Goal: Task Accomplishment & Management: Manage account settings

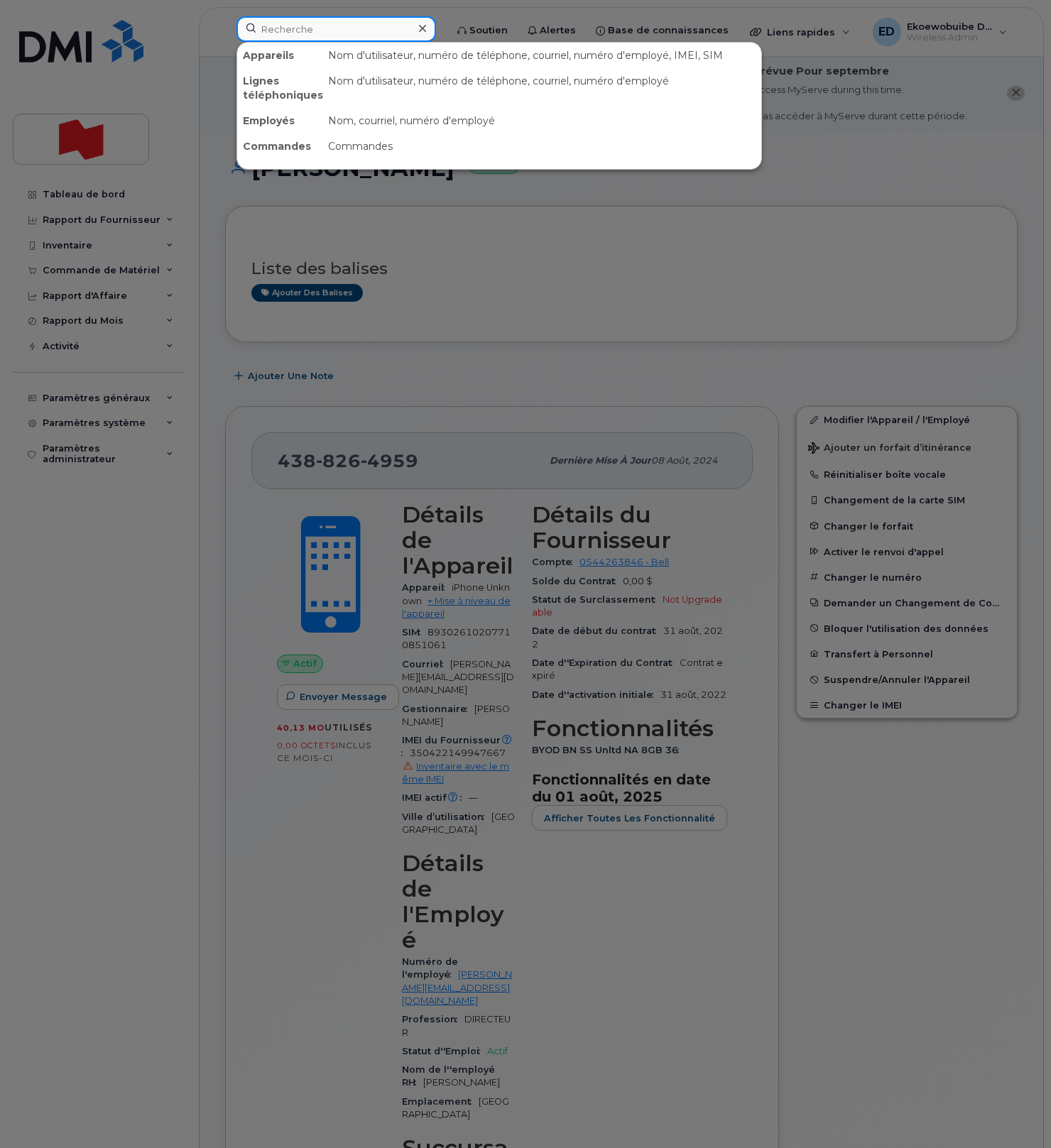
click at [304, 30] on input at bounding box center [335, 29] width 199 height 26
type input "√"
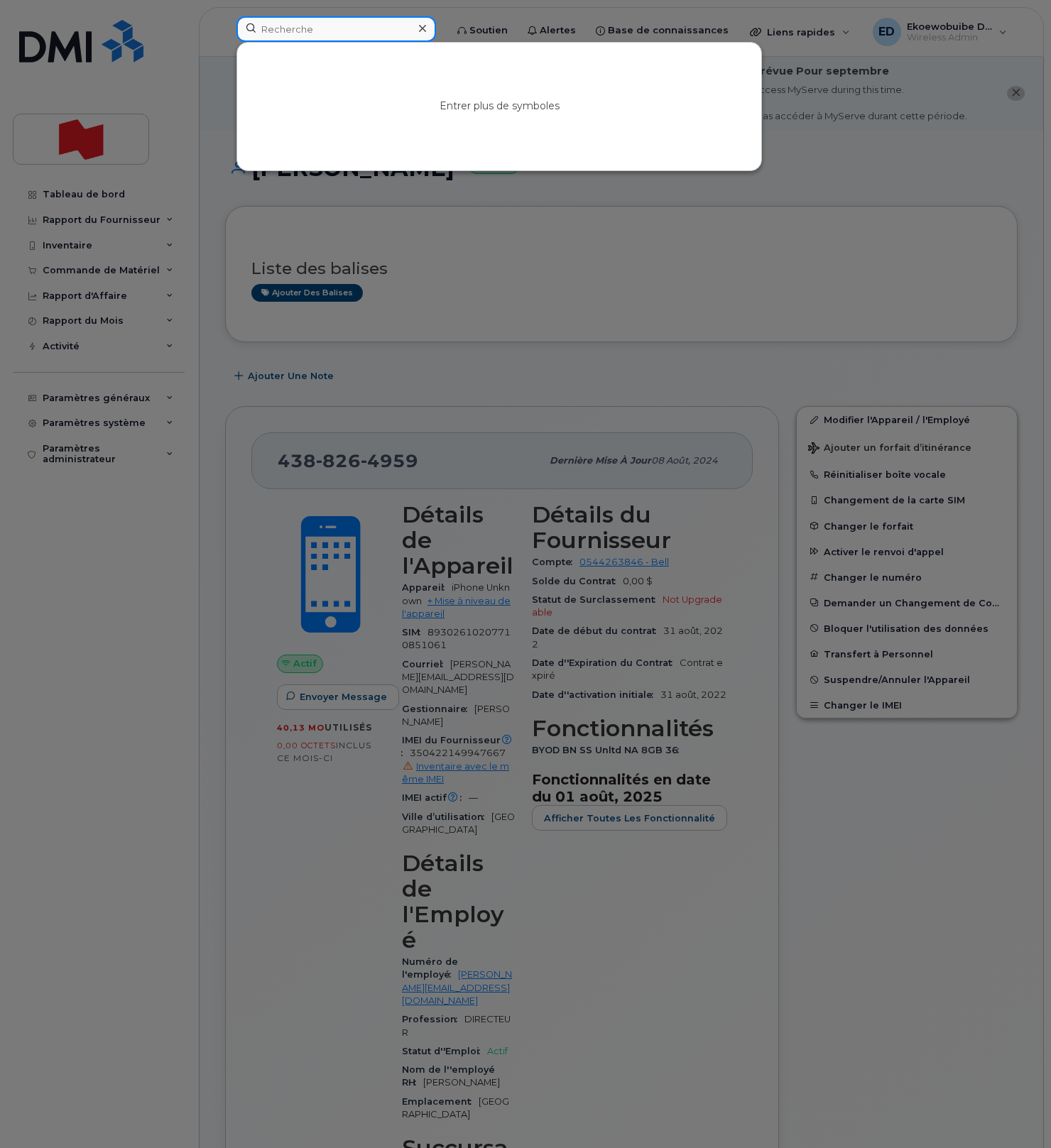
paste input "Hilmar Lemke"
click at [772, 182] on div at bounding box center [525, 574] width 1051 height 1148
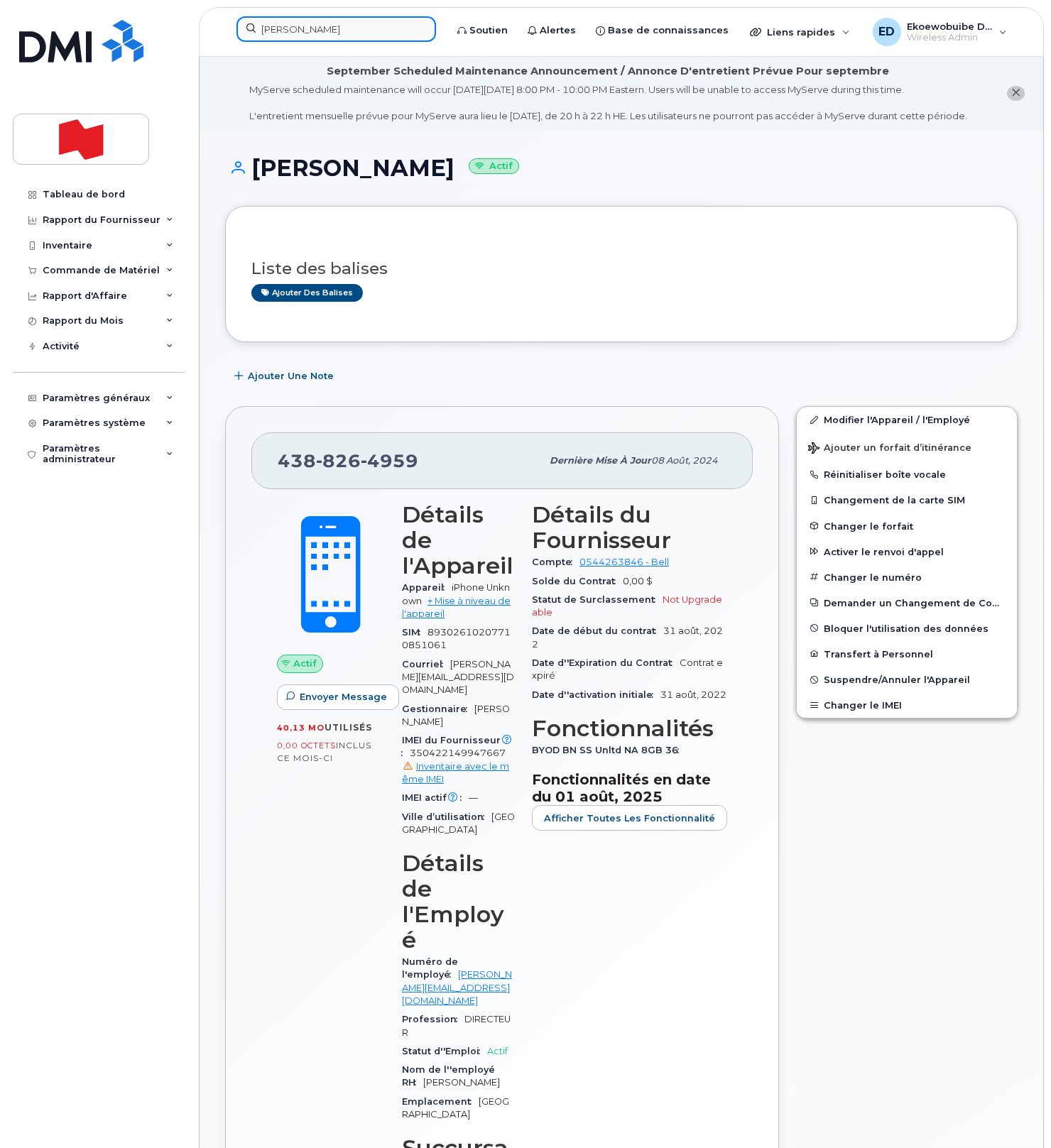
click at [339, 32] on input "Hilmar Lemke" at bounding box center [335, 29] width 199 height 26
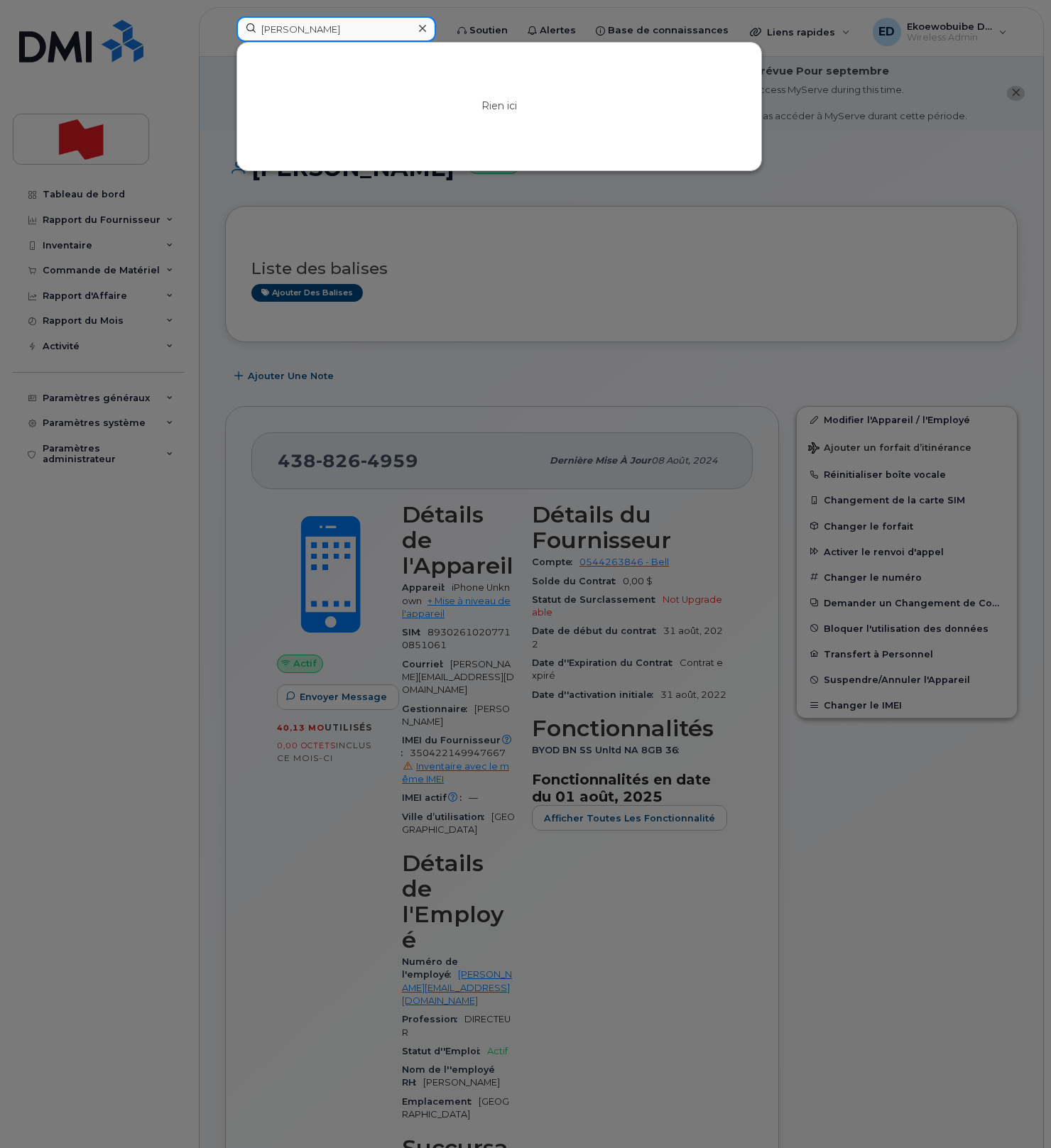
drag, startPoint x: 350, startPoint y: 32, endPoint x: 245, endPoint y: 27, distance: 105.1
click at [244, 26] on input "Hilmar Lemke" at bounding box center [335, 29] width 199 height 26
paste input "MarieHelene.Villeneuve@bnc.ca"
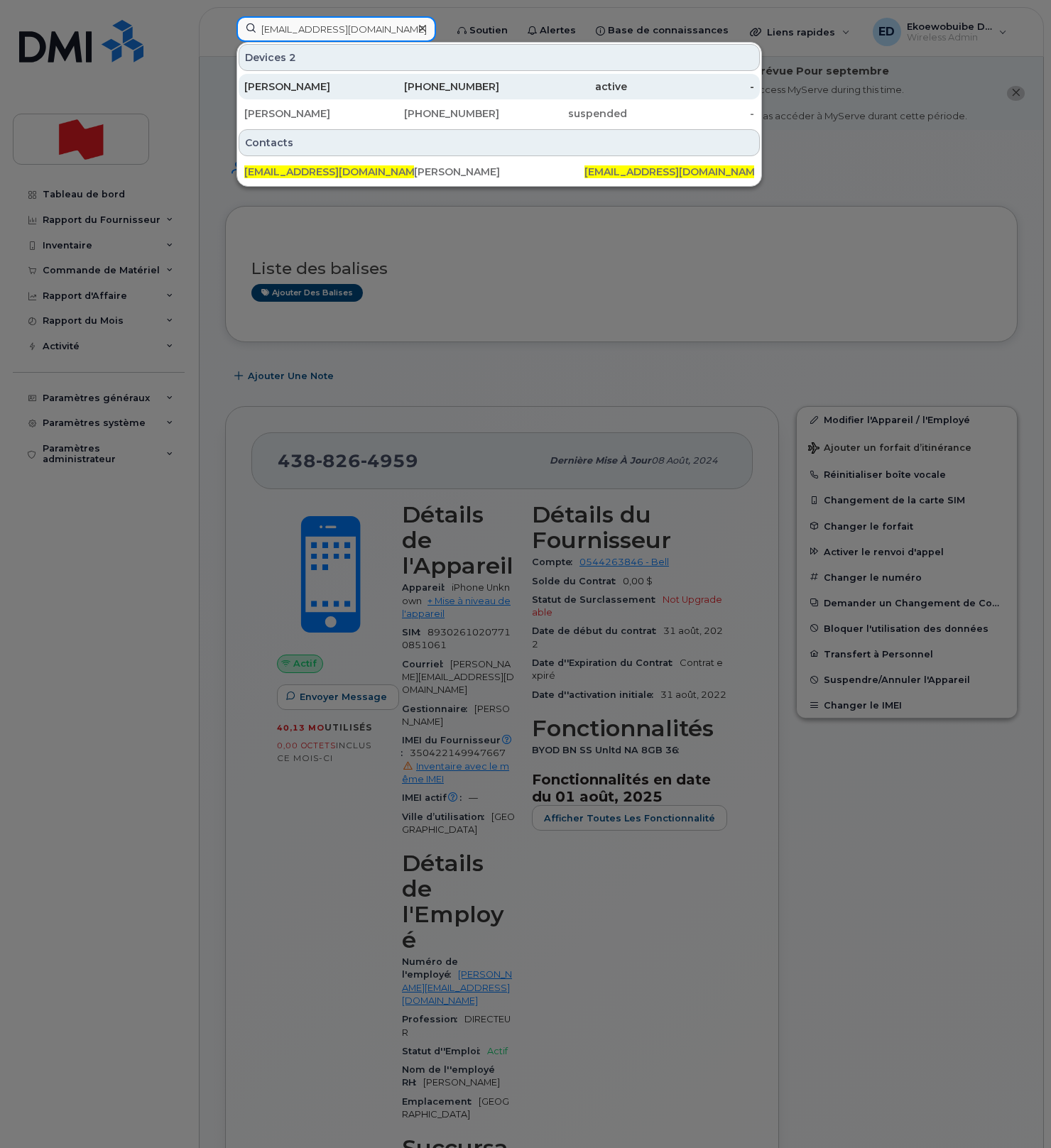
type input "MarieHelene.Villeneuve@bnc.ca"
click at [310, 90] on div "MARIE-HELENE VILLENEUVE" at bounding box center [308, 86] width 127 height 15
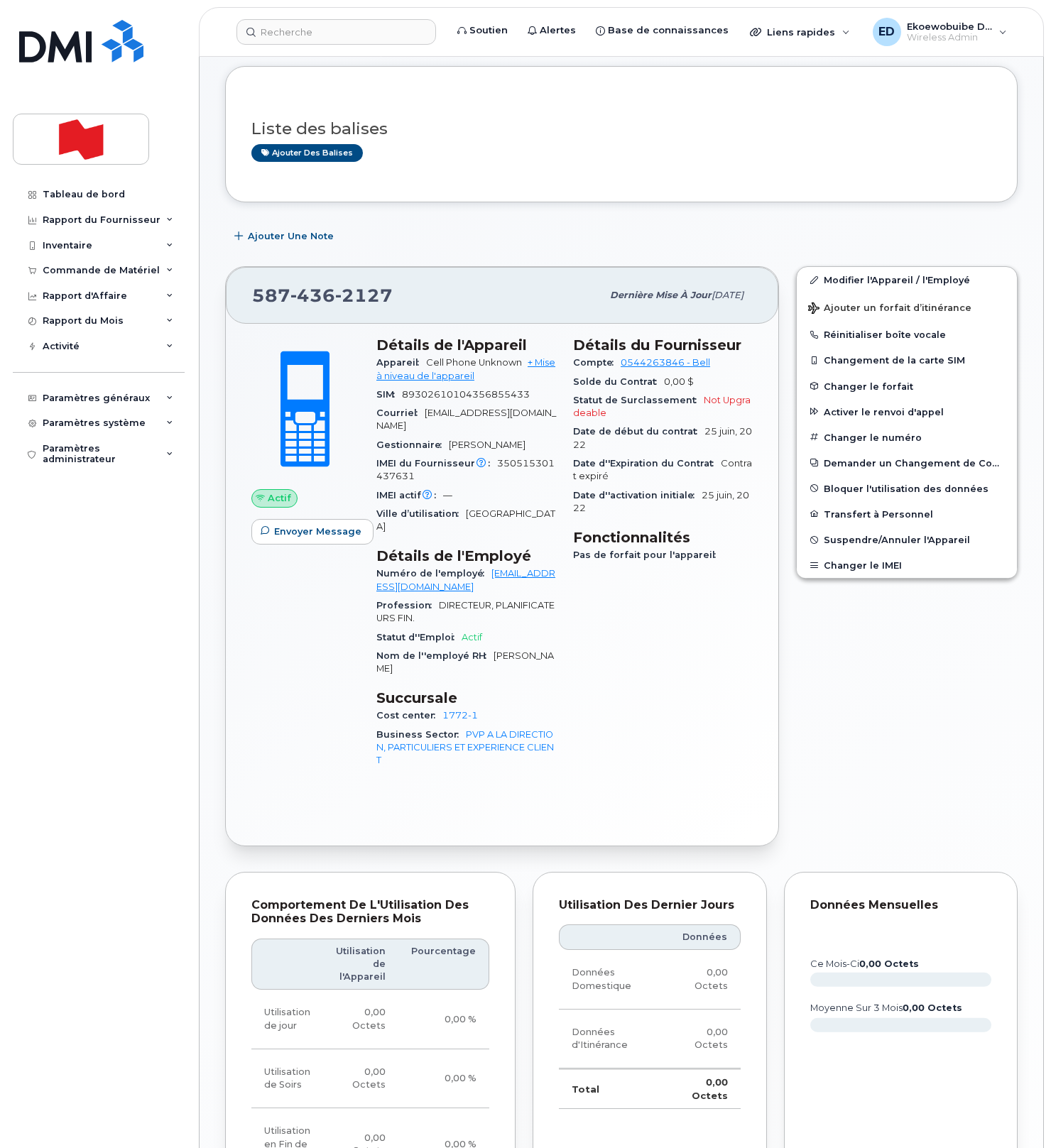
scroll to position [245, 0]
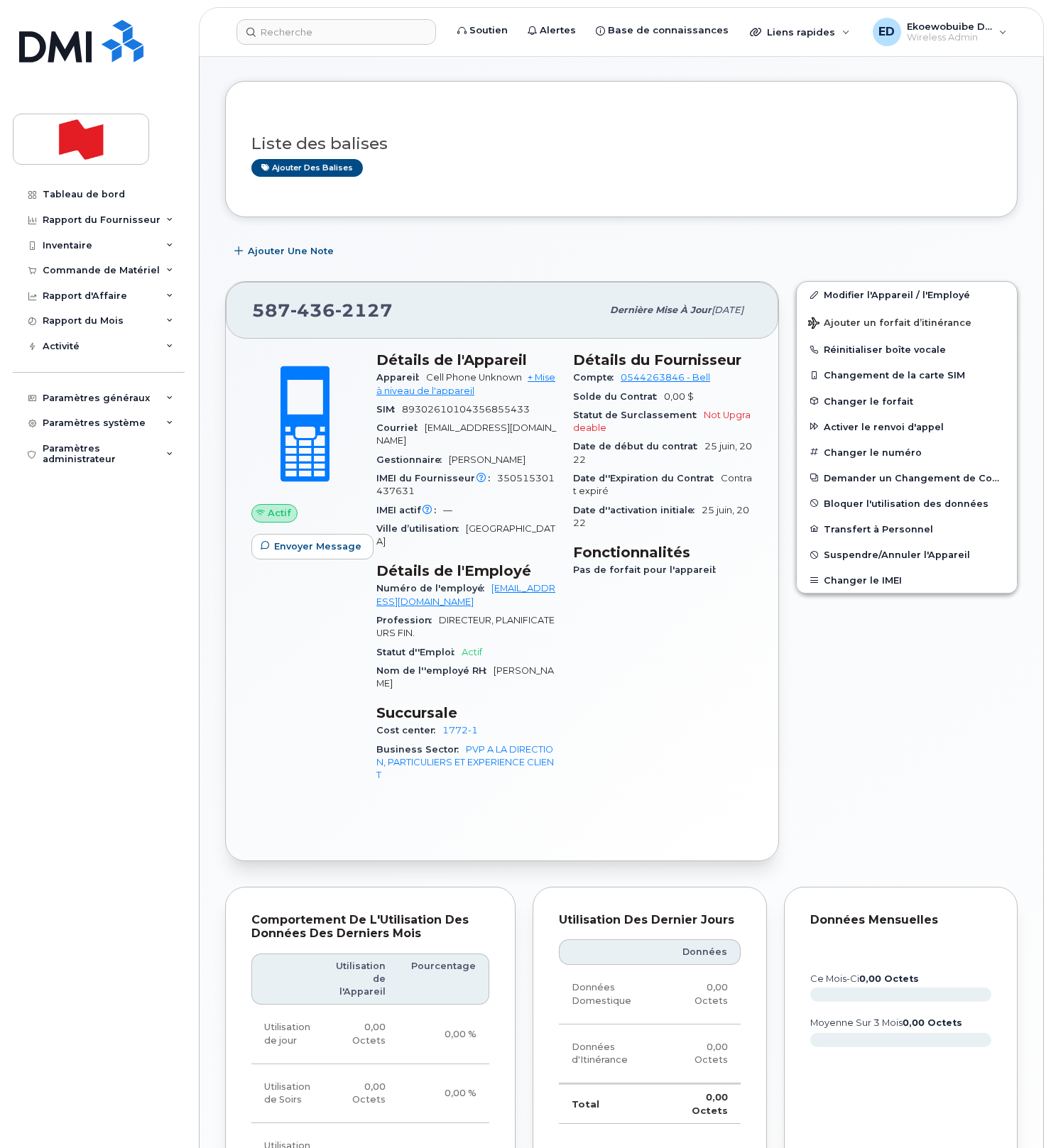
click at [408, 325] on div "587 436 2127" at bounding box center [427, 309] width 350 height 30
drag, startPoint x: 391, startPoint y: 328, endPoint x: 256, endPoint y: 323, distance: 135.1
click at [256, 321] on div "587 436 2127" at bounding box center [427, 309] width 350 height 30
copy span "587 436 2127"
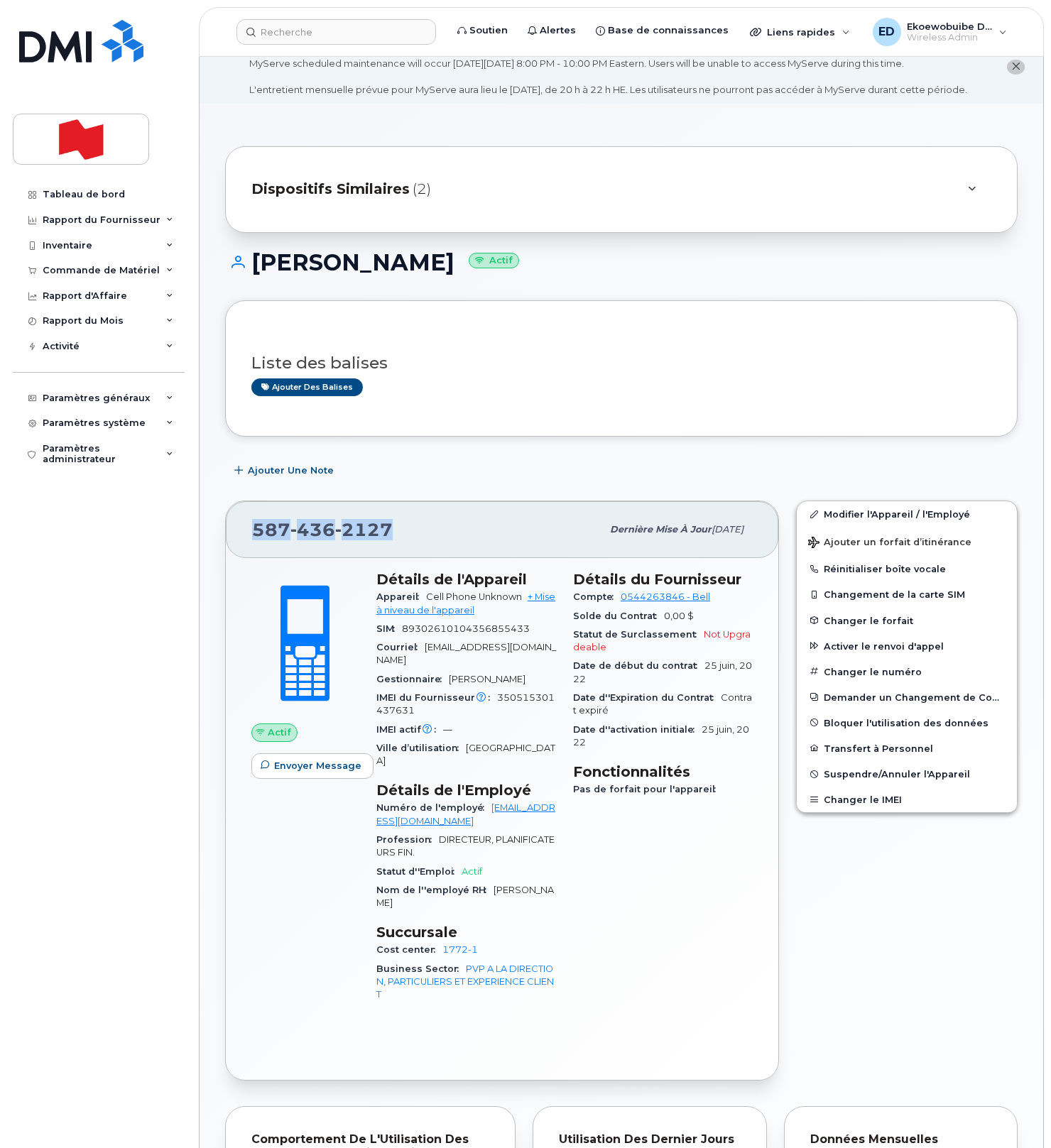
scroll to position [25, 0]
copy span "587 436 2127"
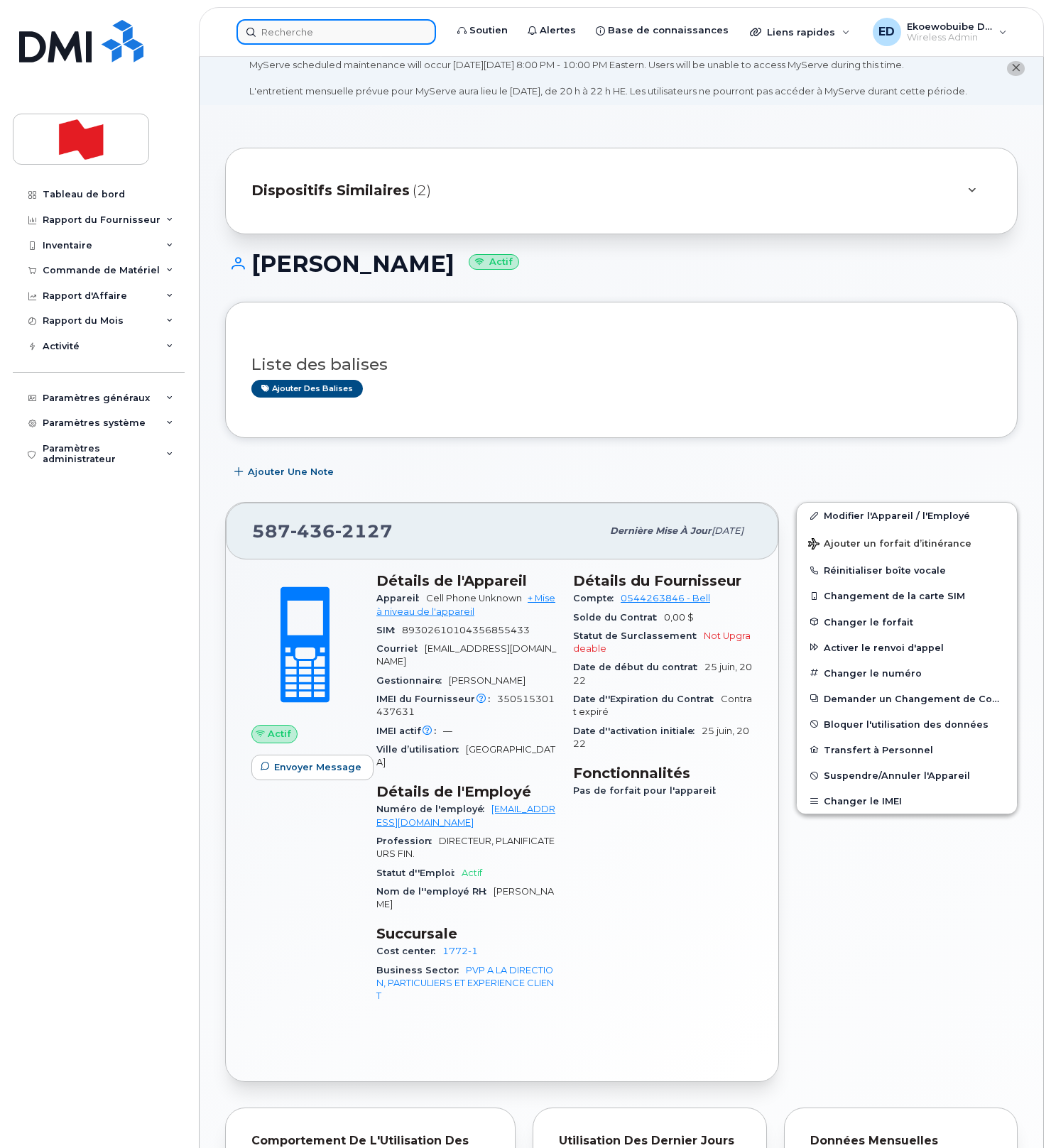
click at [323, 34] on input at bounding box center [335, 32] width 199 height 26
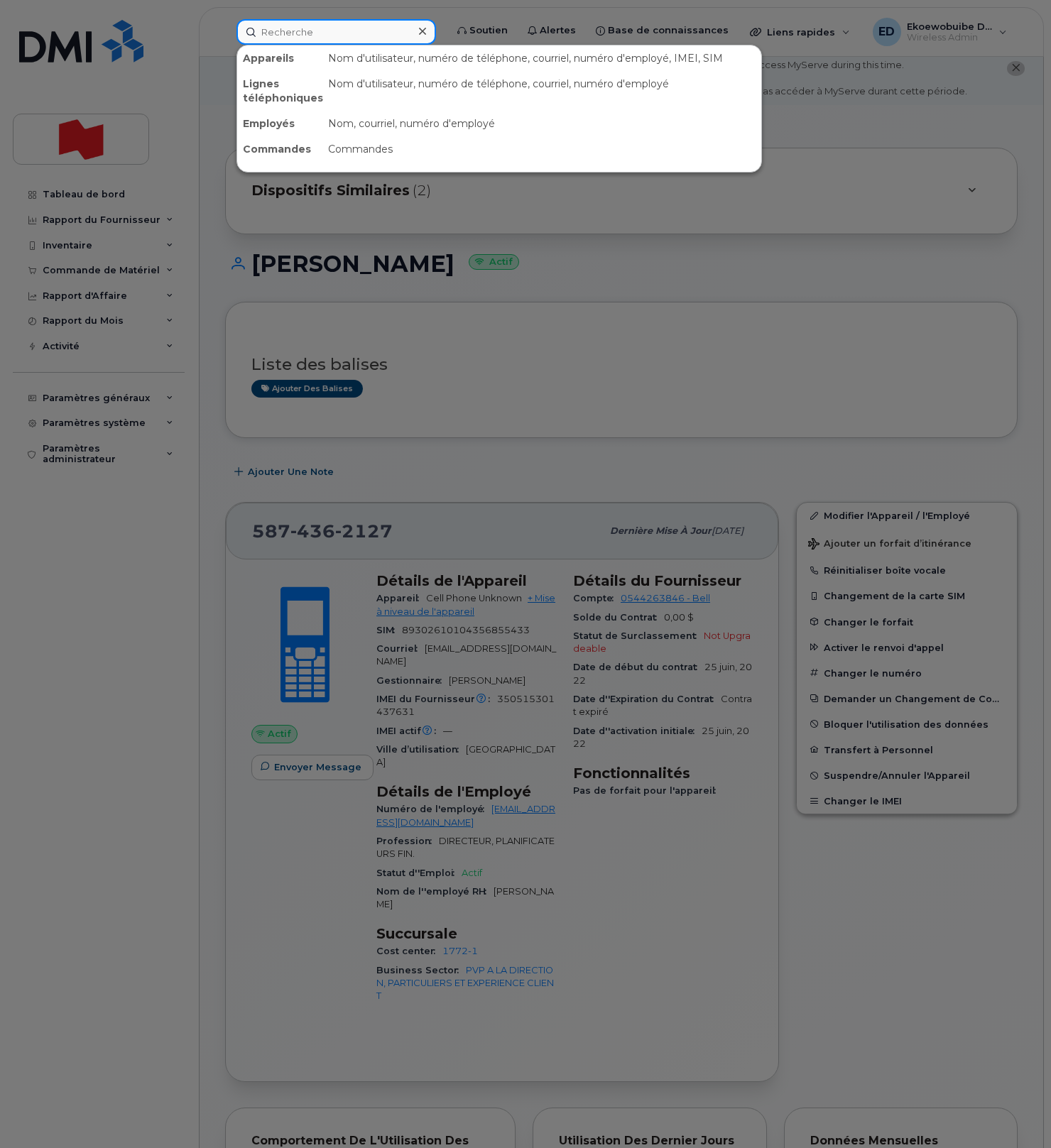
paste input "catherine.cote@bnc.ca"
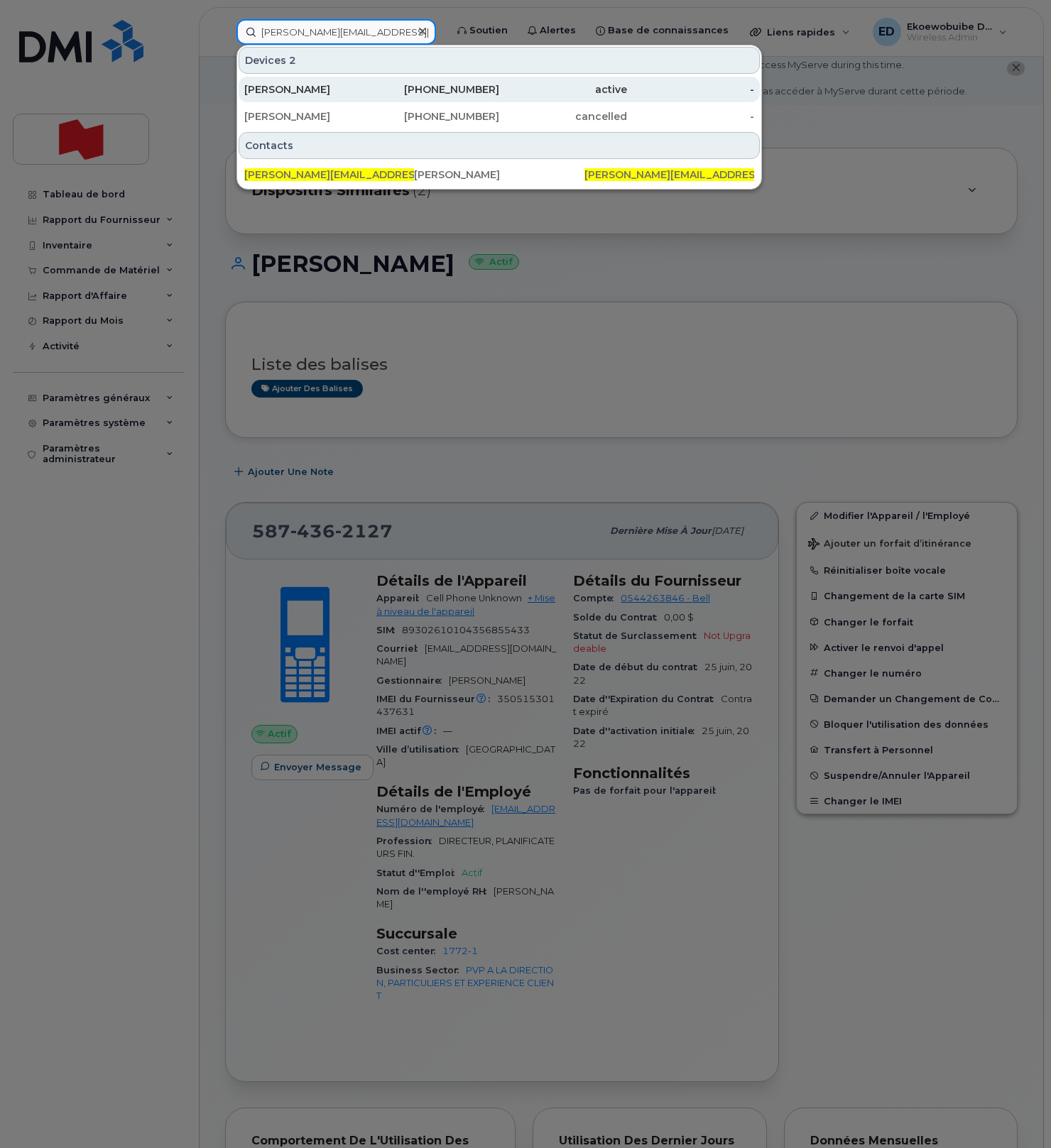
type input "catherine.cote@bnc.ca"
click at [303, 90] on div "Catherine Cote" at bounding box center [308, 89] width 127 height 15
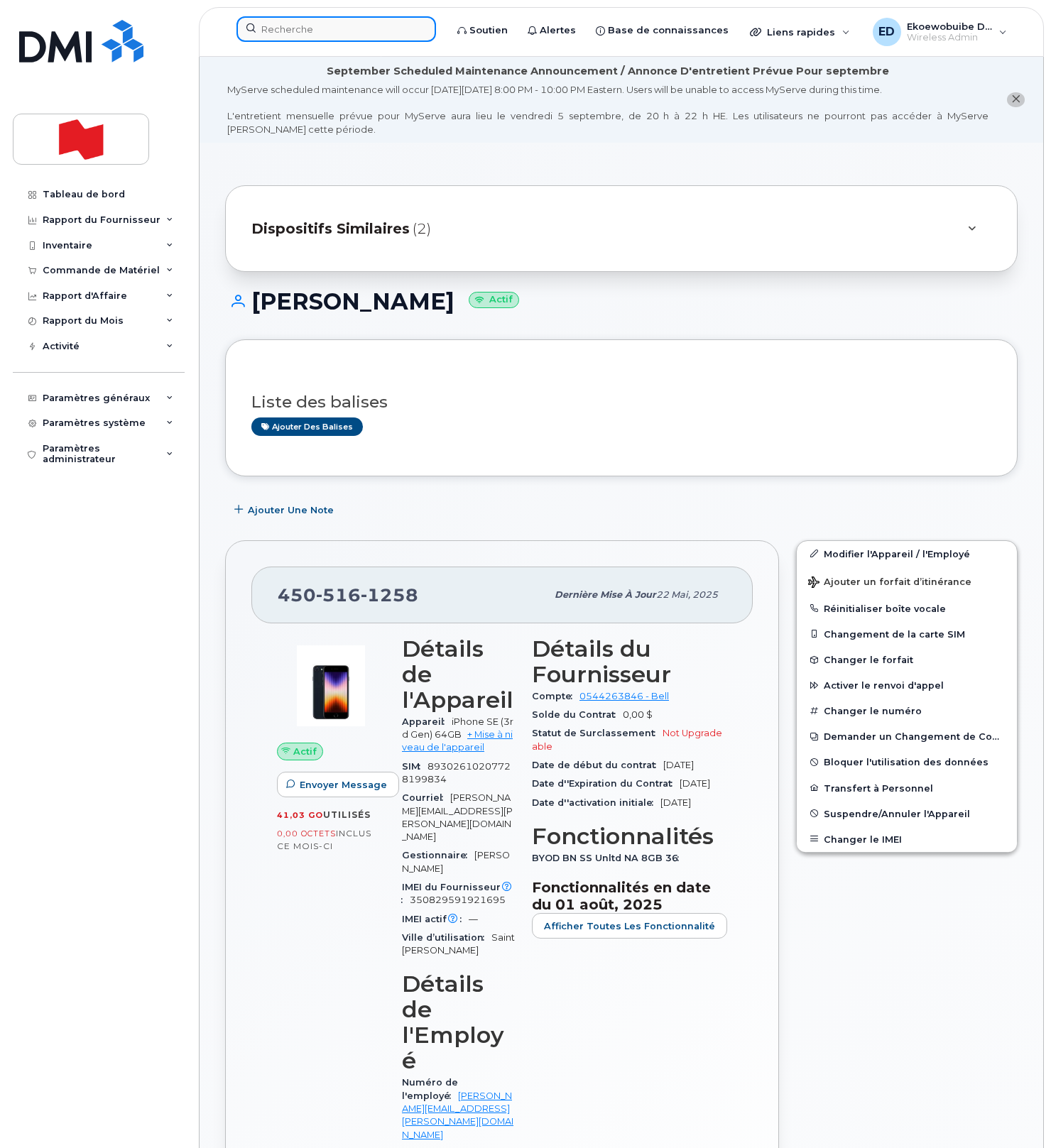
click at [323, 26] on input at bounding box center [335, 29] width 199 height 26
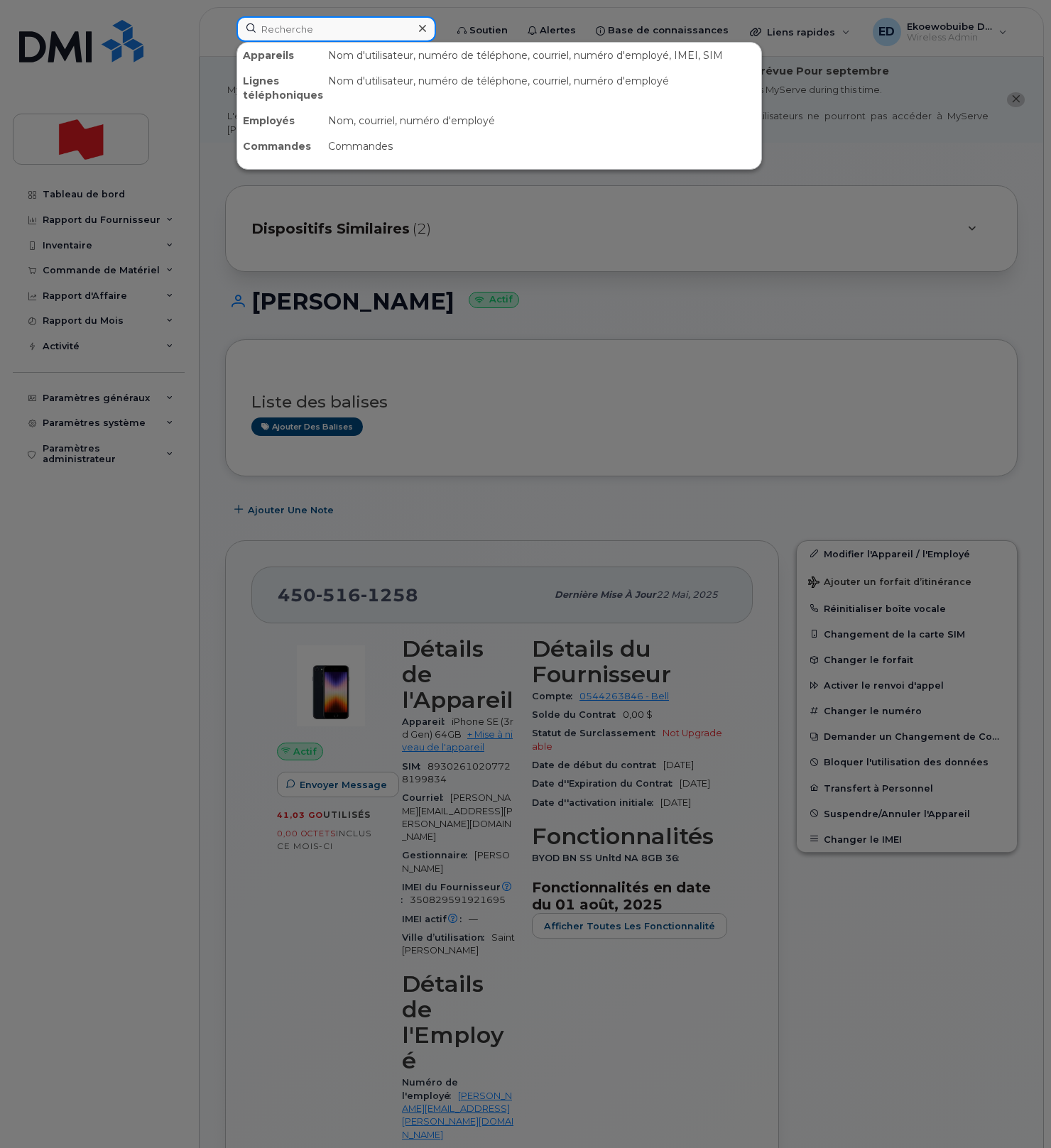
scroll to position [7, 0]
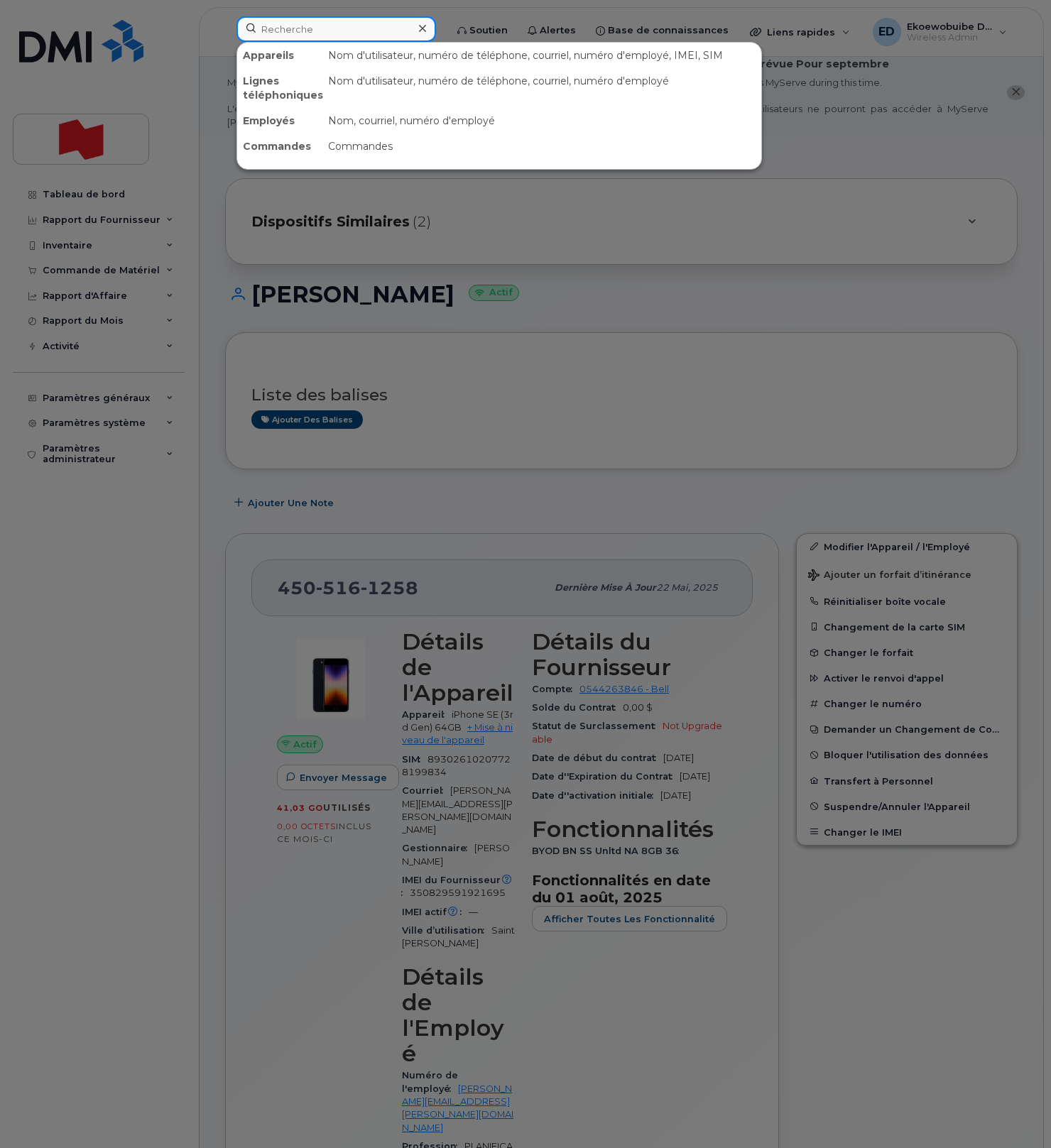
paste input "6472252361"
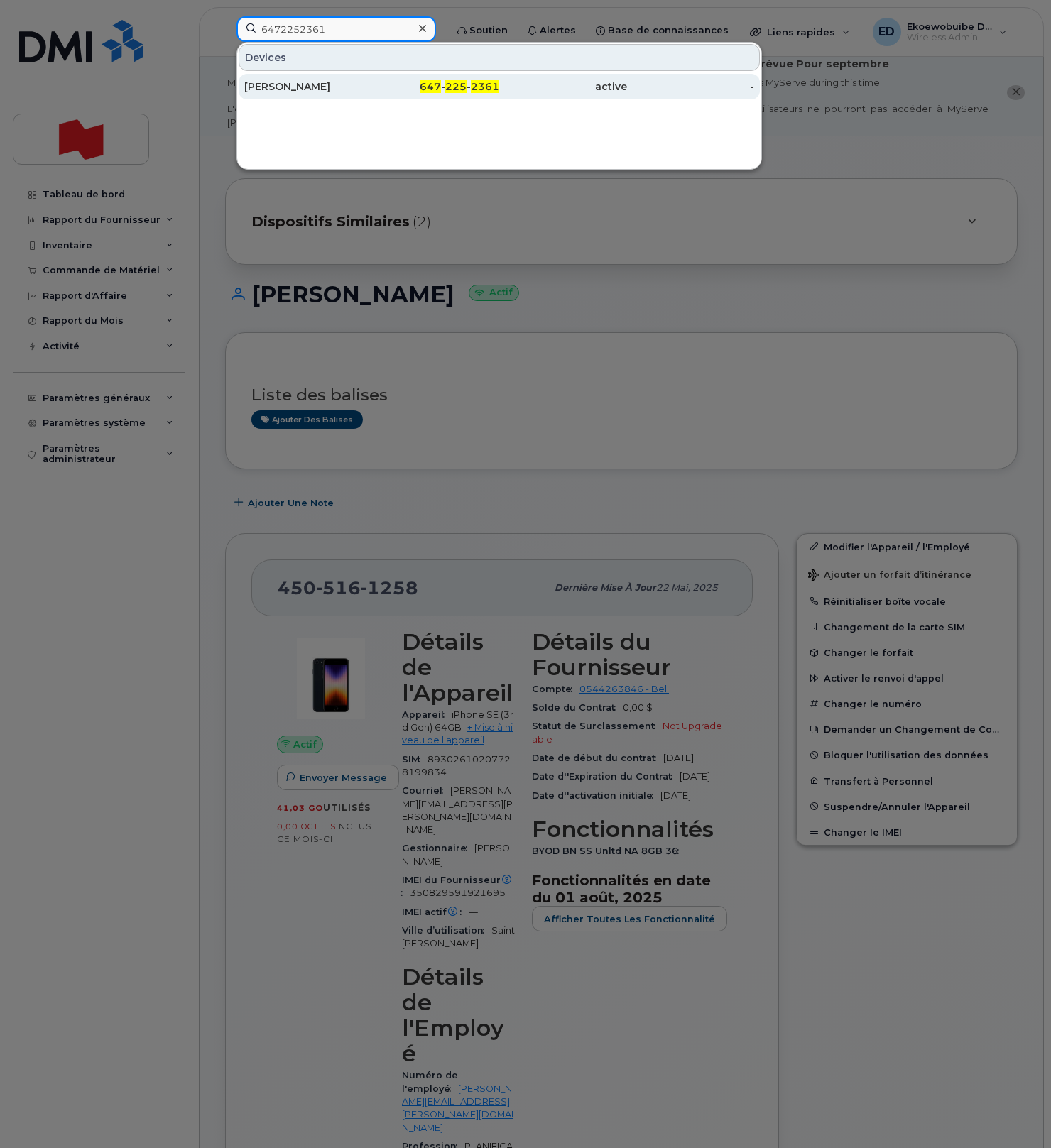
type input "6472252361"
click at [299, 81] on div "Shane Nagle" at bounding box center [308, 86] width 127 height 15
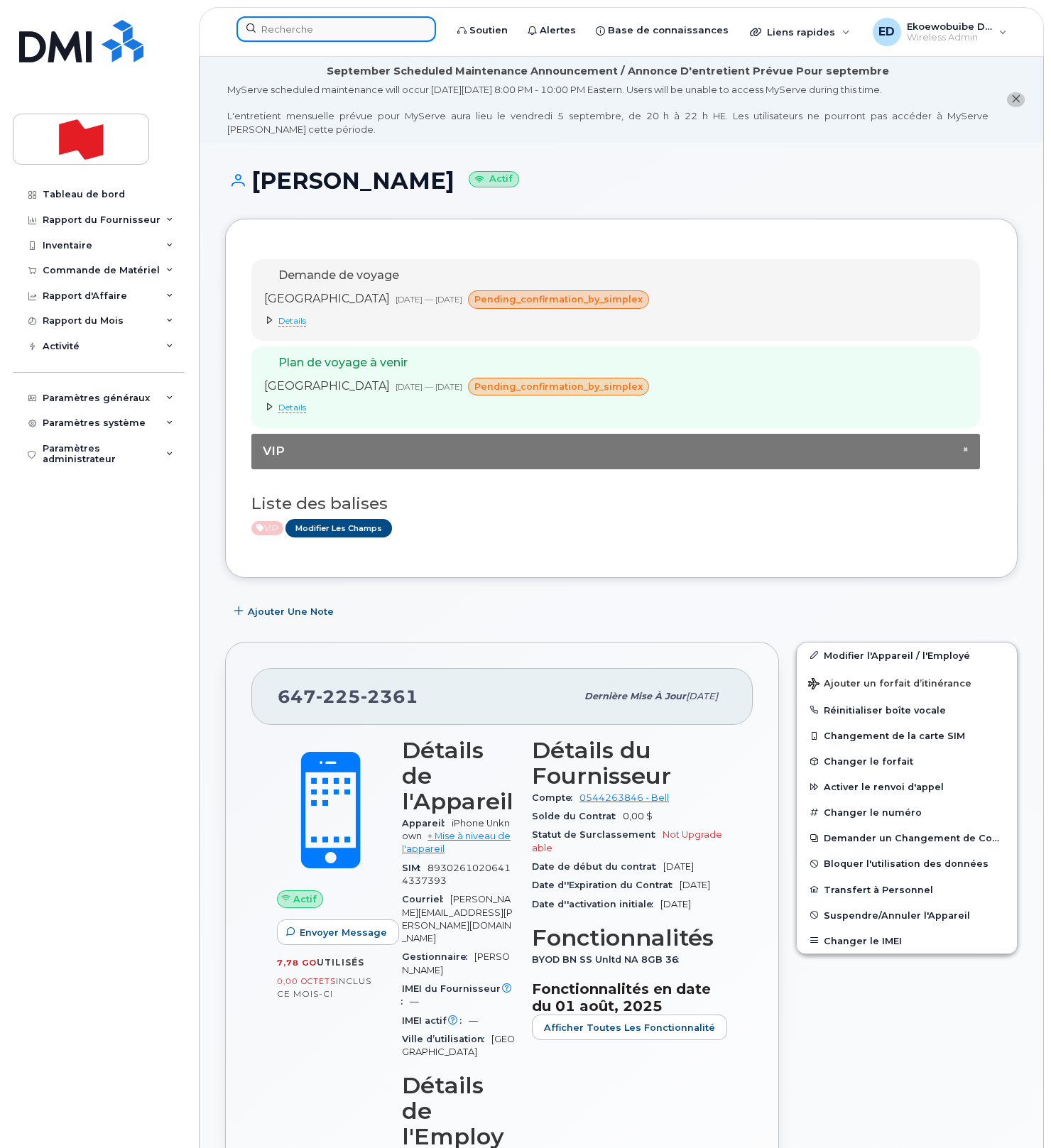
click at [365, 25] on input at bounding box center [335, 29] width 199 height 26
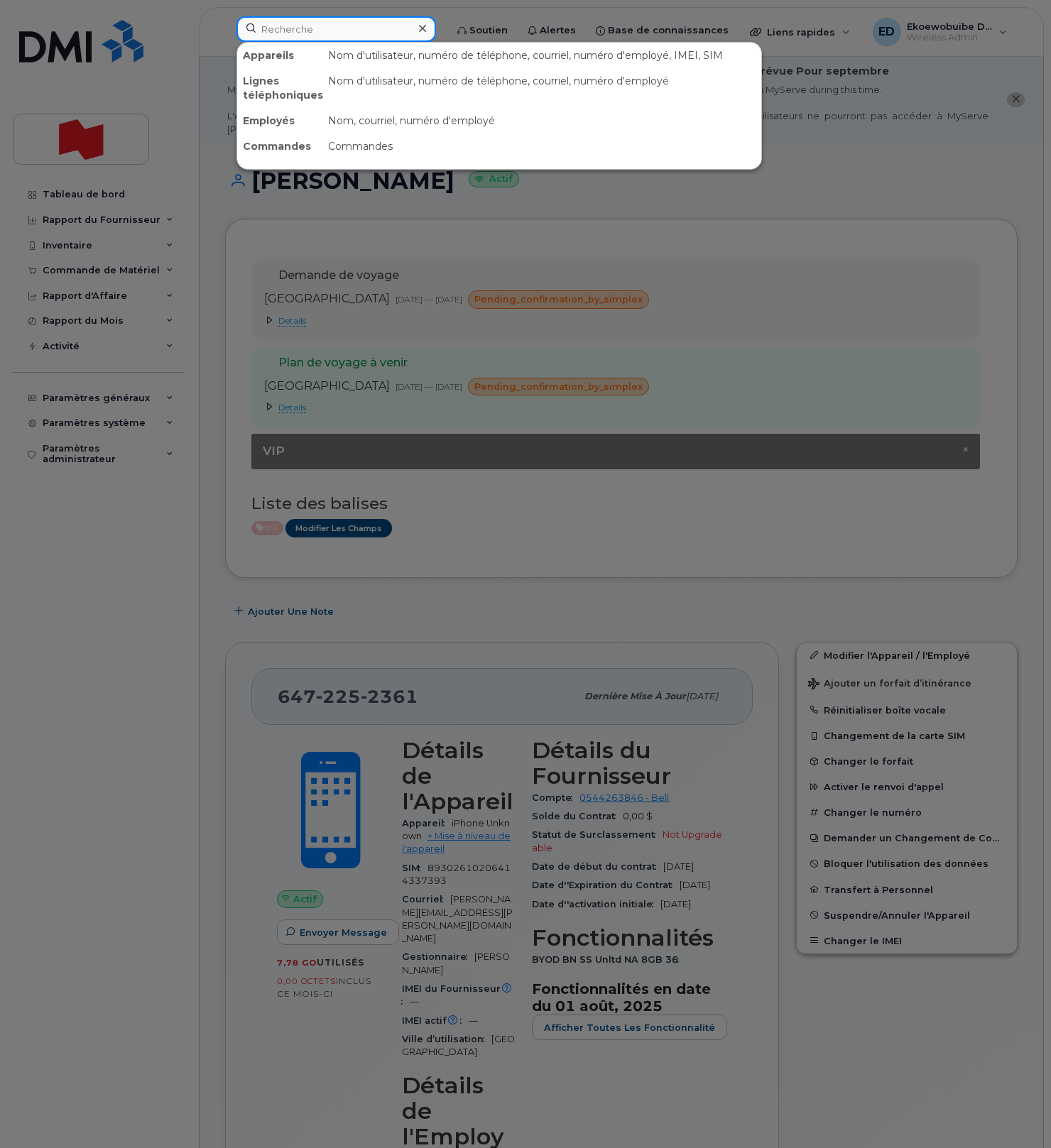
paste input "6474031060"
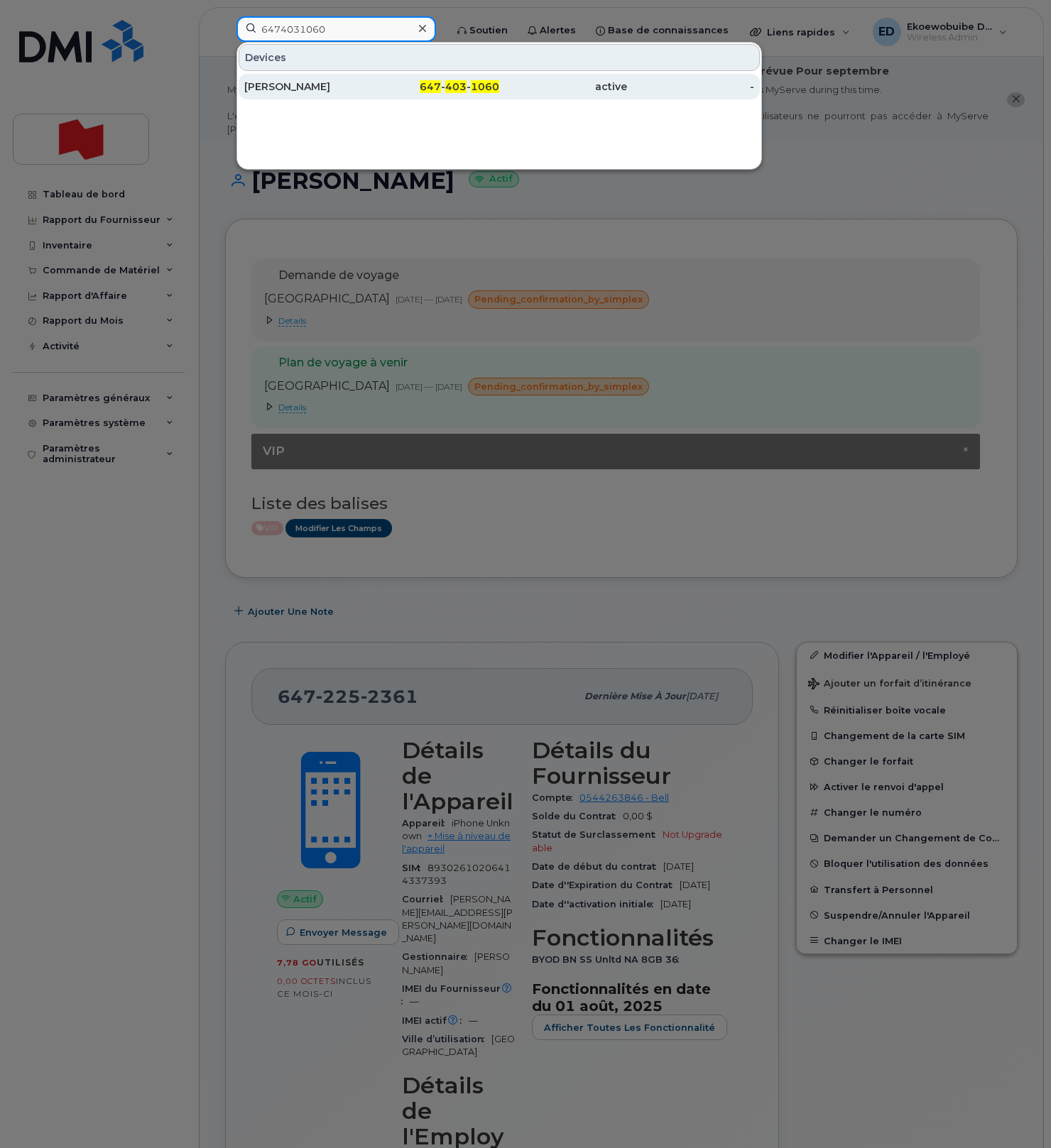
type input "6474031060"
click at [282, 91] on div "Don Demarco" at bounding box center [308, 86] width 127 height 15
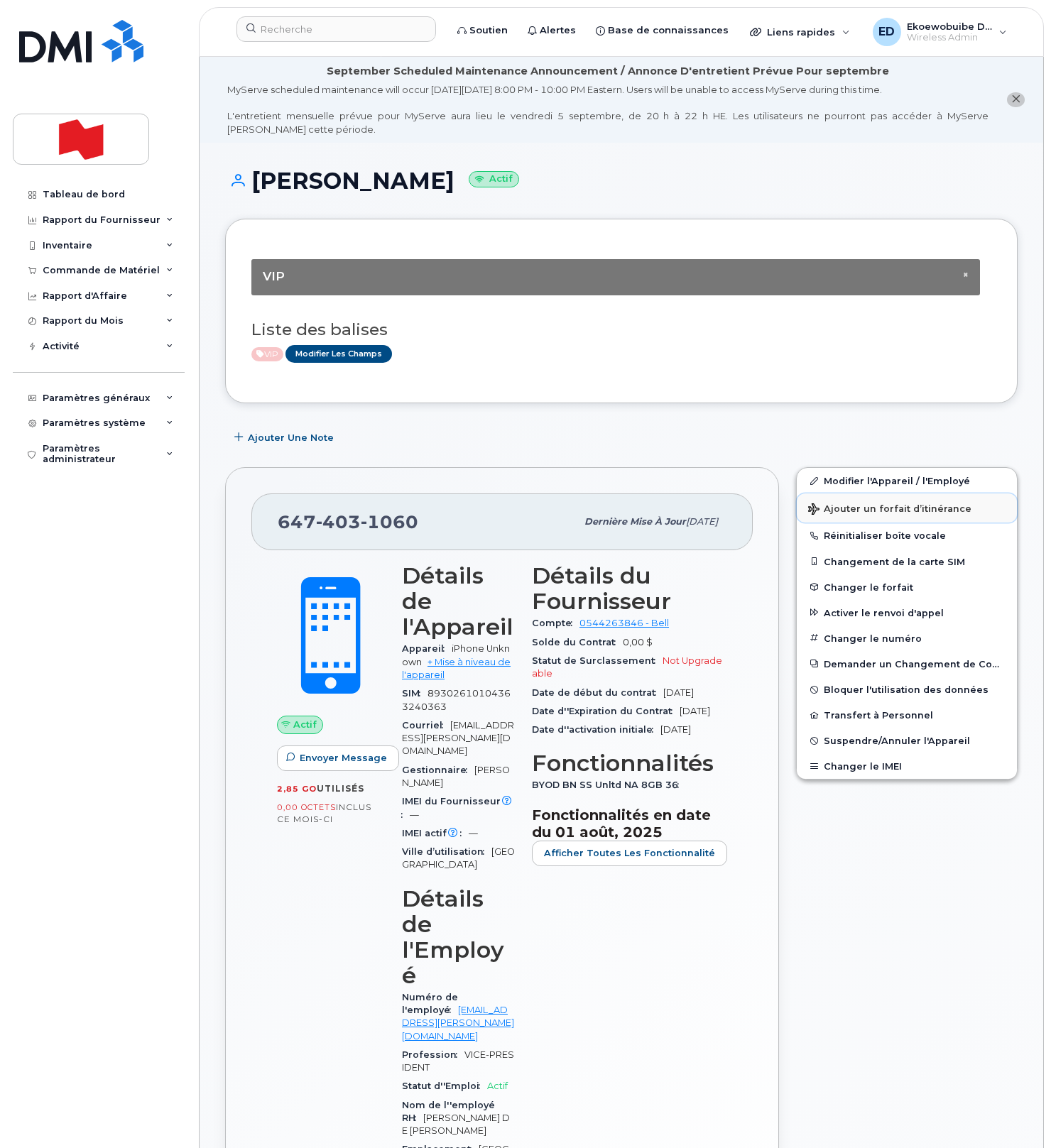
click at [839, 512] on span "Ajouter un forfait d’itinérance" at bounding box center [889, 510] width 163 height 14
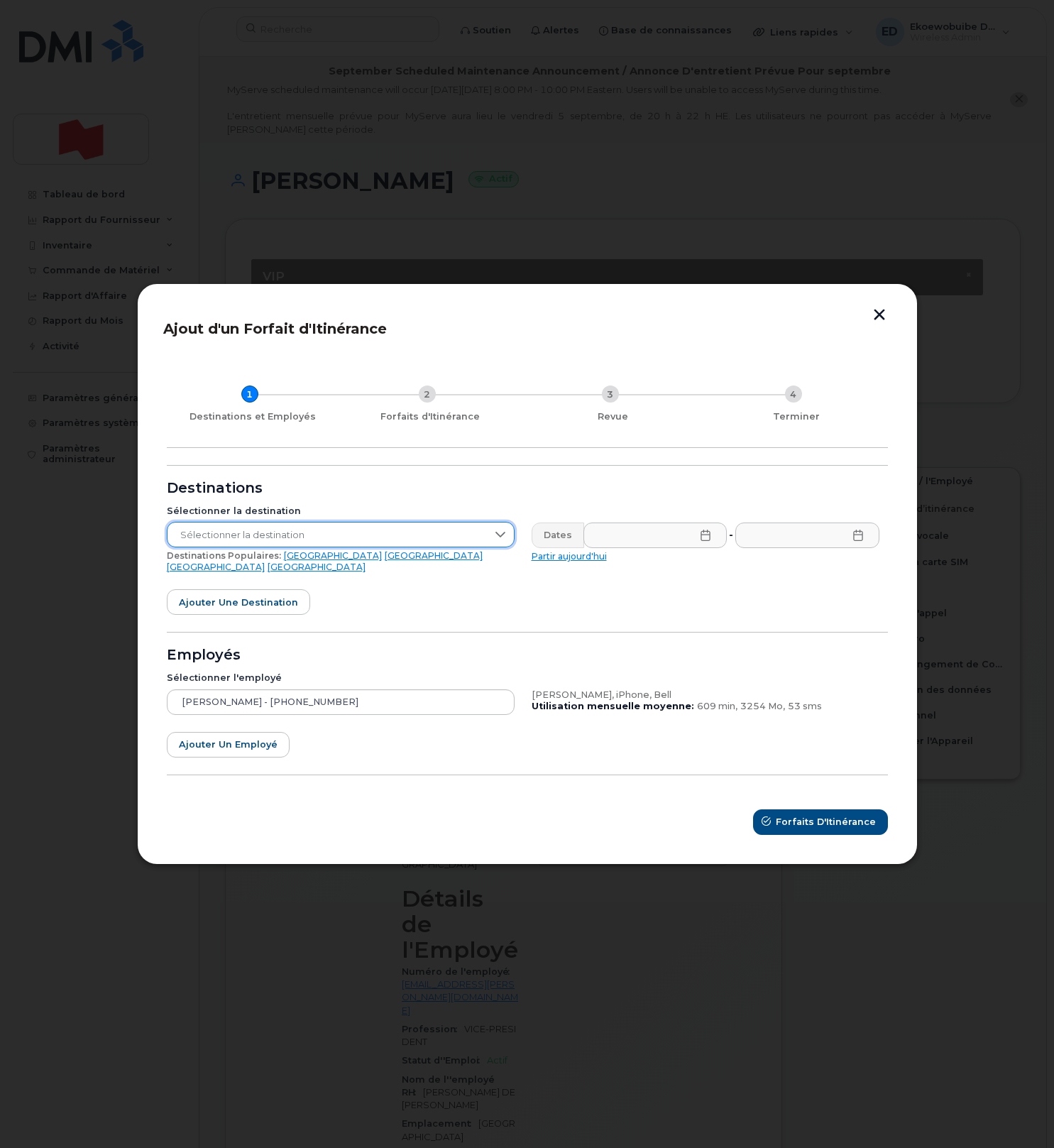
click at [351, 545] on span "Sélectionner la destination" at bounding box center [327, 535] width 320 height 26
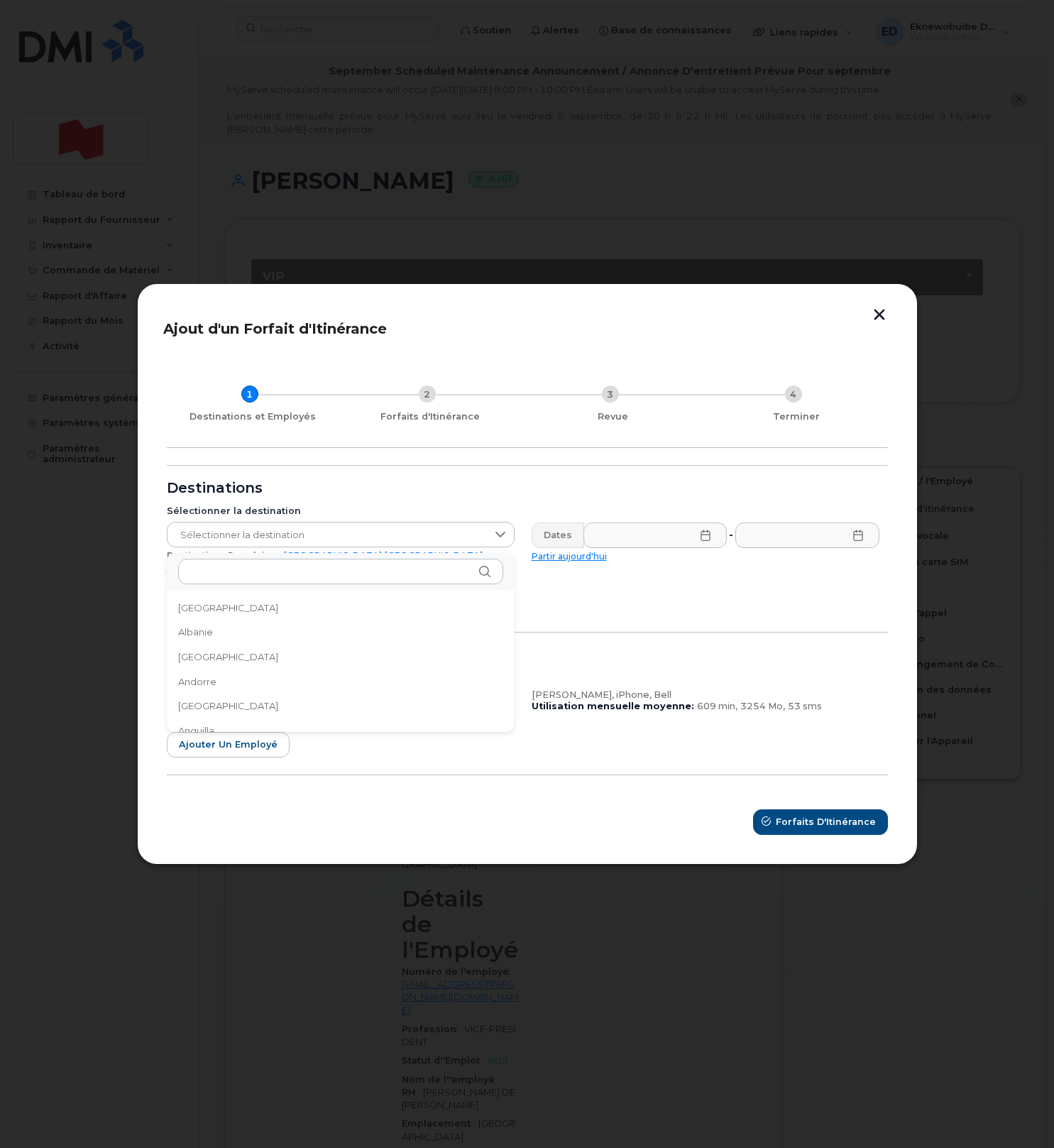
drag, startPoint x: 597, startPoint y: 592, endPoint x: 498, endPoint y: 592, distance: 99.0
click at [596, 593] on form "Destinations Sélectionner la destination Sélectionner la destination Destinatio…" at bounding box center [527, 650] width 721 height 370
click at [265, 564] on link "Royaume-Uni" at bounding box center [215, 567] width 98 height 10
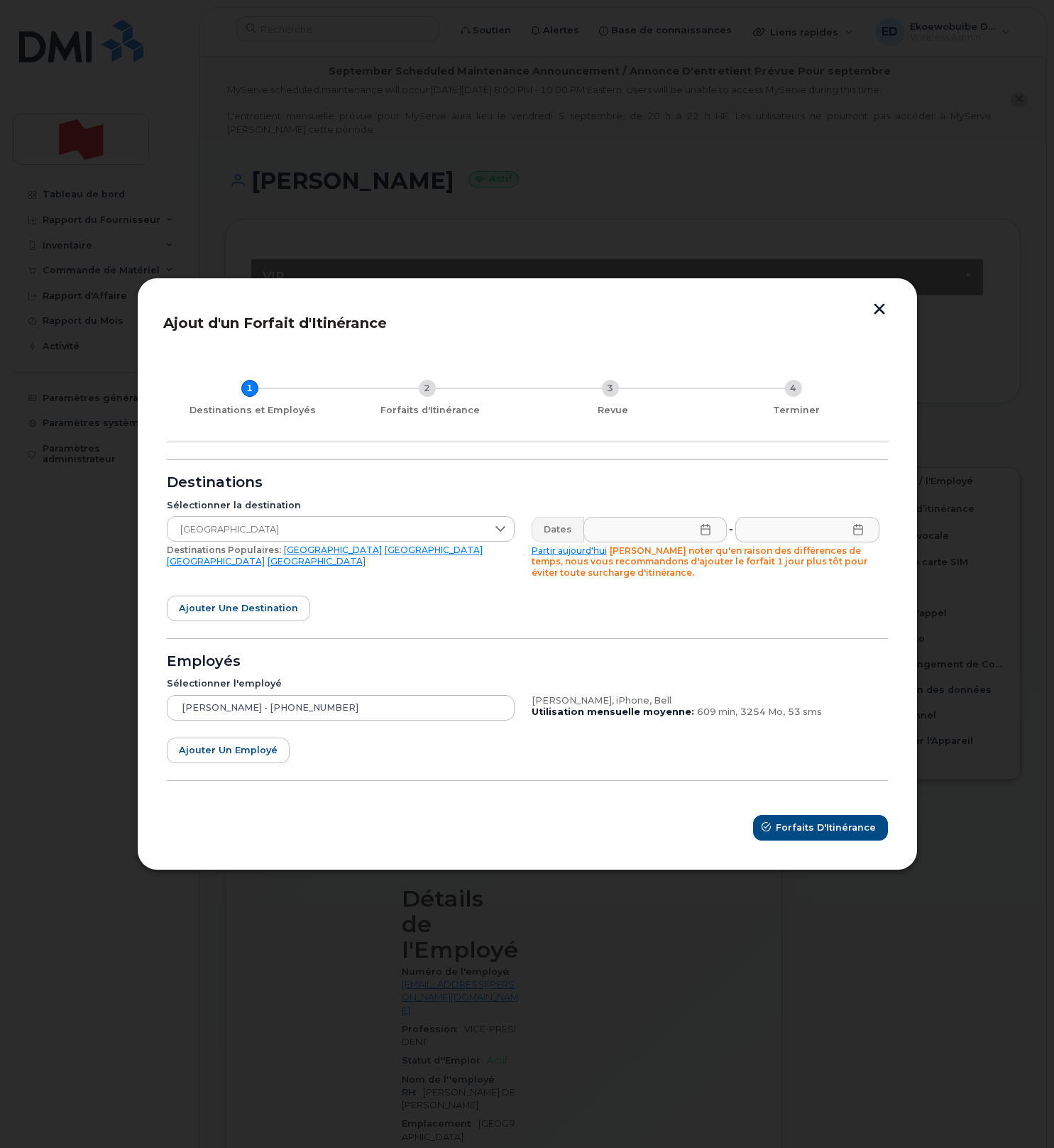
click at [708, 532] on icon at bounding box center [705, 529] width 11 height 11
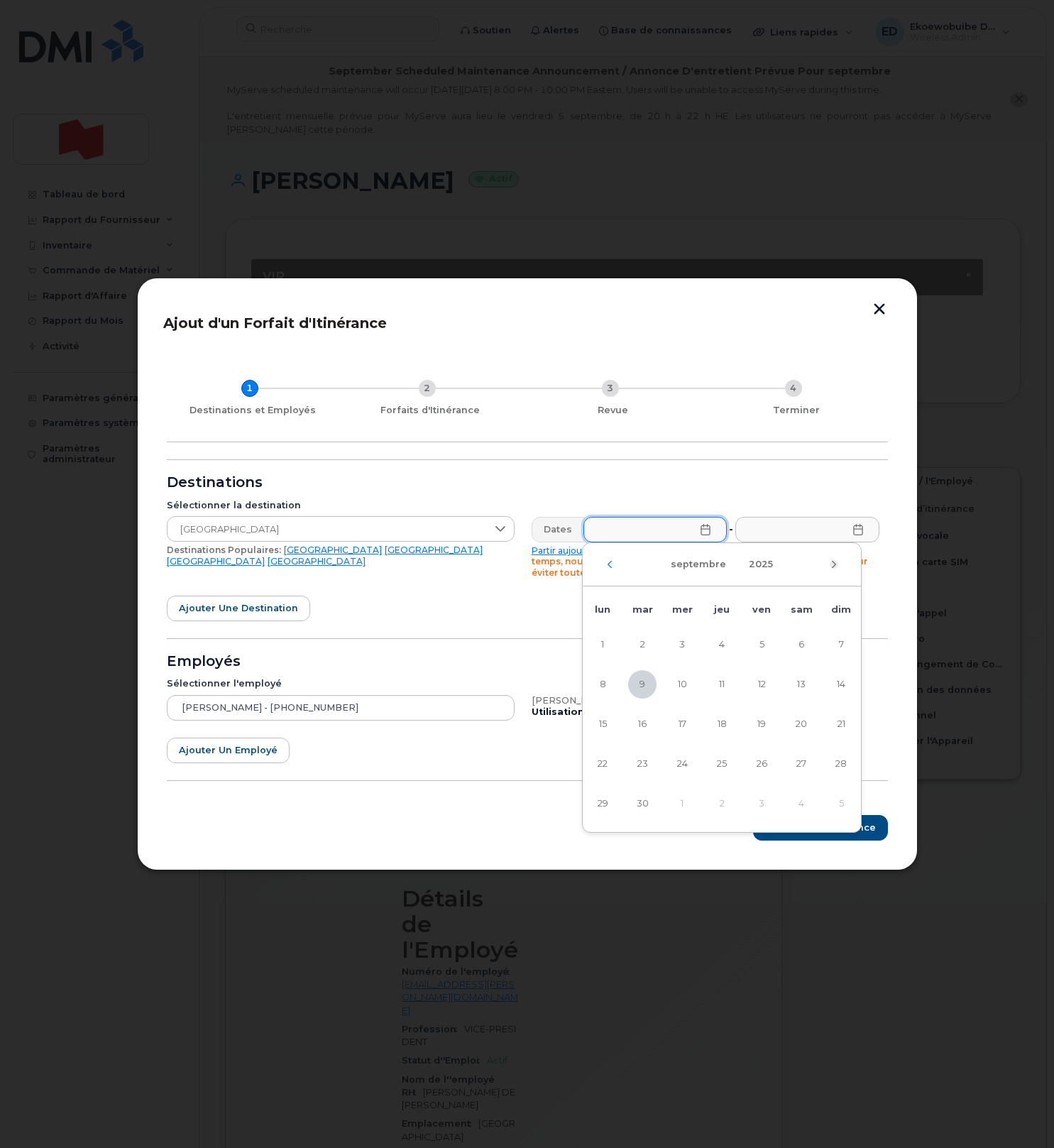
click at [837, 564] on icon "Mois suivant" at bounding box center [834, 563] width 9 height 11
click at [768, 762] on span "21" at bounding box center [761, 763] width 28 height 28
type input "21/11/2025"
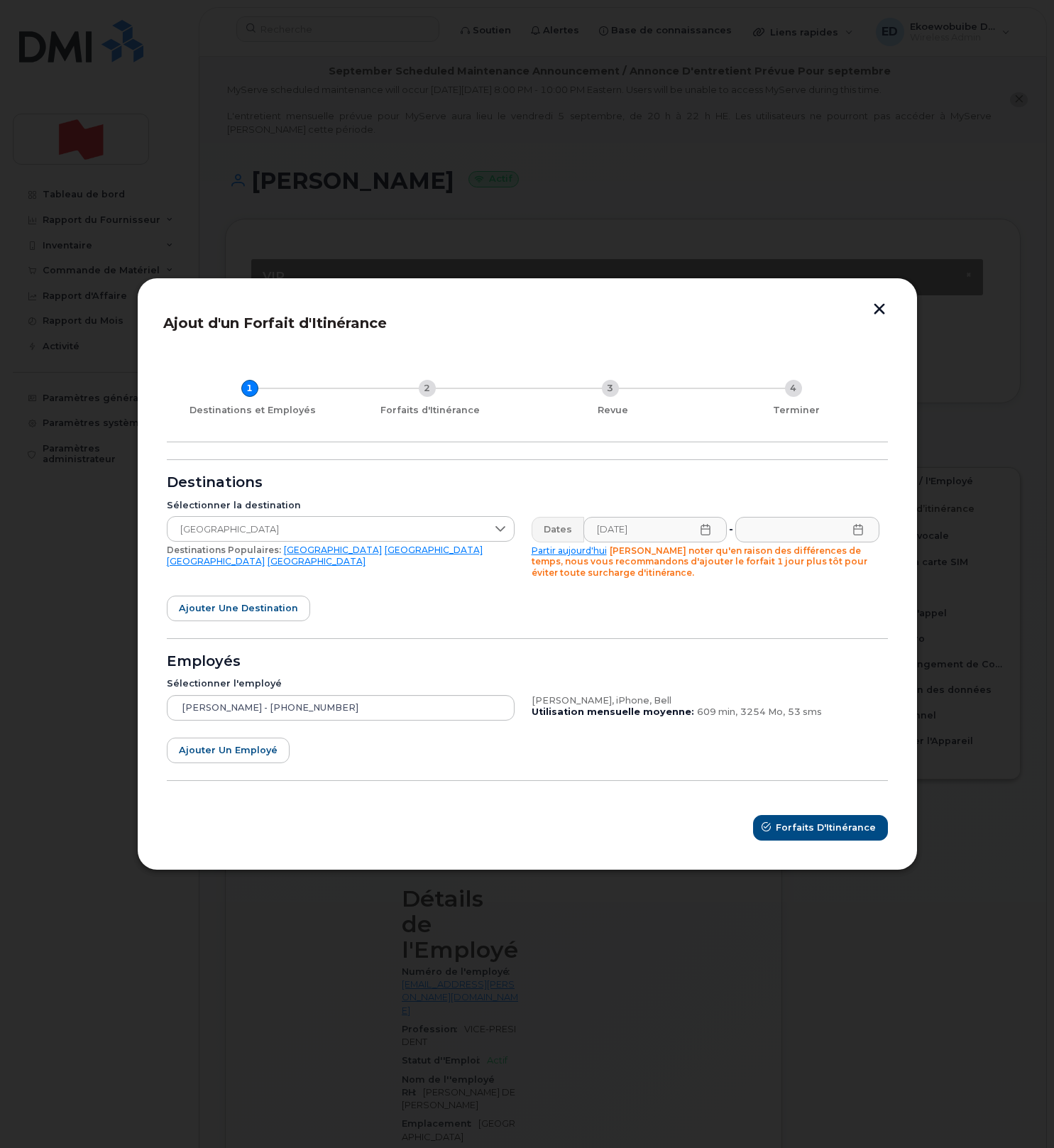
click at [859, 529] on icon at bounding box center [857, 529] width 11 height 11
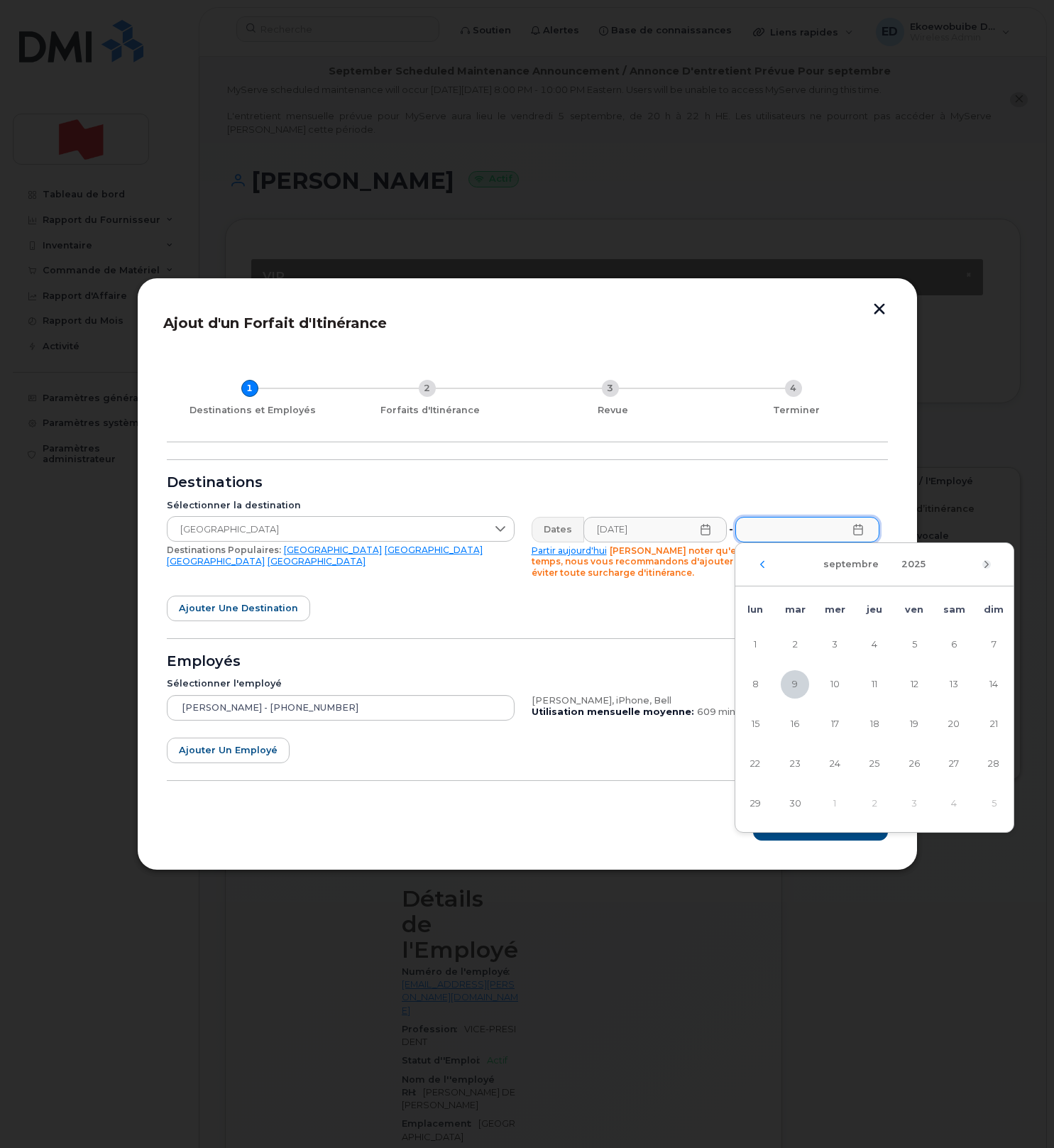
click at [982, 564] on icon "Mois suivant" at bounding box center [986, 563] width 9 height 11
click at [912, 805] on span "28" at bounding box center [914, 803] width 28 height 28
type input "28/11/2025"
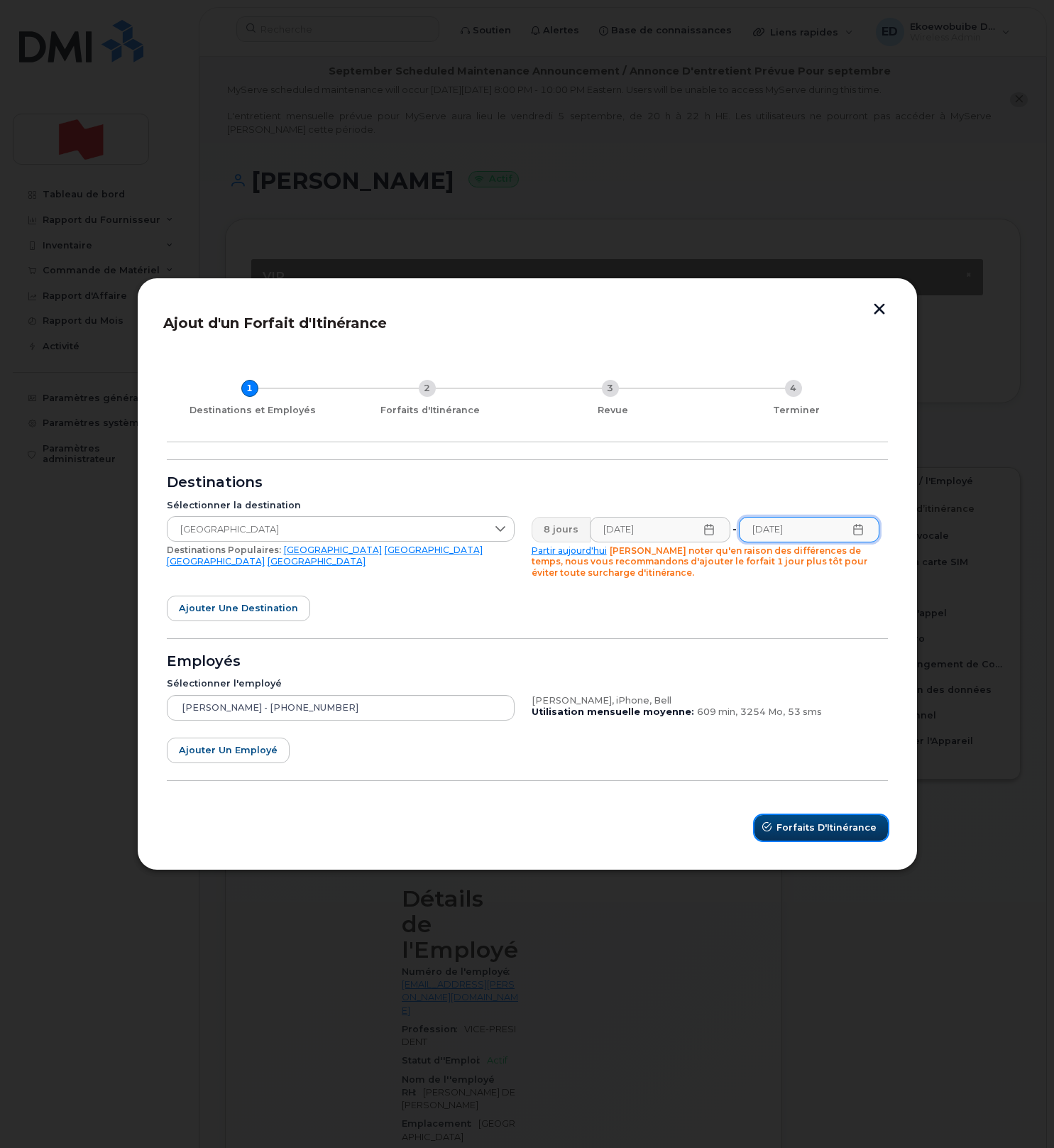
click at [814, 827] on span "Forfaits d'Itinérance" at bounding box center [826, 827] width 100 height 14
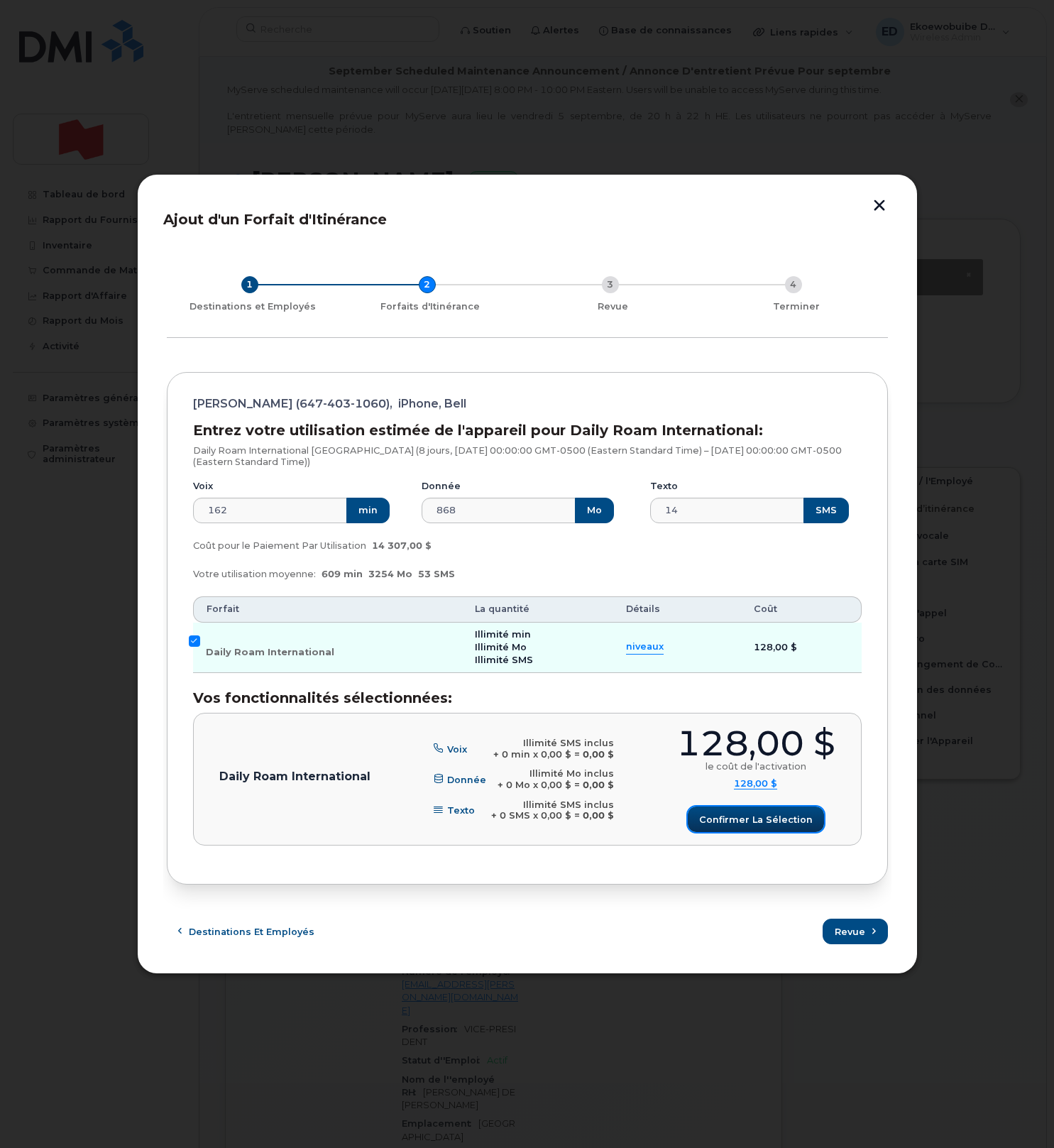
click at [739, 823] on span "Confirmer la sélection" at bounding box center [756, 820] width 114 height 14
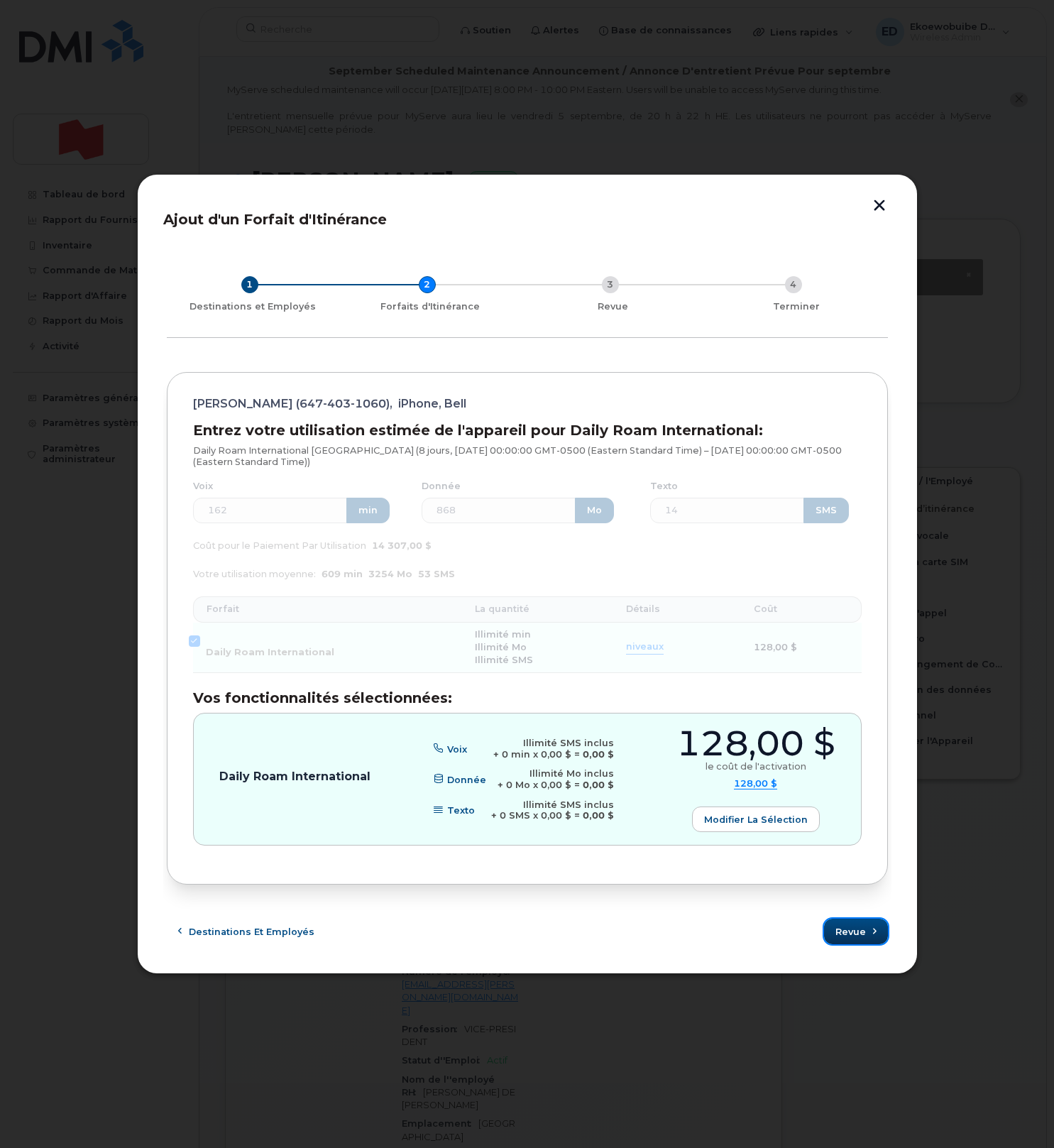
click at [853, 935] on span "Revue" at bounding box center [851, 932] width 31 height 14
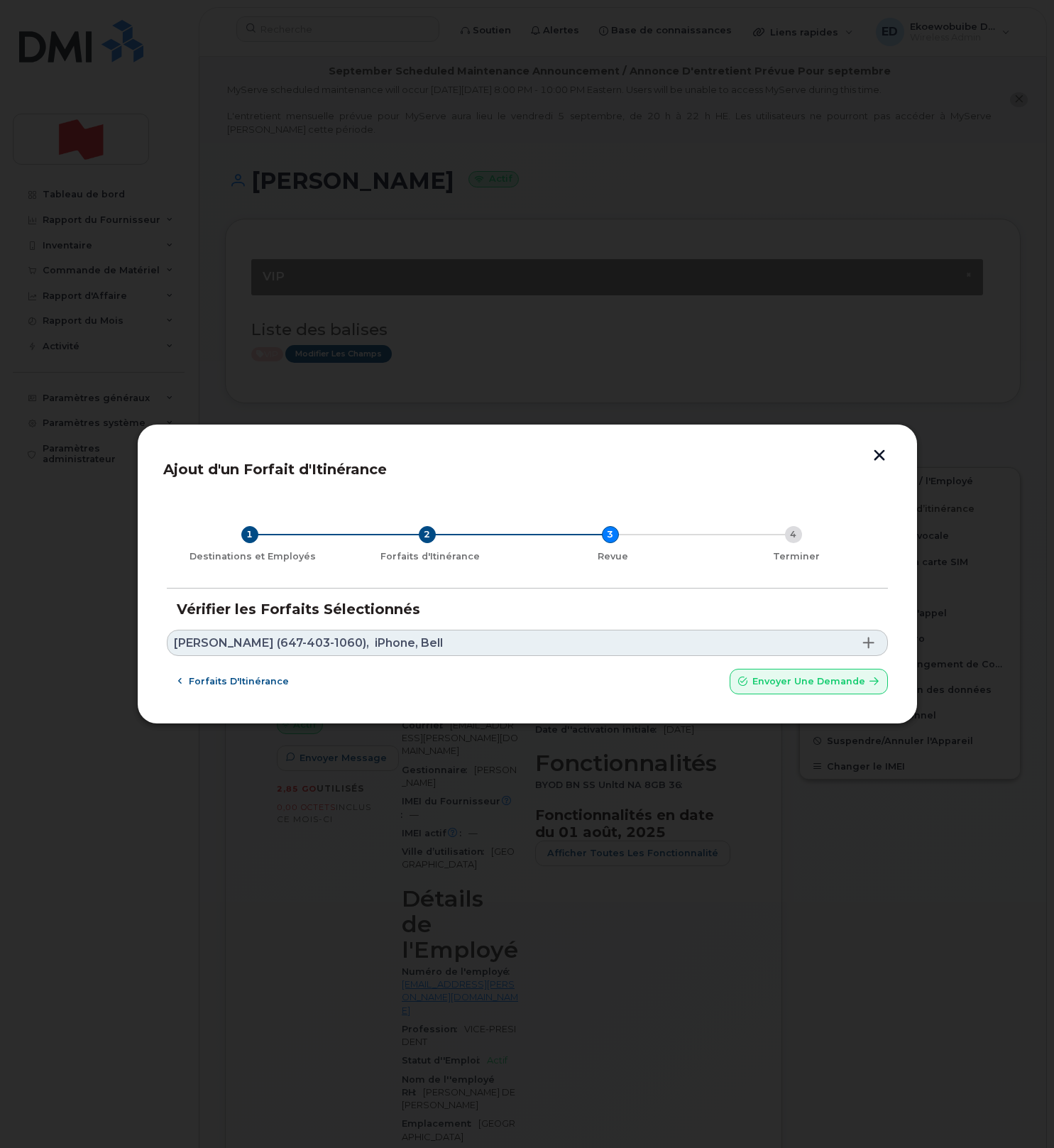
click at [428, 640] on link "Don Demarco (647-403-1060), iPhone, Bell" at bounding box center [527, 642] width 721 height 26
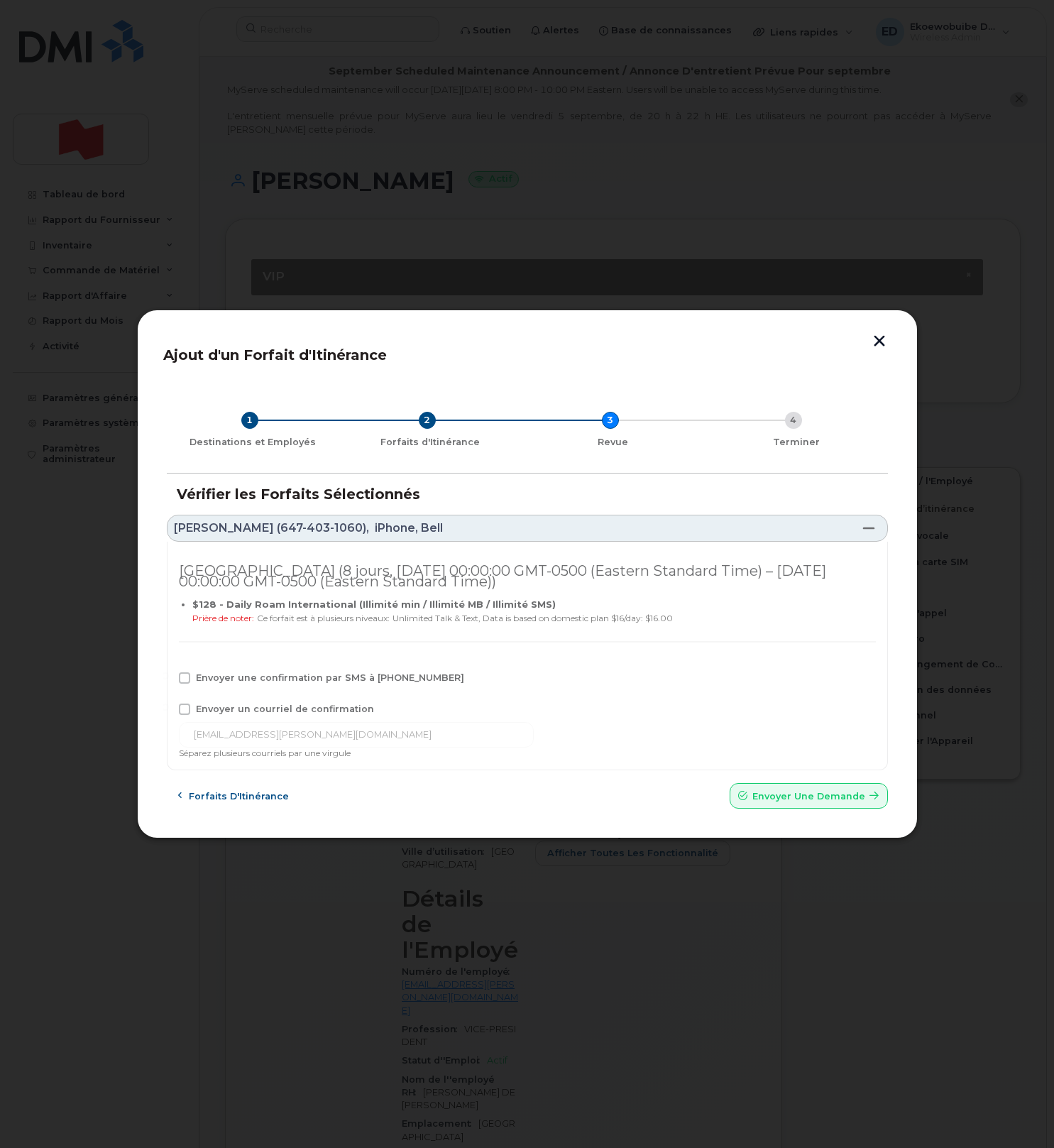
drag, startPoint x: 183, startPoint y: 707, endPoint x: 185, endPoint y: 696, distance: 11.2
click at [183, 707] on span at bounding box center [184, 709] width 11 height 11
click at [169, 707] on input "Envoyer un courriel de confirmation" at bounding box center [165, 707] width 7 height 7
checkbox input "true"
click at [188, 684] on div "Envoyer une confirmation par SMS à 647-403-1060" at bounding box center [527, 681] width 697 height 19
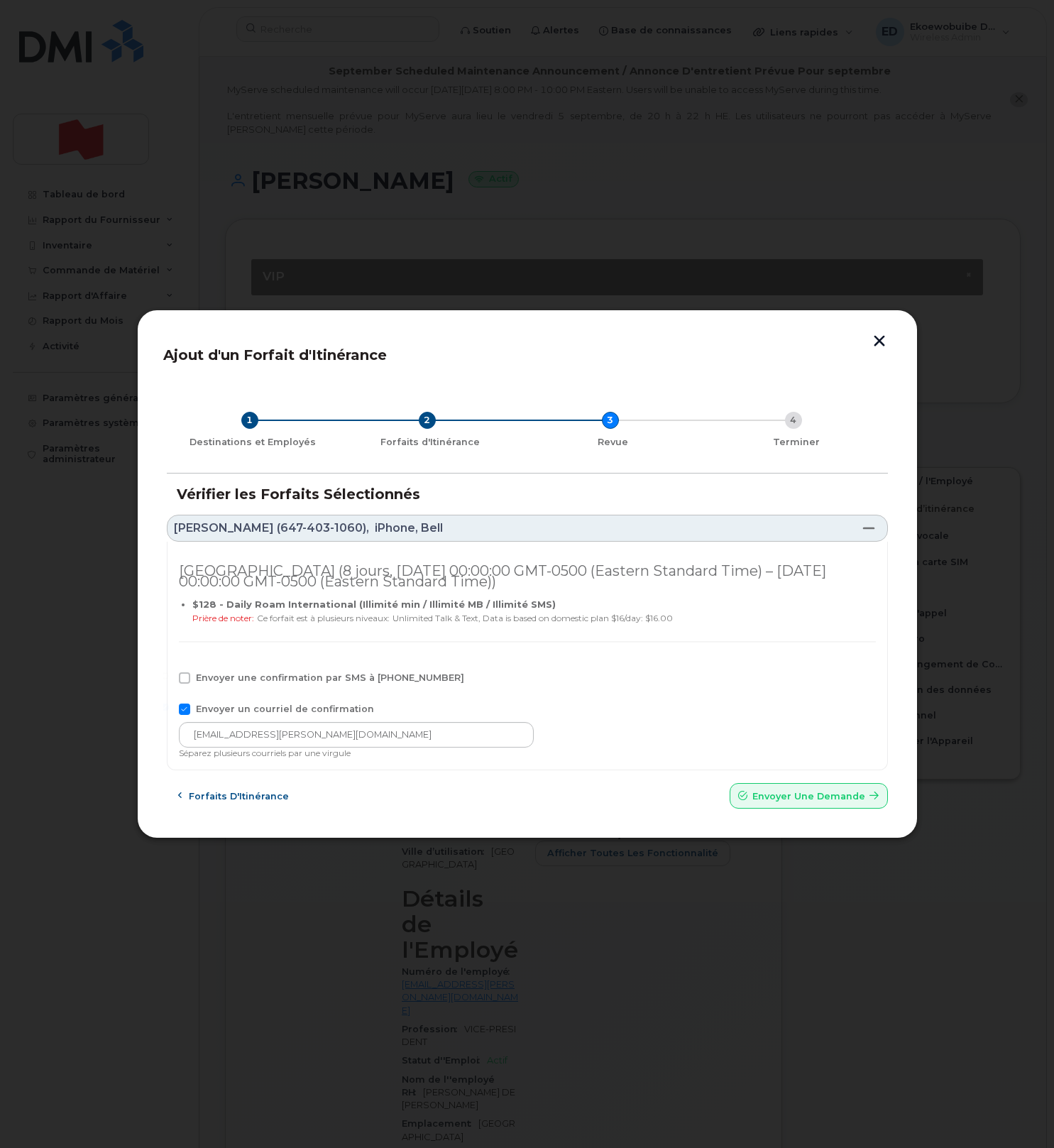
click at [186, 683] on span at bounding box center [184, 677] width 11 height 11
click at [169, 680] on input "Envoyer une confirmation par SMS à 647-403-1060" at bounding box center [165, 675] width 7 height 7
checkbox input "true"
click at [317, 732] on input "don.demarco@nbc.ca" at bounding box center [356, 734] width 355 height 26
drag, startPoint x: 333, startPoint y: 734, endPoint x: 174, endPoint y: 725, distance: 159.3
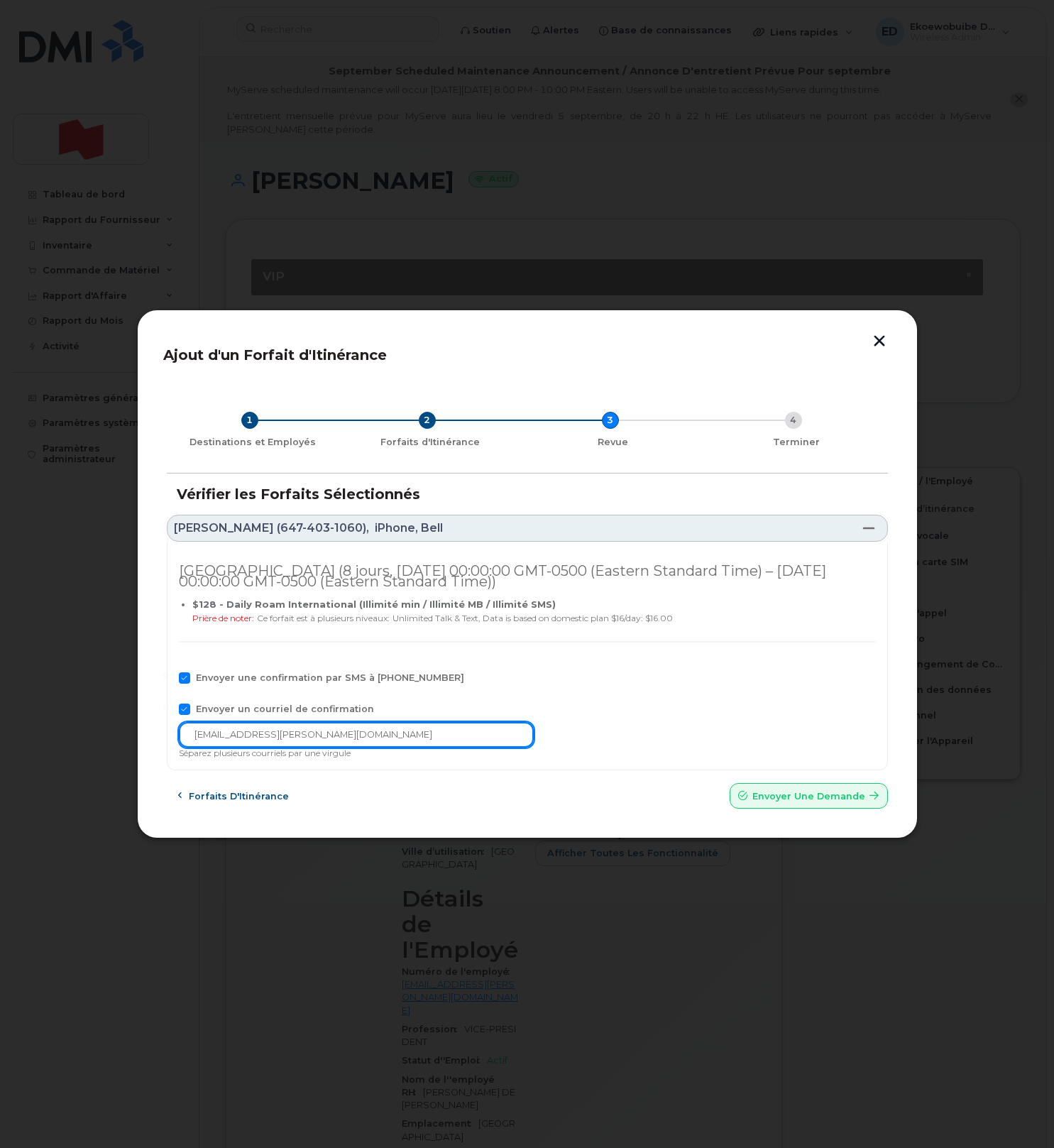
click at [187, 726] on input "don.demarco@nbc.ca" at bounding box center [356, 734] width 355 height 26
paste input "telecom-voix@bnc.ca"
type input "telecom-voix@bnc.ca"
click at [774, 793] on span "Envoyer une Demande" at bounding box center [809, 796] width 113 height 14
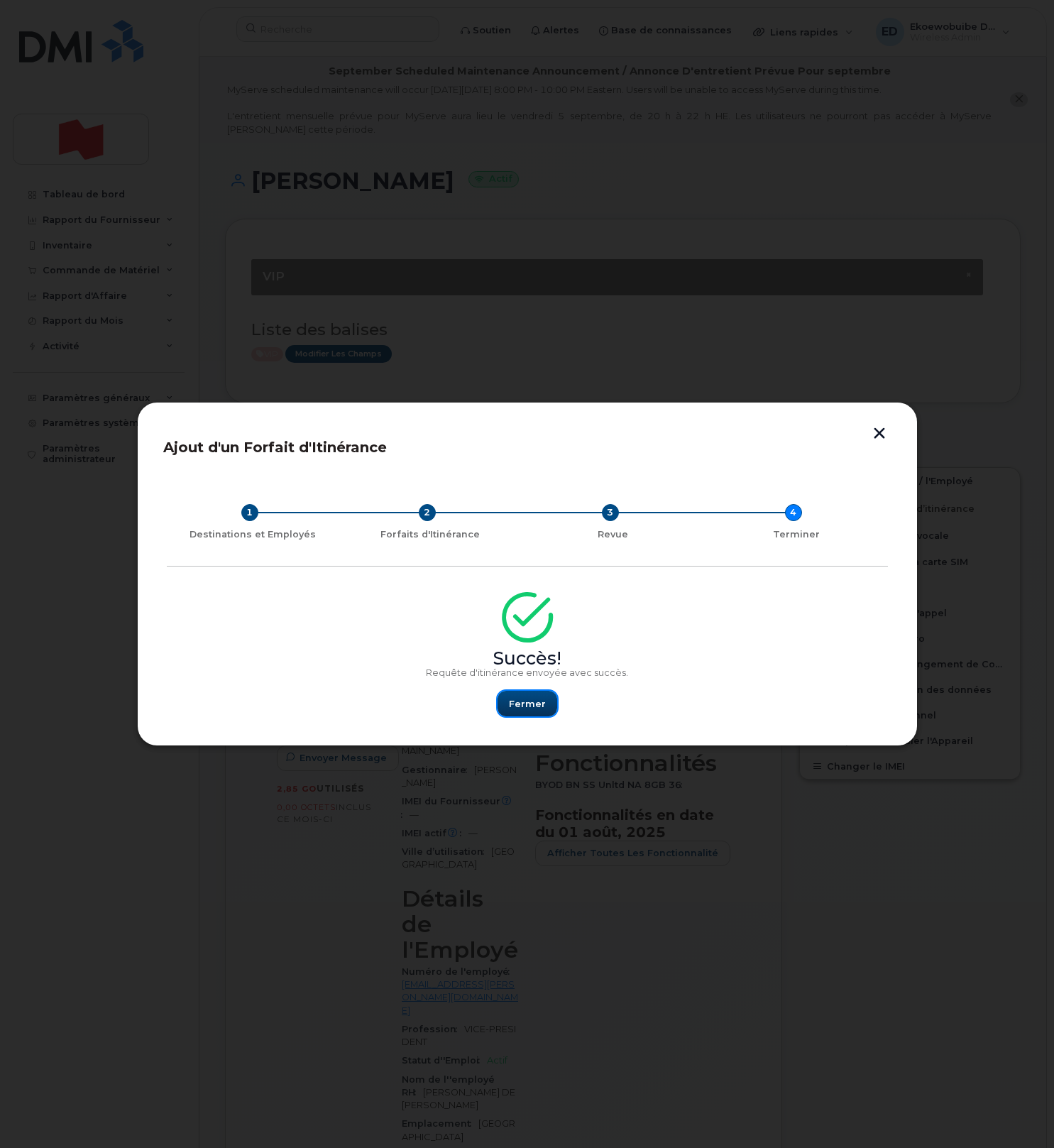
click at [537, 700] on span "Fermer" at bounding box center [527, 704] width 37 height 14
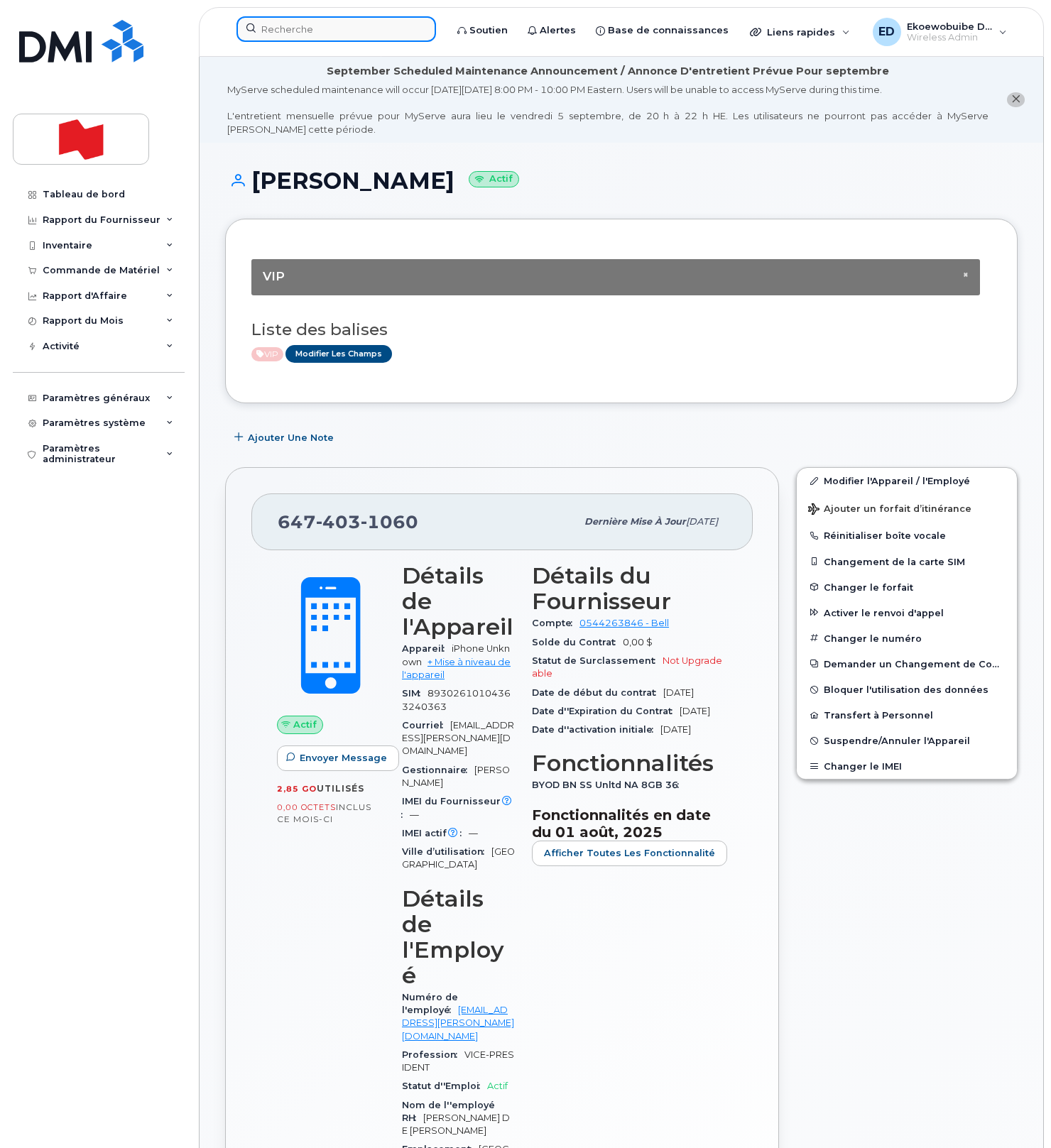
click at [324, 32] on input at bounding box center [335, 29] width 199 height 26
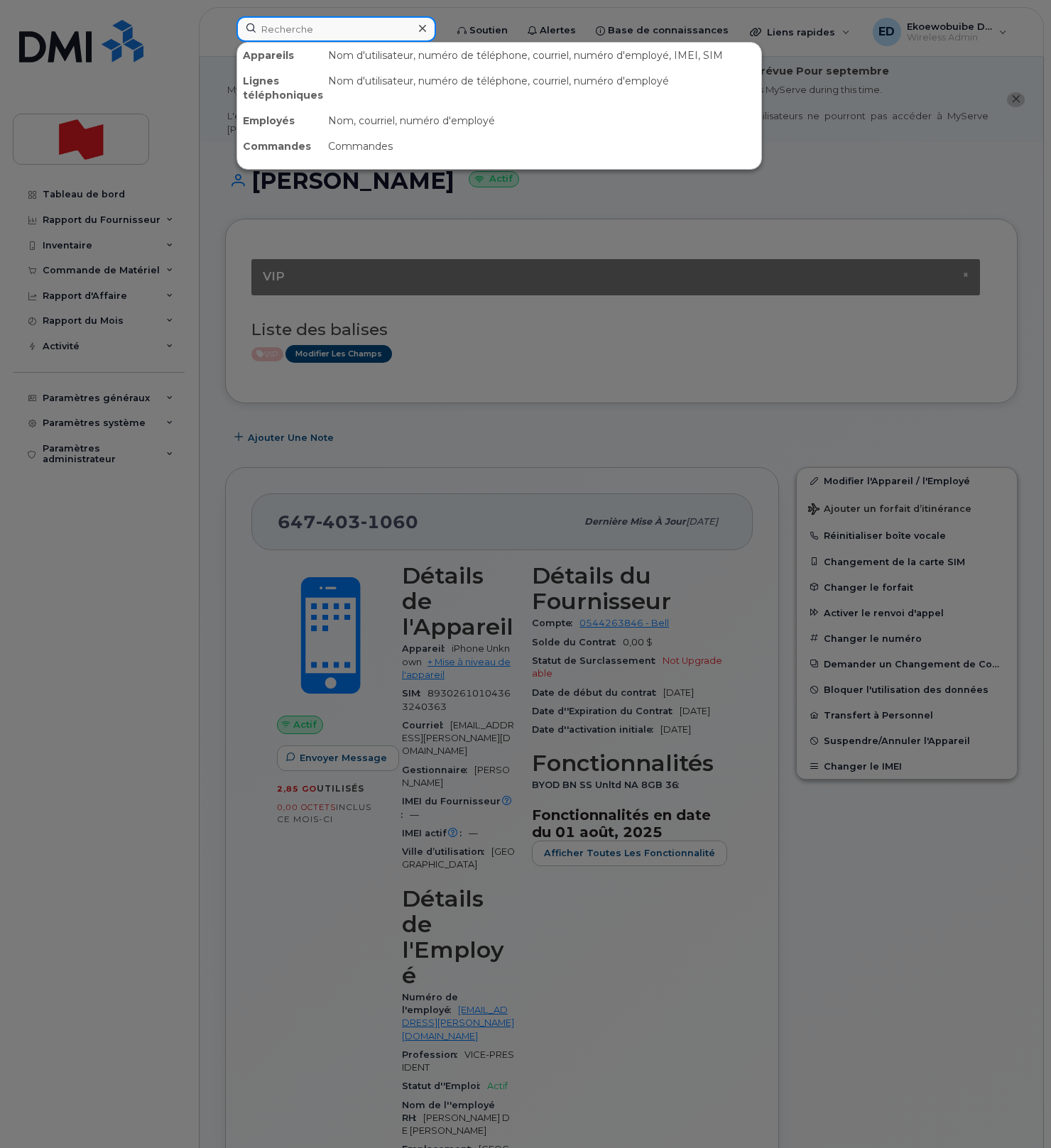
paste input "4374466270"
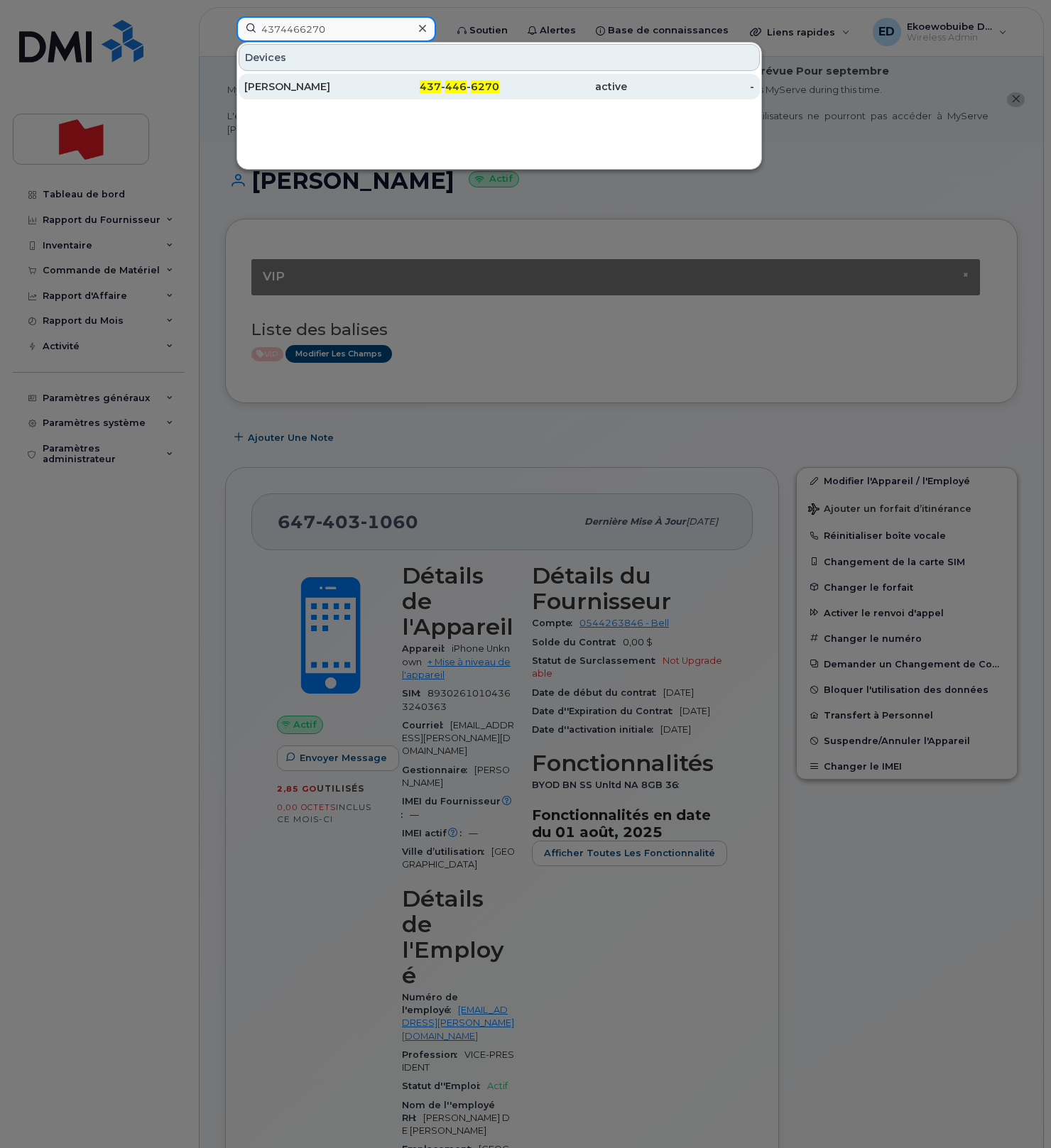
type input "4374466270"
click at [288, 86] on div "Abed Elamrani" at bounding box center [308, 86] width 127 height 15
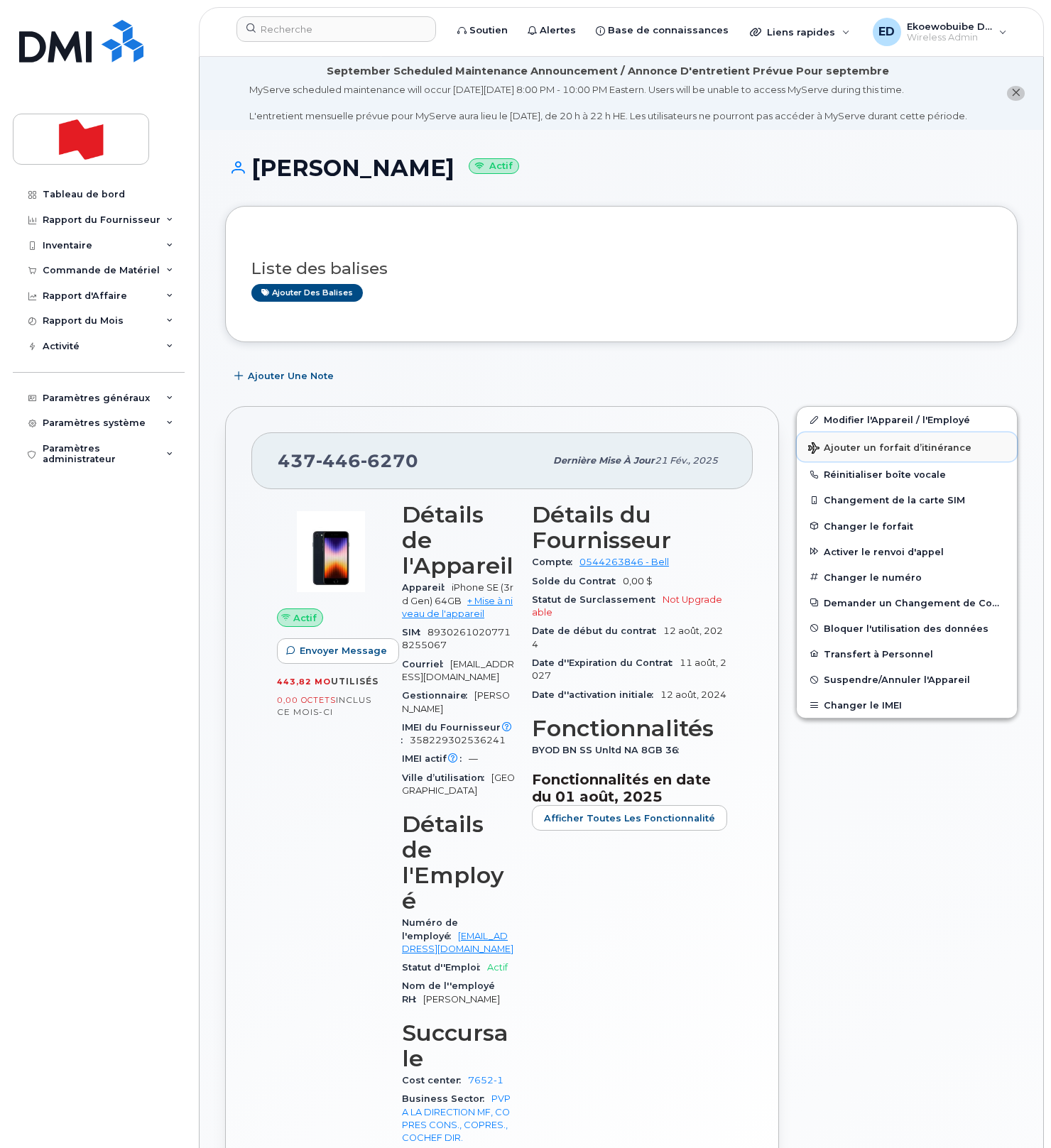
click at [837, 456] on span "Ajouter un forfait d’itinérance" at bounding box center [889, 449] width 163 height 14
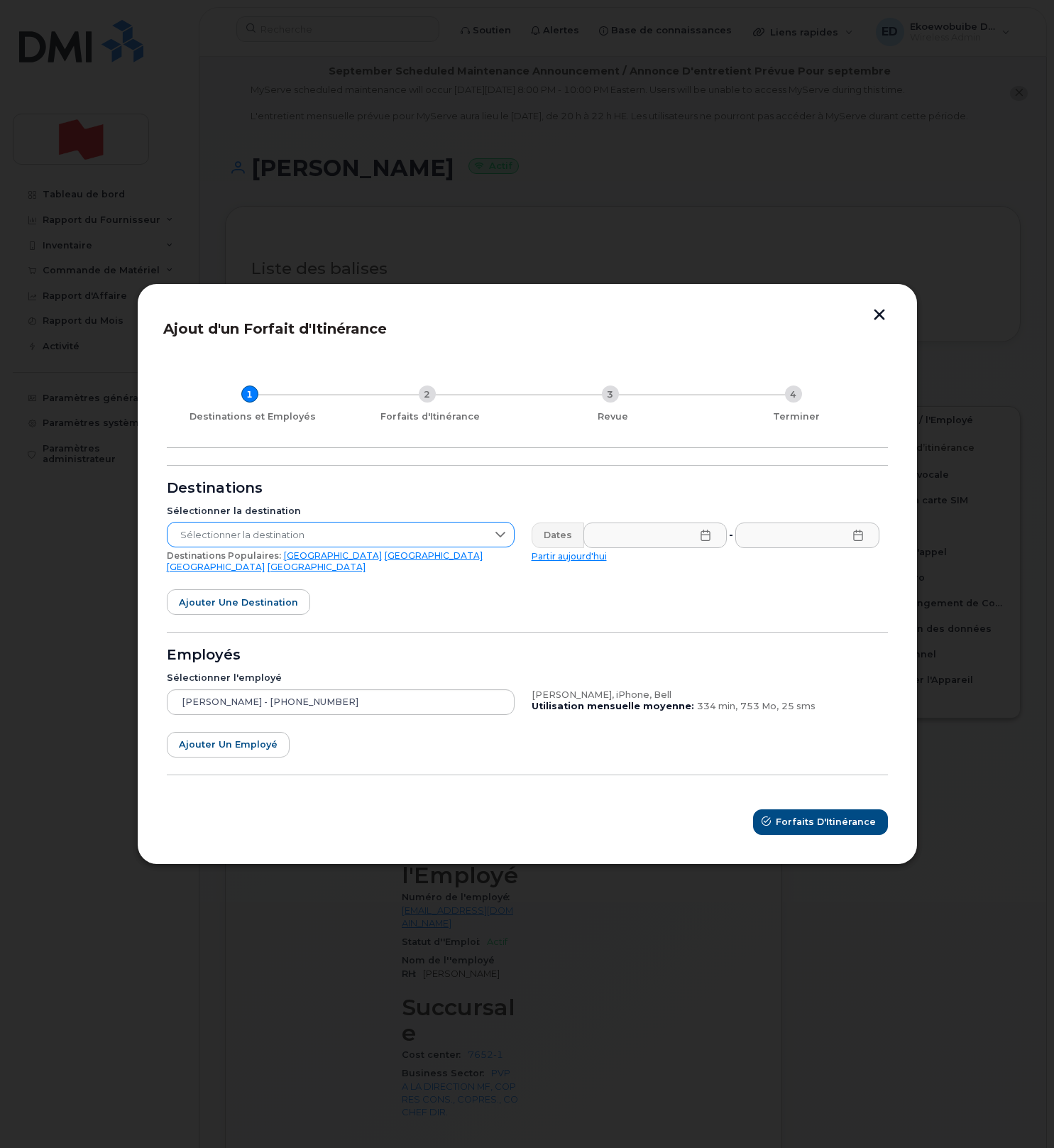
drag, startPoint x: 500, startPoint y: 540, endPoint x: 451, endPoint y: 551, distance: 50.2
click at [500, 540] on icon at bounding box center [500, 534] width 11 height 11
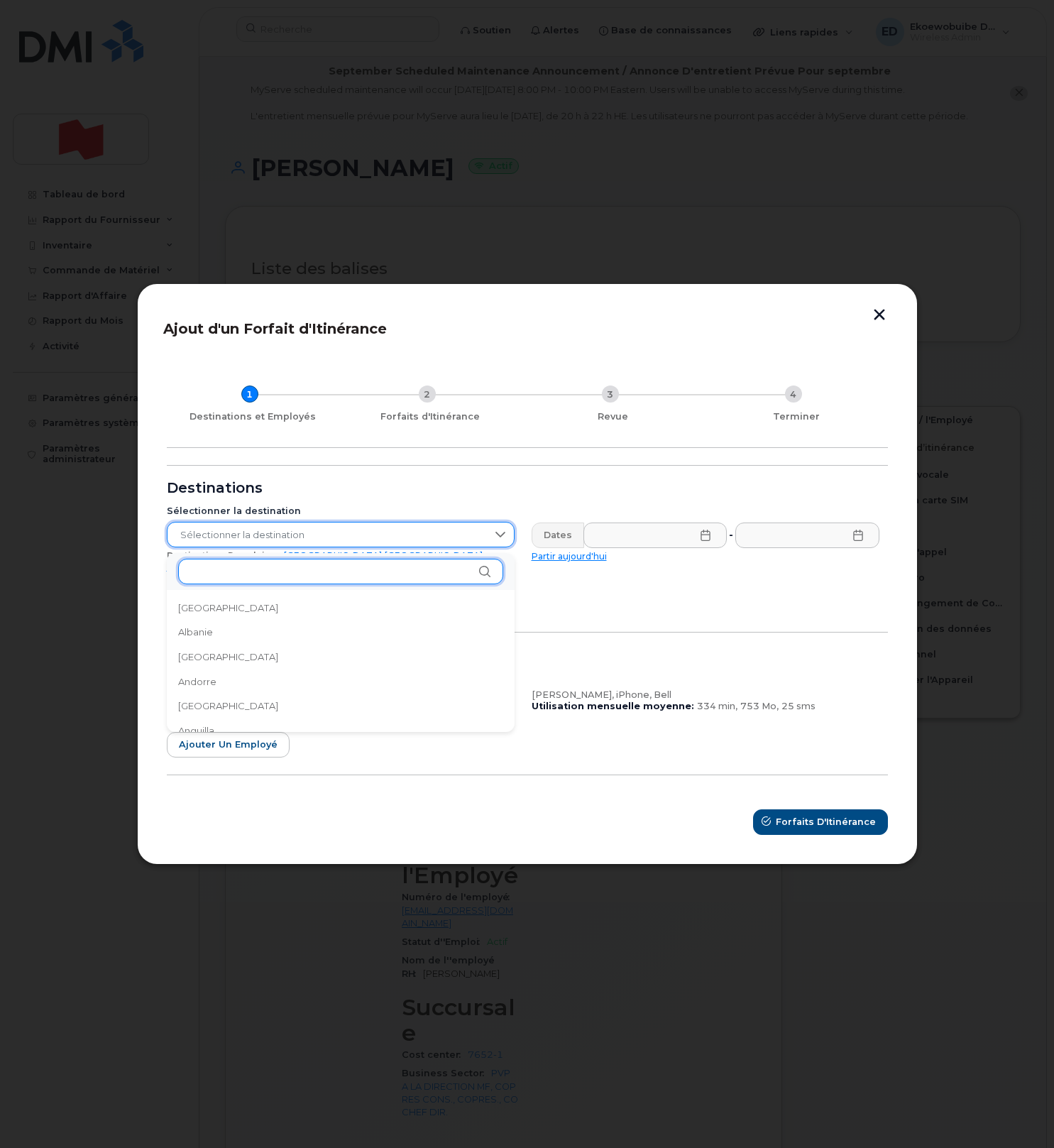
click at [320, 580] on input "text" at bounding box center [340, 571] width 325 height 26
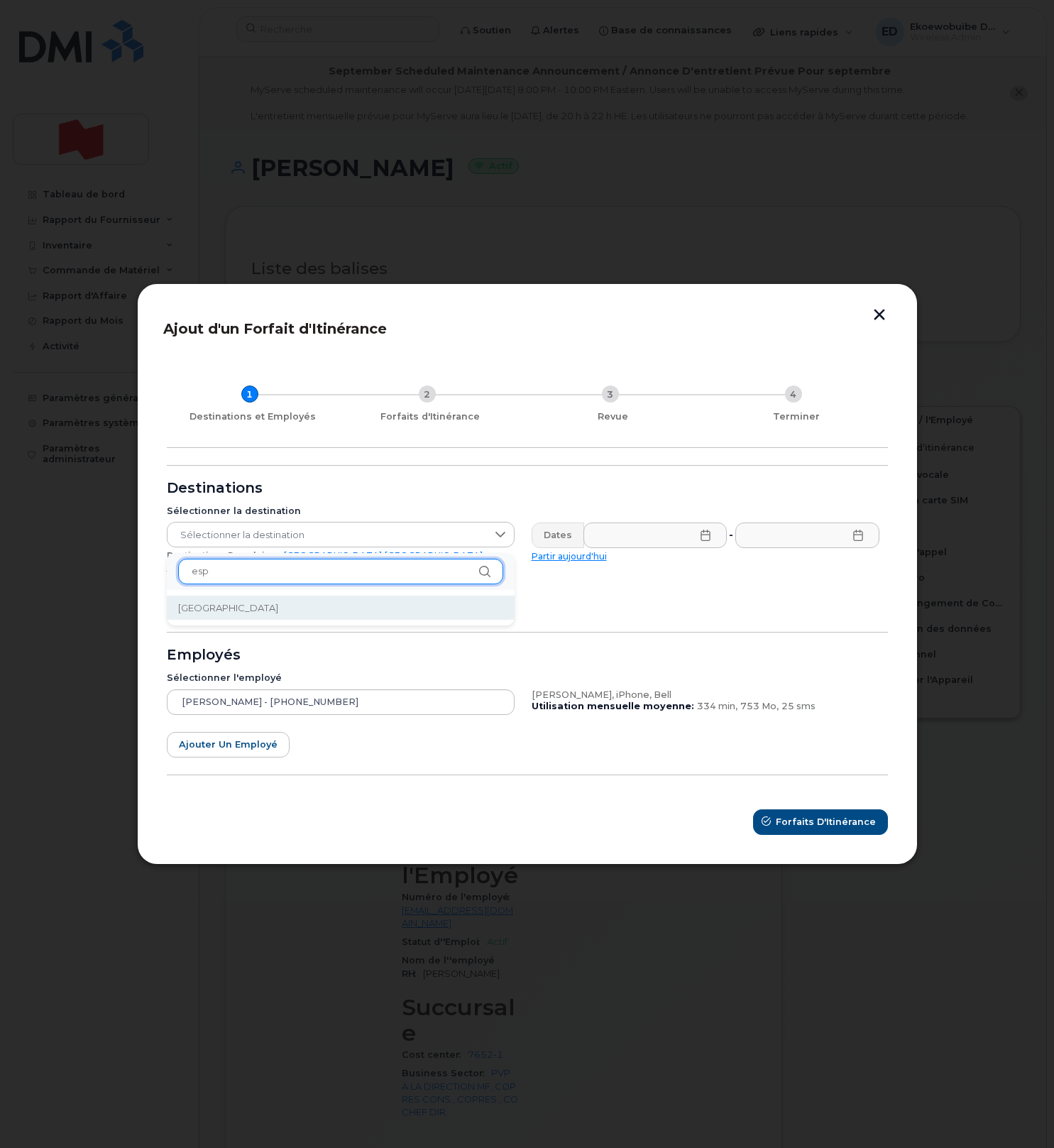
type input "esp"
click at [202, 607] on span "Espagne" at bounding box center [227, 608] width 100 height 14
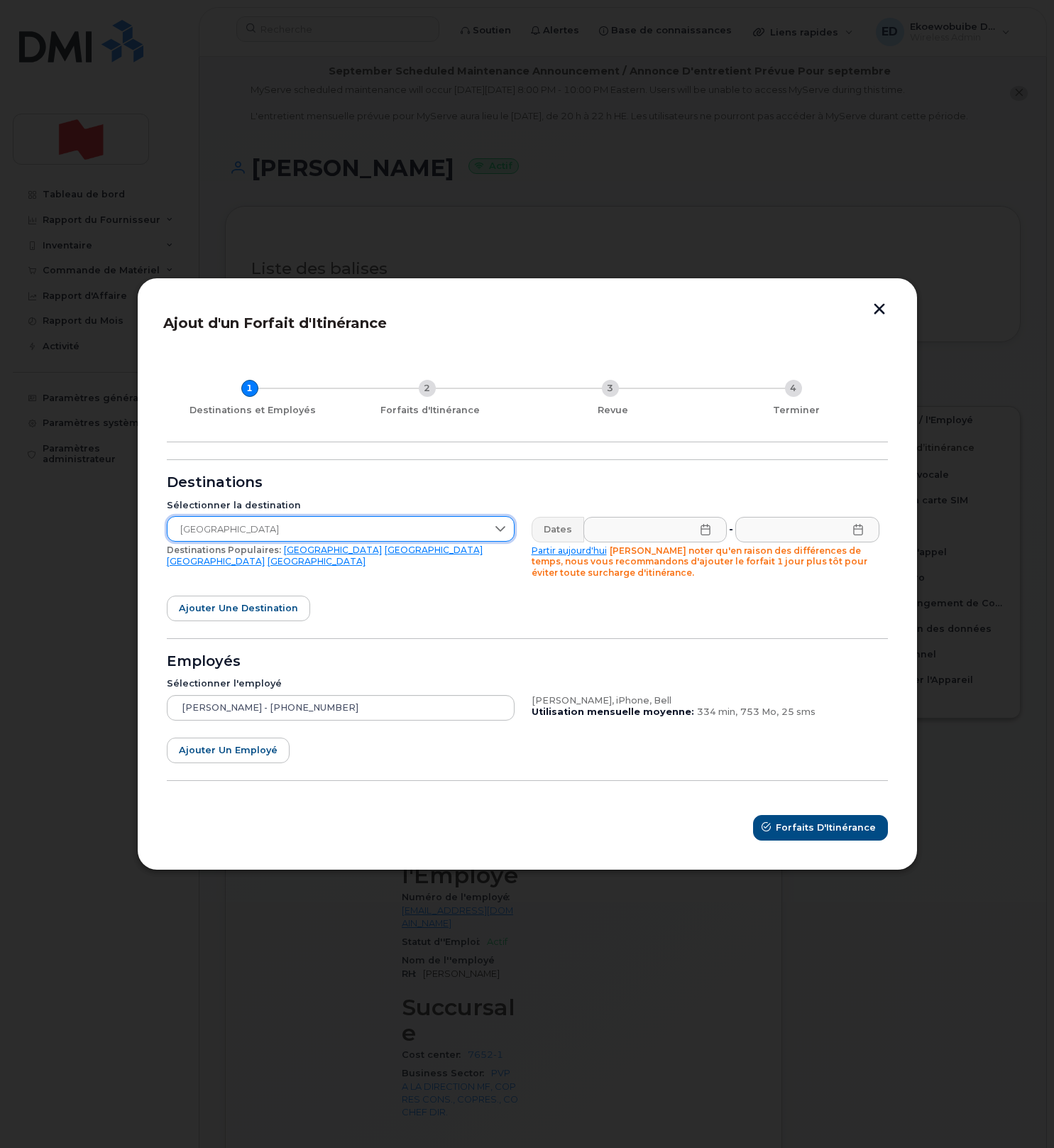
click at [706, 533] on icon at bounding box center [705, 529] width 11 height 11
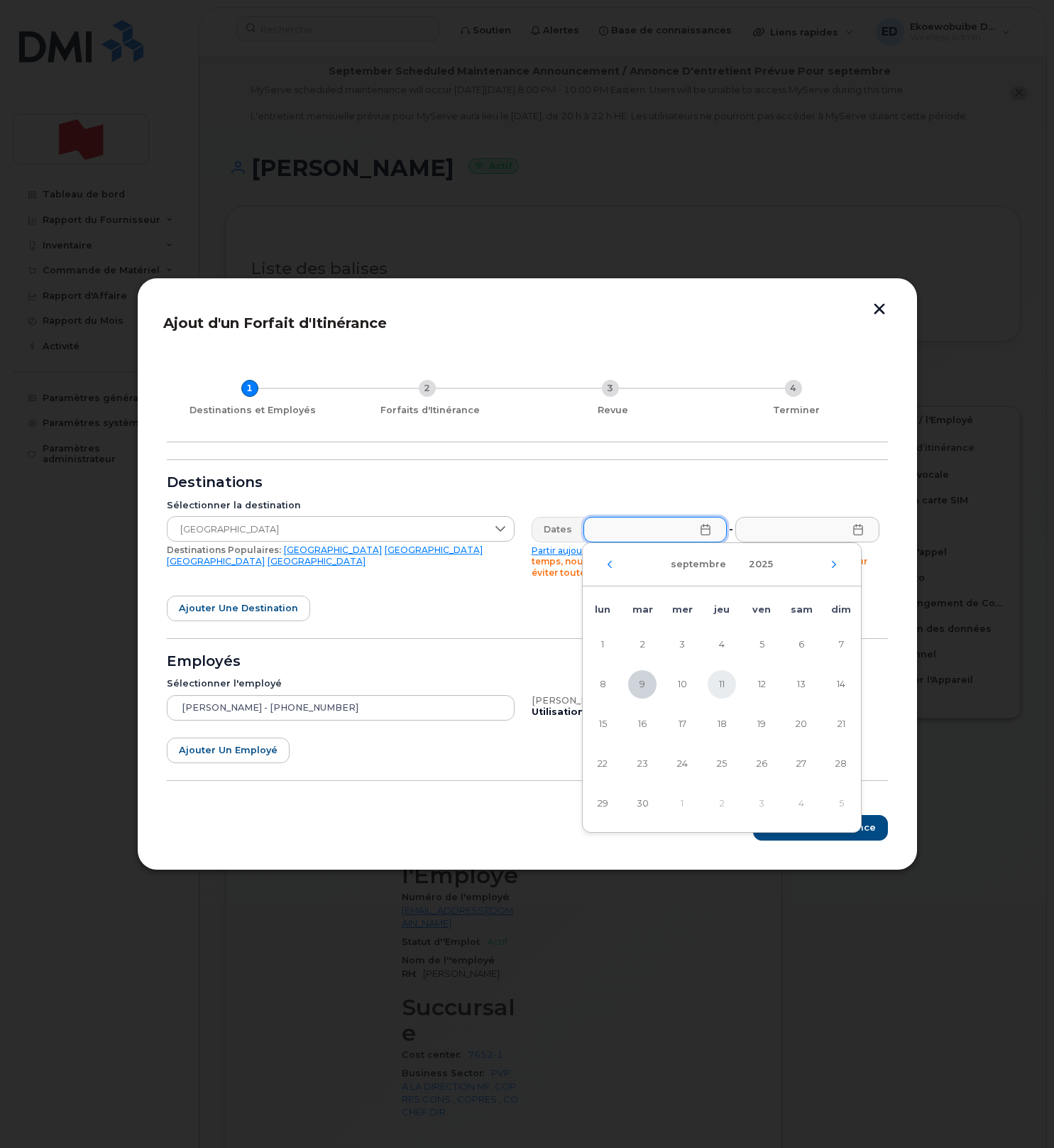
click at [721, 691] on span "11" at bounding box center [721, 684] width 28 height 28
type input "11/09/2025"
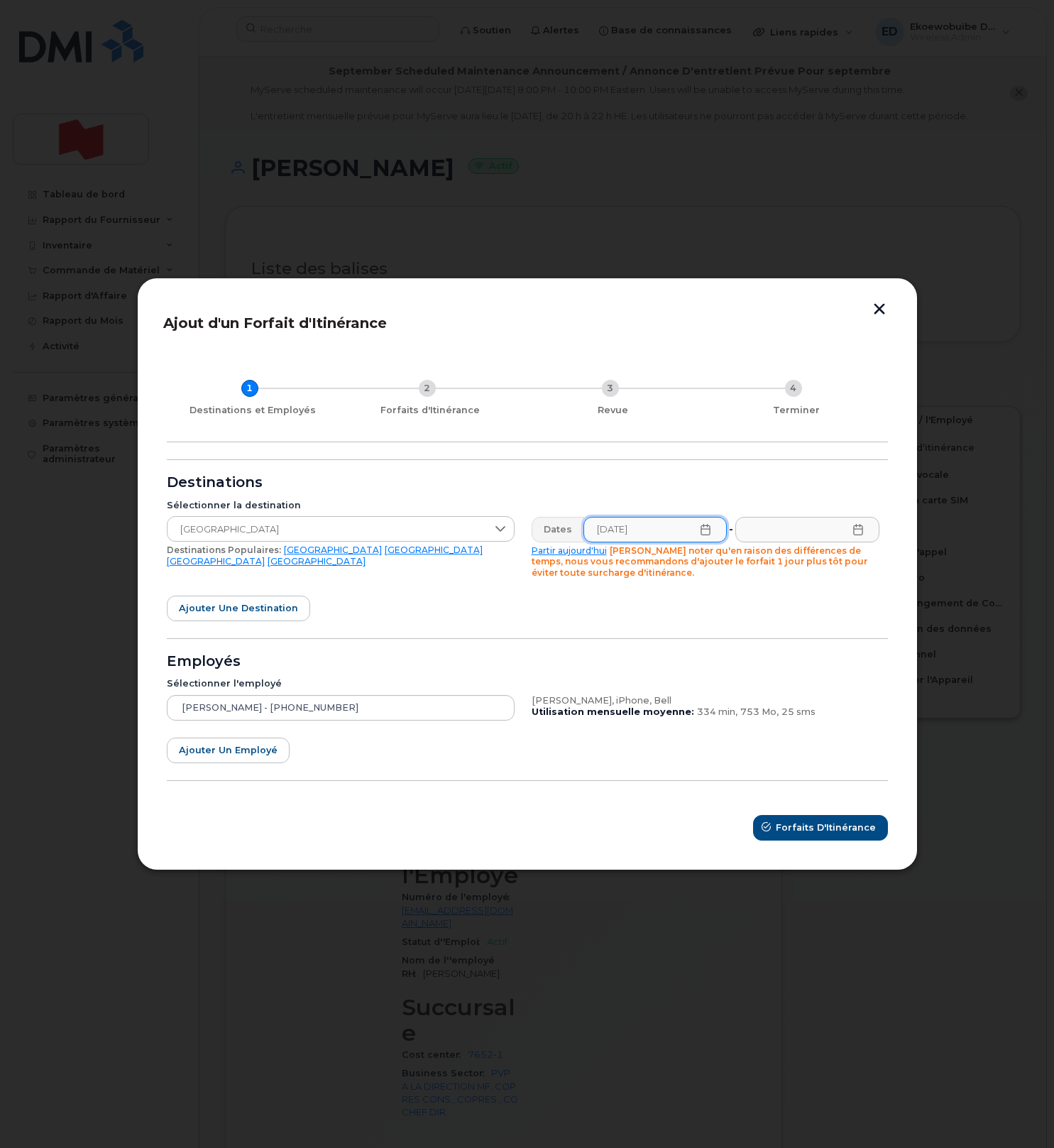
click at [860, 531] on icon at bounding box center [857, 529] width 11 height 11
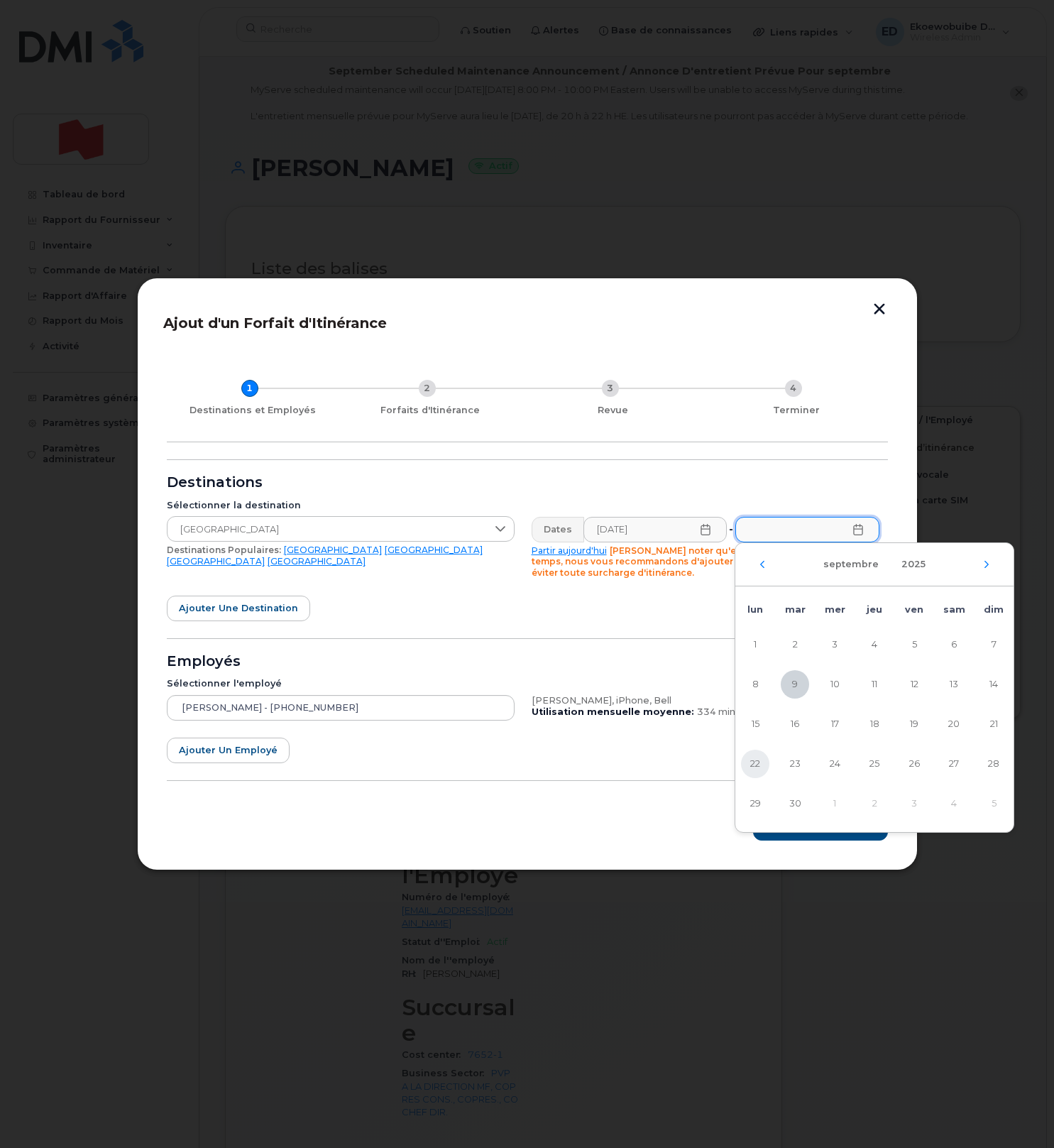
click at [763, 763] on span "22" at bounding box center [755, 763] width 28 height 28
type input "22/09/2025"
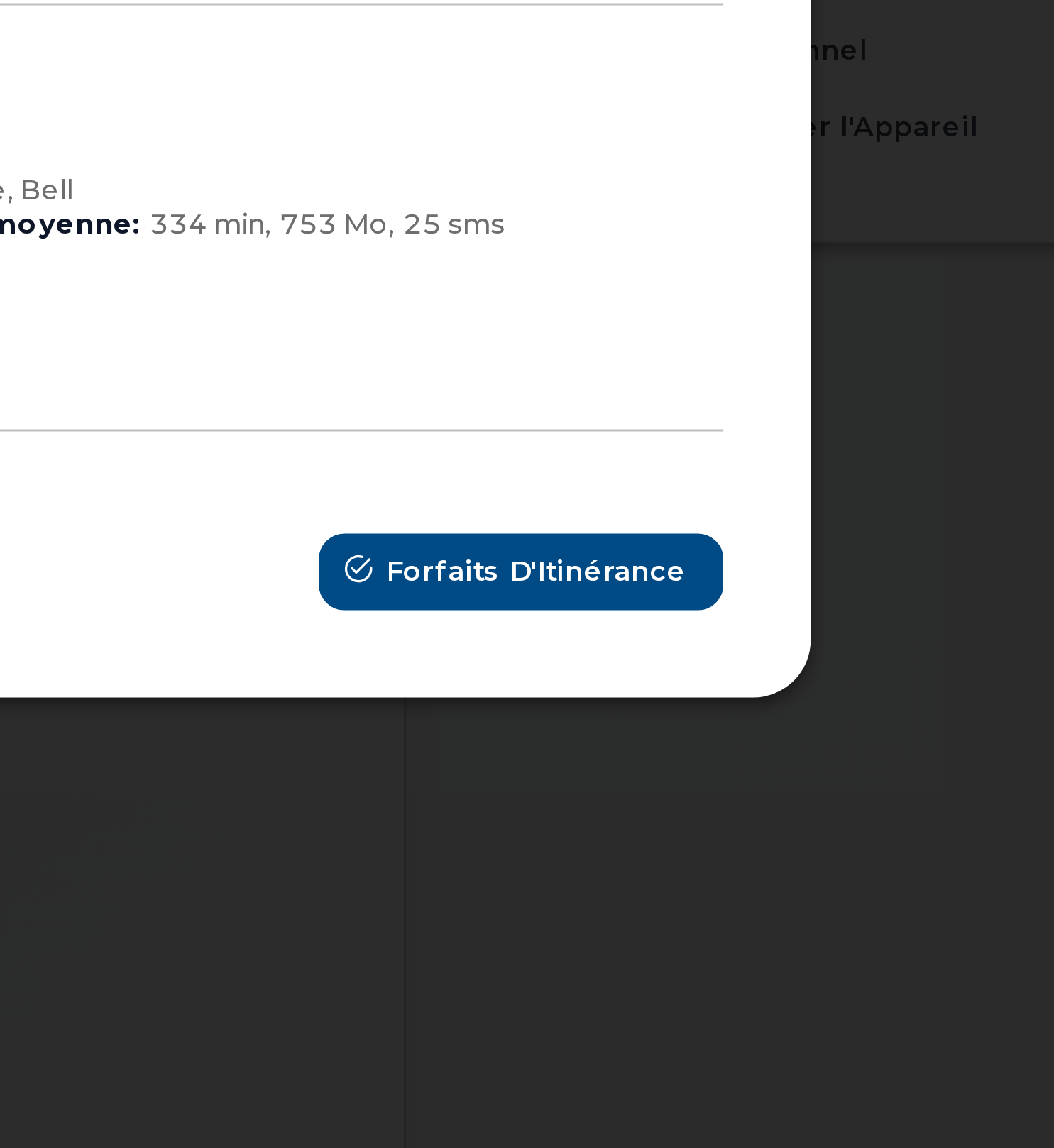
click at [882, 890] on div at bounding box center [527, 574] width 1054 height 1148
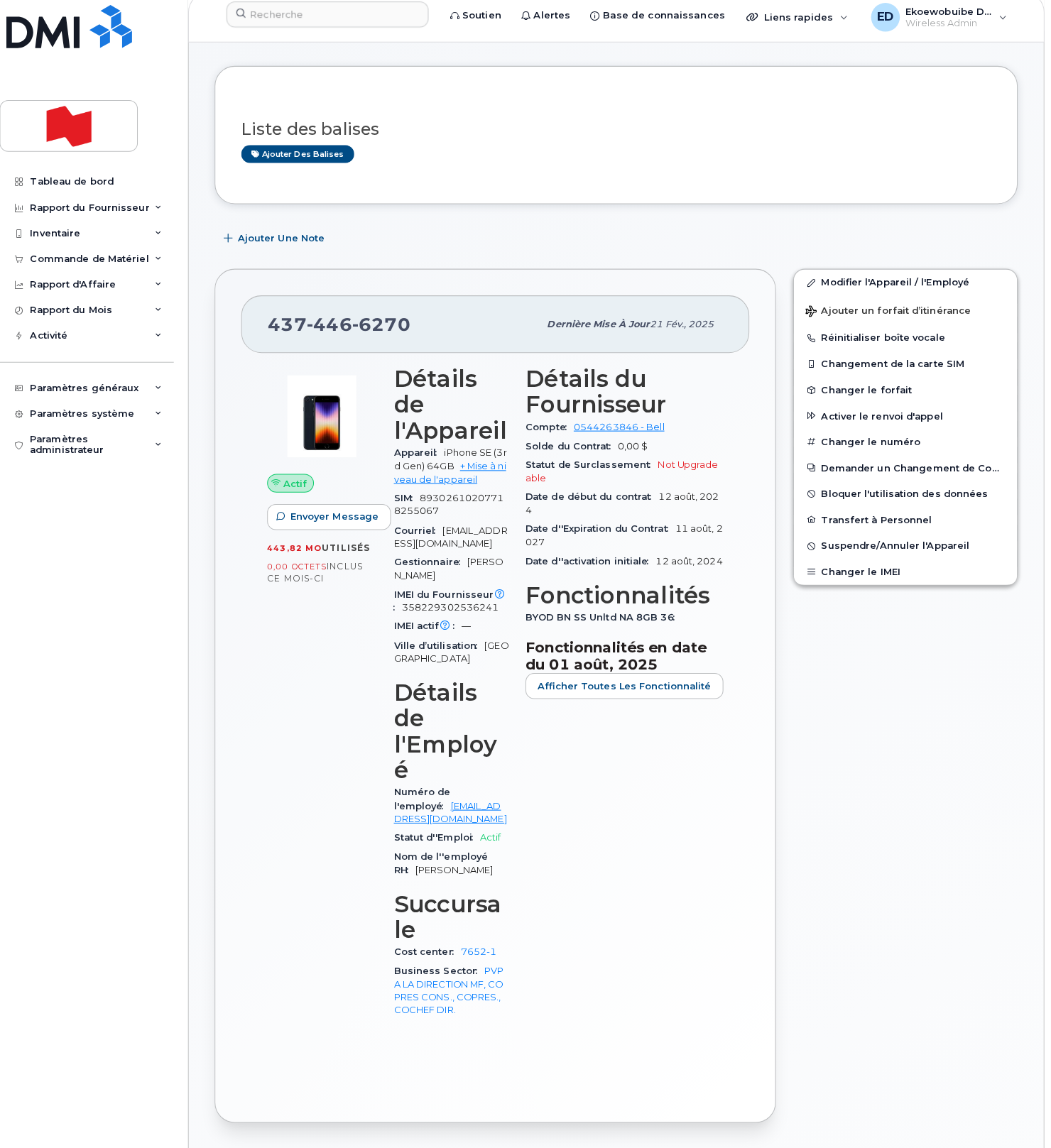
scroll to position [132, 0]
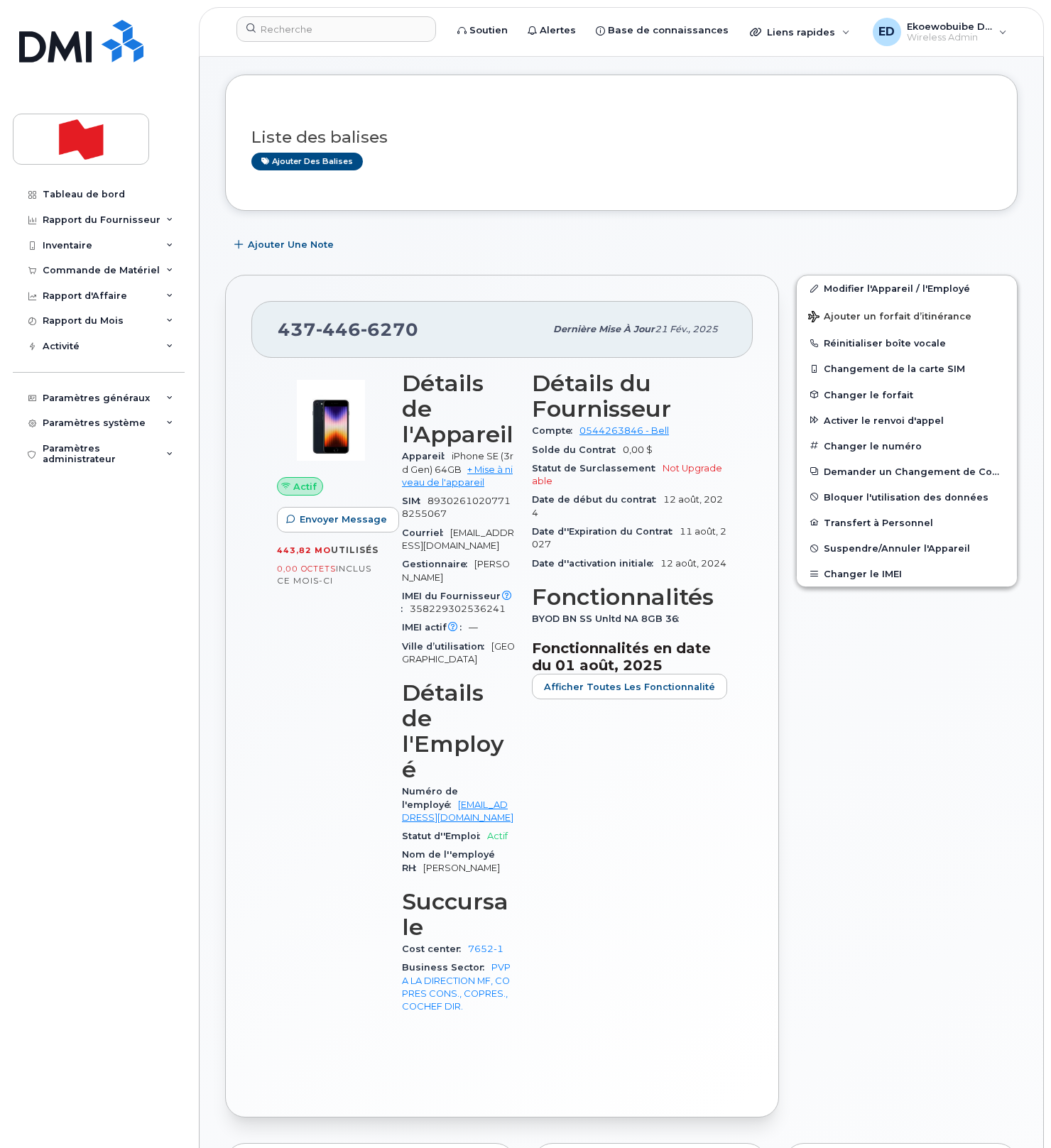
click at [843, 751] on div "Modifier l'Appareil / l'Employé Ajouter un forfait d’itinérance Réinitialiser b…" at bounding box center [906, 695] width 239 height 859
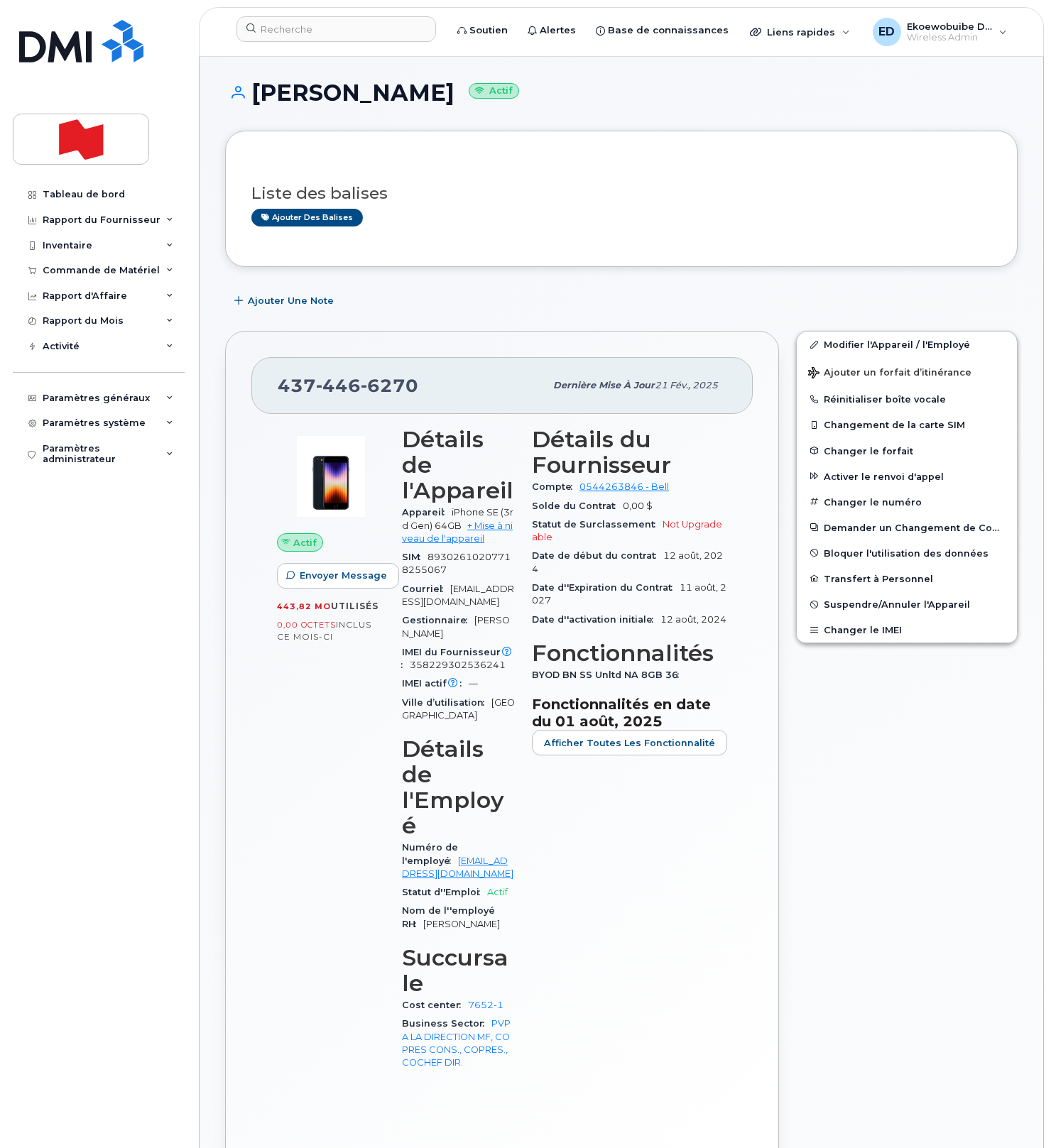
scroll to position [0, 0]
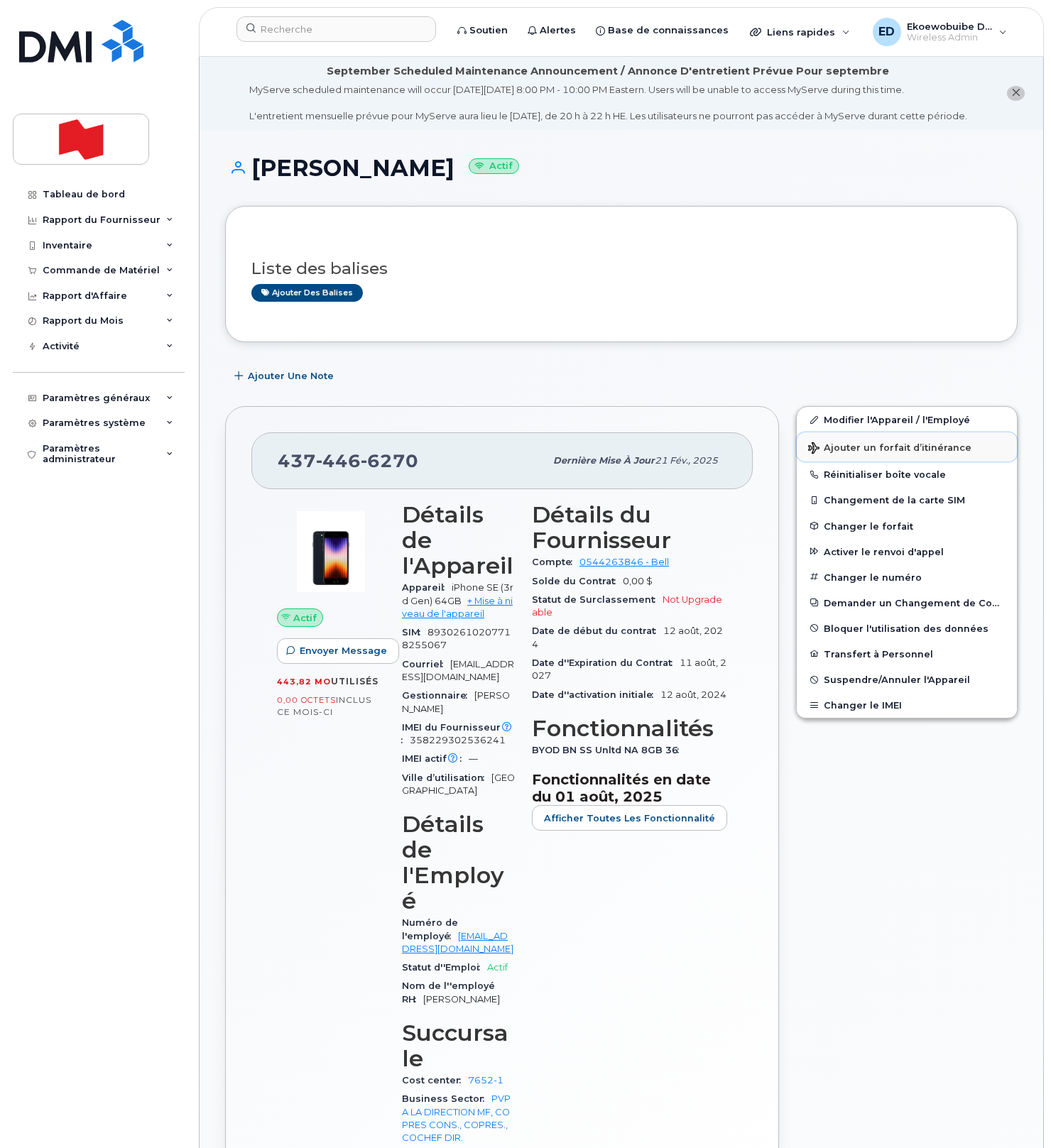
click at [852, 456] on span "Ajouter un forfait d’itinérance" at bounding box center [889, 449] width 163 height 14
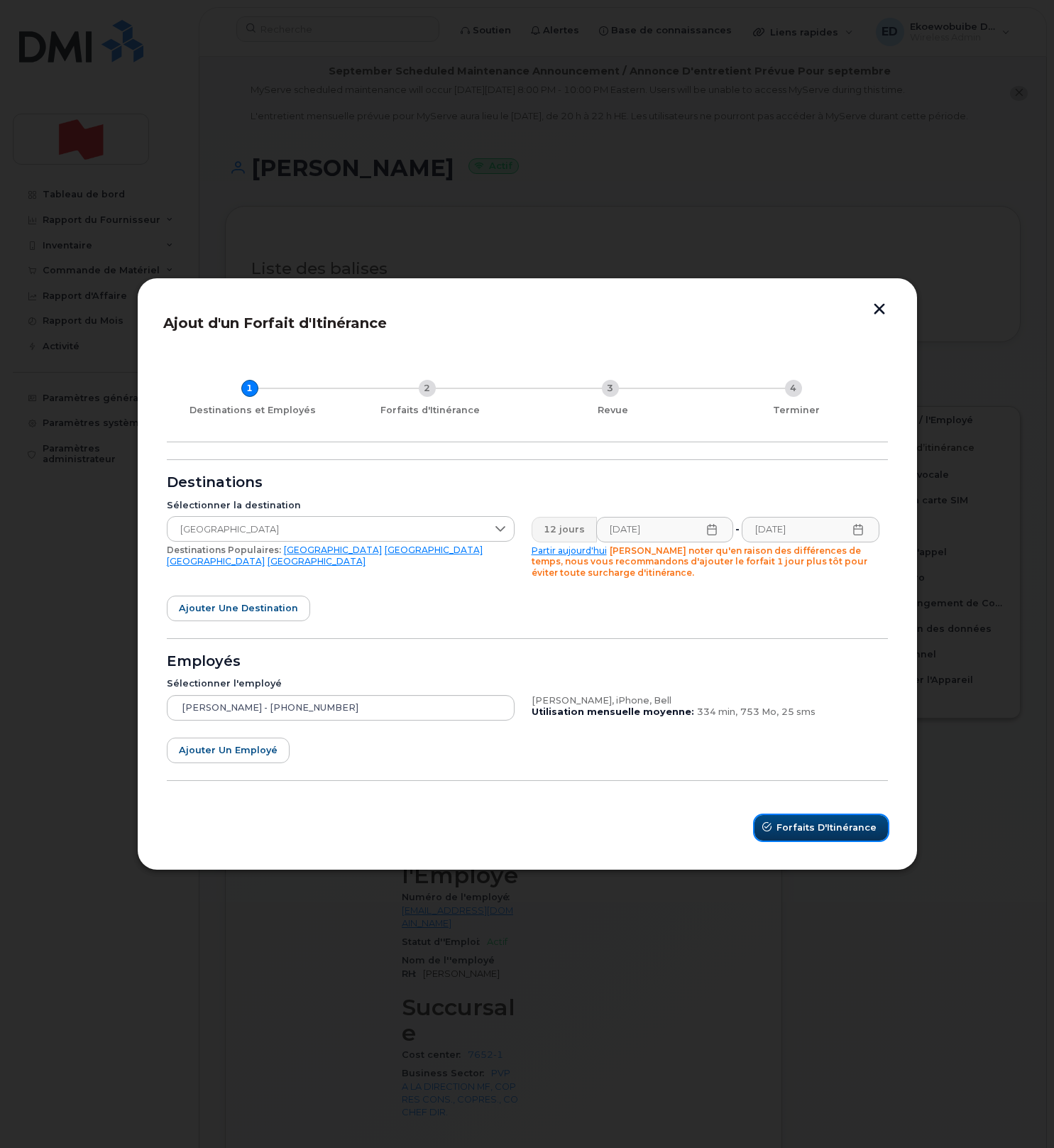
click at [797, 831] on span "Forfaits d'Itinérance" at bounding box center [826, 827] width 100 height 14
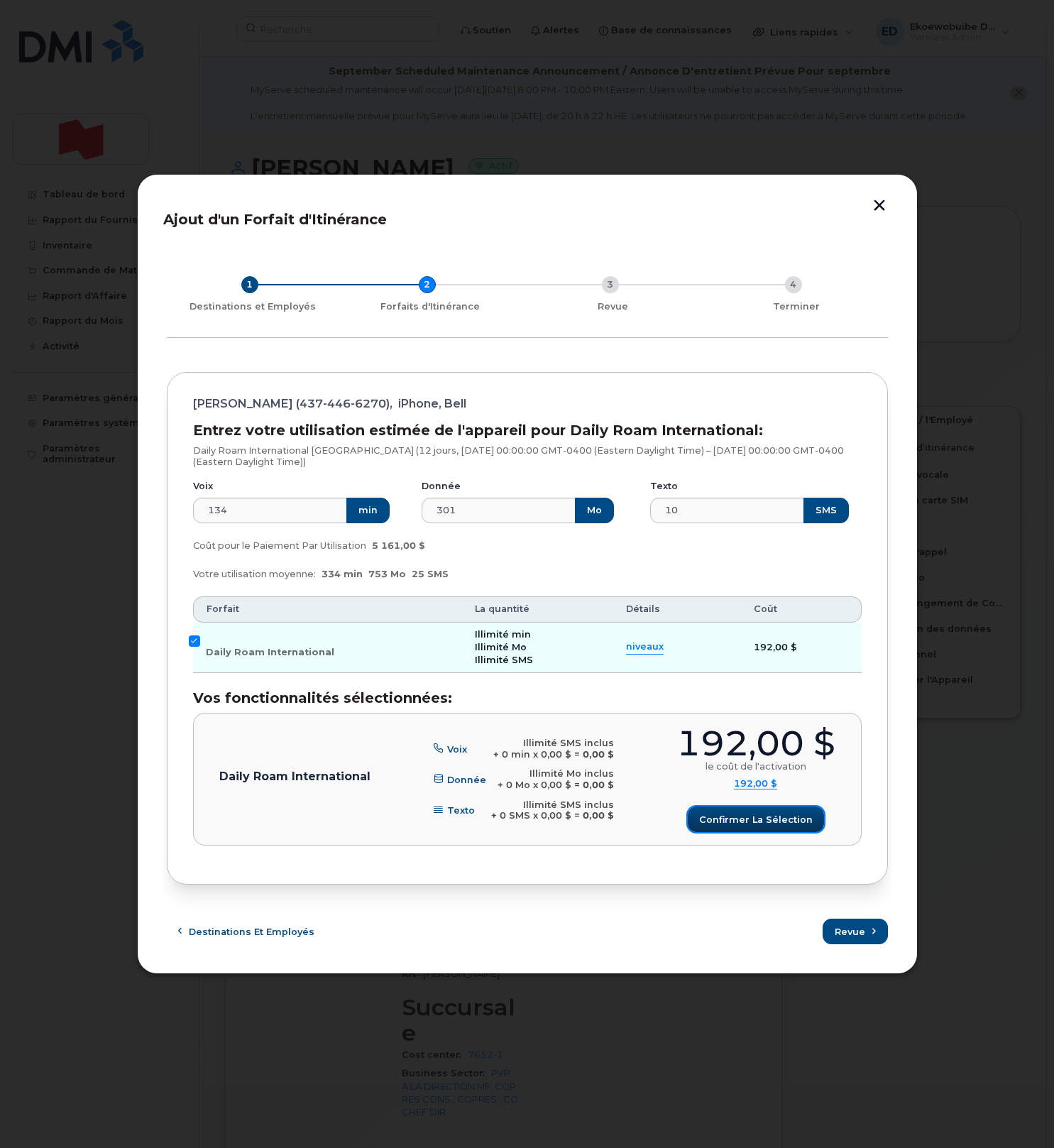
click at [738, 825] on span "Confirmer la sélection" at bounding box center [756, 820] width 114 height 14
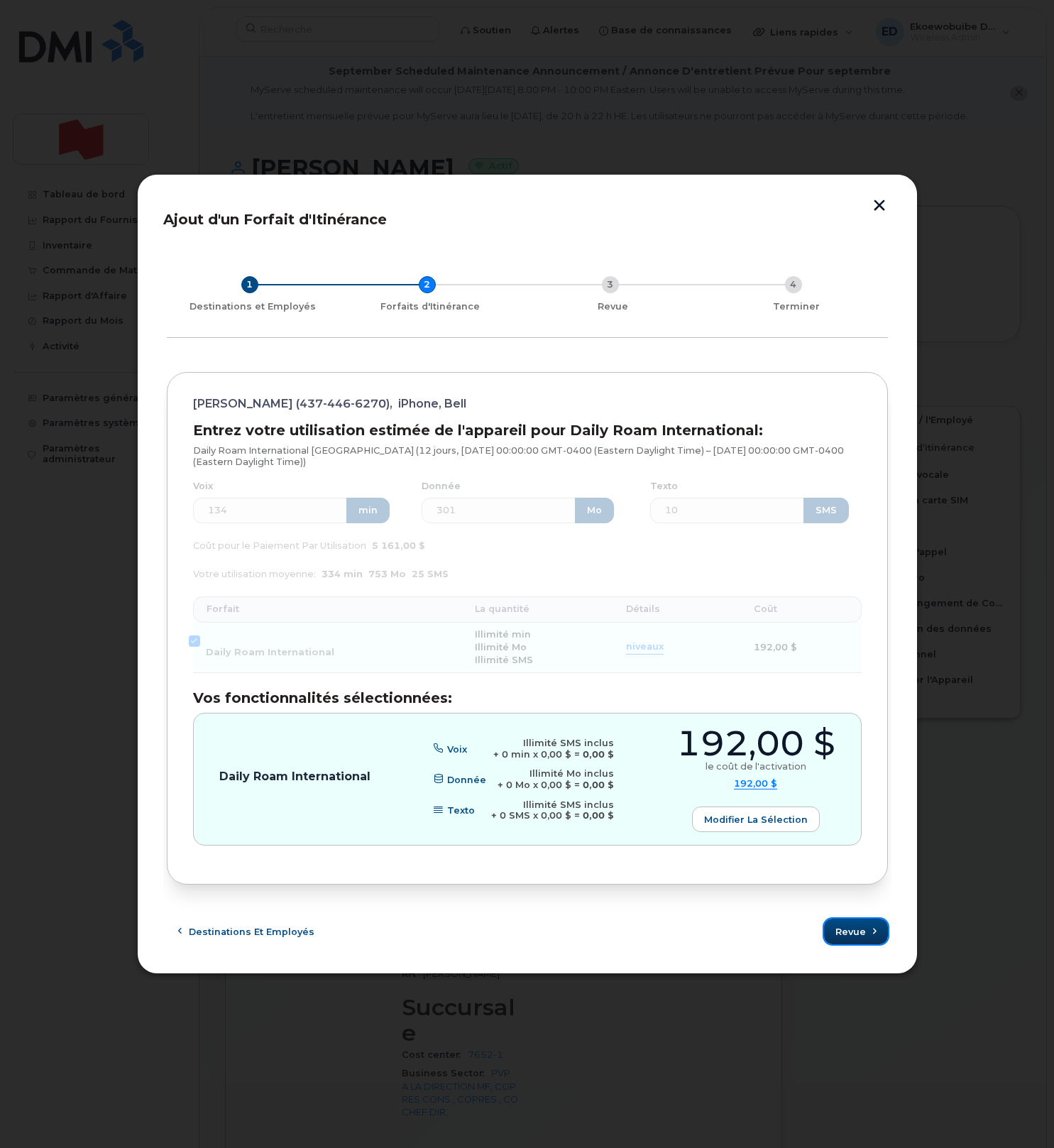
click at [851, 931] on span "Revue" at bounding box center [851, 932] width 31 height 14
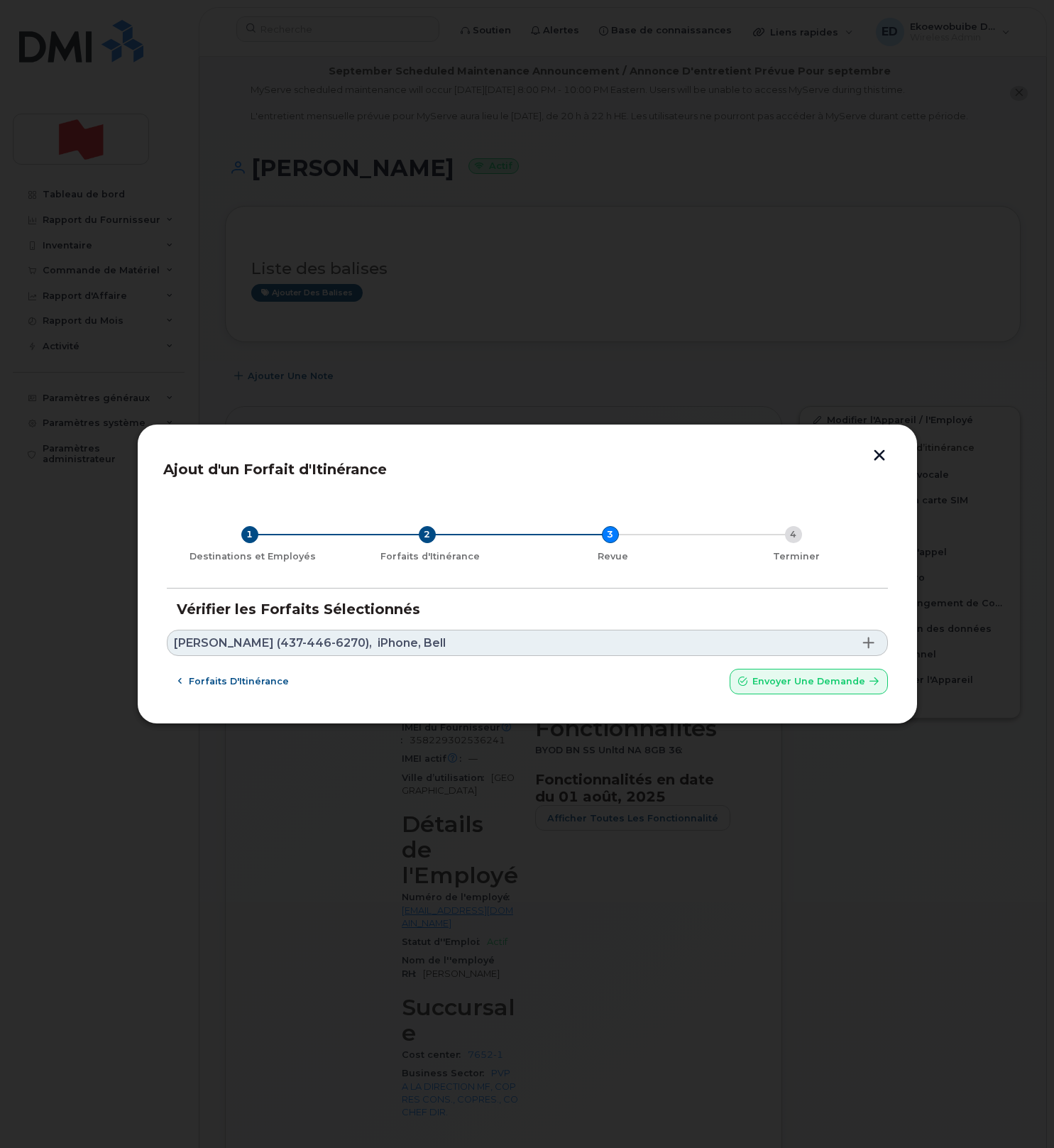
click at [458, 642] on link "Abed Elamrani (437-446-6270), iPhone, Bell" at bounding box center [527, 642] width 721 height 26
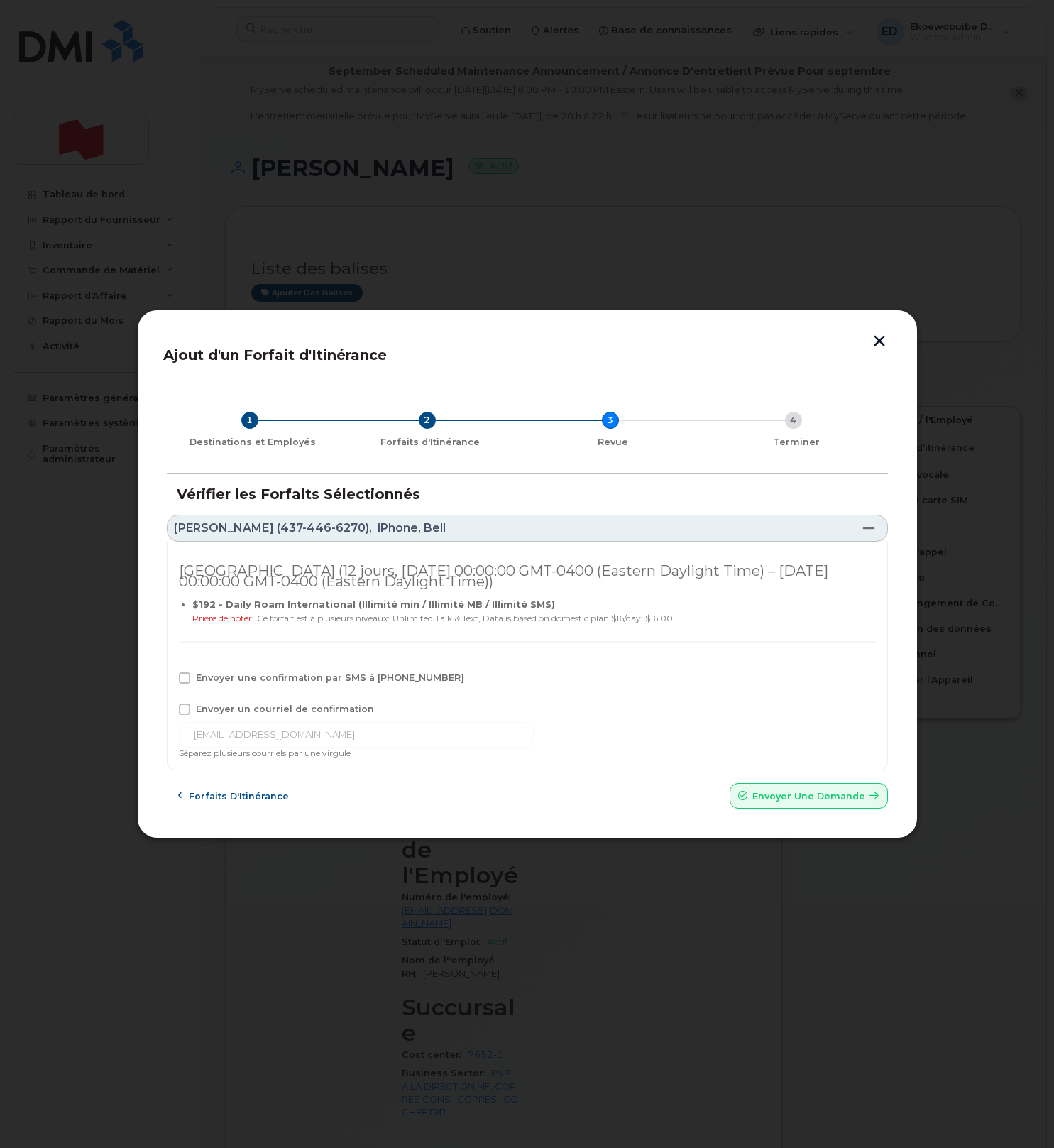
drag, startPoint x: 192, startPoint y: 679, endPoint x: 191, endPoint y: 694, distance: 15.0
click at [192, 679] on label "Envoyer une confirmation par SMS à 437-446-6270" at bounding box center [321, 677] width 286 height 11
click at [169, 679] on input "Envoyer une confirmation par SMS à 437-446-6270" at bounding box center [165, 675] width 7 height 7
checkbox input "true"
click at [187, 704] on span at bounding box center [184, 709] width 11 height 11
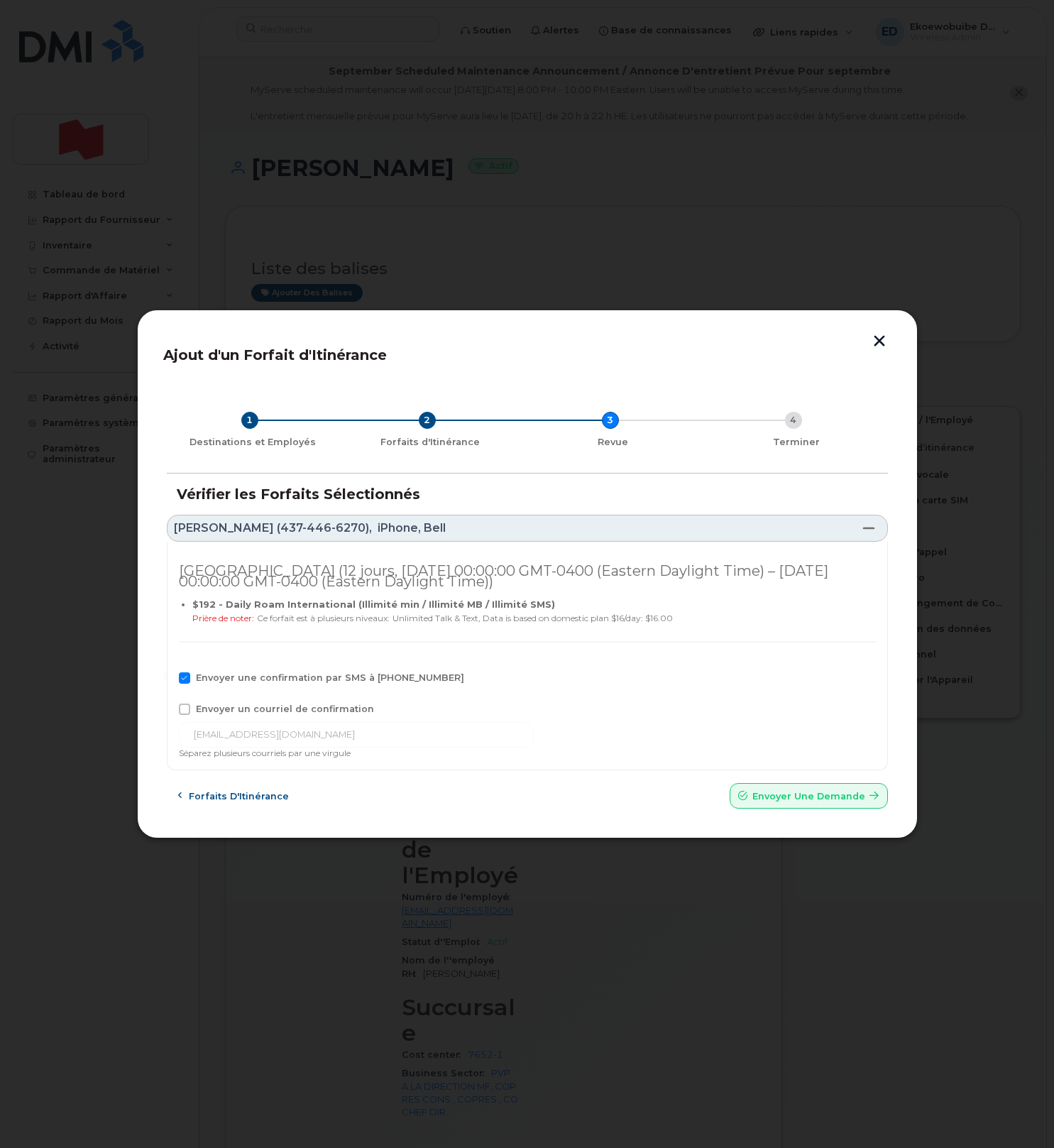
click at [169, 704] on input "Envoyer un courriel de confirmation" at bounding box center [165, 707] width 7 height 7
checkbox input "true"
drag, startPoint x: 315, startPoint y: 733, endPoint x: 178, endPoint y: 733, distance: 137.0
click at [179, 733] on input "abed.elamrani@nbc.ca" at bounding box center [356, 734] width 355 height 26
paste input "telecom-voix@bnc.ca"
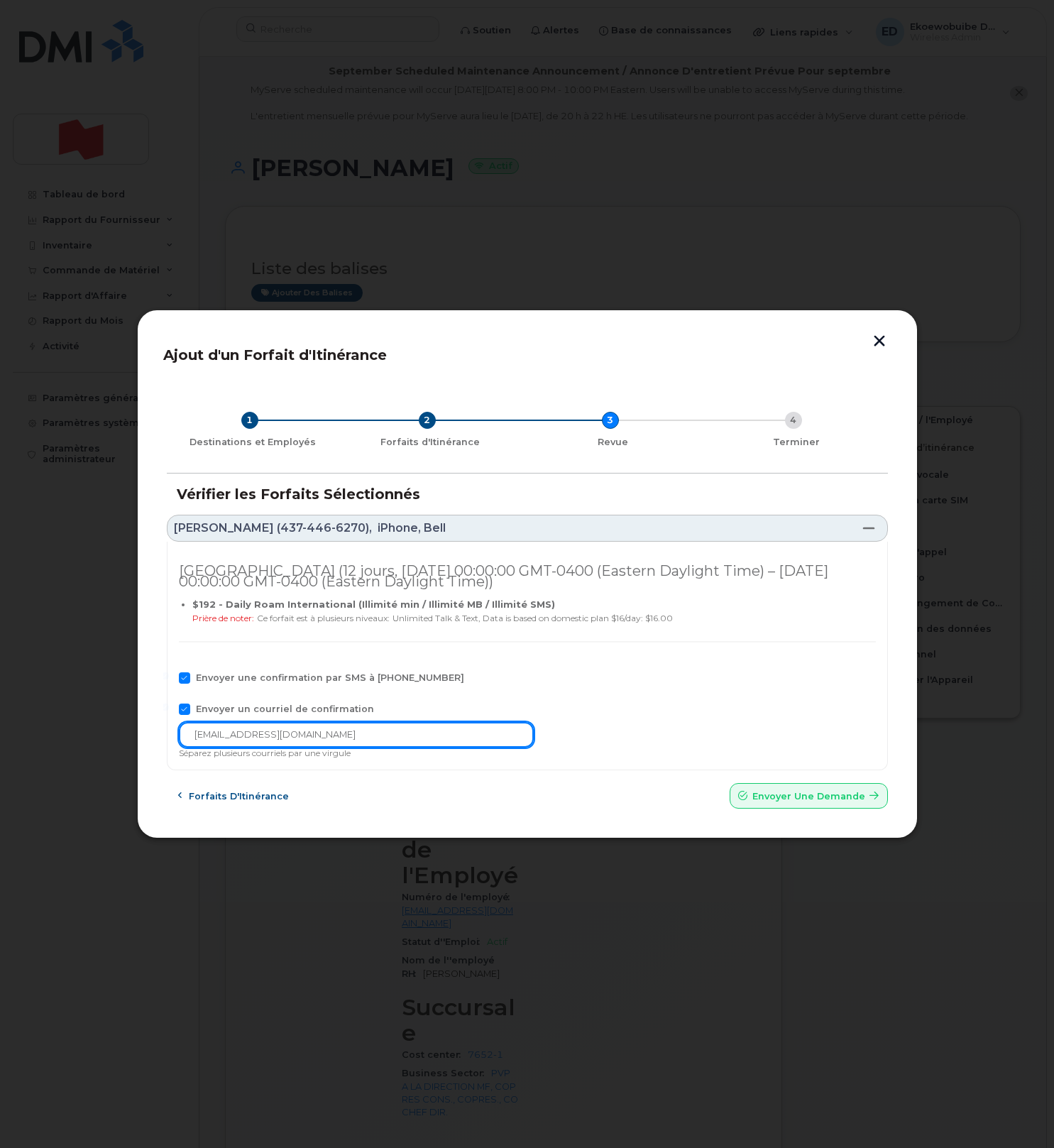
type input "telecom-voix@bnc.ca"
click at [781, 802] on span "Envoyer une Demande" at bounding box center [809, 796] width 113 height 14
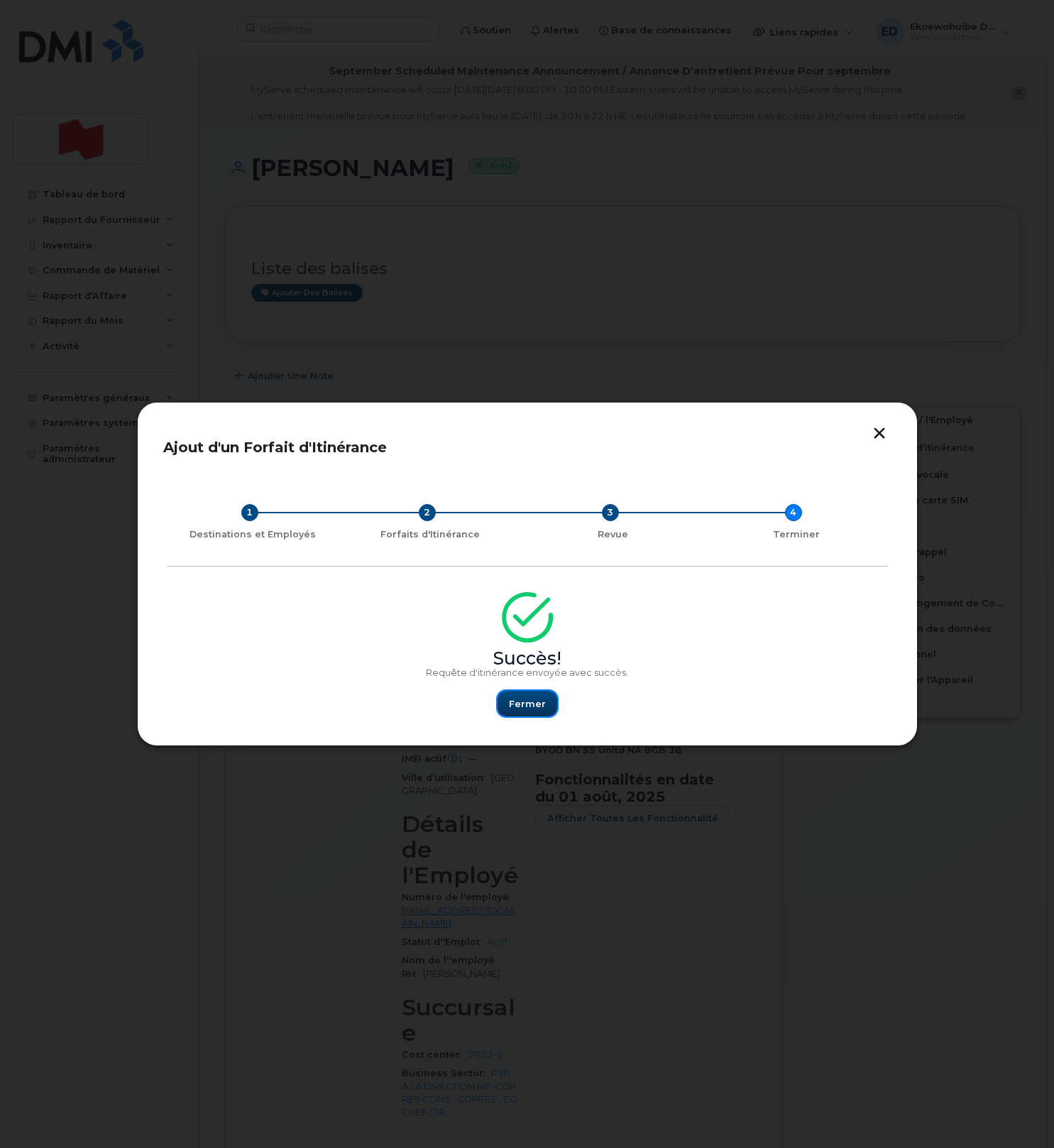
click at [523, 713] on button "Fermer" at bounding box center [527, 704] width 60 height 26
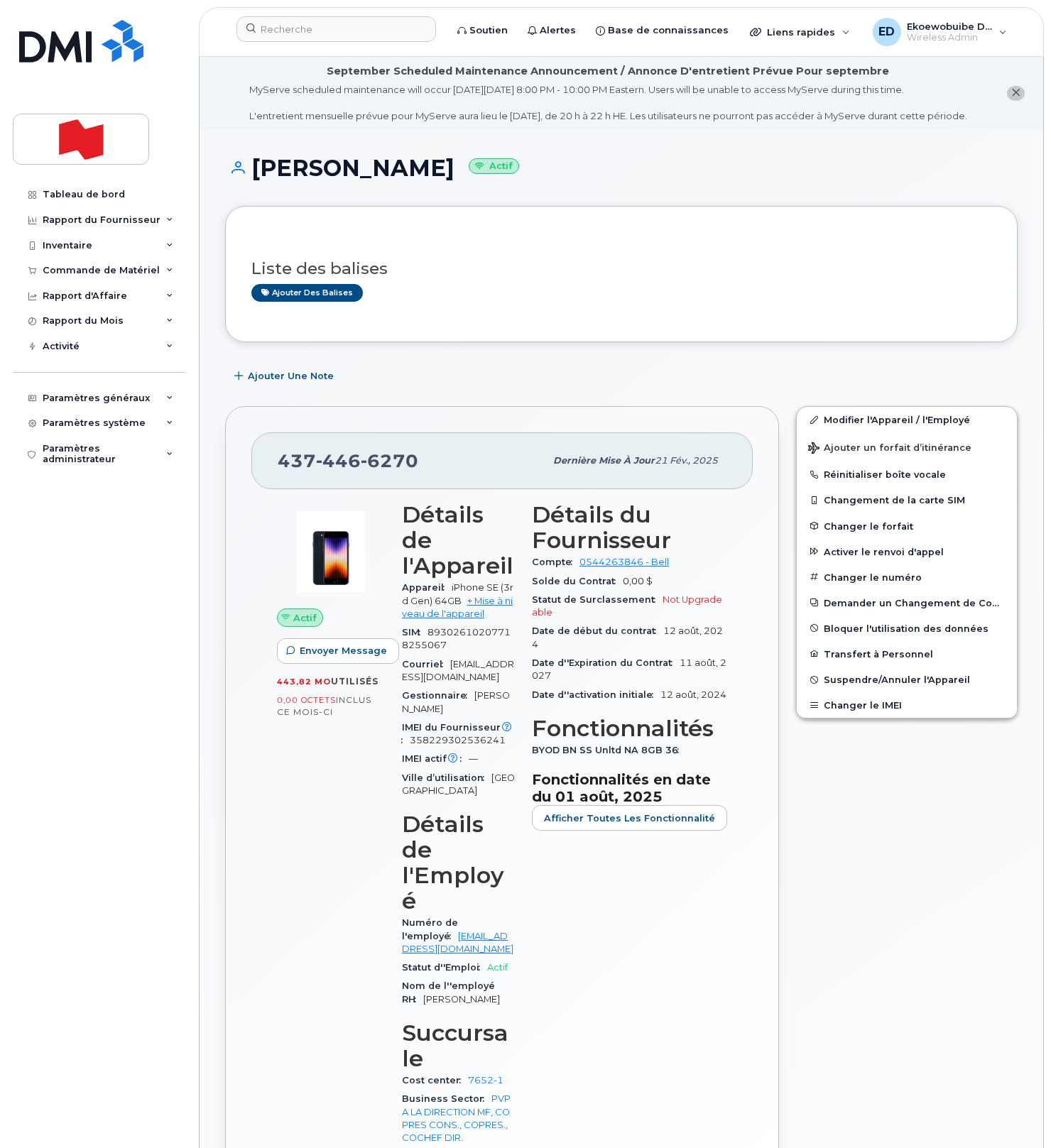
click at [406, 471] on span "6270" at bounding box center [389, 460] width 57 height 21
drag, startPoint x: 421, startPoint y: 476, endPoint x: 279, endPoint y: 470, distance: 142.1
click at [279, 470] on div "437 446 6270" at bounding box center [411, 460] width 267 height 30
copy span "437 446 6270"
click at [328, 27] on input at bounding box center [335, 29] width 199 height 26
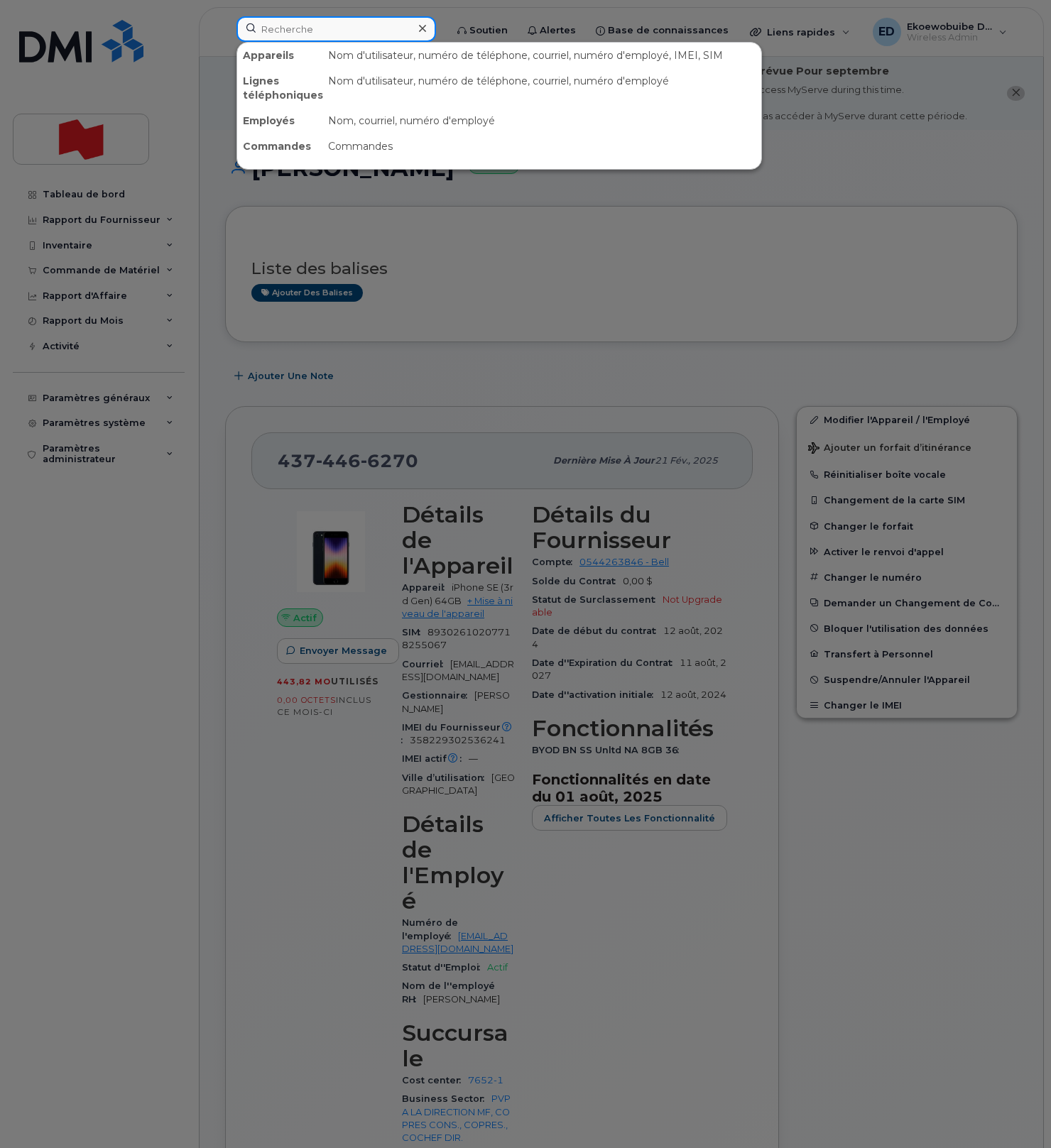
paste input "4374466270"
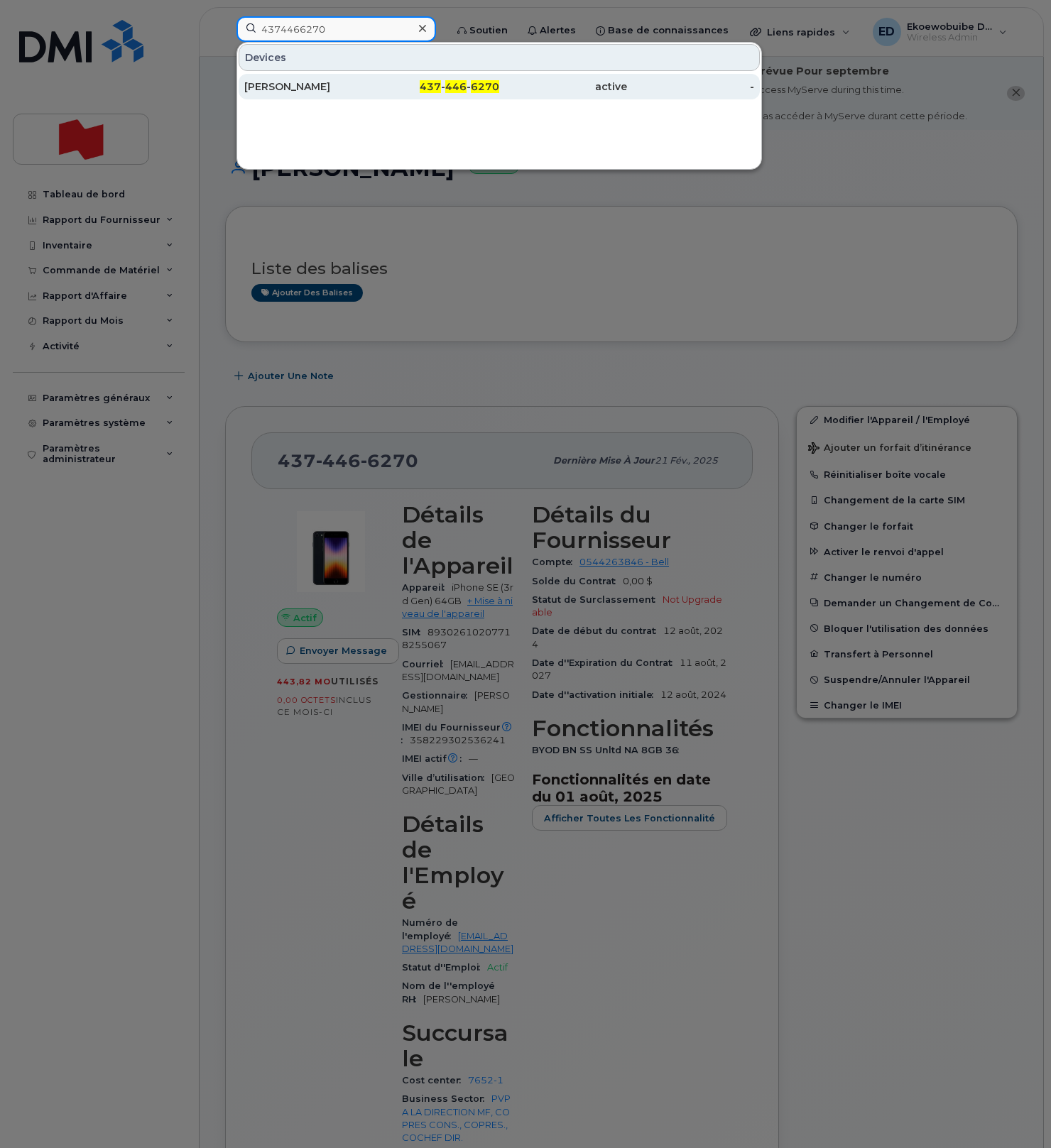
type input "4374466270"
click at [299, 85] on div "Abed Elamrani" at bounding box center [308, 86] width 127 height 15
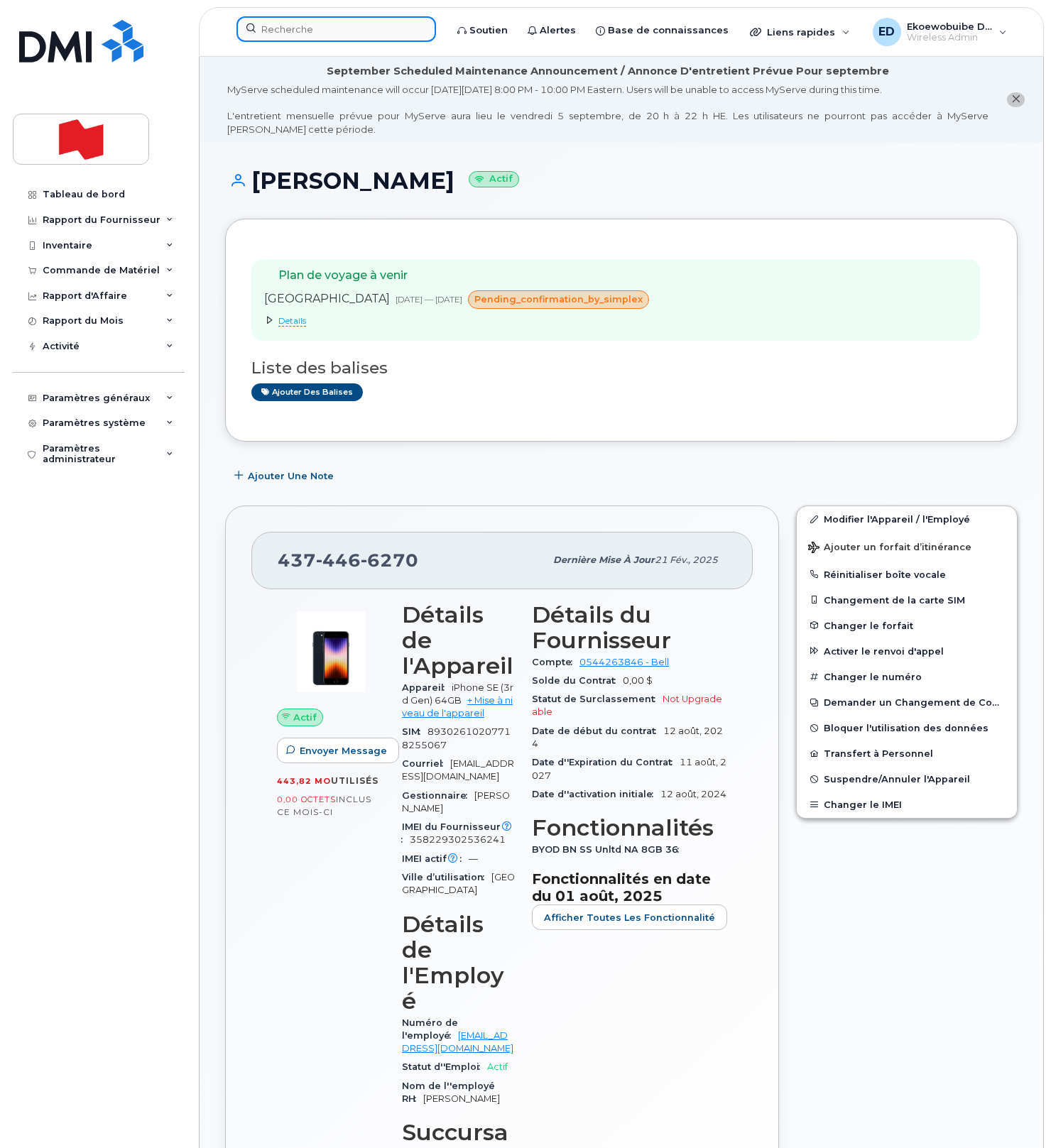
click at [319, 32] on input at bounding box center [335, 29] width 199 height 26
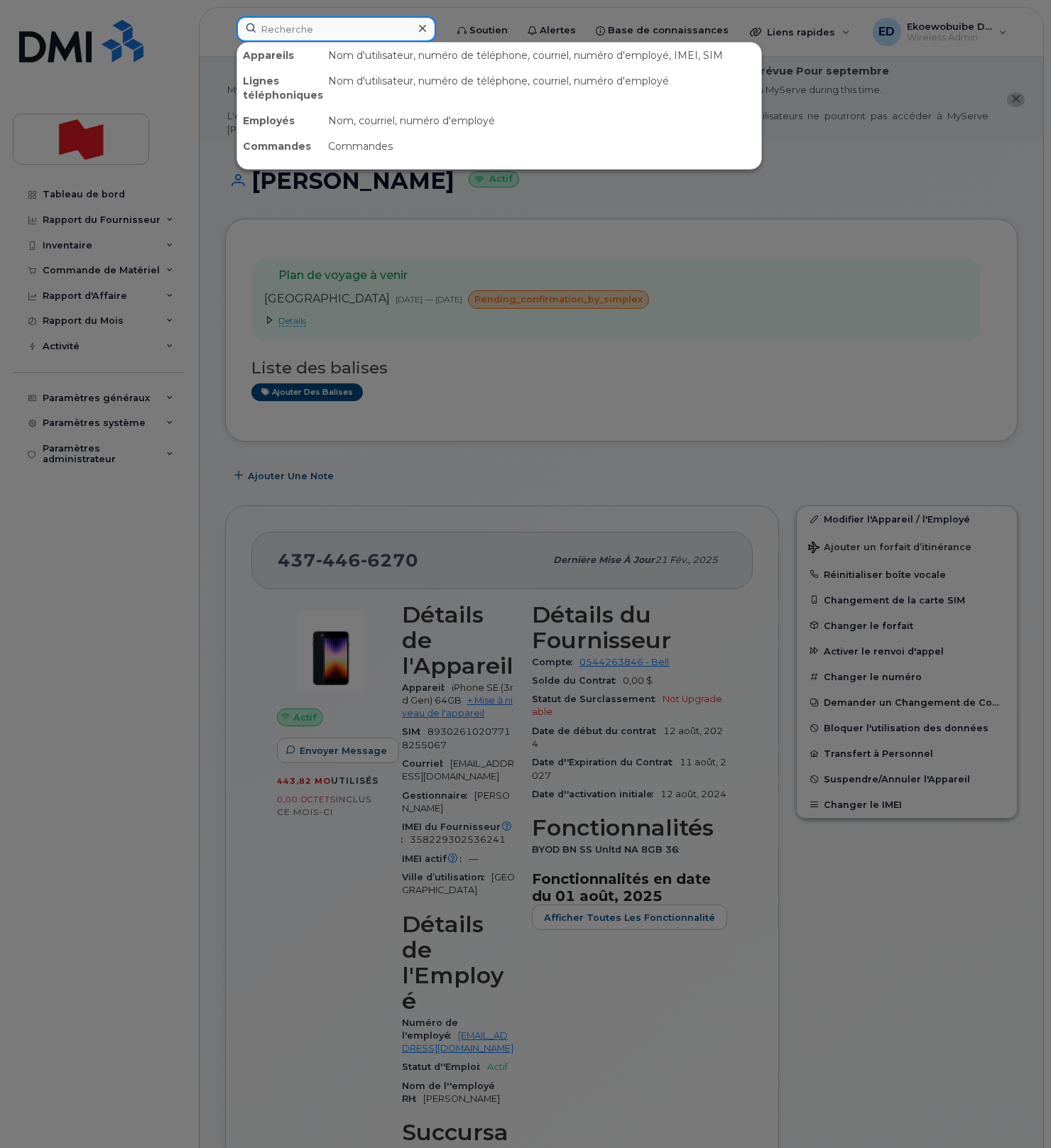
paste input "Marie-France Hardy."
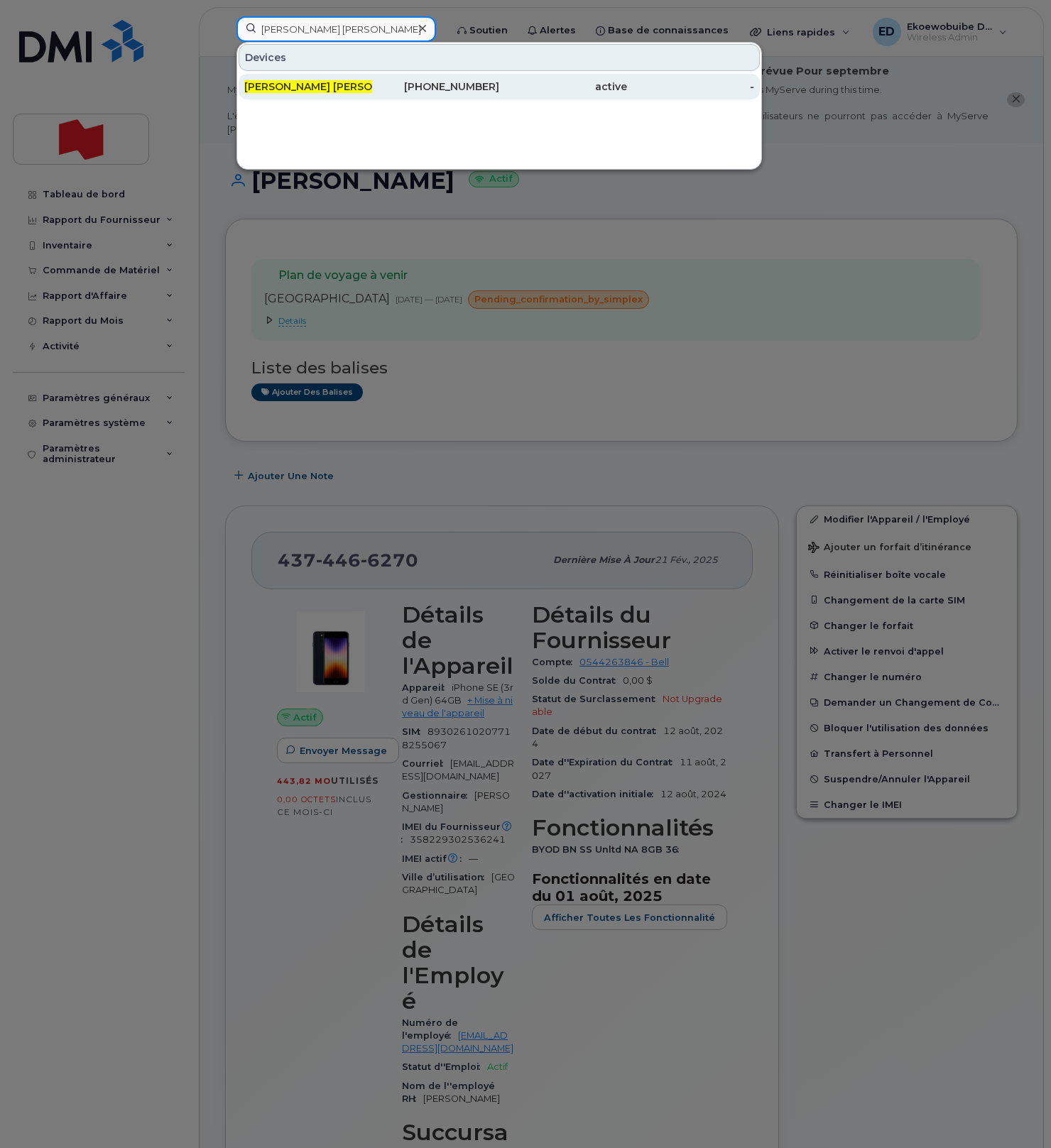
type input "[PERSON_NAME] [PERSON_NAME]"
click at [320, 87] on span "[PERSON_NAME] [PERSON_NAME]" at bounding box center [332, 86] width 174 height 13
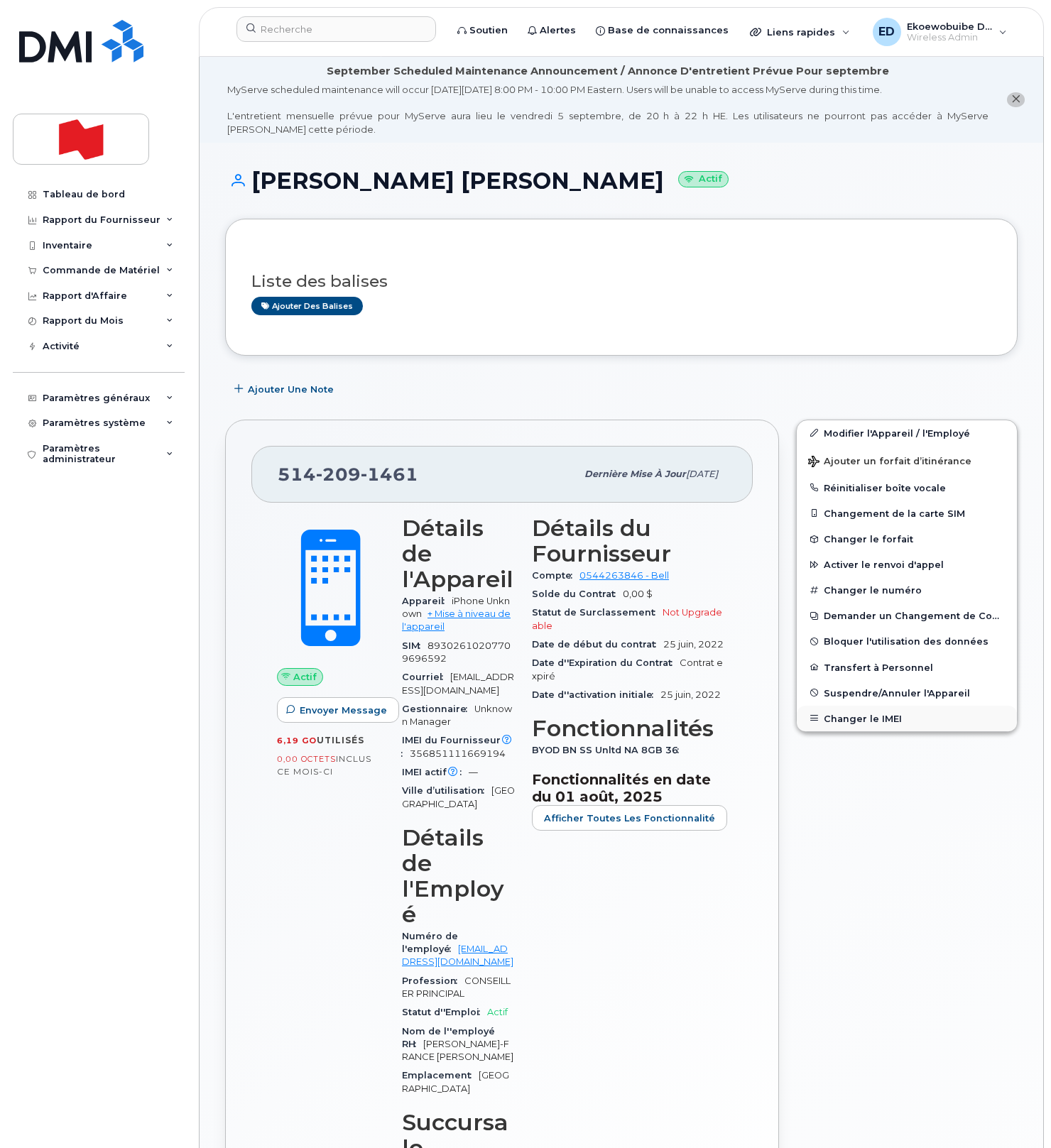
click at [856, 719] on button "Changer le IMEI" at bounding box center [906, 718] width 220 height 26
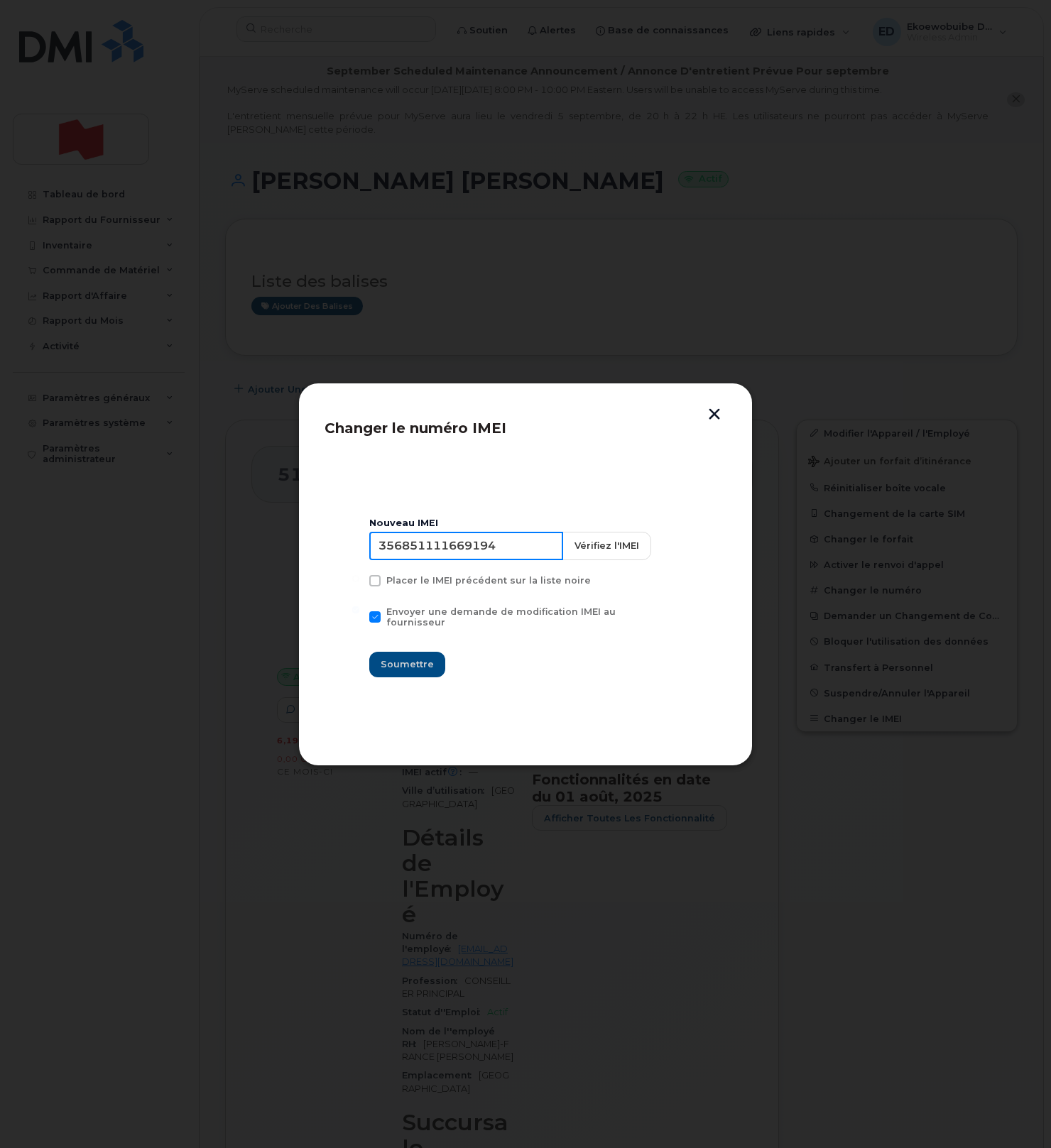
click at [440, 547] on input "356851111669194" at bounding box center [466, 545] width 194 height 28
click at [470, 558] on input "356851111669194" at bounding box center [466, 545] width 194 height 28
type input "353927601417907"
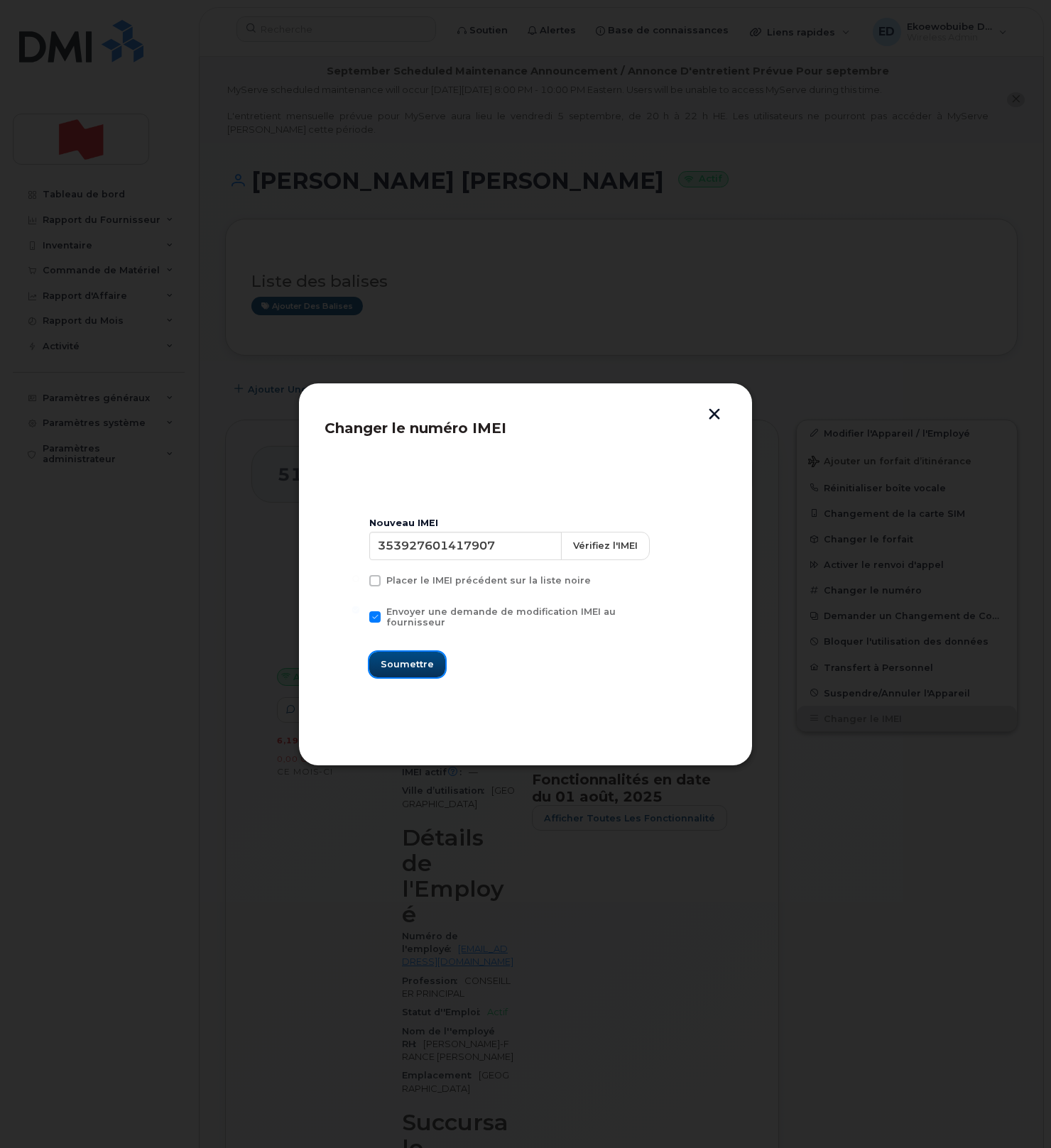
click at [416, 657] on span "Soumettre" at bounding box center [407, 664] width 53 height 14
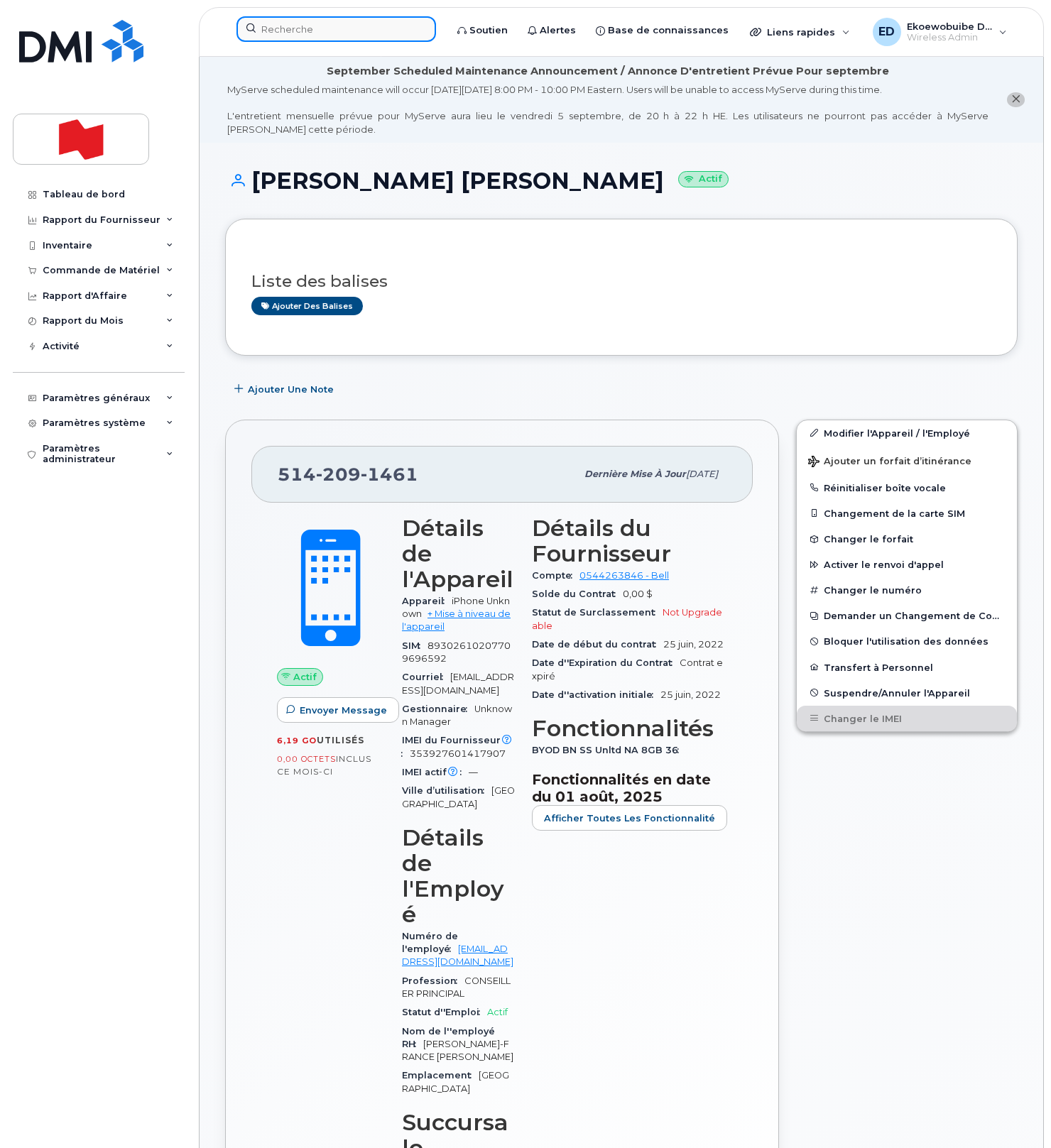
click at [314, 35] on input at bounding box center [335, 29] width 199 height 26
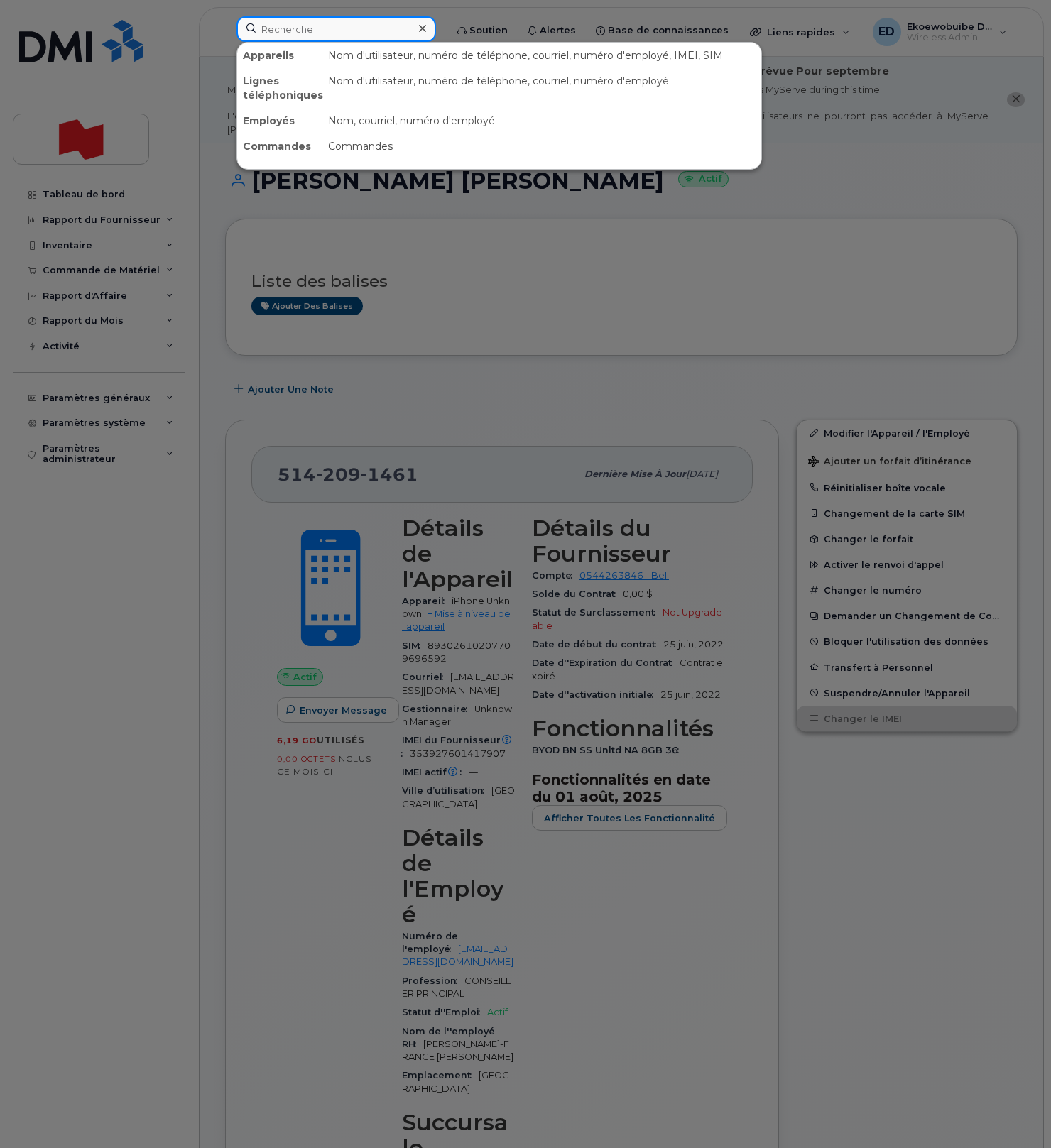
paste input "[PERSON_NAME]"
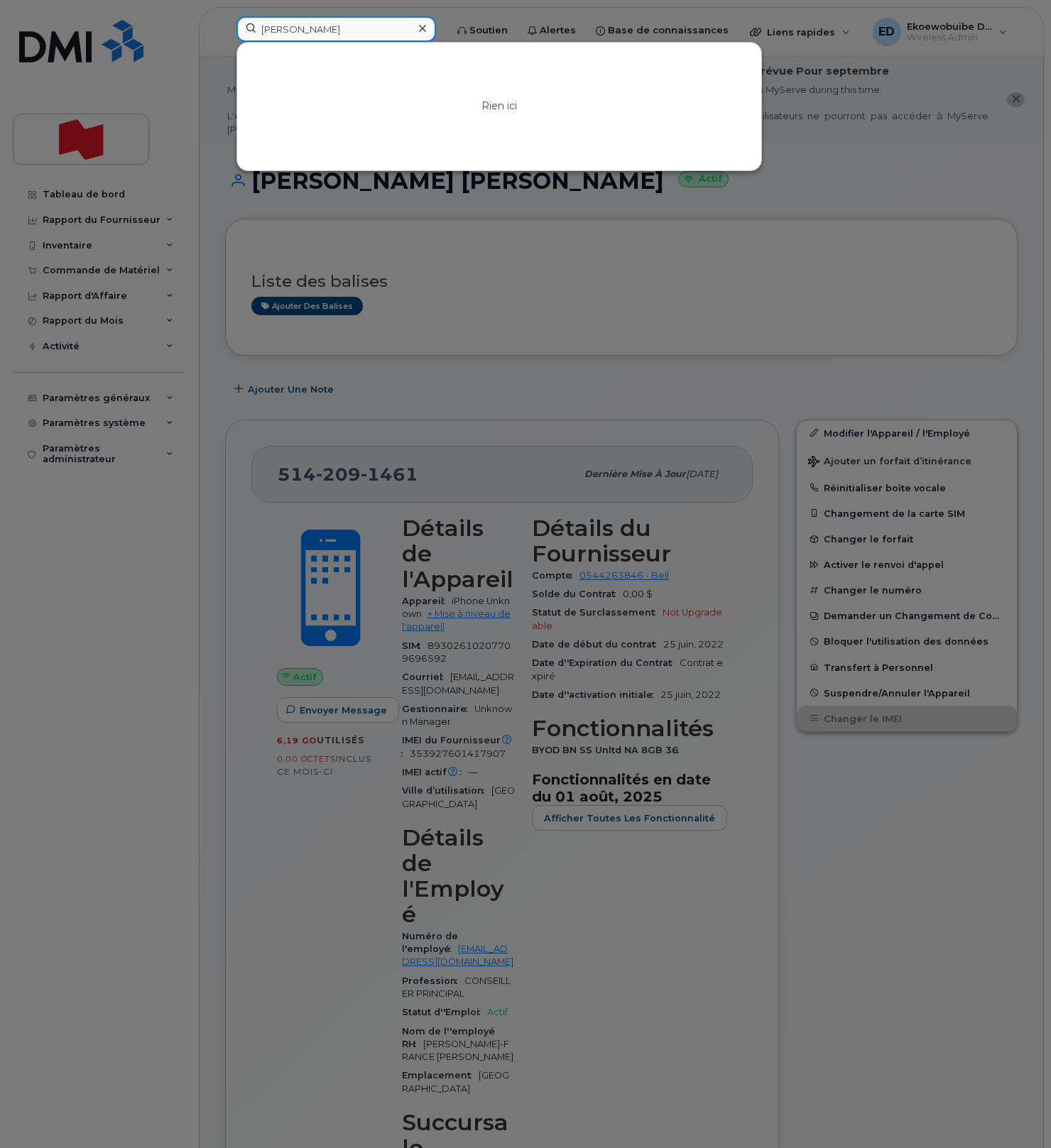
drag, startPoint x: 295, startPoint y: 29, endPoint x: 249, endPoint y: 32, distance: 46.1
click at [249, 32] on input "[PERSON_NAME]" at bounding box center [335, 29] width 199 height 26
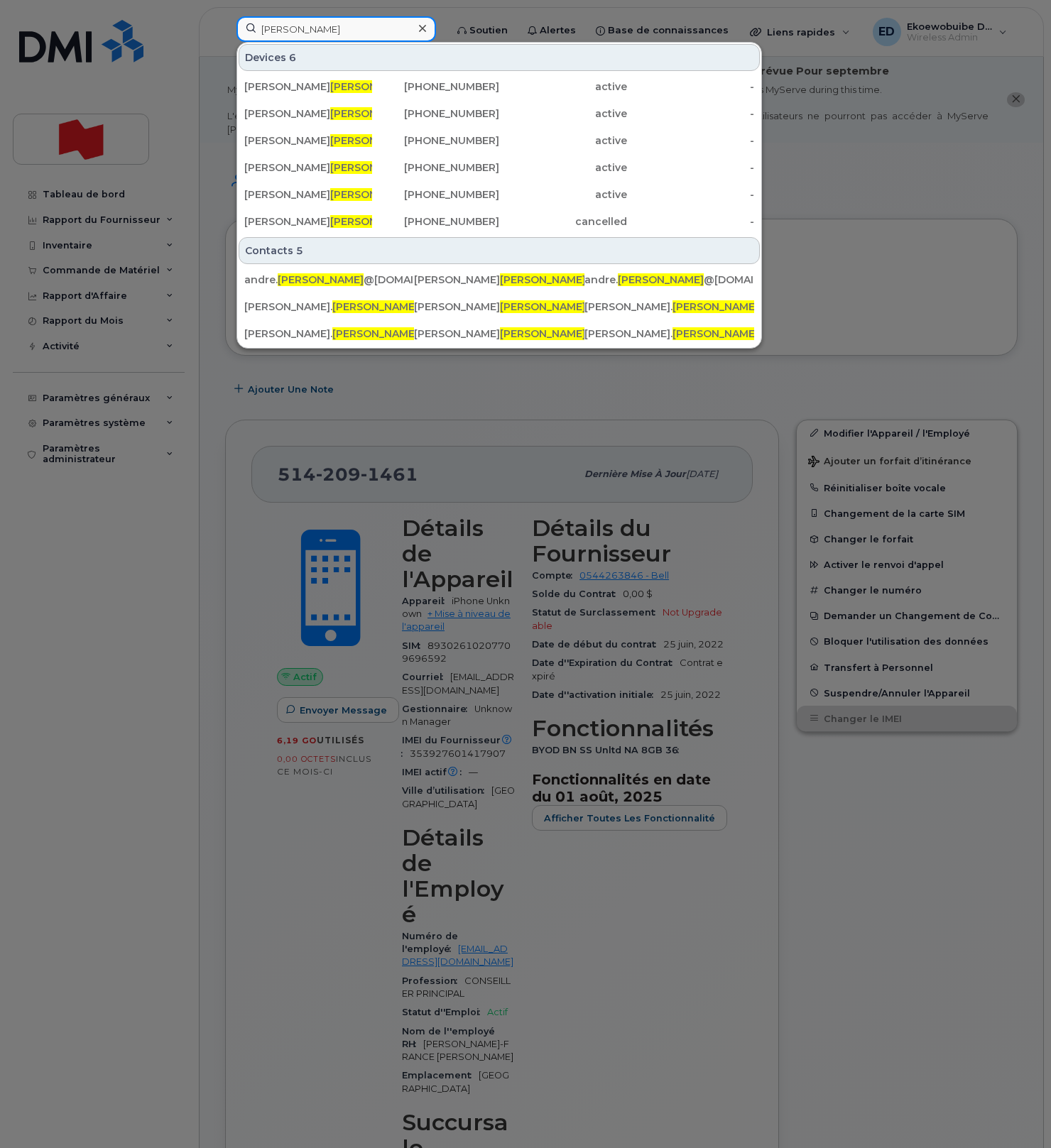
click at [327, 28] on input "Harvey" at bounding box center [335, 29] width 199 height 26
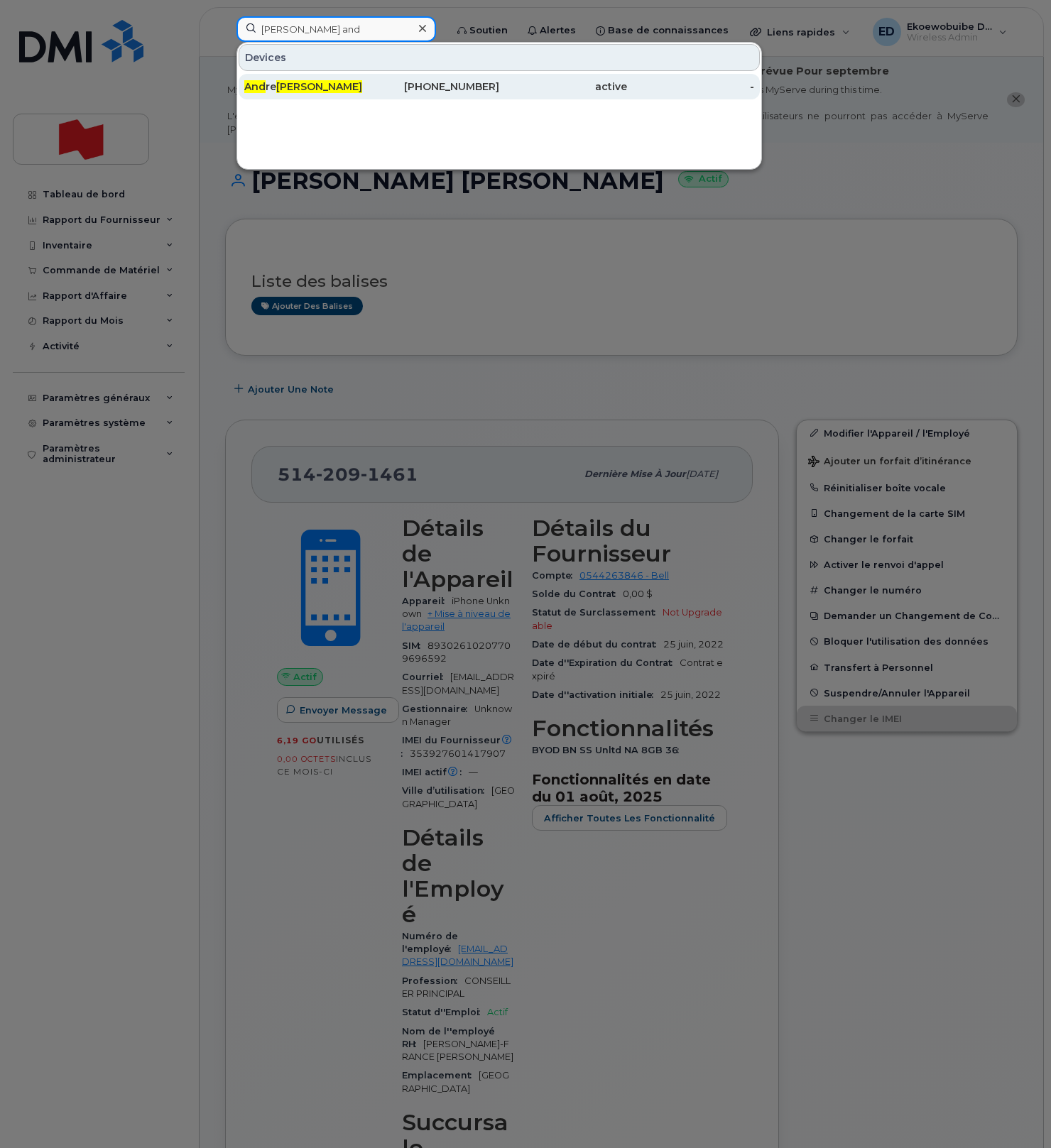
type input "Harvey and"
click at [278, 94] on div "And re Harvey" at bounding box center [308, 86] width 127 height 26
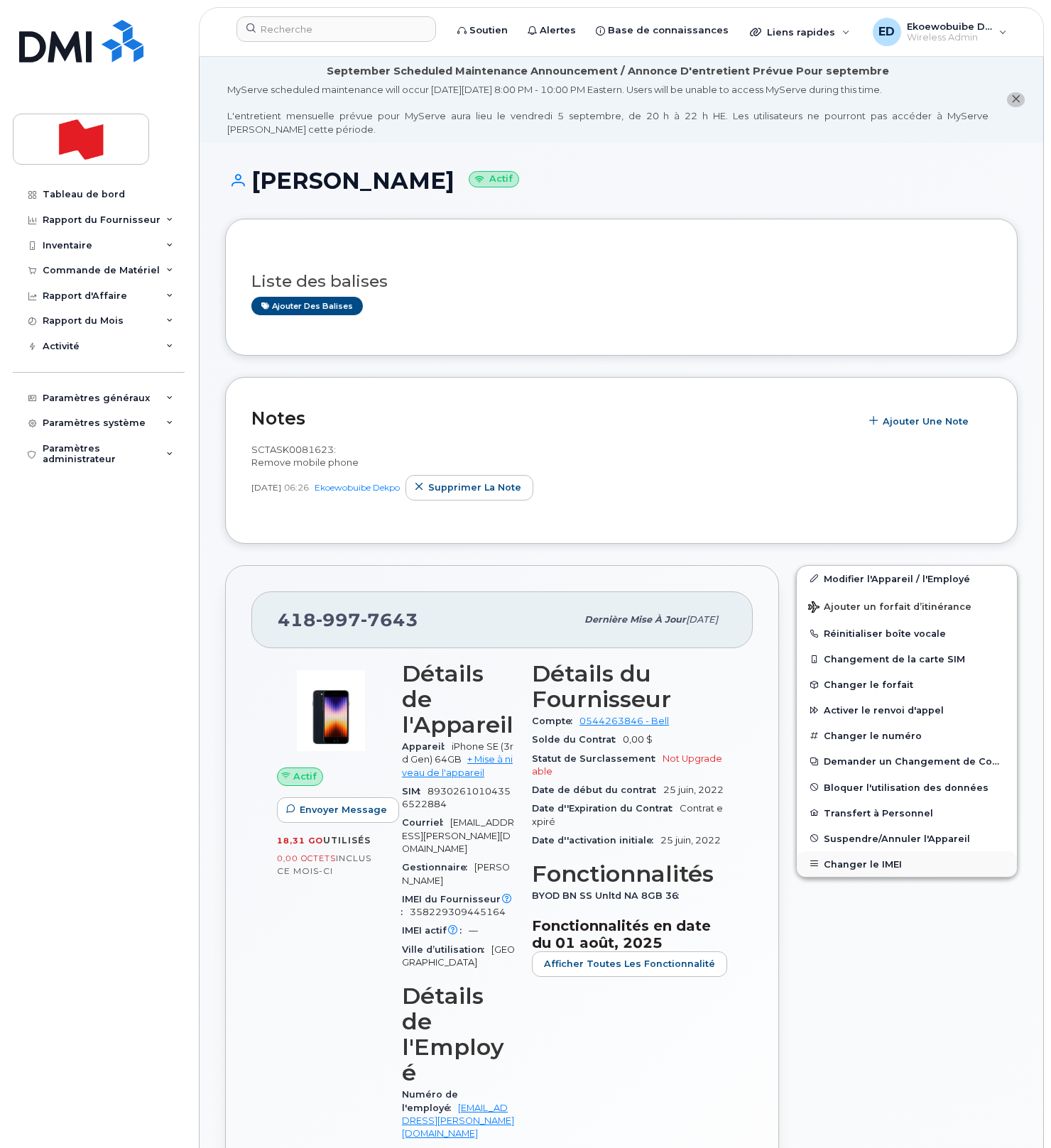
click at [843, 865] on button "Changer le IMEI" at bounding box center [906, 864] width 220 height 26
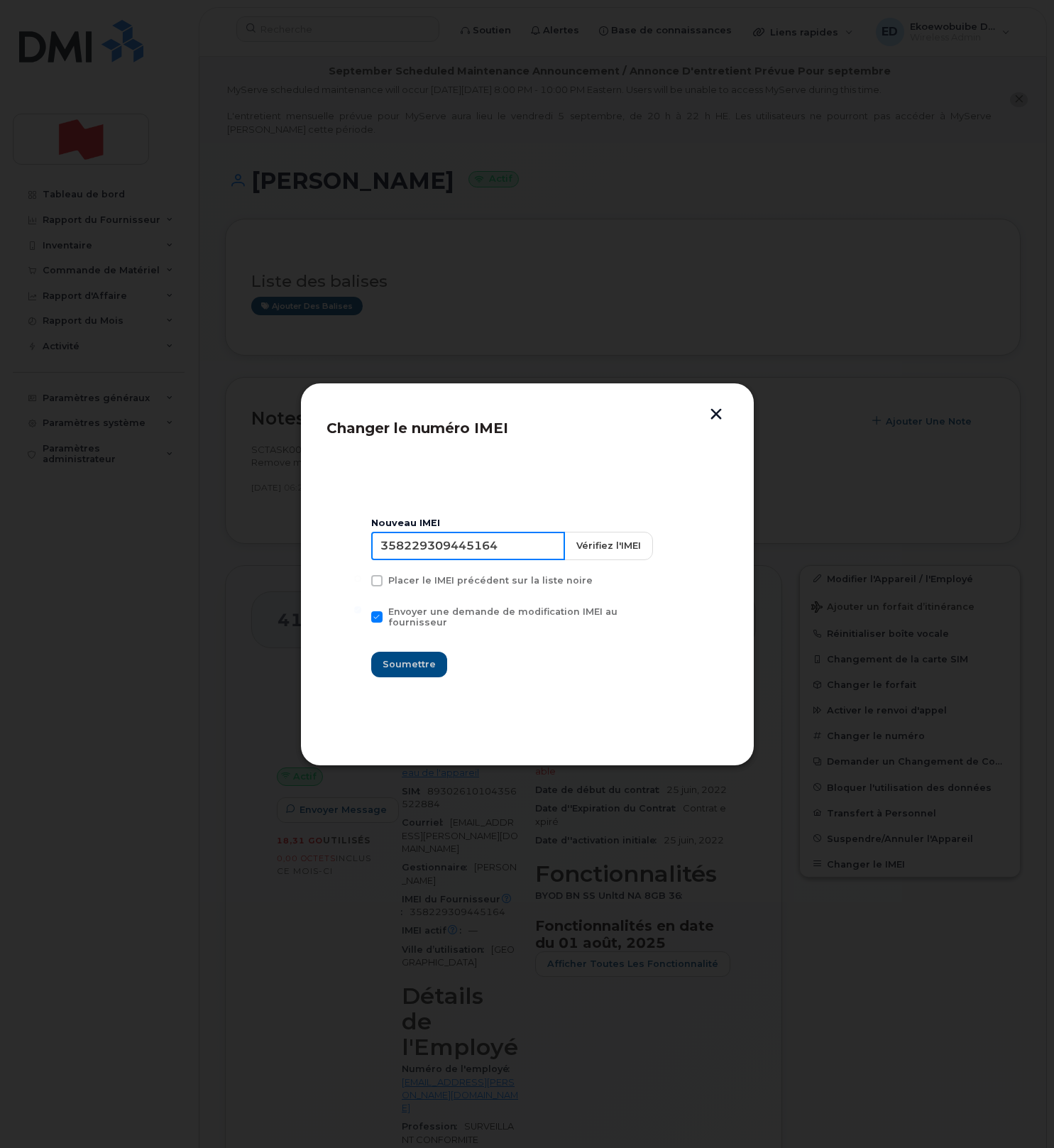
click at [470, 559] on input "358229309445164" at bounding box center [468, 545] width 194 height 28
click at [457, 558] on input "358229309445164" at bounding box center [468, 545] width 194 height 28
drag, startPoint x: 457, startPoint y: 558, endPoint x: 444, endPoint y: 556, distance: 13.2
click at [453, 558] on input "358229309445164" at bounding box center [468, 545] width 194 height 28
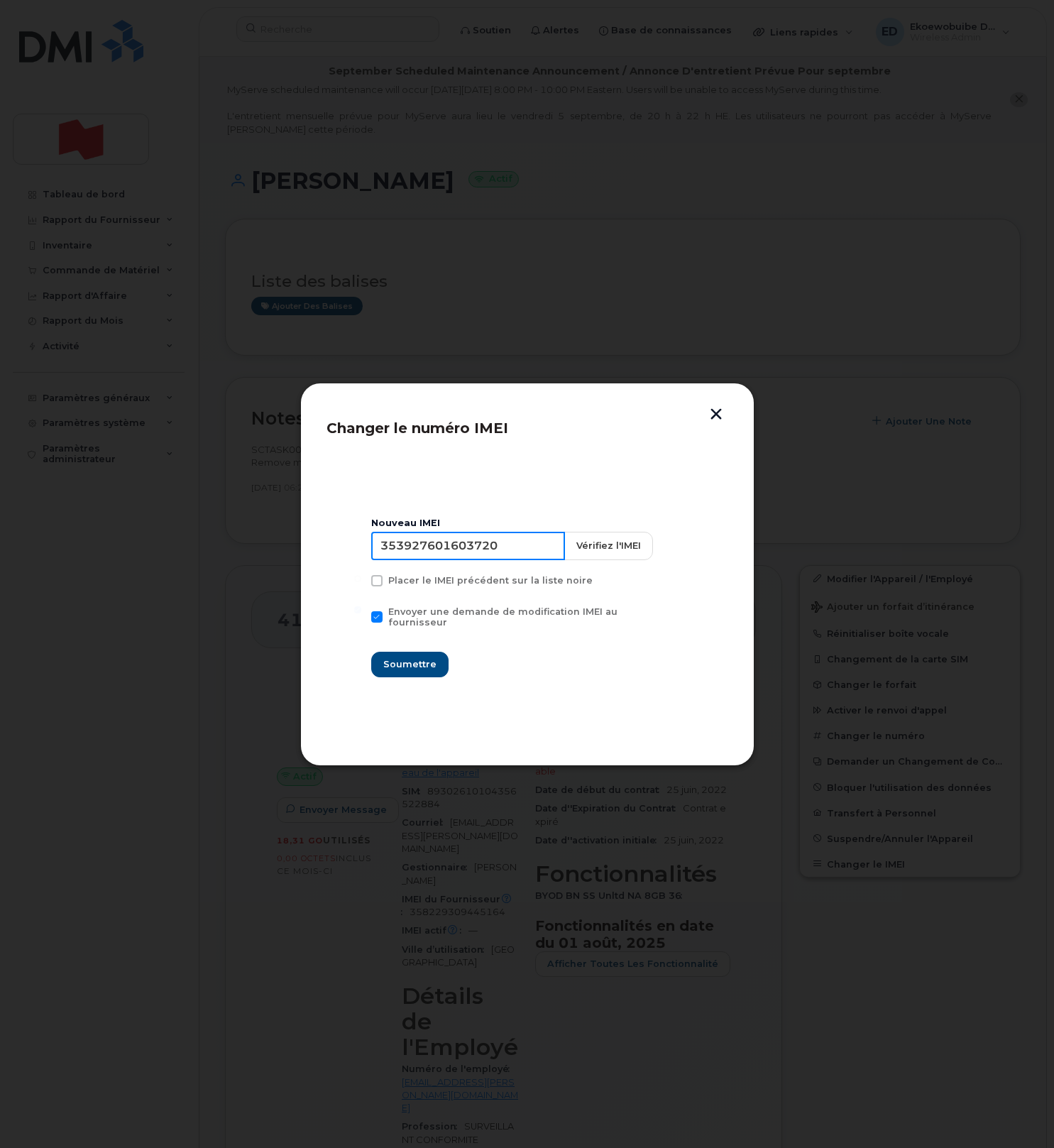
type input "353927601603720"
click at [416, 657] on span "Soumettre" at bounding box center [409, 664] width 53 height 14
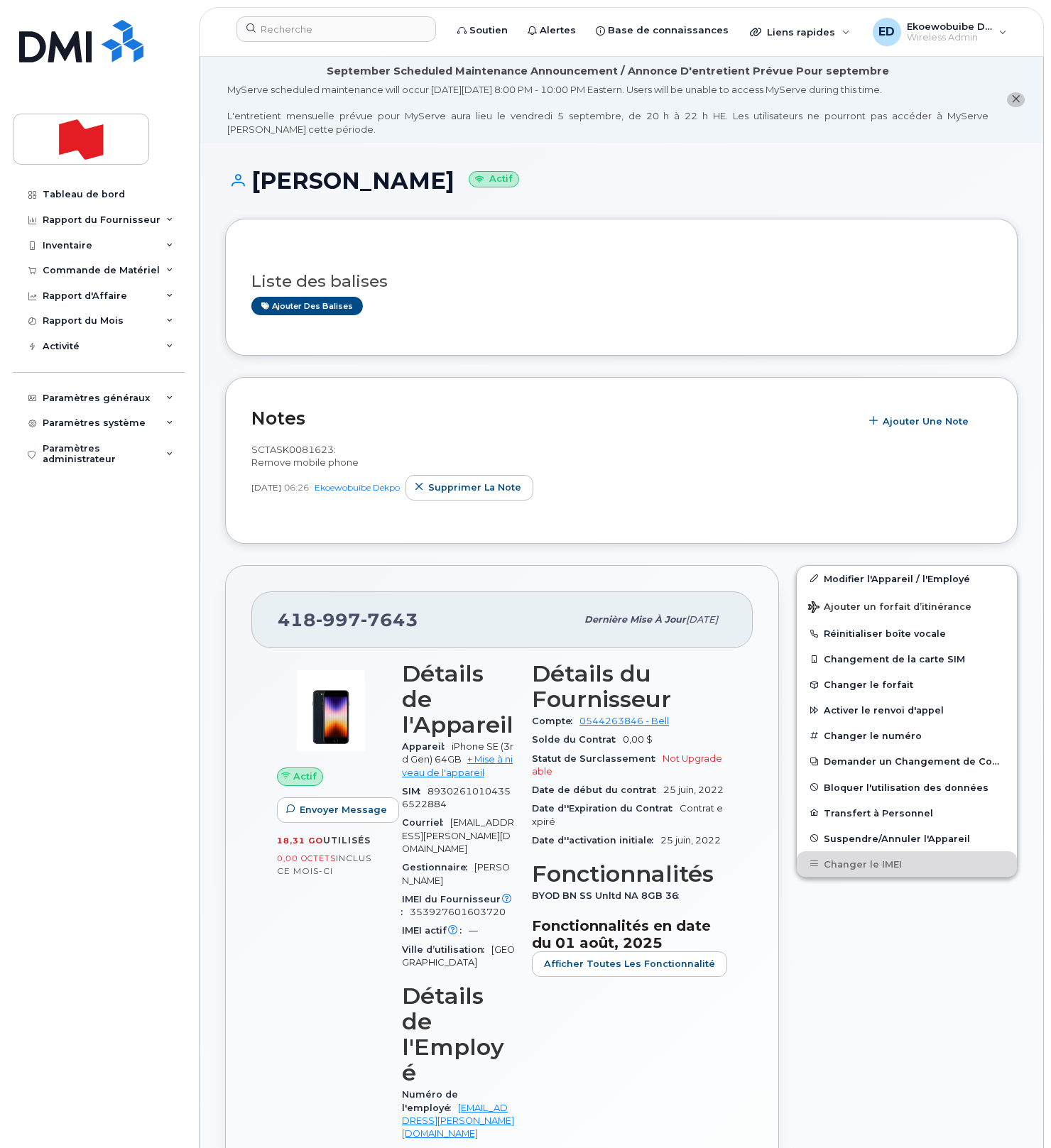
drag, startPoint x: 443, startPoint y: 268, endPoint x: 406, endPoint y: 204, distance: 73.9
click at [418, 258] on div "Liste des balises Ajouter des balises" at bounding box center [621, 286] width 740 height 84
drag, startPoint x: 420, startPoint y: 183, endPoint x: 257, endPoint y: 182, distance: 163.0
click at [257, 182] on h1 "Andre Harvey Actif" at bounding box center [621, 180] width 793 height 25
copy h1 "Andre Harvey"
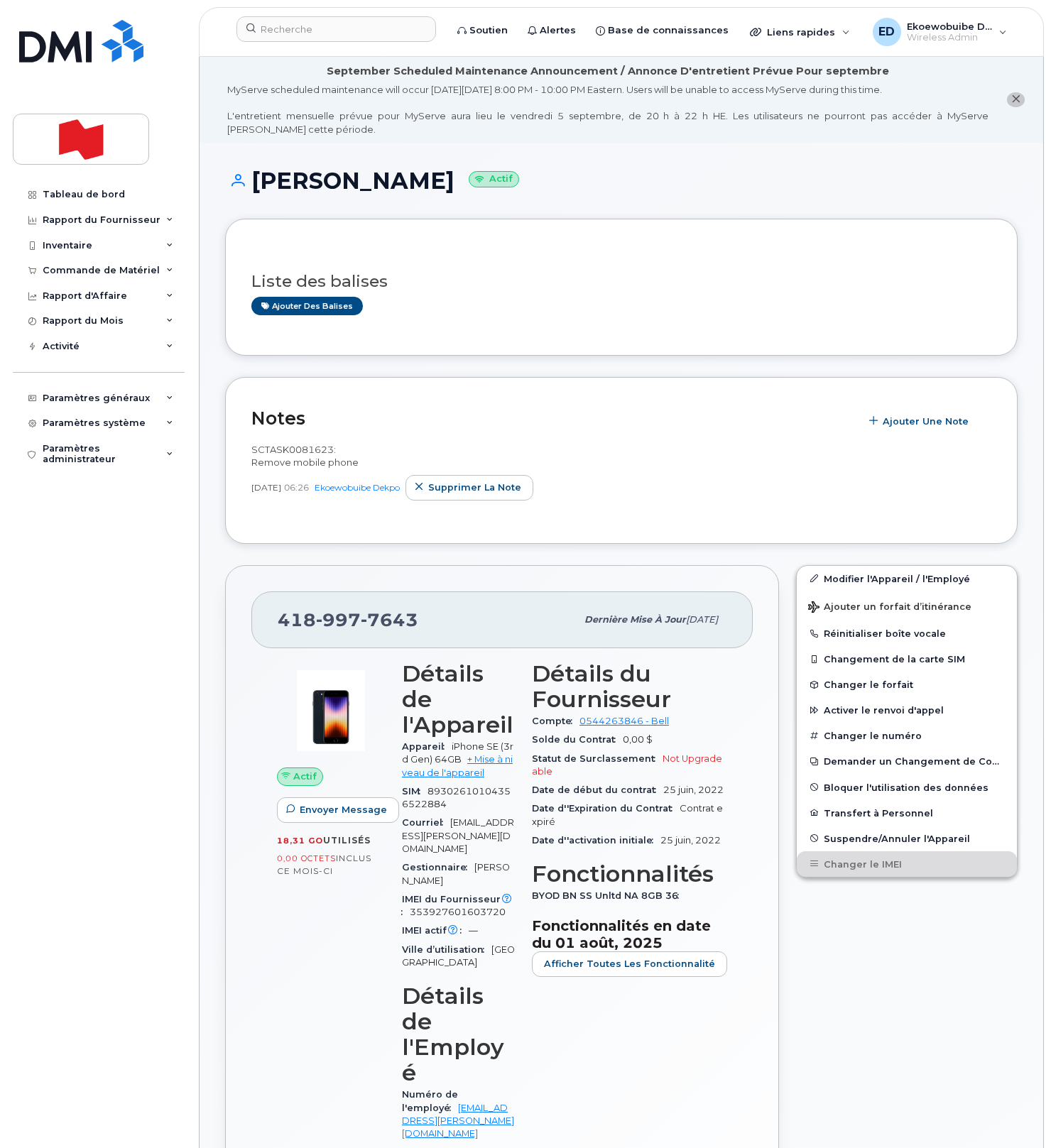
click at [427, 354] on div "Liste des balises Ajouter des balises" at bounding box center [621, 286] width 793 height 136
click at [428, 629] on div "418 997 7643" at bounding box center [427, 619] width 298 height 30
drag, startPoint x: 437, startPoint y: 625, endPoint x: 280, endPoint y: 621, distance: 157.1
click at [280, 621] on div "418 997 7643" at bounding box center [427, 619] width 298 height 30
copy span "418 997 7643"
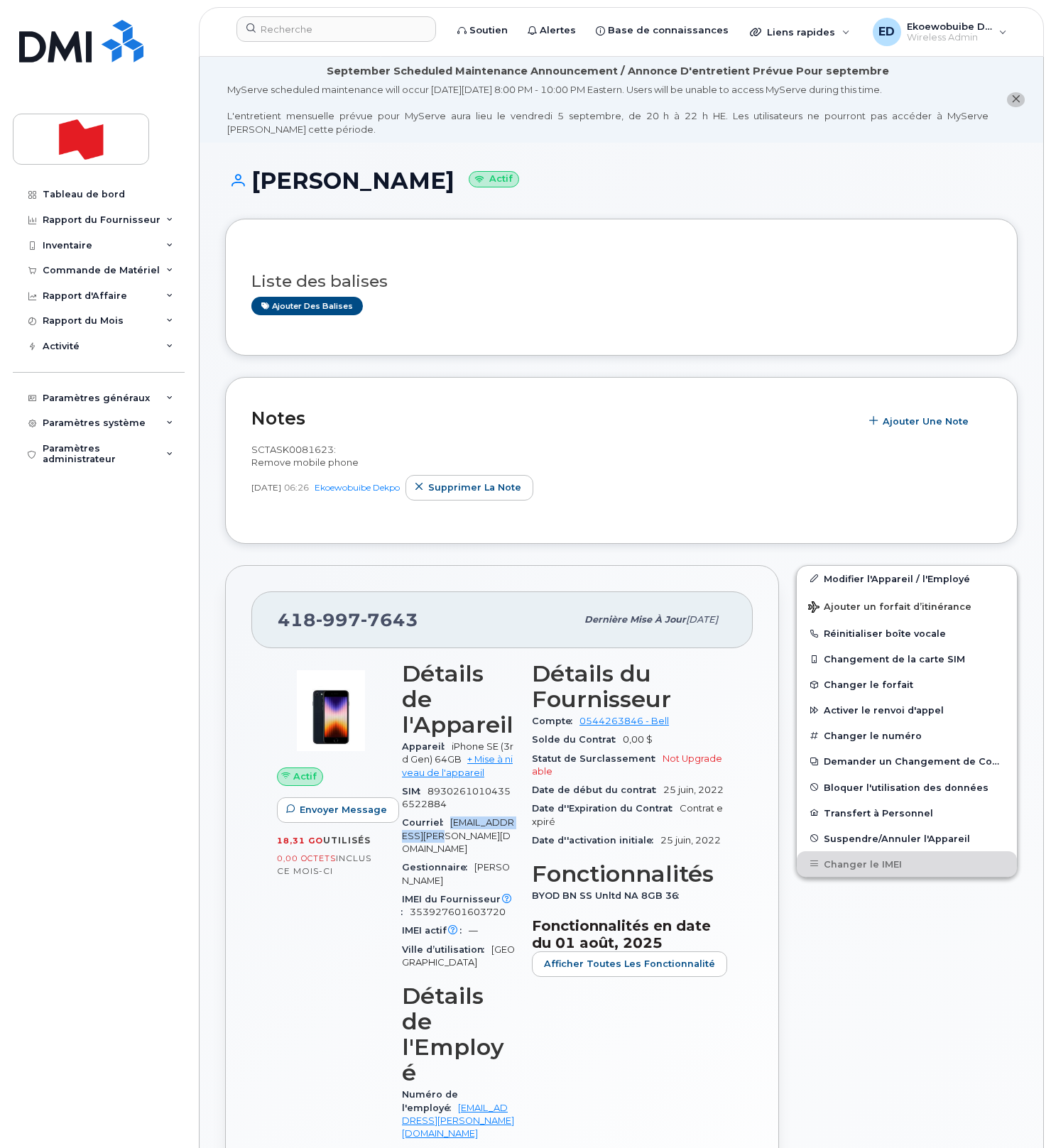
drag, startPoint x: 437, startPoint y: 812, endPoint x: 475, endPoint y: 827, distance: 40.9
click at [452, 814] on div "Courriel andre.harvey@bnc.ca" at bounding box center [458, 836] width 113 height 44
copy span "andre.harvey@bnc.ca"
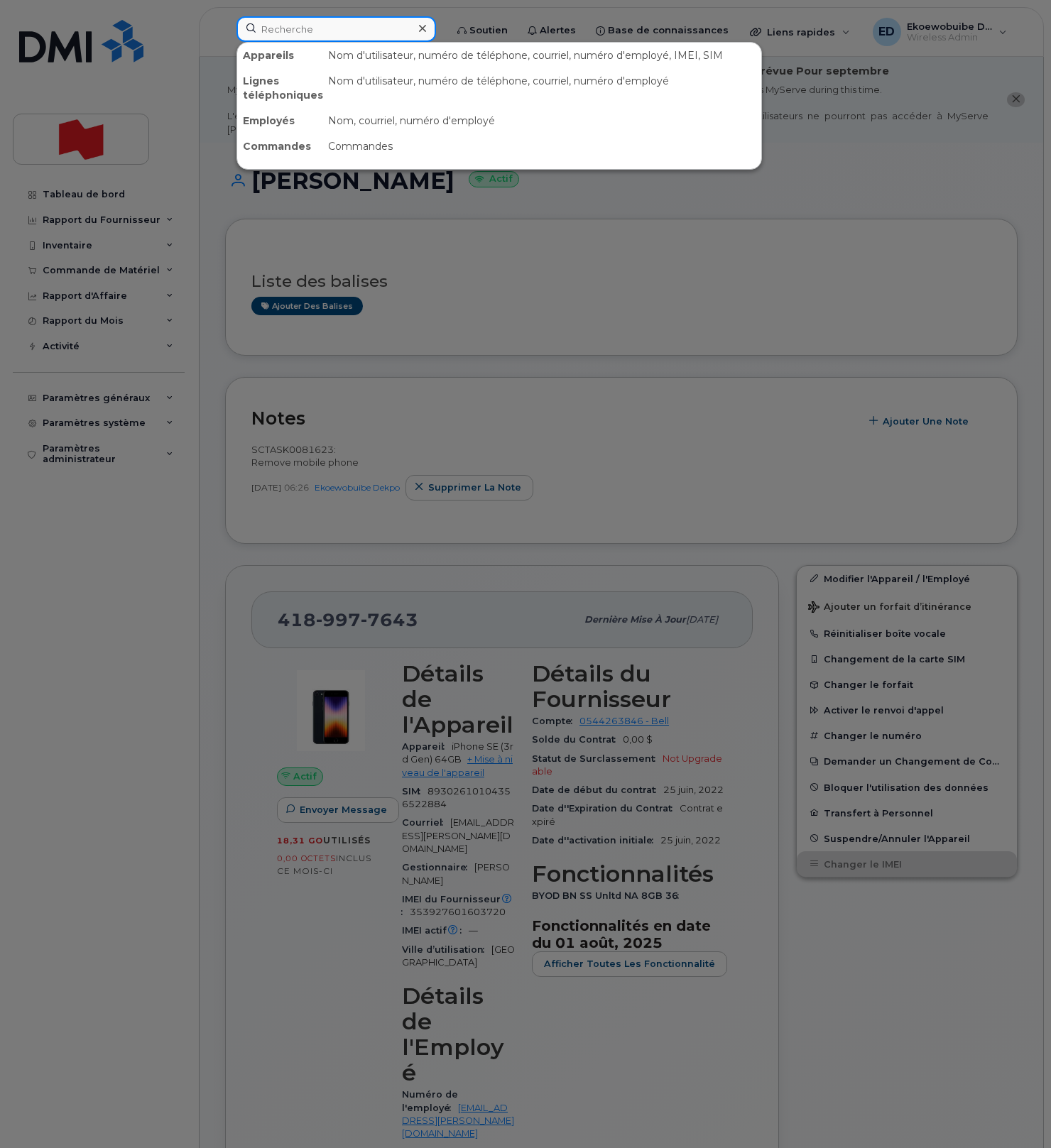
click at [299, 32] on input at bounding box center [335, 29] width 199 height 26
paste input "Oliver James Taylor"
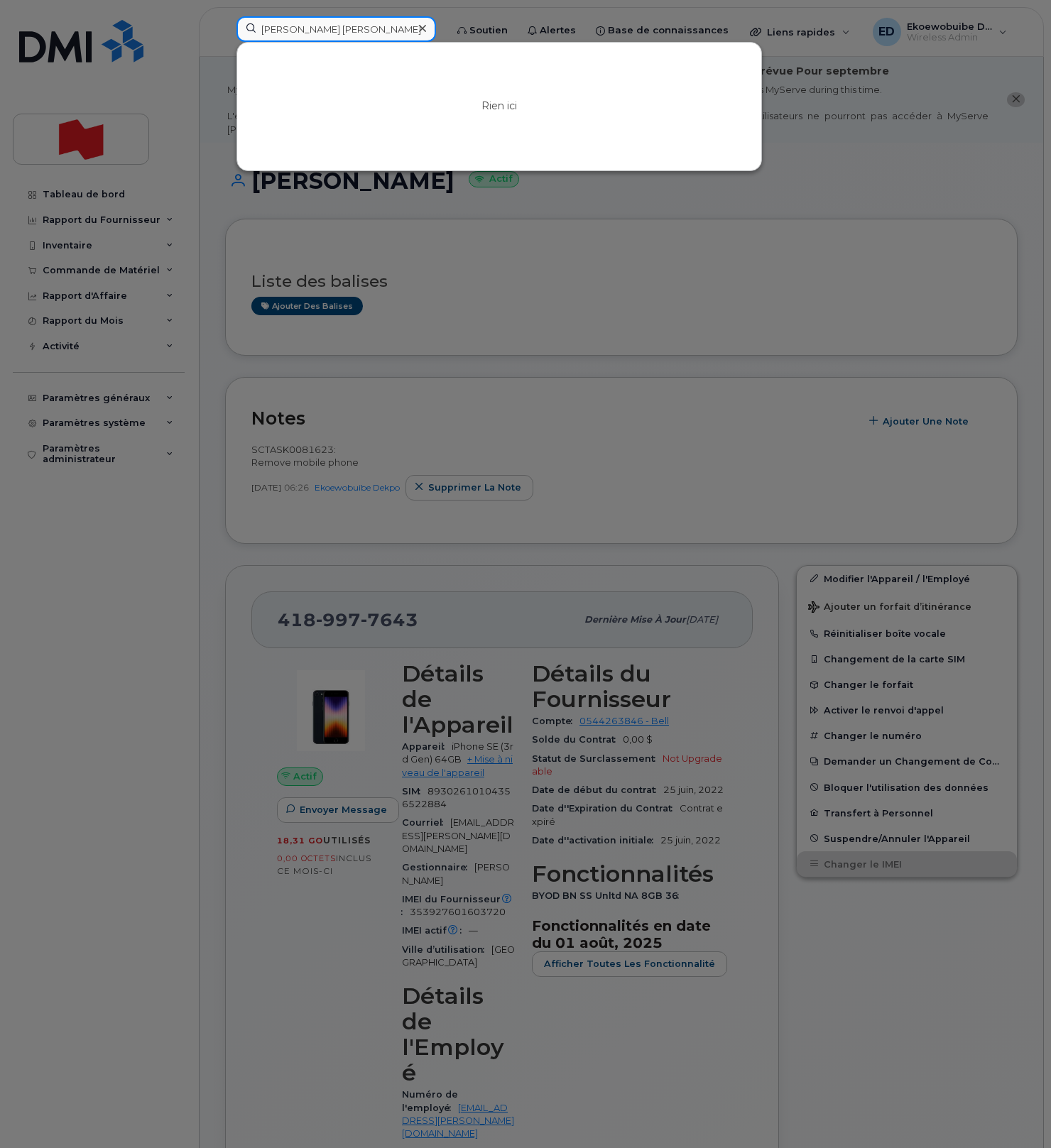
click at [360, 35] on input "Oliver James Taylor" at bounding box center [335, 29] width 199 height 26
drag, startPoint x: 368, startPoint y: 33, endPoint x: 249, endPoint y: 23, distance: 119.4
click at [247, 22] on input "Oliver James Taylor" at bounding box center [335, 29] width 199 height 26
paste input "oliverjames.taylor@nbc.ca"
type input "oliverjames.taylor@nbc.ca"
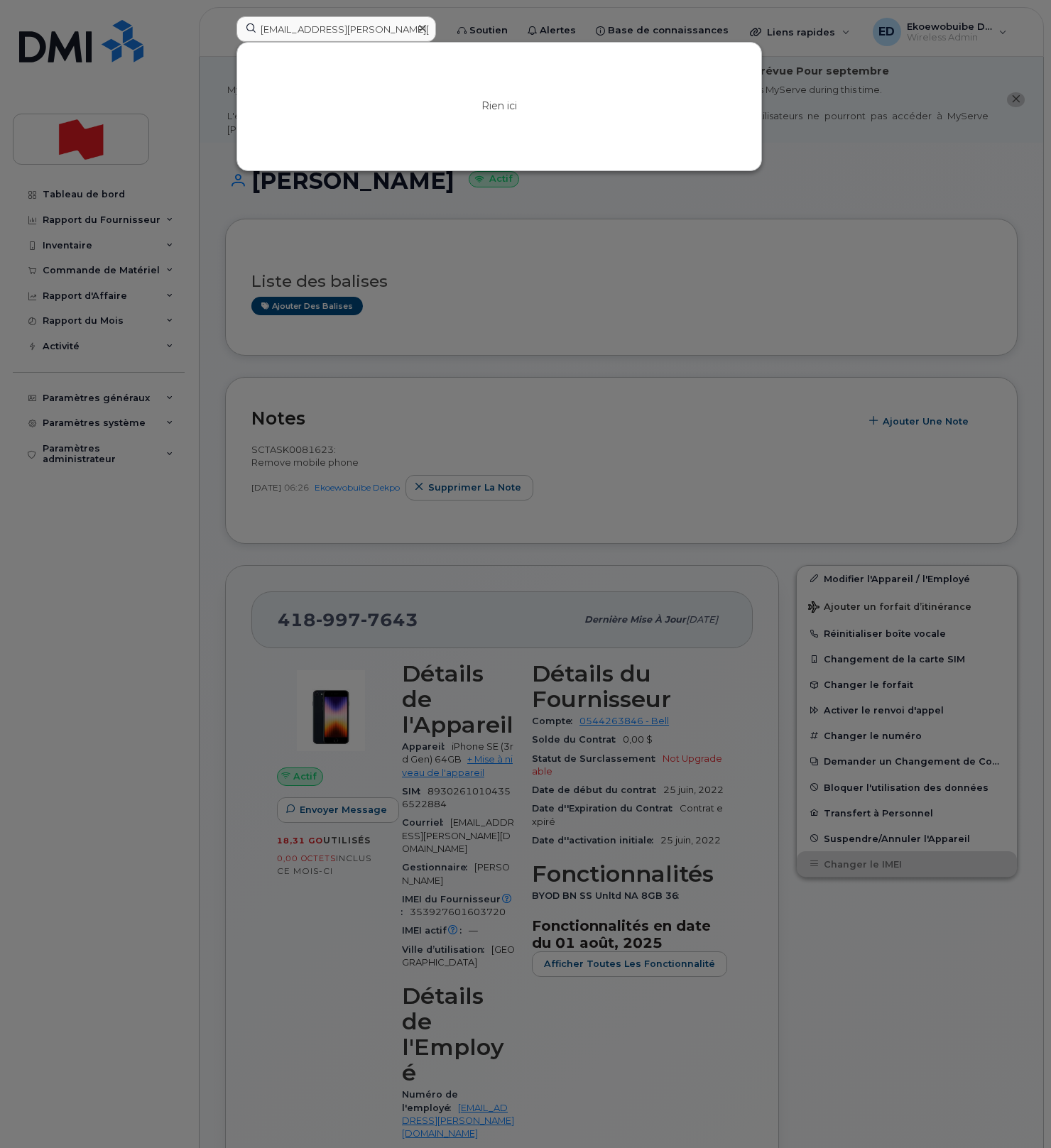
click at [426, 32] on icon at bounding box center [422, 28] width 7 height 11
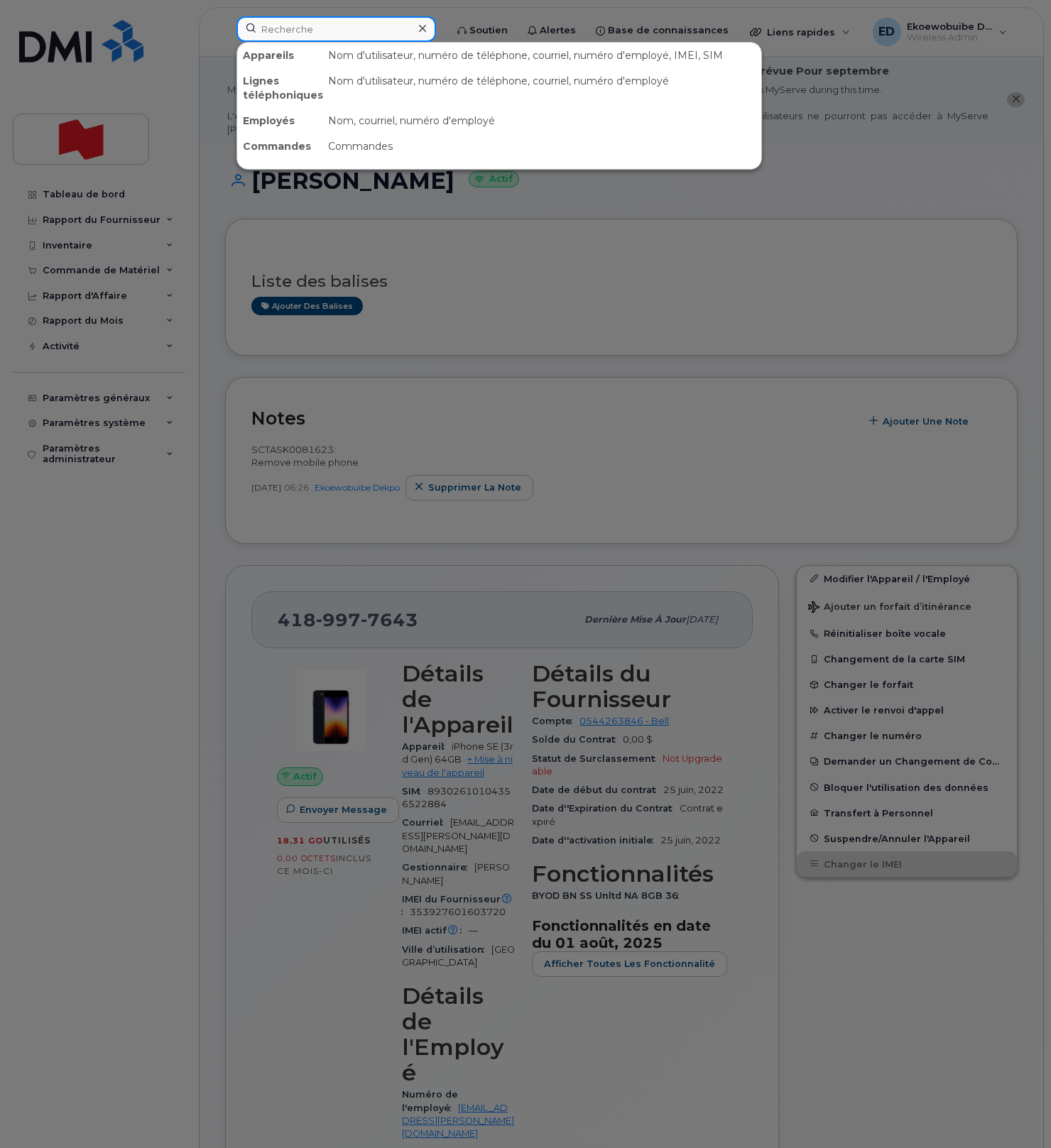
click at [378, 30] on input at bounding box center [335, 29] width 199 height 26
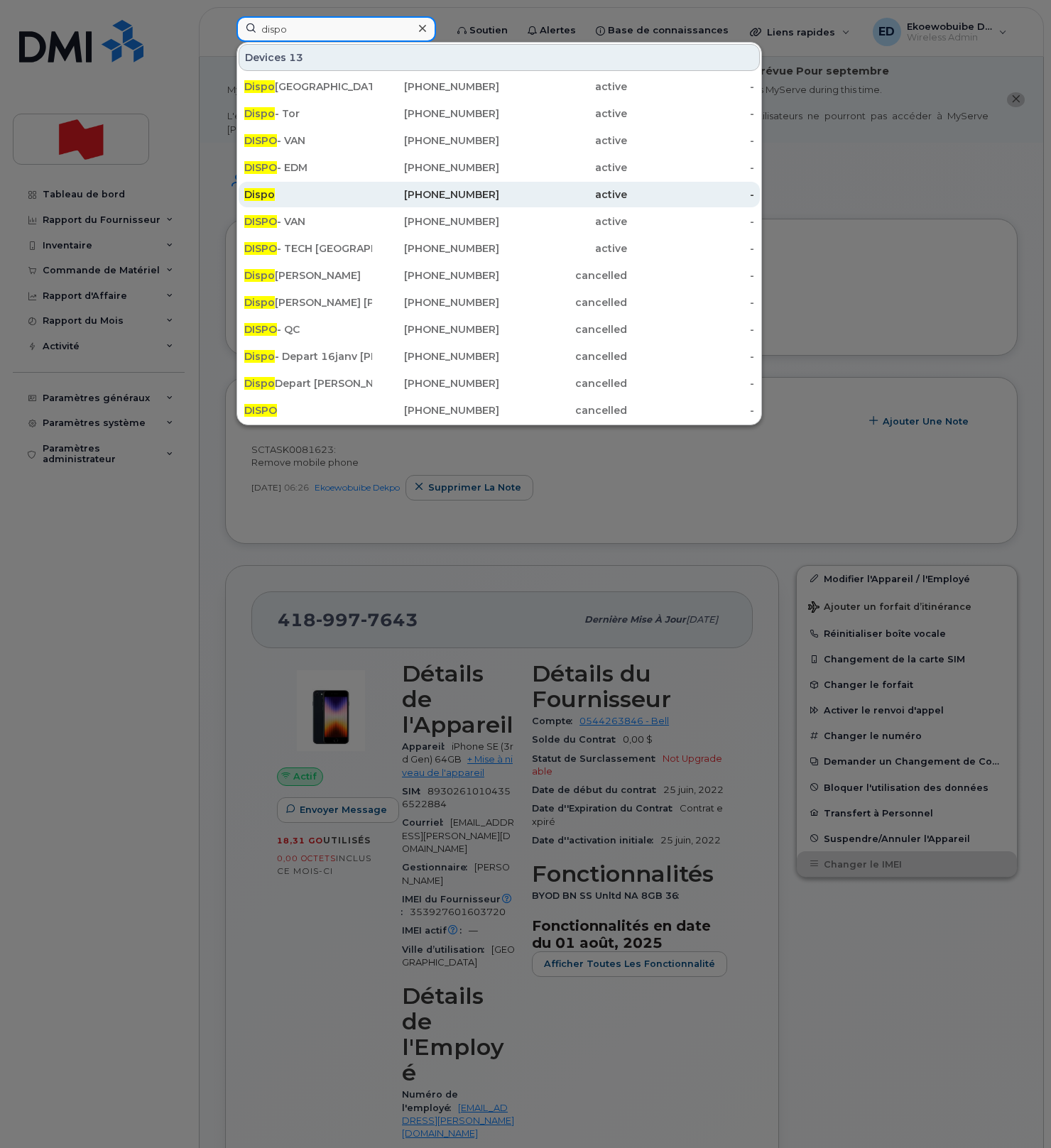
type input "dispo"
click at [467, 199] on div "581-443-8933" at bounding box center [435, 194] width 127 height 15
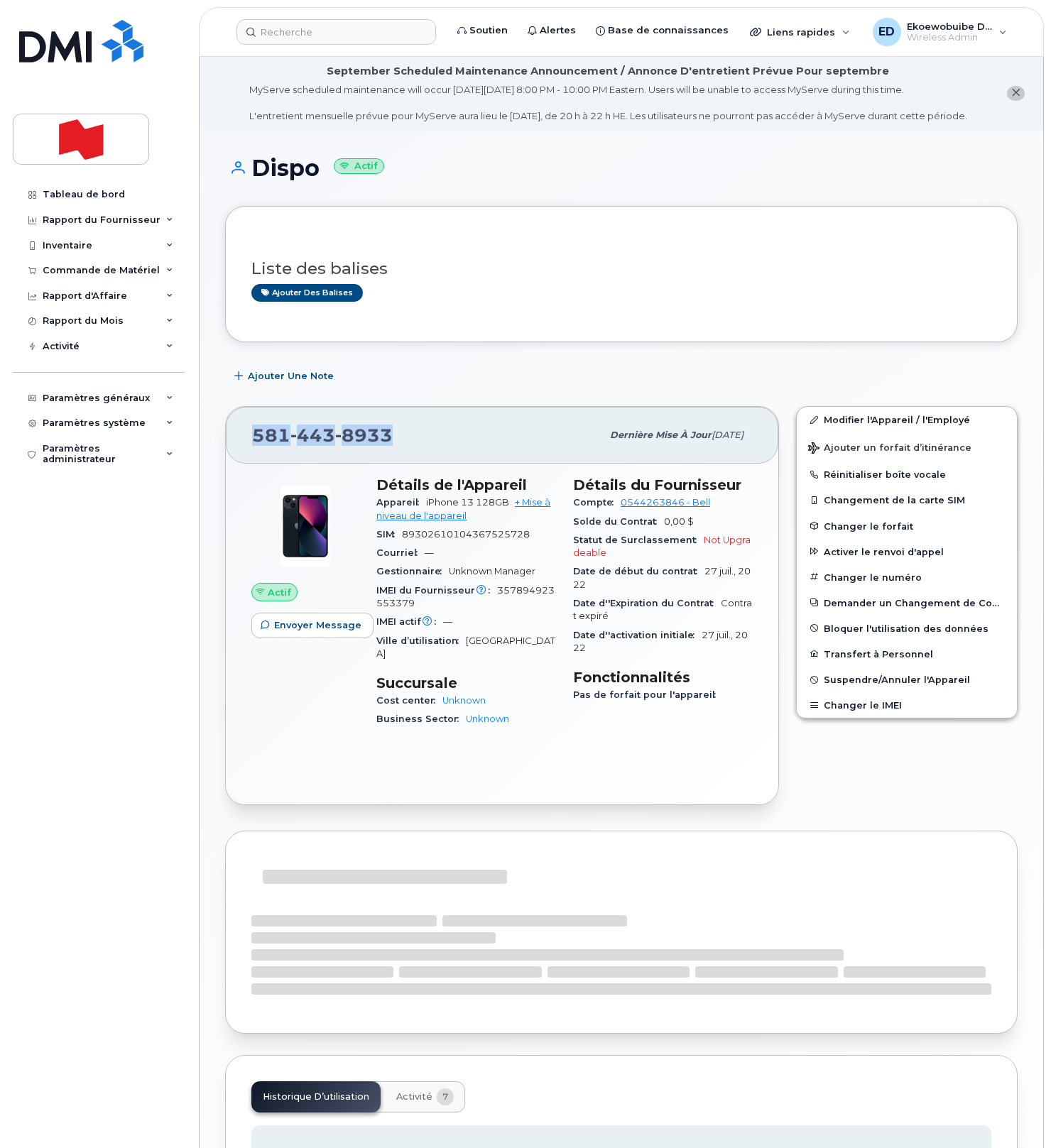
drag, startPoint x: 392, startPoint y: 454, endPoint x: 245, endPoint y: 450, distance: 147.1
click at [245, 450] on div "[PHONE_NUMBER] Dernière mise à jour [DATE]" at bounding box center [502, 435] width 552 height 56
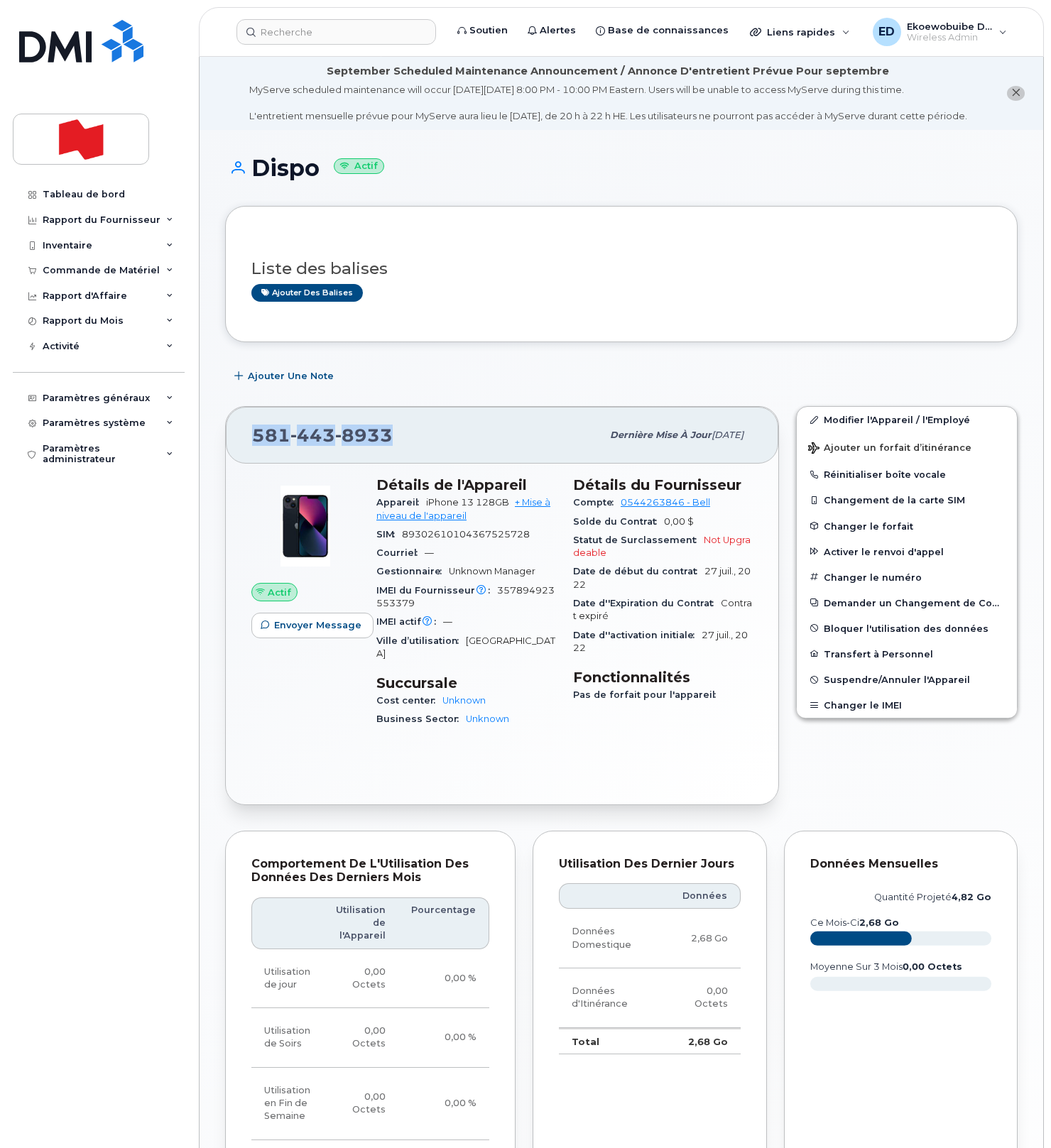
copy span "[PHONE_NUMBER]"
click at [847, 430] on link "Modifier l'Appareil / l'Employé" at bounding box center [906, 420] width 220 height 26
click at [602, 330] on div "Liste des balises Ajouter des balises" at bounding box center [621, 274] width 793 height 136
click at [842, 433] on link "Modifier l'Appareil / l'Employé" at bounding box center [906, 420] width 220 height 26
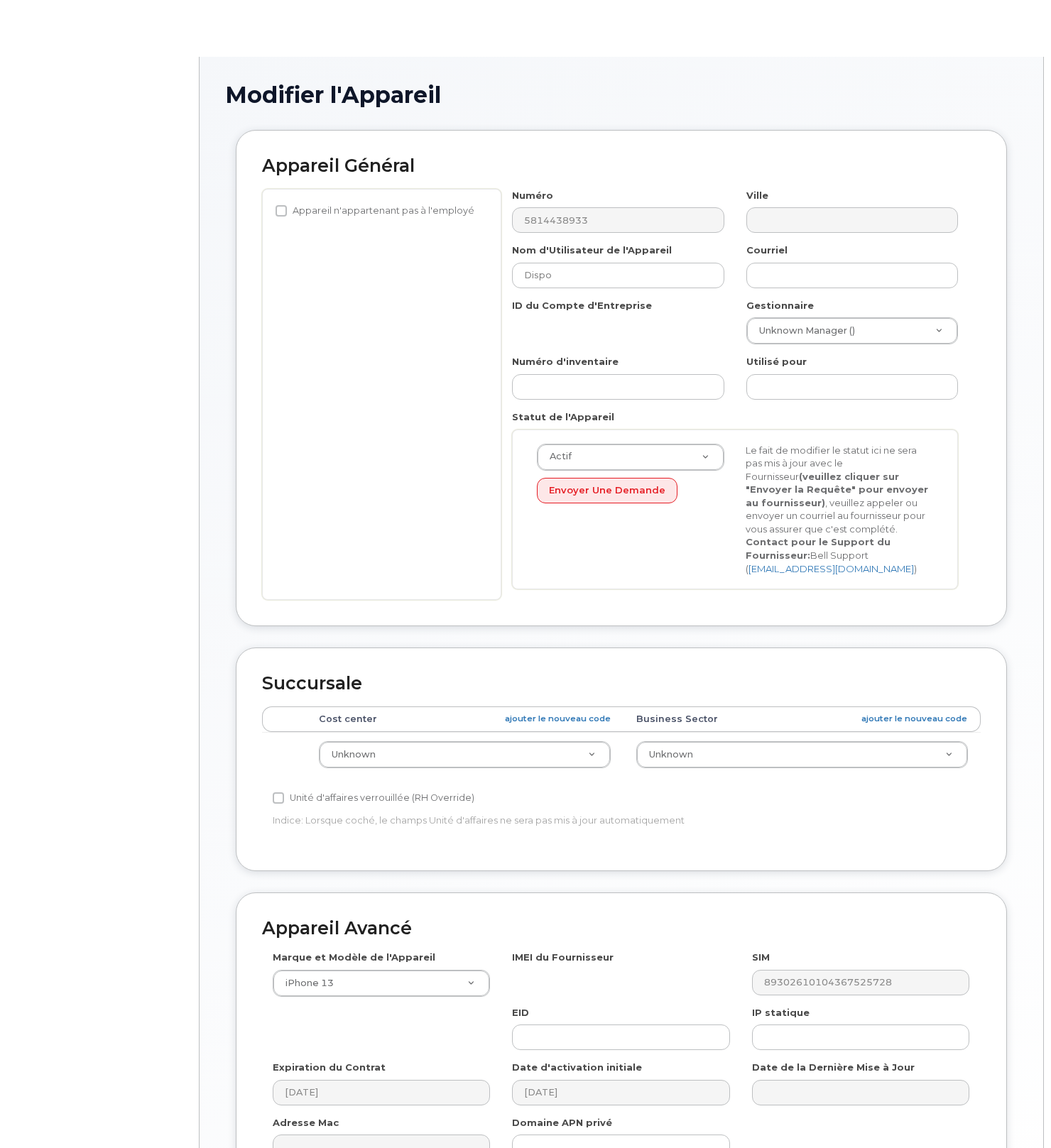
select select "22916206"
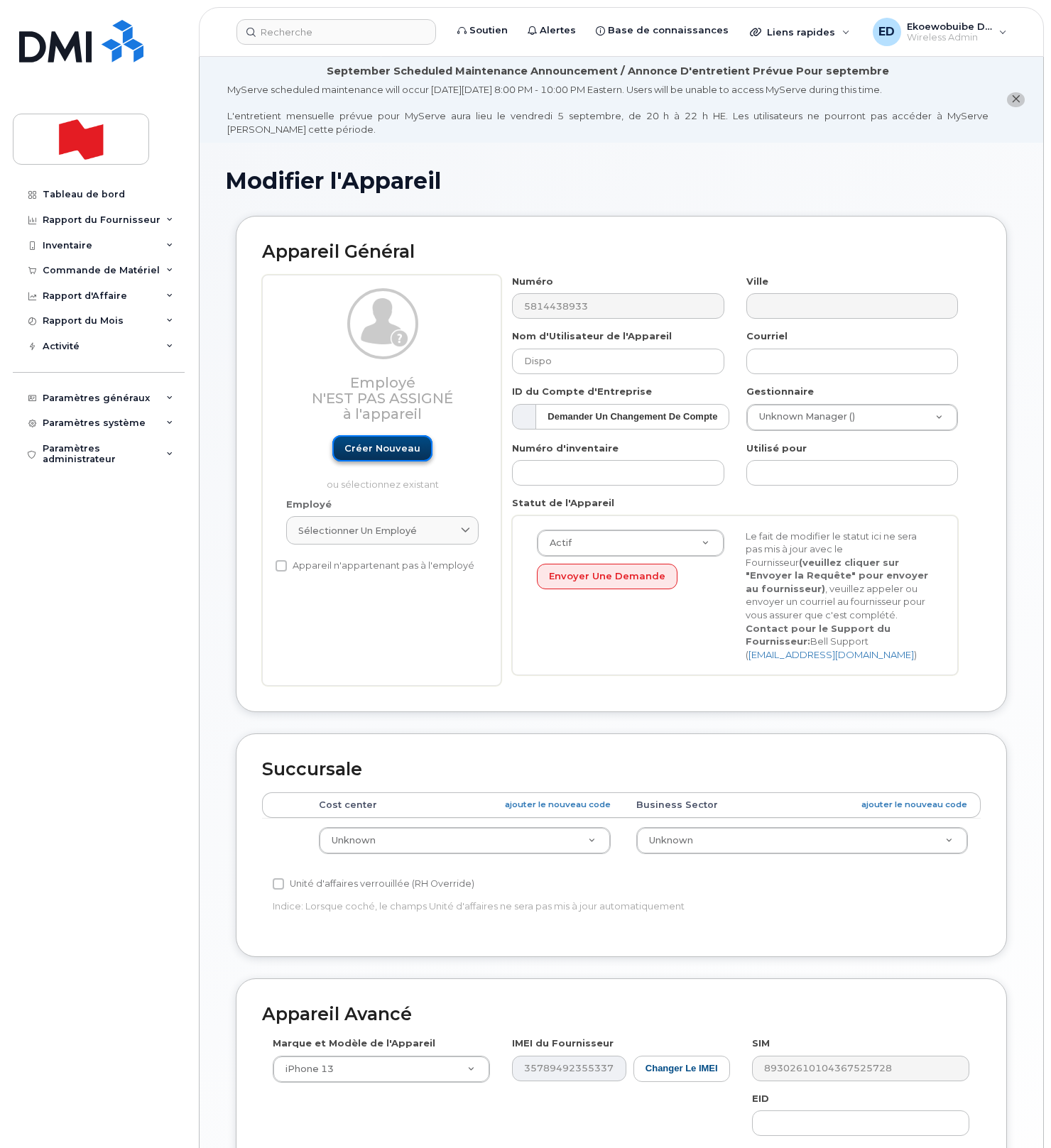
click at [393, 450] on link "Créer nouveau" at bounding box center [382, 448] width 100 height 26
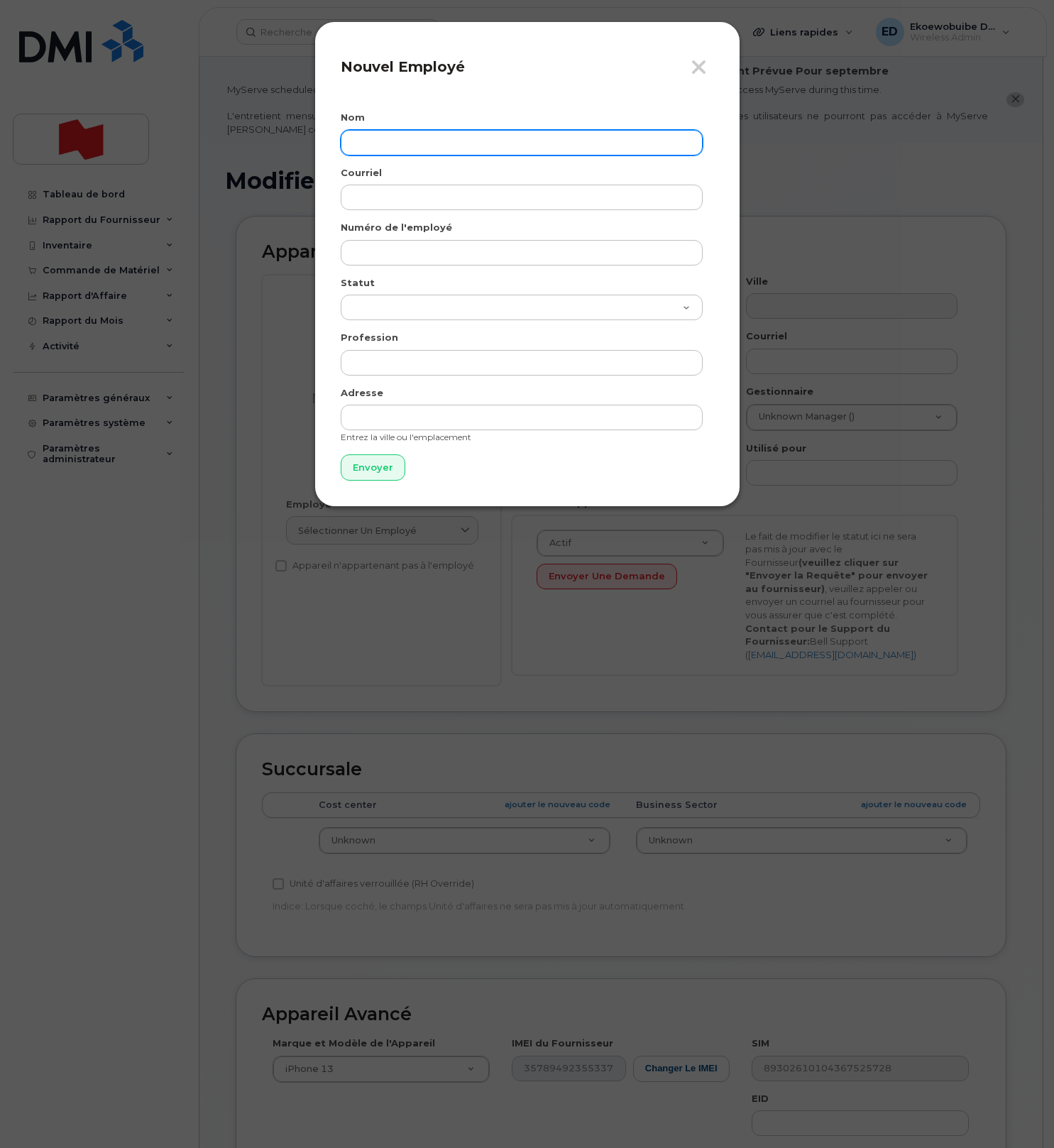
click at [394, 146] on input "text" at bounding box center [521, 143] width 362 height 26
paste input "[PERSON_NAME] [PERSON_NAME]"
type input "[PERSON_NAME] [PERSON_NAME]"
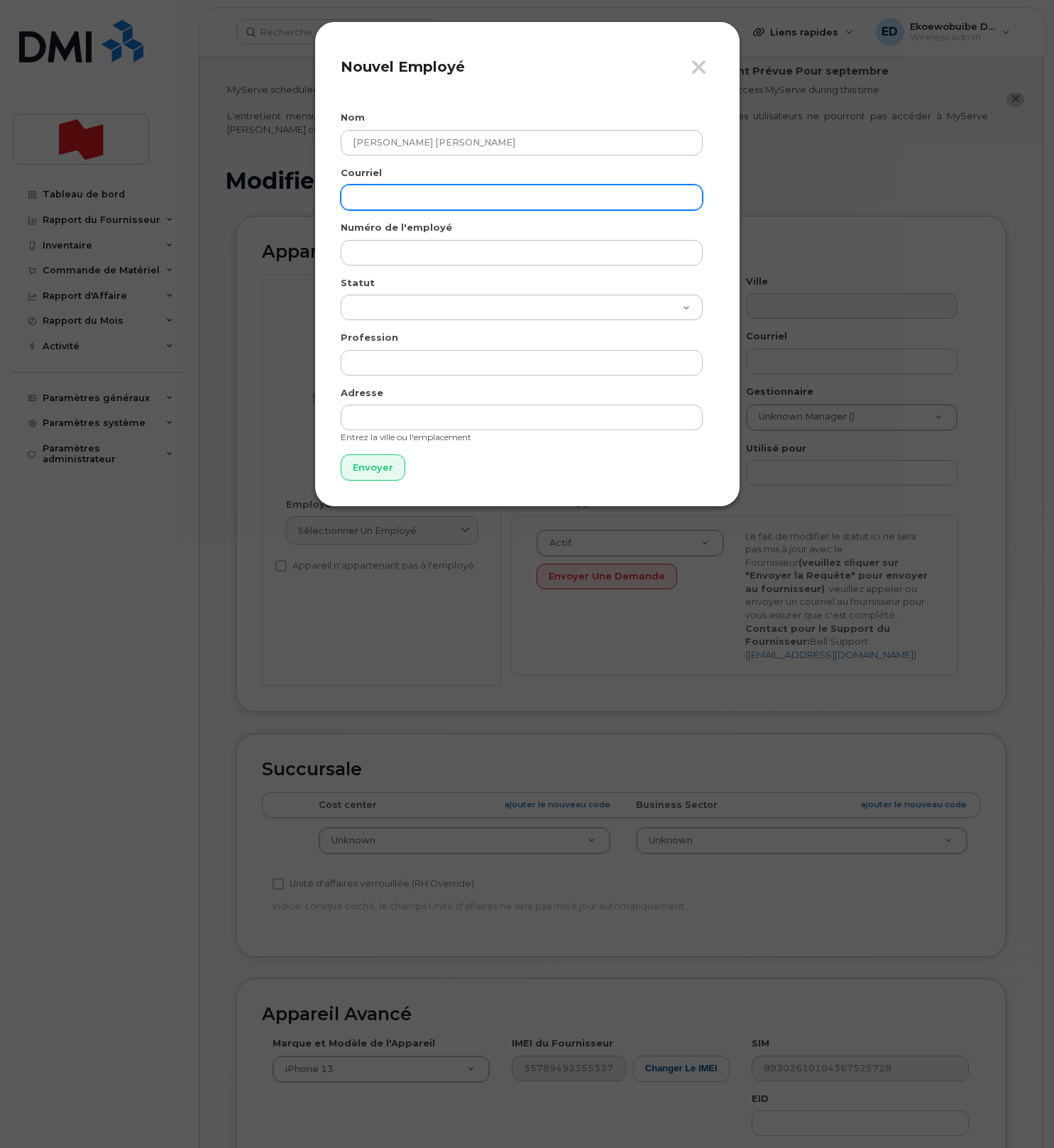
click at [441, 194] on input "email" at bounding box center [521, 197] width 362 height 26
paste input "[EMAIL_ADDRESS][PERSON_NAME][DOMAIN_NAME]"
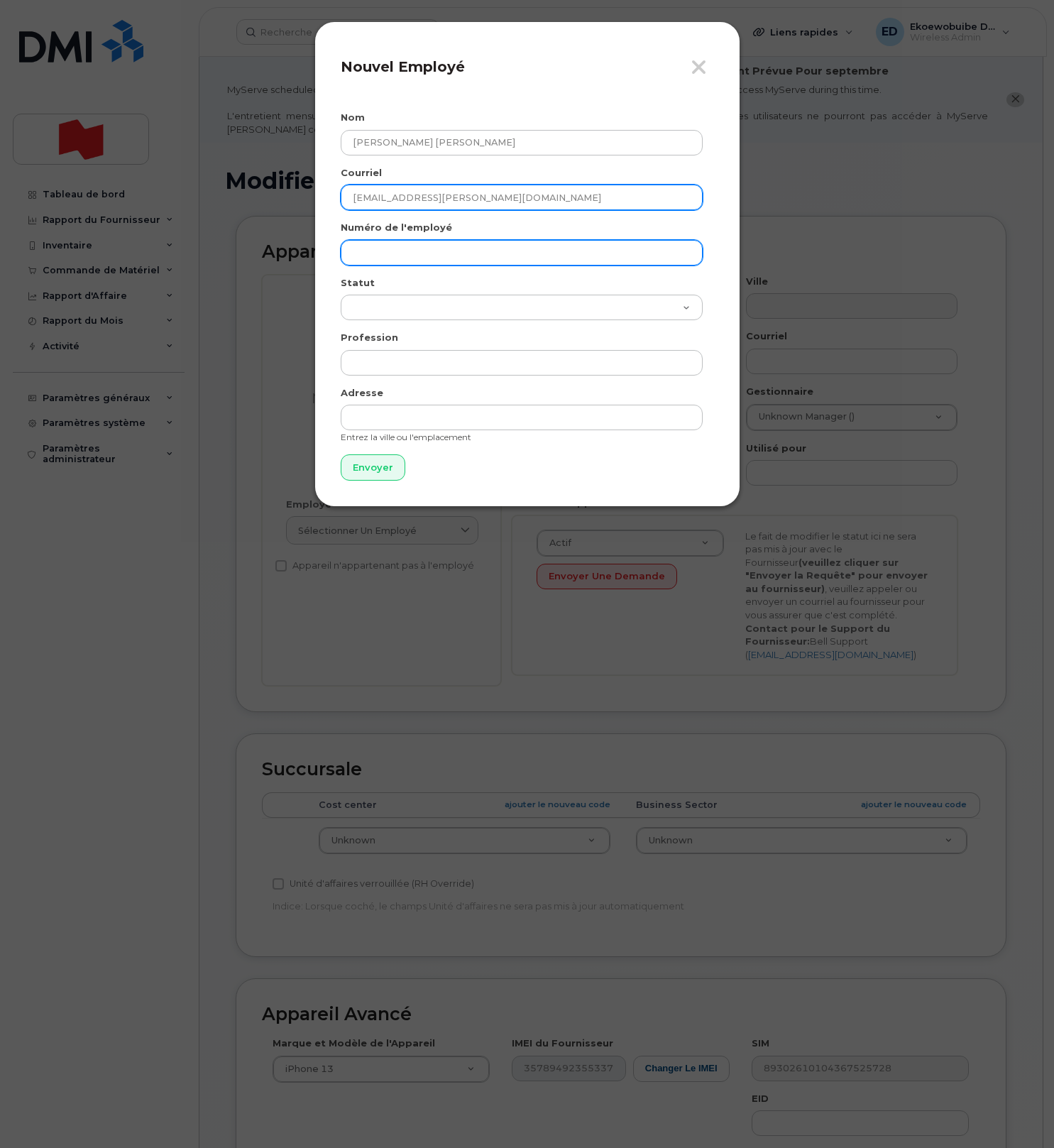
type input "[EMAIL_ADDRESS][PERSON_NAME][DOMAIN_NAME]"
click at [387, 250] on input "text" at bounding box center [521, 253] width 362 height 26
paste input "[EMAIL_ADDRESS][PERSON_NAME][DOMAIN_NAME]"
type input "[EMAIL_ADDRESS][PERSON_NAME][DOMAIN_NAME]"
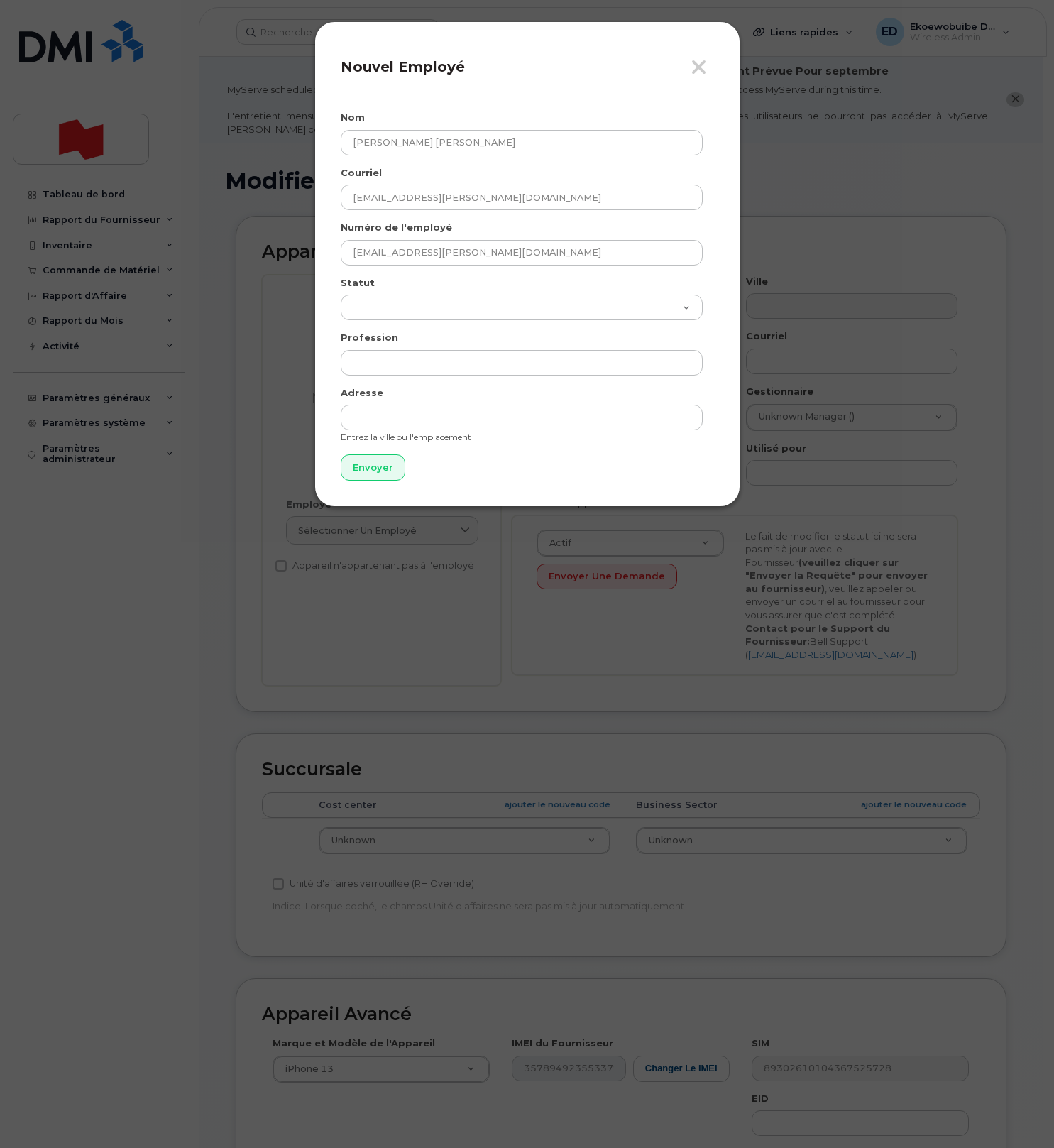
click at [367, 481] on div "Fermer Nouvel Employé Nom [PERSON_NAME] [PERSON_NAME] Courriel [EMAIL_ADDRESS][…" at bounding box center [527, 264] width 426 height 486
click at [368, 472] on input "Envoyer" at bounding box center [374, 467] width 65 height 26
type input "Envoyer"
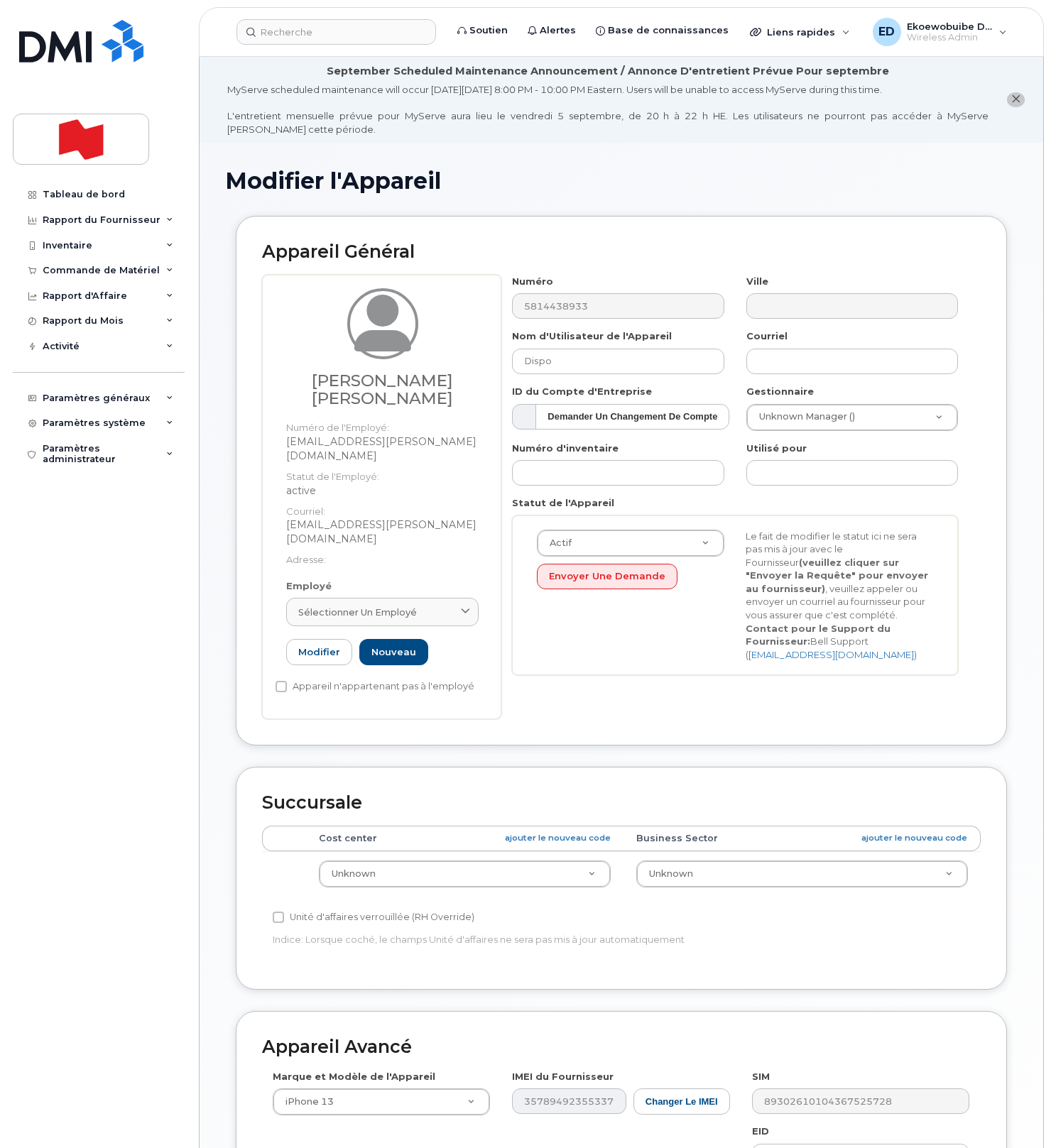
drag, startPoint x: 407, startPoint y: 562, endPoint x: 393, endPoint y: 583, distance: 25.2
click at [406, 605] on span "Sélectionner un employé" at bounding box center [357, 612] width 119 height 14
paste input "[EMAIL_ADDRESS][PERSON_NAME][DOMAIN_NAME]"
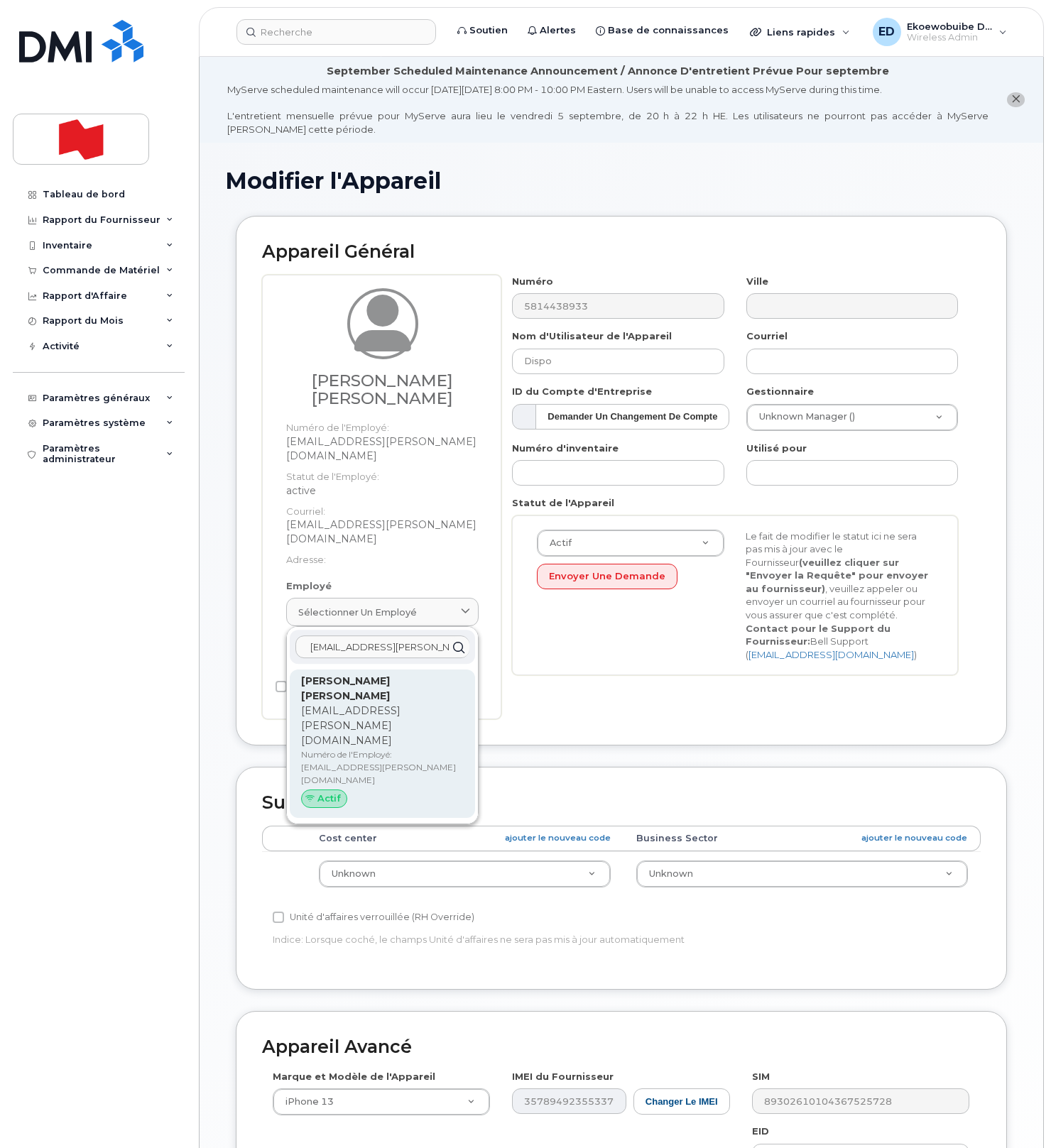
type input "[EMAIL_ADDRESS][PERSON_NAME][DOMAIN_NAME]"
click at [352, 704] on p "[EMAIL_ADDRESS][PERSON_NAME][DOMAIN_NAME]" at bounding box center [382, 726] width 162 height 44
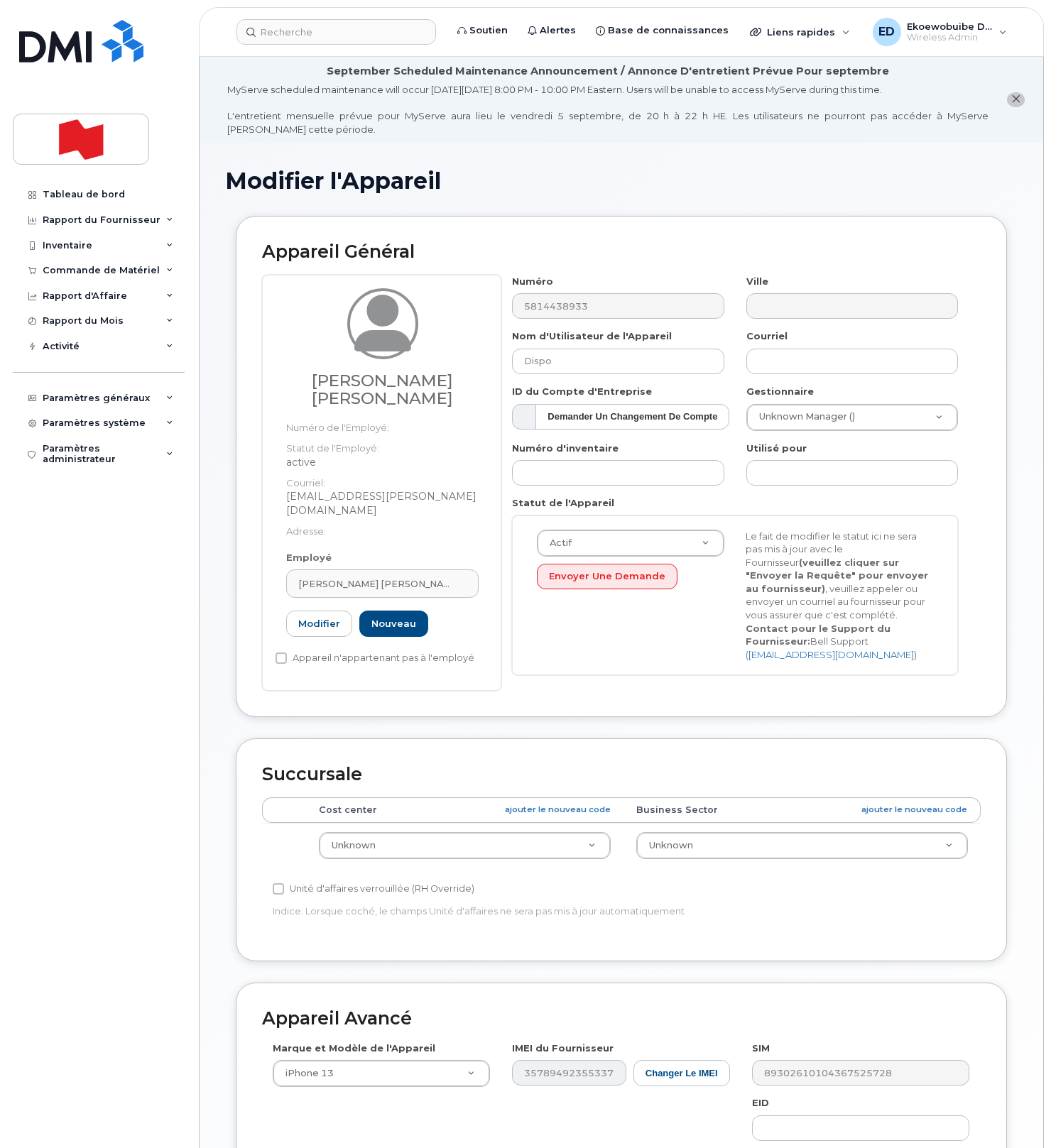
type input "[PERSON_NAME] [PERSON_NAME]"
type input "[EMAIL_ADDRESS][PERSON_NAME][DOMAIN_NAME]"
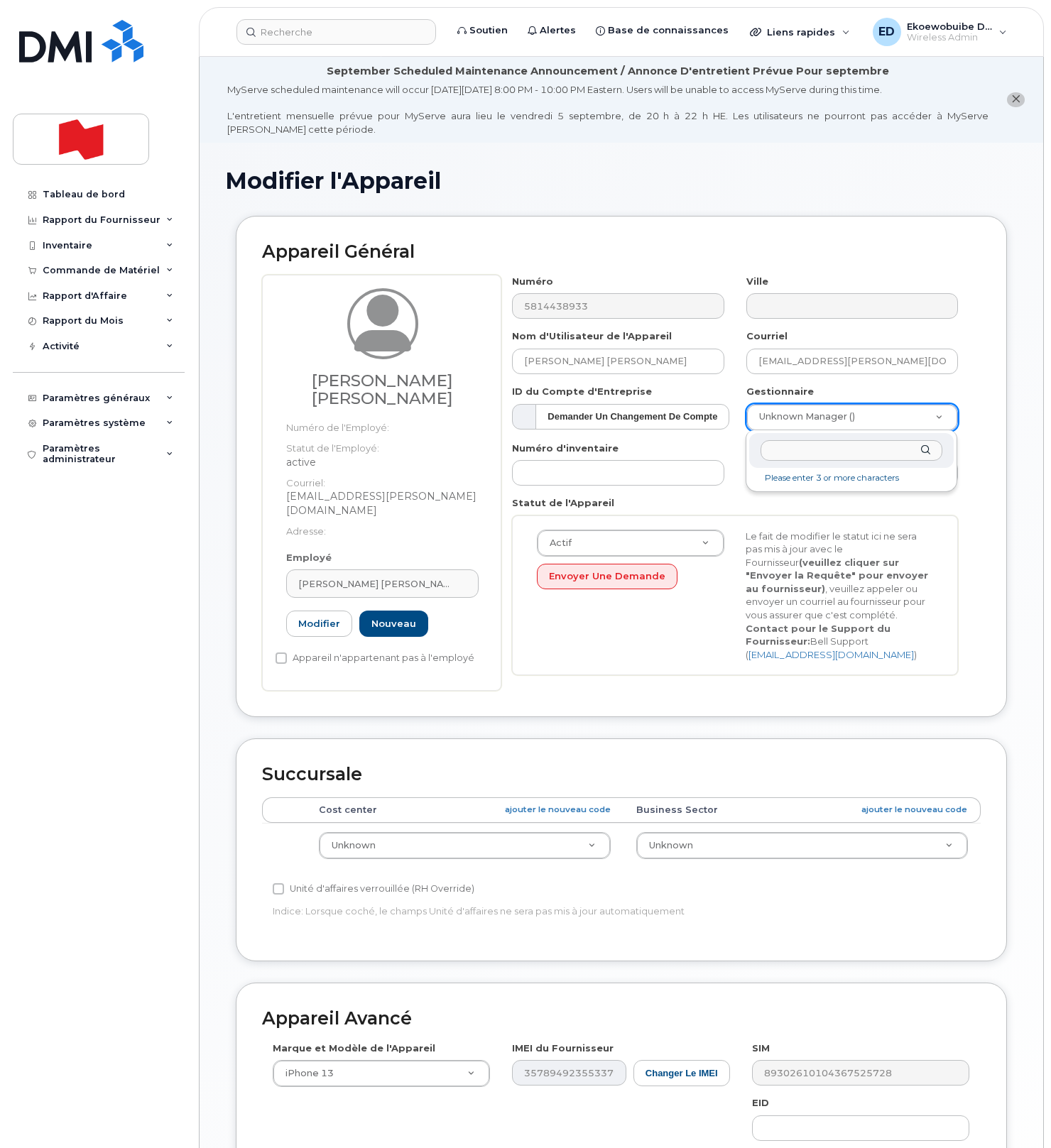
drag, startPoint x: 923, startPoint y: 421, endPoint x: 914, endPoint y: 421, distance: 9.0
type input "Jérôme Caron"
type input "1920709"
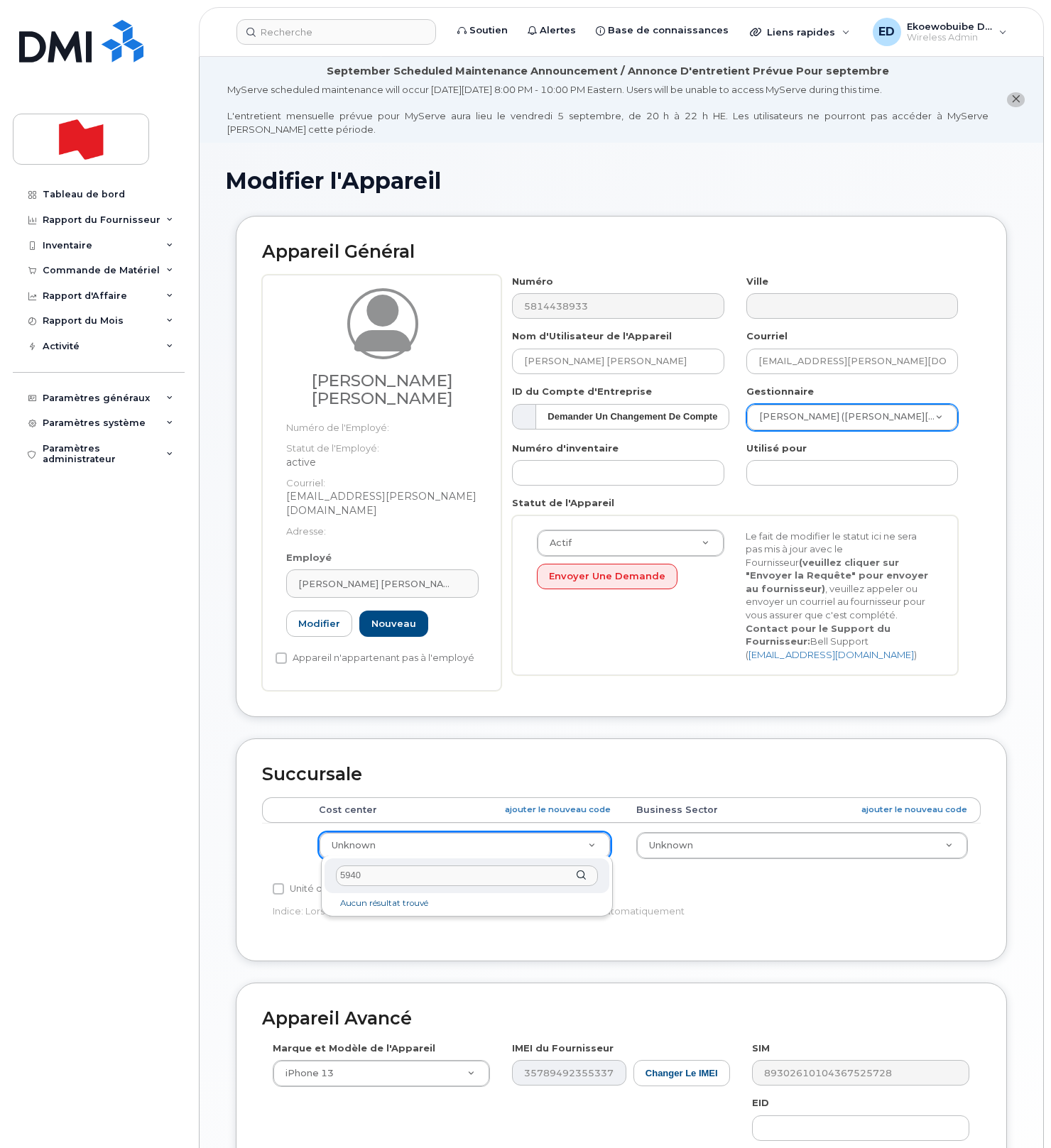
scroll to position [1, 0]
type input "5940"
click at [534, 805] on link "ajouter le nouveau code" at bounding box center [558, 809] width 106 height 12
click at [841, 942] on div "Succursale Règles de catégories comptables Cost center ajouter le nouveau code …" at bounding box center [622, 849] width 771 height 223
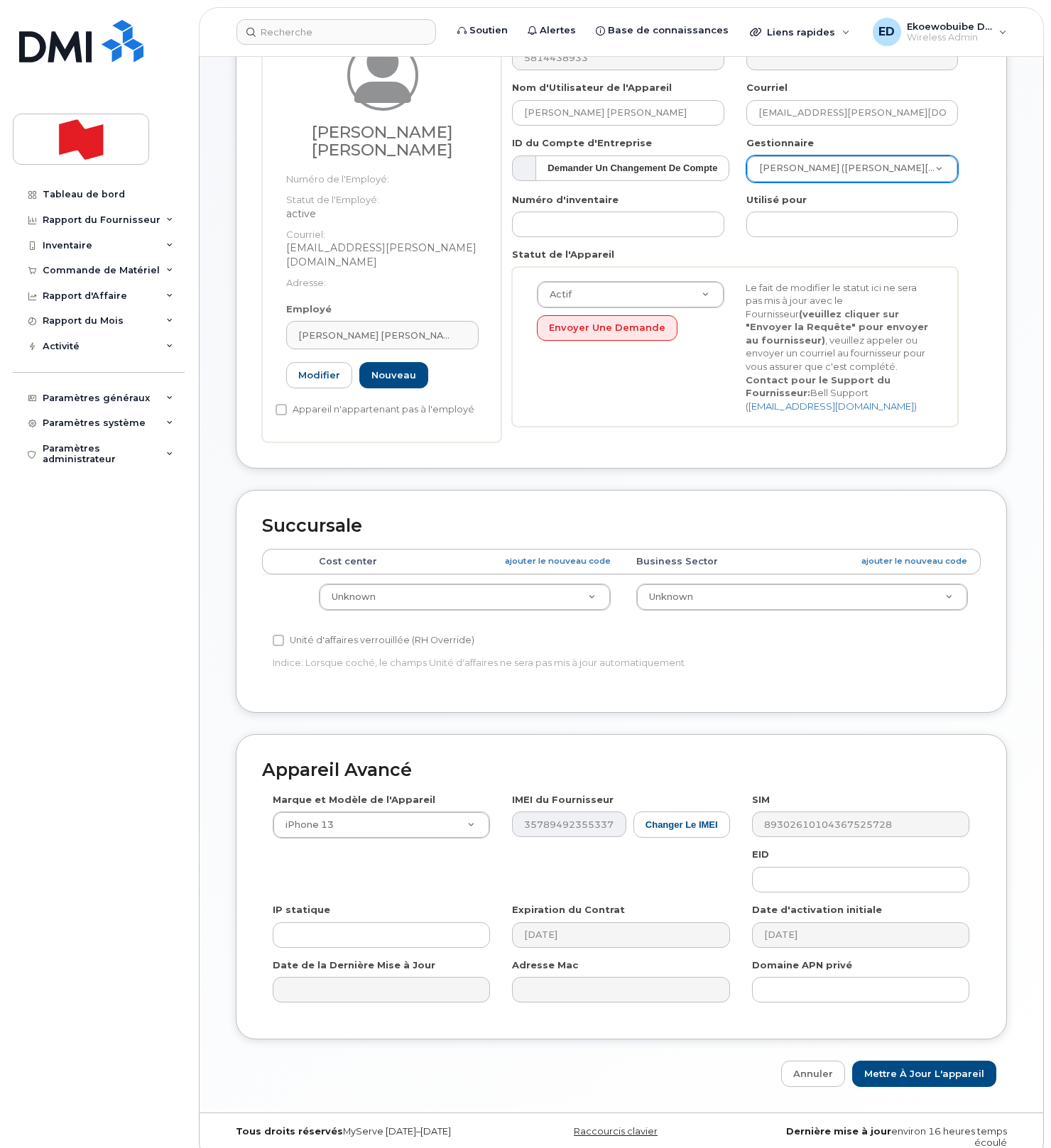
scroll to position [268, 0]
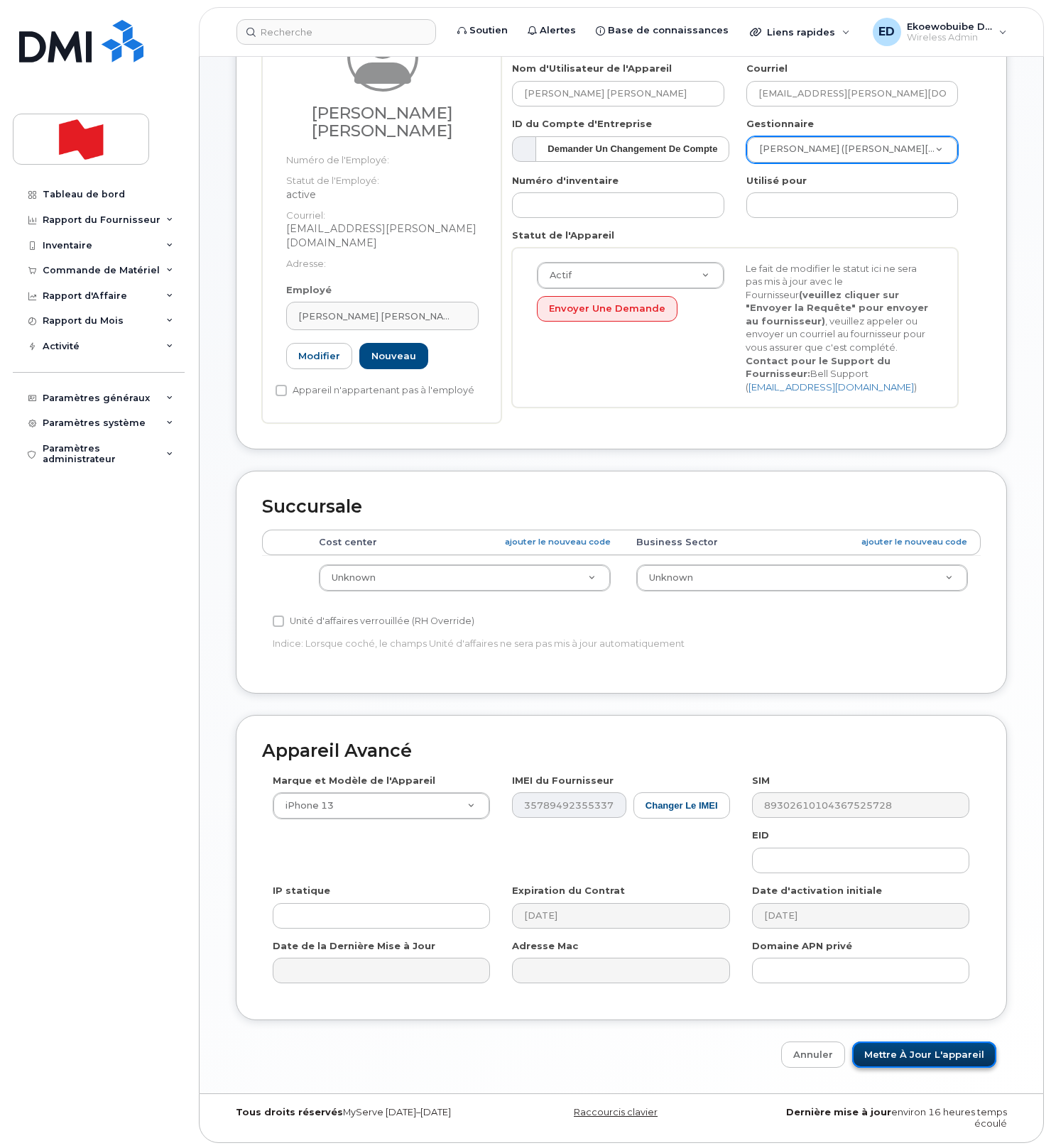
click at [890, 1057] on input "Mettre à jour l'appareil" at bounding box center [924, 1054] width 145 height 26
type input "Sauvegarde..."
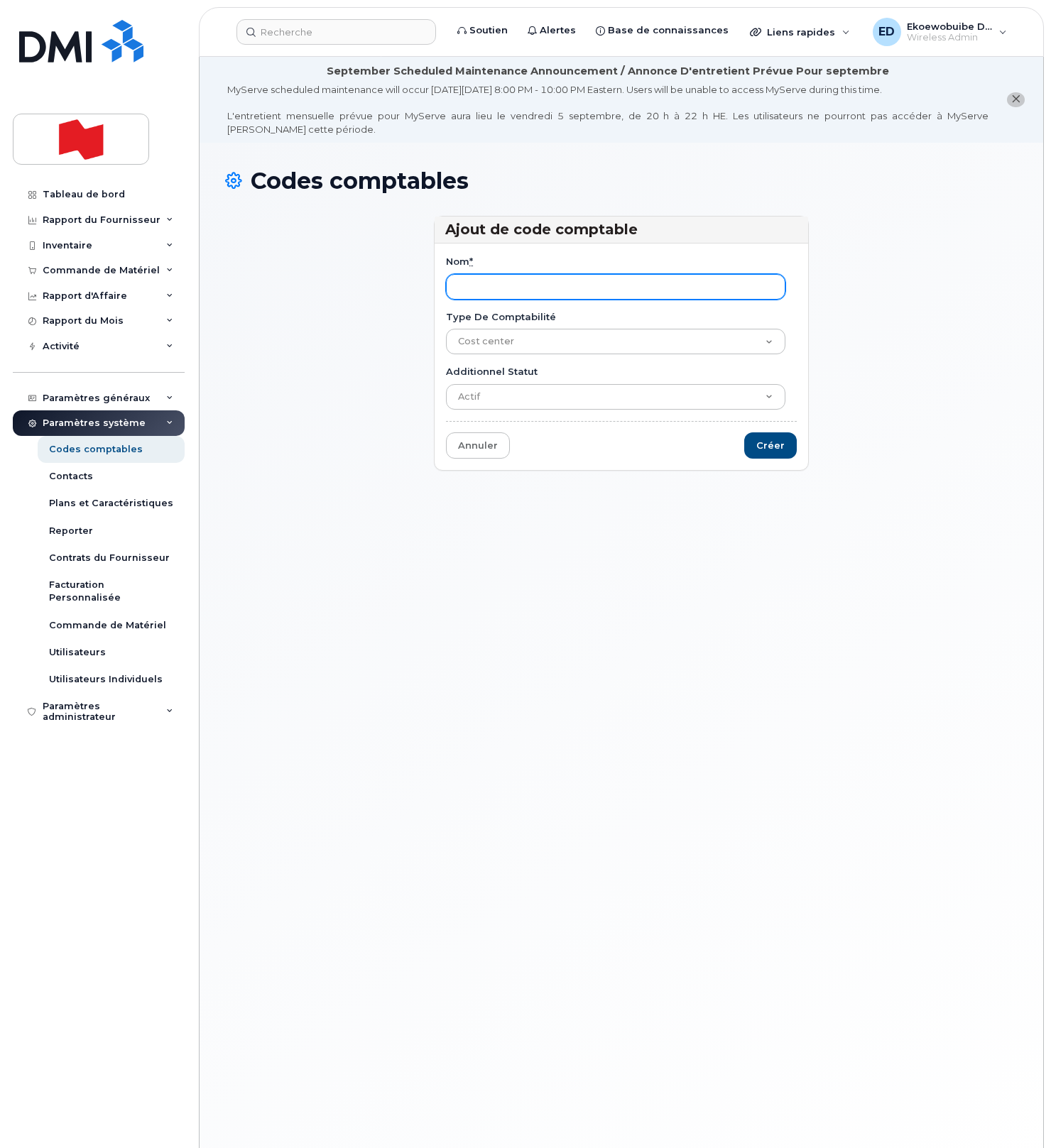
click at [492, 284] on input "Nom *" at bounding box center [615, 286] width 340 height 26
type input "5940-1"
click at [779, 450] on input "Créer" at bounding box center [770, 445] width 52 height 26
type input "Sauvegarder..."
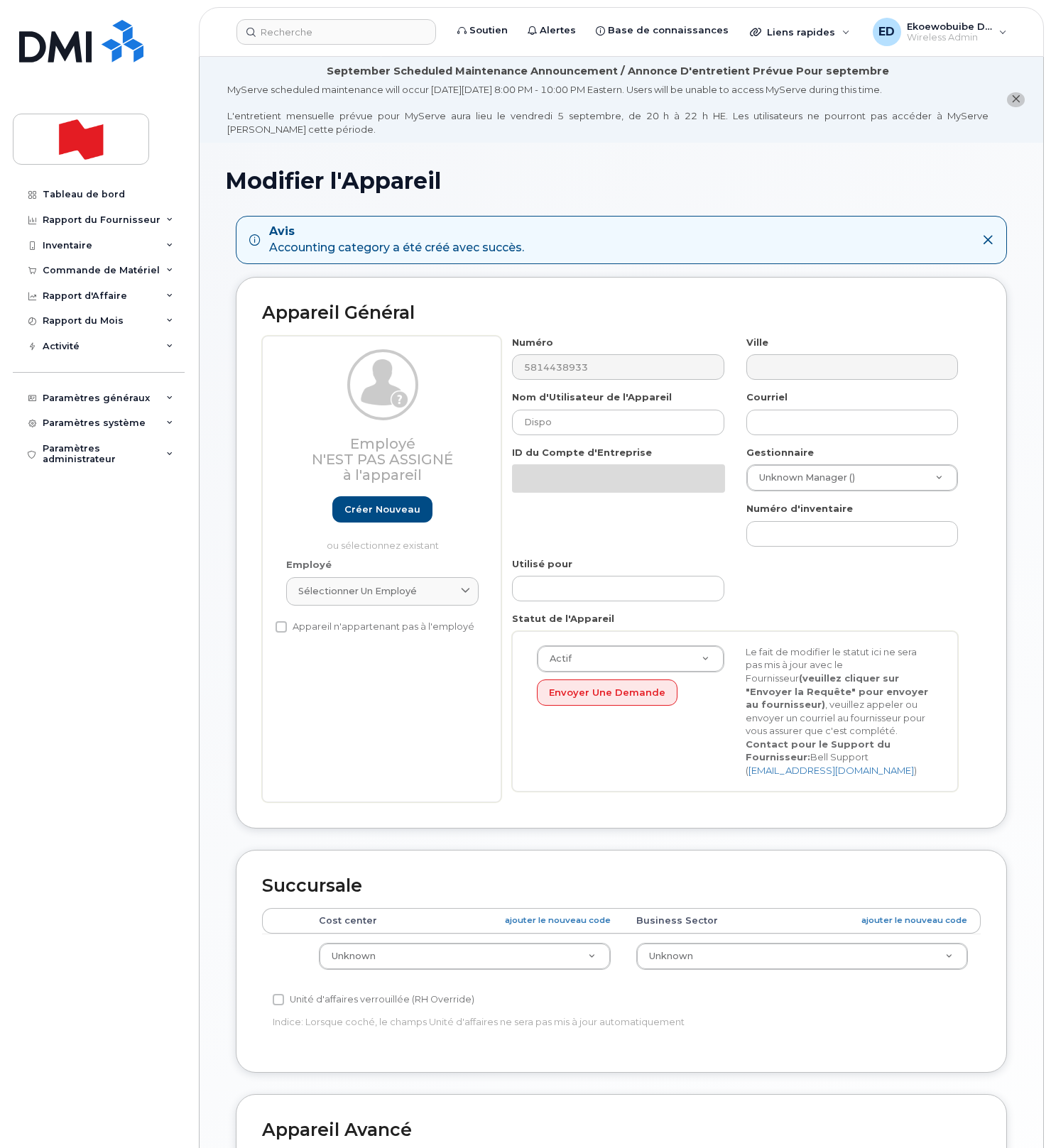
select select "22916206"
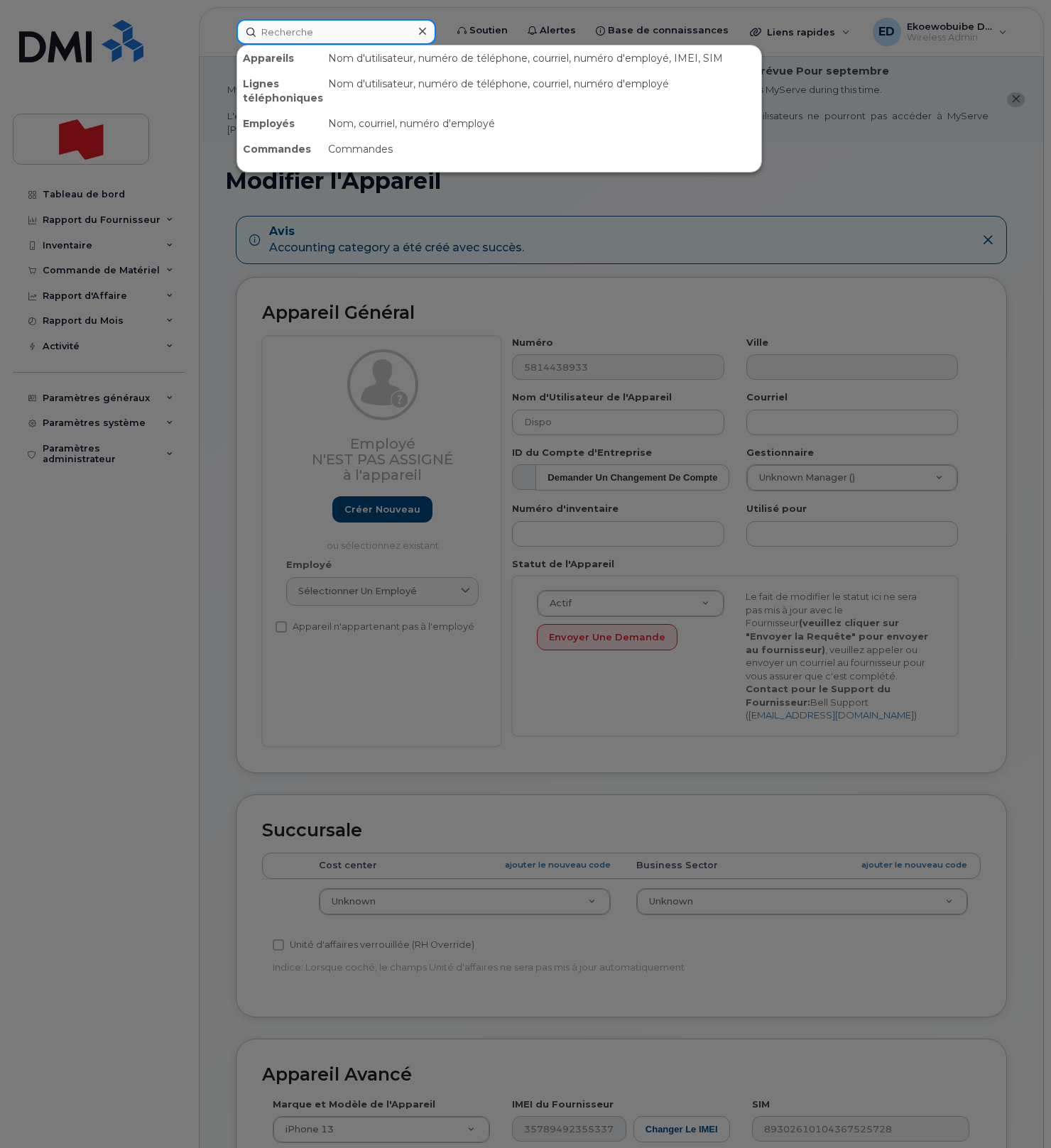
click at [317, 30] on input at bounding box center [335, 32] width 199 height 26
paste input "oliverjames.taylor@nbc.ca"
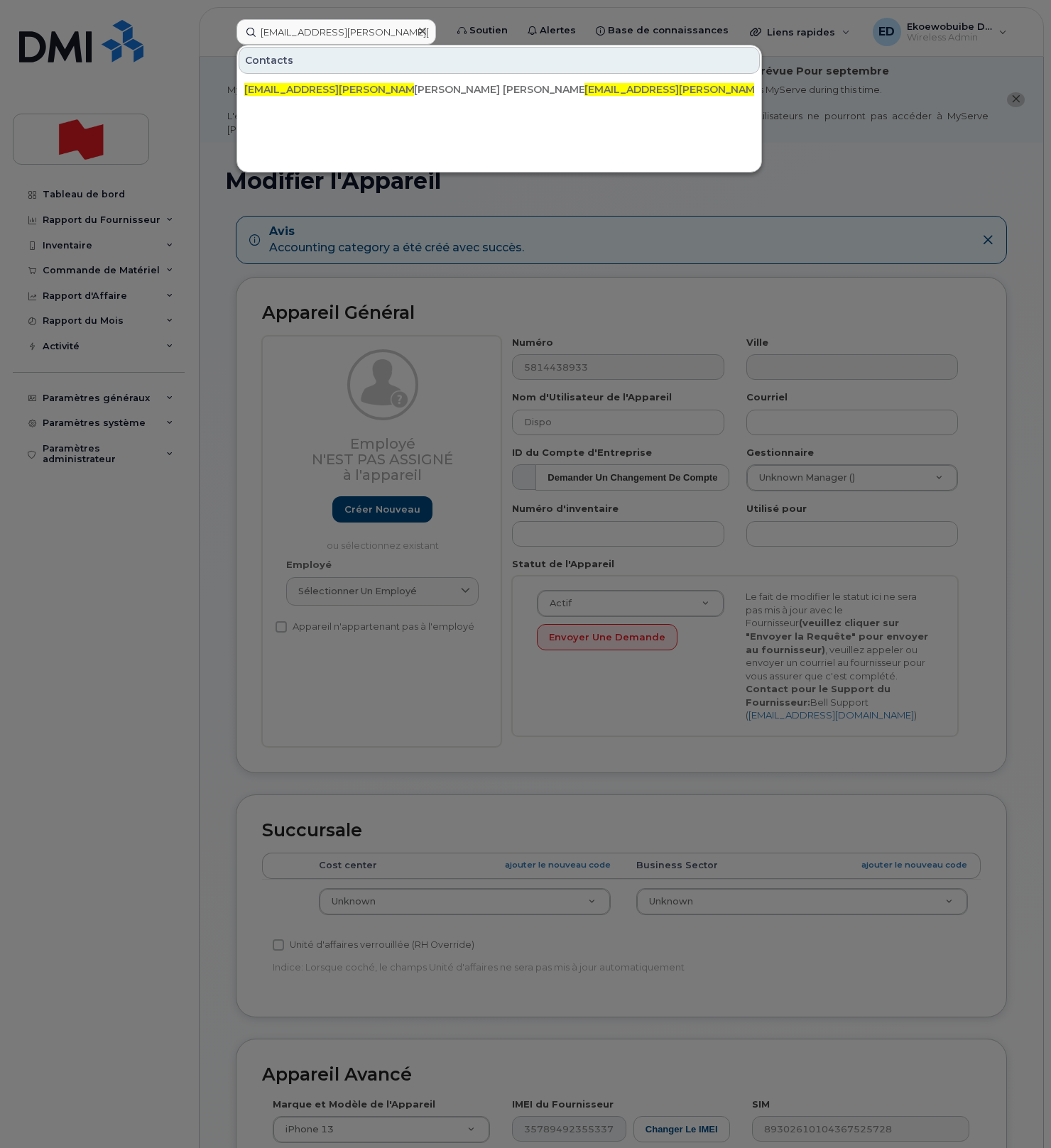
drag, startPoint x: 609, startPoint y: 303, endPoint x: 617, endPoint y: 315, distance: 14.4
click at [609, 303] on div at bounding box center [525, 574] width 1051 height 1148
drag, startPoint x: 385, startPoint y: 33, endPoint x: 257, endPoint y: 34, distance: 128.0
click at [257, 32] on input "[EMAIL_ADDRESS][PERSON_NAME][DOMAIN_NAME]" at bounding box center [335, 32] width 199 height 26
paste input "5814438933"
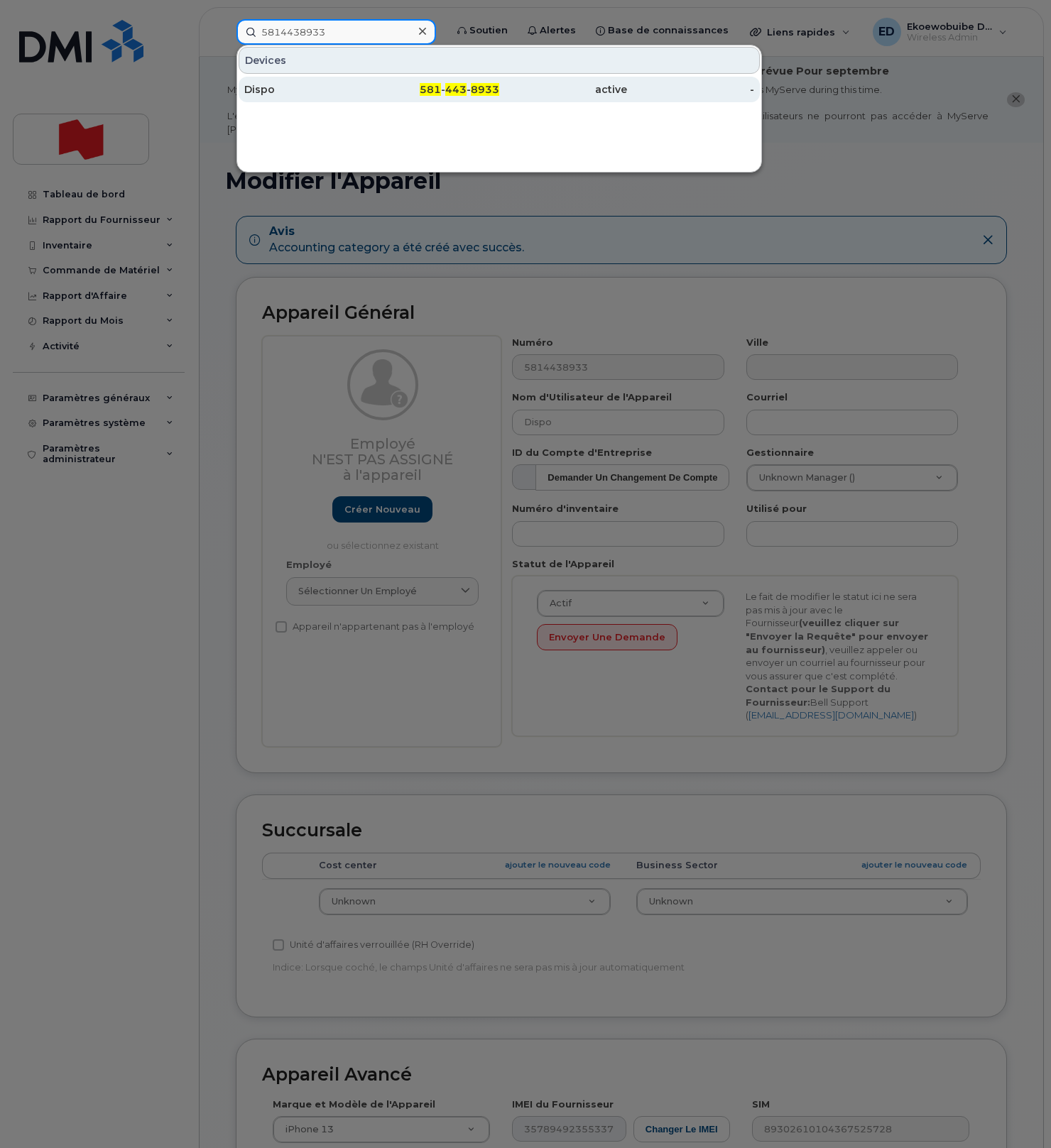
type input "5814438933"
click at [282, 92] on div "Dispo" at bounding box center [308, 89] width 127 height 15
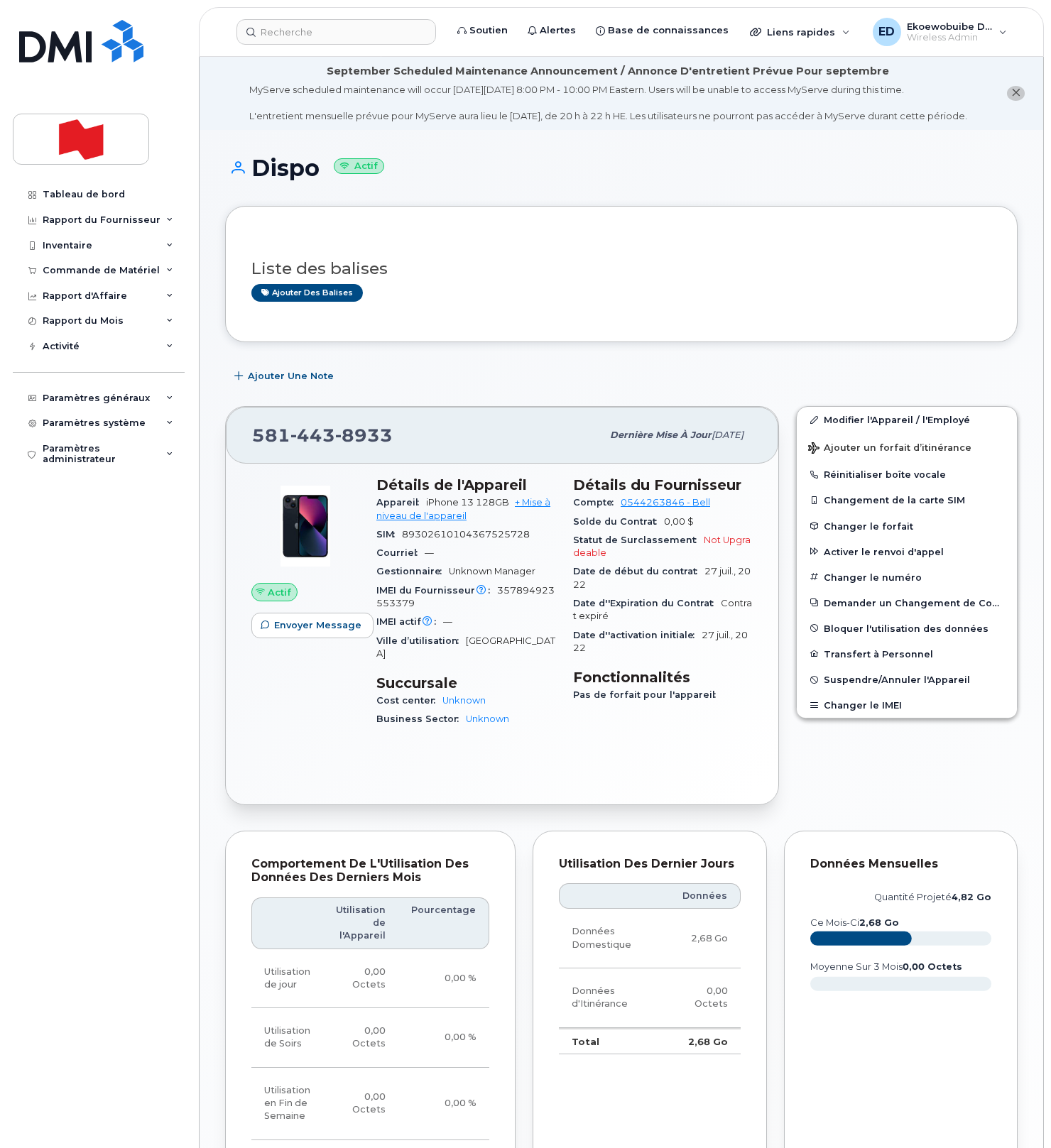
click at [735, 291] on div "Liste des balises Ajouter des balises" at bounding box center [621, 274] width 740 height 55
click at [846, 433] on link "Modifier l'Appareil / l'Employé" at bounding box center [906, 420] width 220 height 26
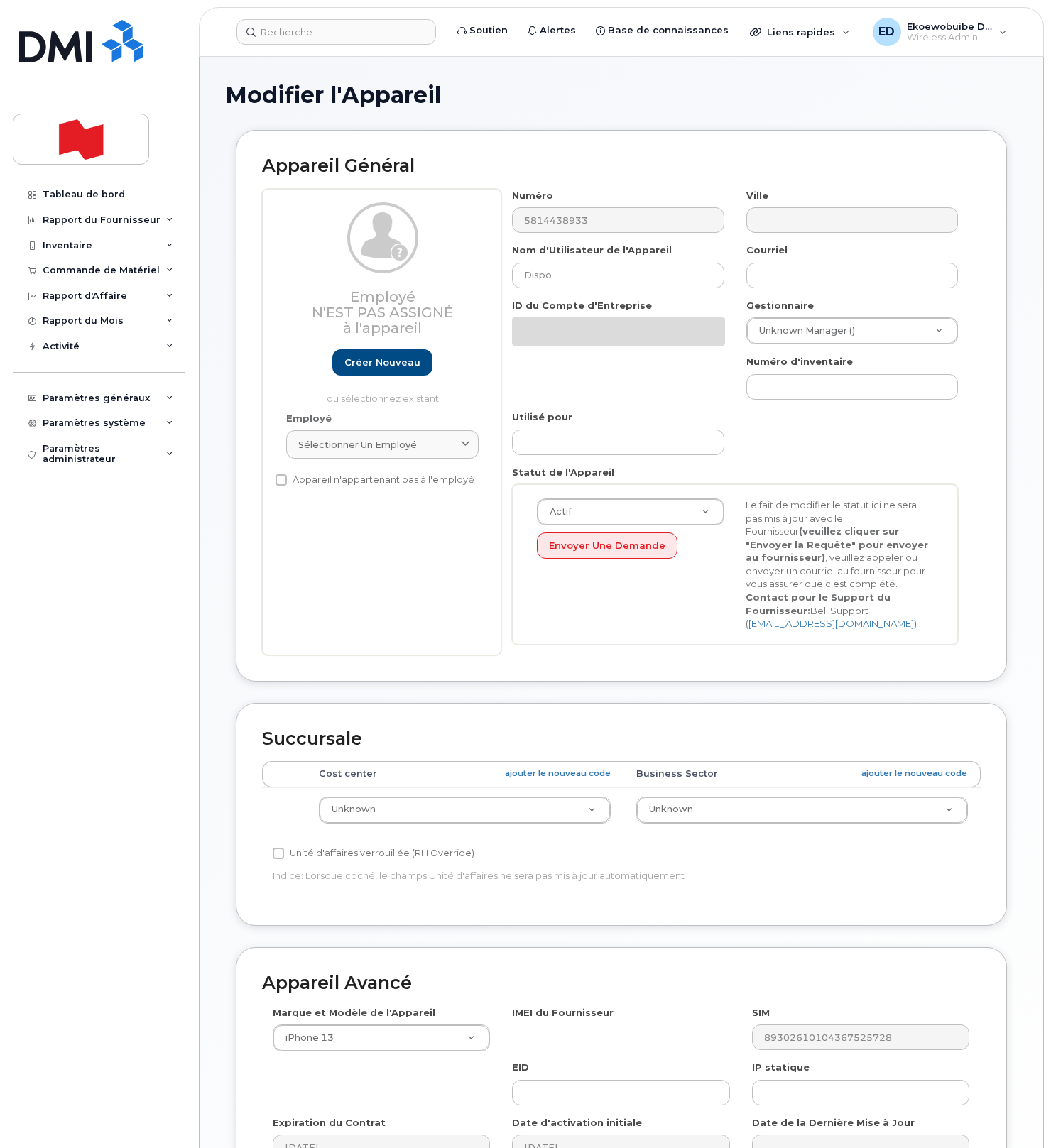
select select "22916206"
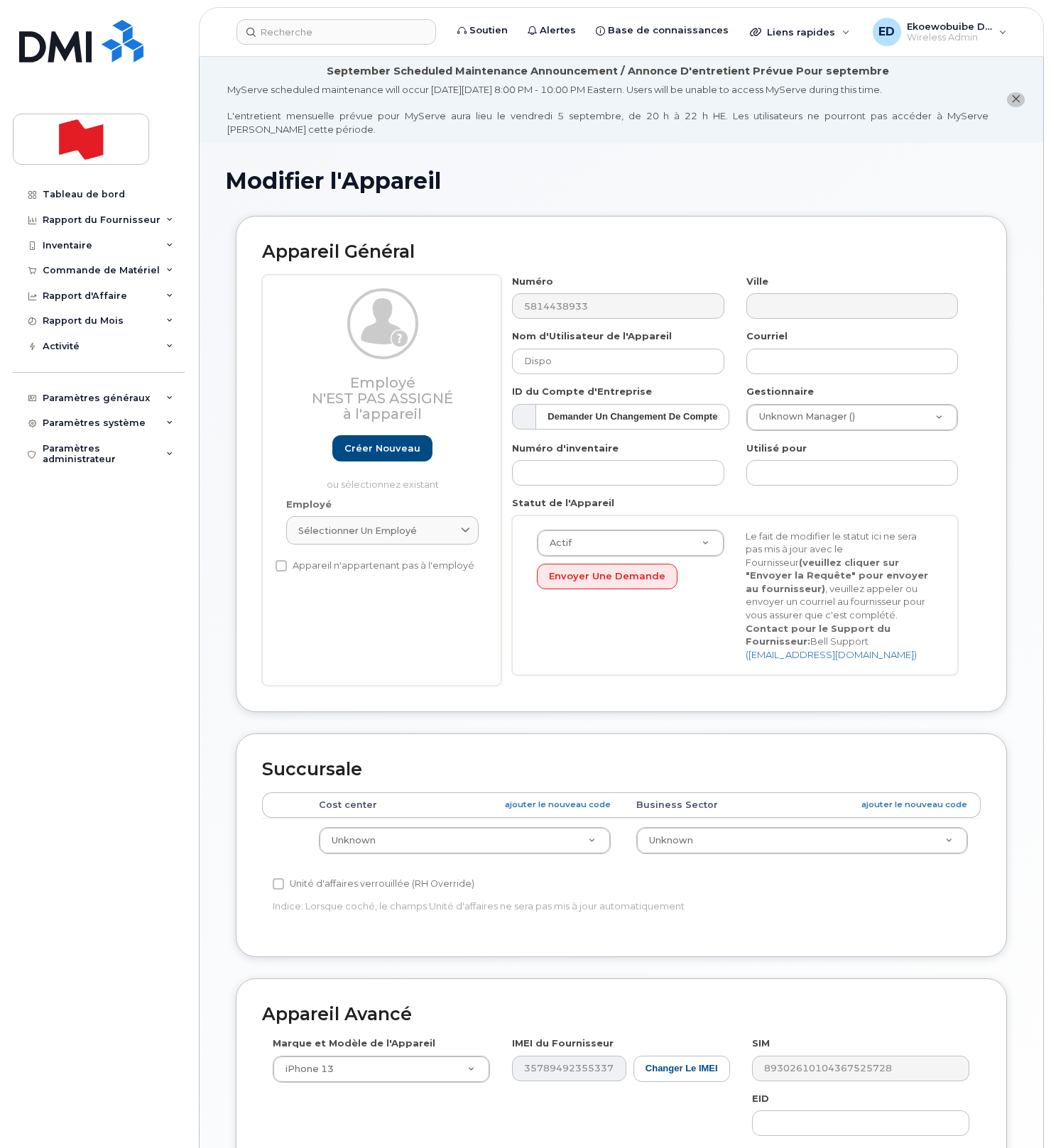
drag, startPoint x: 432, startPoint y: 525, endPoint x: 399, endPoint y: 556, distance: 45.3
click at [432, 525] on div "Sélectionner un employé" at bounding box center [382, 531] width 168 height 14
paste input "oliverjames.taylor@nbc.ca"
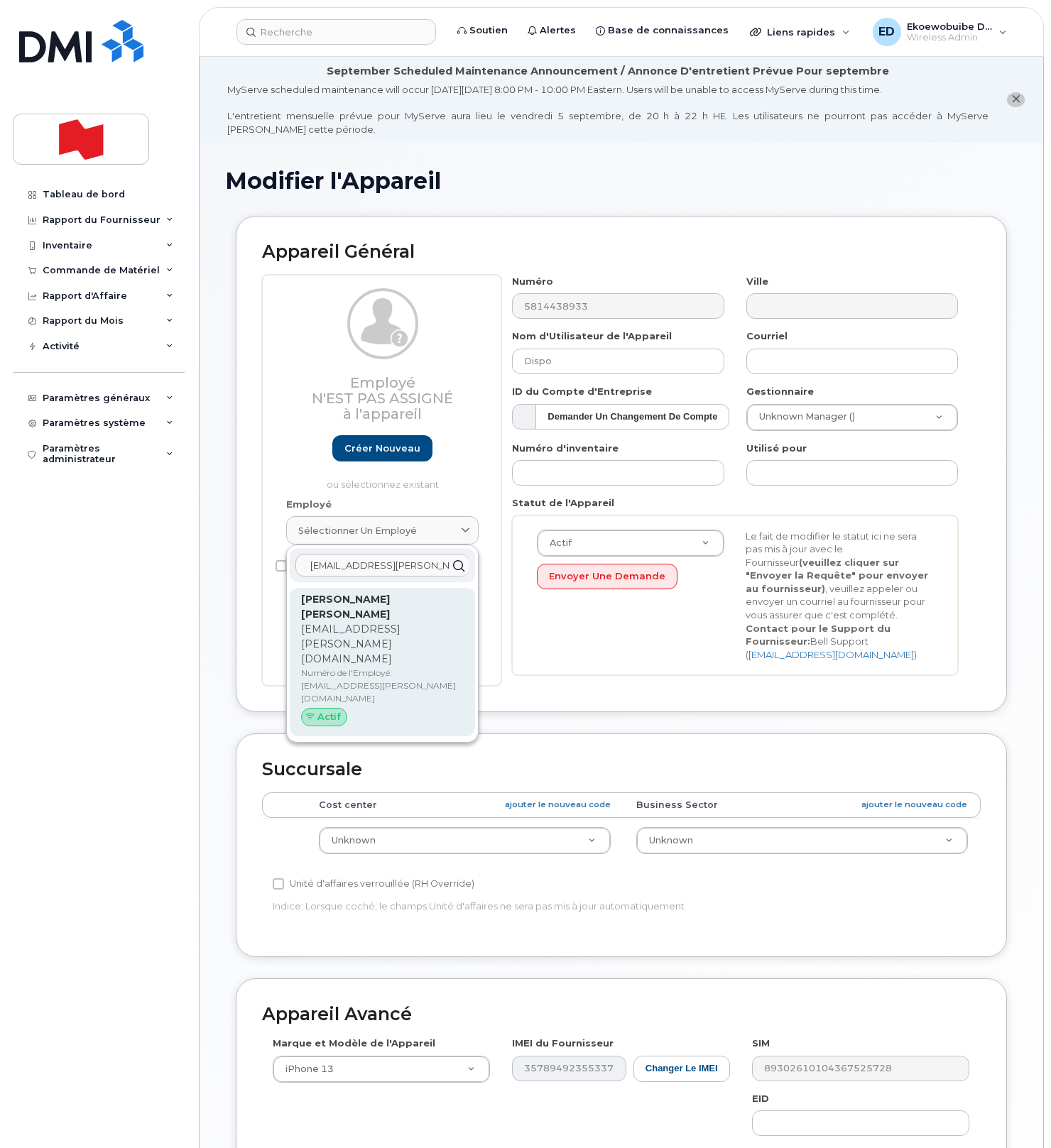
type input "oliverjames.taylor@nbc.ca"
click at [350, 667] on p "Numéro de l'Employé: oliverjames.taylor@nbc.ca" at bounding box center [382, 686] width 162 height 38
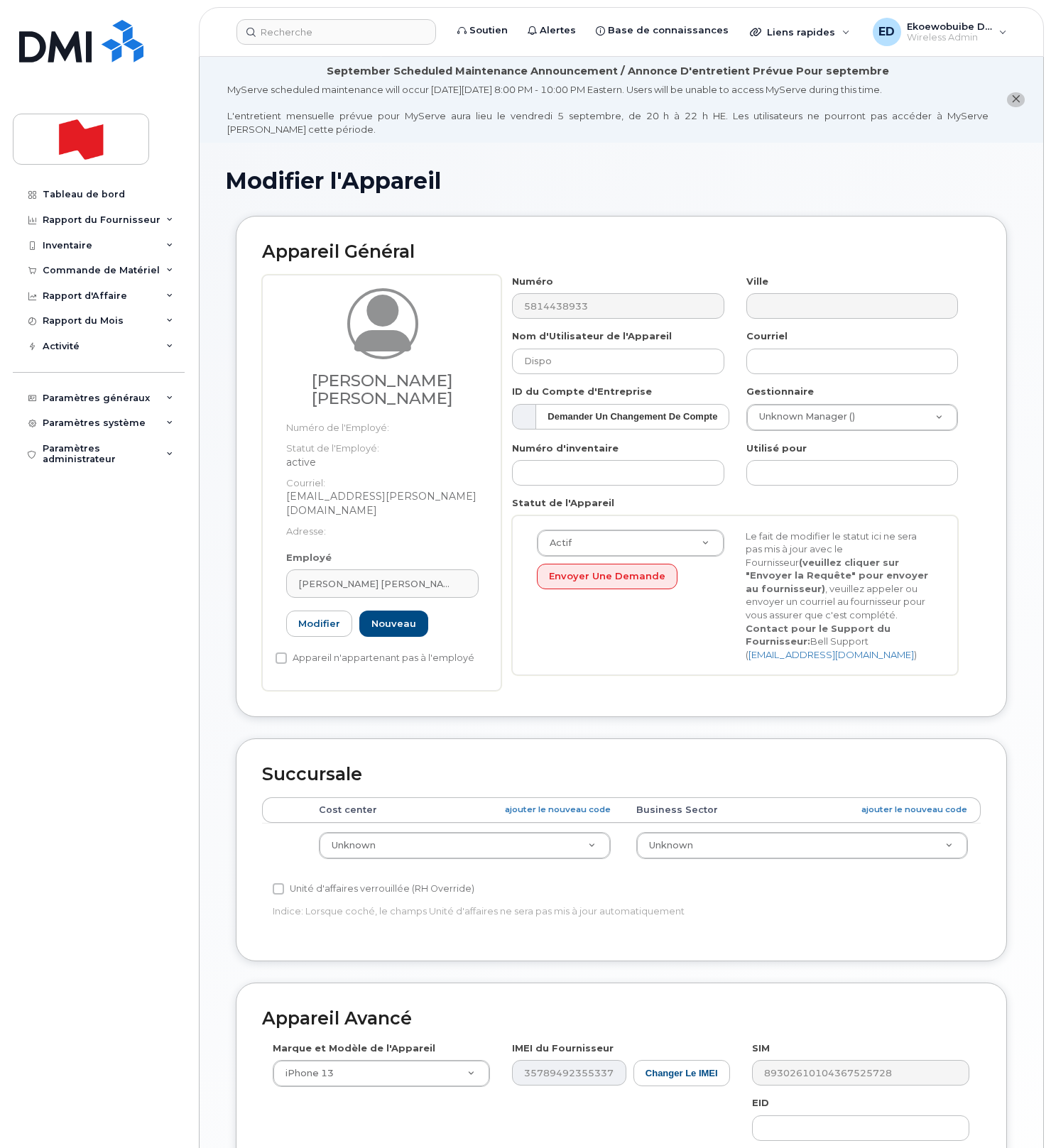
type input "oliverjames.taylor@nbc.ca"
type input "Oliver James Taylor"
type input "oliverjames.taylor@nbc.ca"
paste input "59401"
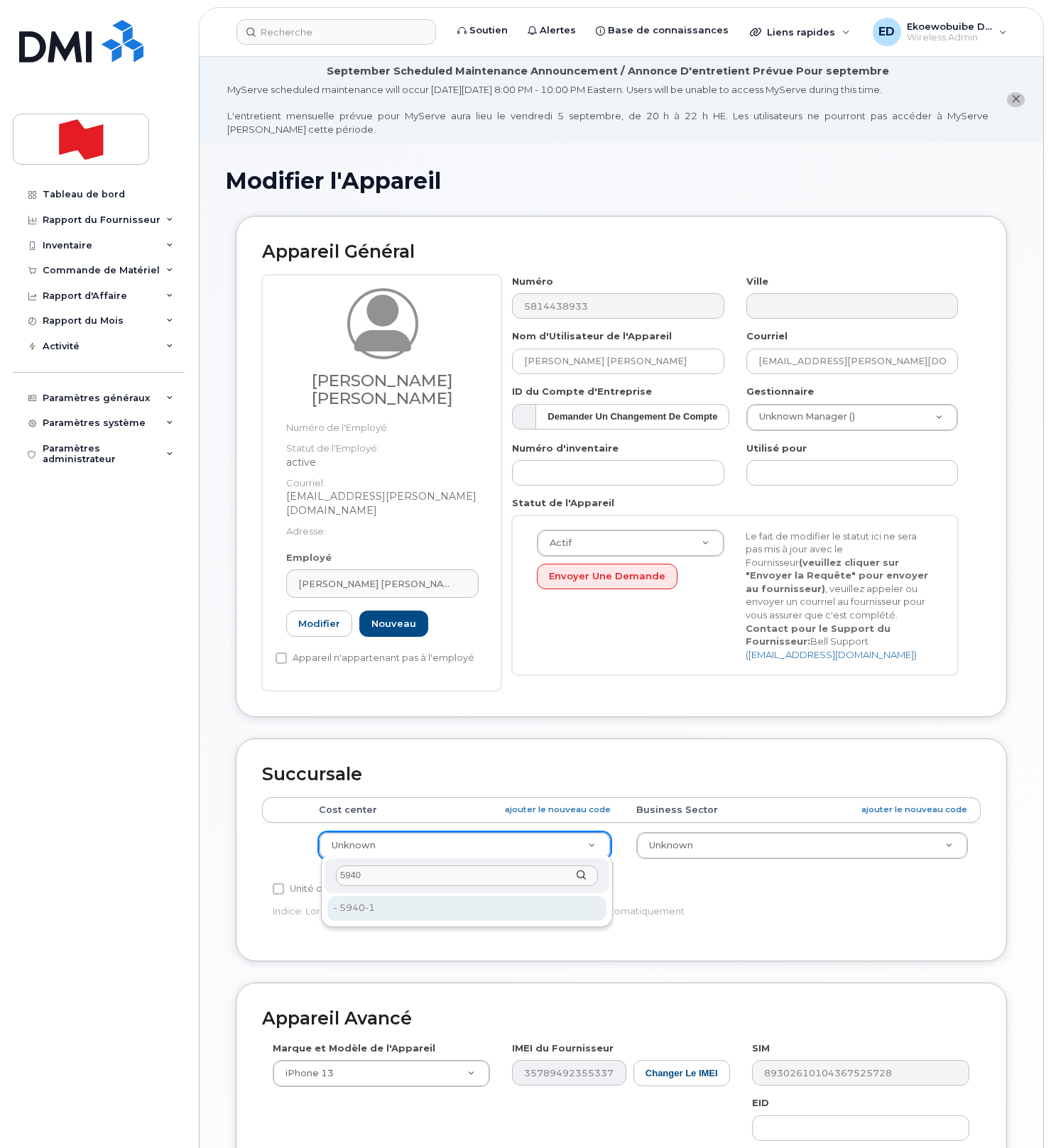
type input "5940"
type input "36022004"
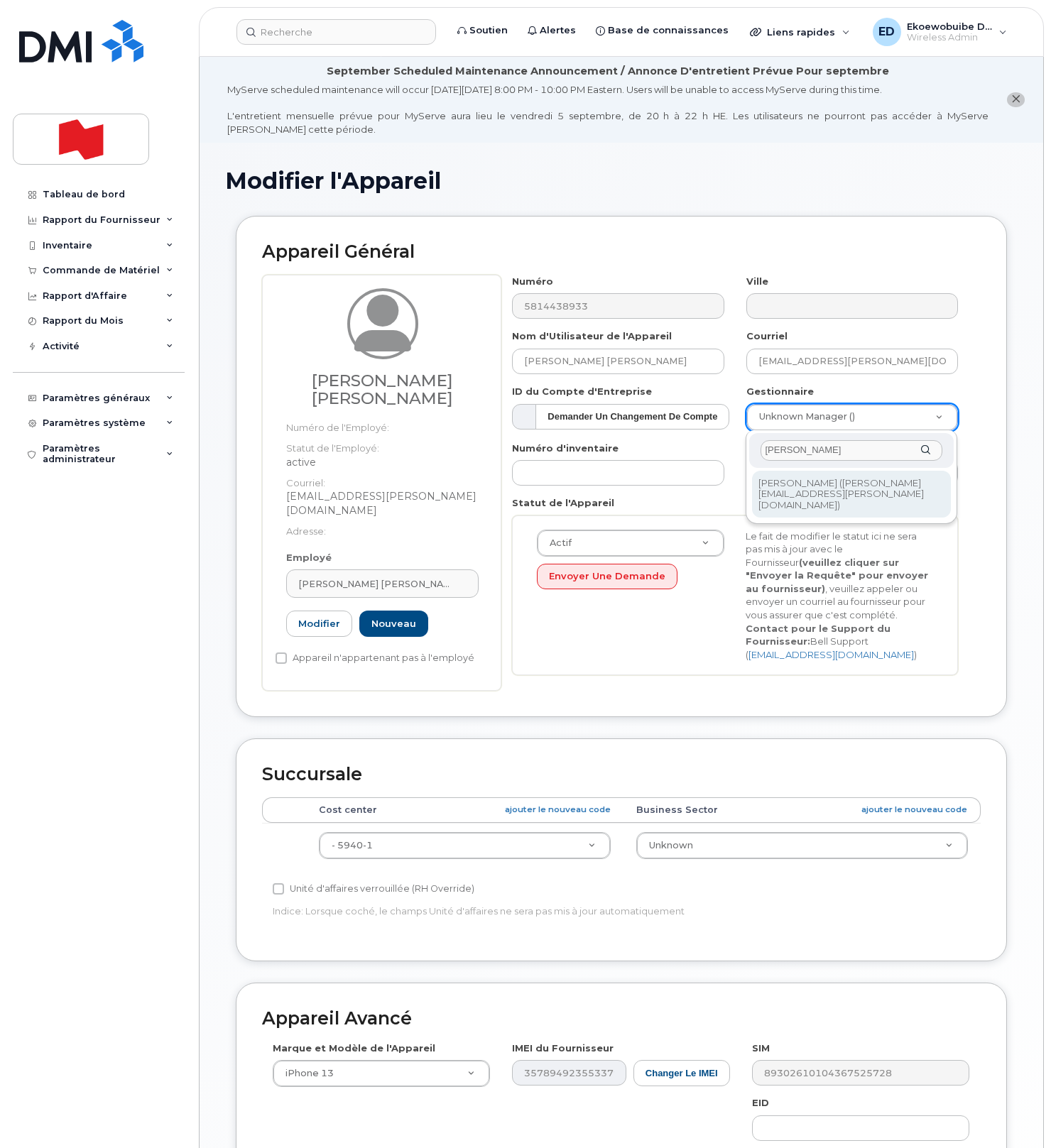
type input "Jérôme Caron"
type input "1920709"
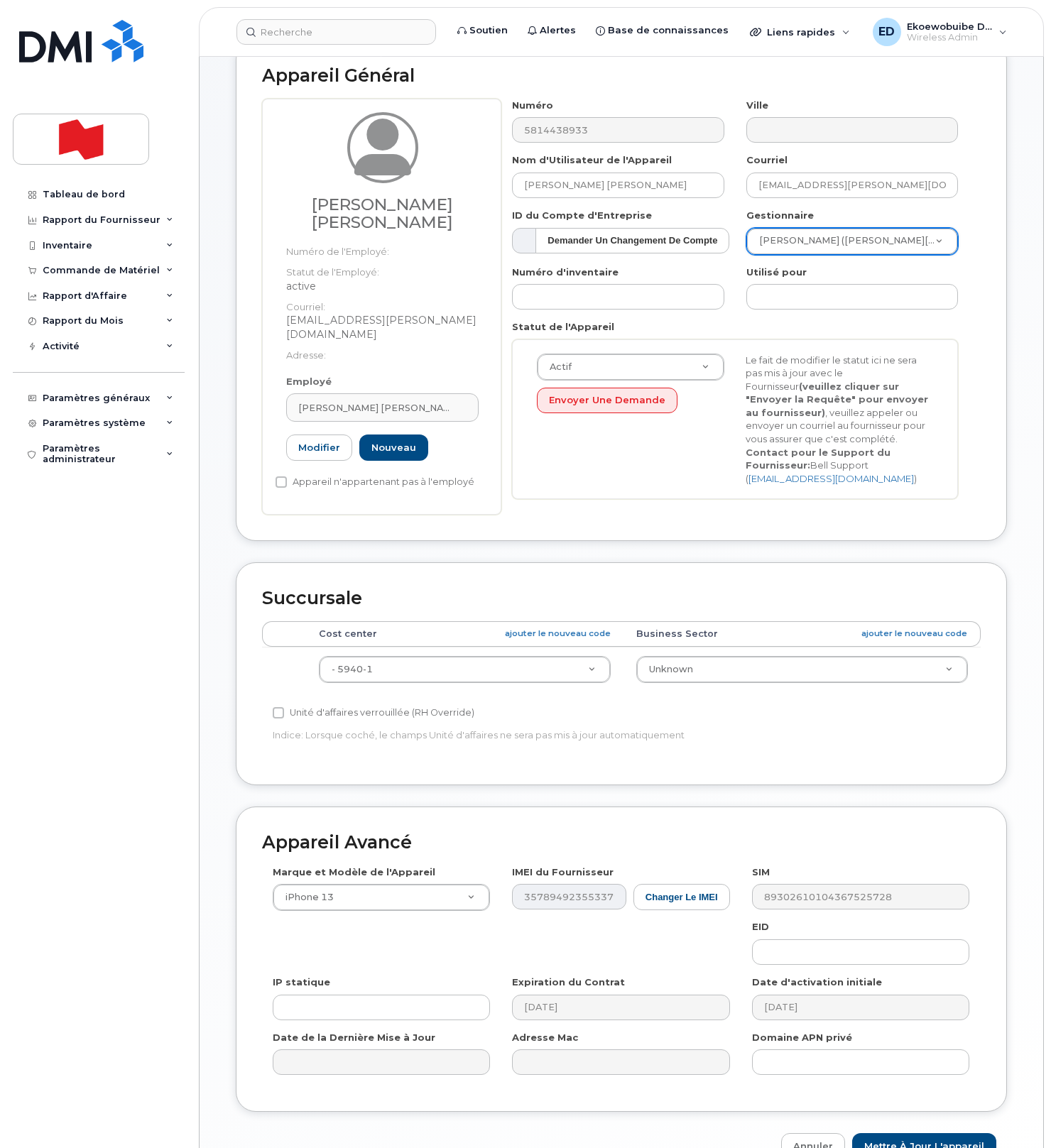
scroll to position [268, 0]
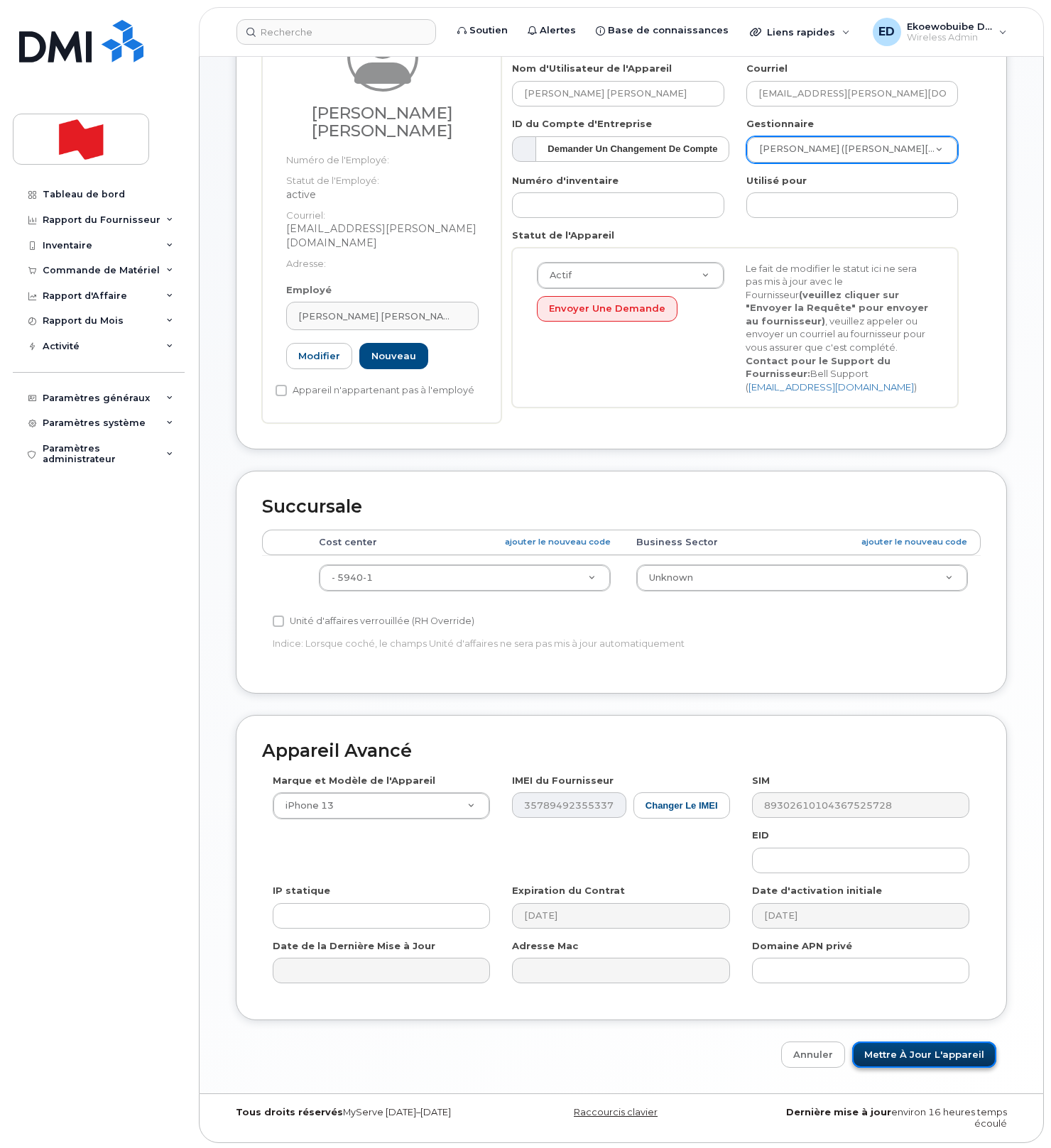
click at [894, 1050] on input "Mettre à jour l'appareil" at bounding box center [924, 1054] width 145 height 26
type input "Sauvegarde..."
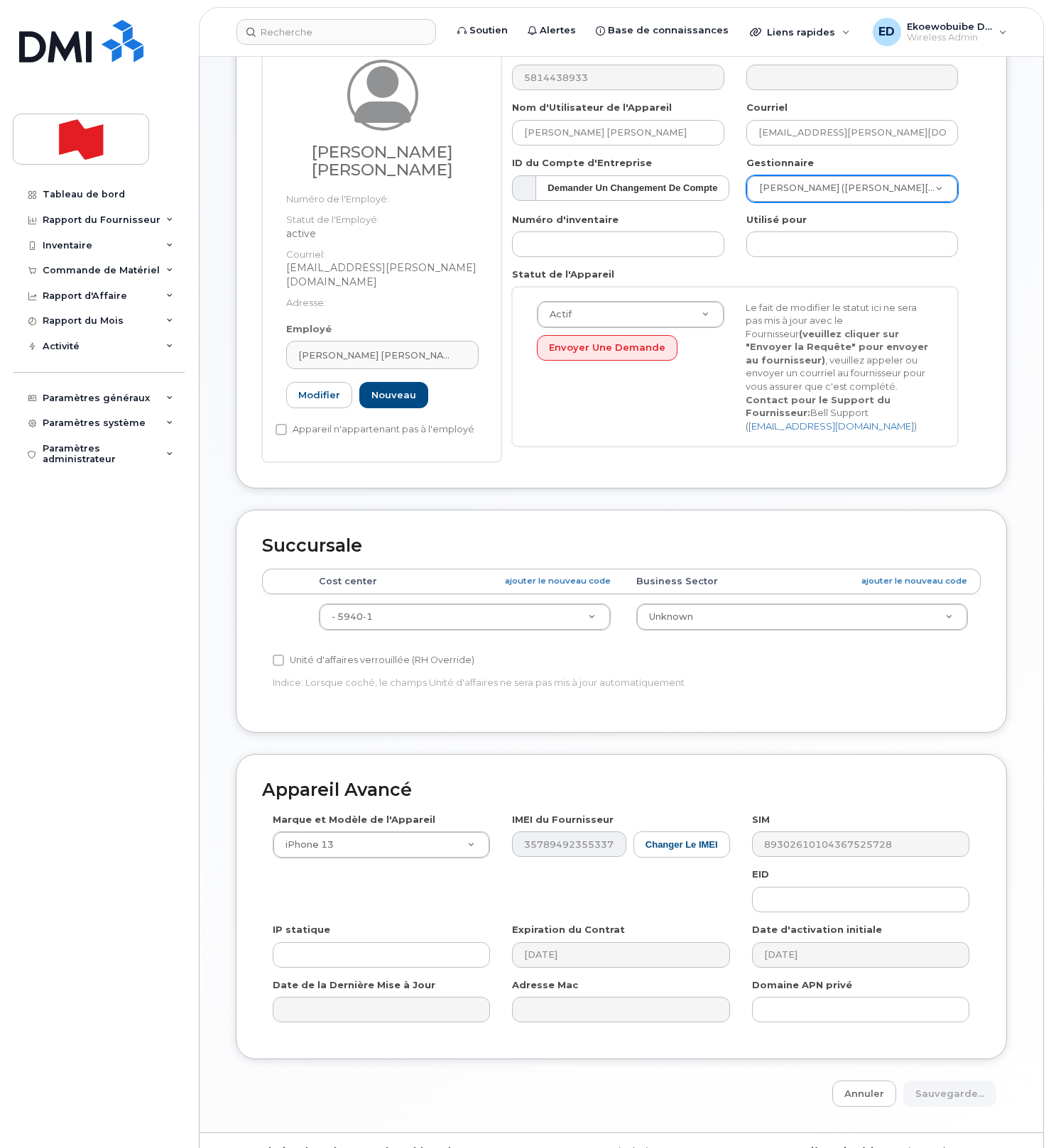
scroll to position [224, 0]
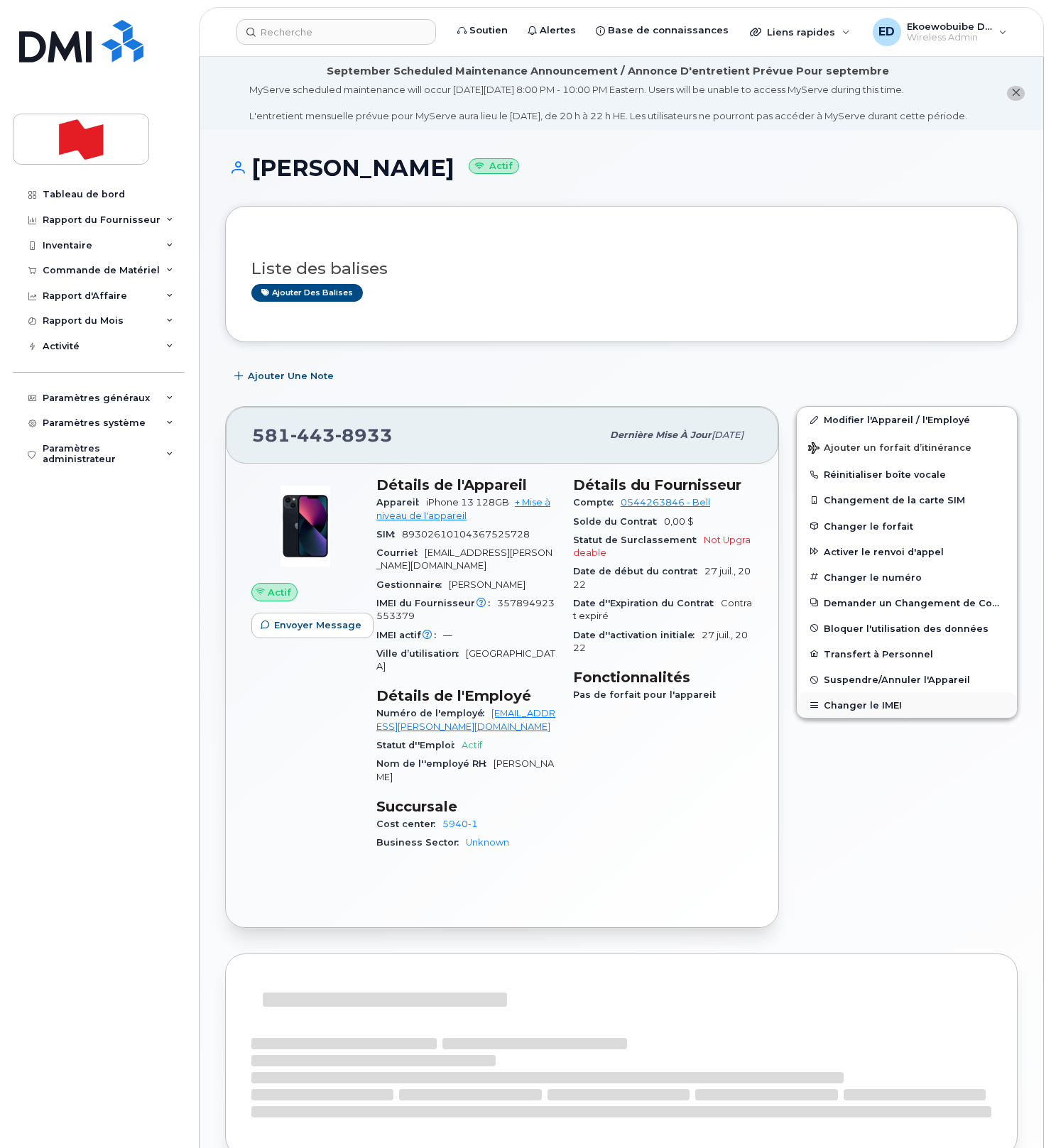
click at [856, 715] on button "Changer le IMEI" at bounding box center [906, 705] width 220 height 26
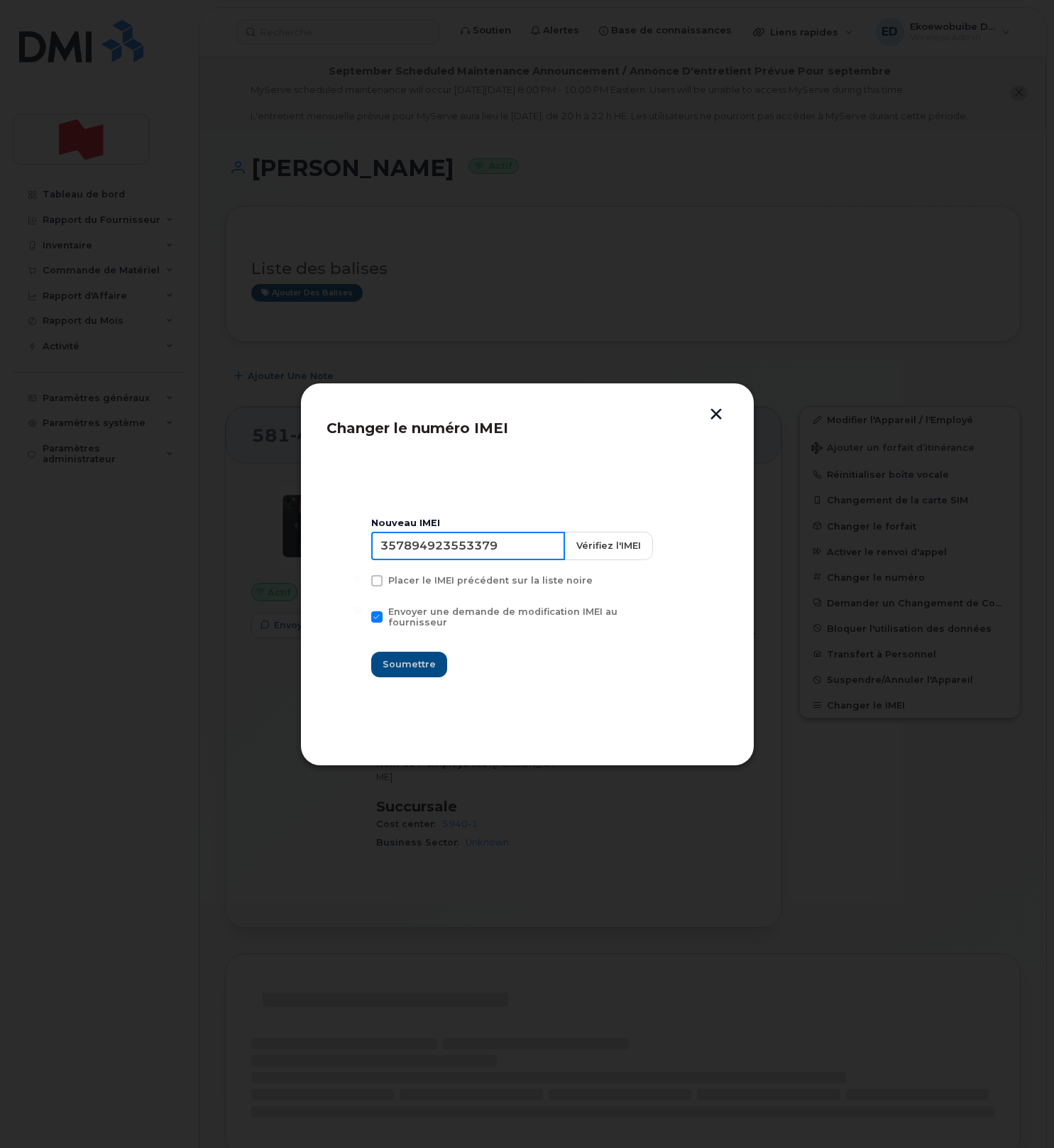
click at [486, 558] on input "357894923553379" at bounding box center [468, 545] width 194 height 28
type input "353927601536284"
click at [424, 657] on span "Soumettre" at bounding box center [409, 664] width 53 height 14
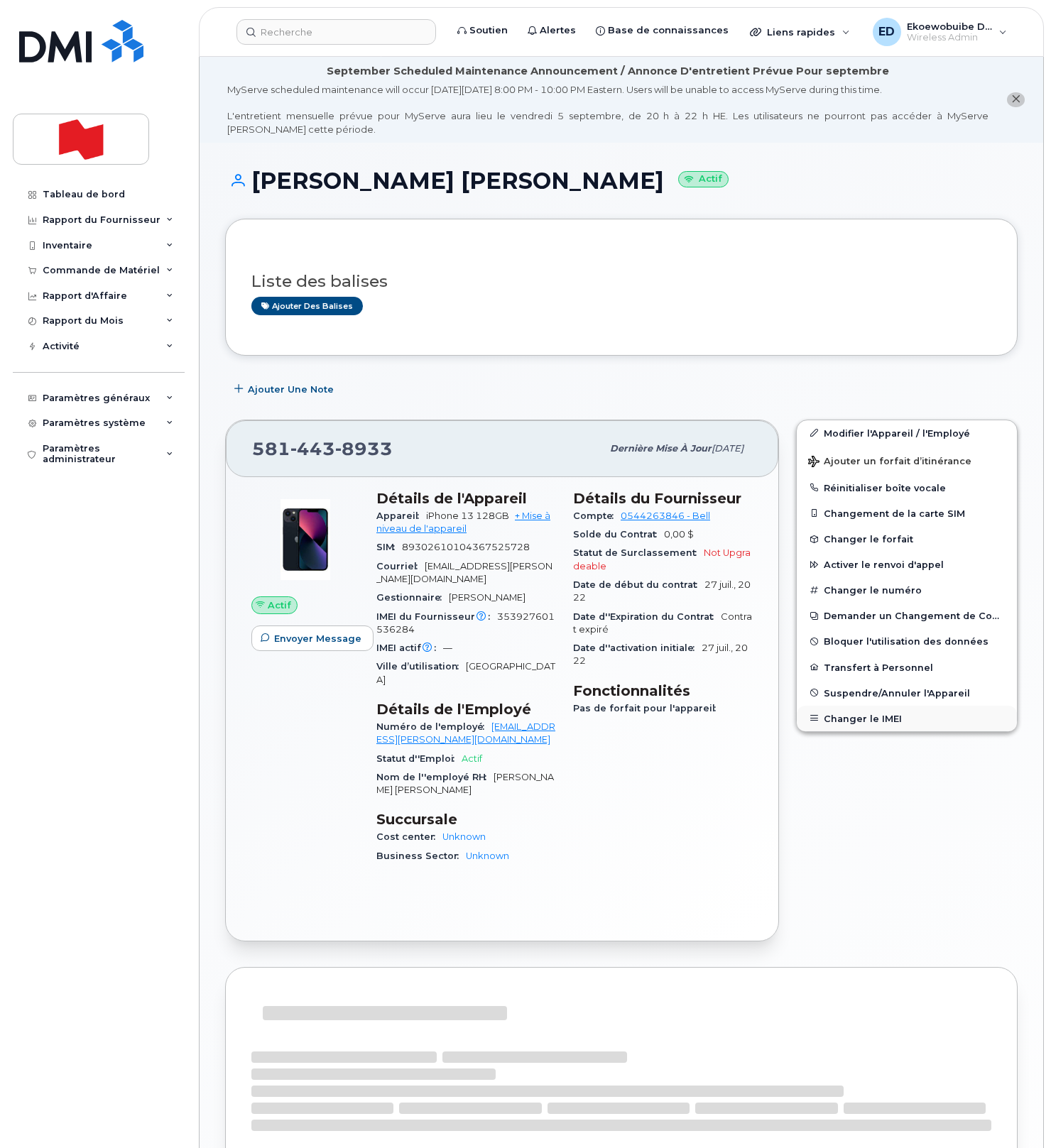
click at [841, 718] on button "Changer le IMEI" at bounding box center [906, 718] width 220 height 26
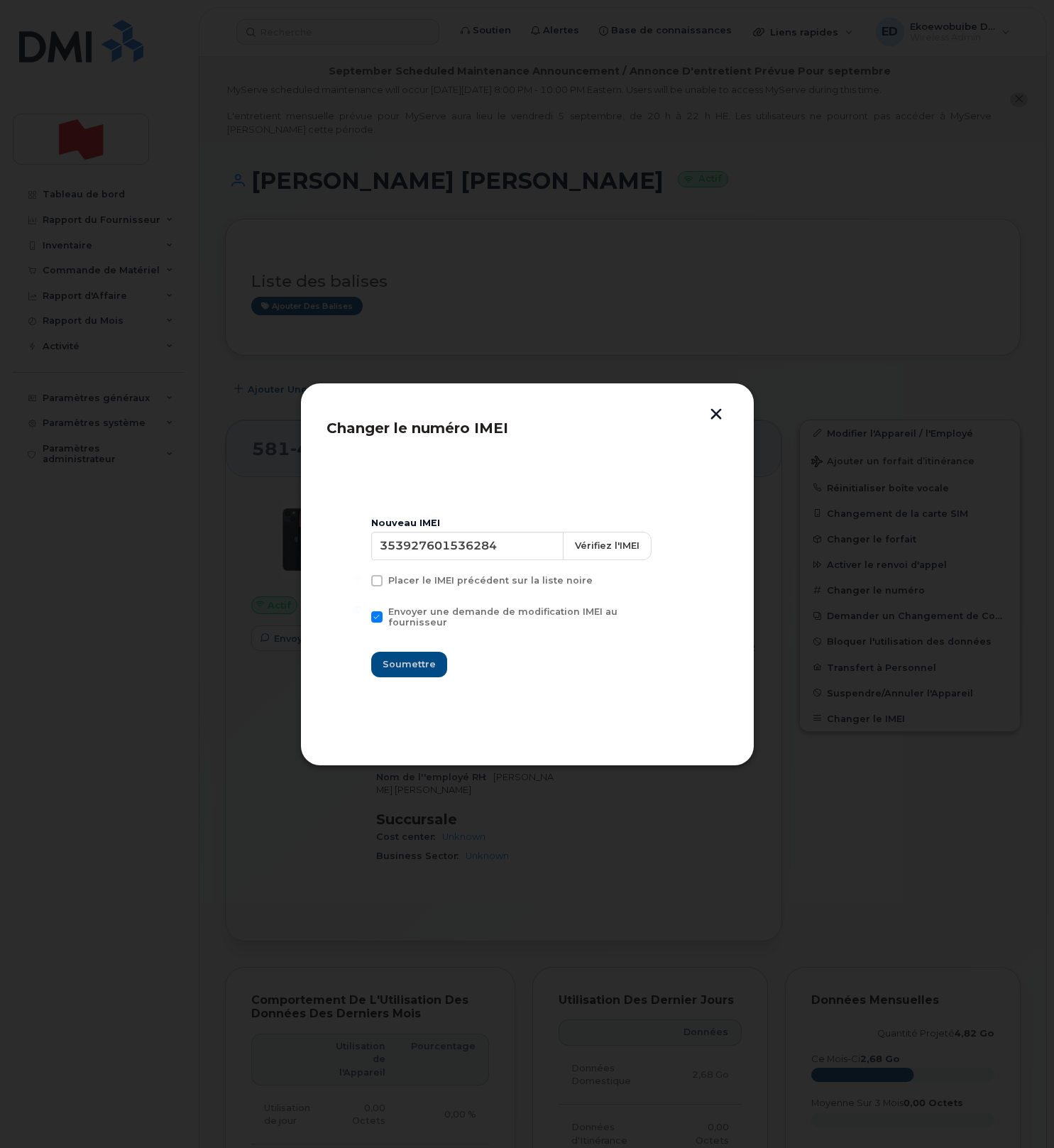
click at [716, 410] on button "button" at bounding box center [715, 415] width 21 height 15
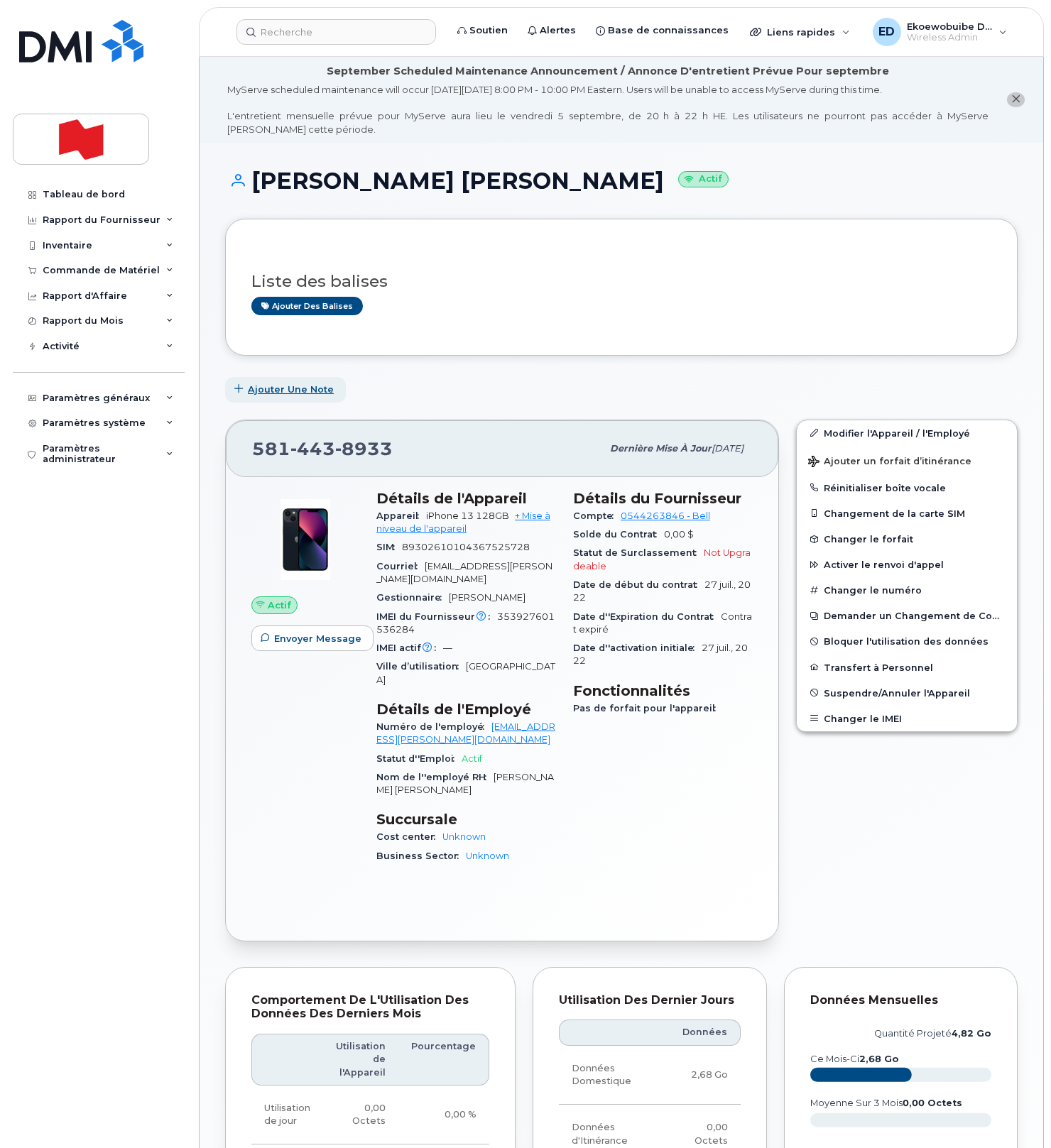
click at [271, 388] on span "Ajouter une Note" at bounding box center [291, 390] width 86 height 14
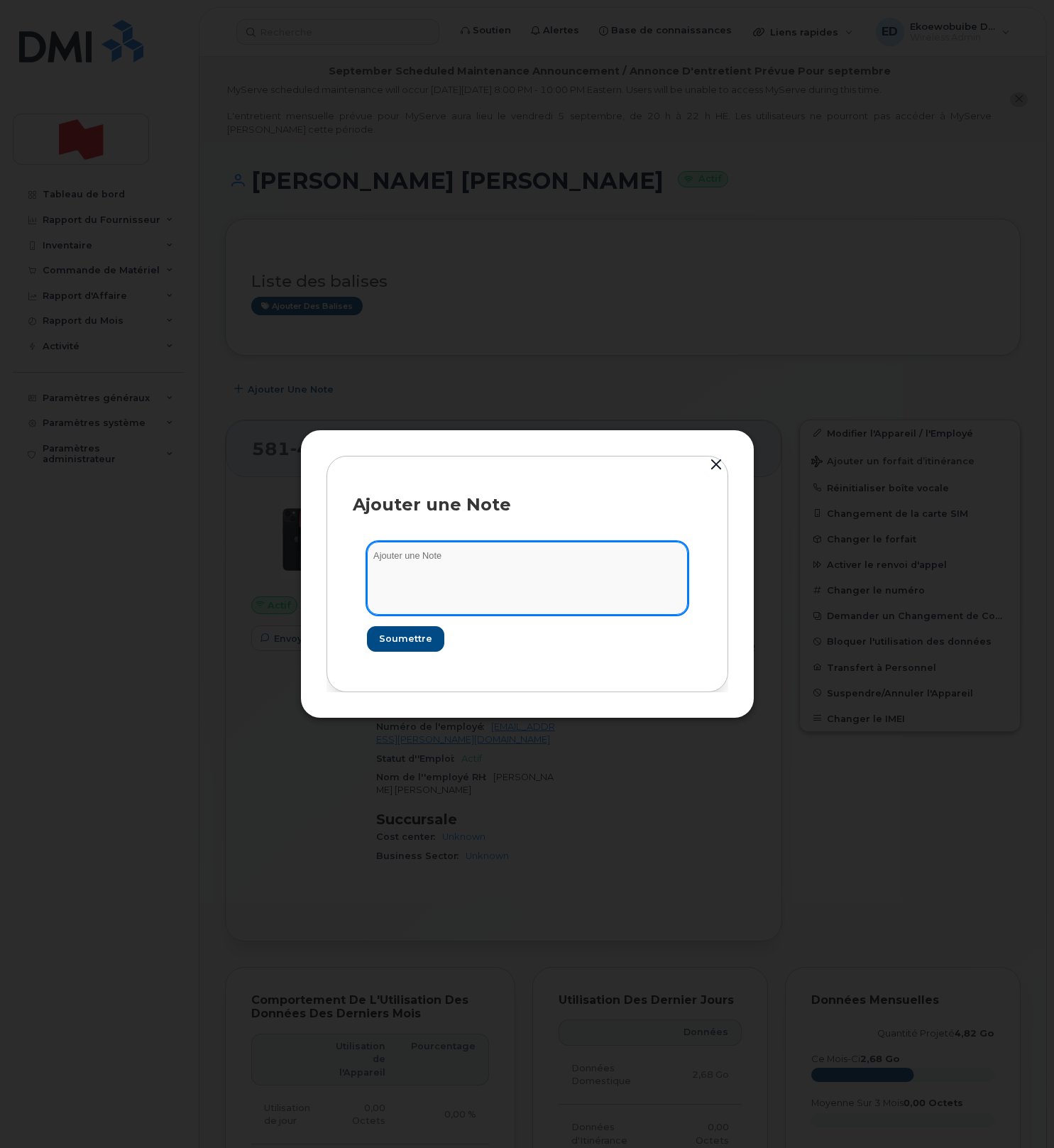
click at [449, 551] on textarea at bounding box center [527, 578] width 321 height 73
paste textarea "[PHONE_NUMBER]"
type textarea "Numero changer pour : 438-468-4829"
drag, startPoint x: 403, startPoint y: 634, endPoint x: 399, endPoint y: 649, distance: 15.5
click at [402, 638] on span "Soumettre" at bounding box center [405, 639] width 53 height 14
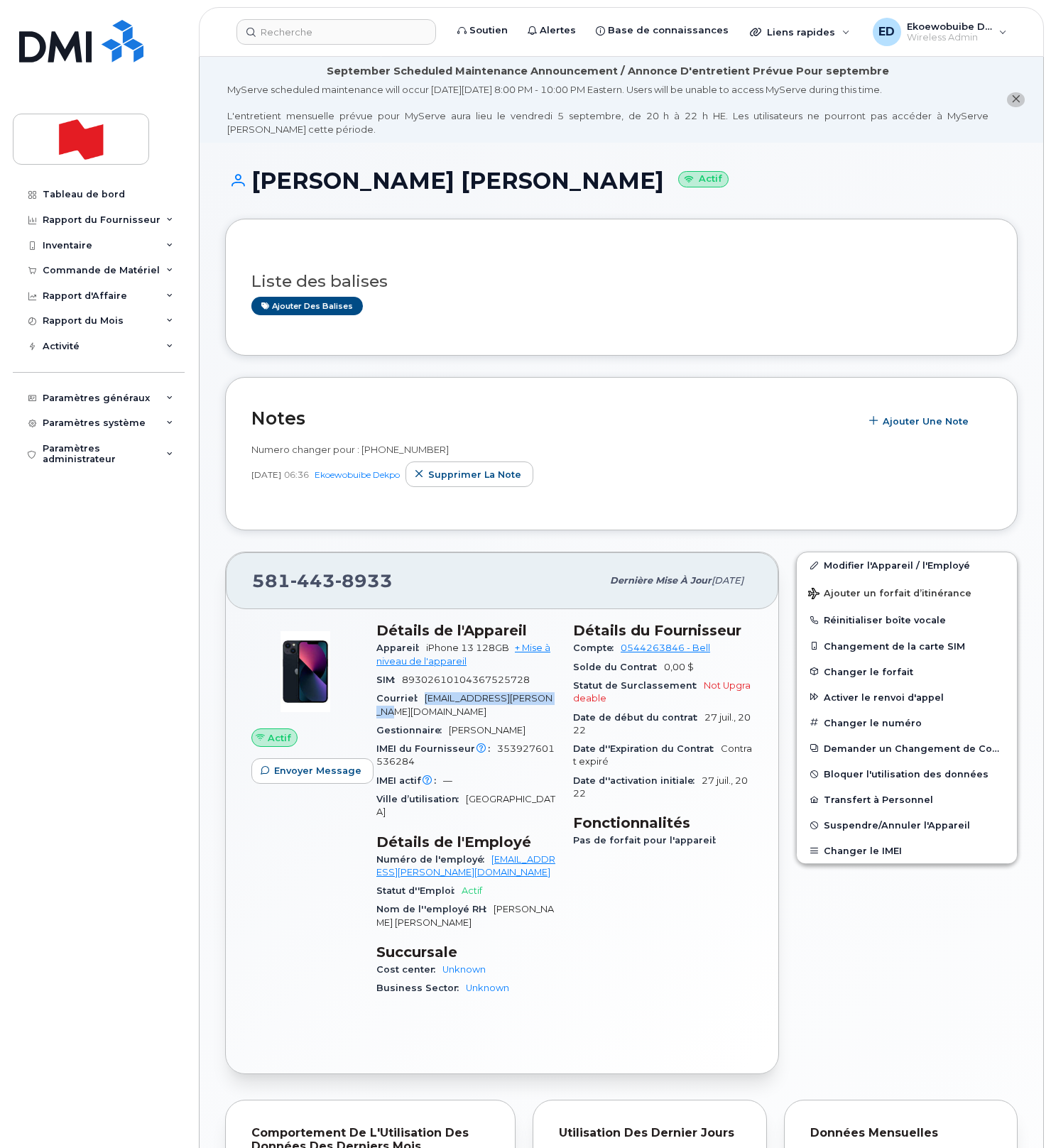
drag, startPoint x: 549, startPoint y: 702, endPoint x: 471, endPoint y: 760, distance: 97.2
click at [421, 698] on div "Courriel oliverjames.taylor@nbc.ca" at bounding box center [466, 704] width 180 height 32
copy span "oliverjames.taylor@nbc.ca"
click at [291, 35] on input at bounding box center [335, 32] width 199 height 26
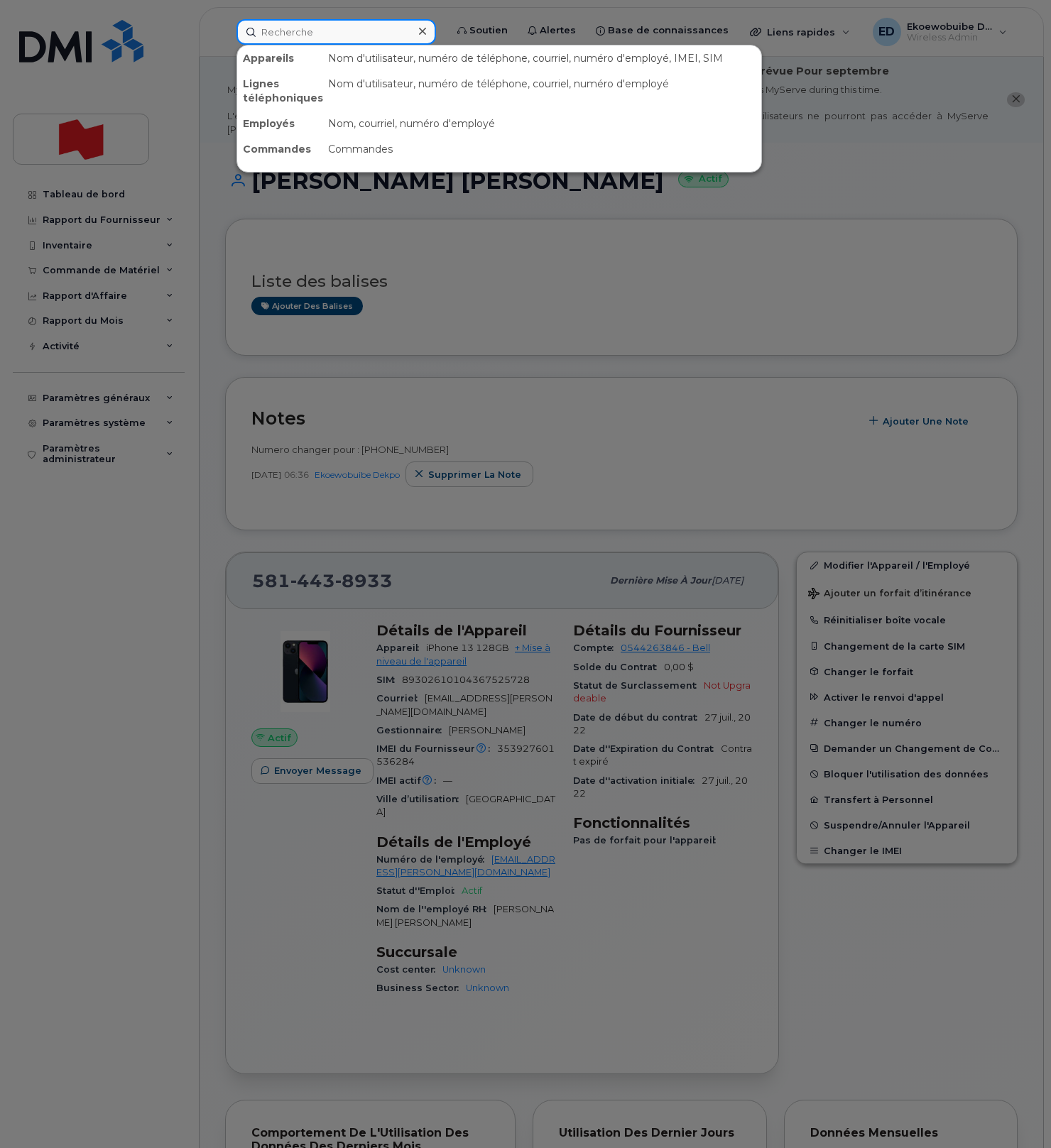
paste input "438 468-2352"
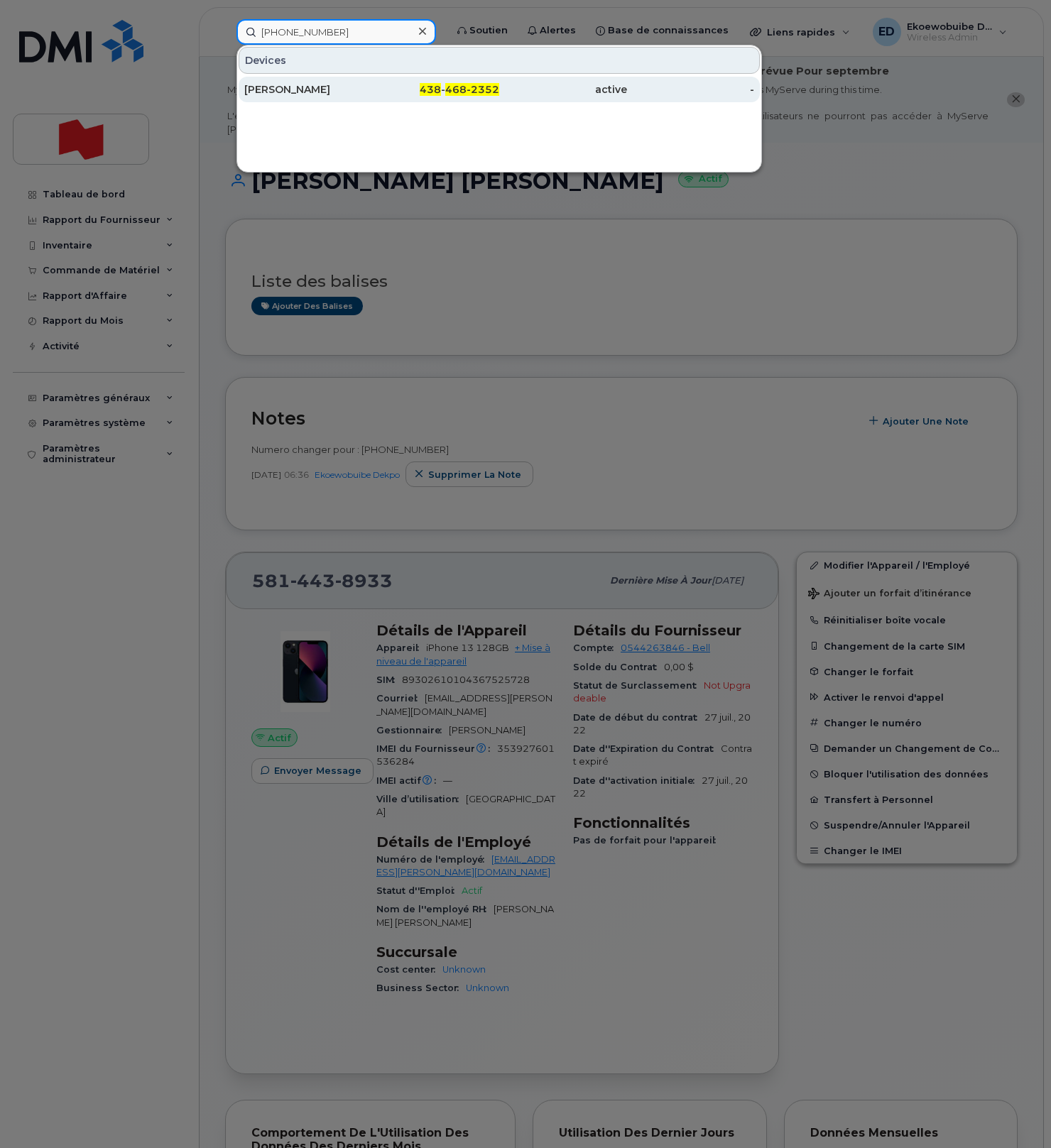
type input "438 468-2352"
click at [304, 92] on div "[PERSON_NAME]" at bounding box center [308, 89] width 127 height 15
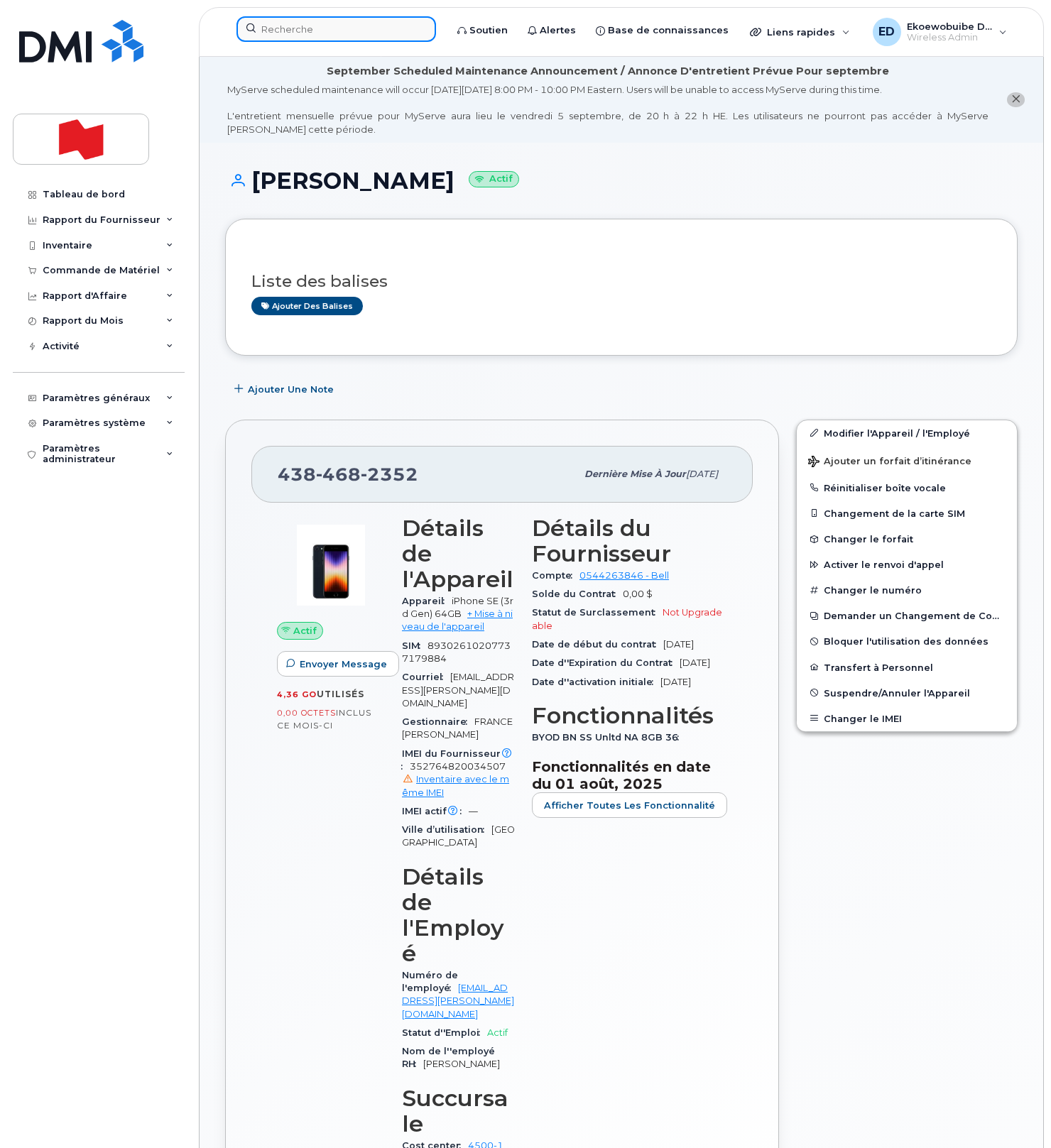
click at [343, 36] on input at bounding box center [335, 29] width 199 height 26
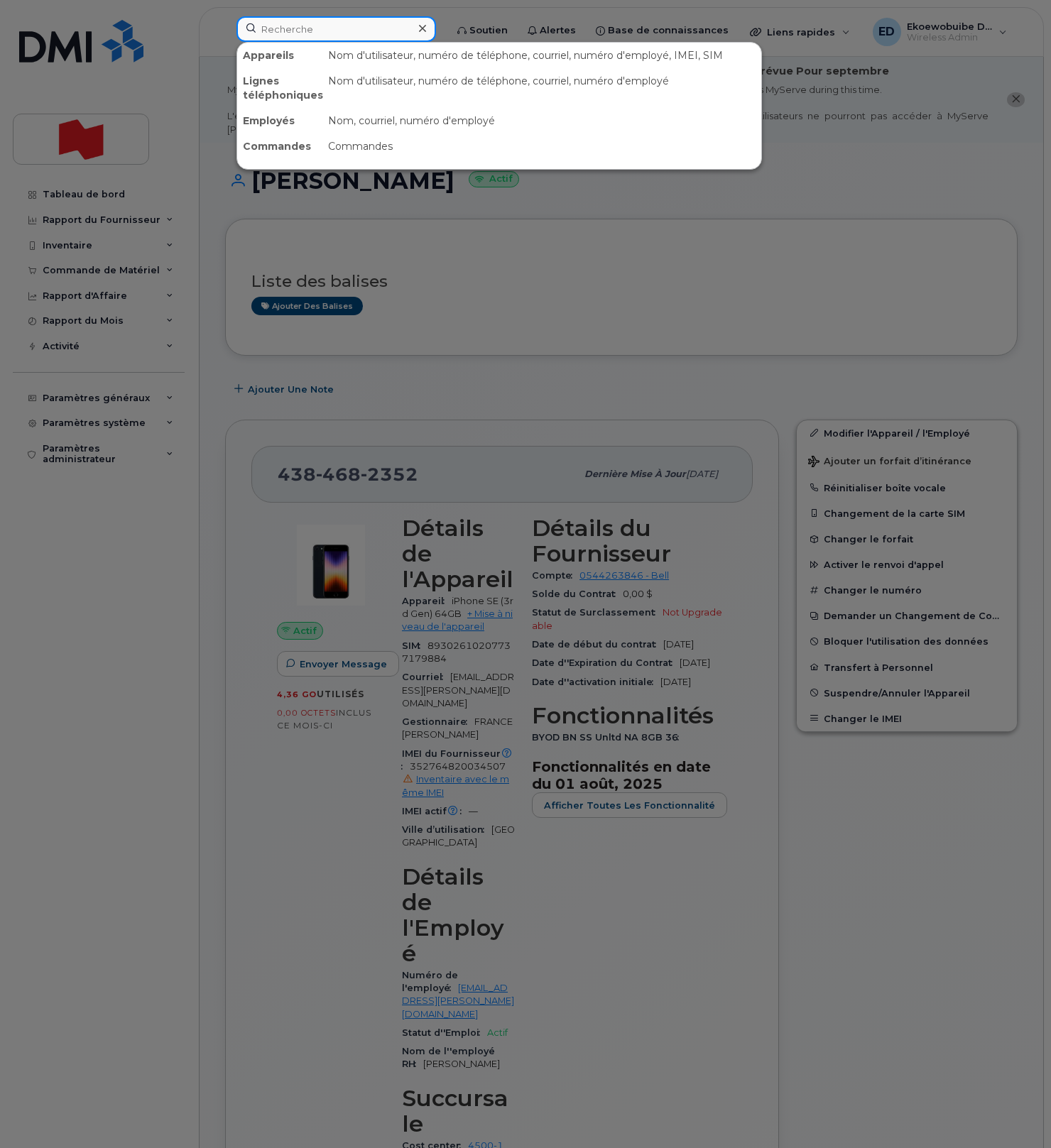
paste input "5142916743"
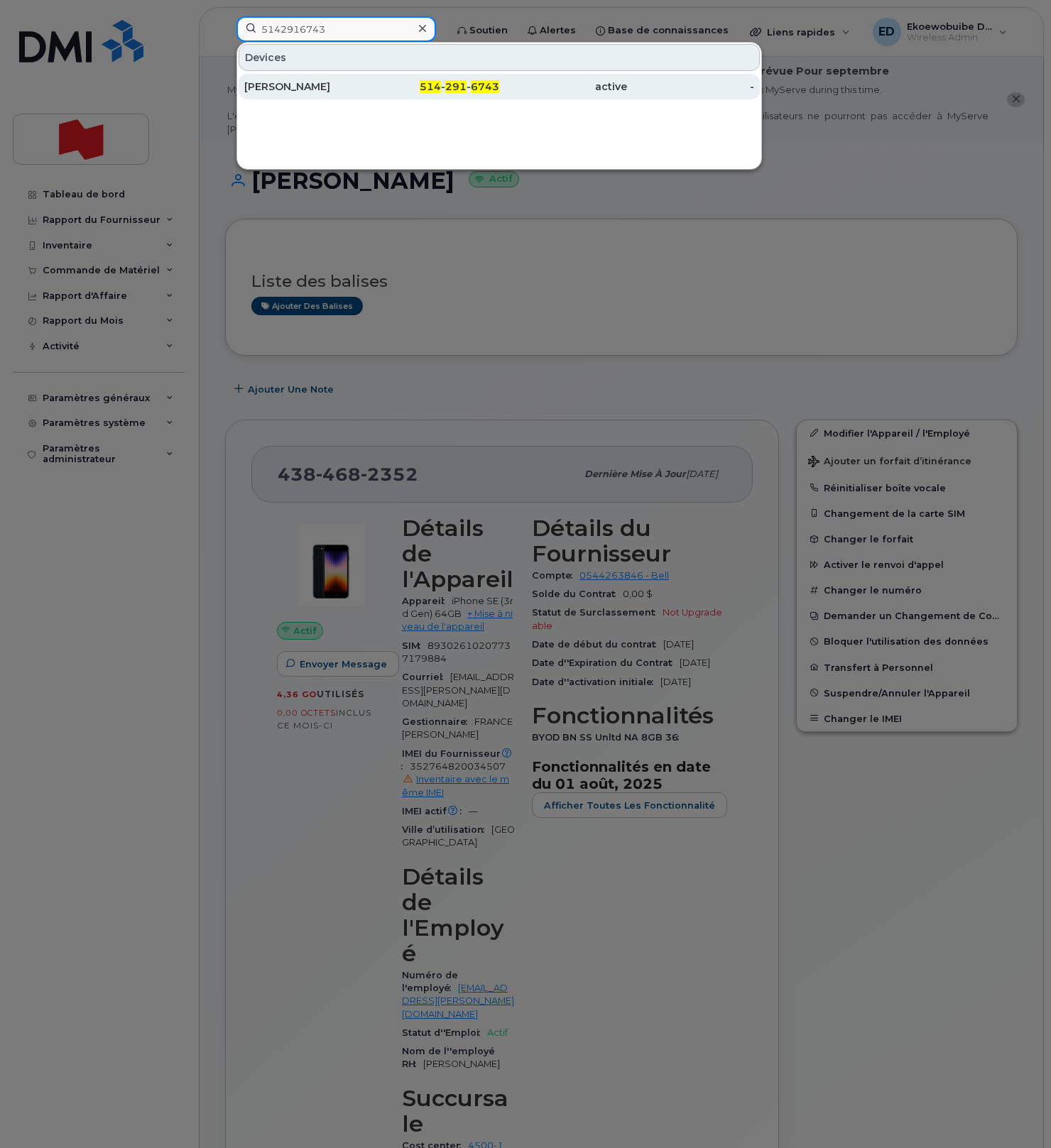
type input "5142916743"
drag, startPoint x: 316, startPoint y: 84, endPoint x: 324, endPoint y: 86, distance: 8.2
click at [316, 84] on div "Maxime Dessureault" at bounding box center [308, 86] width 127 height 15
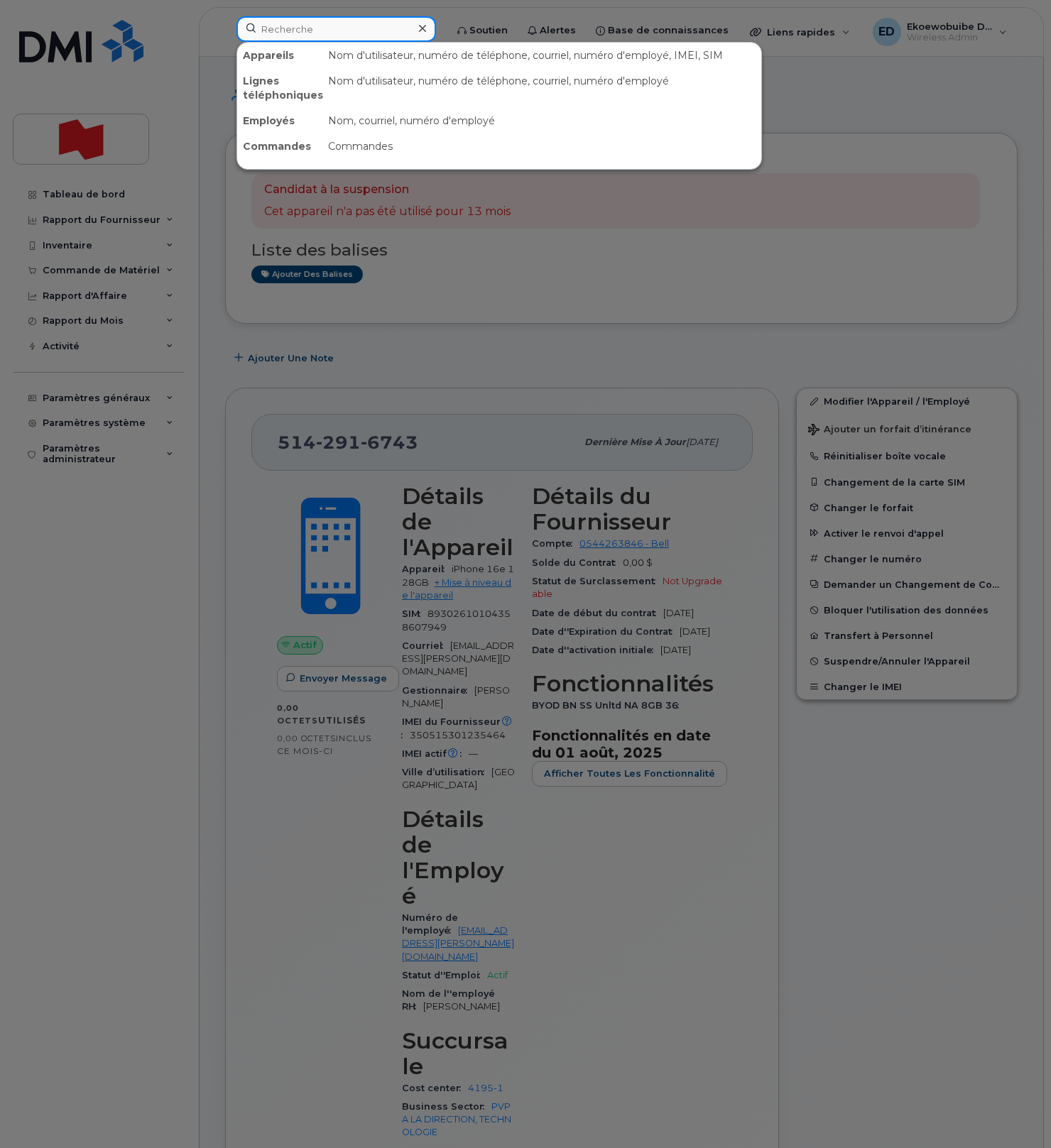
click at [295, 30] on input at bounding box center [335, 29] width 199 height 26
paste input "5142940654"
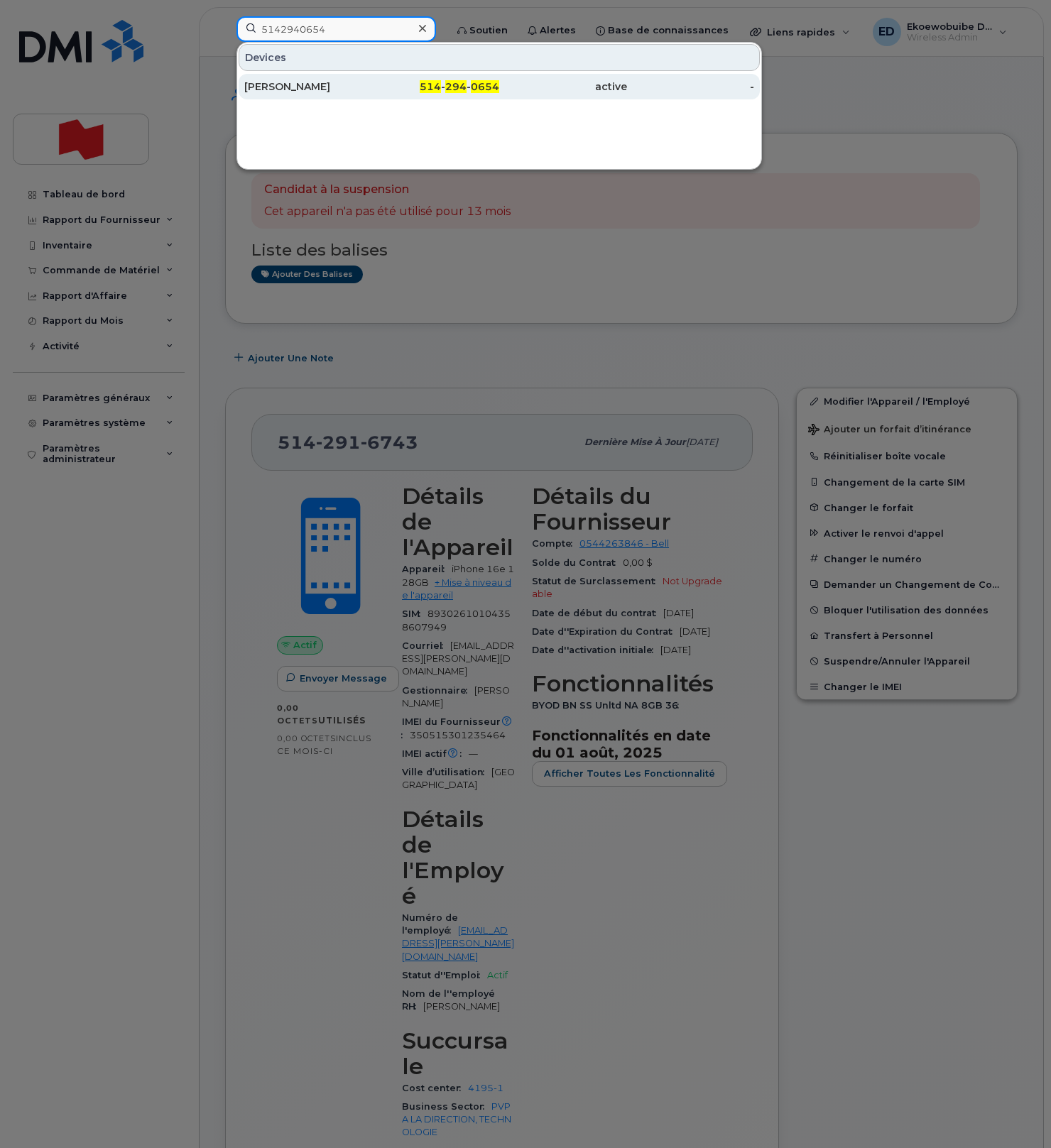
type input "5142940654"
click at [311, 83] on div "[PERSON_NAME]" at bounding box center [308, 86] width 127 height 15
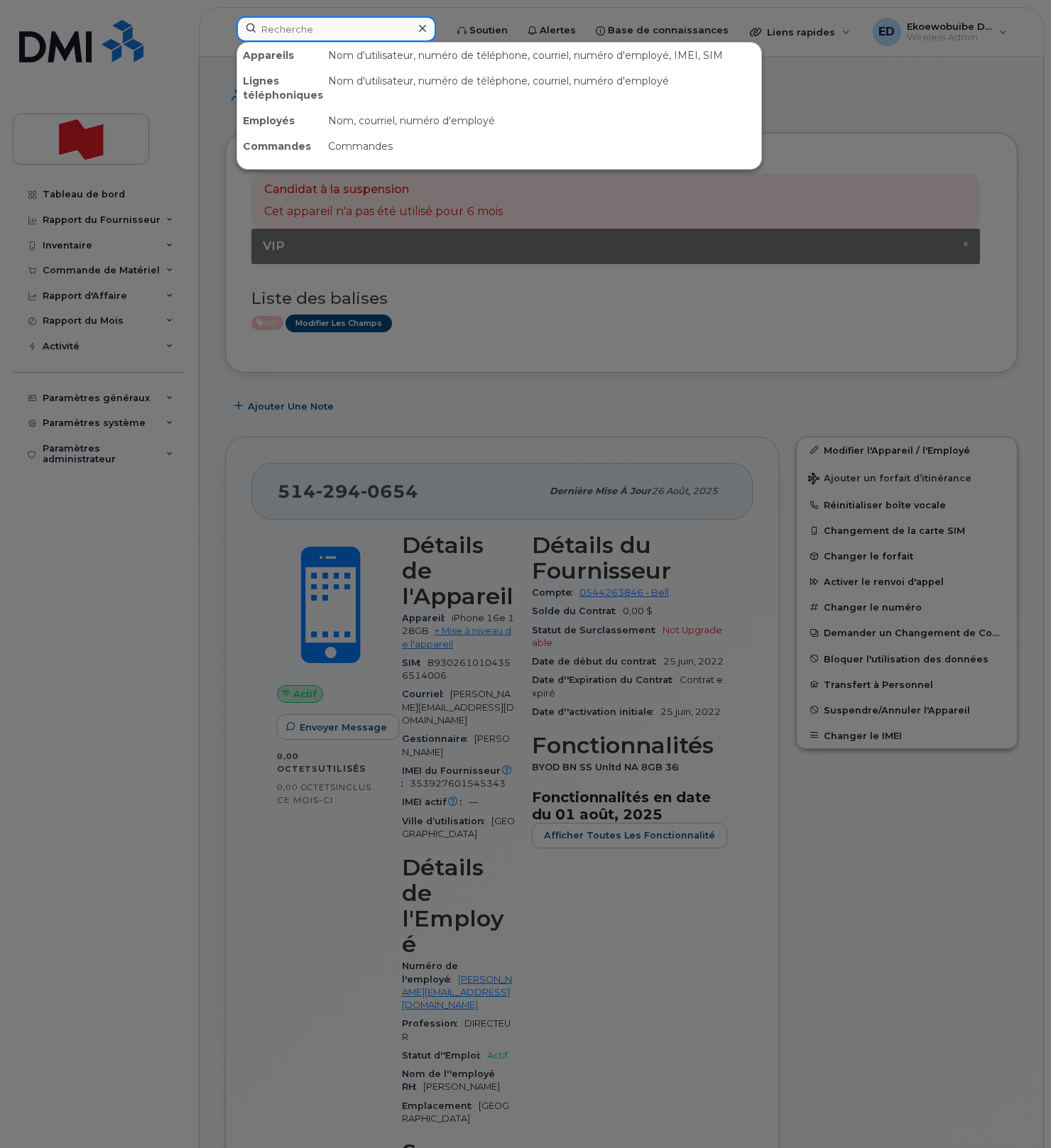
click at [324, 37] on input at bounding box center [335, 29] width 199 height 26
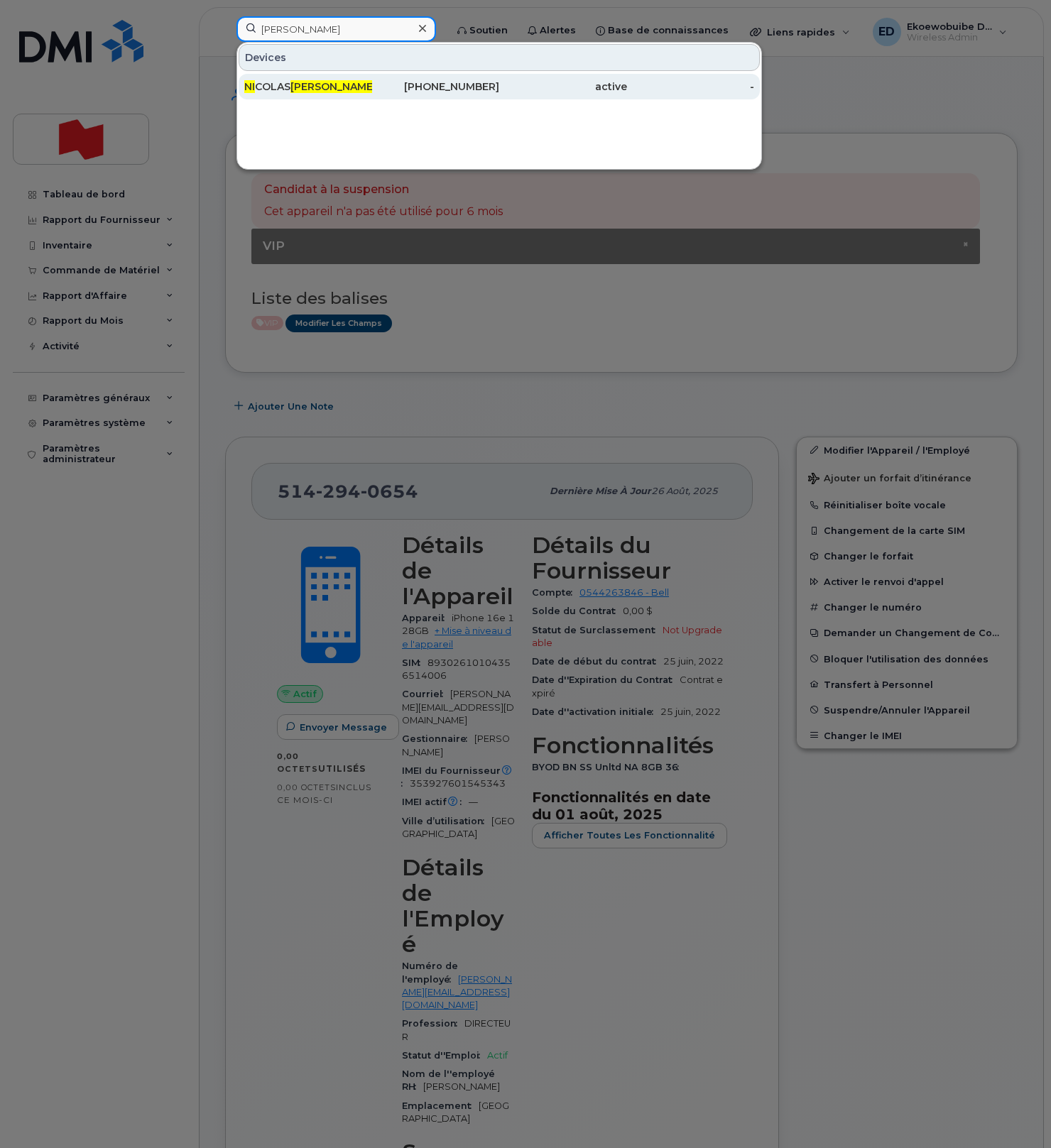
type input "[PERSON_NAME]"
drag, startPoint x: 309, startPoint y: 85, endPoint x: 322, endPoint y: 87, distance: 13.2
click at [309, 85] on span "[PERSON_NAME]" at bounding box center [334, 86] width 86 height 13
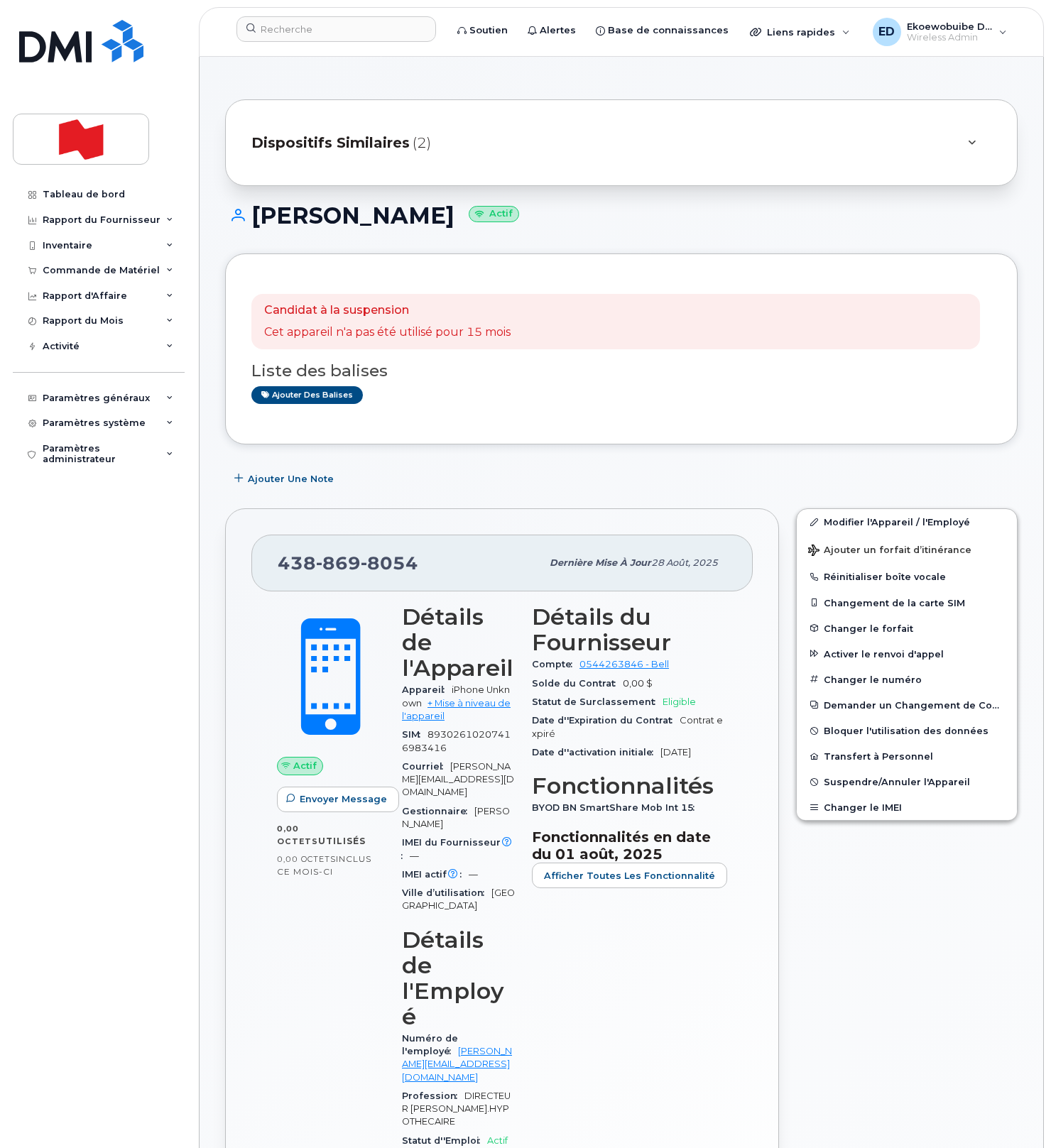
click at [641, 962] on div "Détails du Fournisseur Compte 0544263846 - Bell Solde du Contrat 0,00 $ Statut …" at bounding box center [629, 984] width 212 height 776
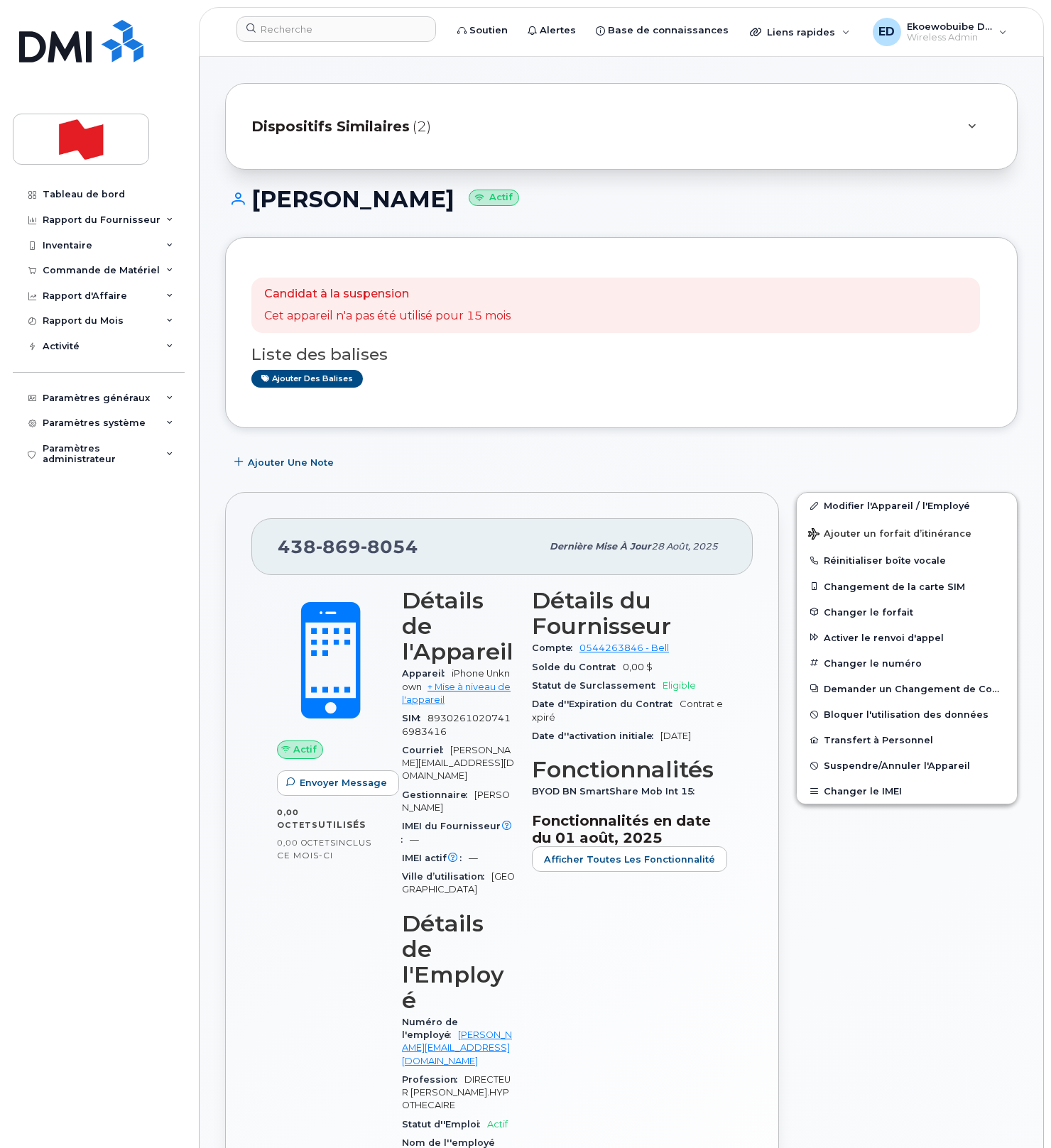
scroll to position [18, 0]
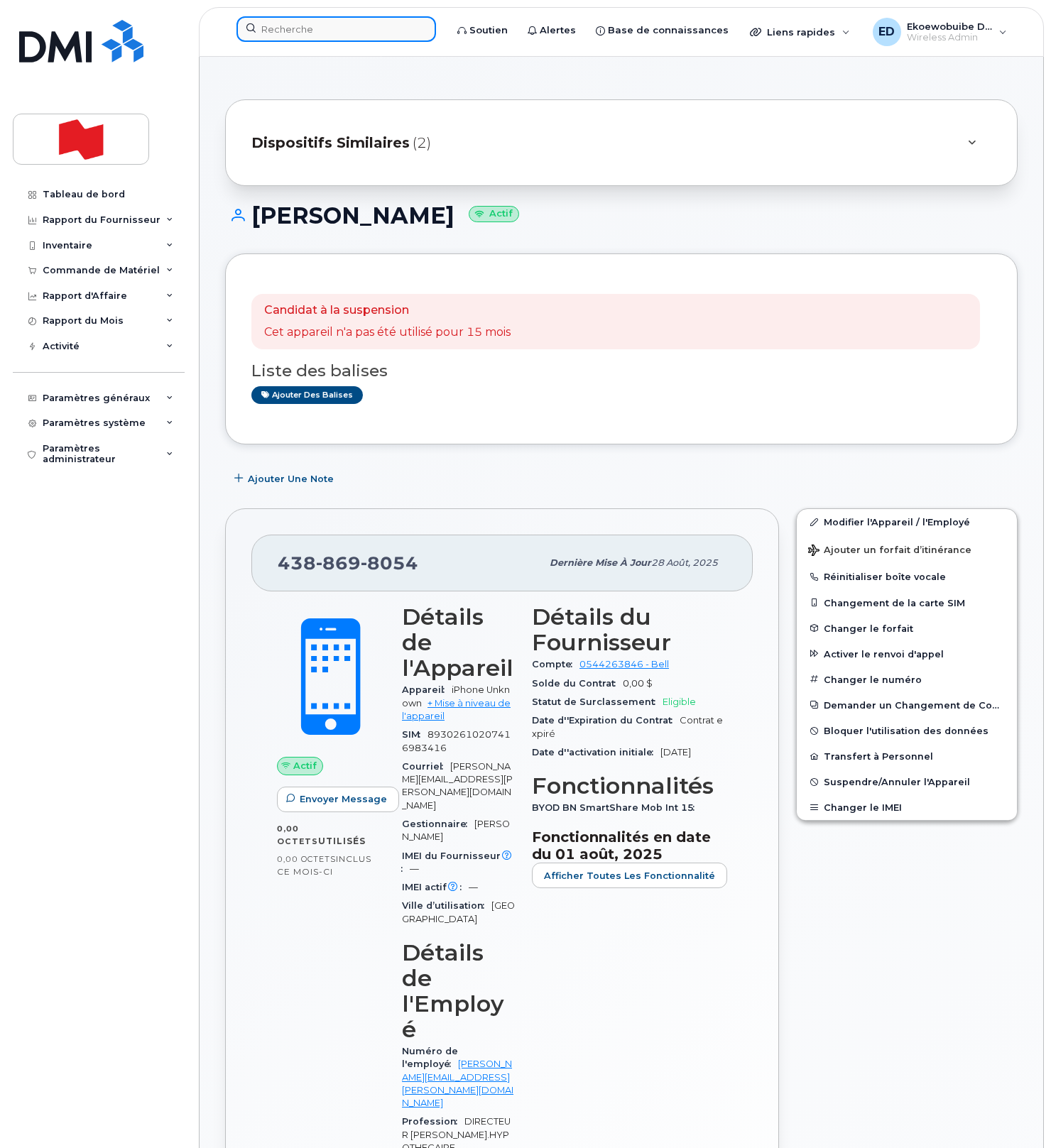
click at [304, 34] on input at bounding box center [335, 29] width 199 height 26
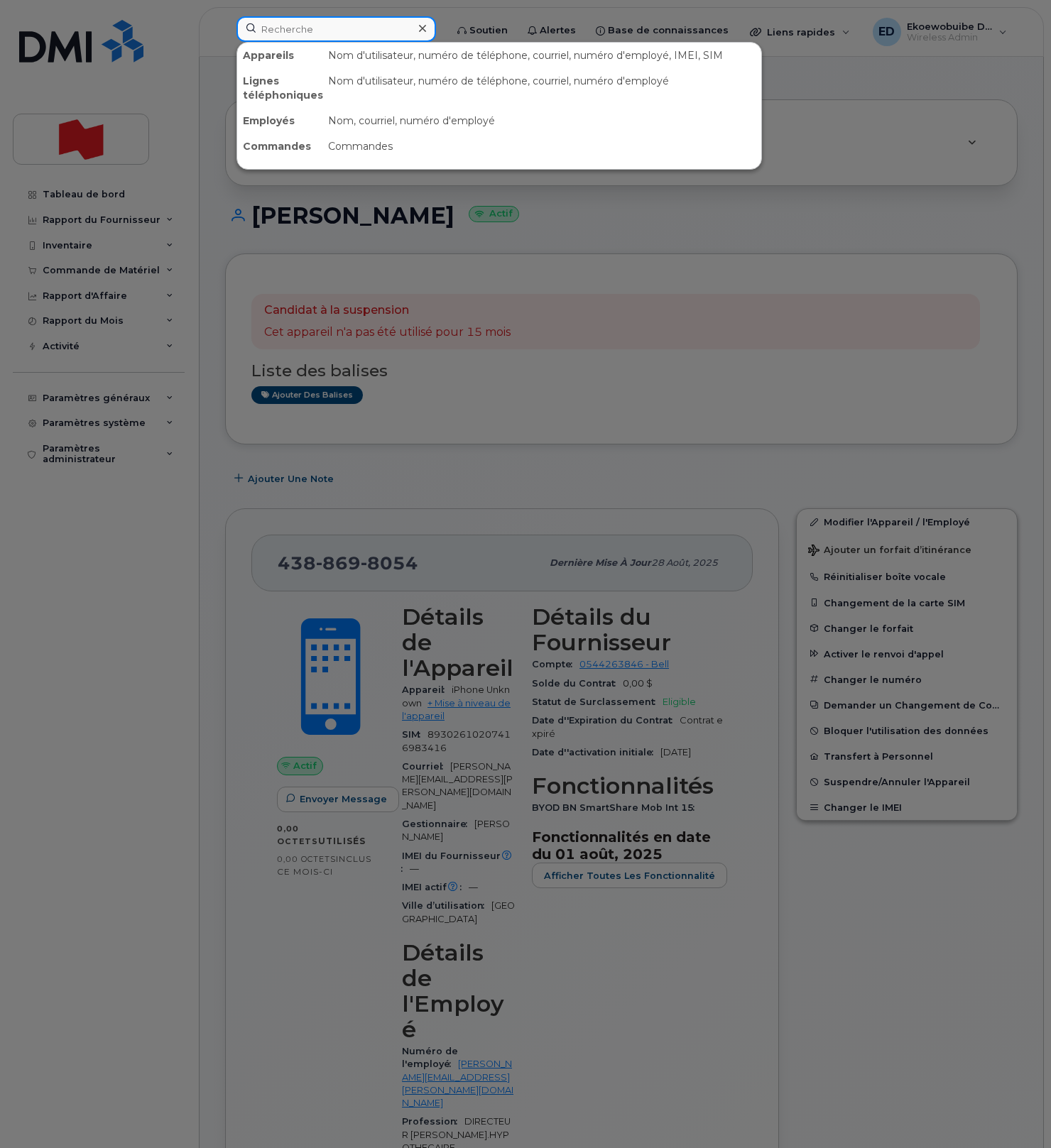
paste input "5142940654"
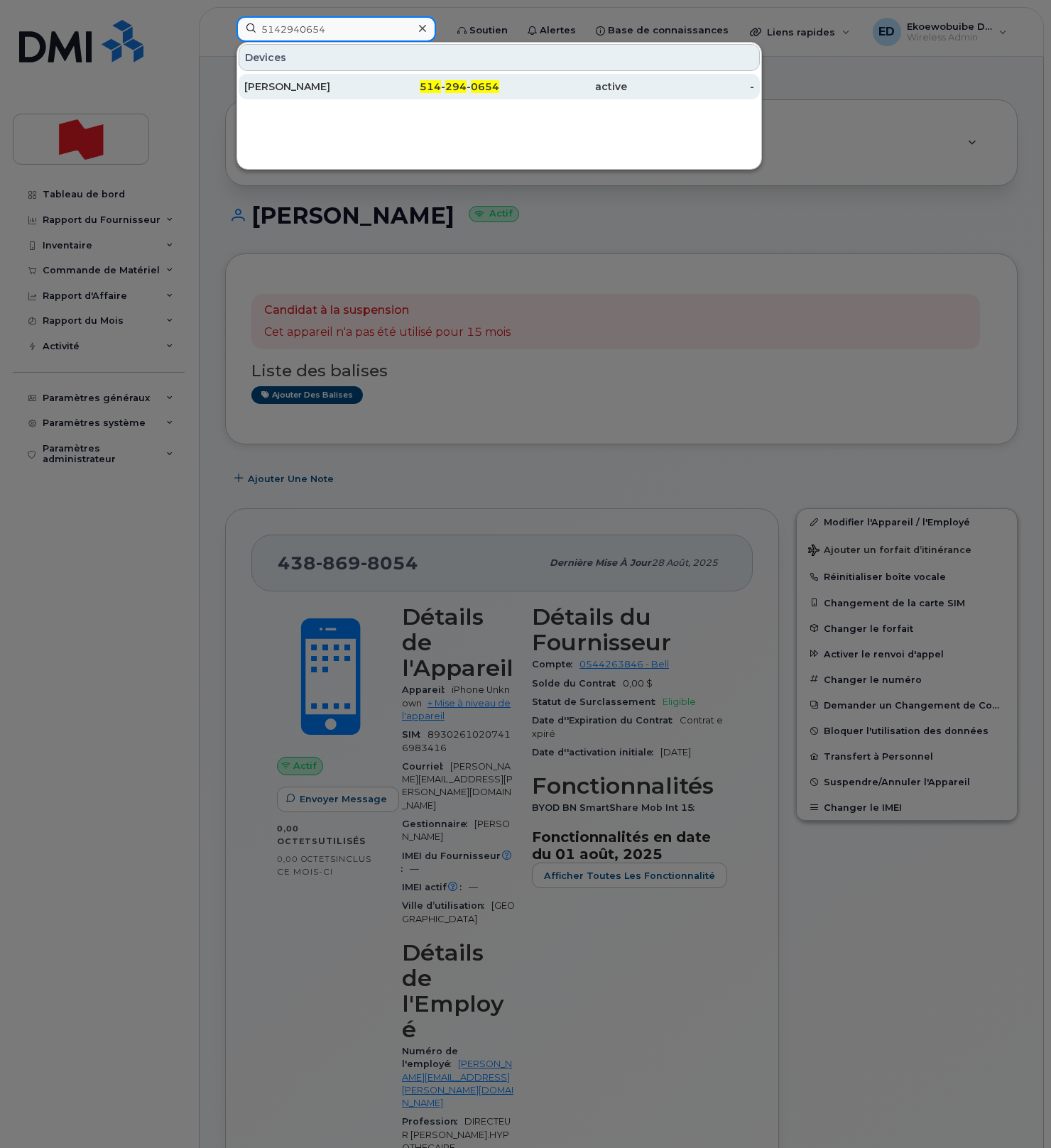
type input "5142940654"
drag, startPoint x: 318, startPoint y: 90, endPoint x: 407, endPoint y: 97, distance: 89.3
click at [318, 90] on div "Antoine Fourgeaud" at bounding box center [308, 86] width 127 height 15
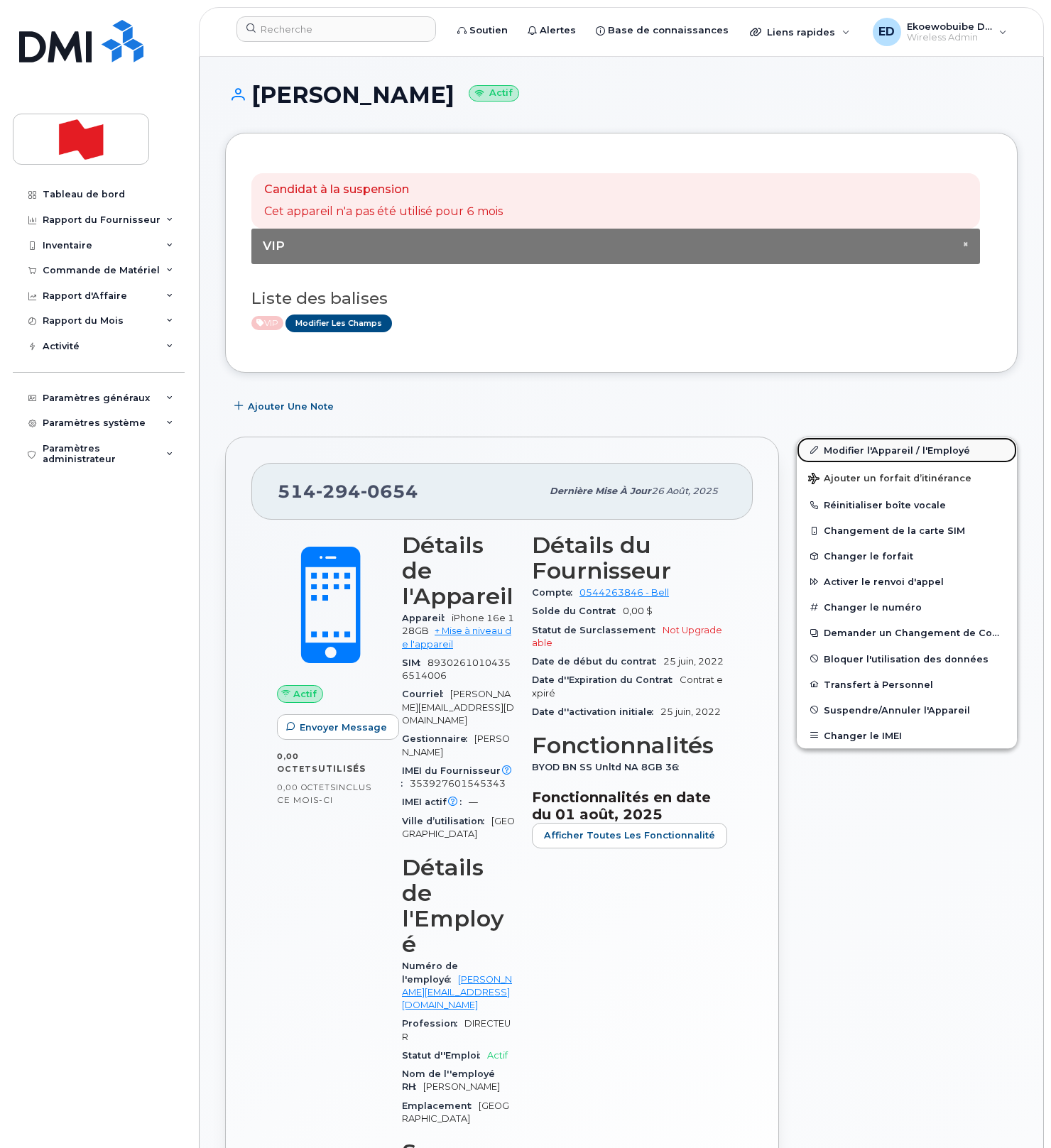
click at [833, 450] on link "Modifier l'Appareil / l'Employé" at bounding box center [906, 450] width 220 height 26
click at [841, 449] on link "Modifier l'Appareil / l'Employé" at bounding box center [906, 450] width 220 height 26
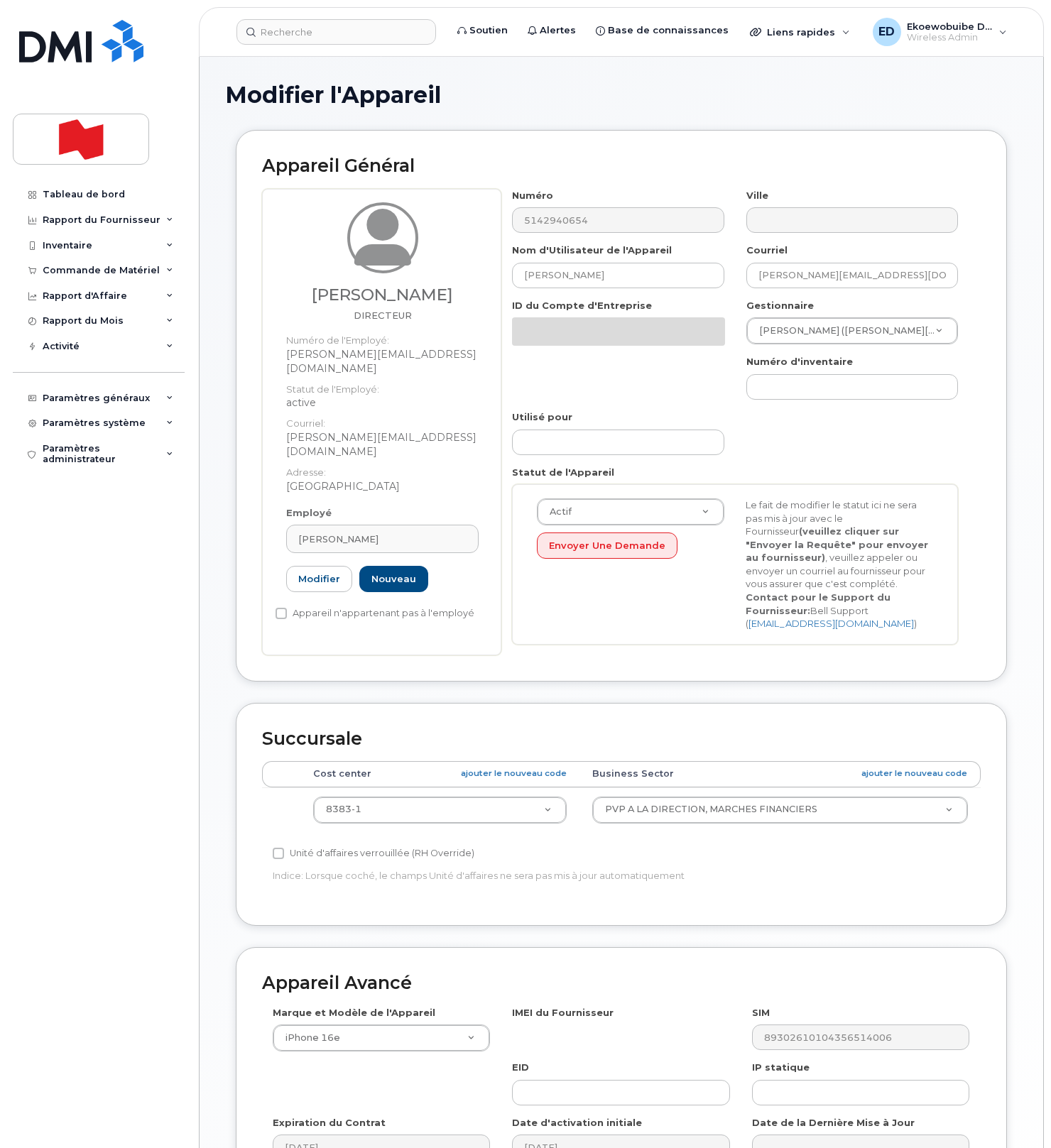
select select "22917073"
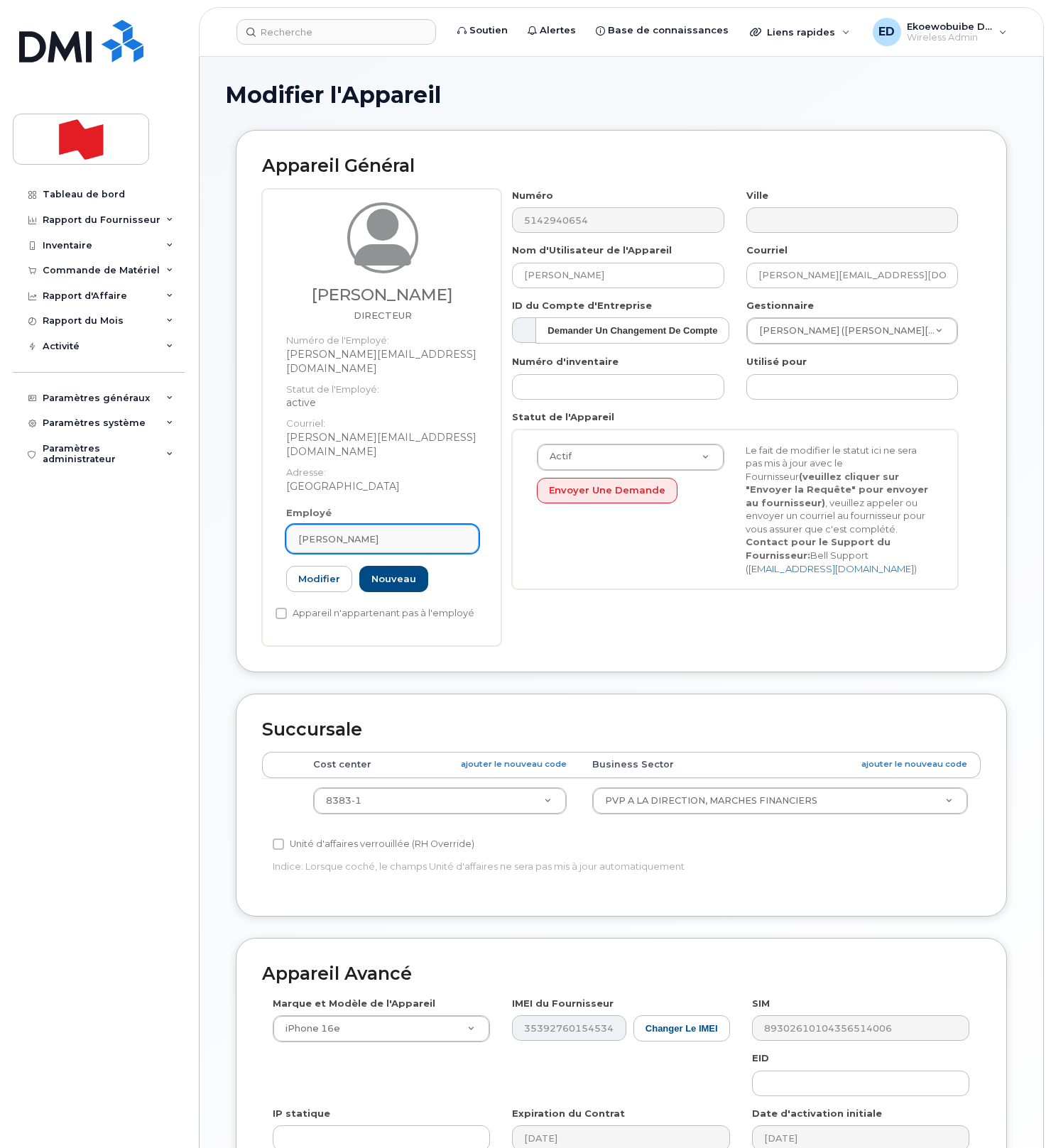
click at [413, 533] on div "[PERSON_NAME]" at bounding box center [382, 539] width 168 height 14
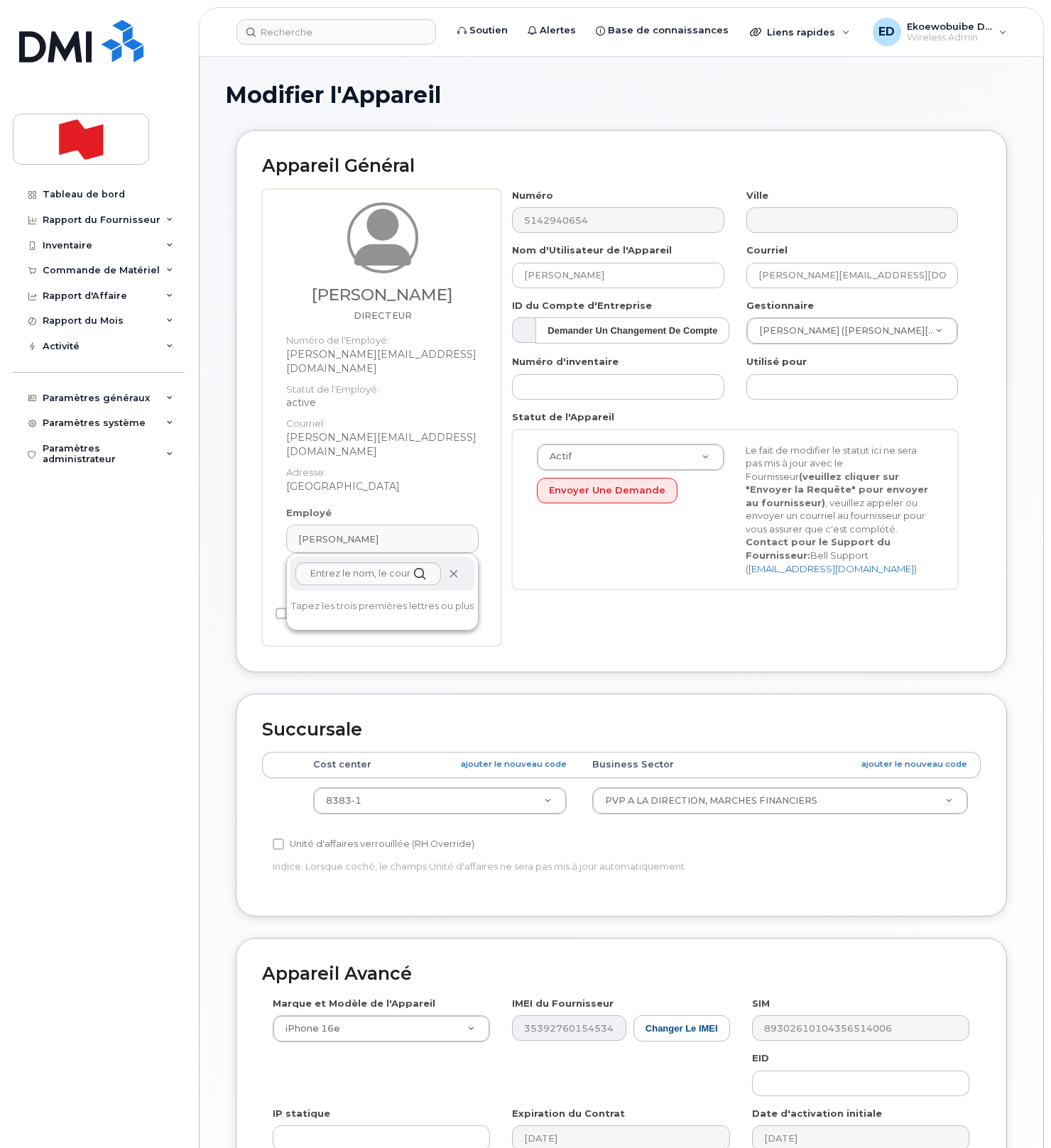
click at [454, 569] on icon at bounding box center [453, 574] width 9 height 9
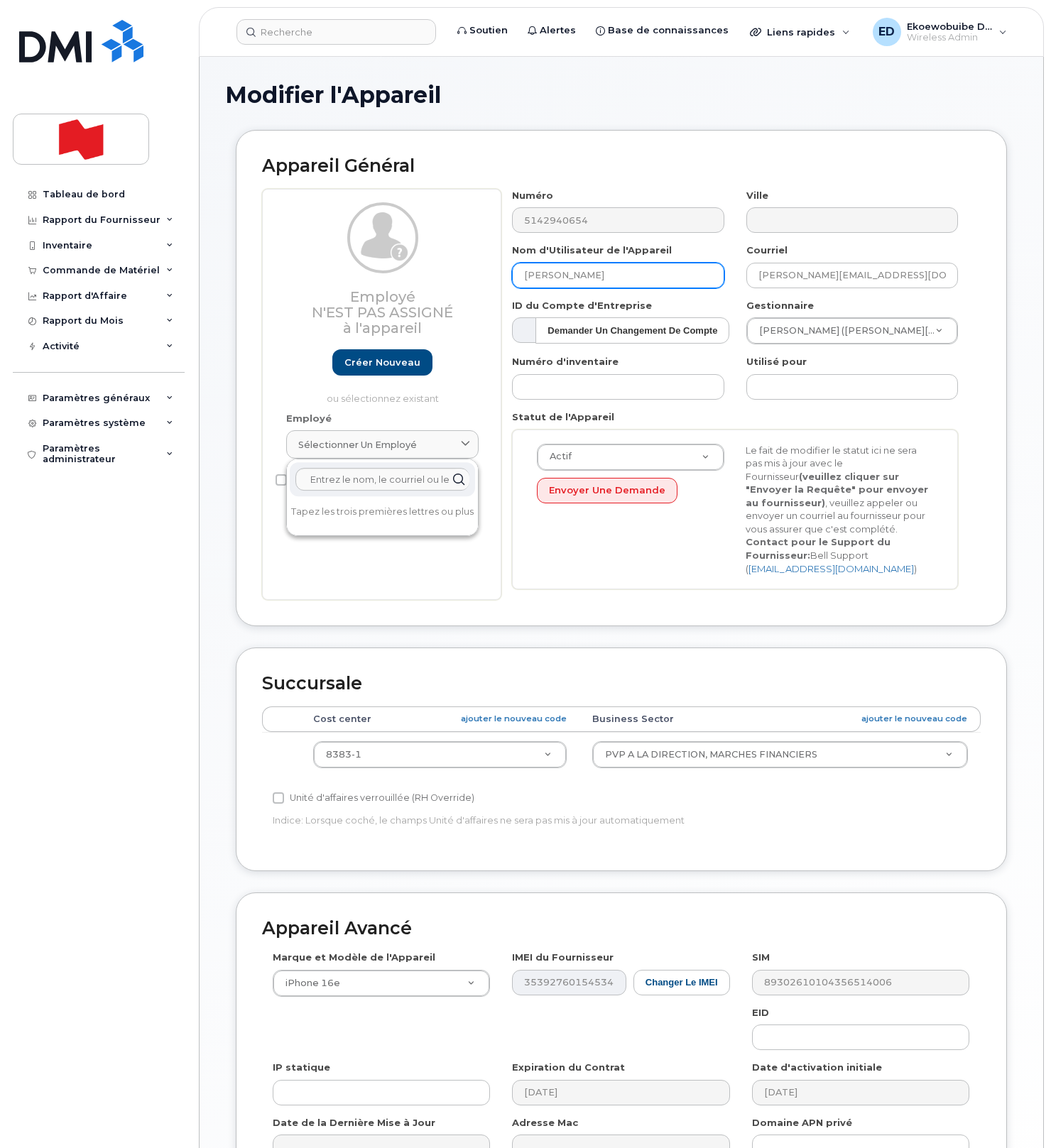
click at [631, 268] on input "[PERSON_NAME]" at bounding box center [617, 275] width 211 height 26
drag, startPoint x: 647, startPoint y: 272, endPoint x: 501, endPoint y: 266, distance: 146.1
click at [501, 266] on div "Nom d'Utilisateur de l'Appareil Antoine Fourgeaud" at bounding box center [617, 266] width 233 height 44
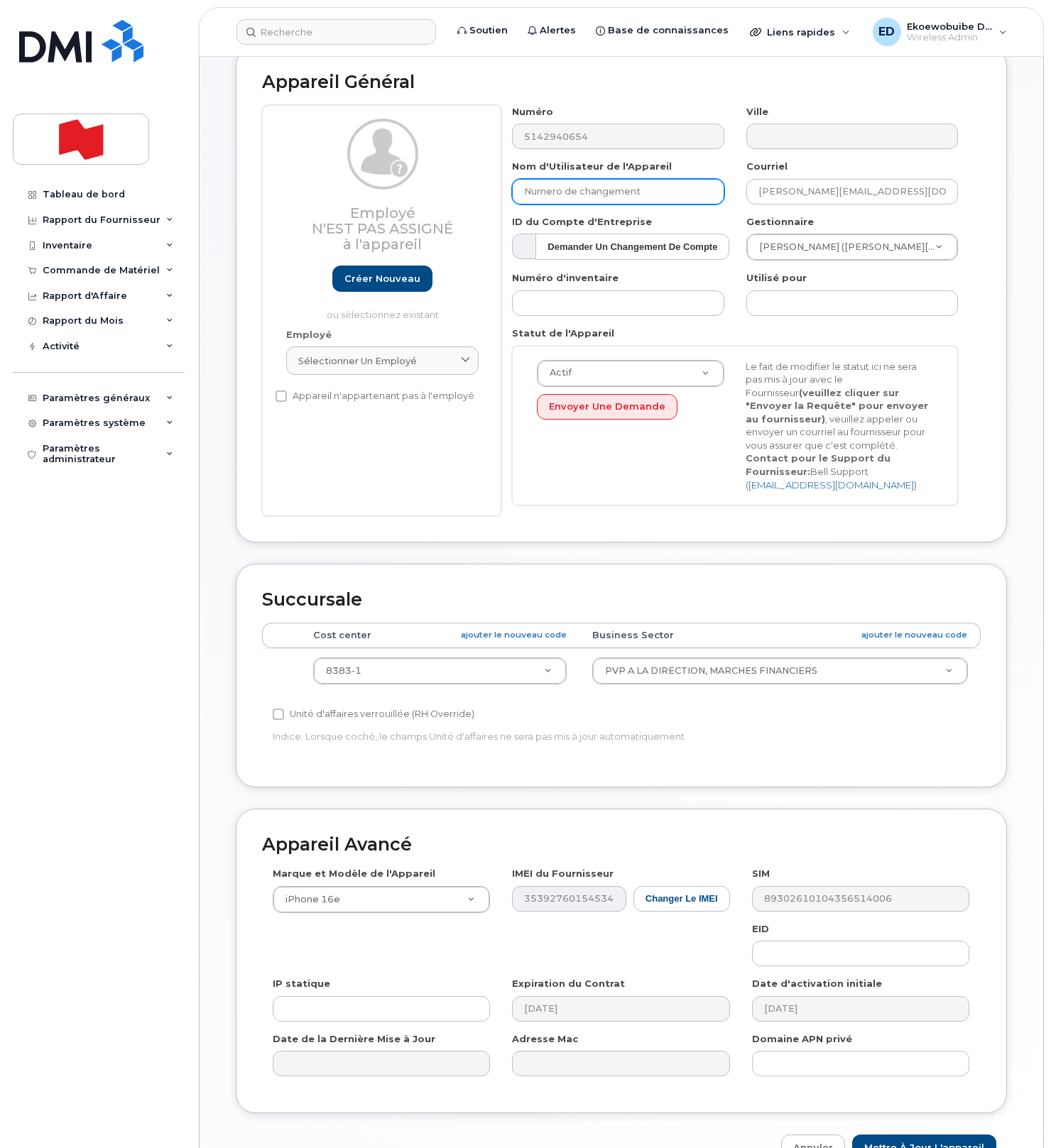
scroll to position [182, 0]
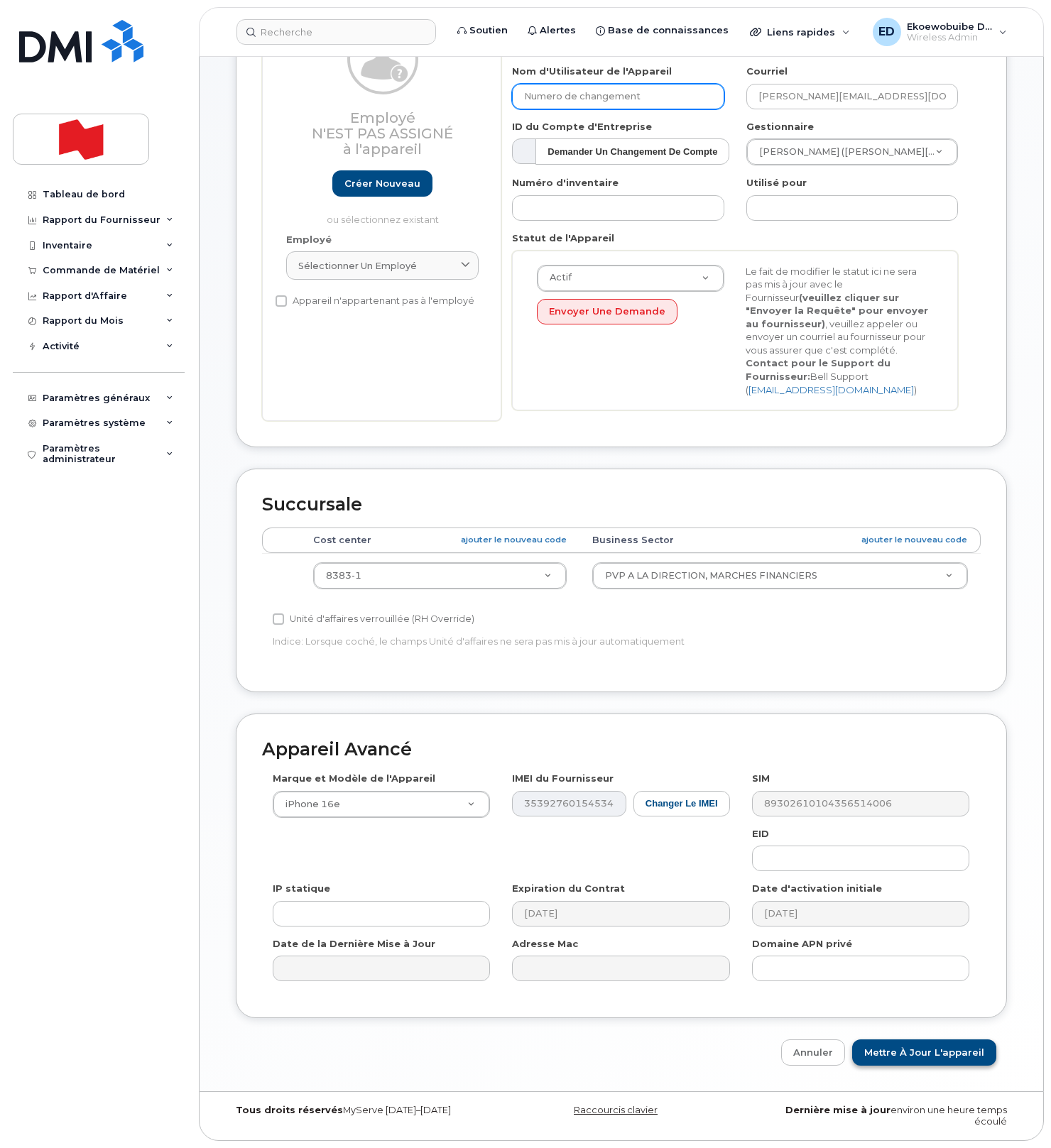
type input "Numero de changement"
click at [912, 1046] on input "Mettre à jour l'appareil" at bounding box center [924, 1052] width 145 height 26
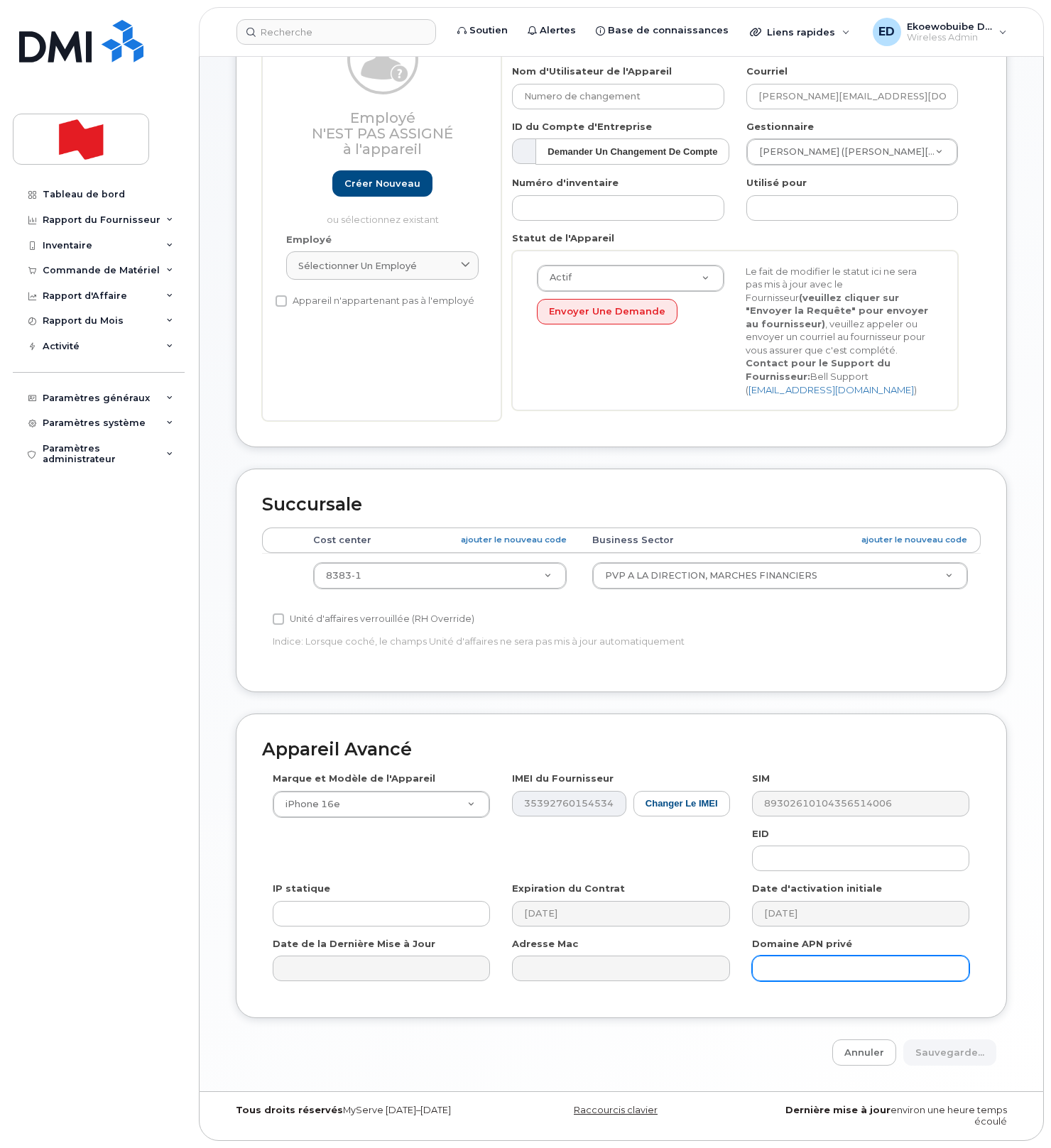
type input "Sauvegarde..."
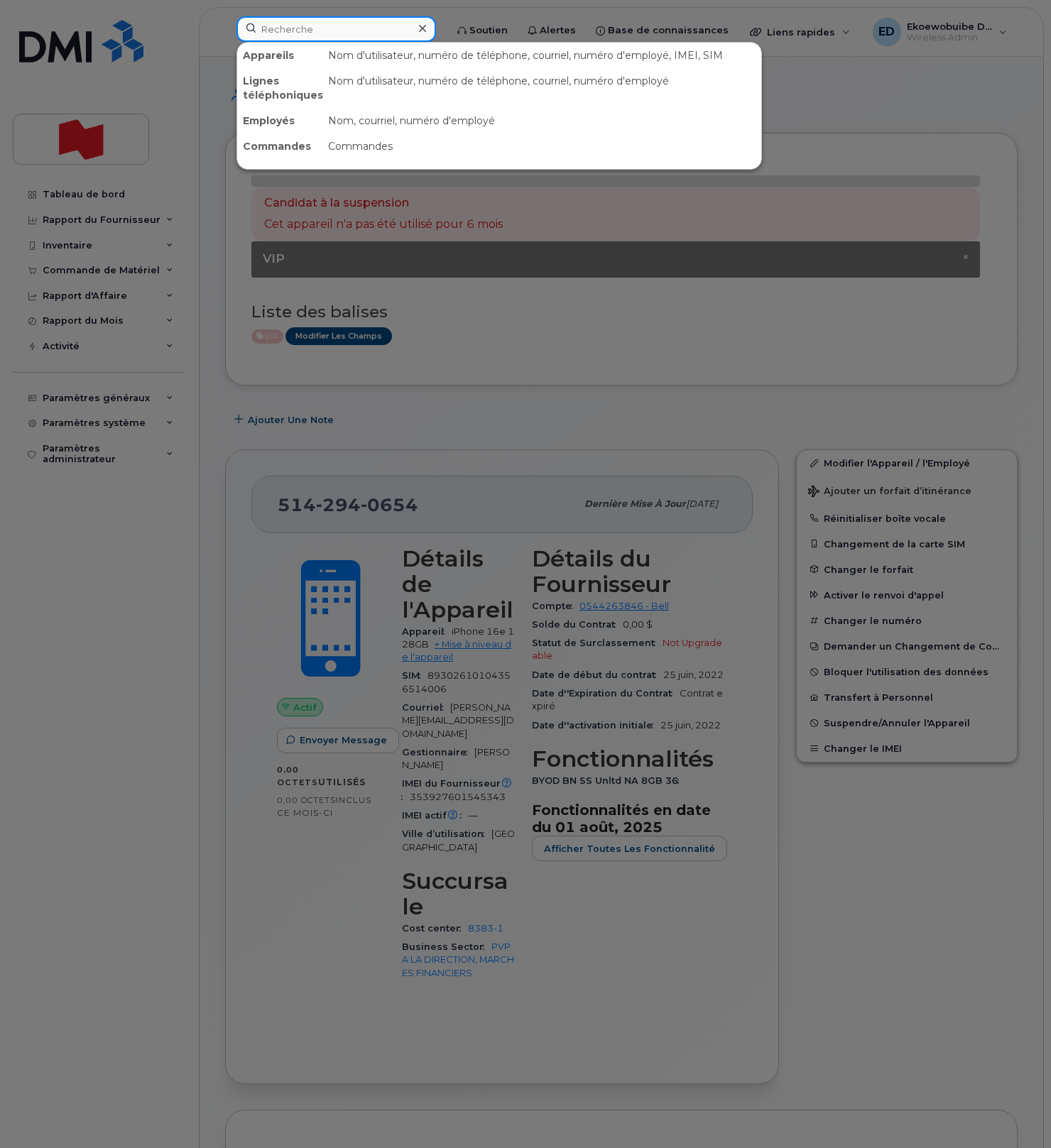
click at [329, 32] on input at bounding box center [335, 29] width 199 height 26
paste input "8193496854"
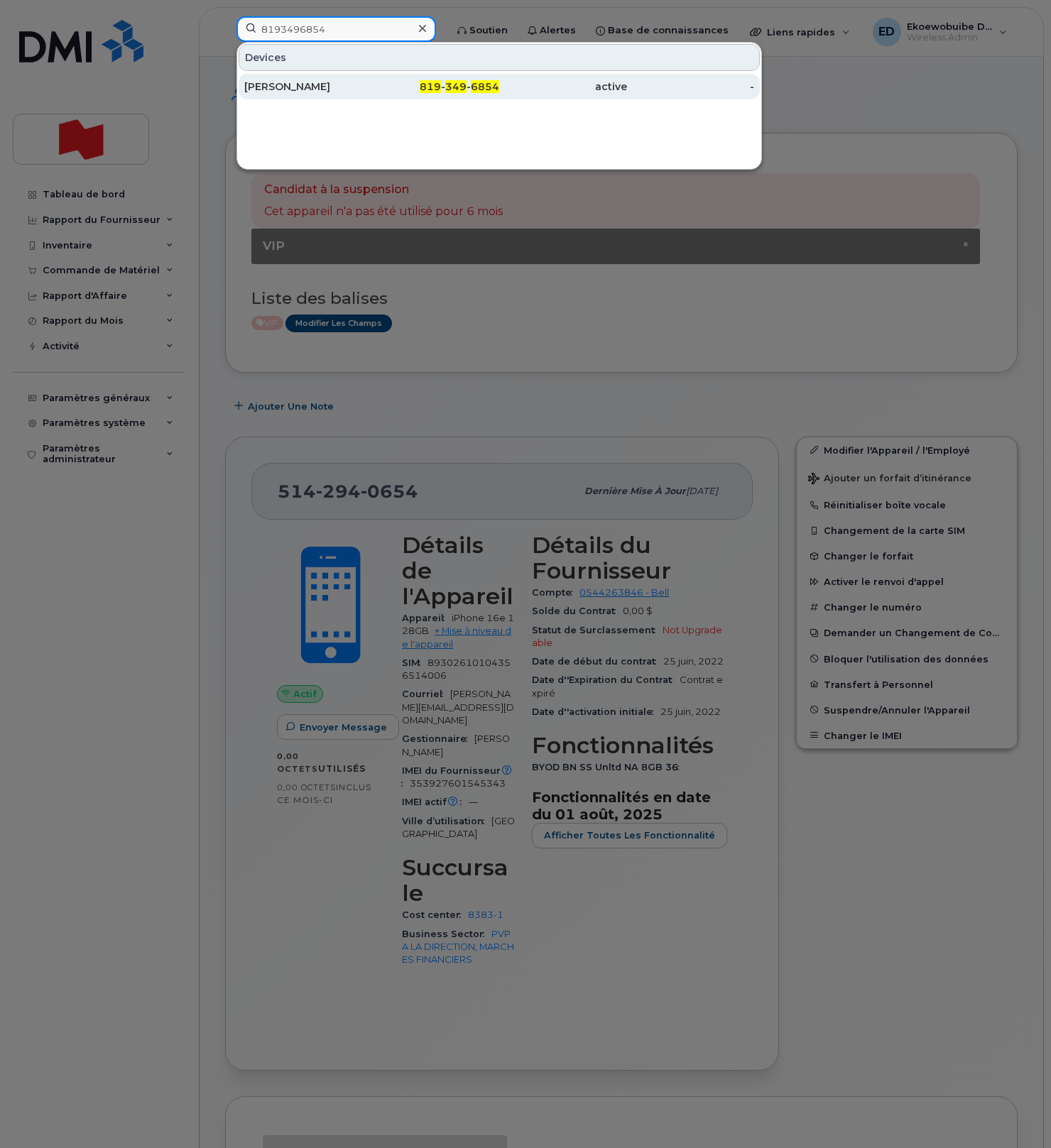
type input "8193496854"
click at [312, 87] on div "[PERSON_NAME]" at bounding box center [308, 86] width 127 height 15
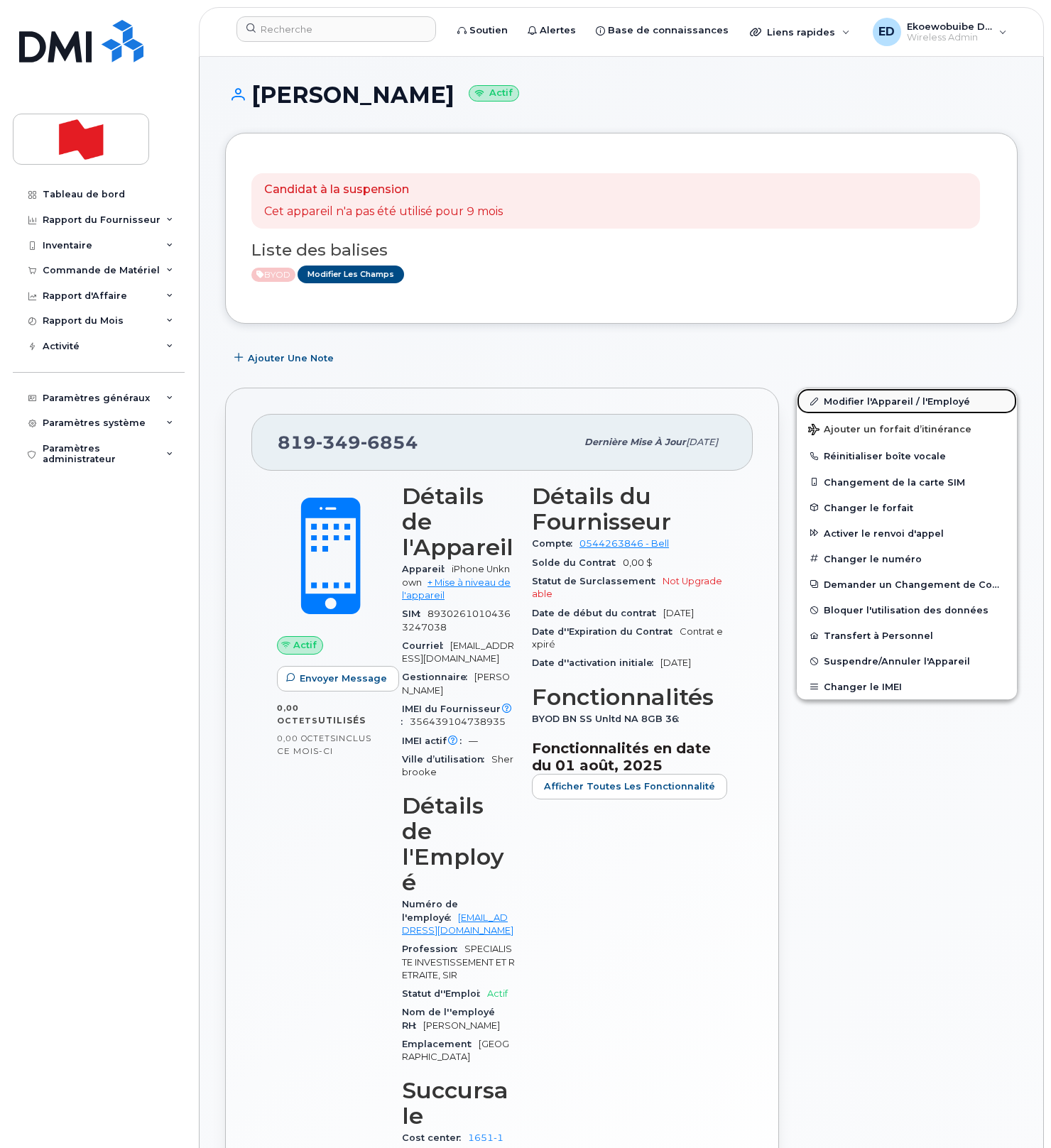
click at [836, 404] on link "Modifier l'Appareil / l'Employé" at bounding box center [906, 401] width 220 height 26
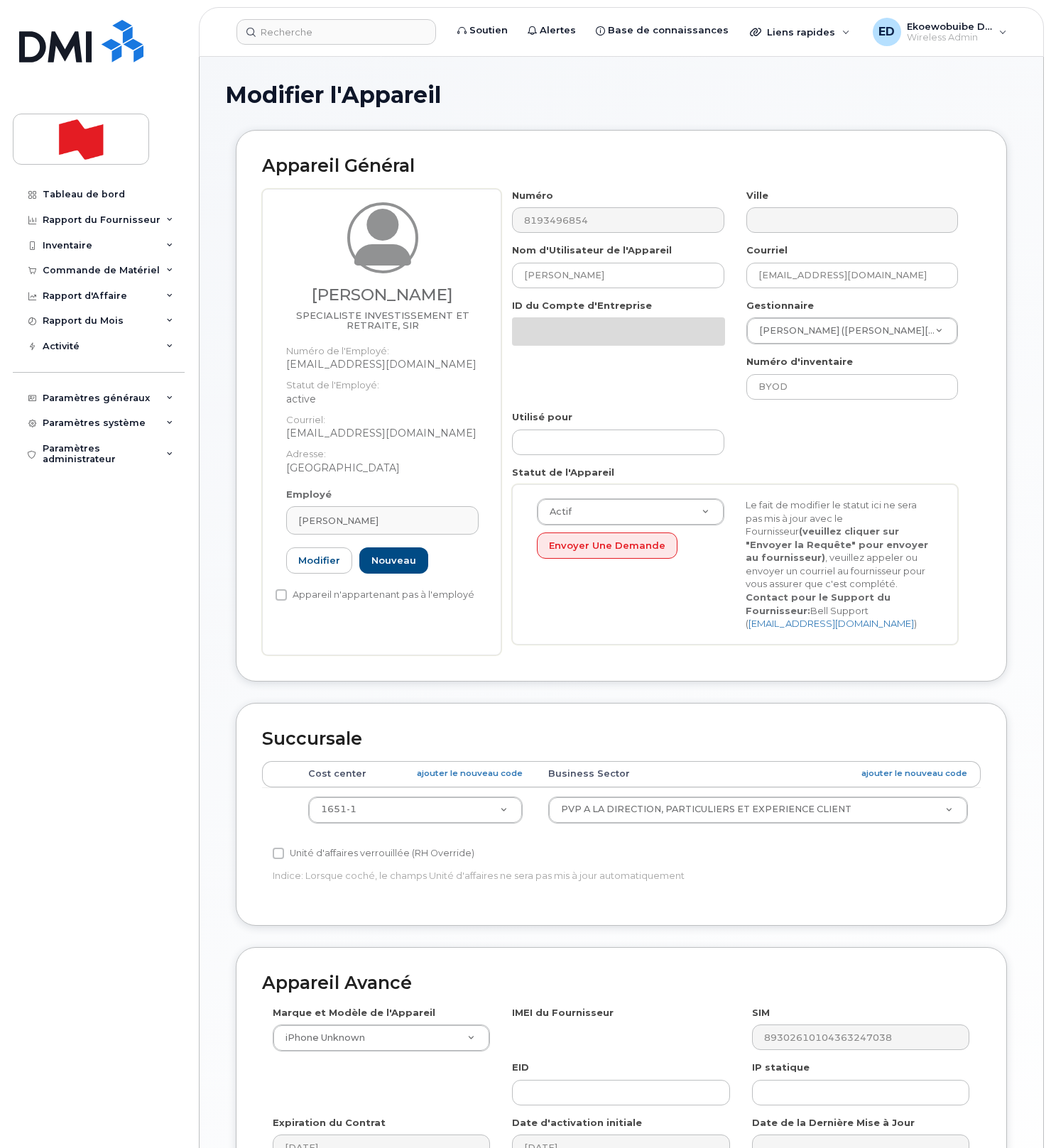
select select "22917077"
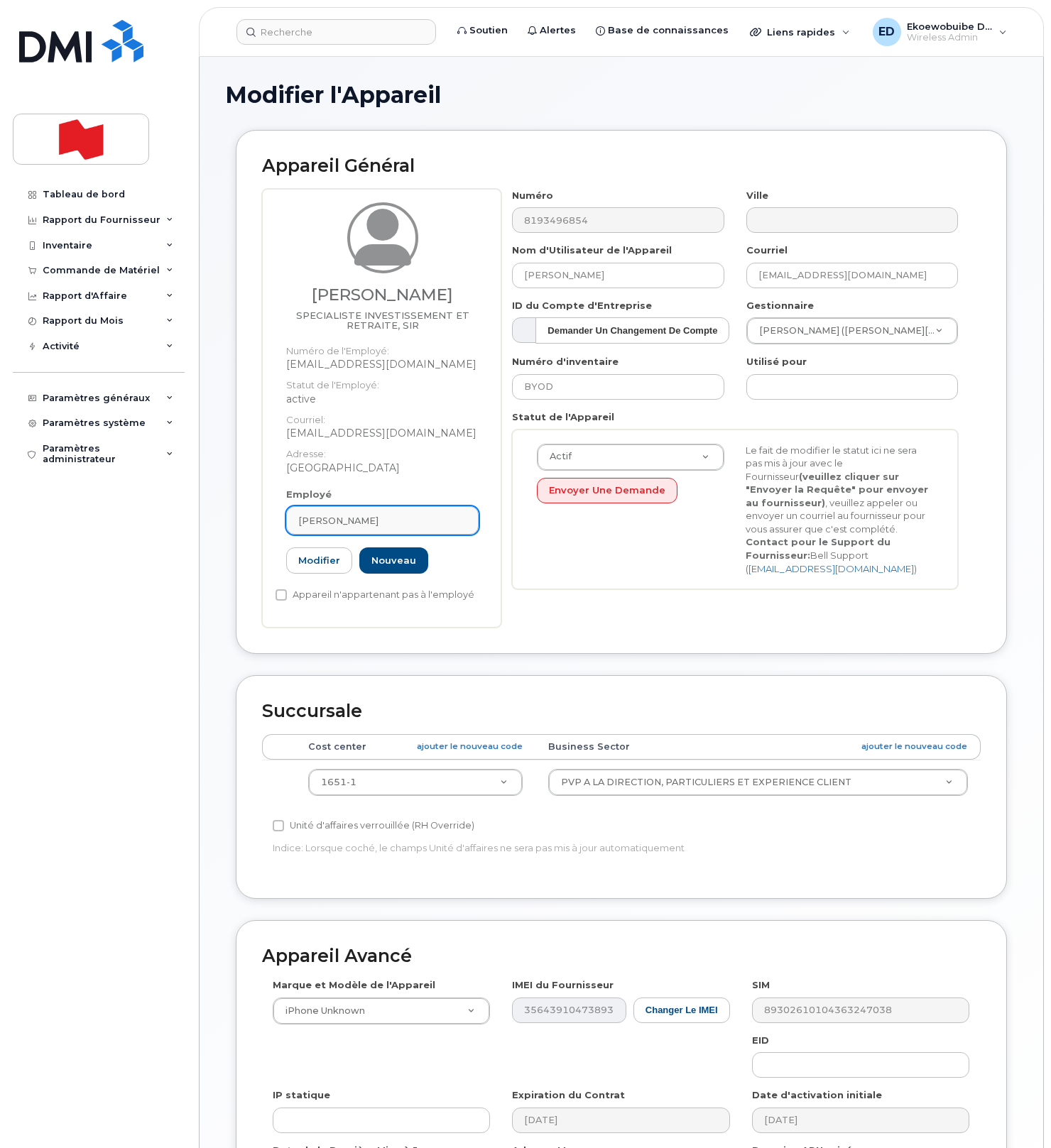
click at [433, 527] on div "[PERSON_NAME]" at bounding box center [382, 521] width 168 height 14
click at [449, 560] on icon at bounding box center [453, 555] width 9 height 9
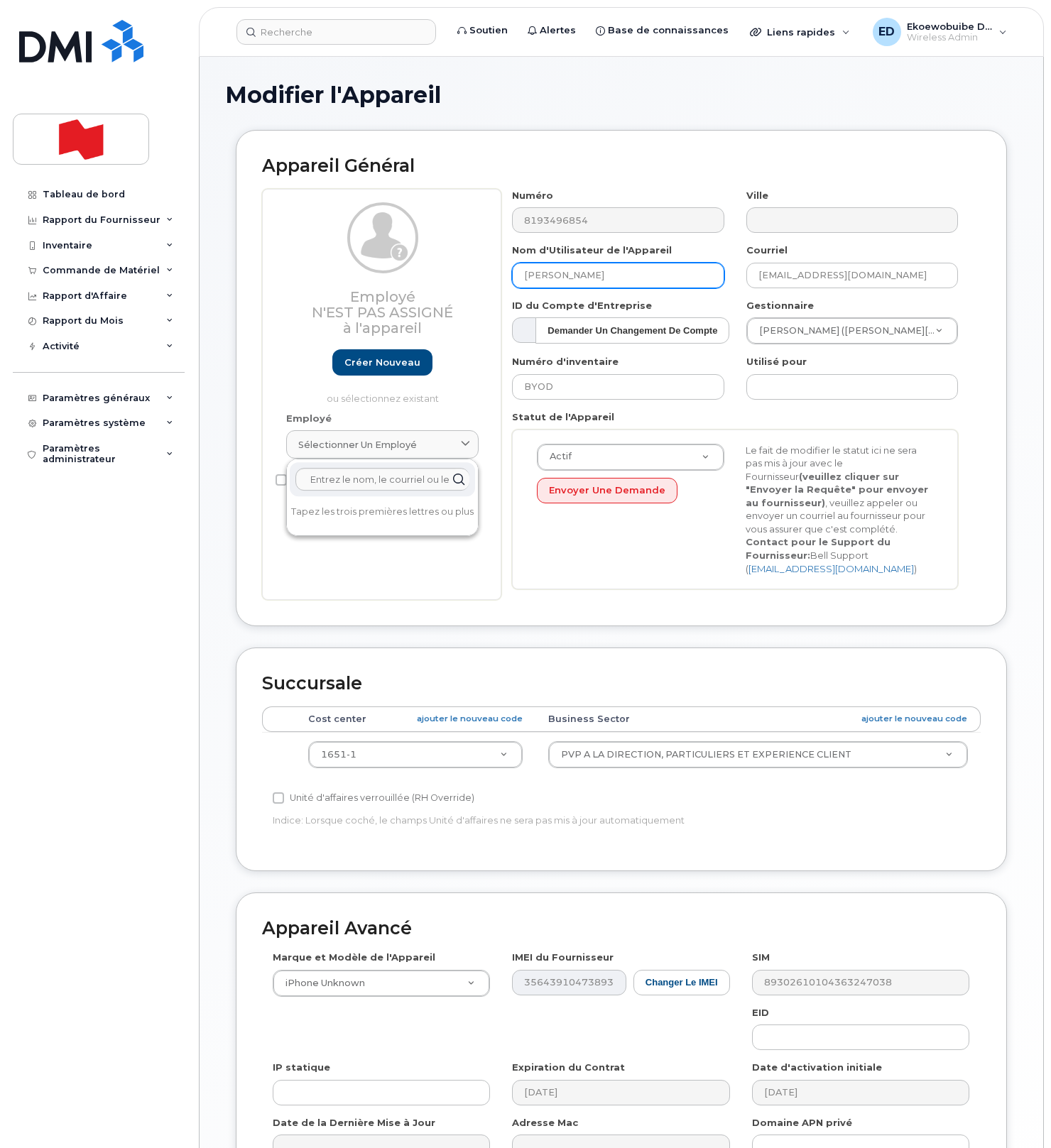
click at [651, 282] on input "[PERSON_NAME]" at bounding box center [617, 275] width 211 height 26
drag, startPoint x: 651, startPoint y: 280, endPoint x: 509, endPoint y: 278, distance: 142.0
click at [510, 278] on div "Nom d'Utilisateur de l'Appareil Jean Guillaume Juignet" at bounding box center [617, 266] width 233 height 44
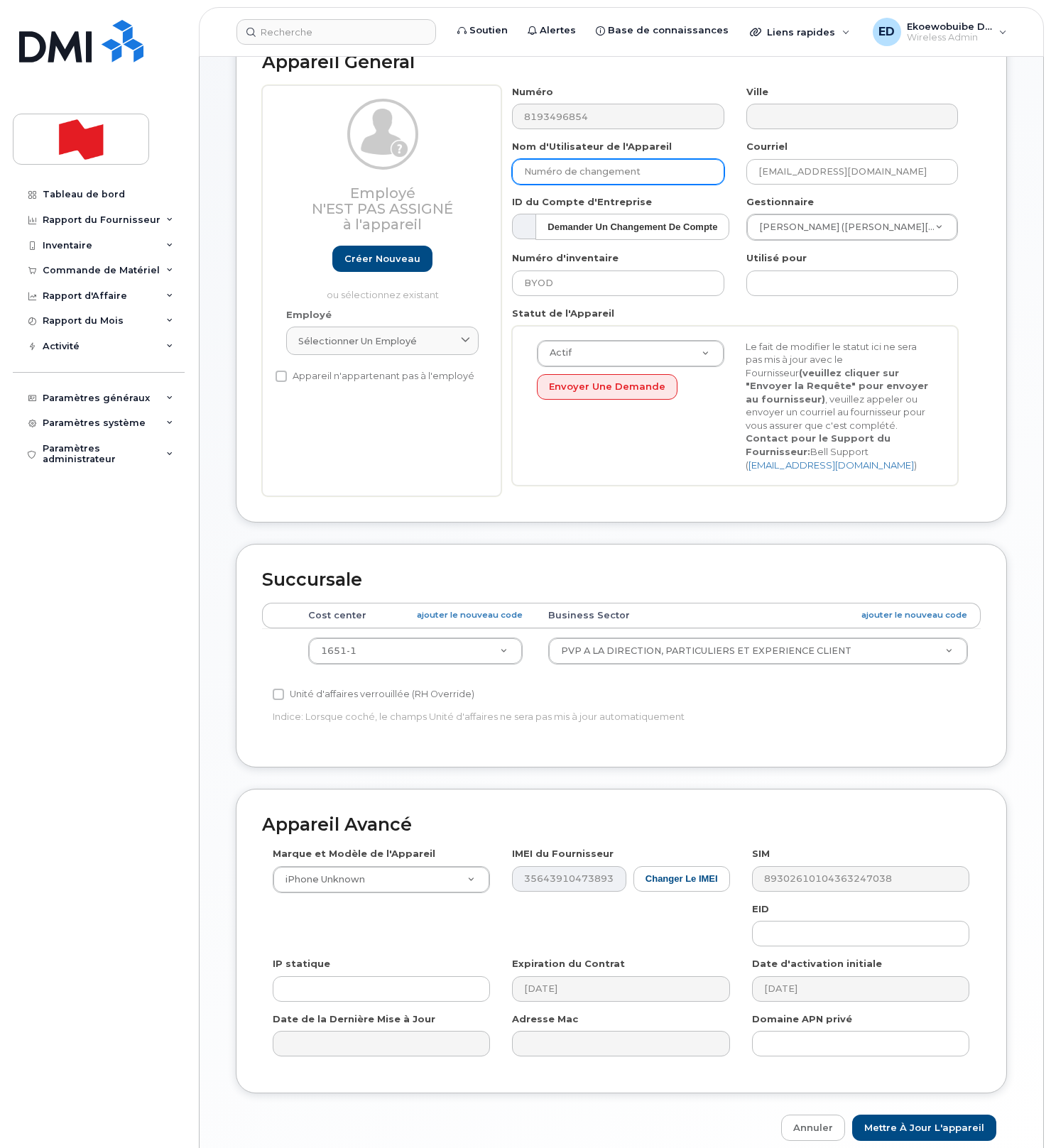
scroll to position [107, 0]
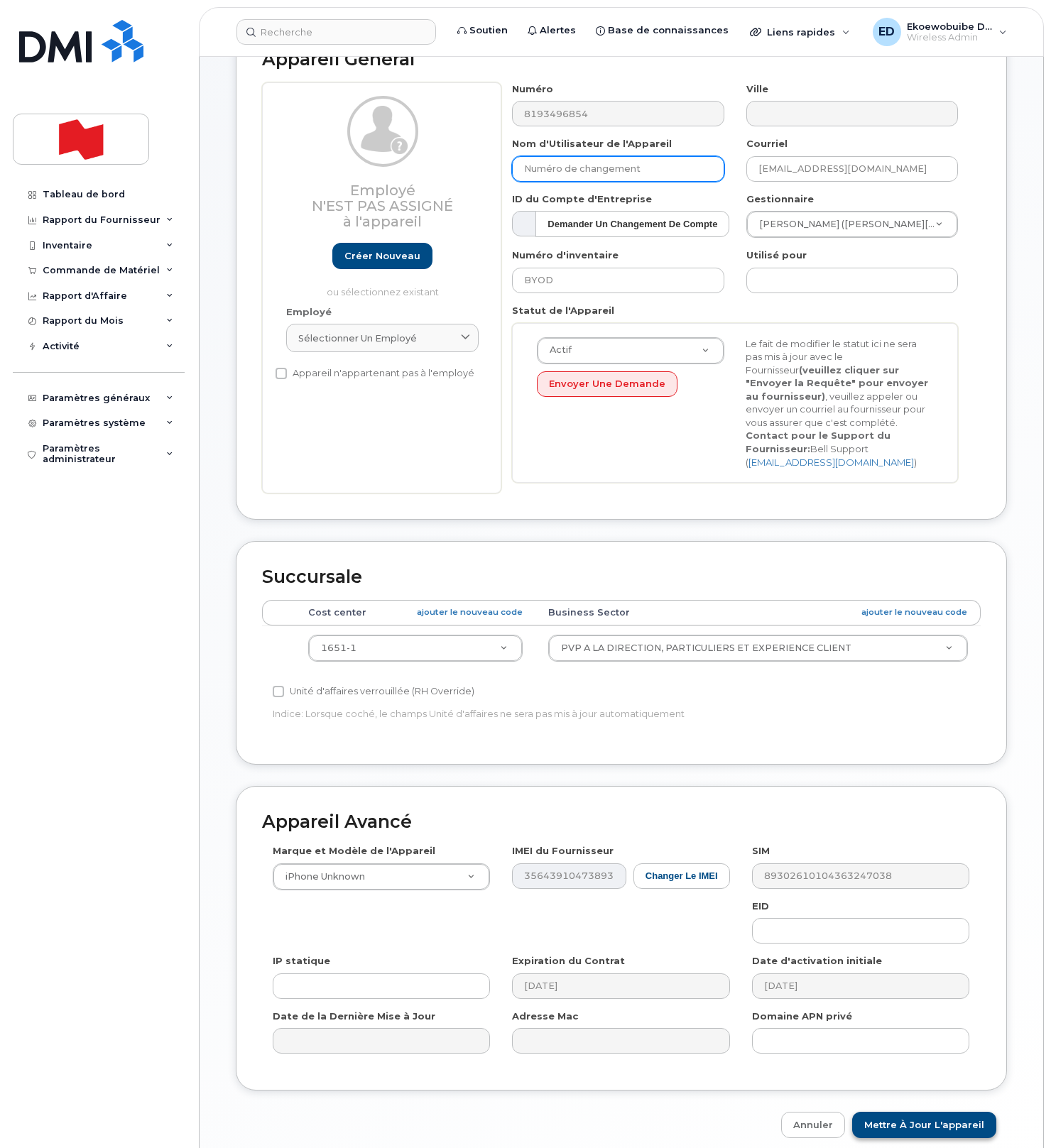
type input "Numéro de changement"
click at [908, 1133] on input "Mettre à jour l'appareil" at bounding box center [924, 1124] width 145 height 26
type input "Sauvegarde..."
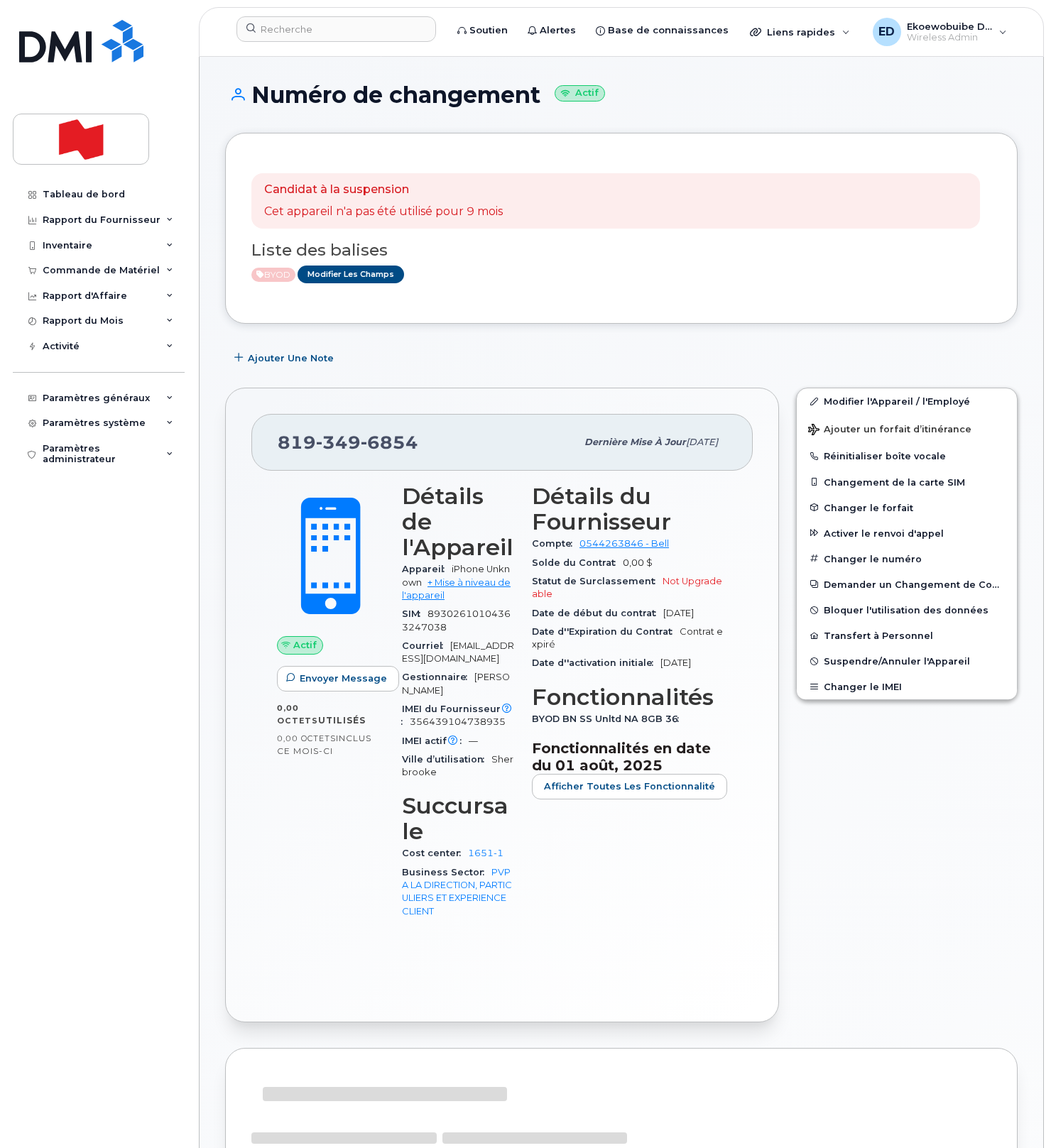
scroll to position [1, 0]
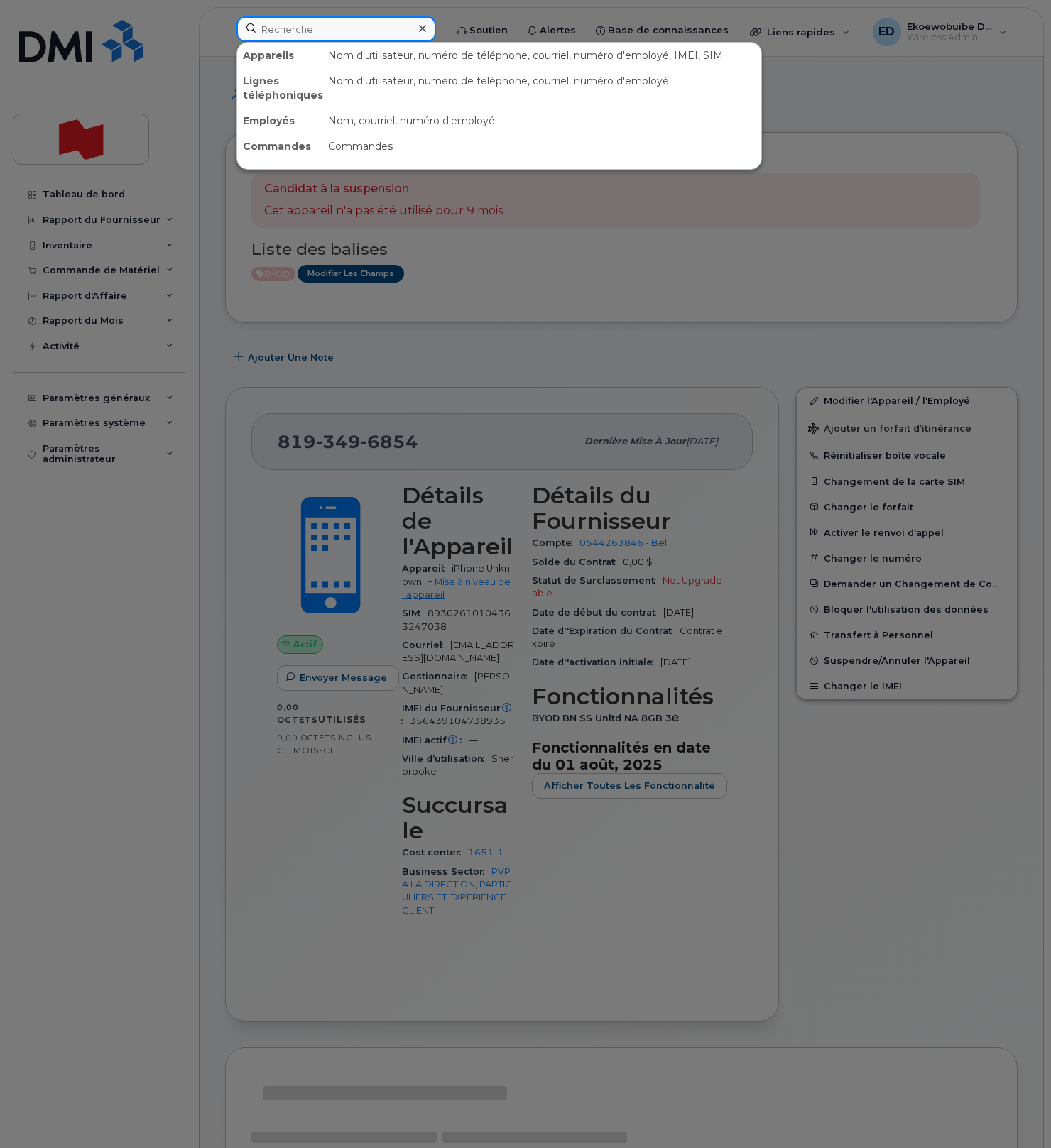
click at [316, 37] on input at bounding box center [335, 29] width 199 height 26
paste input "8196094974"
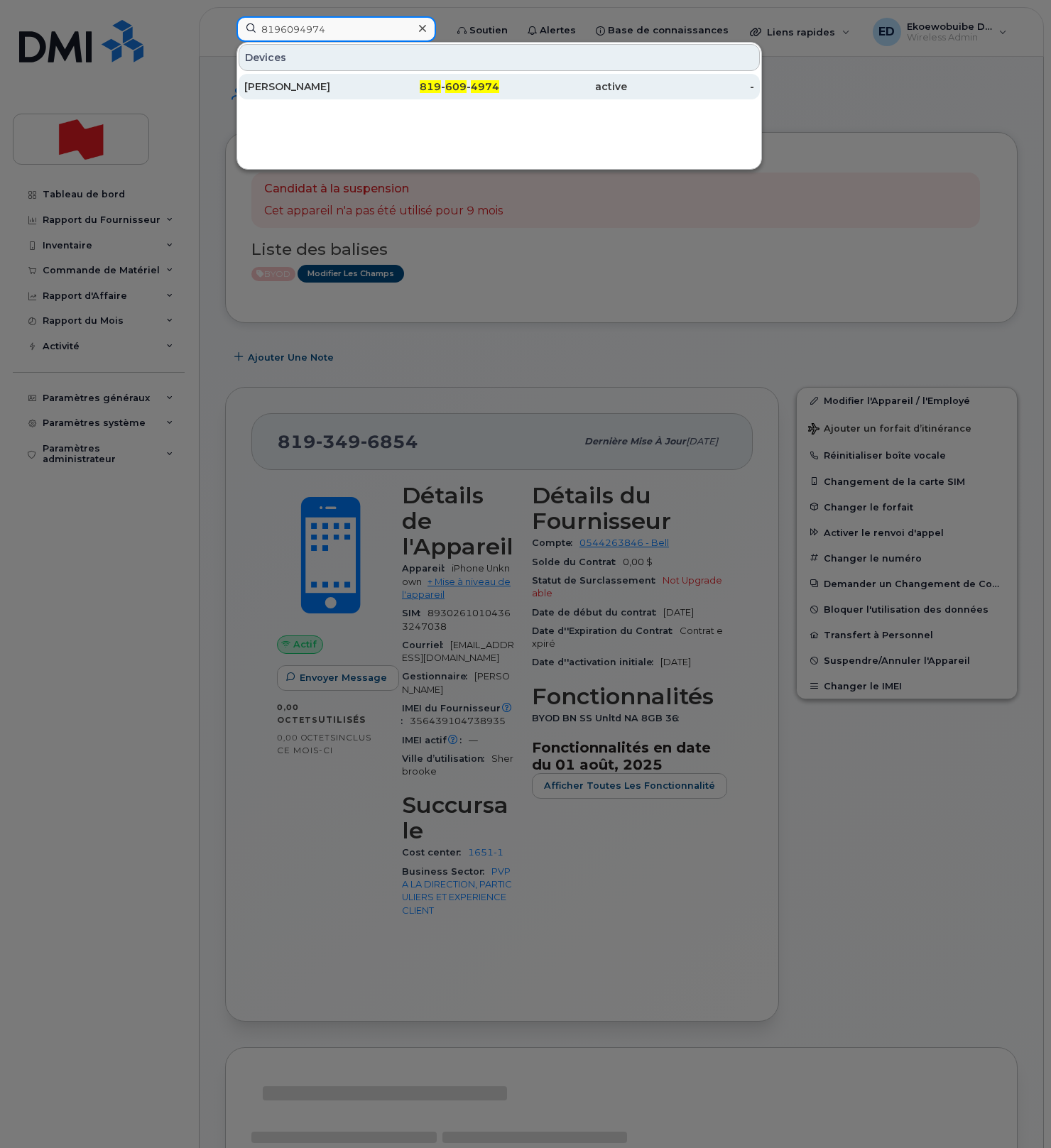
type input "8196094974"
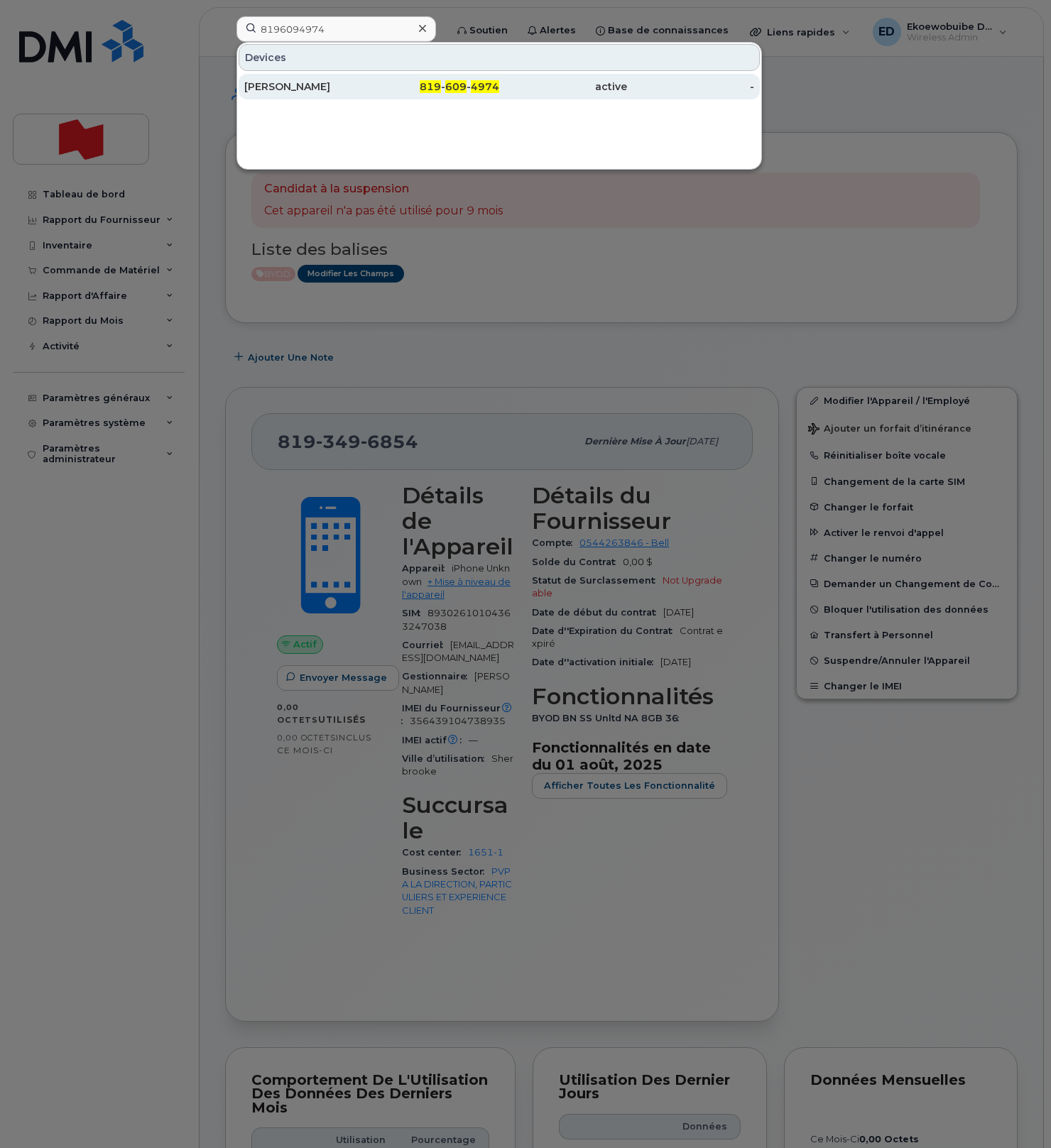
click at [308, 88] on div "[PERSON_NAME]" at bounding box center [308, 86] width 127 height 15
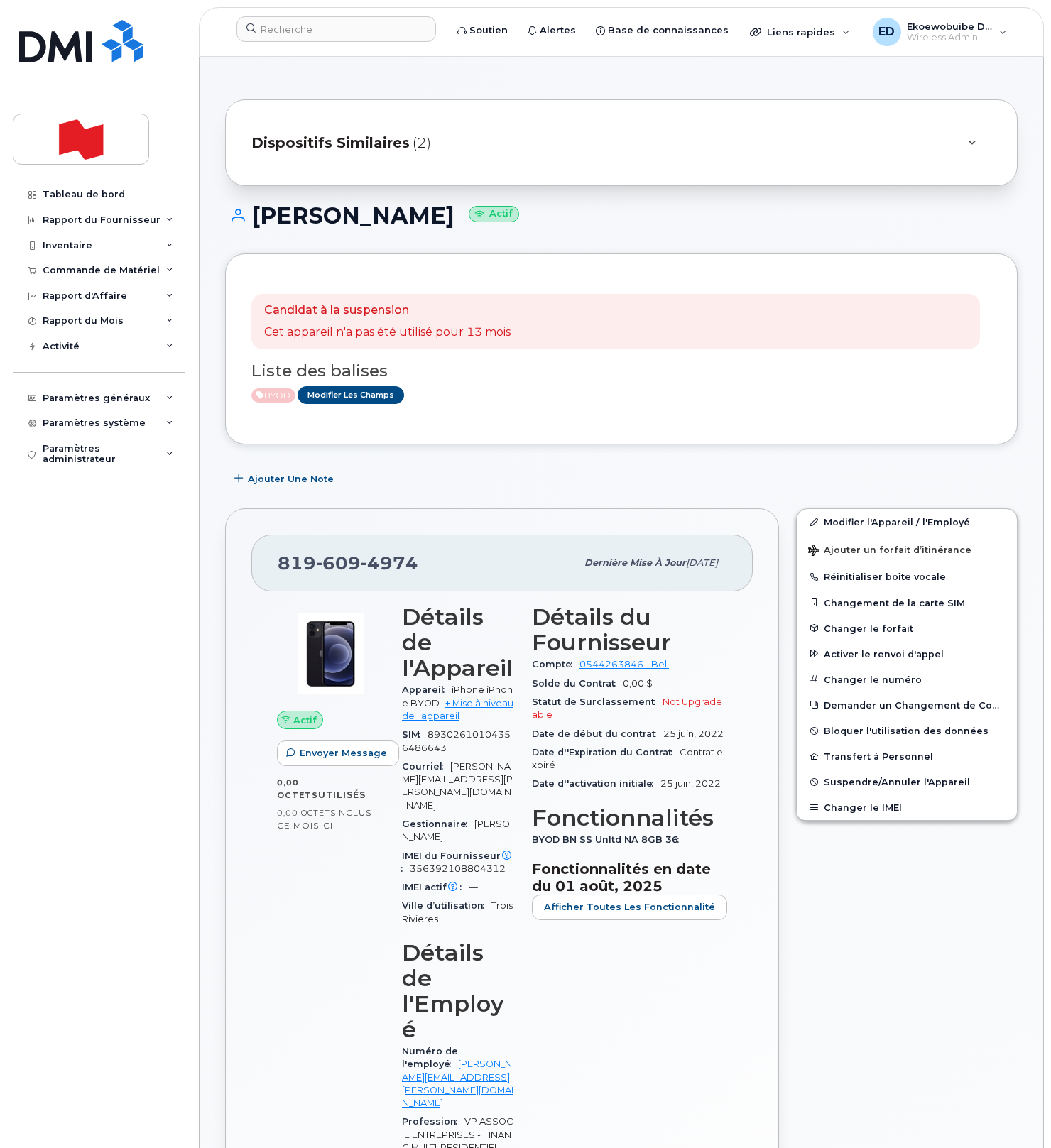
click at [492, 155] on div "Dispositifs Similaires (2)" at bounding box center [601, 143] width 700 height 34
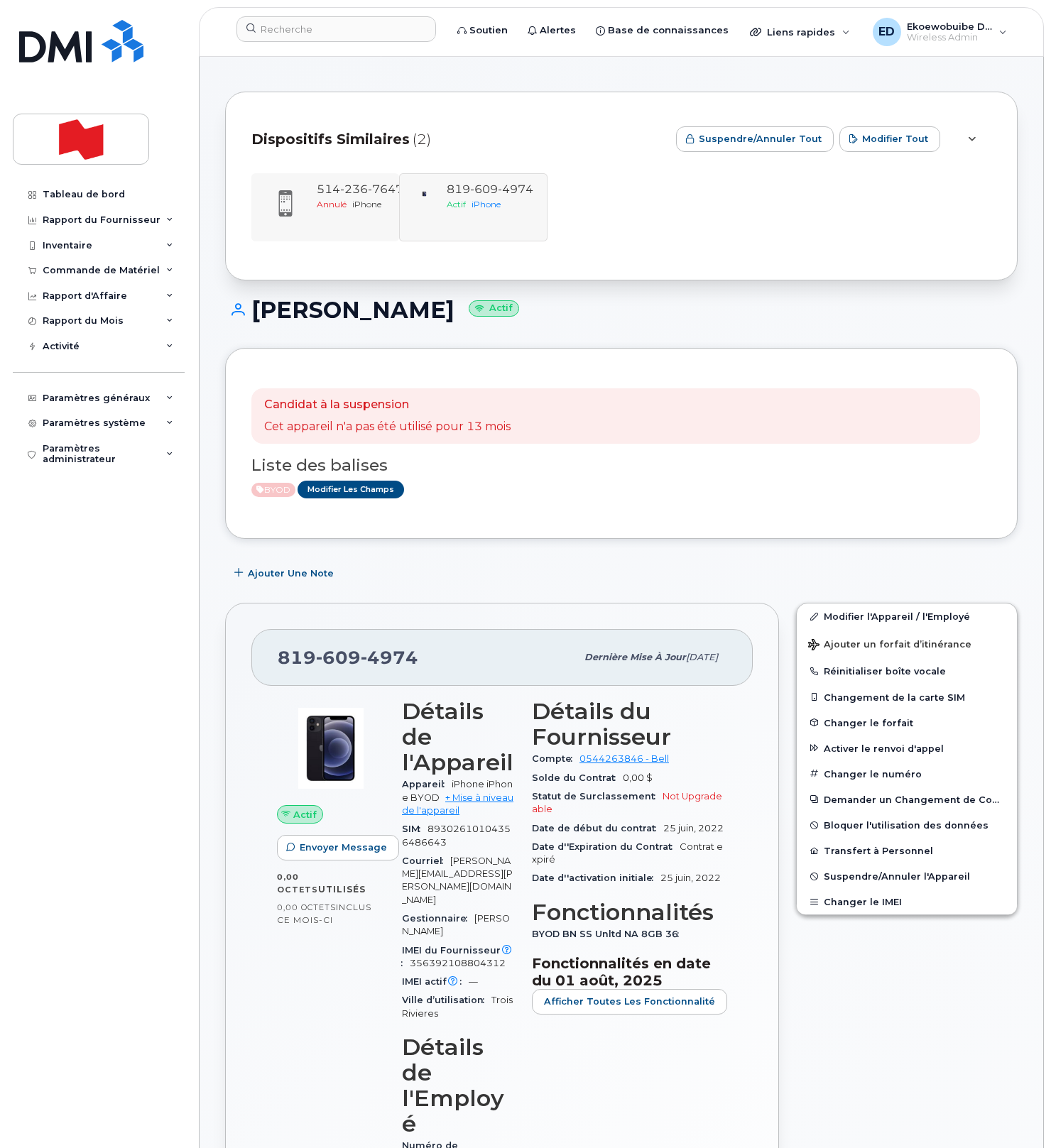
scroll to position [7, 0]
click at [332, 209] on div "Annulé iPhone" at bounding box center [359, 204] width 86 height 12
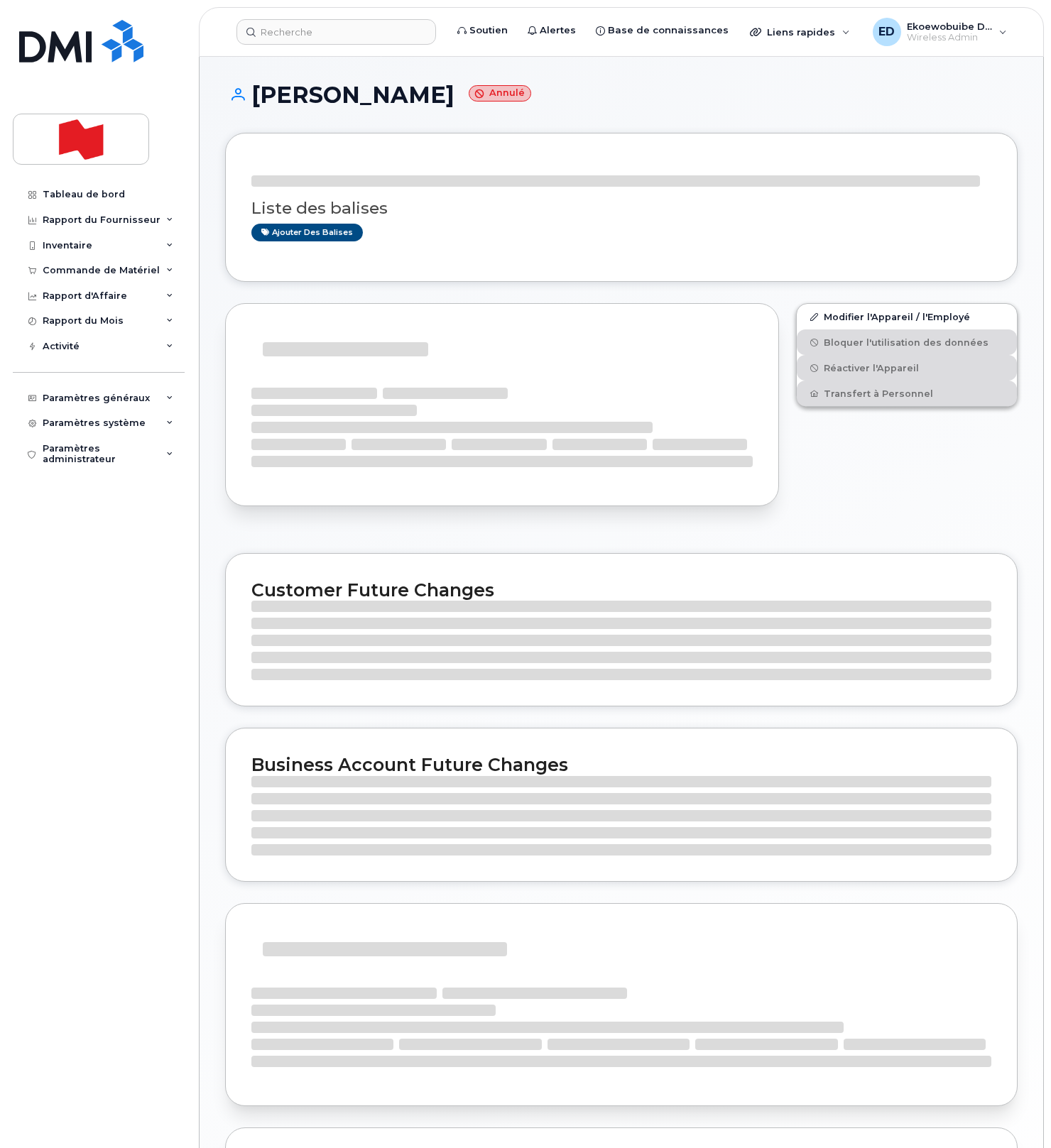
click at [331, 193] on div "Liste des balises Ajouter des balises" at bounding box center [621, 214] width 740 height 55
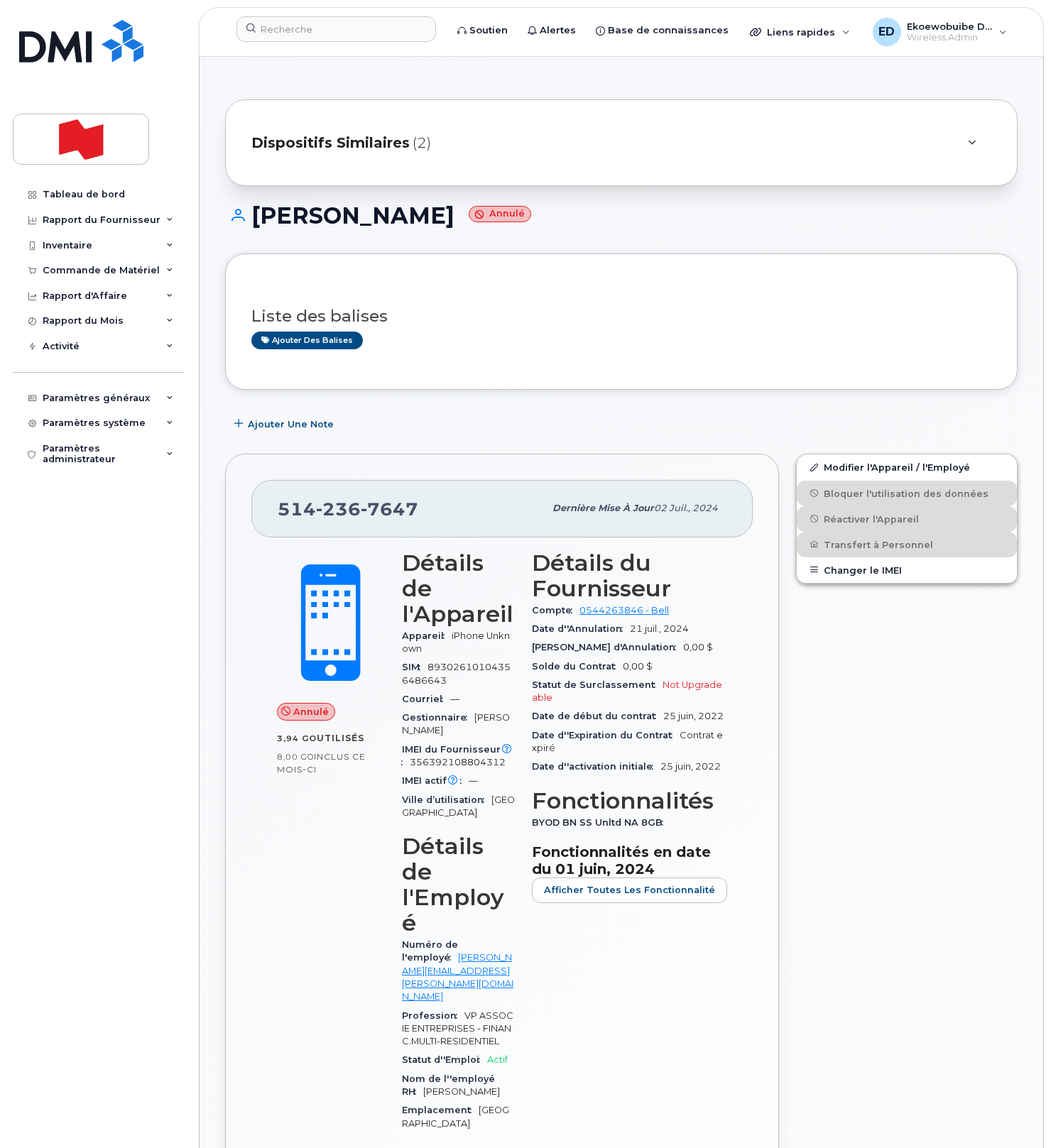
click at [412, 141] on span "(2)" at bounding box center [422, 143] width 19 height 21
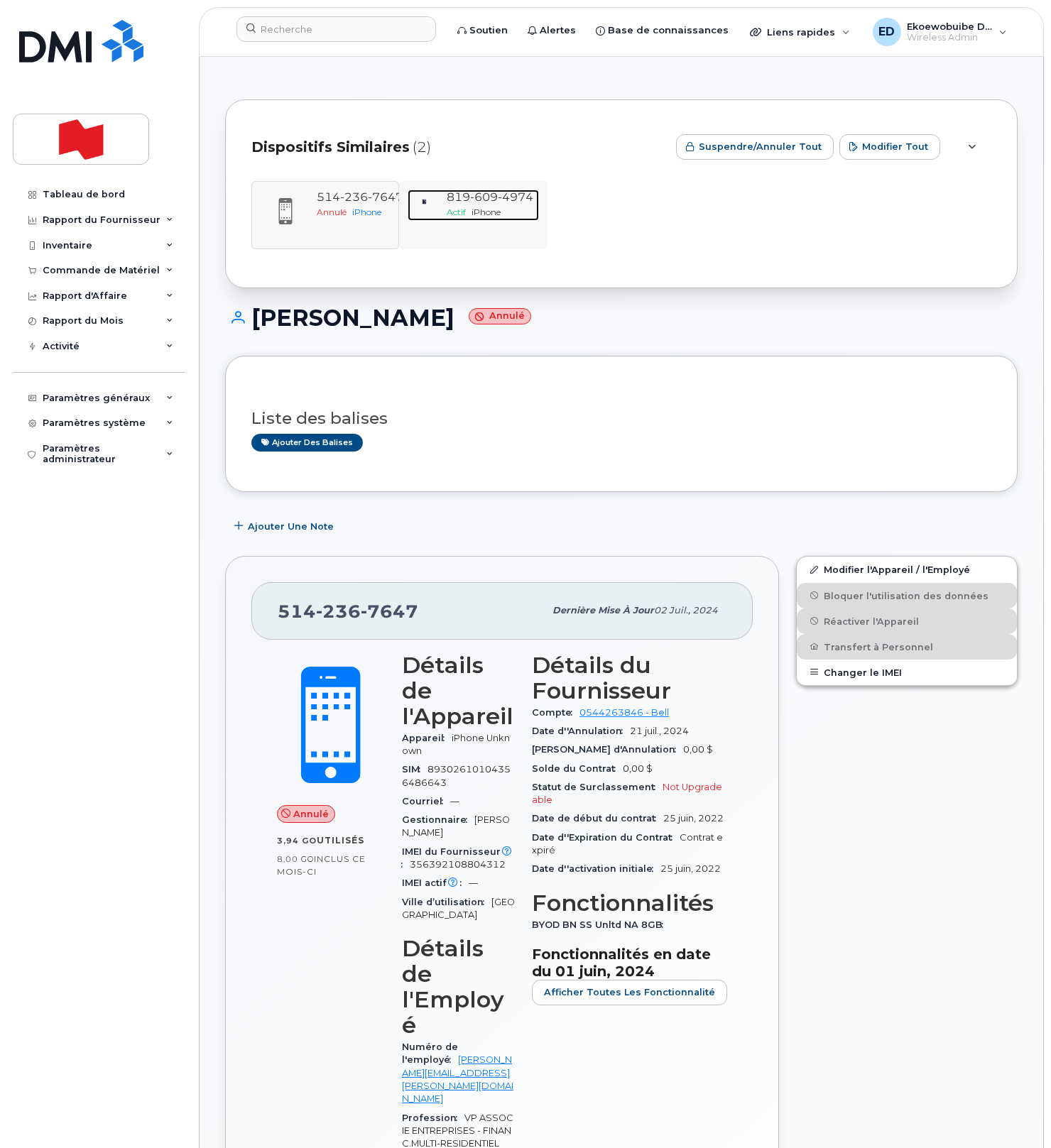
click at [471, 211] on span "iPhone" at bounding box center [486, 212] width 29 height 10
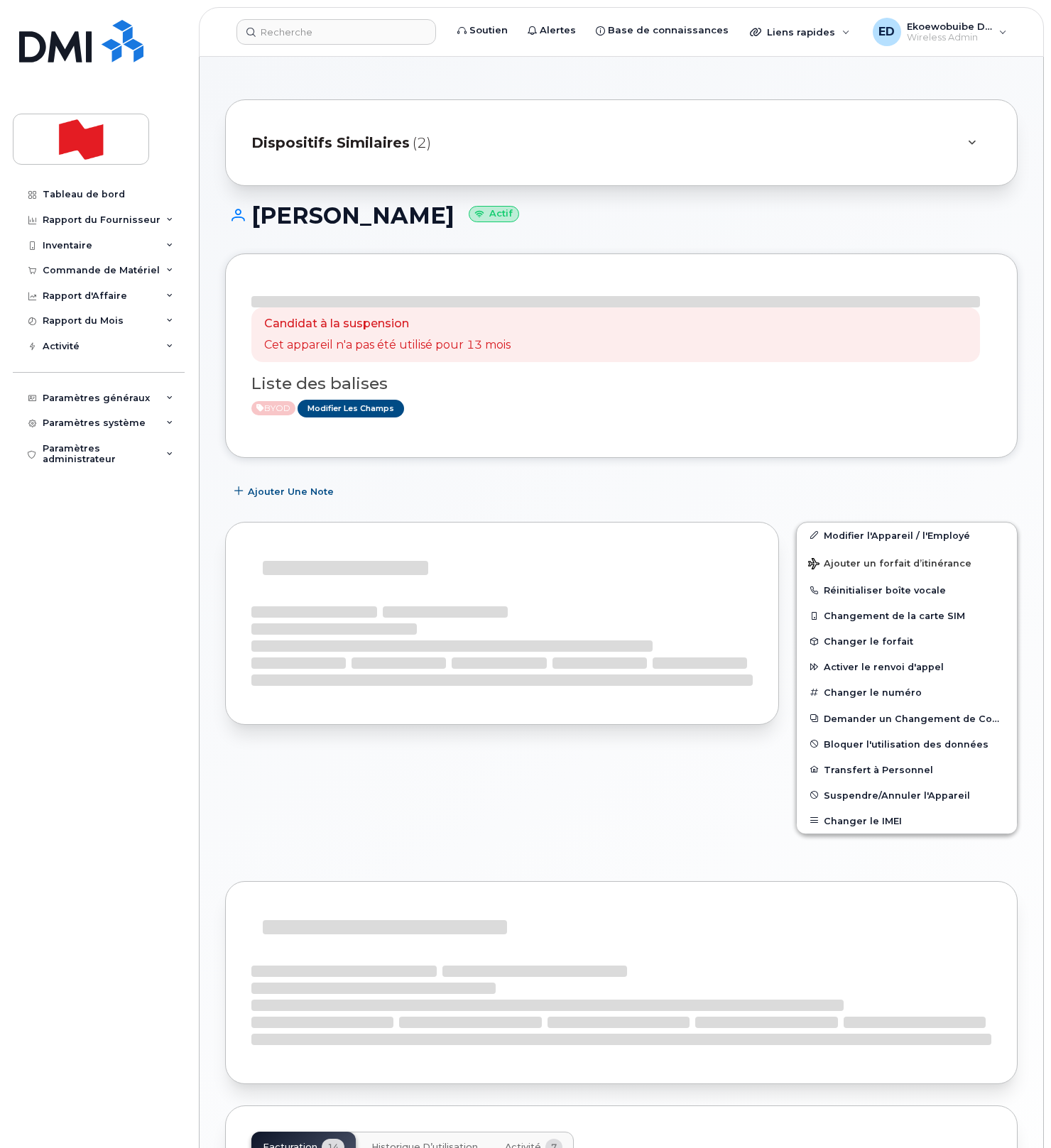
click at [500, 144] on div "Dispositifs Similaires (2)" at bounding box center [601, 143] width 700 height 34
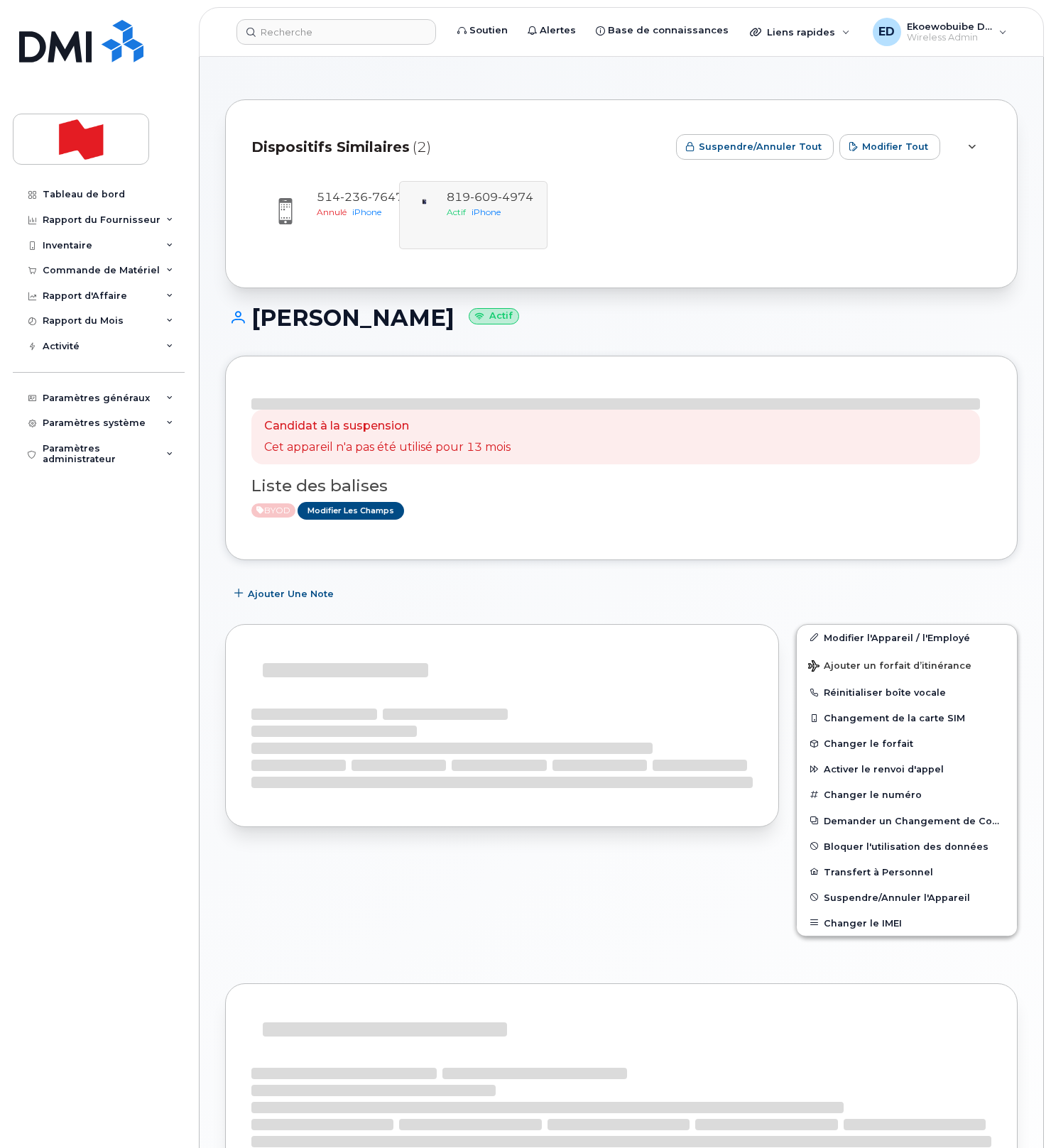
click at [488, 244] on div "[PHONE_NUMBER] Annulé iPhone [PHONE_NUMBER] Actif iPhone" at bounding box center [621, 215] width 740 height 68
click at [785, 341] on div "[PERSON_NAME] Actif" at bounding box center [621, 330] width 793 height 50
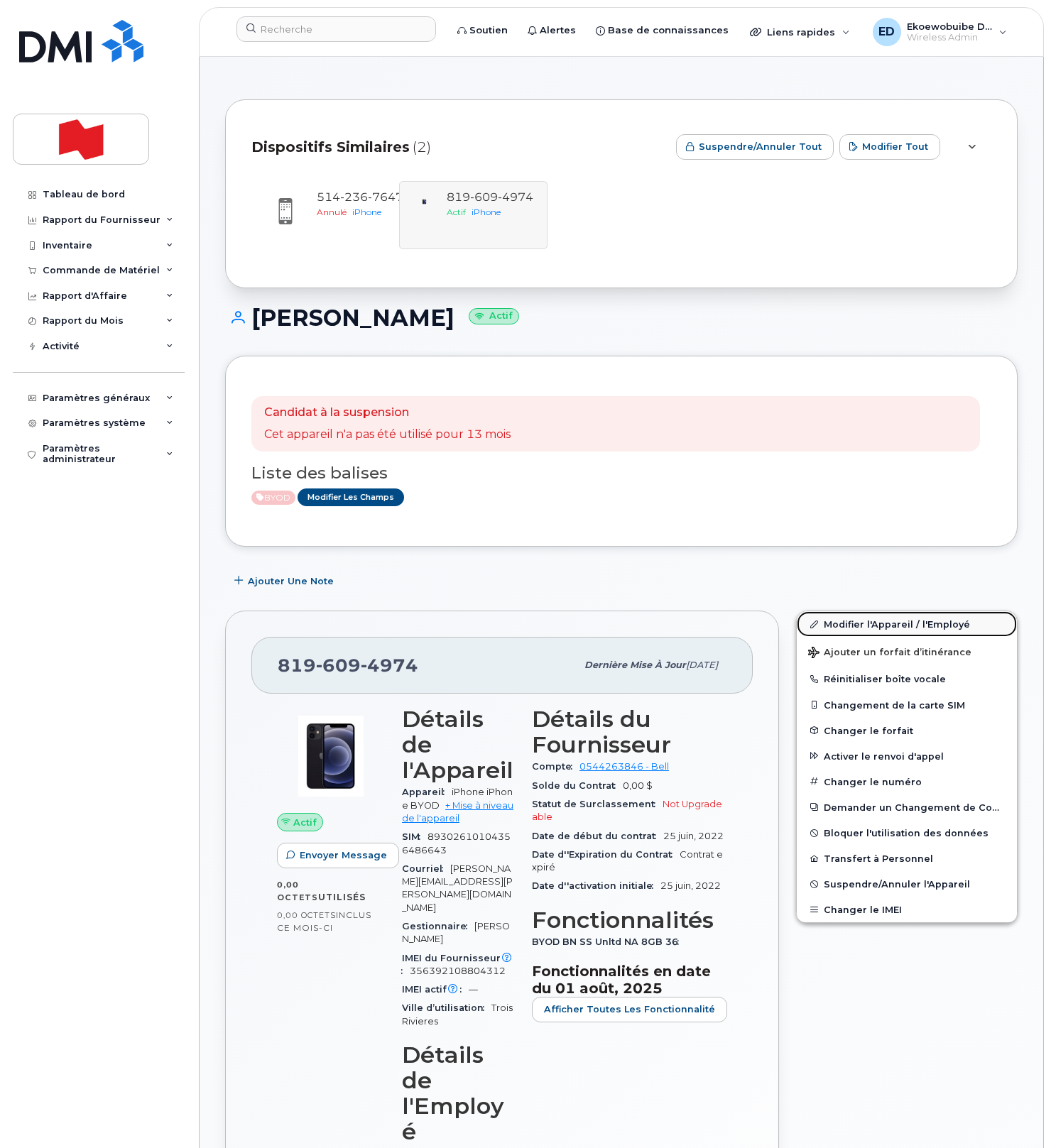
click at [849, 624] on link "Modifier l'Appareil / l'Employé" at bounding box center [906, 624] width 220 height 26
click at [839, 625] on link "Modifier l'Appareil / l'Employé" at bounding box center [906, 624] width 220 height 26
click at [816, 622] on icon at bounding box center [813, 624] width 8 height 8
click at [885, 625] on link "Modifier l'Appareil / l'Employé" at bounding box center [906, 624] width 220 height 26
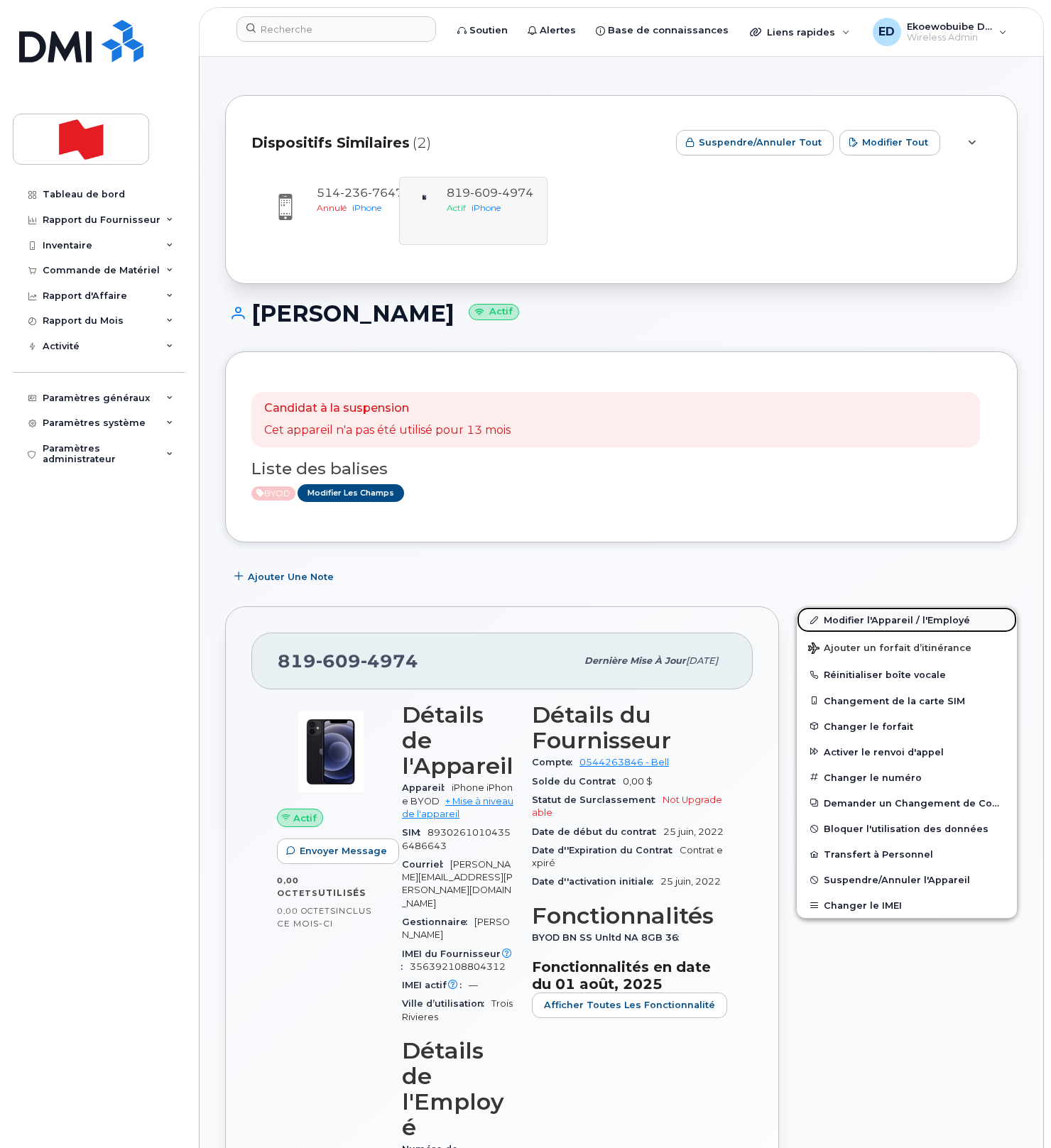
scroll to position [6, 0]
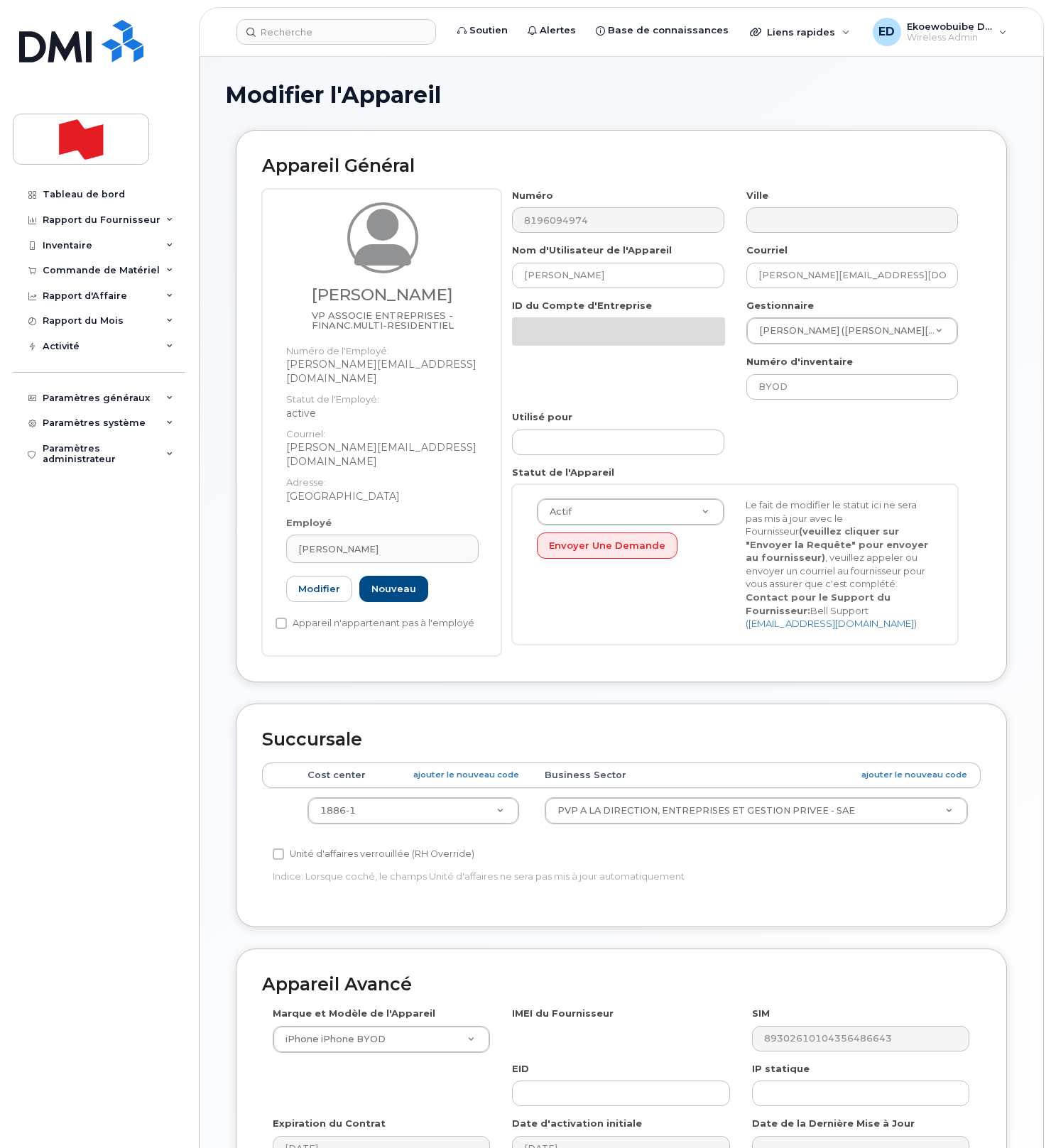
select select "22917079"
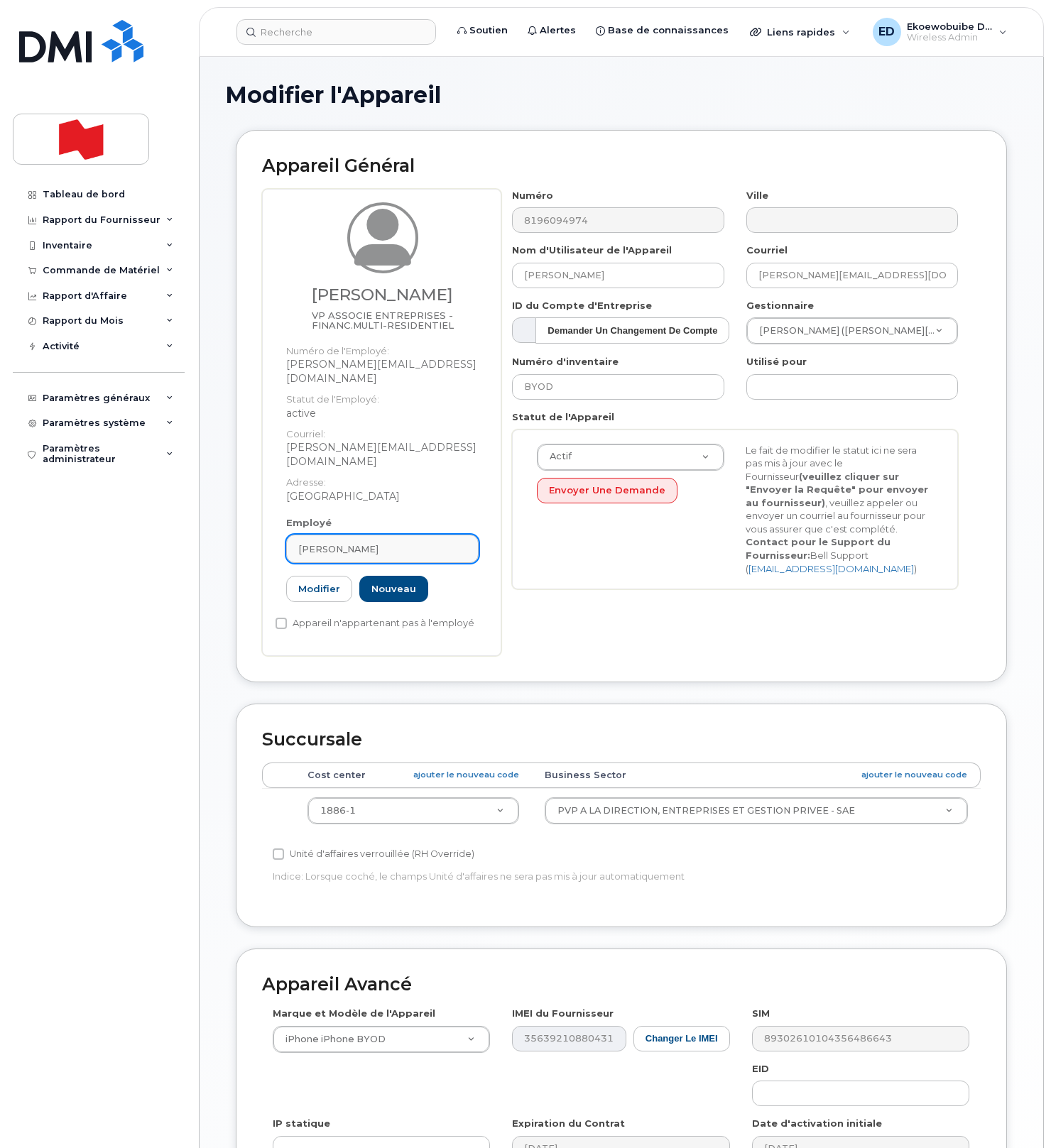
click at [413, 542] on div "[PERSON_NAME]" at bounding box center [382, 549] width 168 height 14
click at [452, 580] on icon at bounding box center [453, 584] width 9 height 9
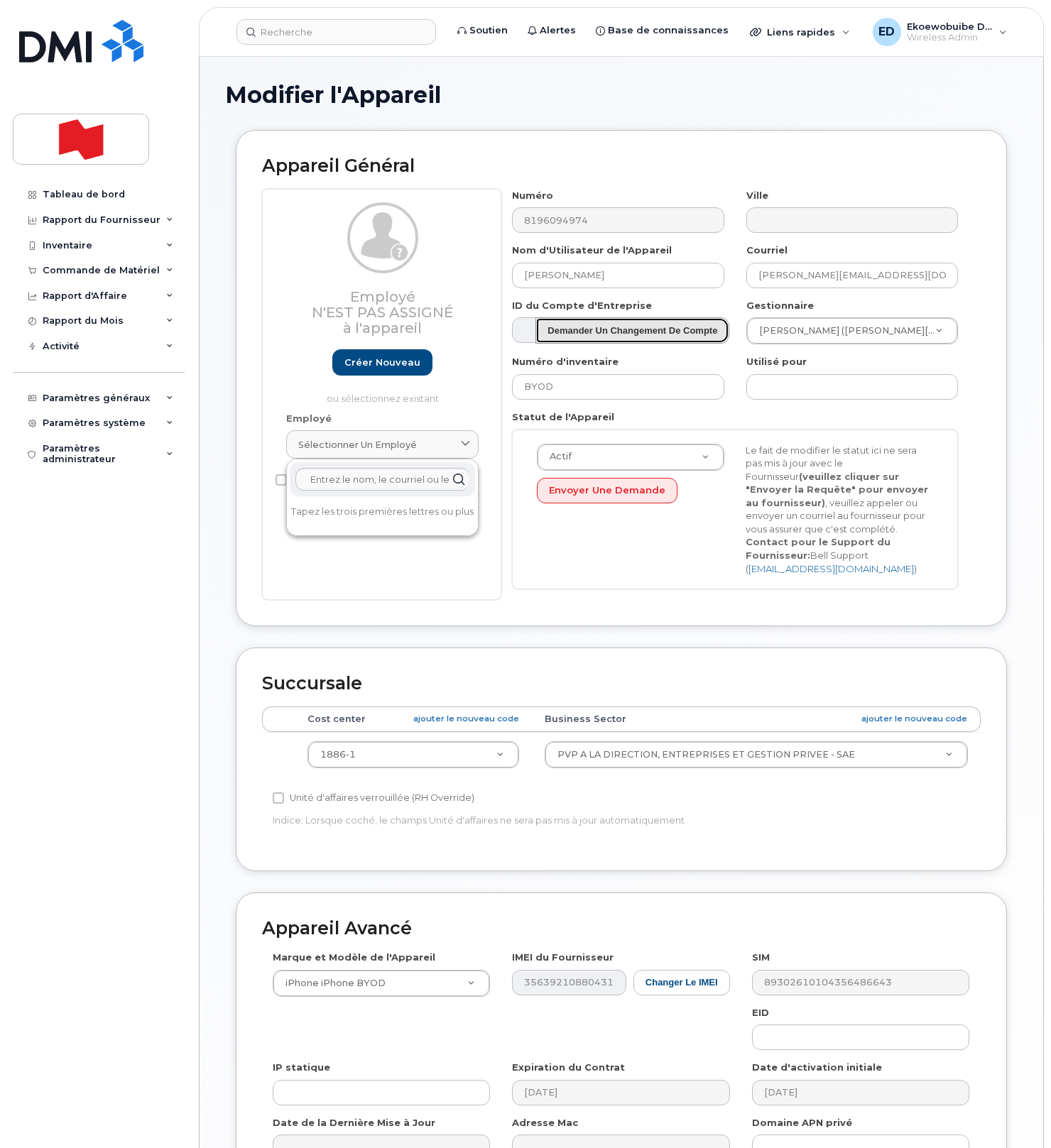
drag, startPoint x: 728, startPoint y: 335, endPoint x: 558, endPoint y: 329, distance: 170.1
click at [558, 329] on button "Demander un Changement de Compte" at bounding box center [632, 330] width 194 height 26
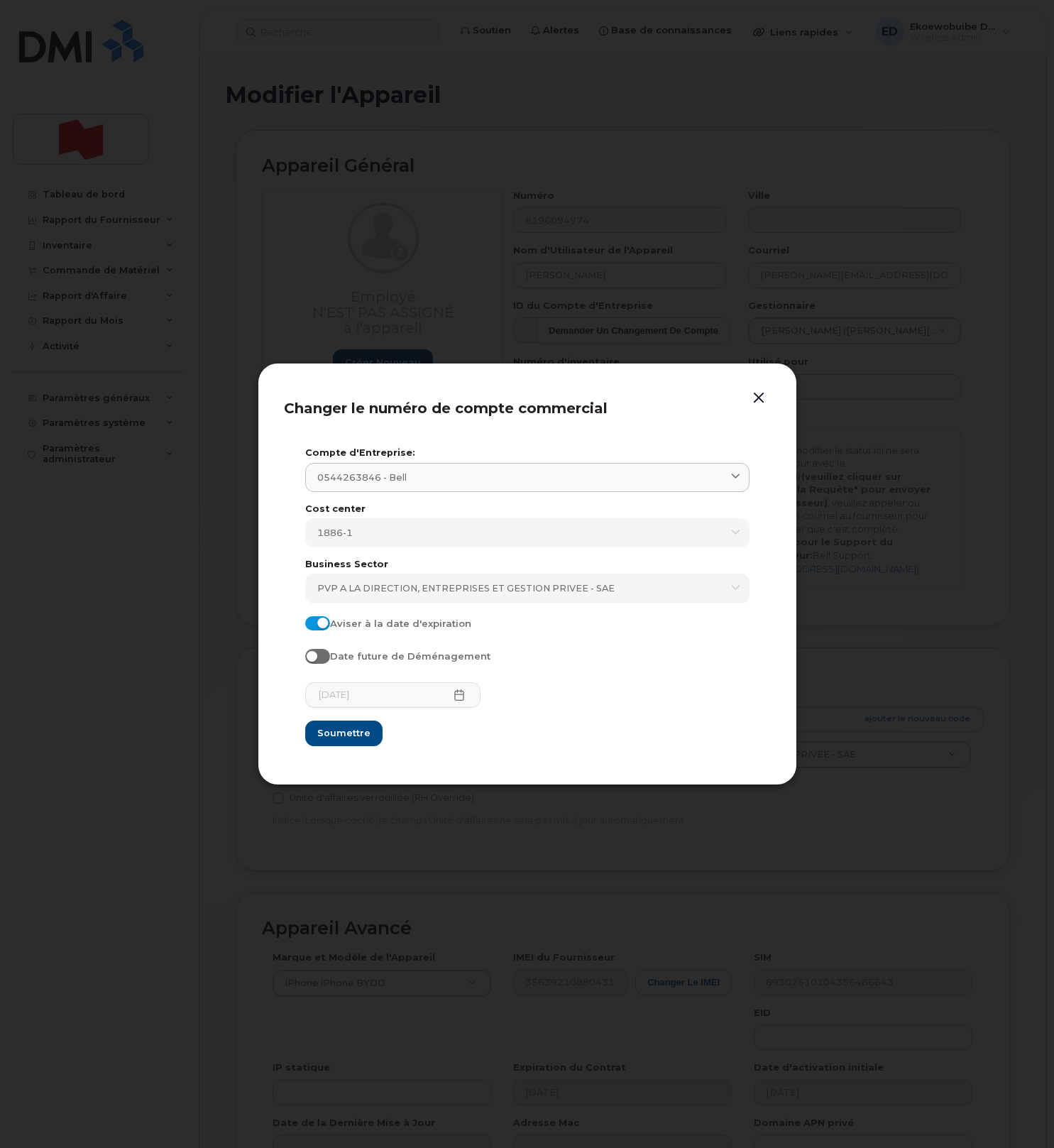
click at [759, 403] on button "button" at bounding box center [758, 397] width 21 height 20
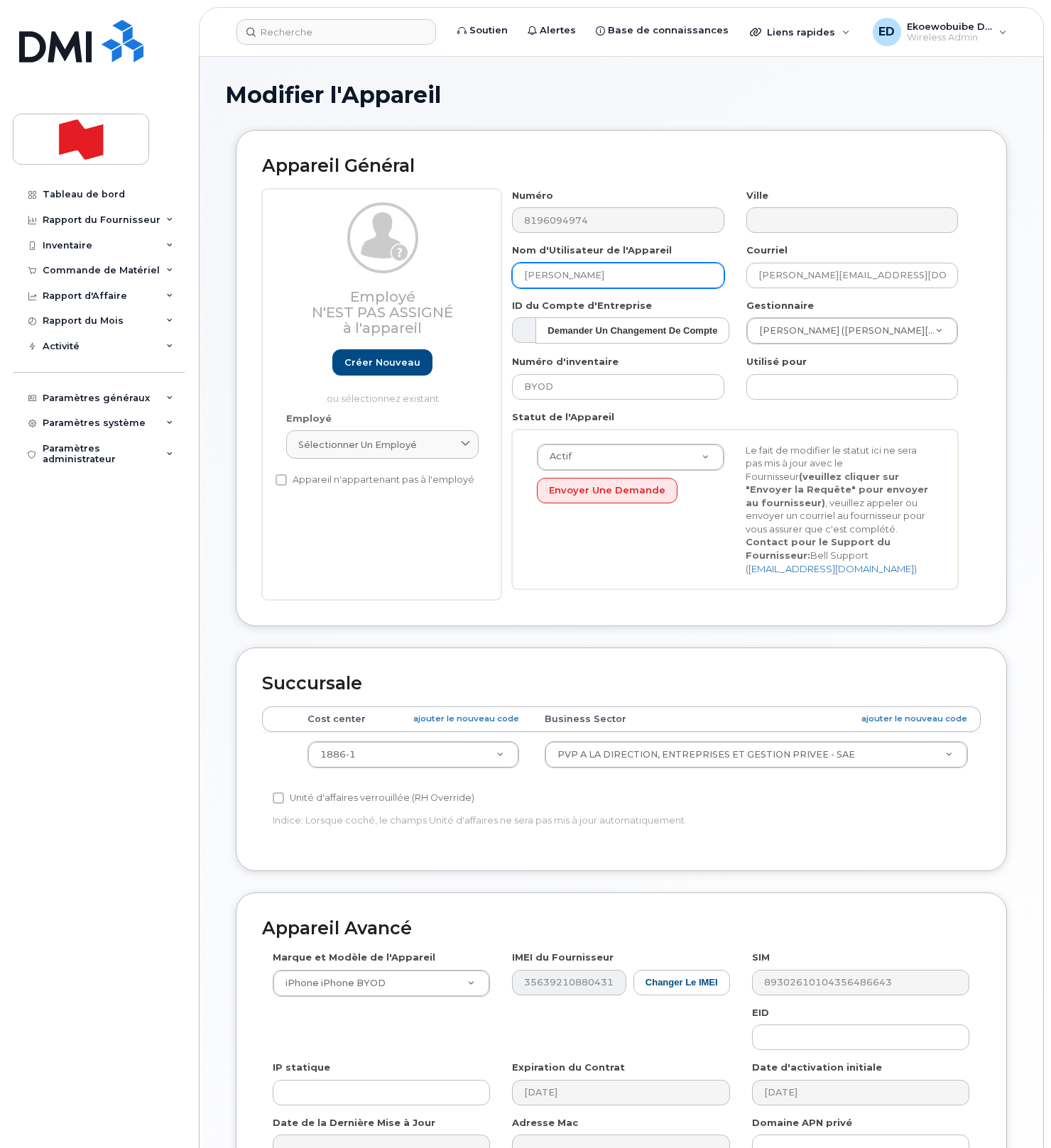
drag, startPoint x: 603, startPoint y: 277, endPoint x: 499, endPoint y: 276, distance: 104.0
click at [499, 276] on div "Employé N'est pas assigné à l'appareil Créer nouveau ou sélectionnez existant E…" at bounding box center [621, 394] width 718 height 411
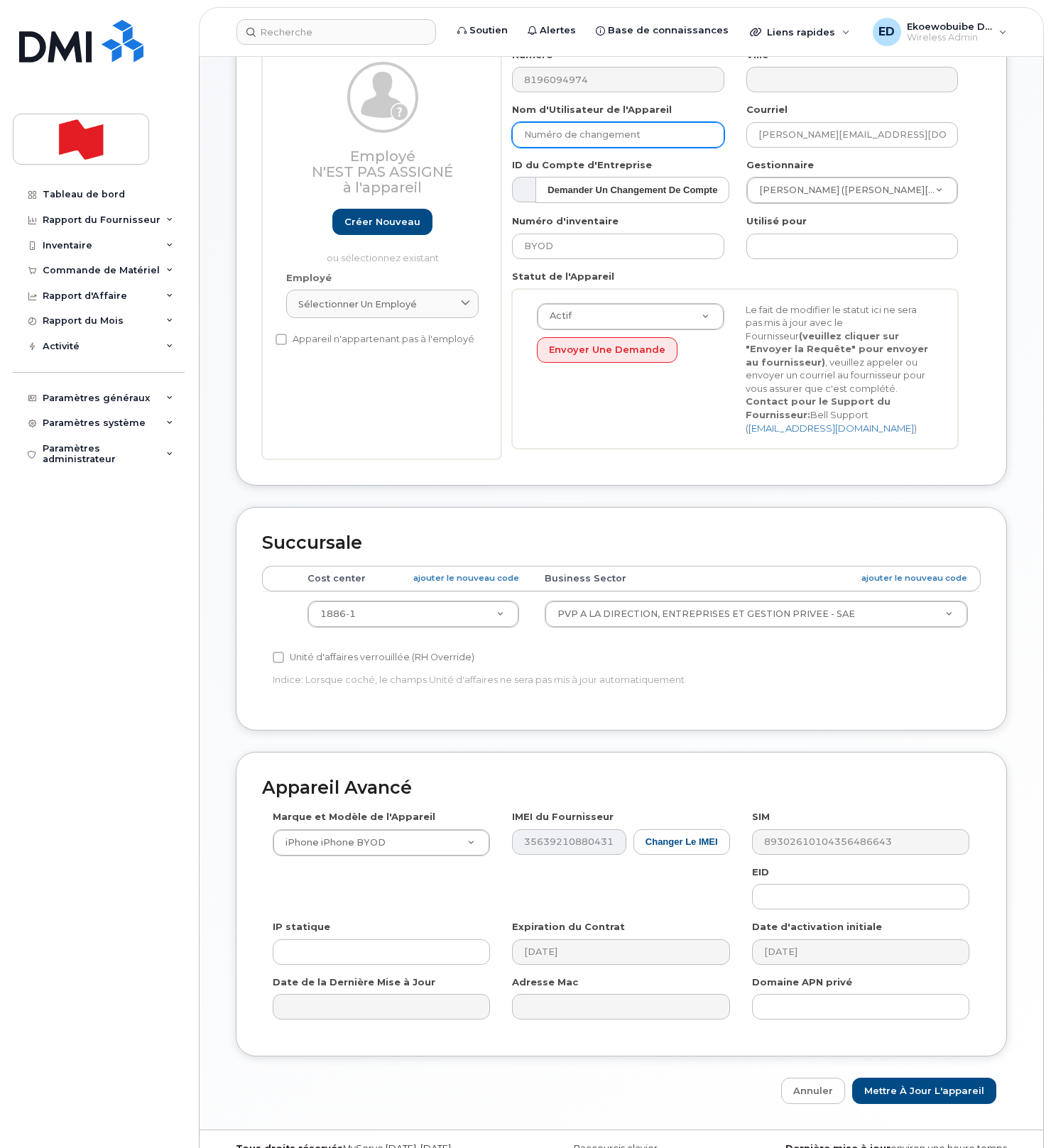
scroll to position [182, 0]
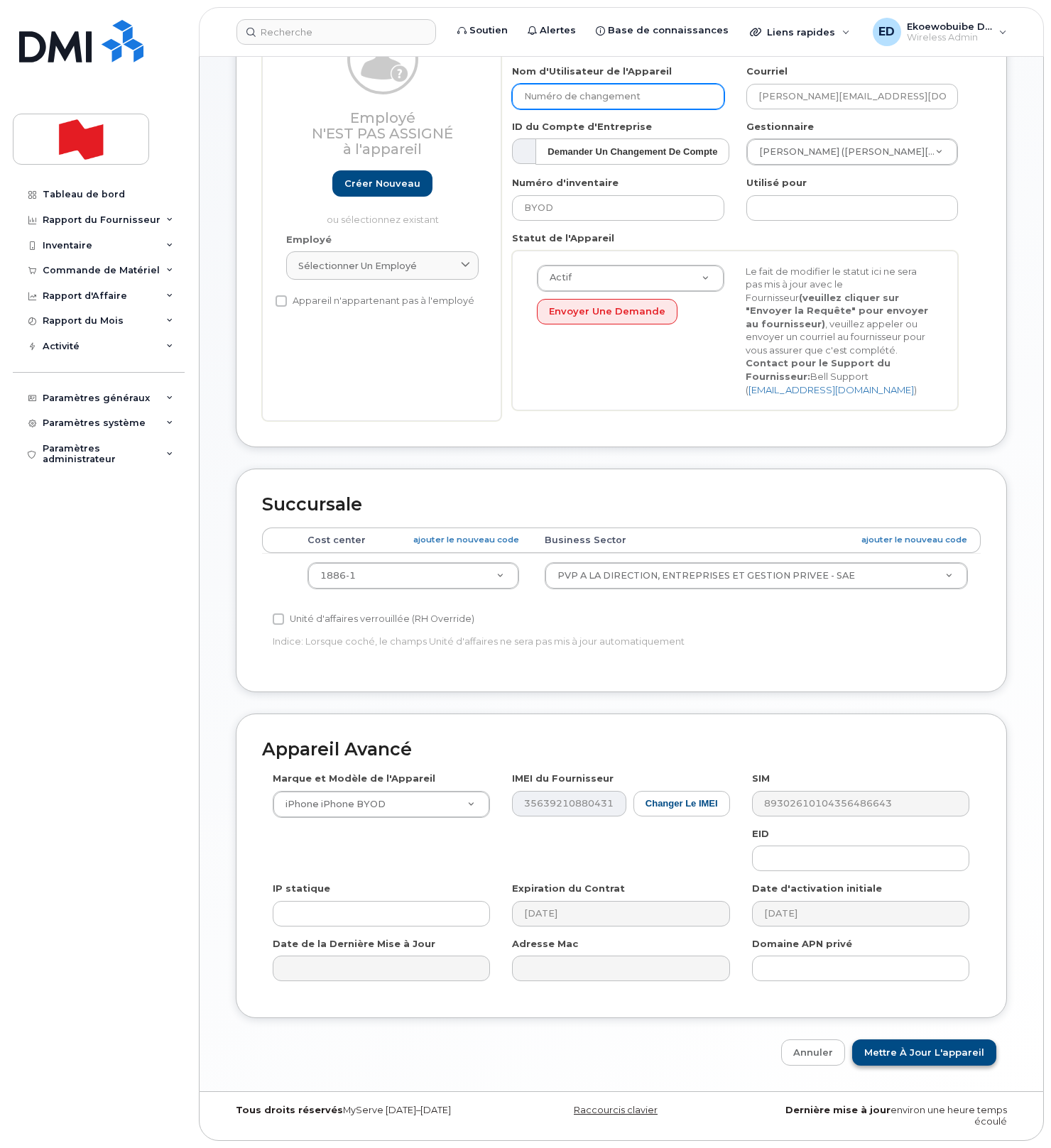
type input "Numéro de changement"
drag, startPoint x: 917, startPoint y: 1051, endPoint x: 931, endPoint y: 1047, distance: 14.6
click at [917, 1051] on input "Mettre à jour l'appareil" at bounding box center [924, 1052] width 145 height 26
type input "Sauvegarde..."
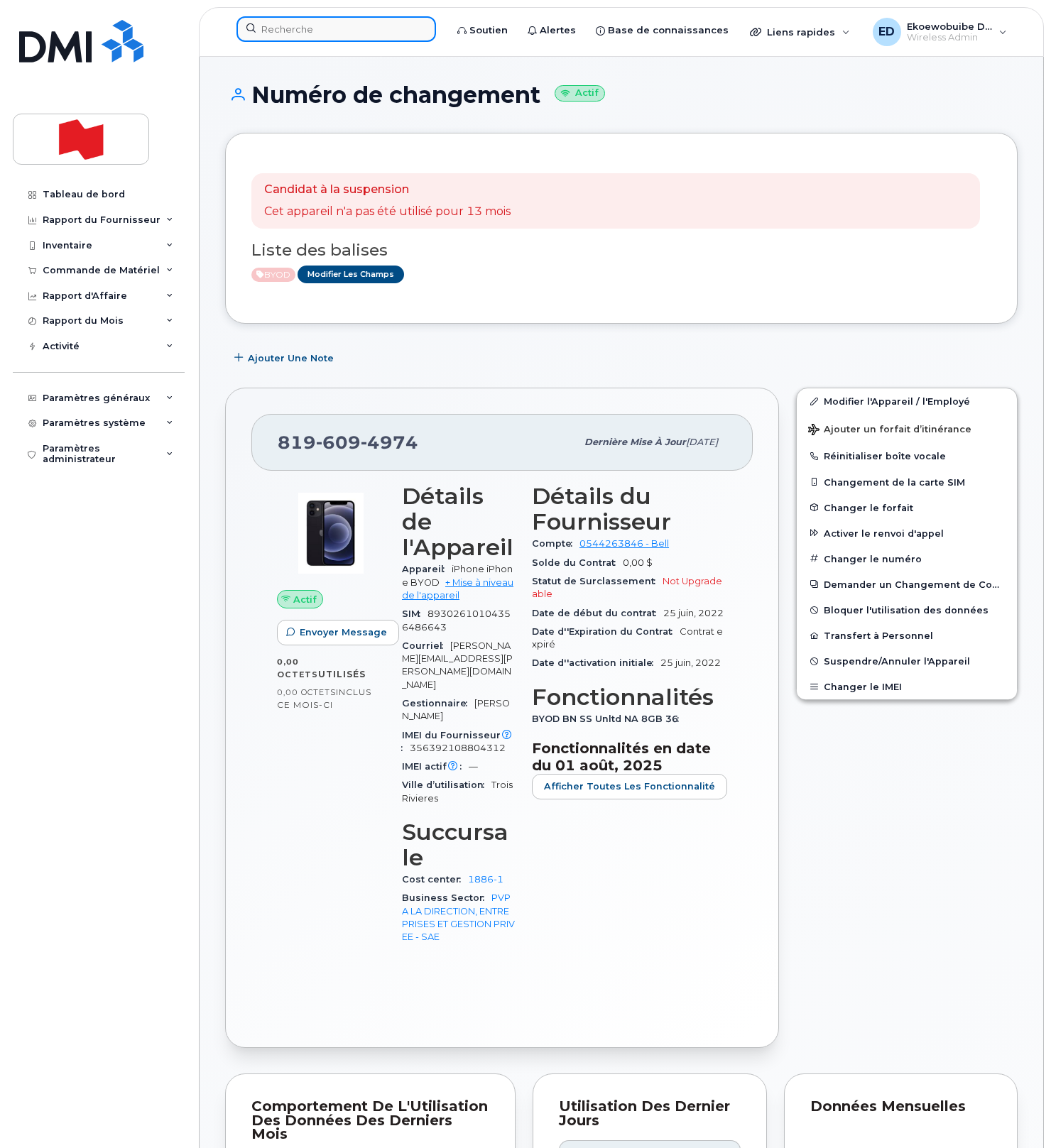
click at [328, 27] on input at bounding box center [335, 29] width 199 height 26
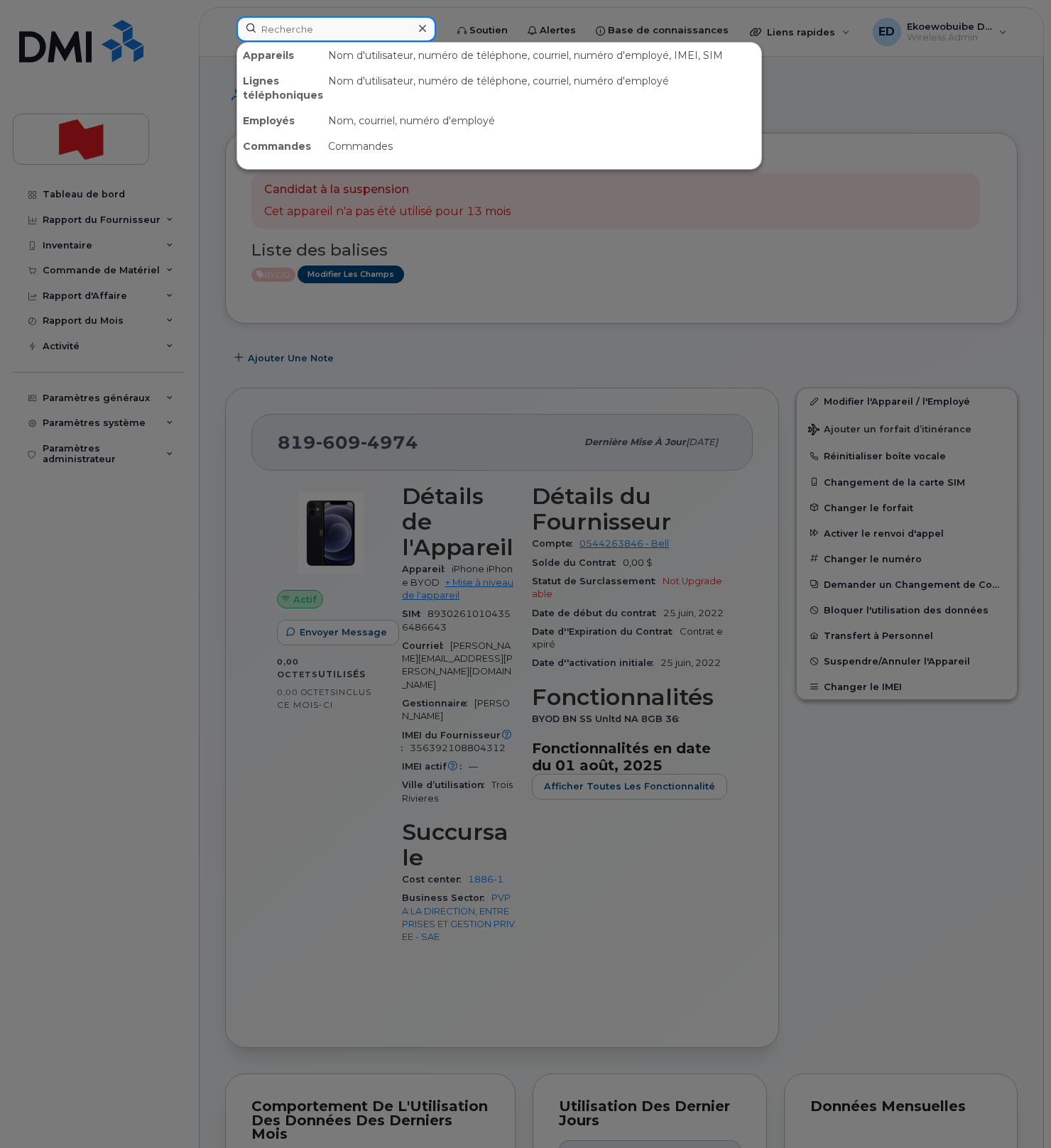
paste input "8197270264"
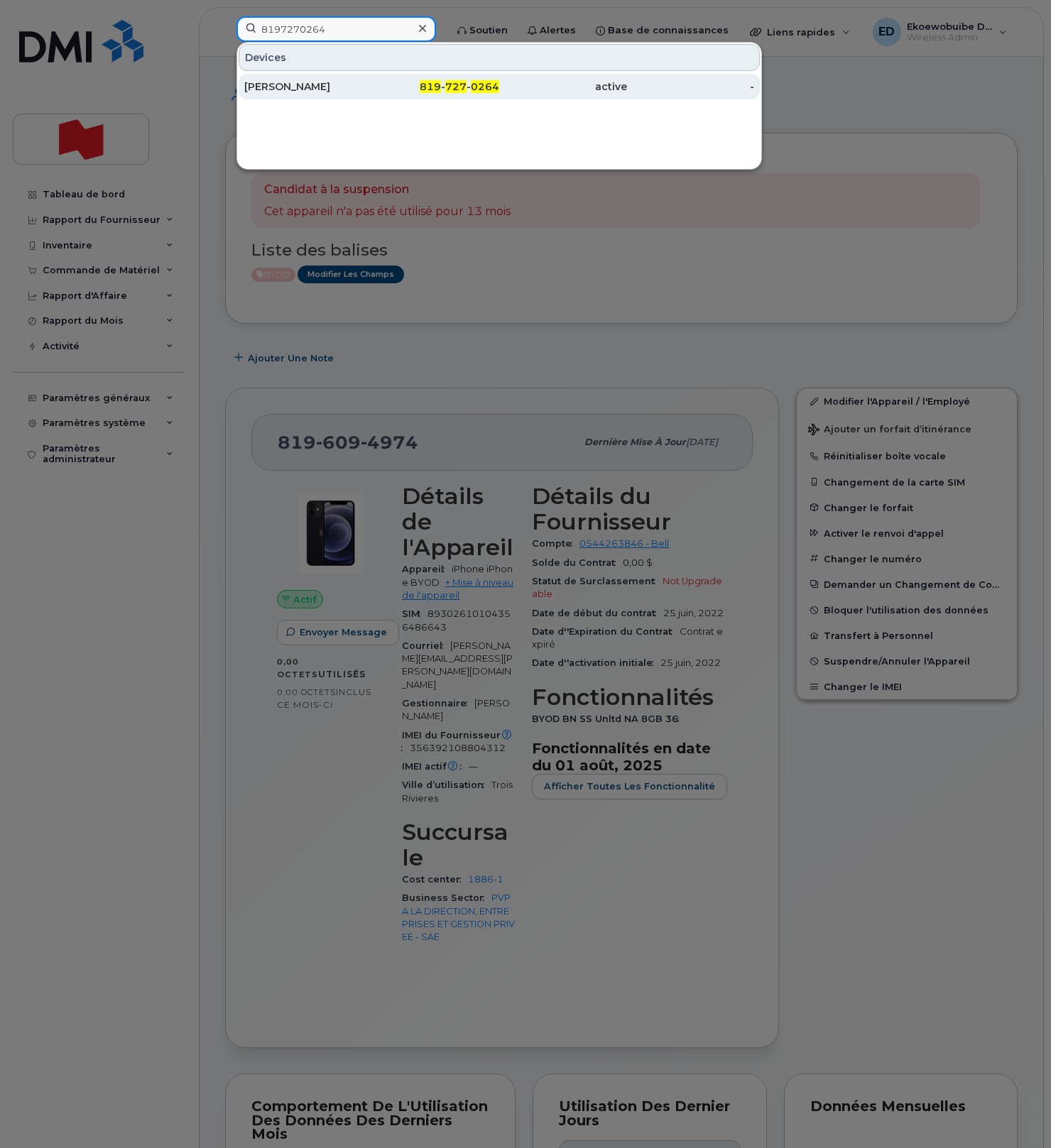
type input "8197270264"
click at [287, 81] on div "[PERSON_NAME]" at bounding box center [308, 86] width 127 height 15
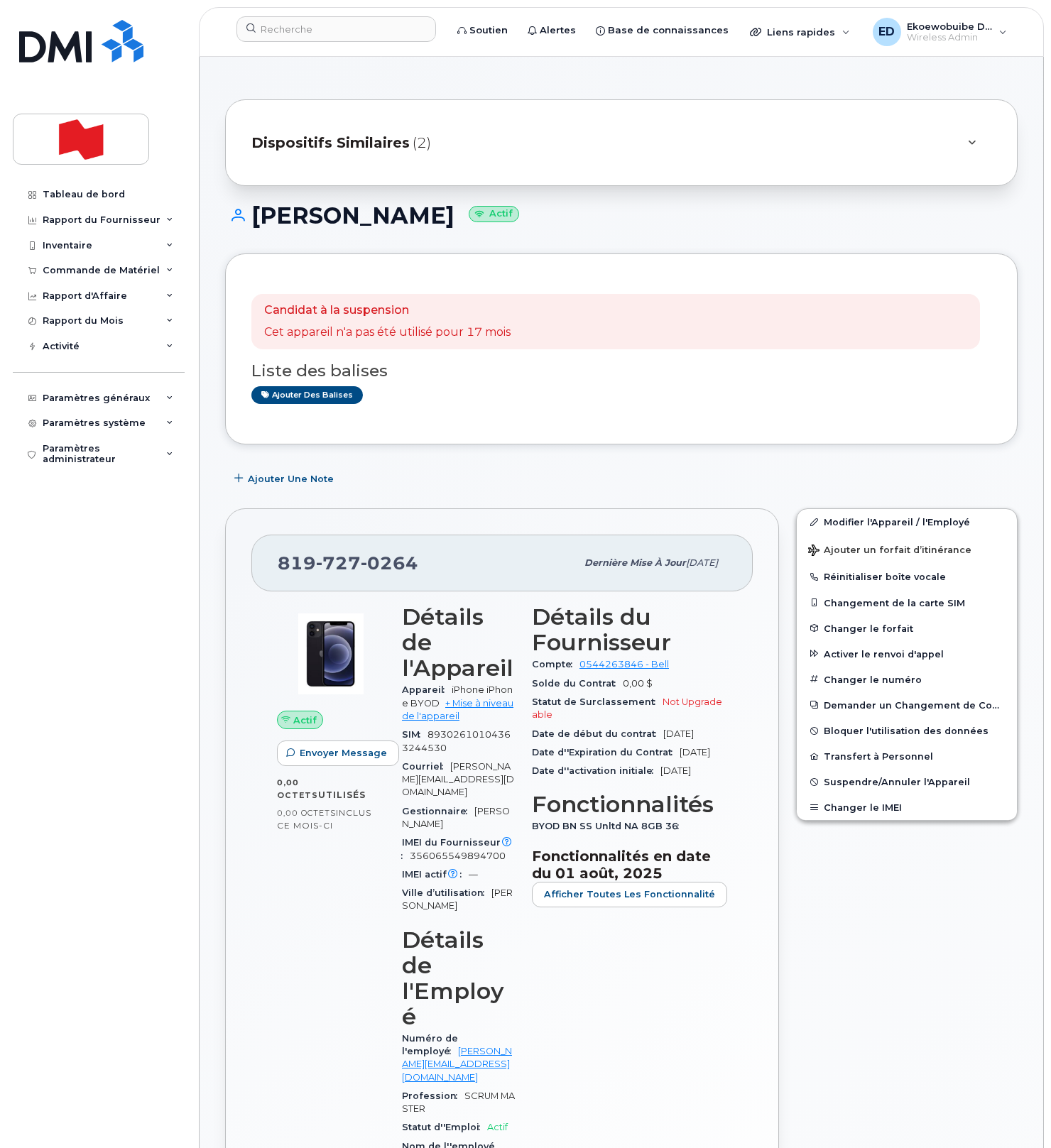
click at [686, 155] on div "Dispositifs Similaires (2)" at bounding box center [601, 143] width 700 height 34
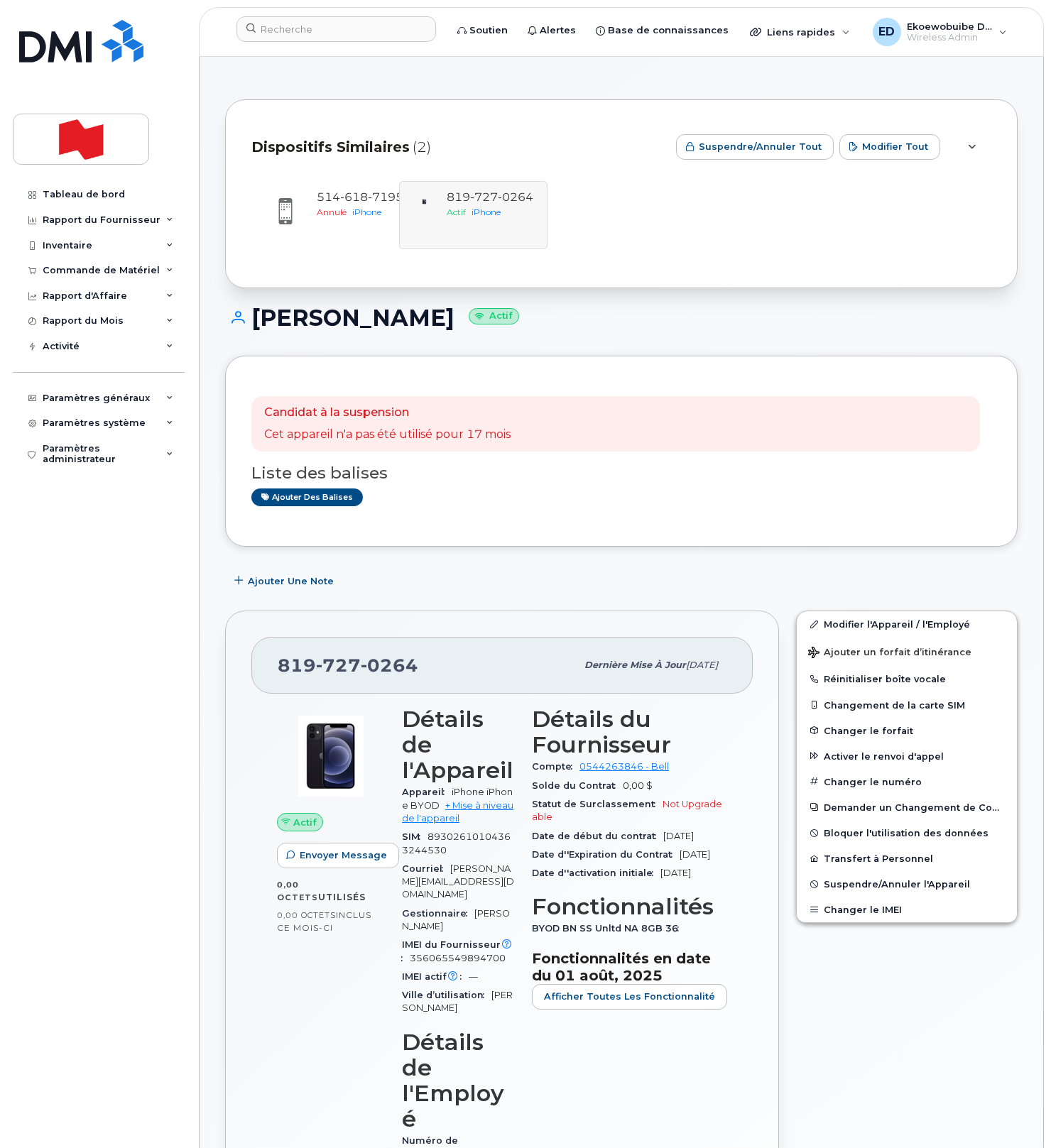
click at [492, 215] on div "[PHONE_NUMBER] Annulé iPhone [PHONE_NUMBER] Actif iPhone" at bounding box center [621, 215] width 740 height 68
click at [774, 331] on div "[PERSON_NAME] Actif" at bounding box center [621, 330] width 793 height 50
click at [818, 621] on span at bounding box center [813, 623] width 11 height 11
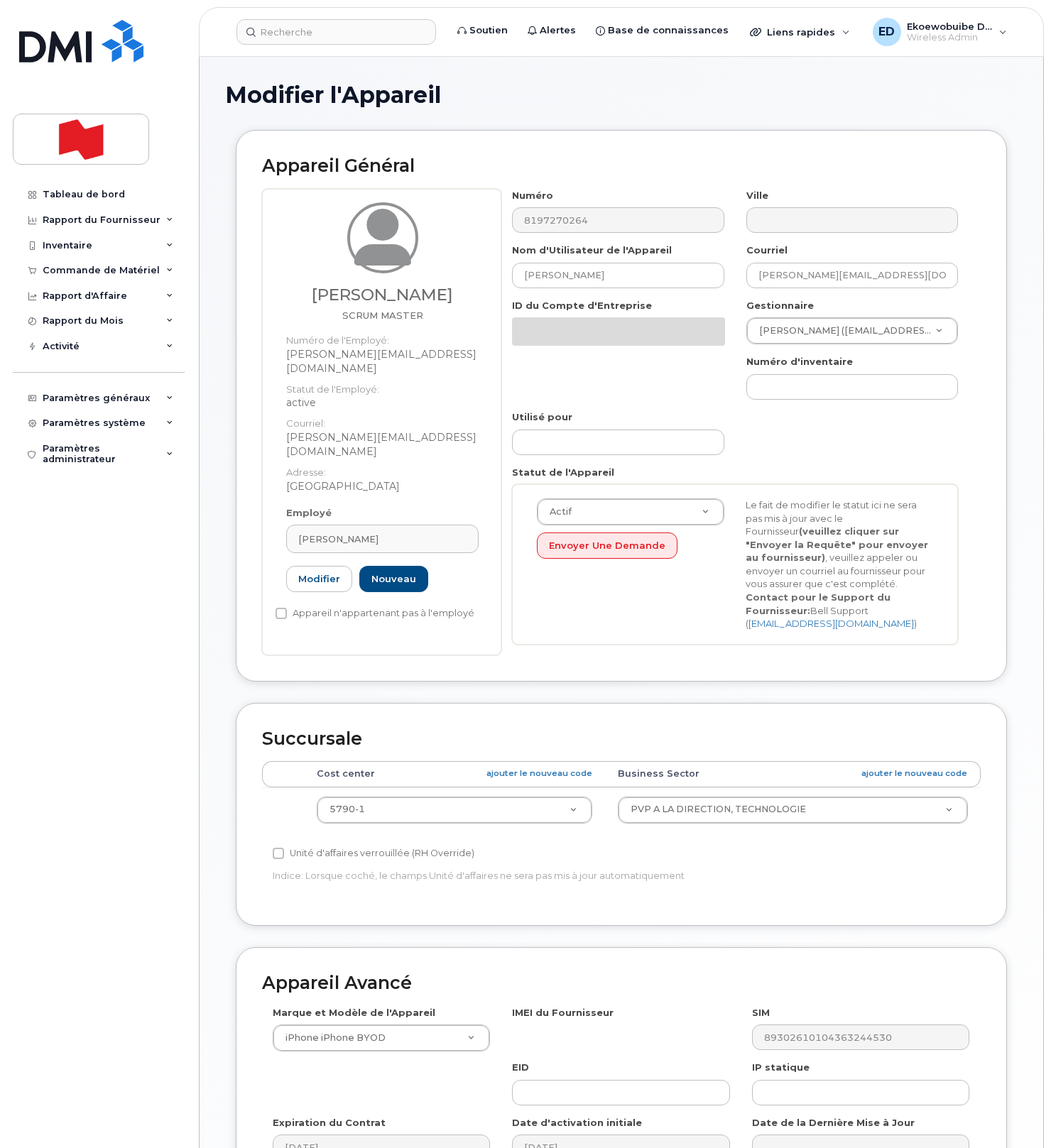
select select "22917076"
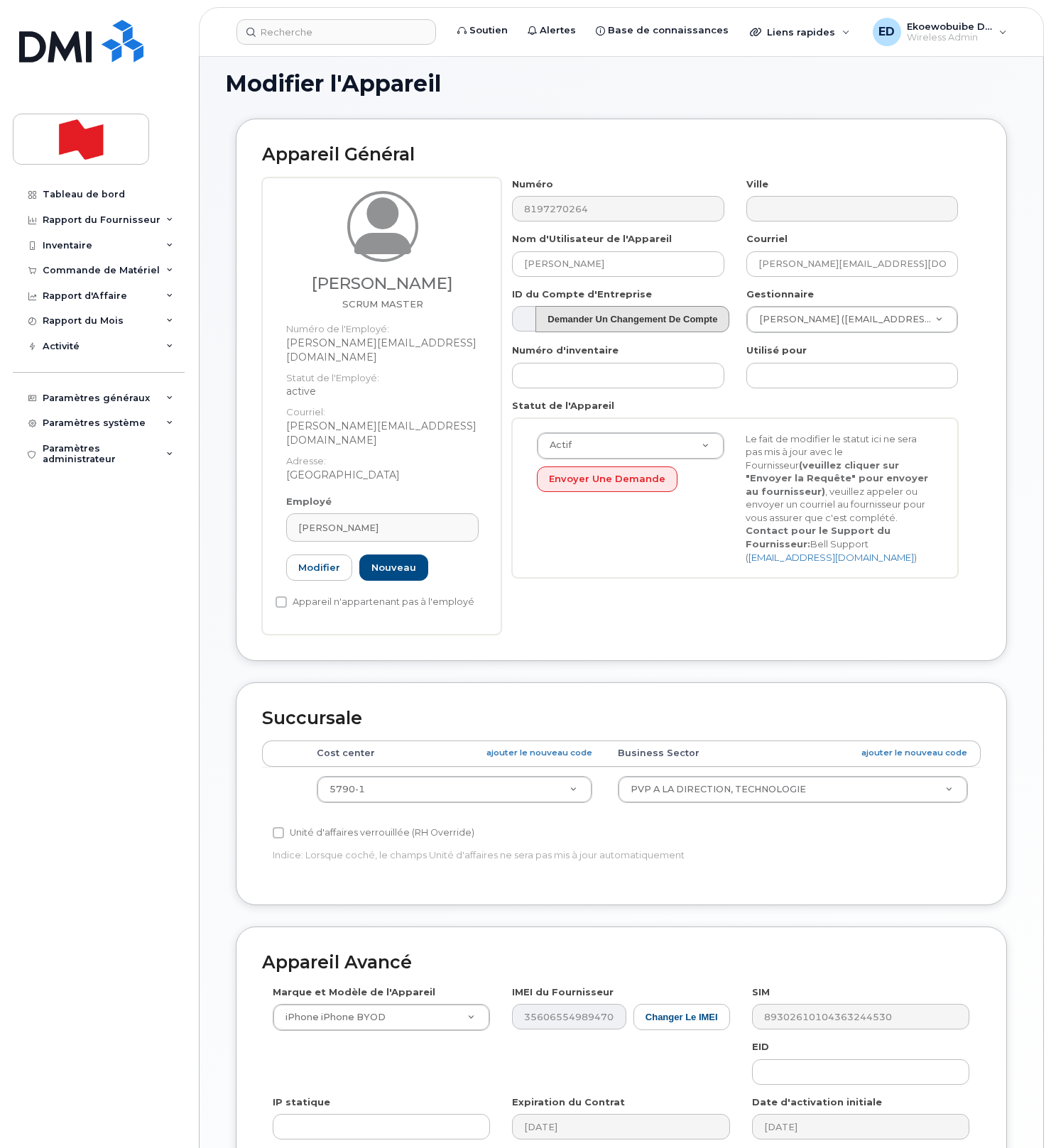
scroll to position [25, 0]
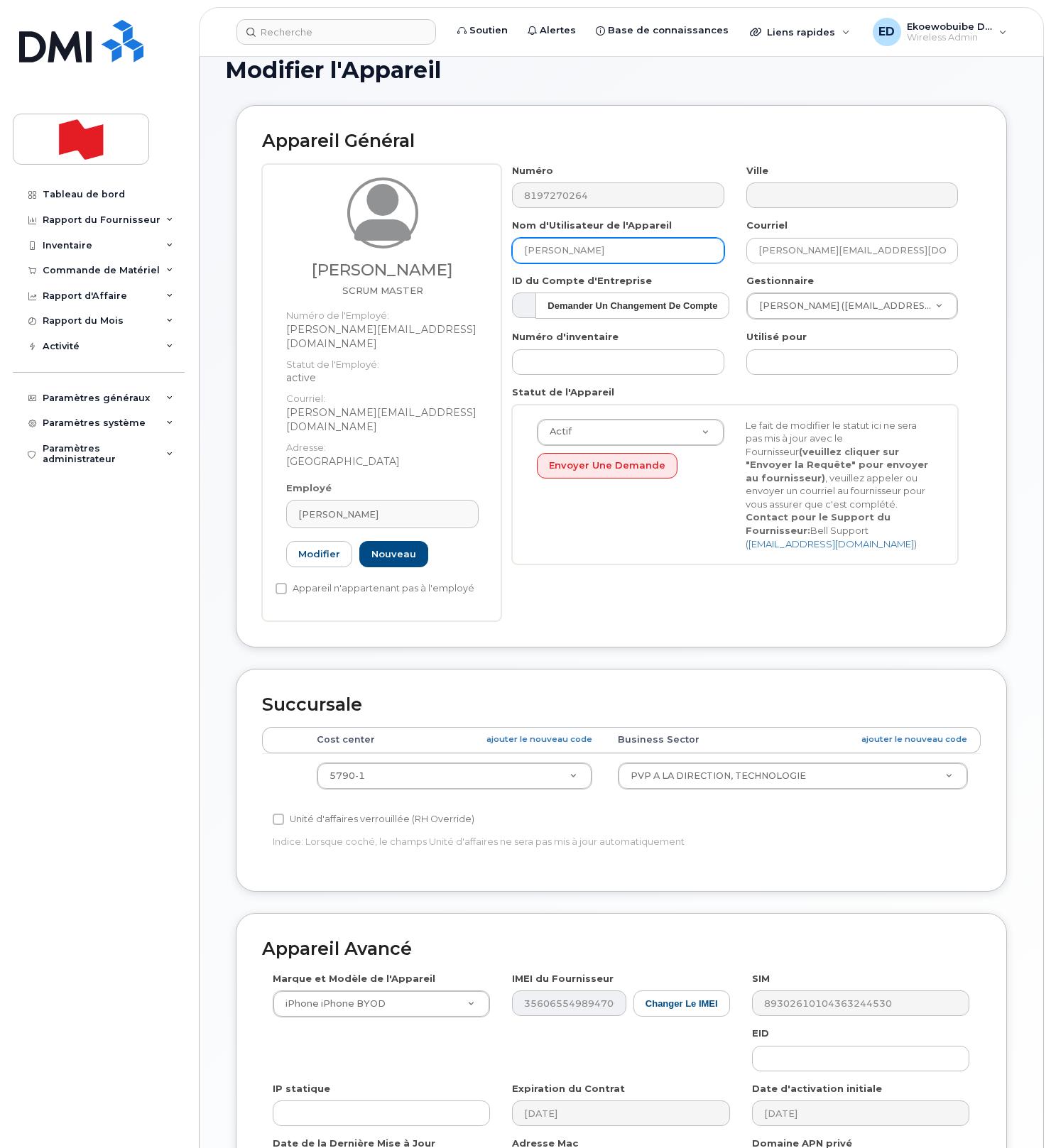
drag, startPoint x: 601, startPoint y: 262, endPoint x: 516, endPoint y: 258, distance: 85.1
click at [516, 258] on input "Lynda Sellam" at bounding box center [617, 250] width 211 height 26
drag, startPoint x: 593, startPoint y: 256, endPoint x: 506, endPoint y: 253, distance: 87.1
click at [506, 253] on div "Nom d'Utilisateur de l'Appareil Lynda Sellam" at bounding box center [617, 241] width 233 height 44
type input "Numero de changement"
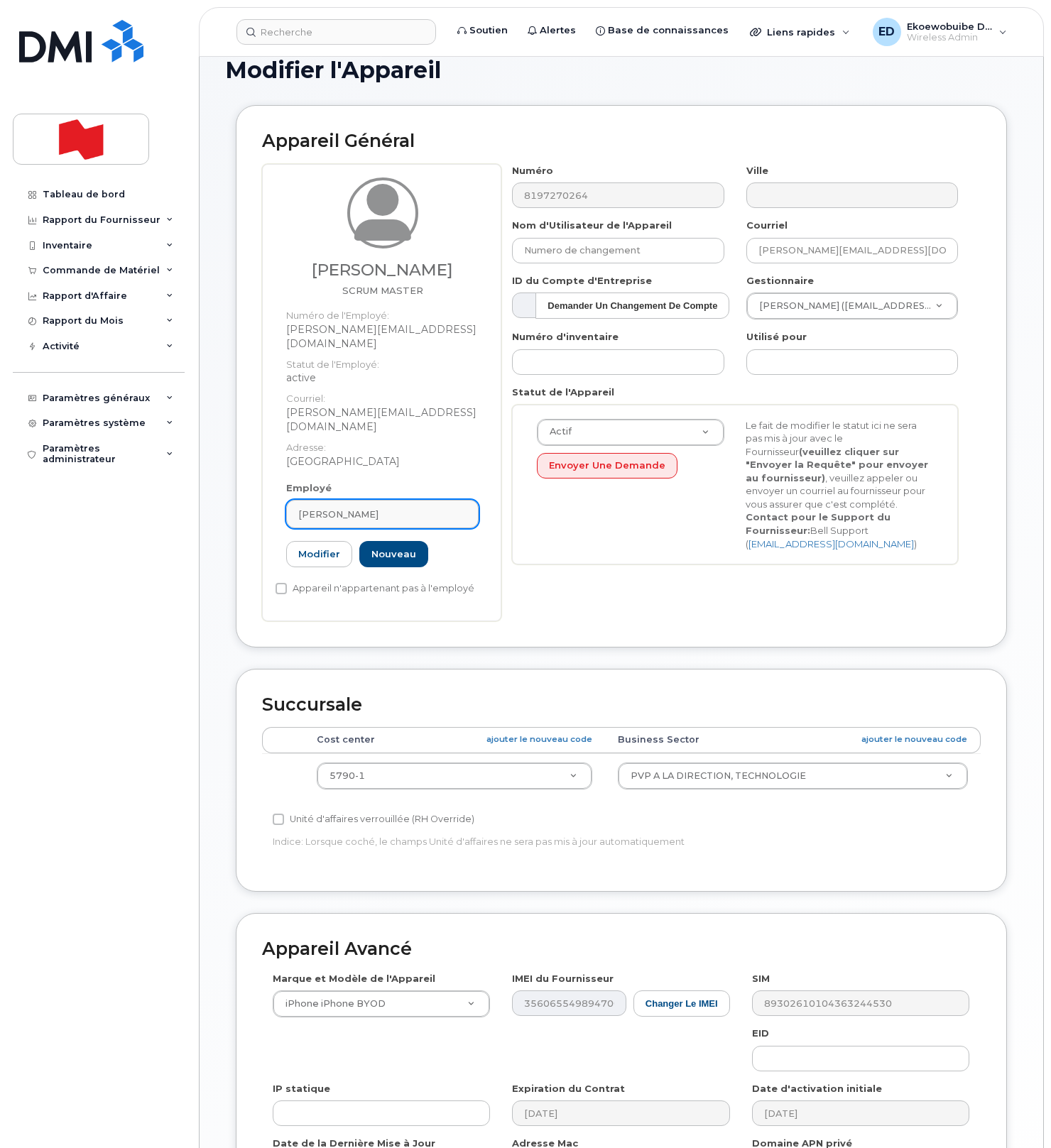
click at [387, 508] on div "Lynda Sellam" at bounding box center [382, 515] width 168 height 14
click at [454, 545] on icon at bounding box center [453, 549] width 9 height 9
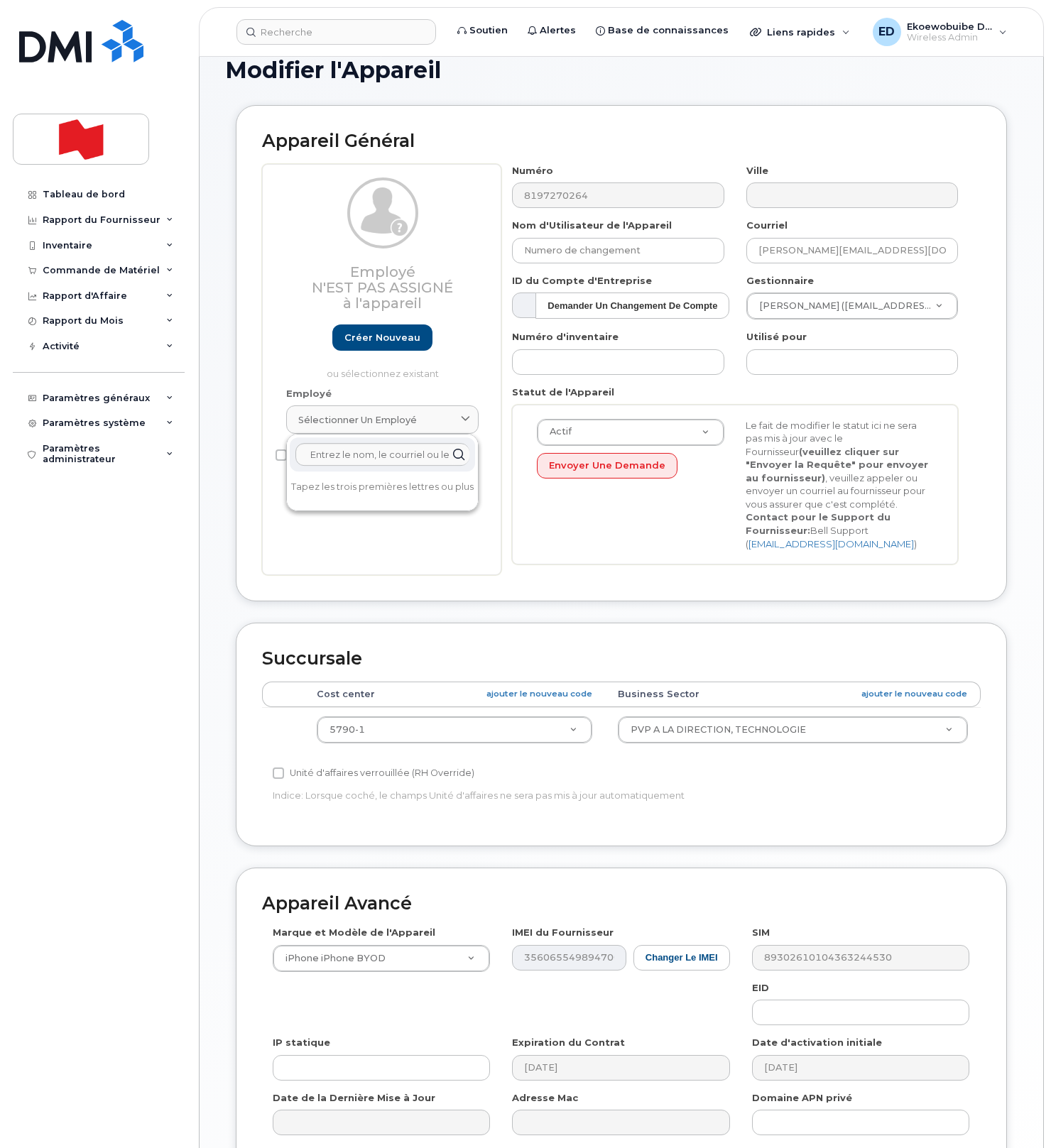
scroll to position [182, 0]
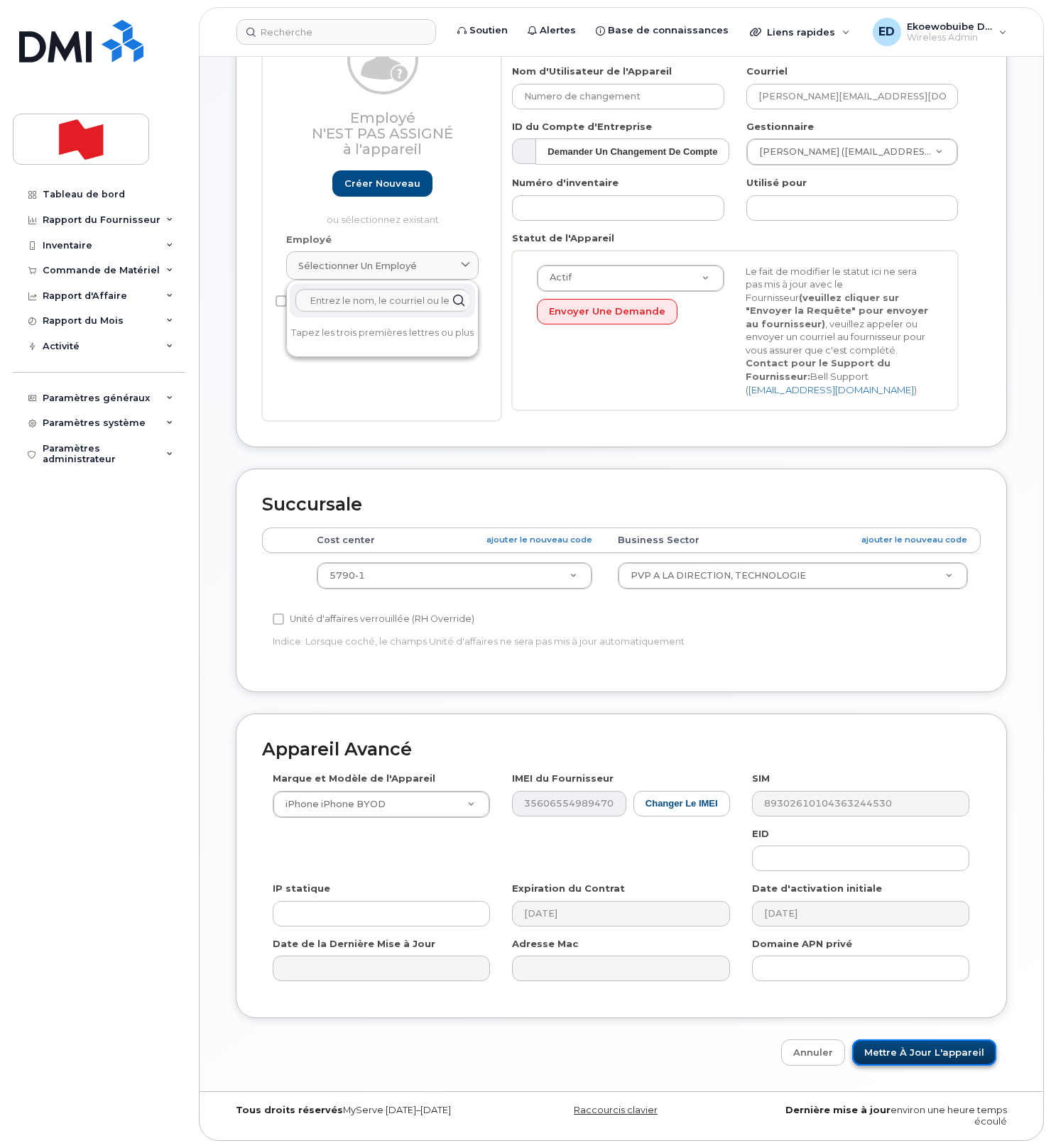
click at [899, 1052] on input "Mettre à jour l'appareil" at bounding box center [924, 1052] width 145 height 26
type input "Sauvegarde..."
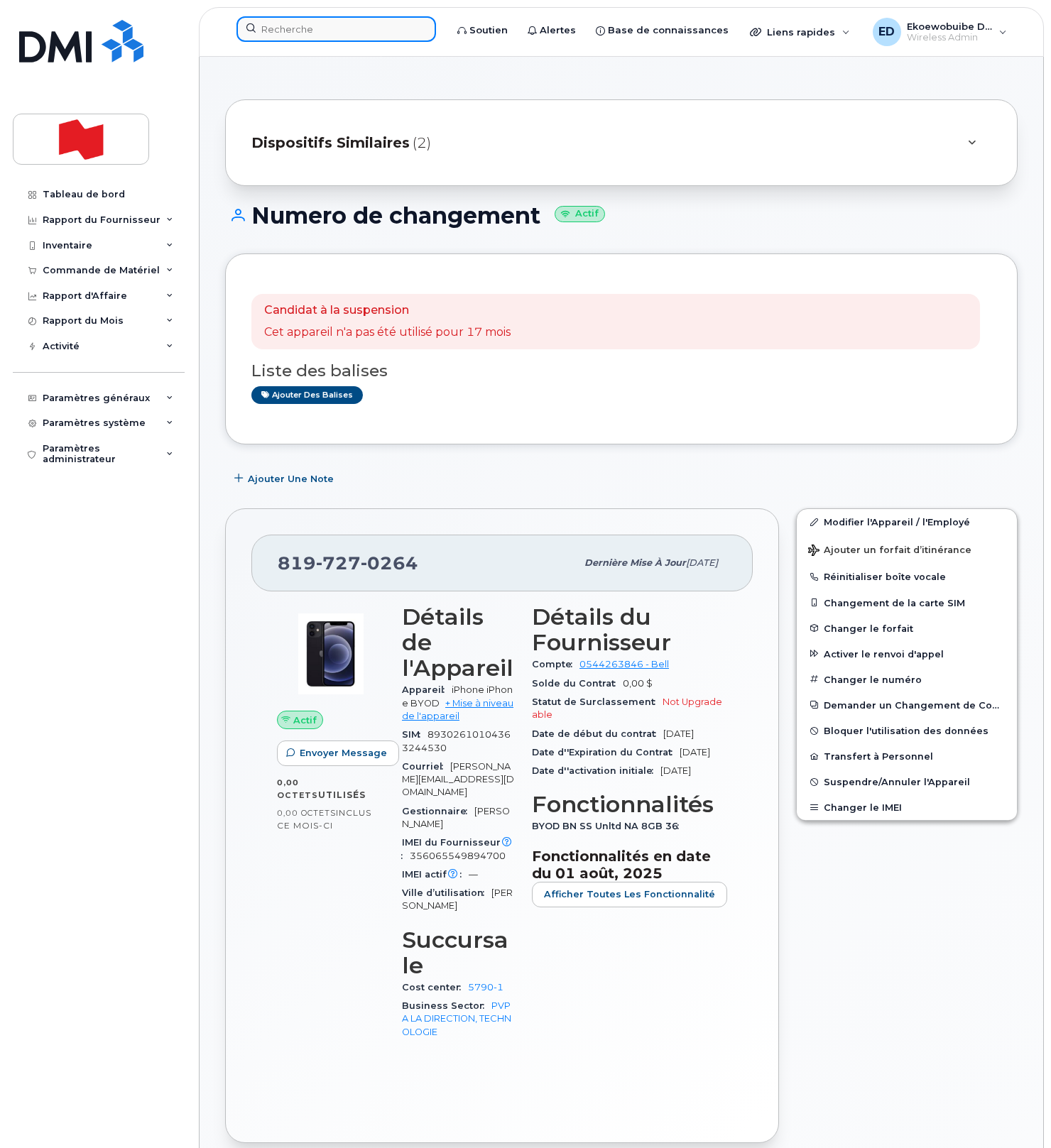
click at [307, 35] on input at bounding box center [335, 29] width 199 height 26
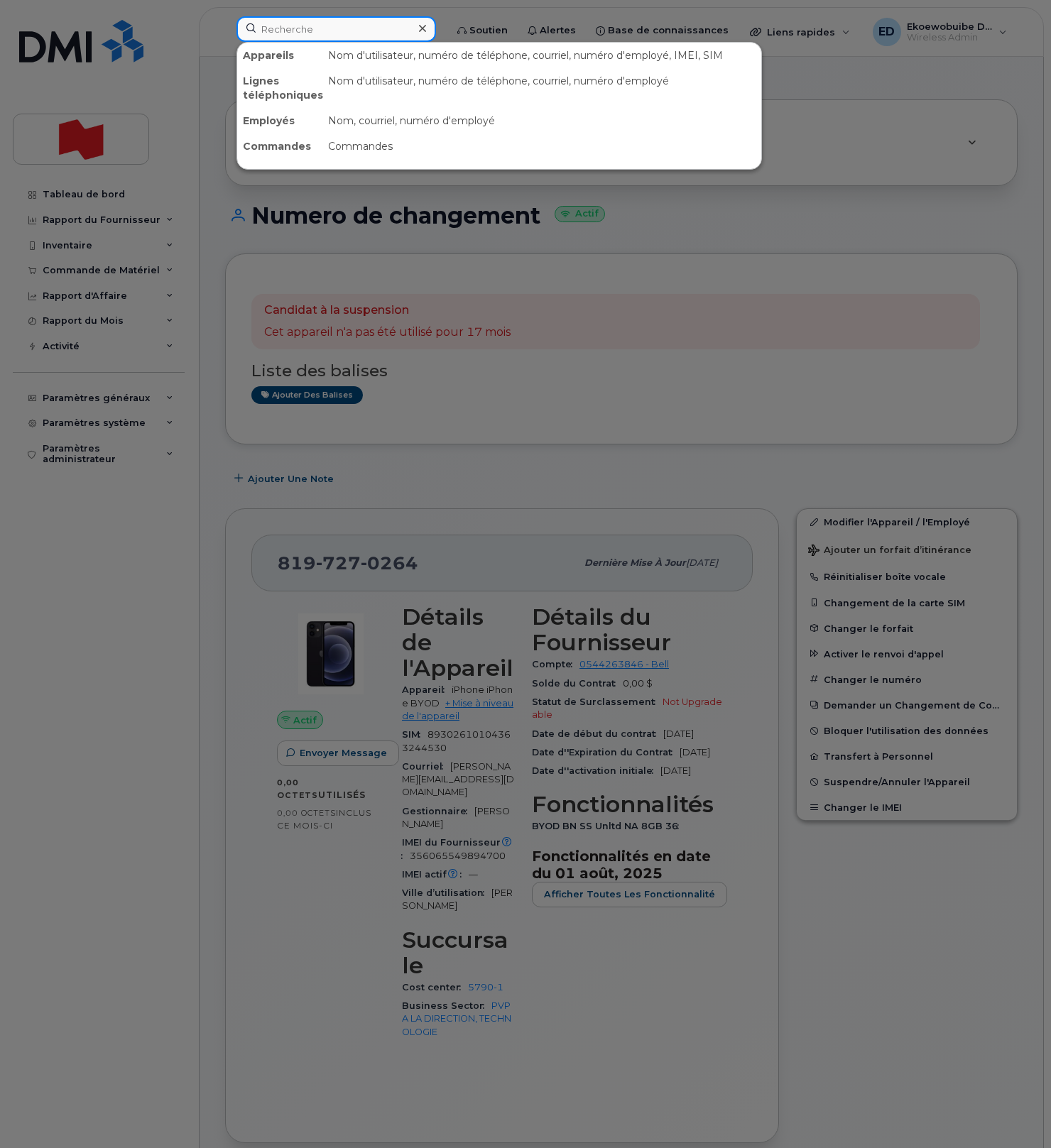
paste input "8196094974"
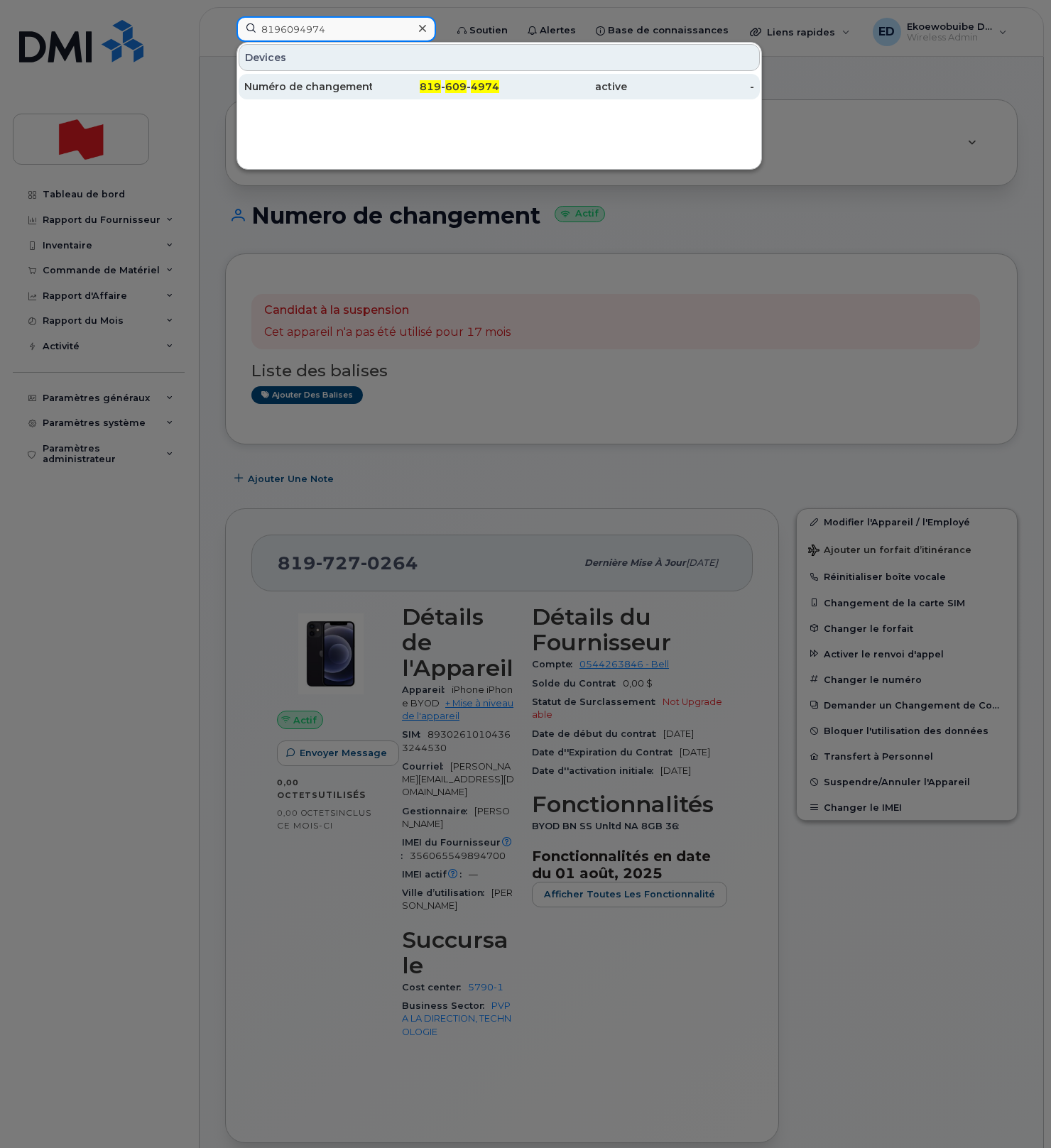
type input "8196094974"
click at [313, 85] on div "Numéro de changement" at bounding box center [308, 86] width 127 height 15
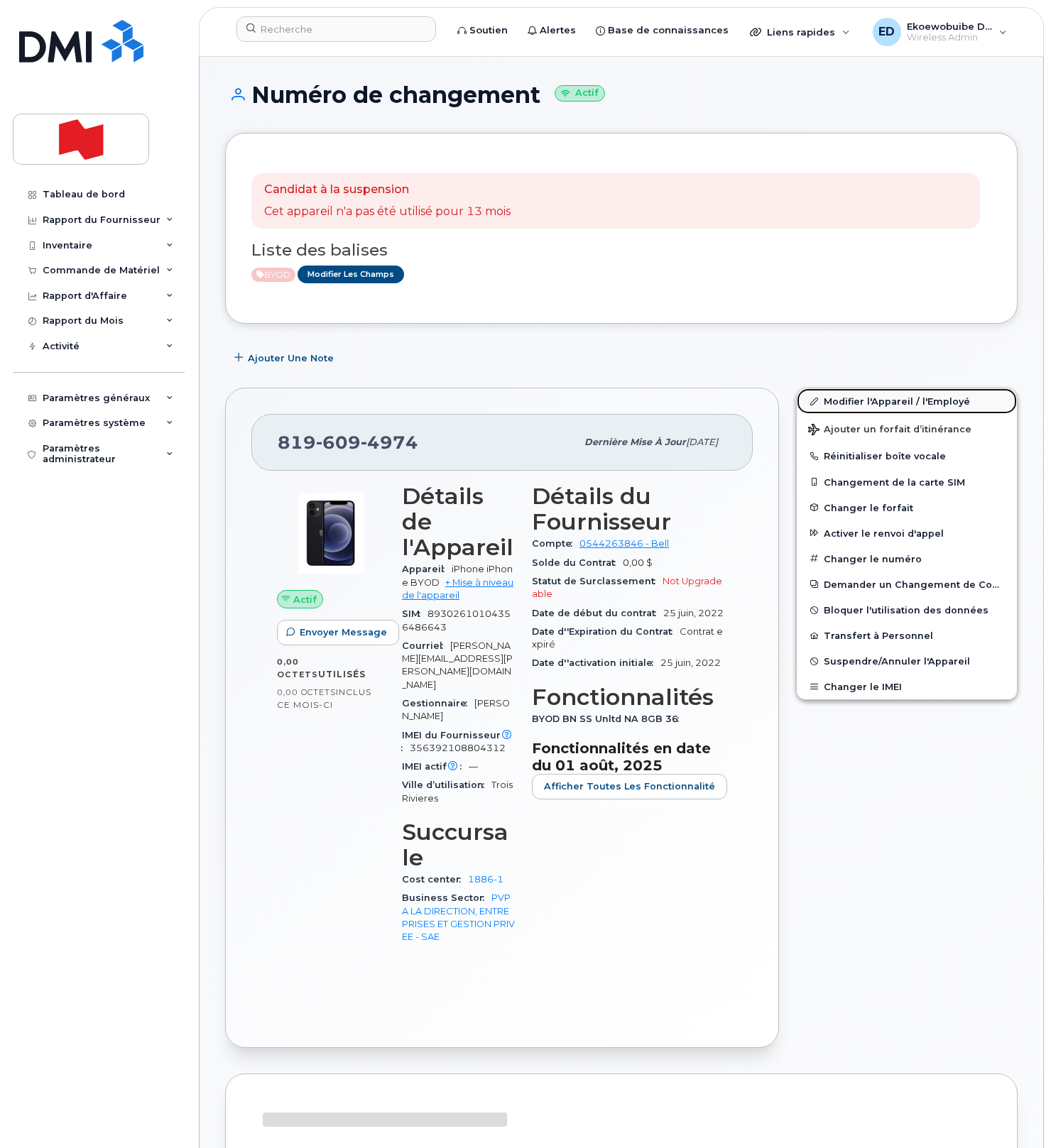
click at [839, 407] on link "Modifier l'Appareil / l'Employé" at bounding box center [906, 401] width 220 height 26
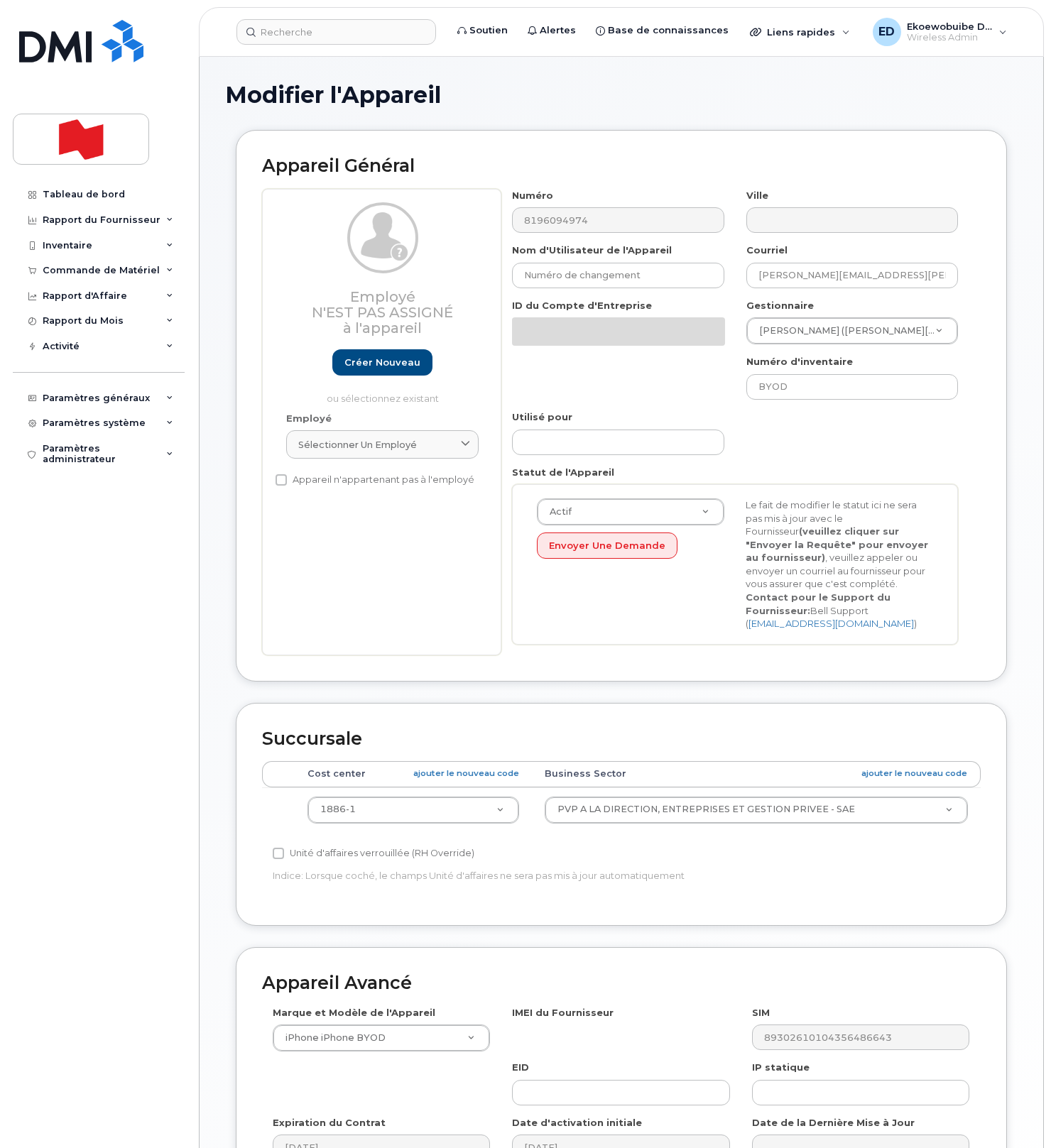
select select "22917079"
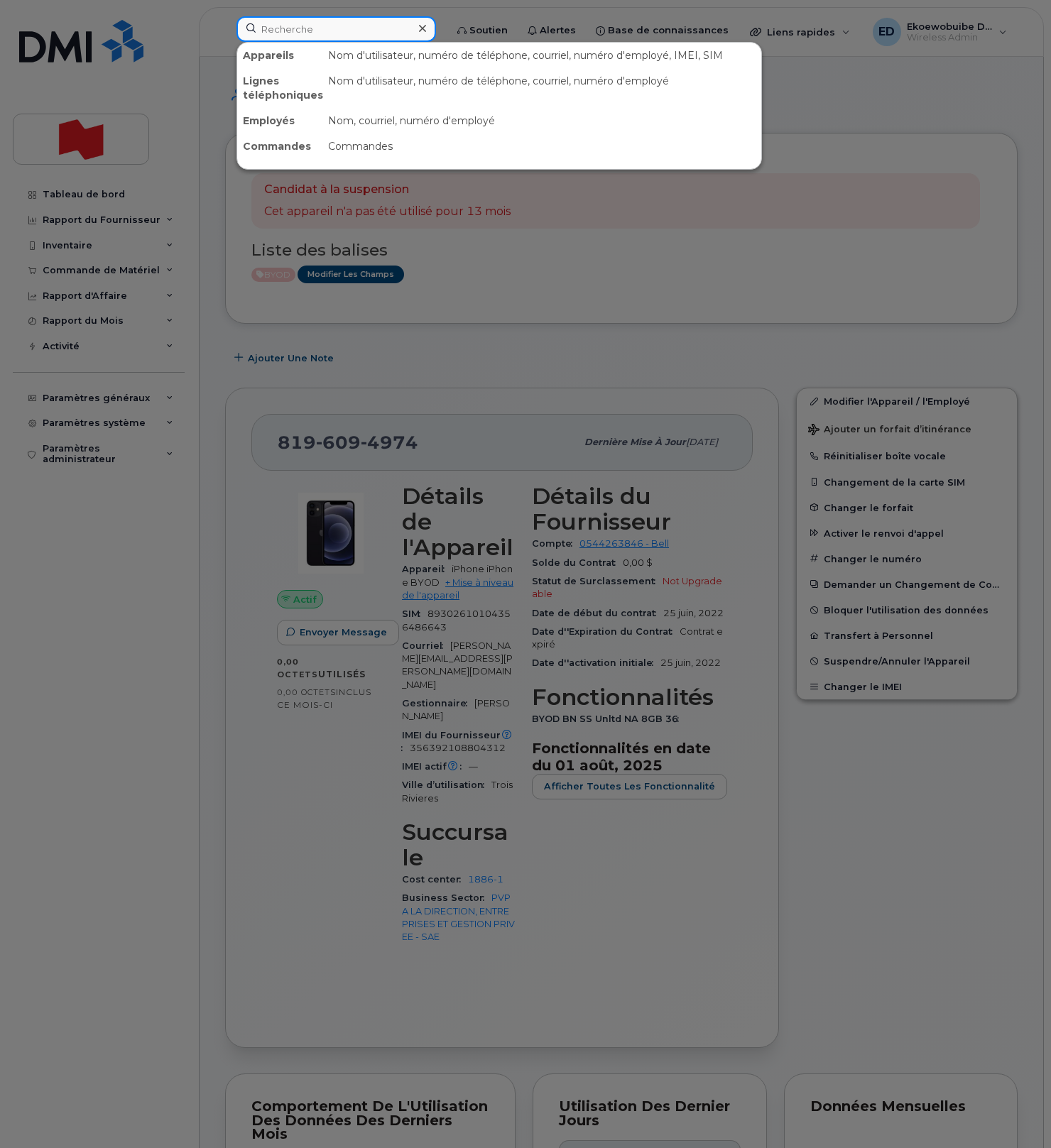
click at [330, 23] on input at bounding box center [335, 29] width 199 height 26
paste input "[PERSON_NAME] Benbahtane"
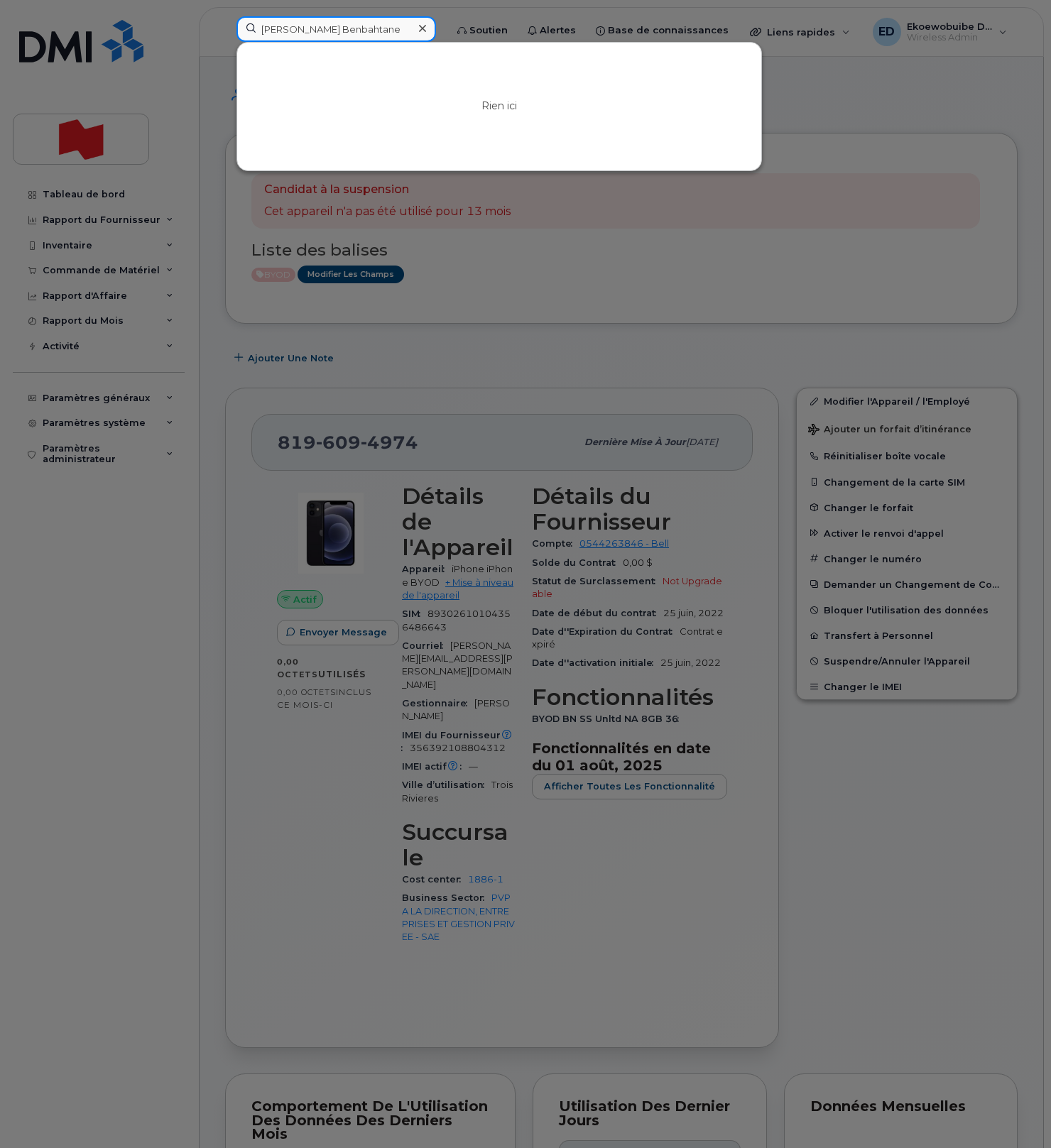
drag, startPoint x: 356, startPoint y: 26, endPoint x: 245, endPoint y: 22, distance: 111.1
click at [245, 22] on input "Ines Benbahtane" at bounding box center [335, 29] width 199 height 26
paste input "819-350-0548."
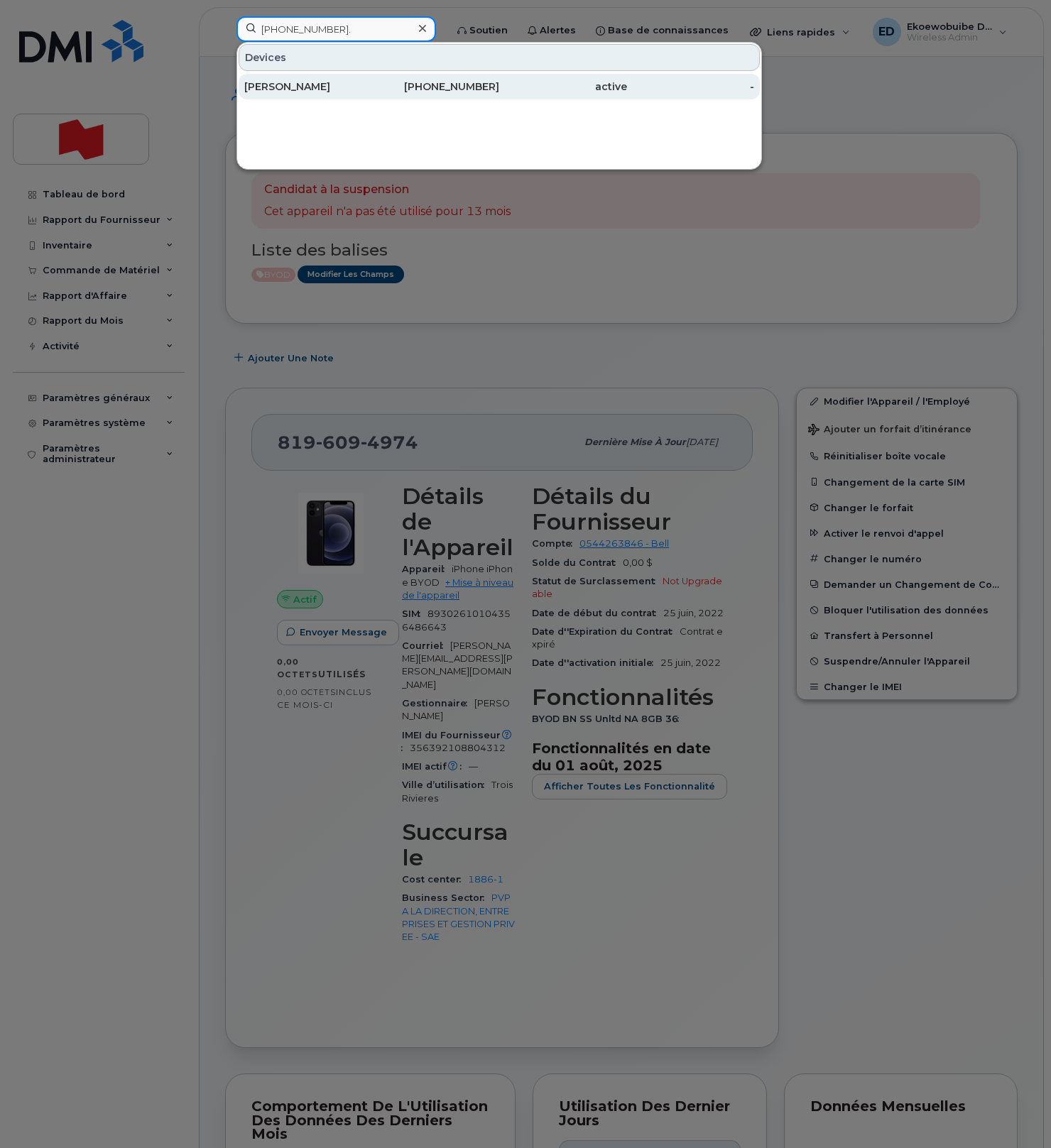
type input "819-350-0548."
click at [284, 83] on div "Rachel Leblanc" at bounding box center [308, 86] width 127 height 15
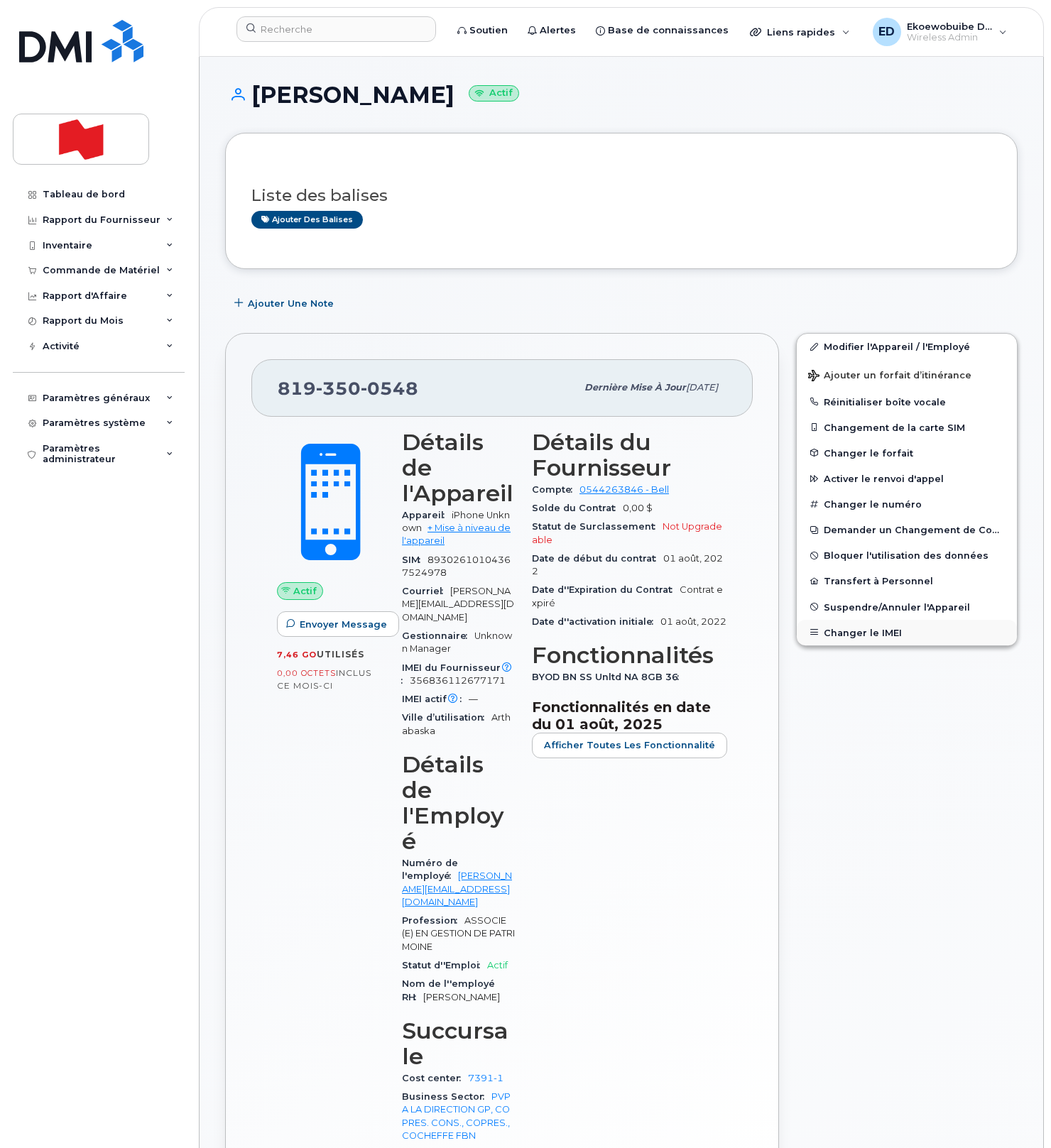
click at [843, 632] on button "Changer le IMEI" at bounding box center [906, 633] width 220 height 26
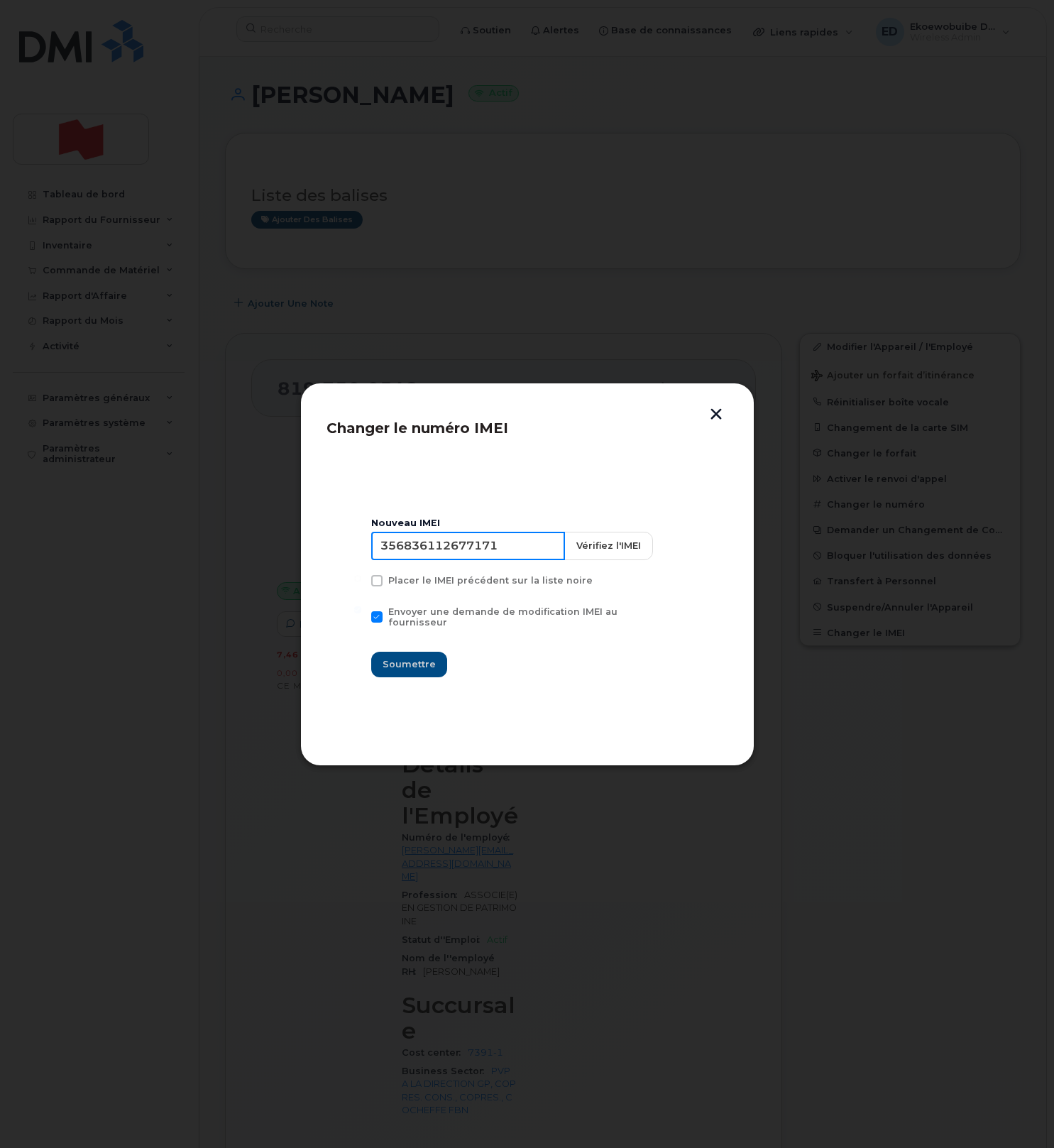
click at [459, 554] on input "356836112677171" at bounding box center [468, 545] width 194 height 28
click at [717, 415] on button "button" at bounding box center [715, 415] width 21 height 15
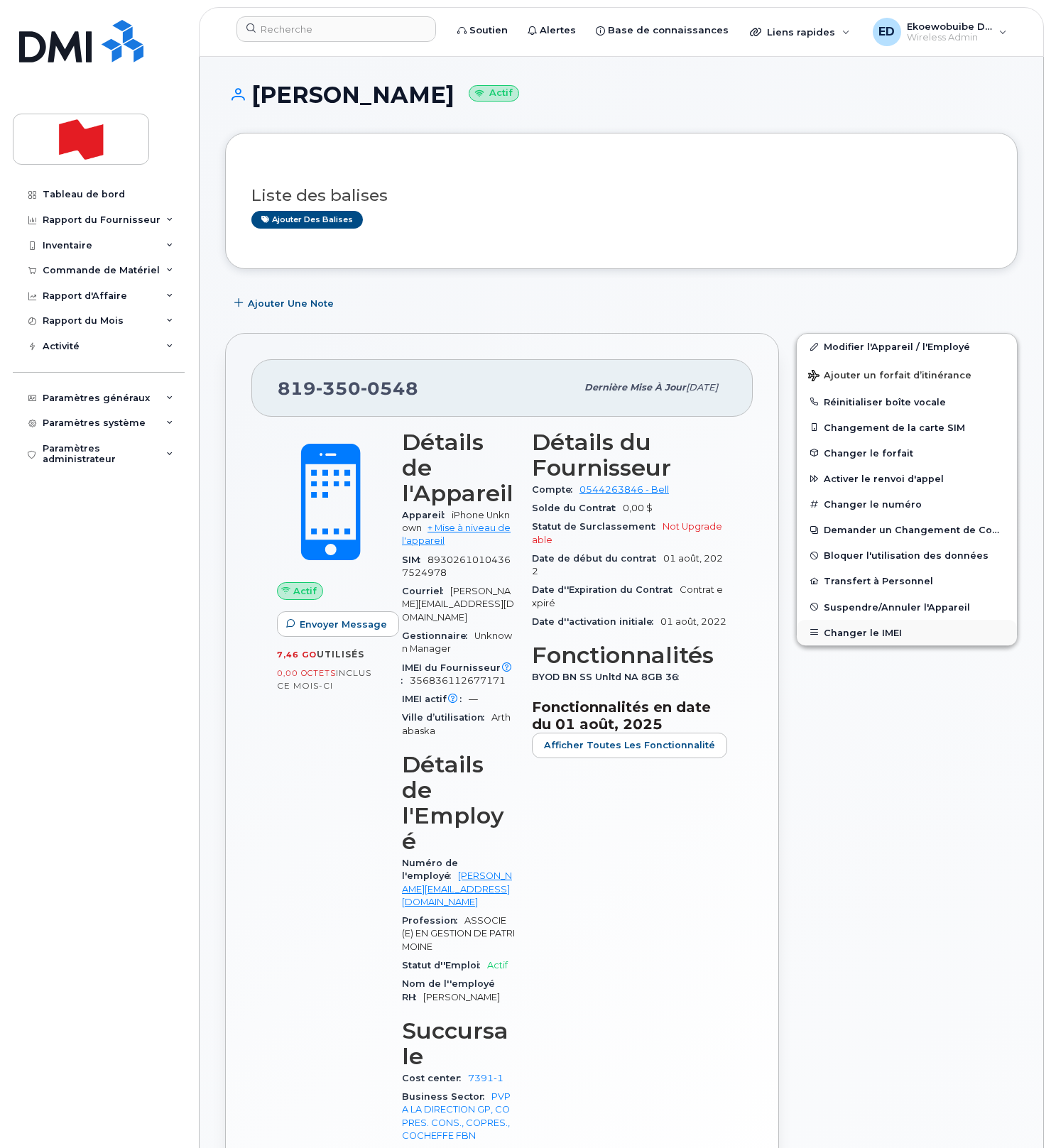
click at [839, 633] on button "Changer le IMEI" at bounding box center [906, 633] width 220 height 26
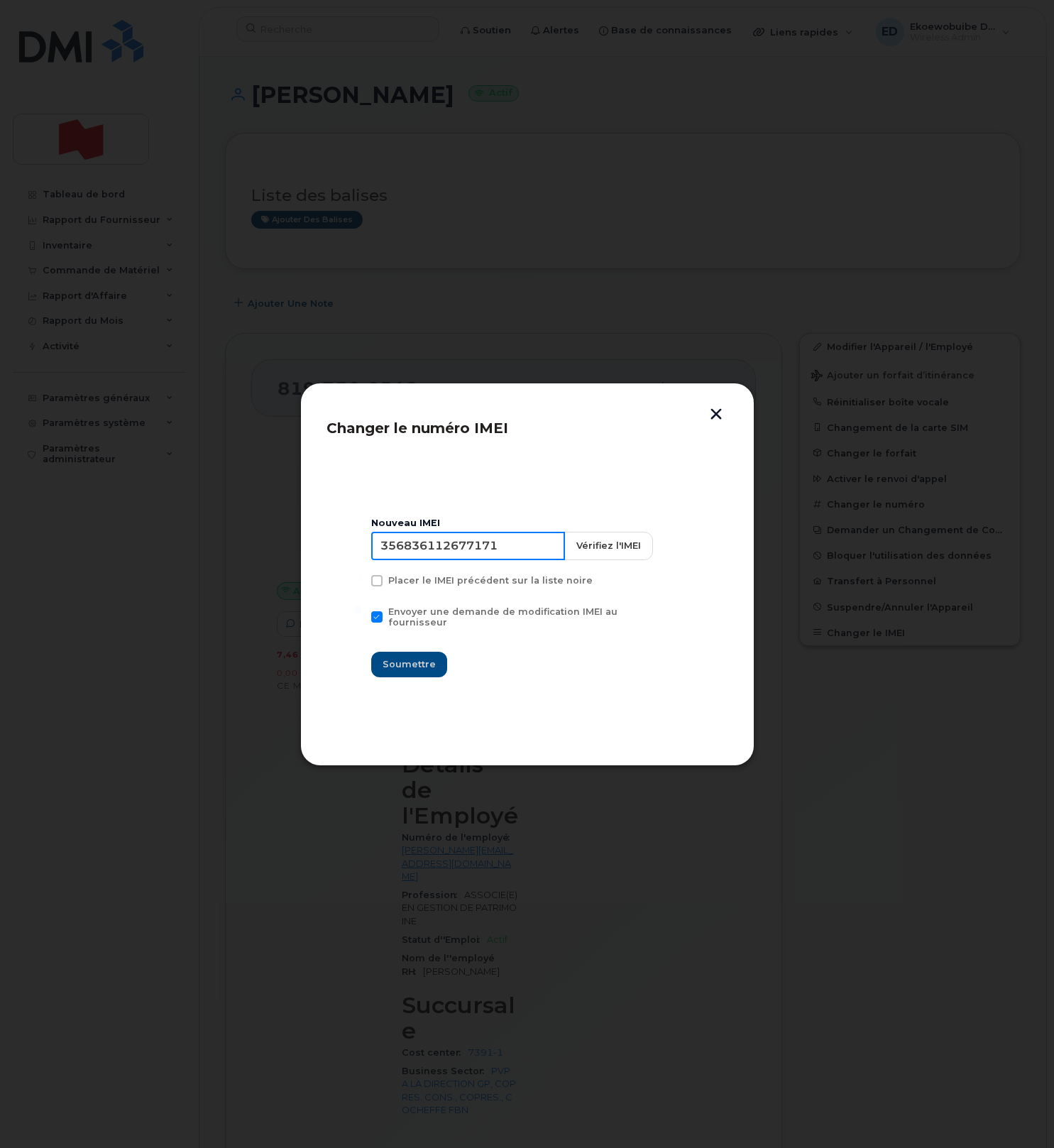
click at [474, 555] on input "356836112677171" at bounding box center [468, 545] width 194 height 28
type input "353927601390427"
click at [404, 657] on span "Soumettre" at bounding box center [409, 664] width 53 height 14
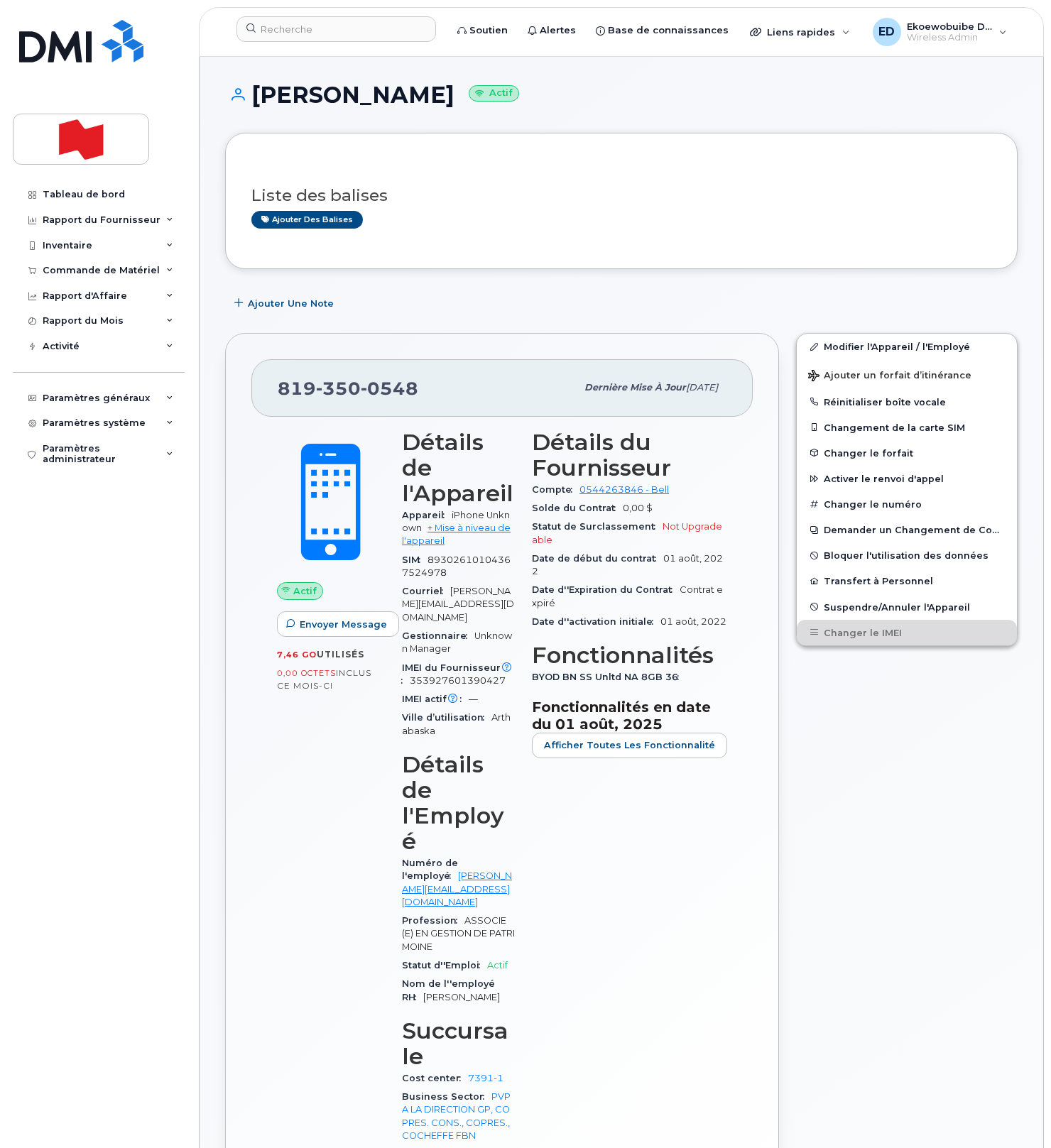
click at [442, 395] on div "819 350 0548" at bounding box center [427, 387] width 298 height 30
drag, startPoint x: 428, startPoint y: 395, endPoint x: 279, endPoint y: 388, distance: 149.2
click at [279, 388] on div "819 350 0548" at bounding box center [427, 387] width 298 height 30
copy span "819 350 0548"
click at [305, 38] on input at bounding box center [335, 29] width 199 height 26
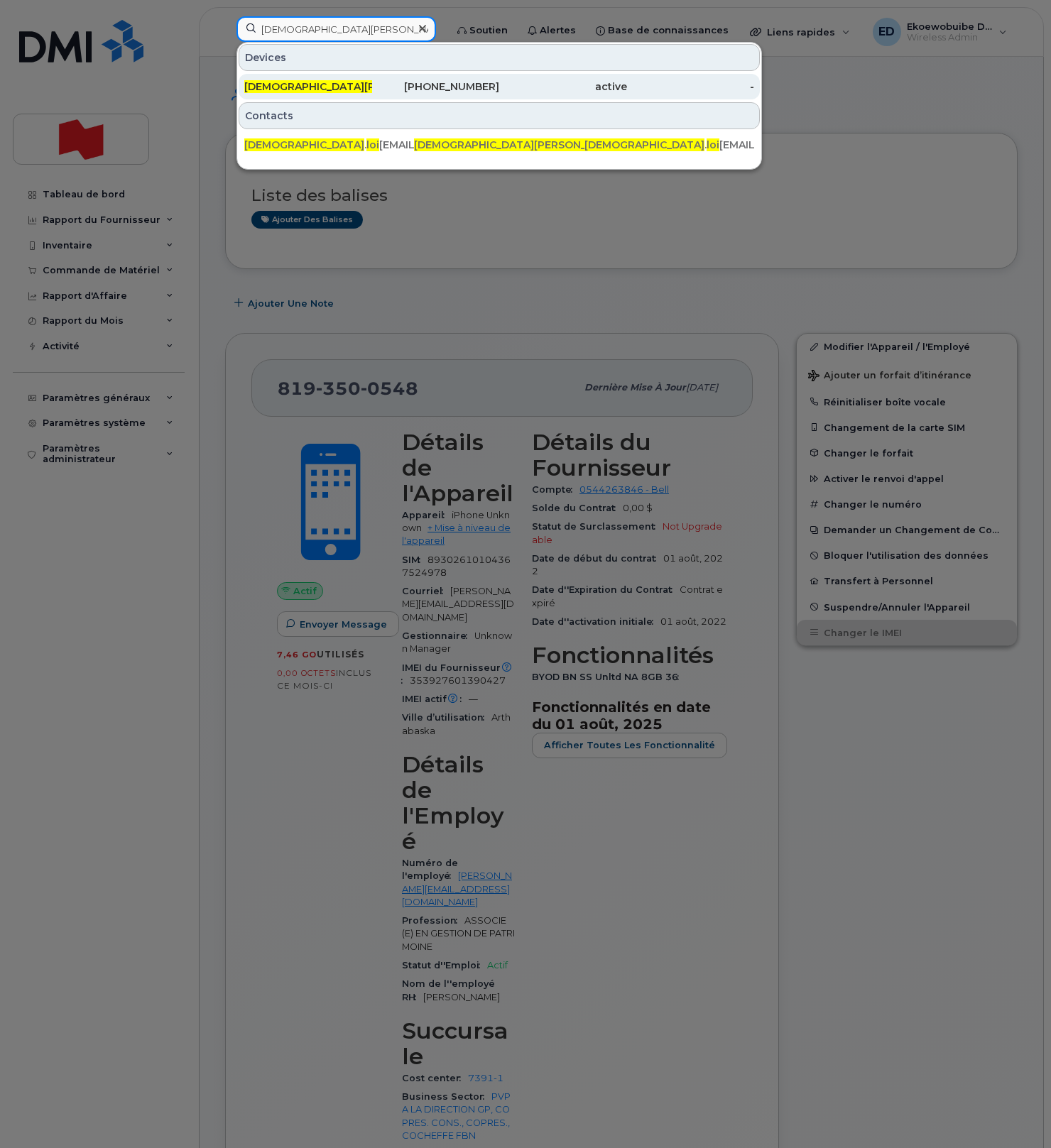
type input "christian loi"
click at [298, 90] on span "Christian Loi" at bounding box center [347, 86] width 206 height 13
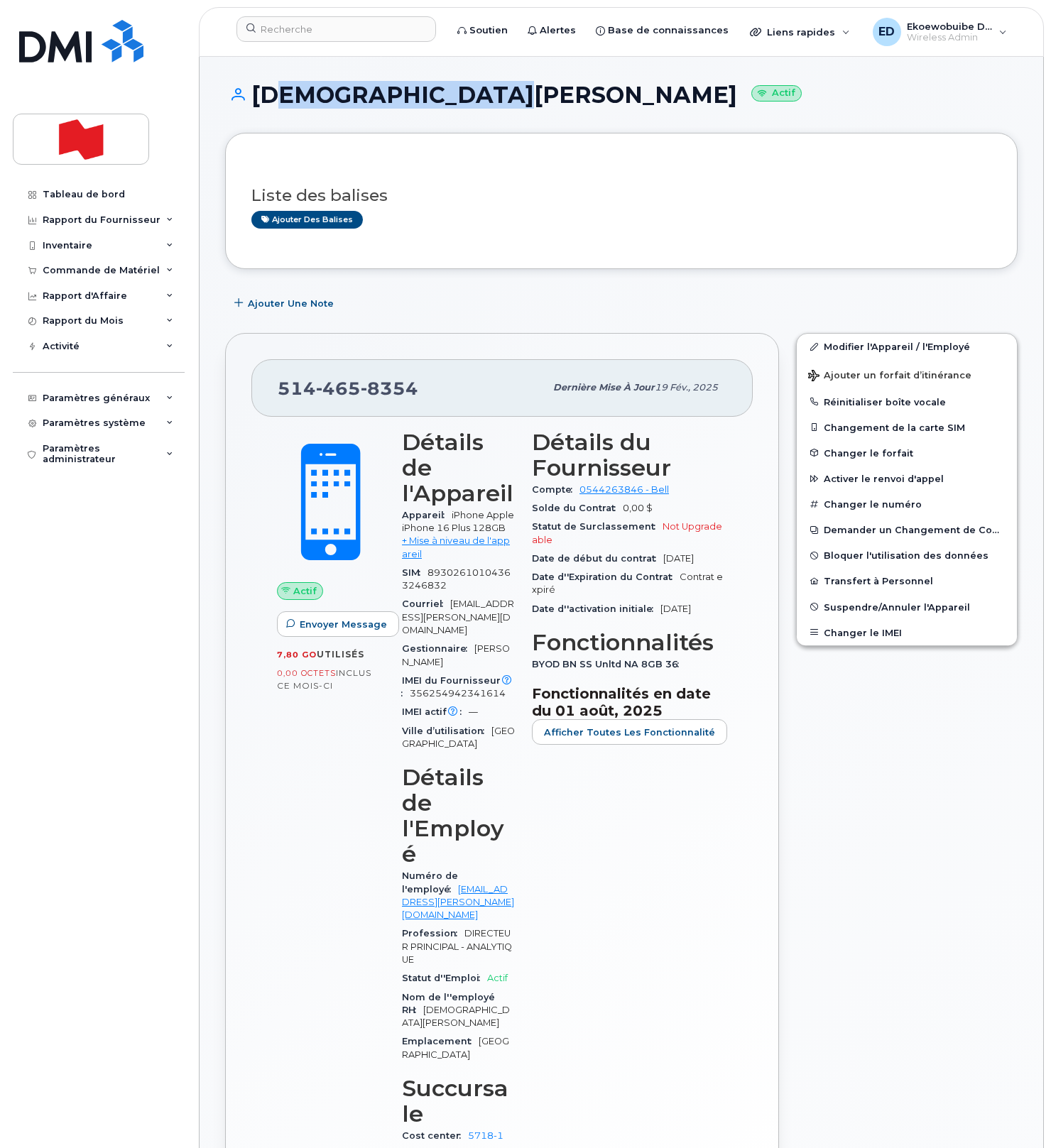
drag, startPoint x: 464, startPoint y: 101, endPoint x: 274, endPoint y: 97, distance: 190.0
click at [274, 97] on h1 "Christian Loignon Actif" at bounding box center [621, 94] width 793 height 25
click at [255, 120] on div "Christian Loignon Actif" at bounding box center [621, 107] width 793 height 50
drag, startPoint x: 257, startPoint y: 98, endPoint x: 460, endPoint y: 103, distance: 203.1
click at [460, 103] on h1 "Christian Loignon Actif" at bounding box center [621, 94] width 793 height 25
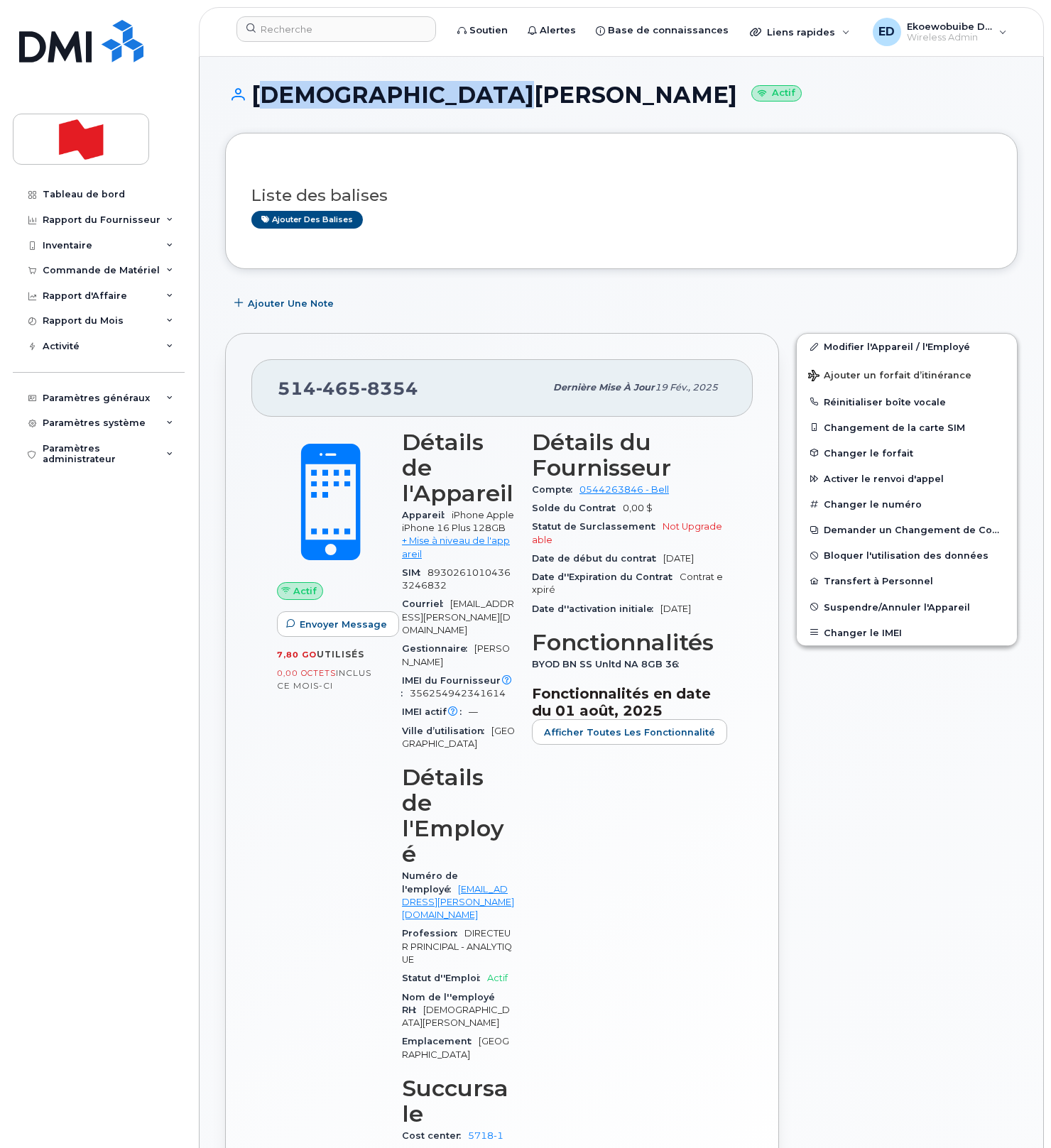
copy h1 "Christian Loignon"
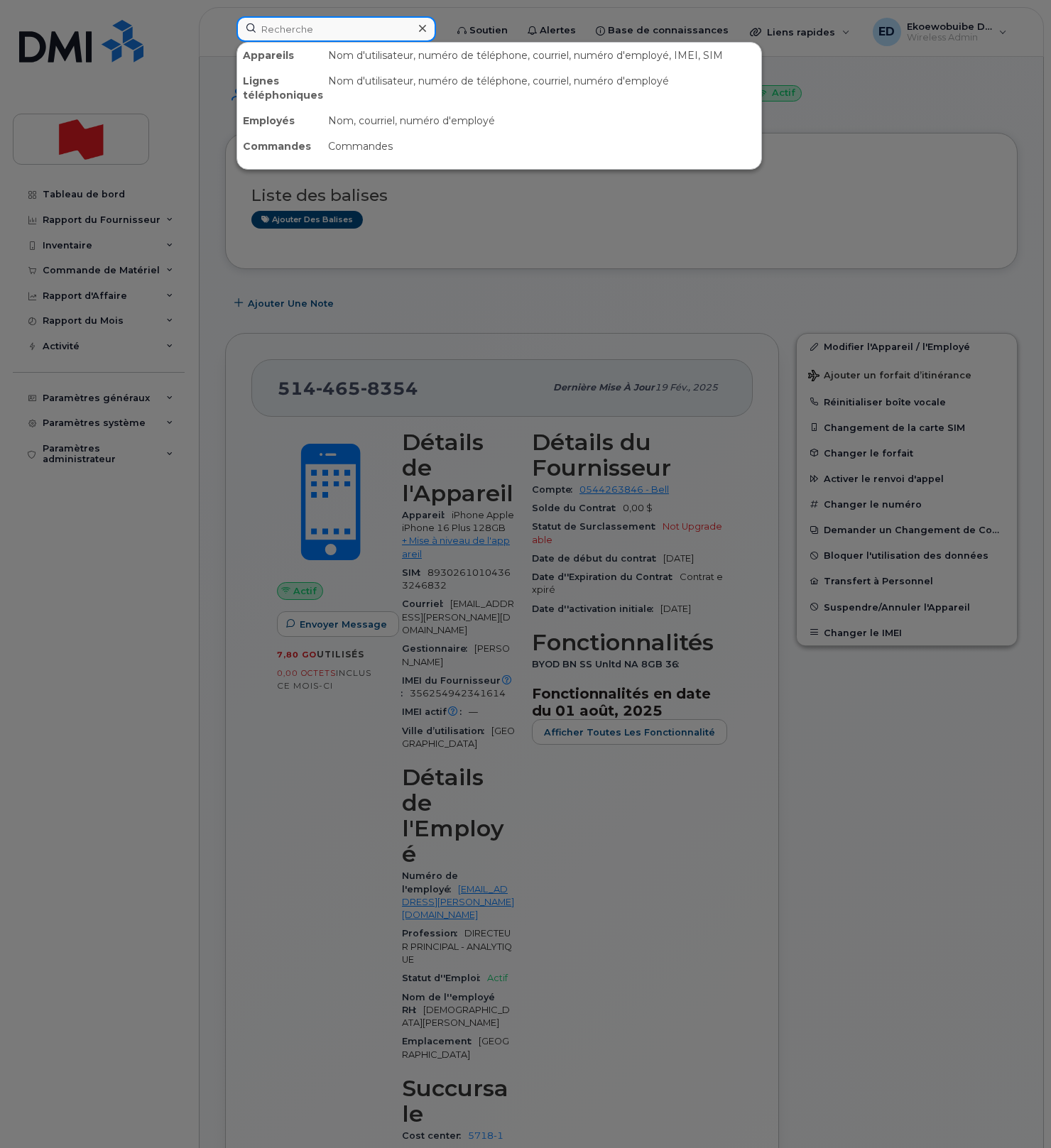
click at [309, 29] on input at bounding box center [335, 29] width 199 height 26
paste input "438-454-1273"
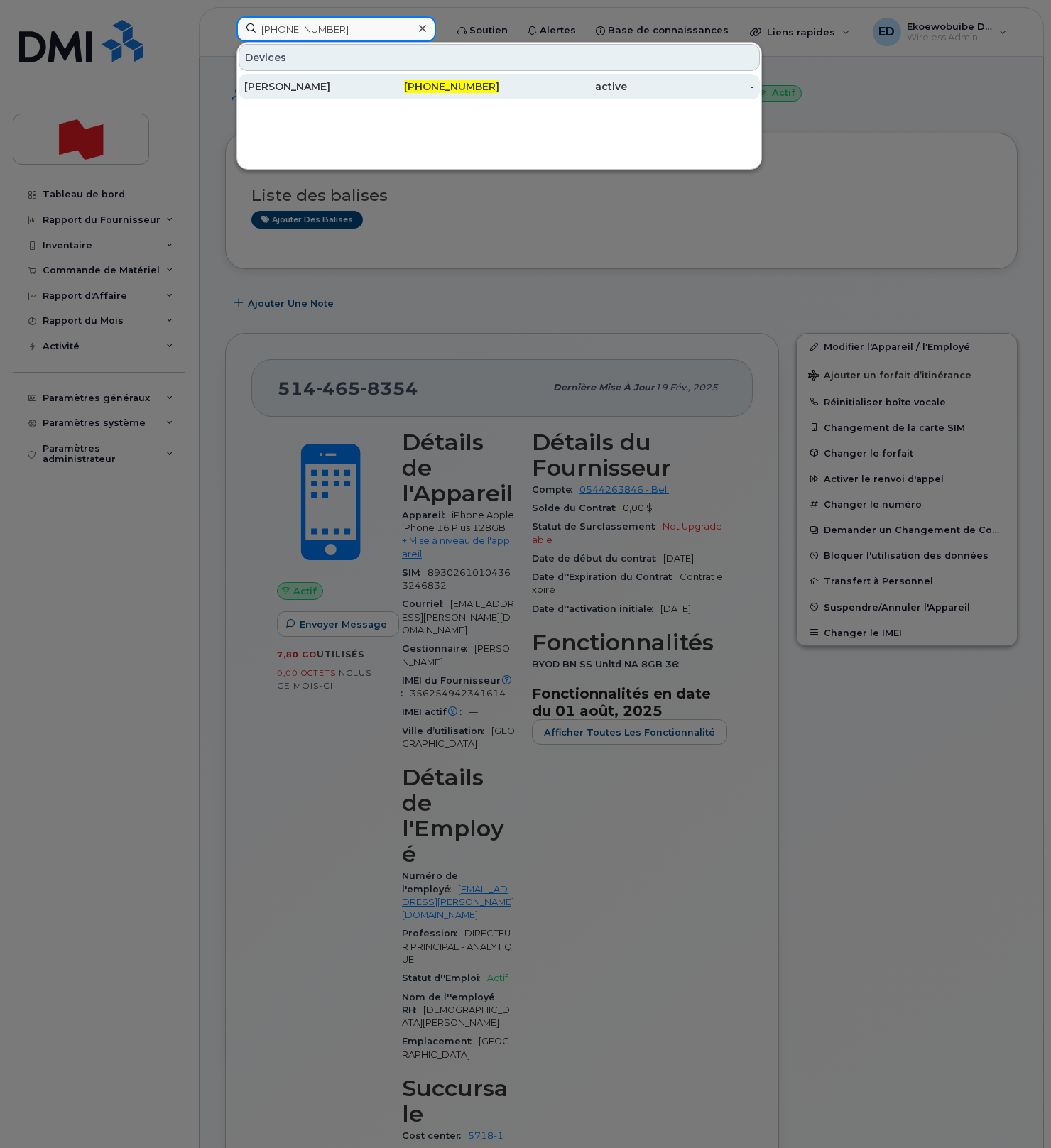
type input "438-454-1273"
click at [300, 84] on div "Nicolas Jacob" at bounding box center [308, 86] width 127 height 15
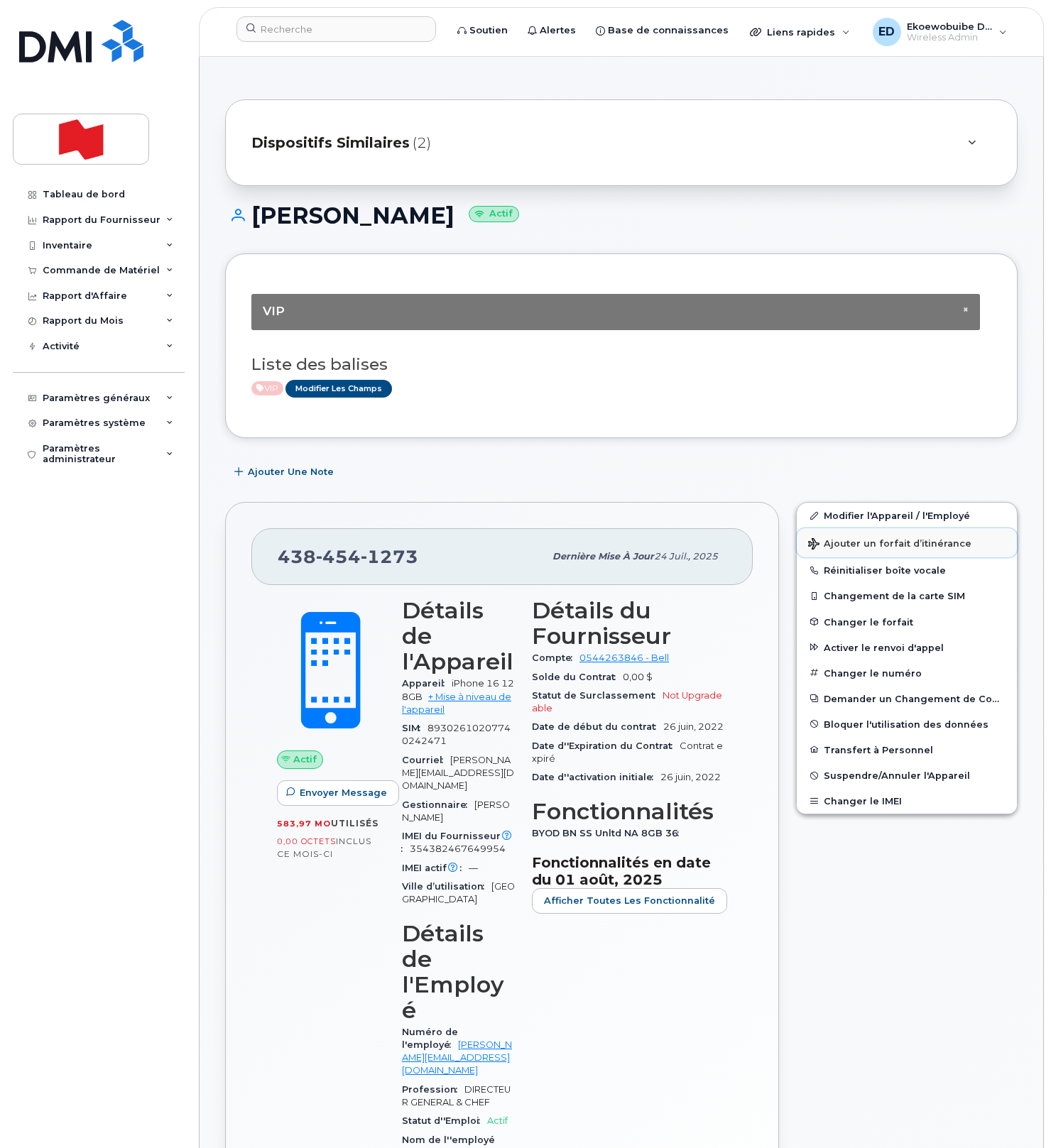
click at [855, 543] on span "Ajouter un forfait d’itinérance" at bounding box center [889, 545] width 163 height 14
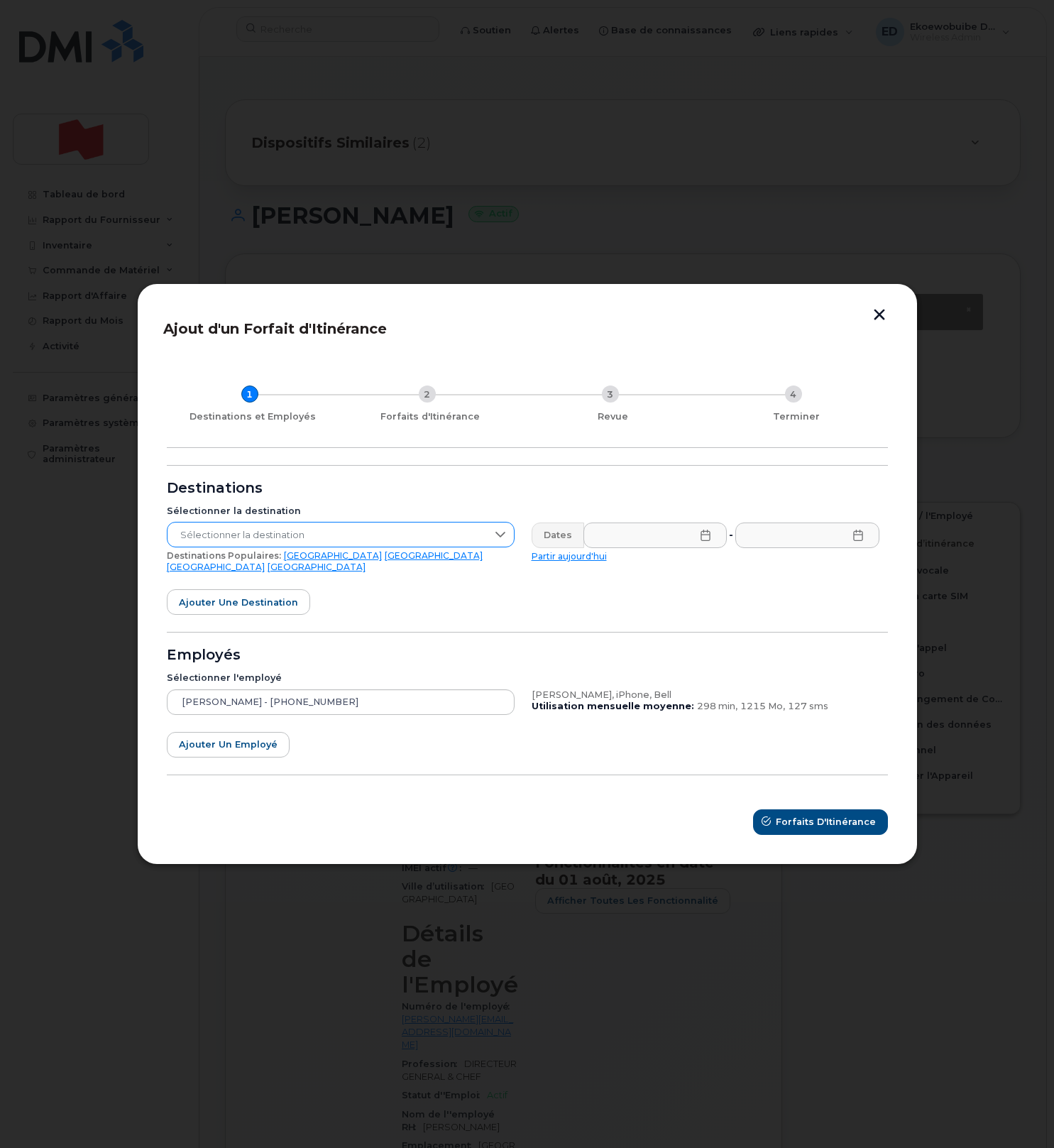
drag, startPoint x: 473, startPoint y: 539, endPoint x: 461, endPoint y: 548, distance: 15.0
click at [473, 539] on span "Sélectionner la destination" at bounding box center [327, 535] width 320 height 26
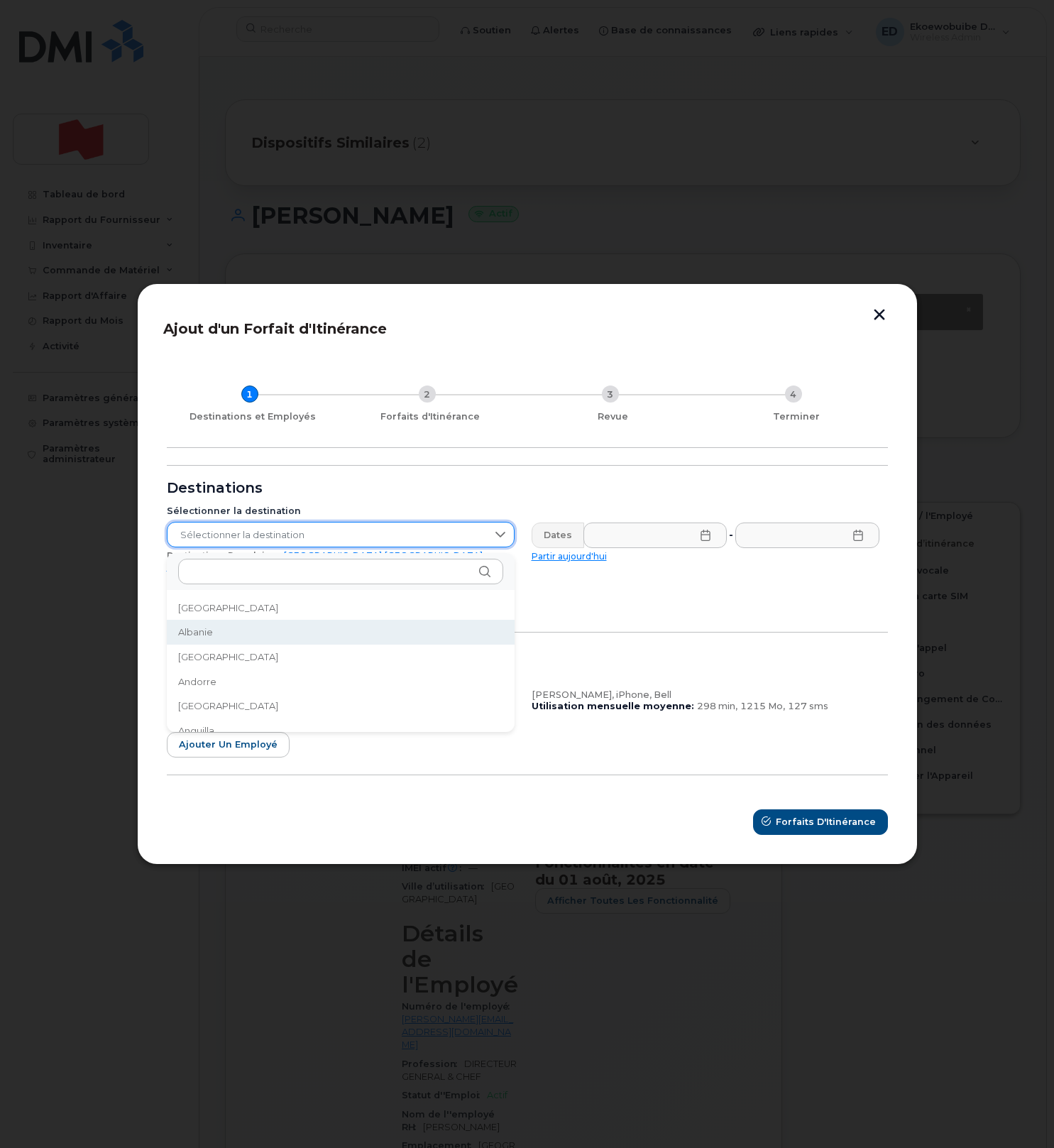
drag, startPoint x: 591, startPoint y: 615, endPoint x: 468, endPoint y: 607, distance: 123.3
click at [574, 614] on form "Destinations Sélectionner la destination Sélectionner la destination Destinatio…" at bounding box center [527, 650] width 721 height 370
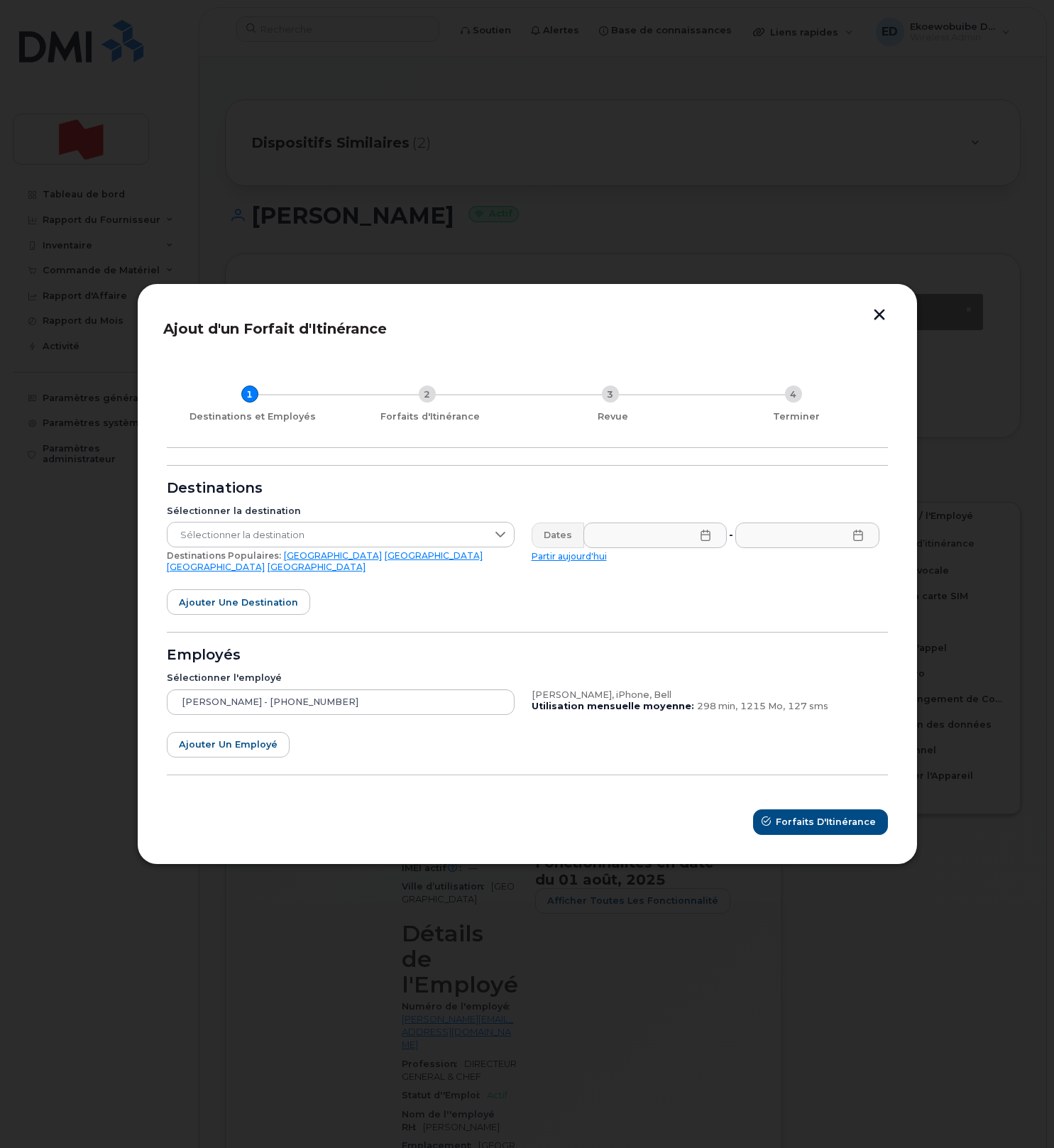
click at [265, 563] on link "[GEOGRAPHIC_DATA]" at bounding box center [215, 567] width 98 height 10
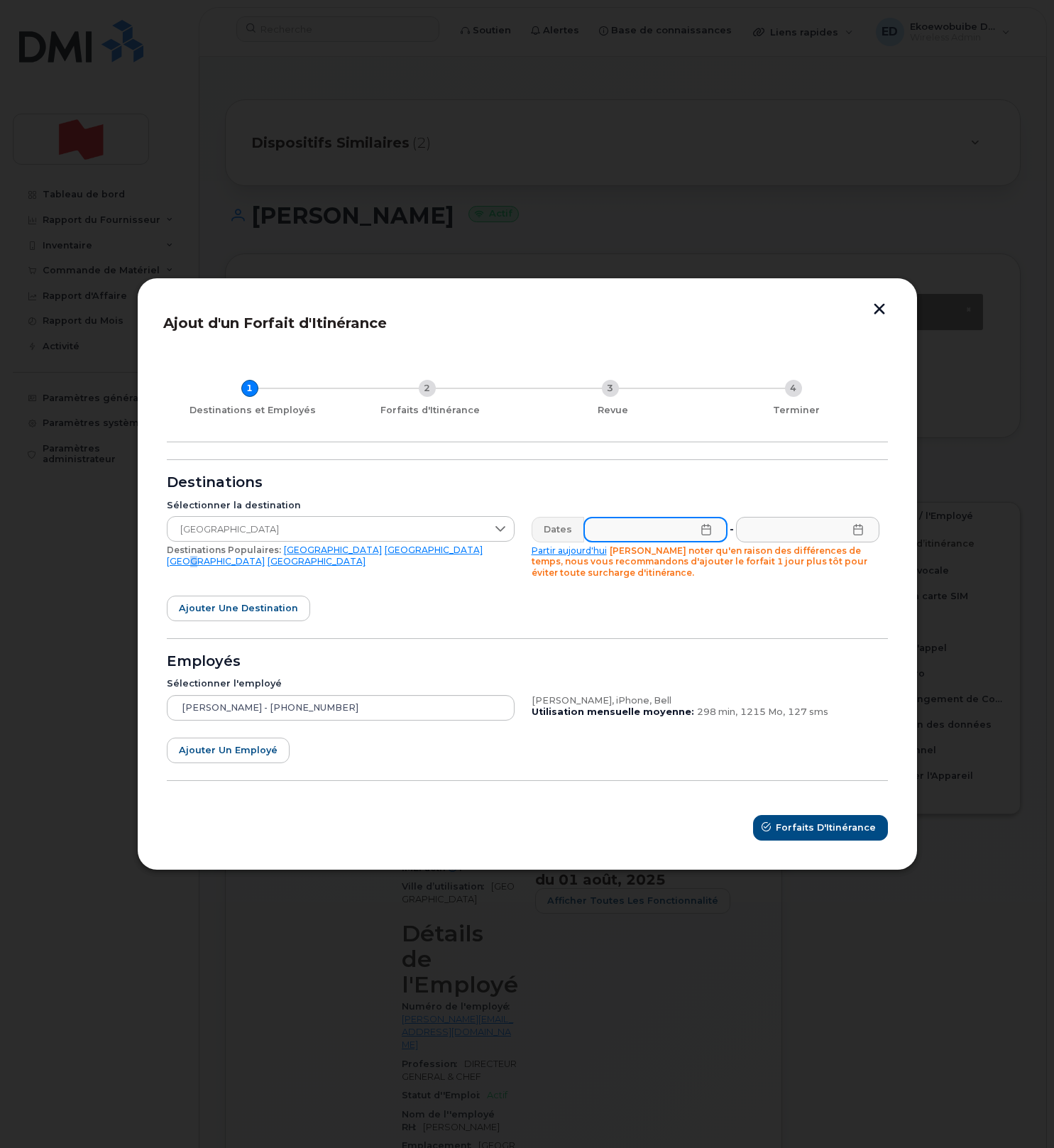
click at [694, 533] on input "text" at bounding box center [655, 529] width 144 height 26
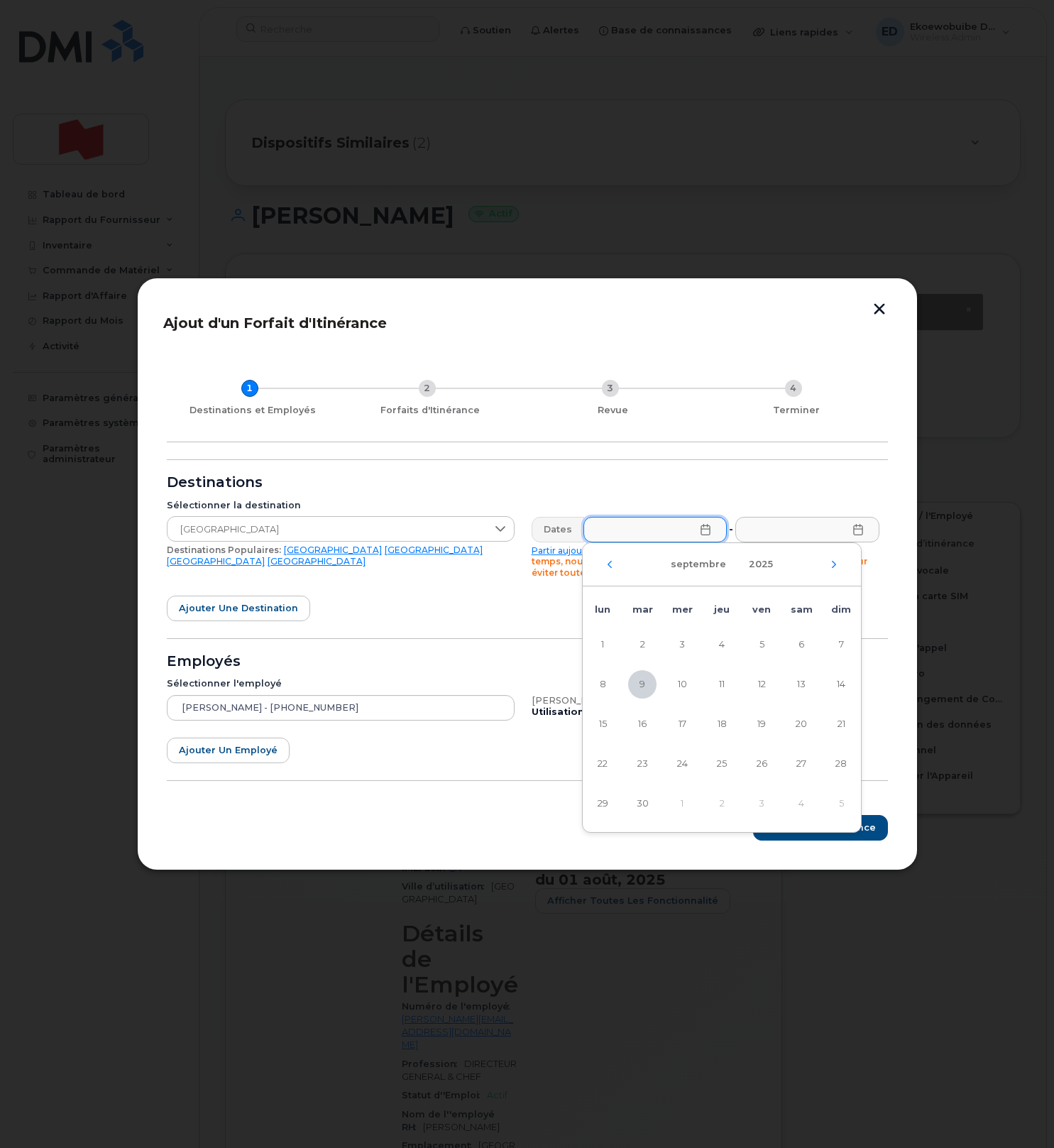
drag, startPoint x: 635, startPoint y: 681, endPoint x: 671, endPoint y: 667, distance: 38.6
click at [635, 681] on span "9" at bounding box center [642, 684] width 28 height 28
type input "[DATE]"
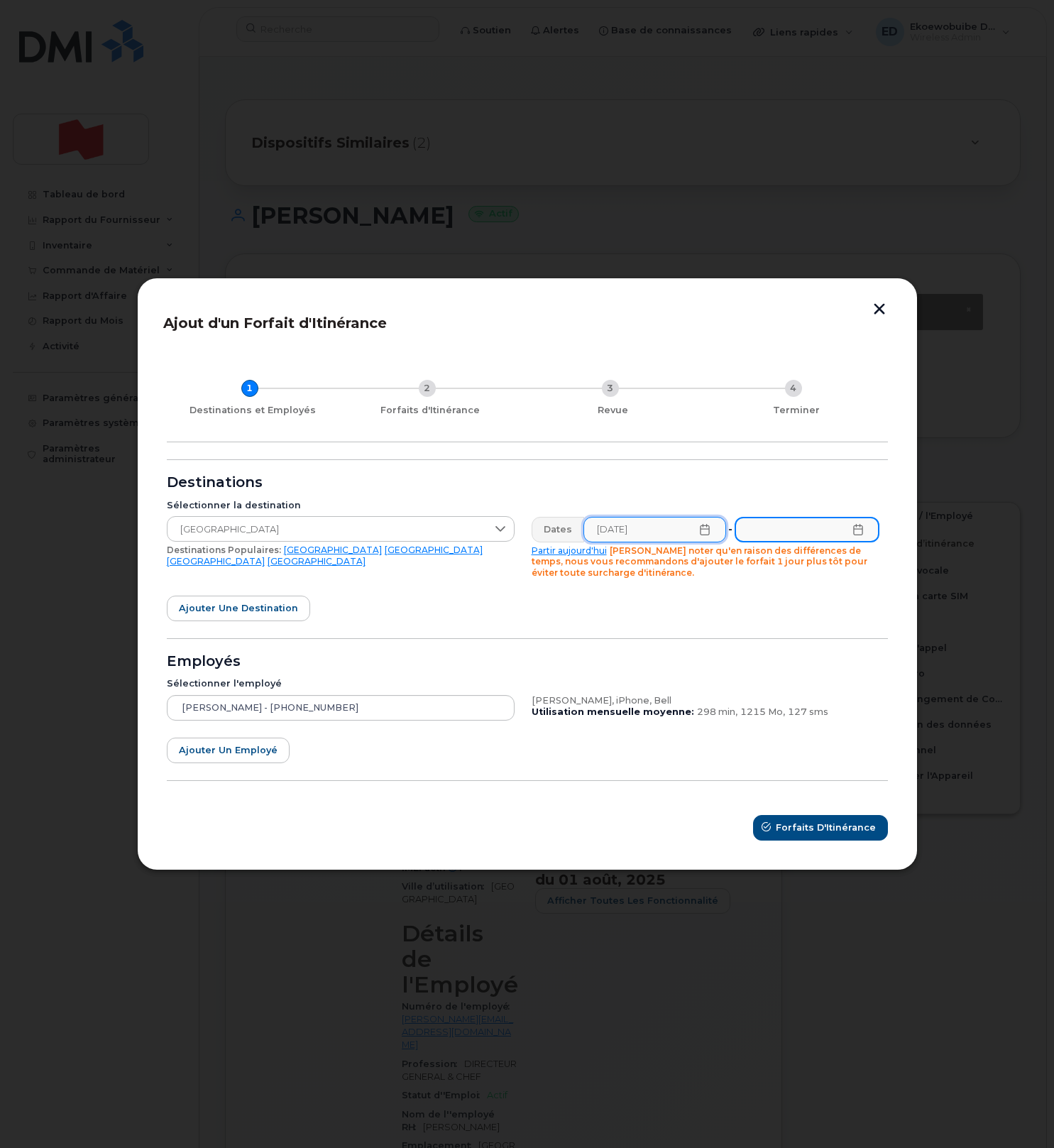
click at [821, 536] on input "text" at bounding box center [806, 529] width 144 height 26
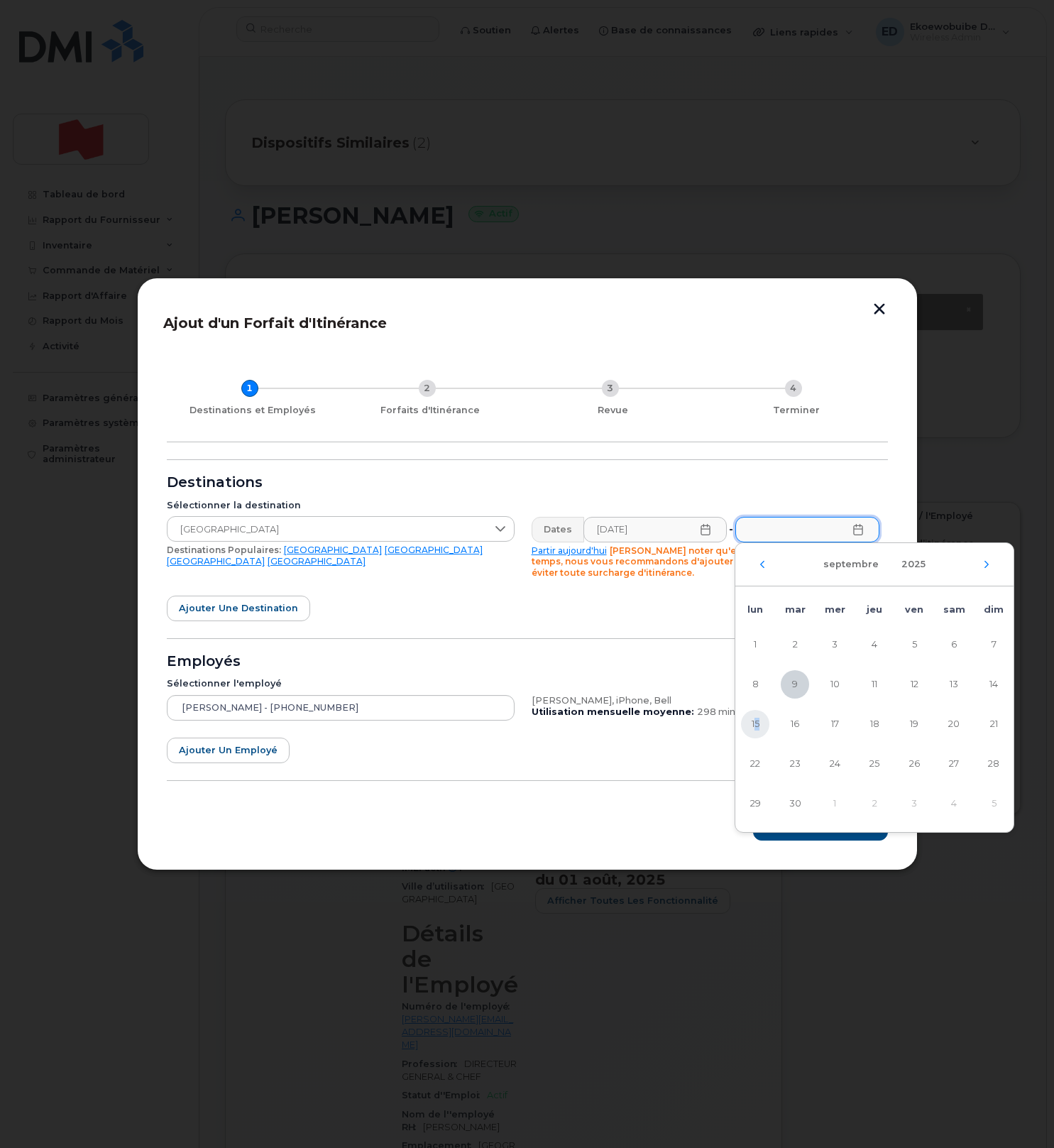
click at [757, 721] on span "15" at bounding box center [755, 723] width 28 height 28
type input "[DATE]"
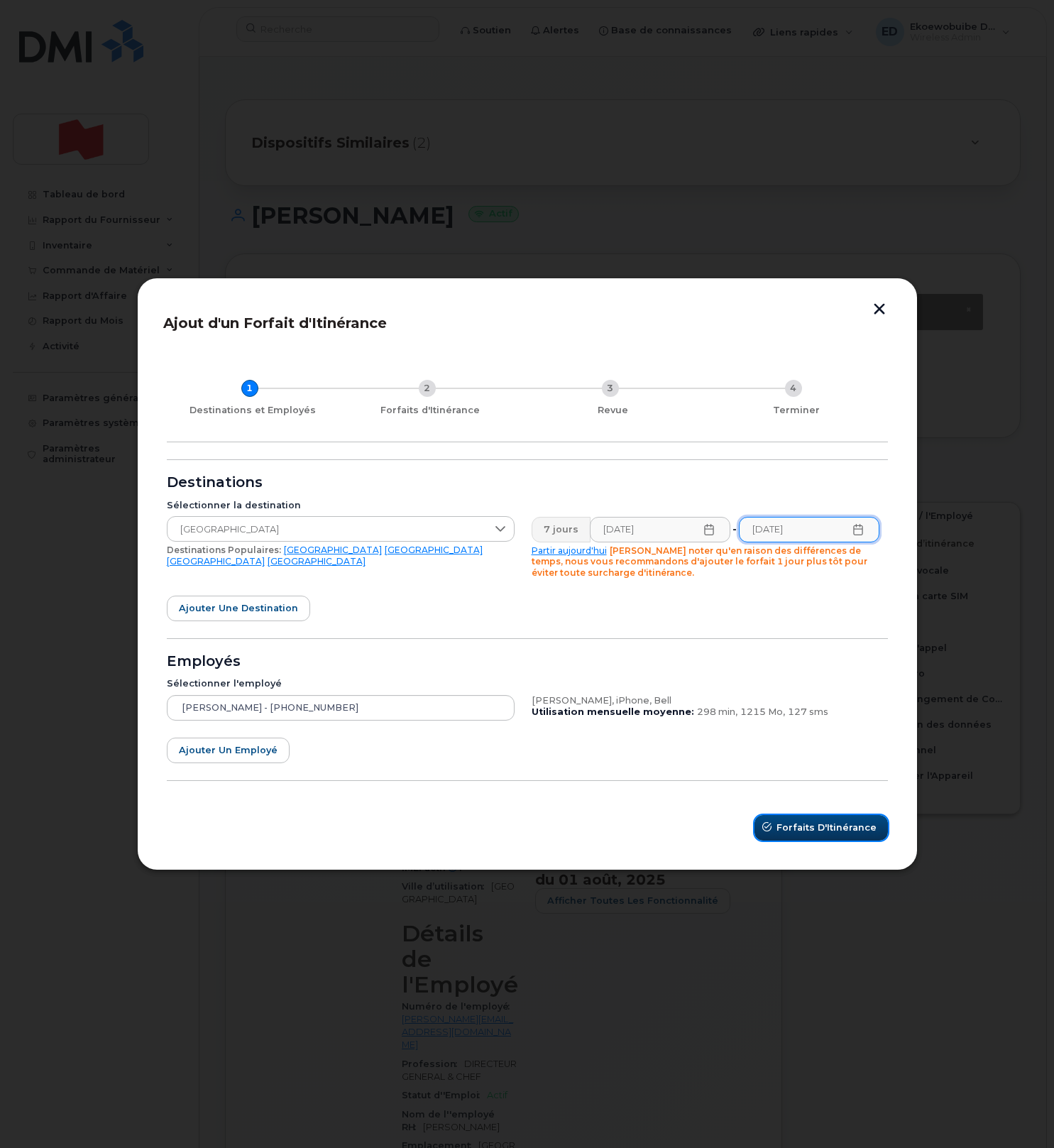
click at [815, 833] on span "Forfaits d'Itinérance" at bounding box center [826, 827] width 100 height 14
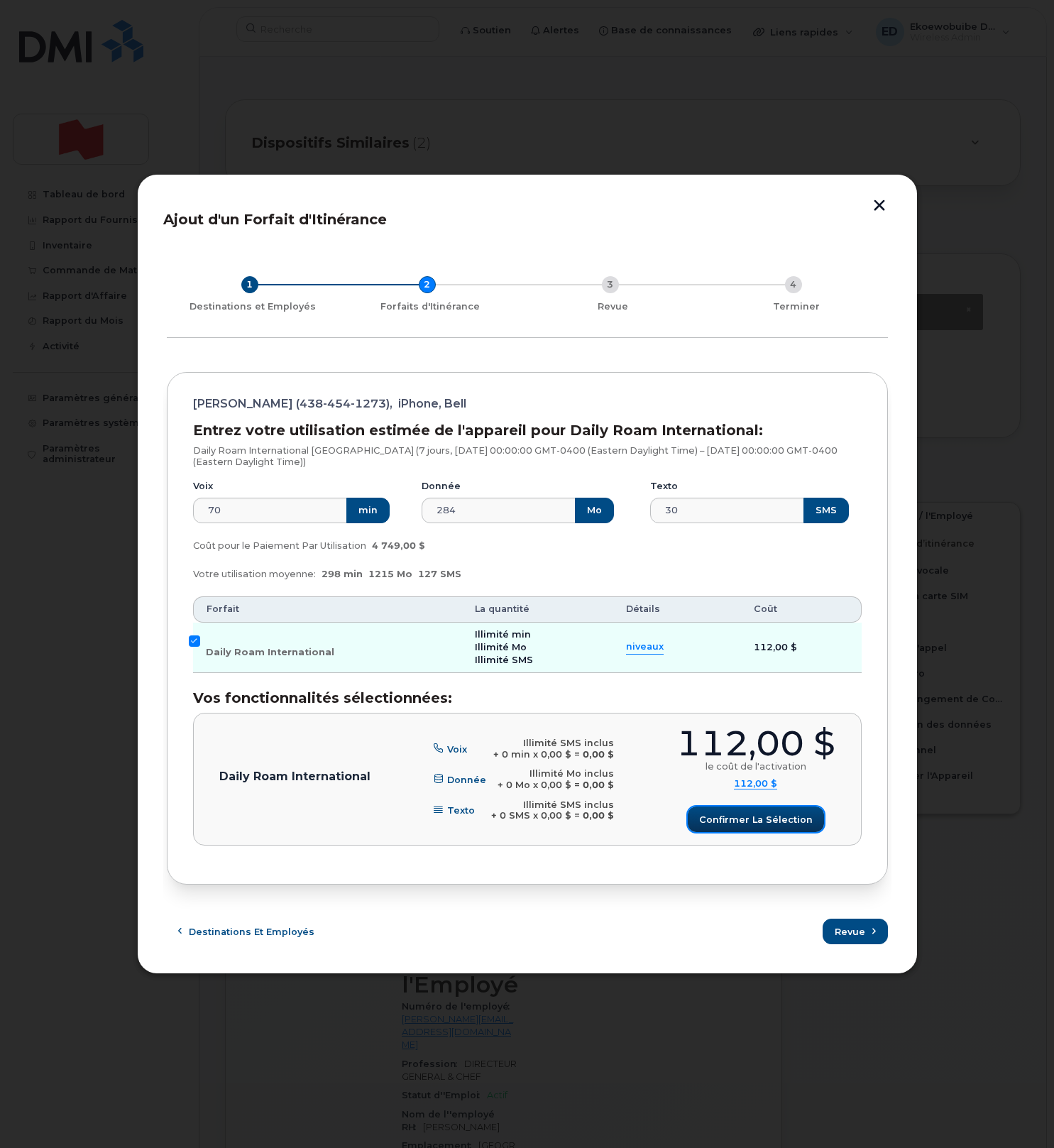
drag, startPoint x: 760, startPoint y: 814, endPoint x: 801, endPoint y: 848, distance: 53.3
click at [762, 815] on span "Confirmer la sélection" at bounding box center [756, 820] width 114 height 14
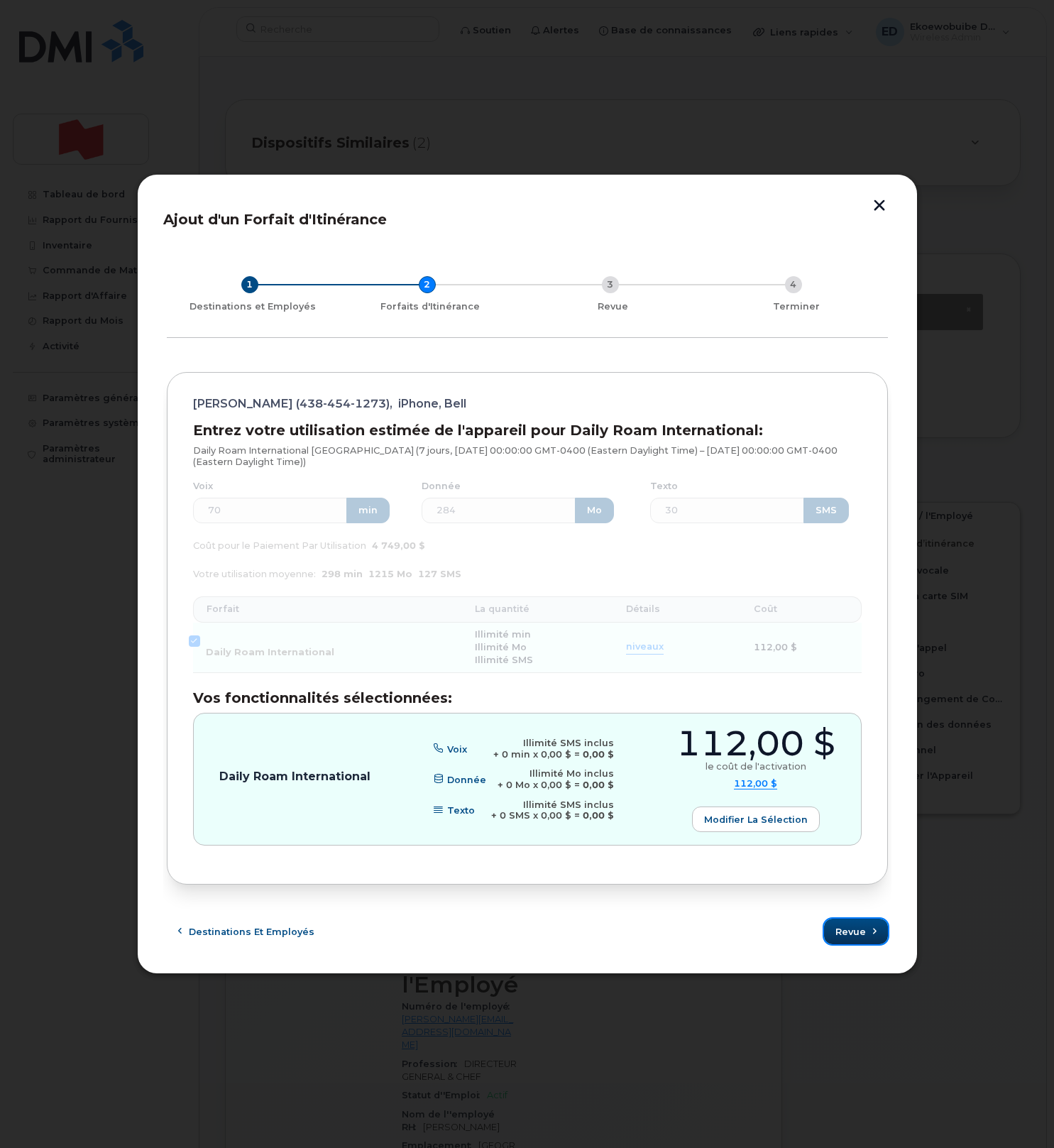
click at [863, 938] on span "Revue" at bounding box center [851, 932] width 31 height 14
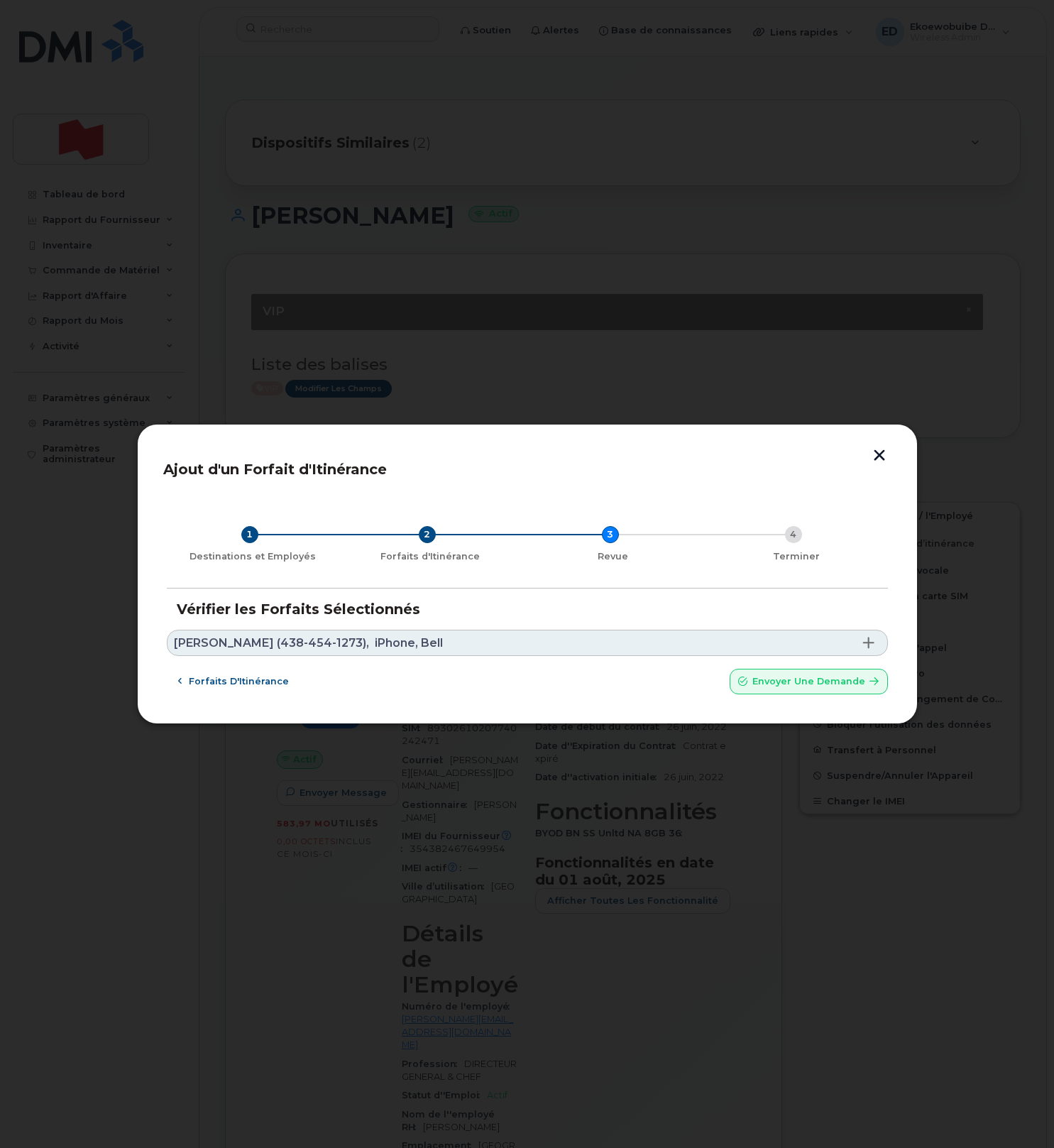
click at [455, 646] on link "Nicolas Jacob (438-454-1273), iPhone, Bell" at bounding box center [527, 642] width 721 height 26
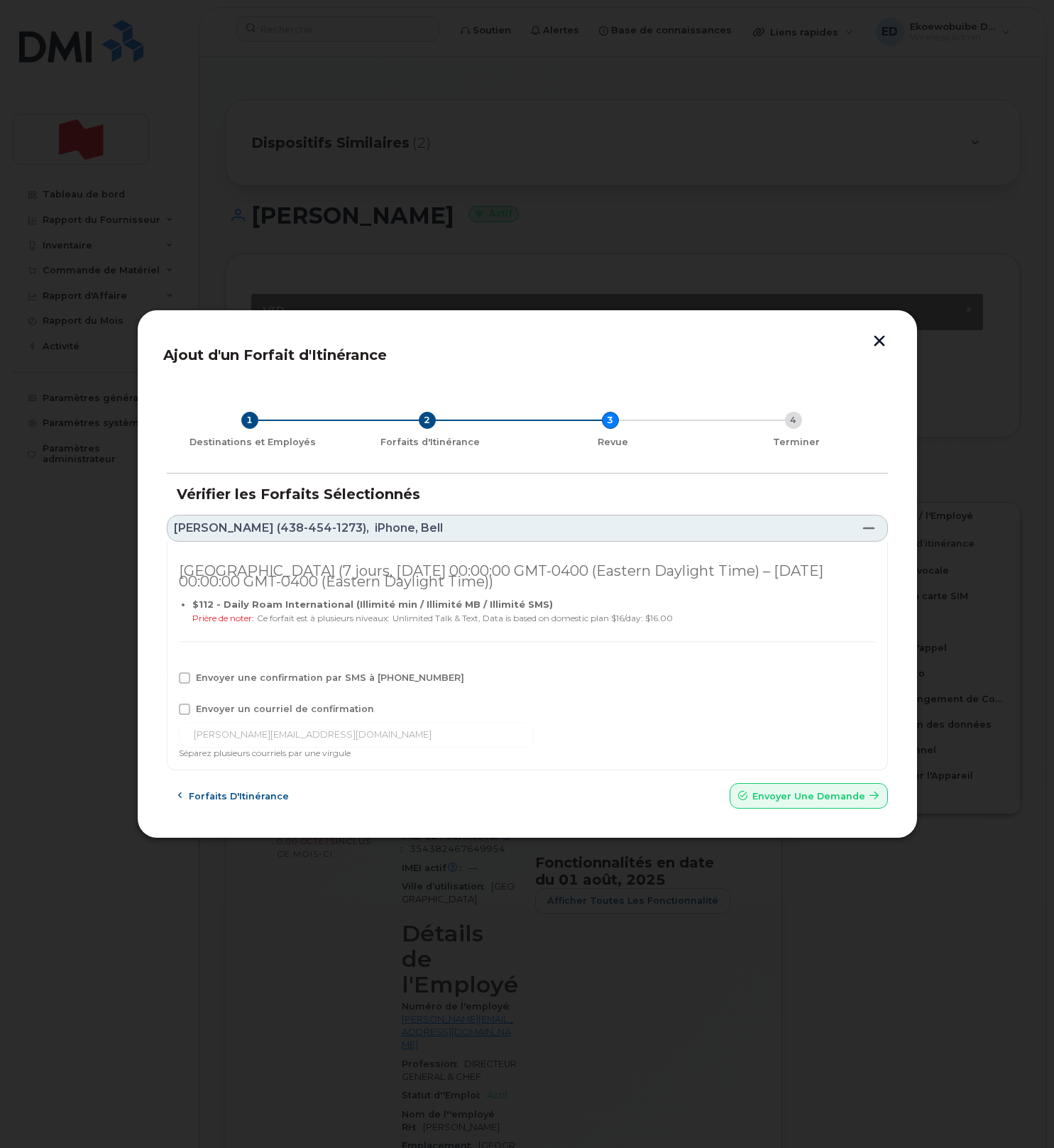
drag, startPoint x: 230, startPoint y: 674, endPoint x: 224, endPoint y: 679, distance: 7.8
click at [228, 675] on span "Envoyer une confirmation par SMS à 438-454-1273" at bounding box center [330, 677] width 268 height 10
click at [169, 675] on input "Envoyer une confirmation par SMS à 438-454-1273" at bounding box center [165, 675] width 7 height 7
checkbox input "true"
click at [209, 698] on div "Royaume-Uni (7 jours, Tue Sep 09 2025 00:00:00 GMT-0400 (Eastern Daylight Time)…" at bounding box center [527, 656] width 721 height 229
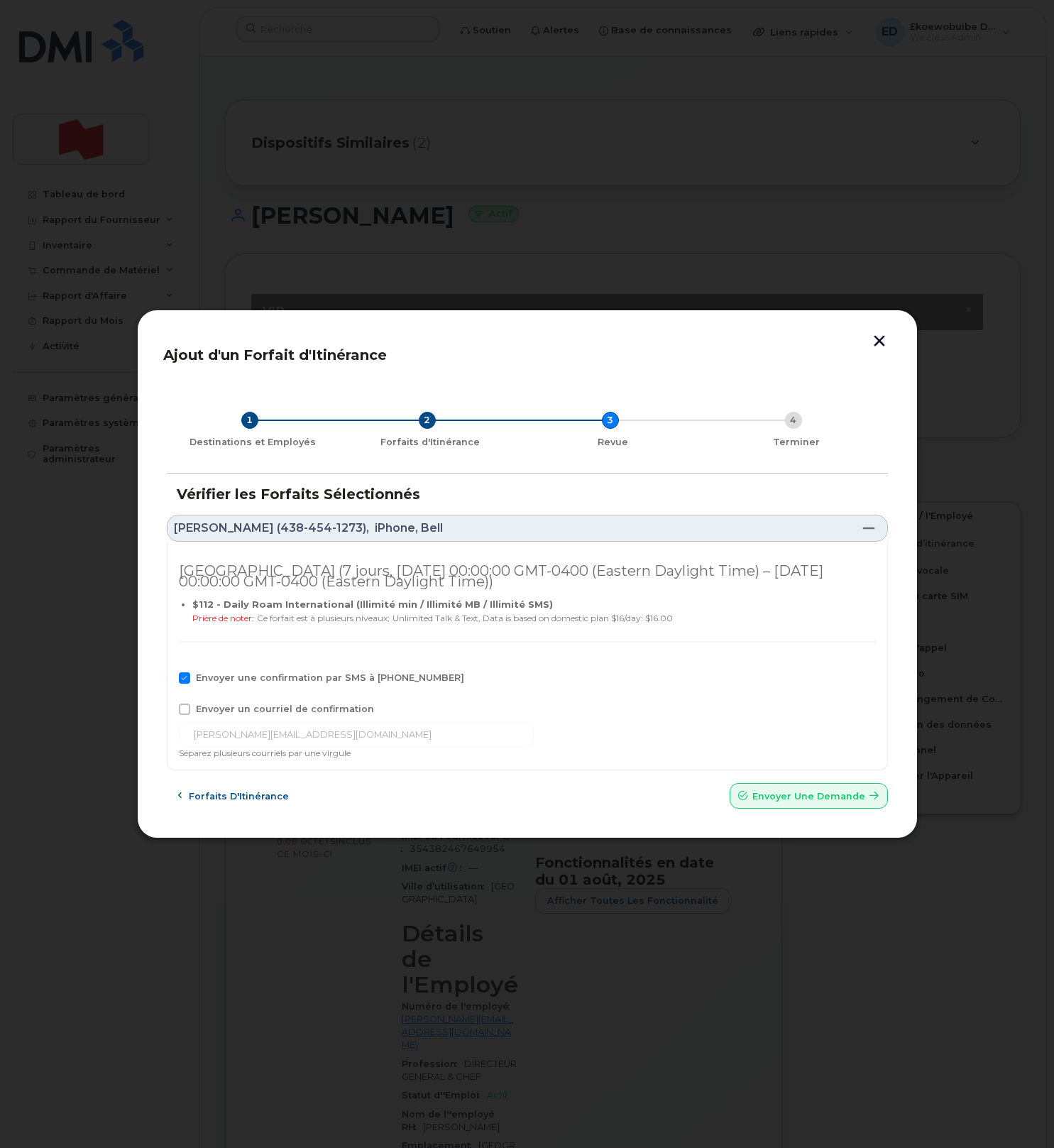
click at [209, 704] on span "Envoyer un courriel de confirmation" at bounding box center [285, 709] width 178 height 10
click at [169, 704] on input "Envoyer un courriel de confirmation" at bounding box center [165, 707] width 7 height 7
checkbox input "true"
click at [321, 735] on input "[PERSON_NAME][EMAIL_ADDRESS][PERSON_NAME][DOMAIN_NAME]" at bounding box center [356, 734] width 355 height 26
drag, startPoint x: 343, startPoint y: 738, endPoint x: 171, endPoint y: 737, distance: 172.0
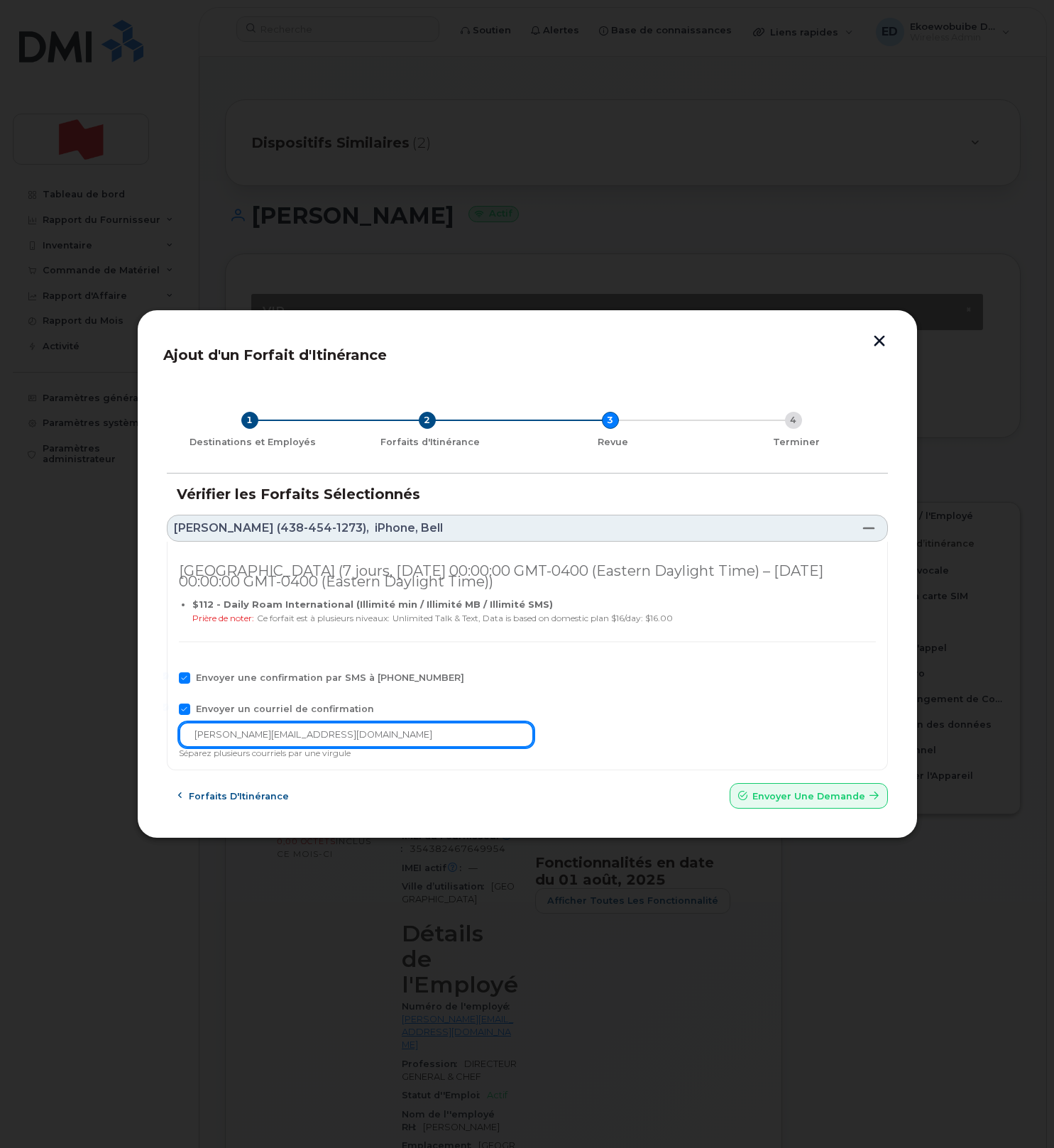
click at [171, 734] on div "Royaume-Uni (7 jours, Tue Sep 09 2025 00:00:00 GMT-0400 (Eastern Daylight Time)…" at bounding box center [527, 656] width 721 height 229
paste input "telecom-voix@bnc.ca"
type input "telecom-voix@bnc.ca"
click at [772, 798] on span "Envoyer une Demande" at bounding box center [809, 796] width 113 height 14
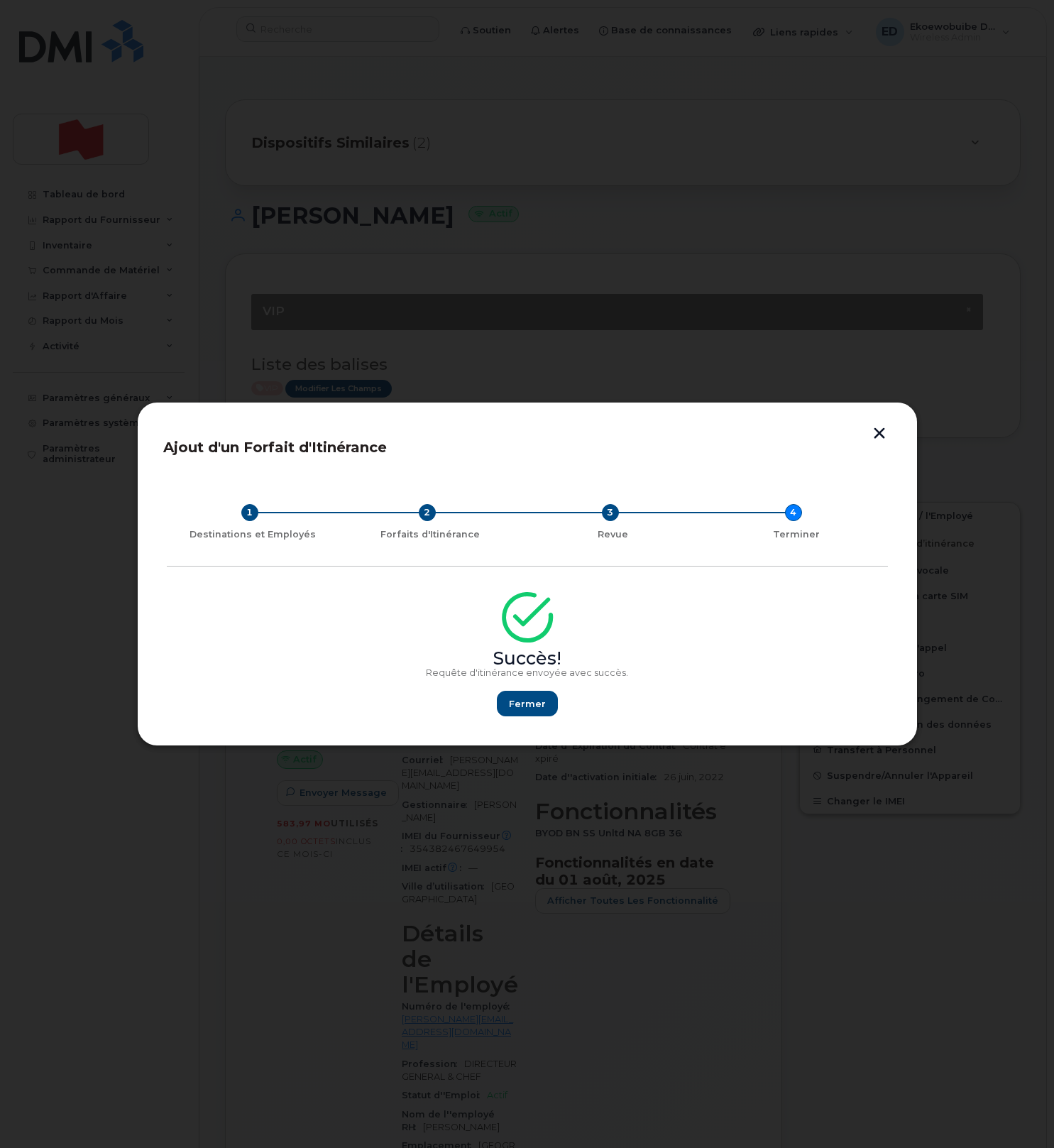
click at [880, 433] on button "button" at bounding box center [879, 434] width 21 height 15
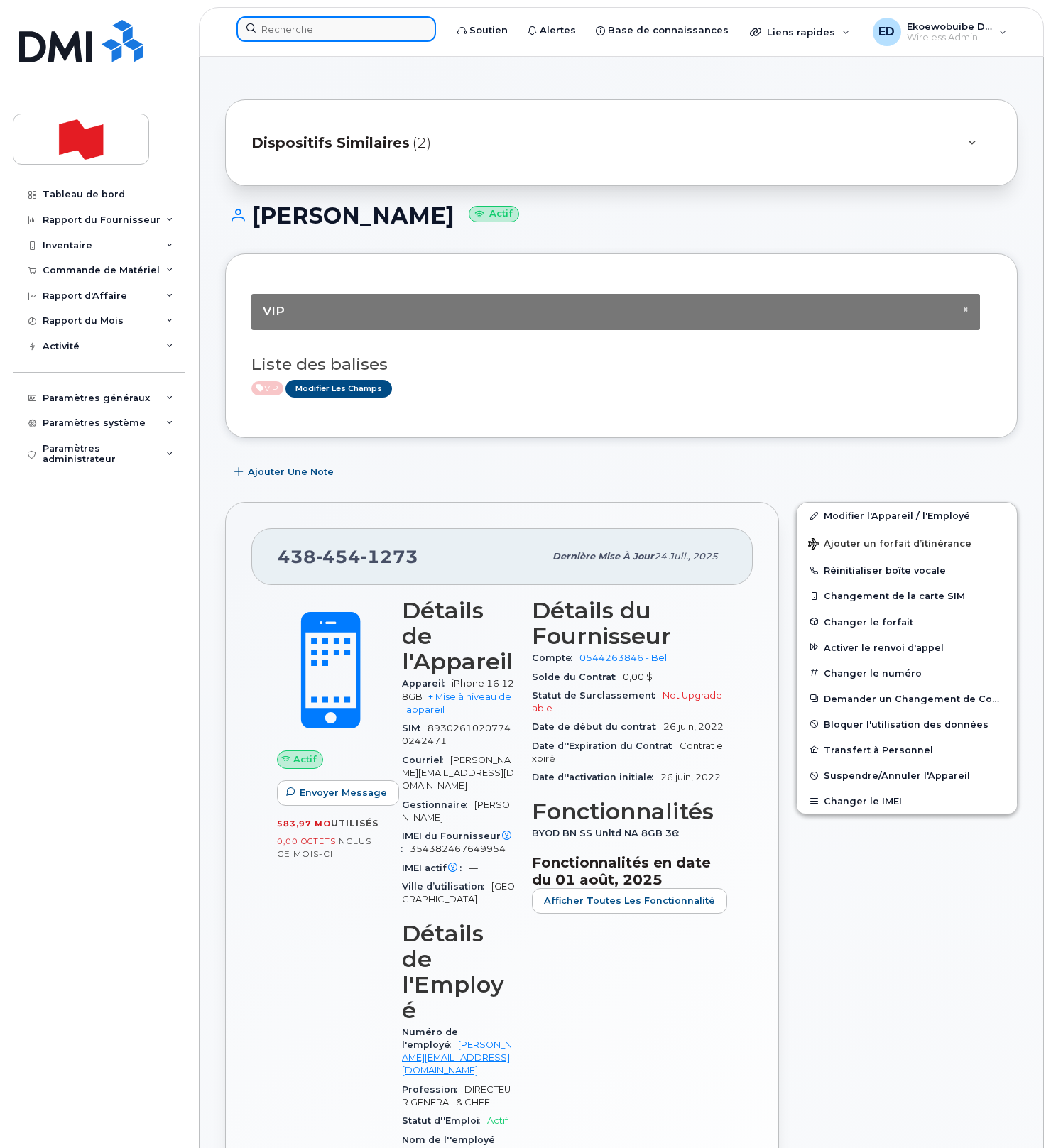
click at [313, 35] on input at bounding box center [335, 29] width 199 height 26
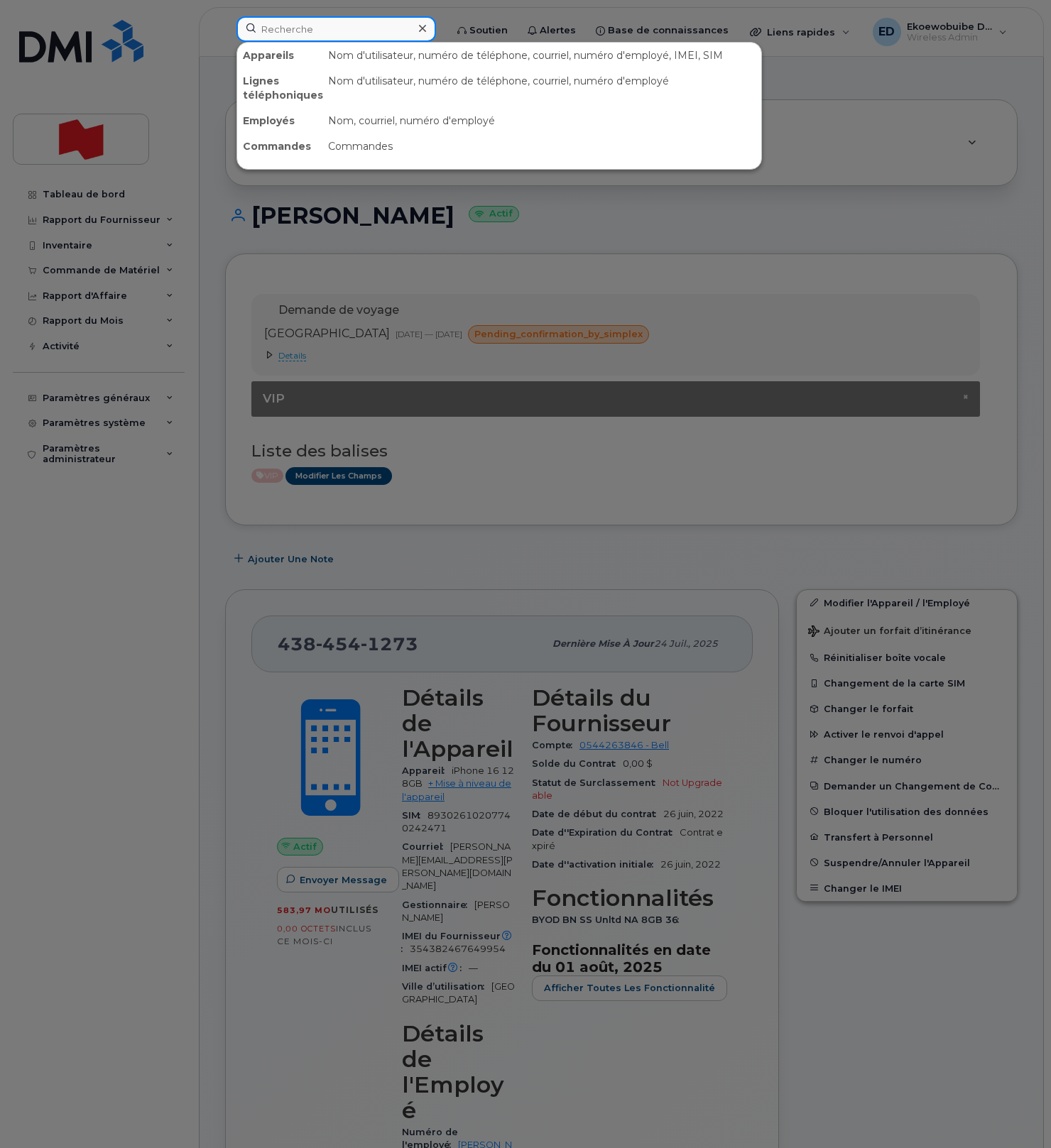
click at [307, 36] on input at bounding box center [335, 29] width 199 height 26
paste input "5147795783"
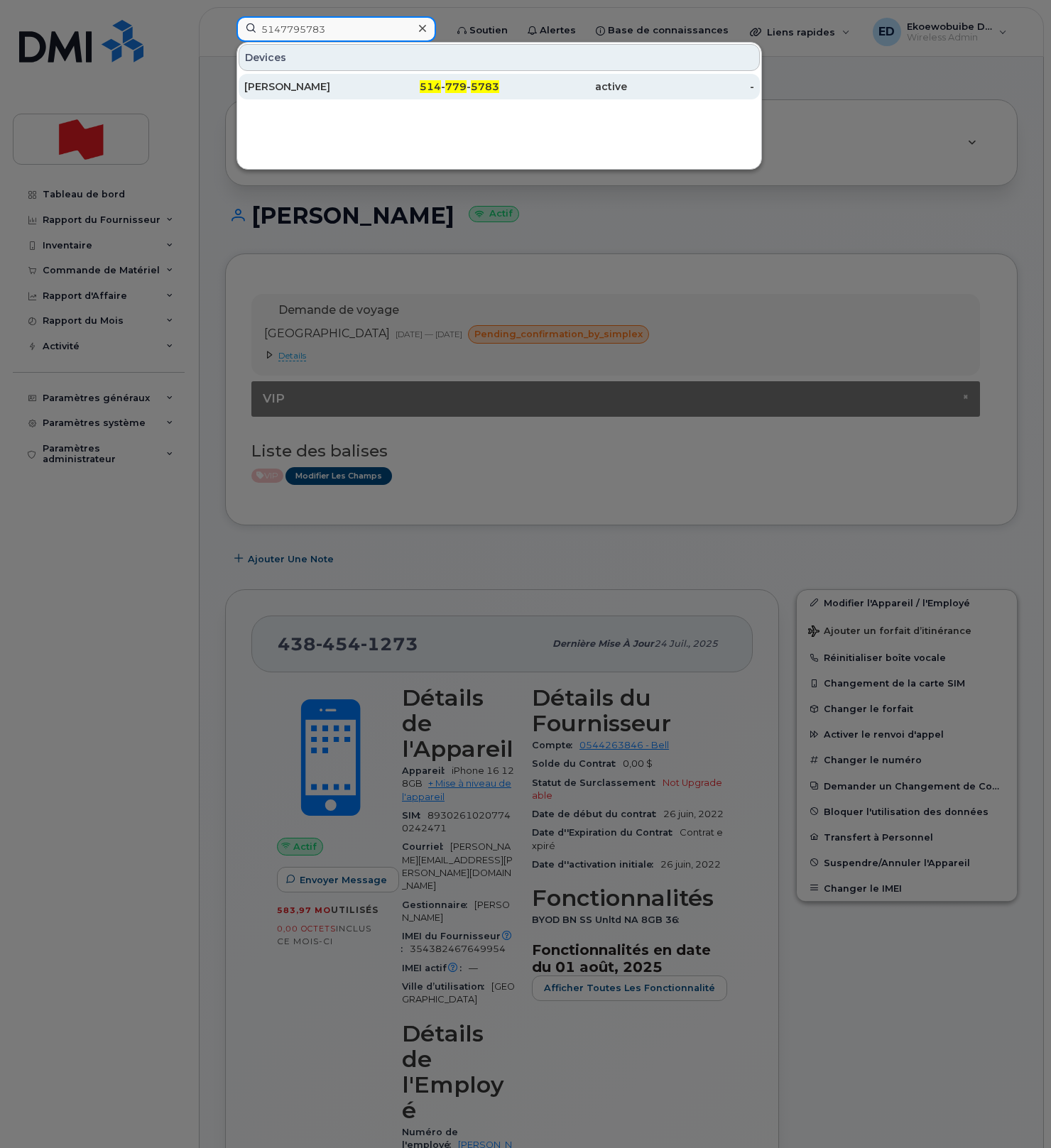
type input "5147795783"
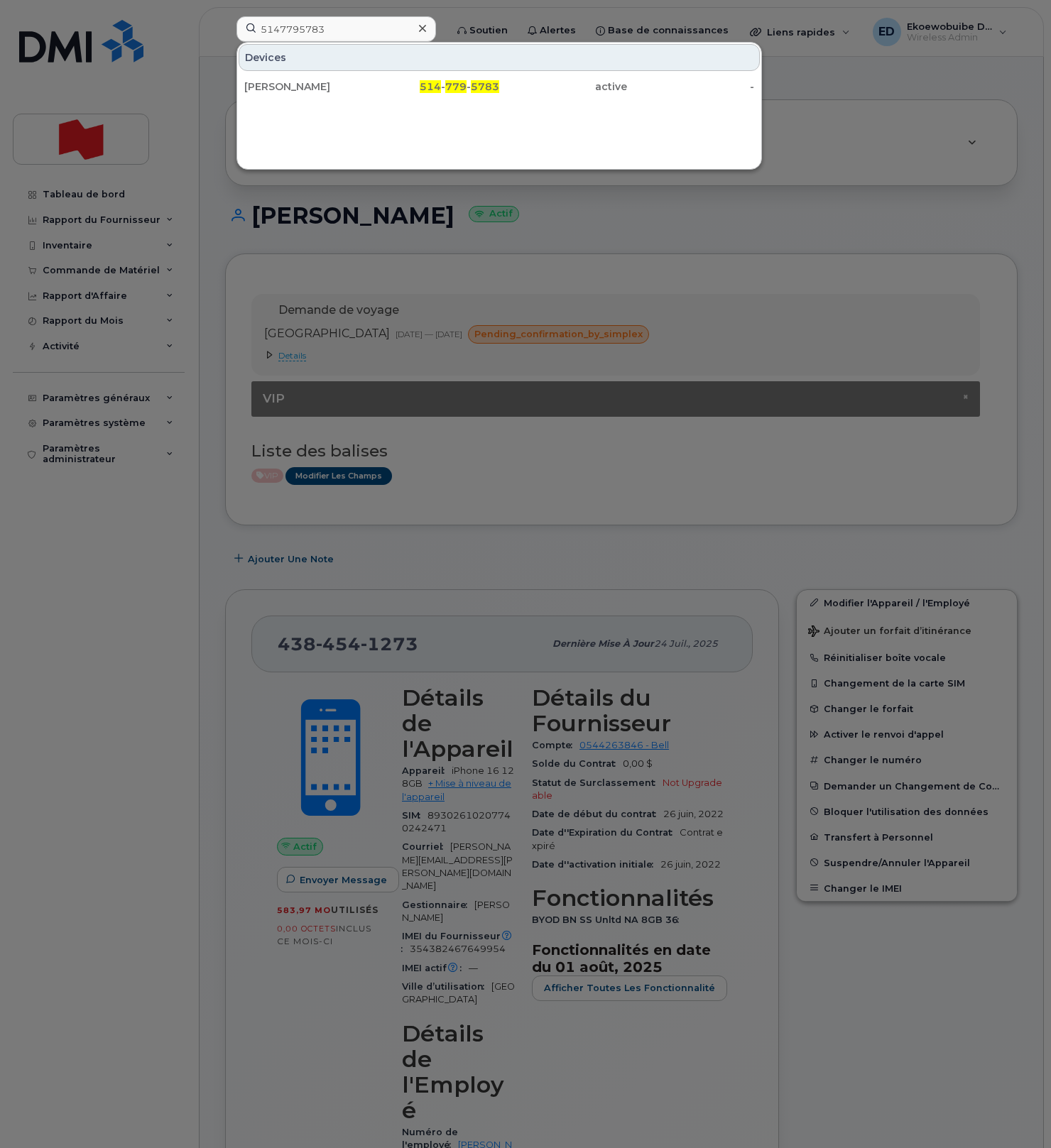
drag, startPoint x: 345, startPoint y: 84, endPoint x: 381, endPoint y: 113, distance: 46.2
click at [345, 84] on div "[PERSON_NAME]" at bounding box center [308, 86] width 127 height 15
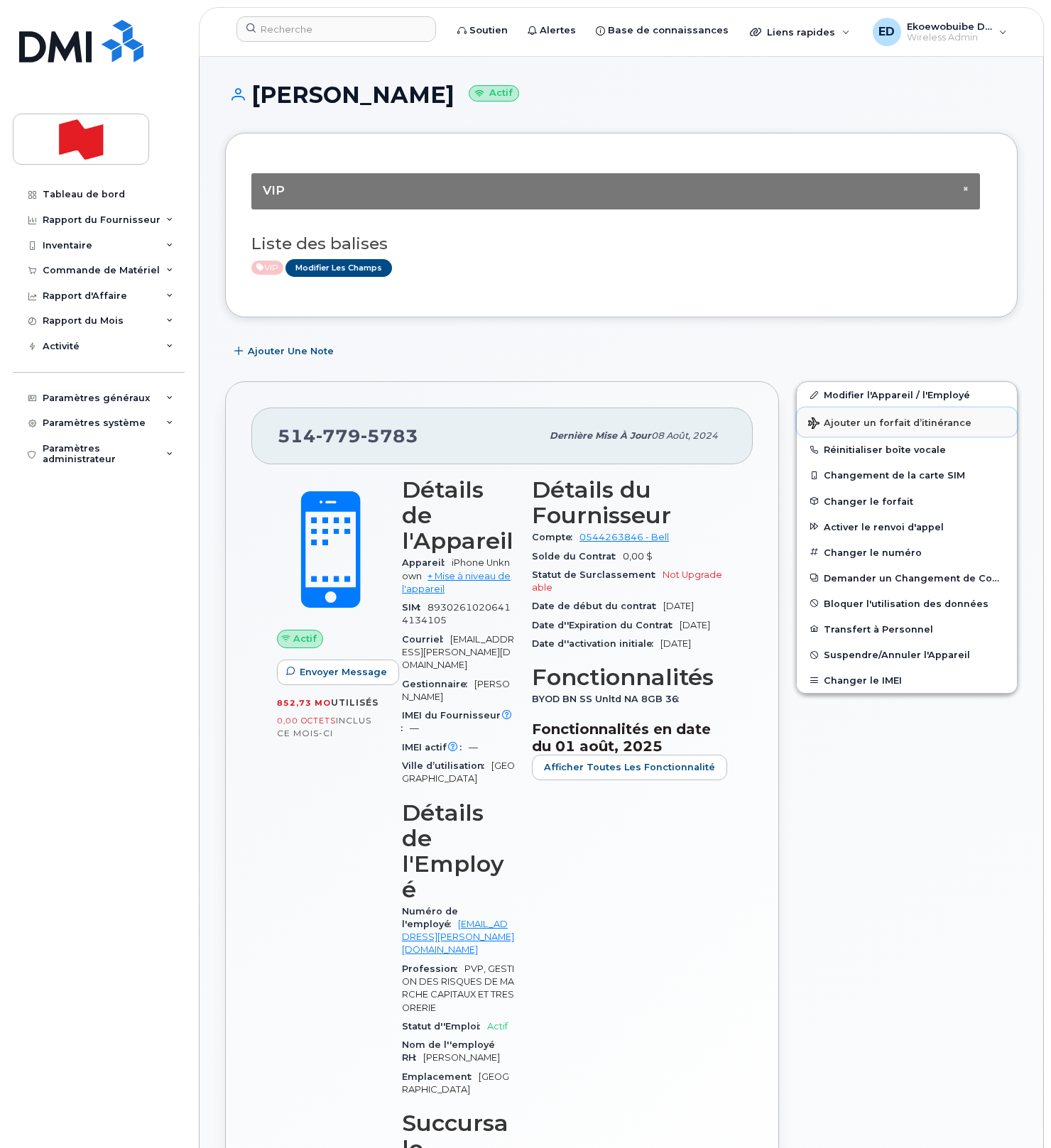
click at [835, 426] on span "Ajouter un forfait d’itinérance" at bounding box center [889, 424] width 163 height 14
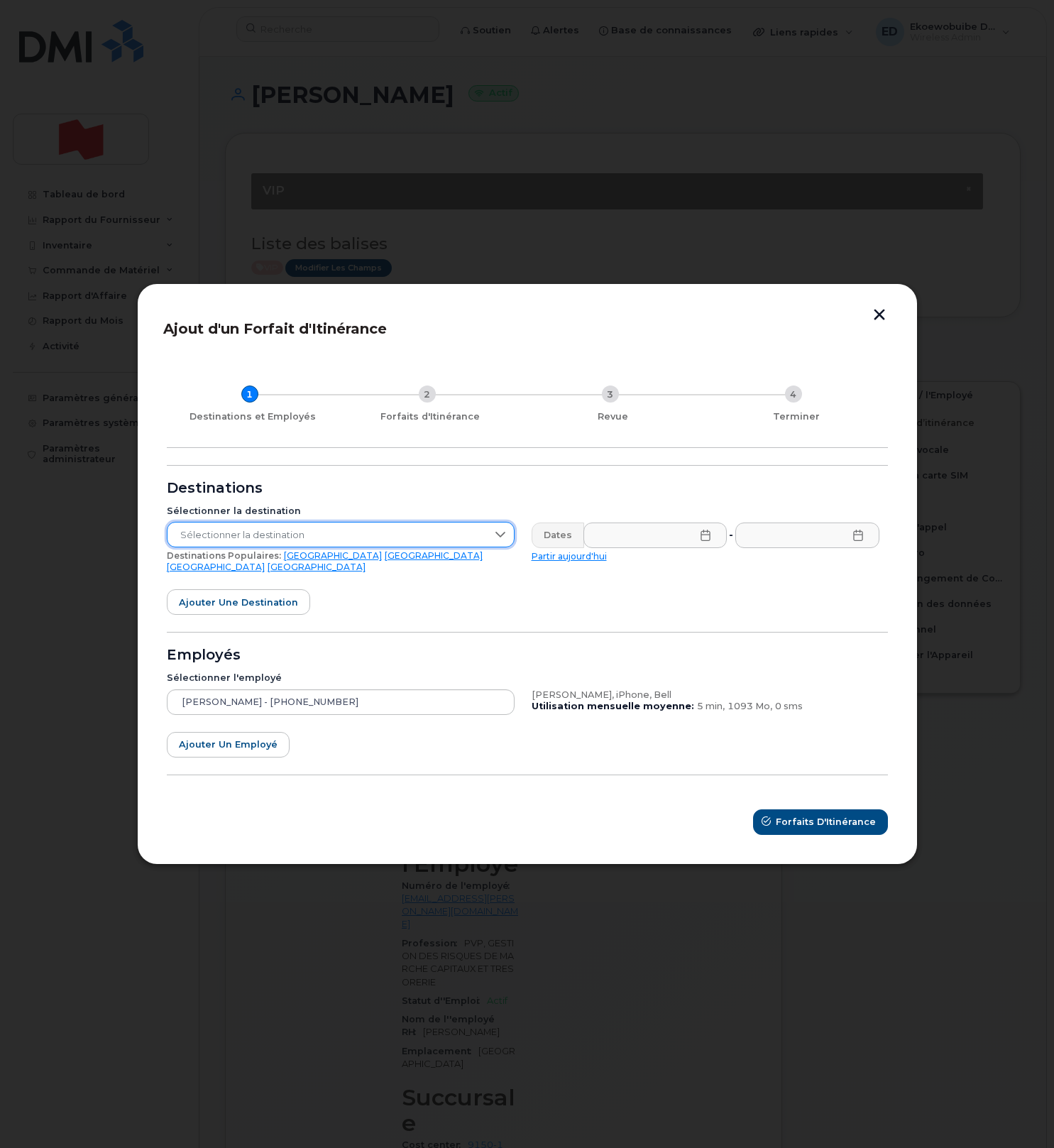
click at [342, 542] on span "Sélectionner la destination" at bounding box center [327, 535] width 320 height 26
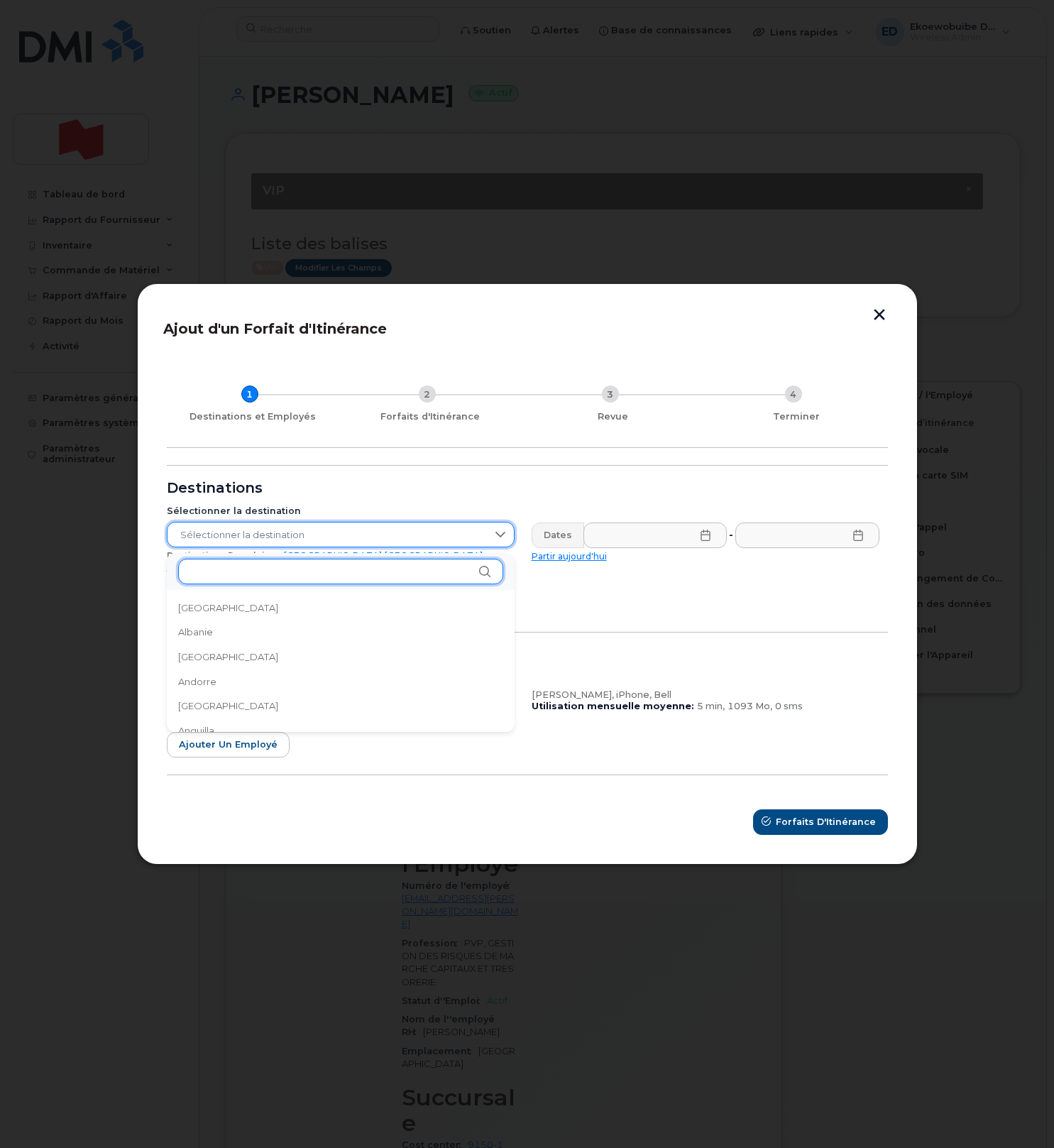
click at [303, 580] on input "text" at bounding box center [340, 571] width 325 height 26
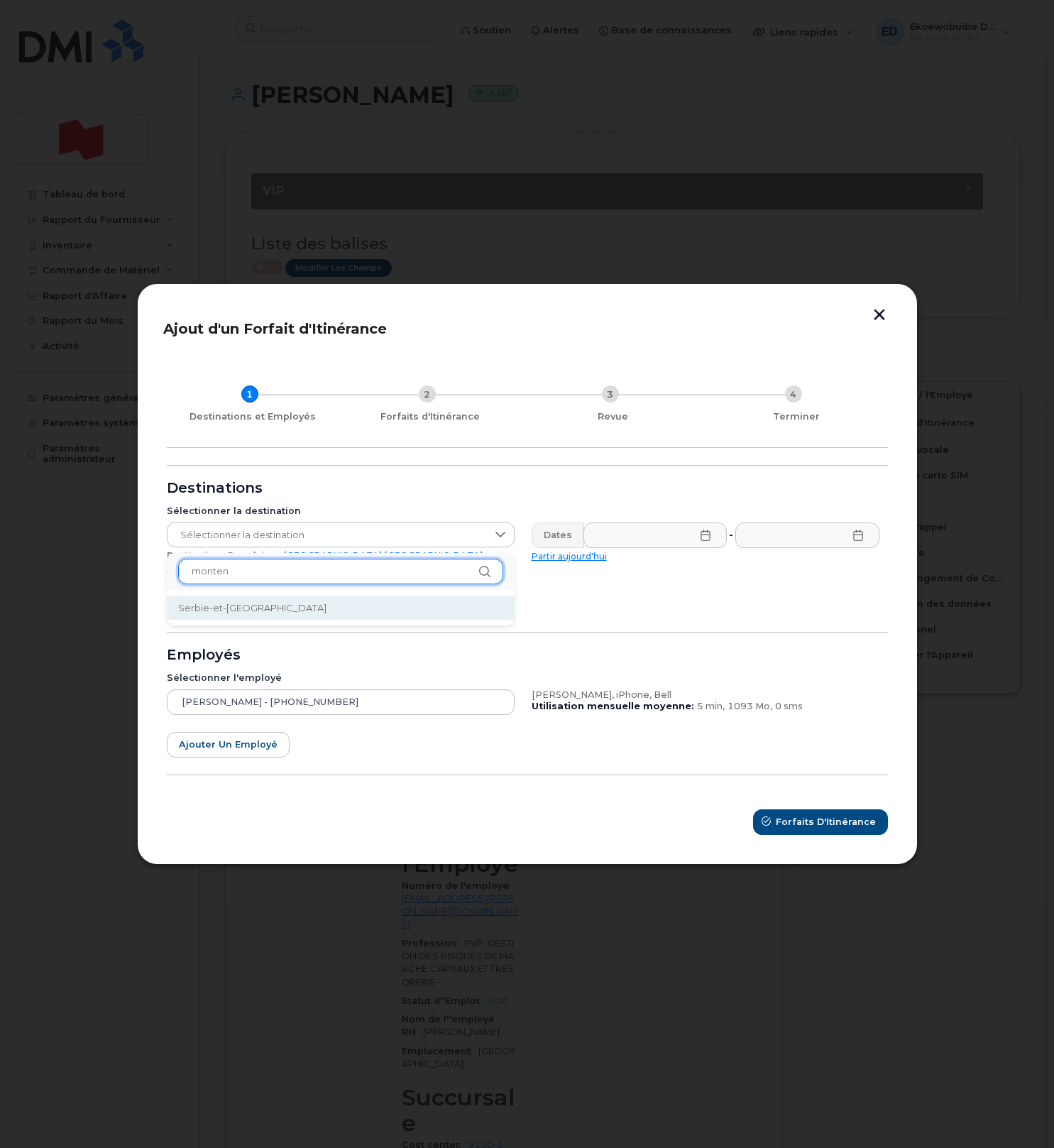
type input "monten"
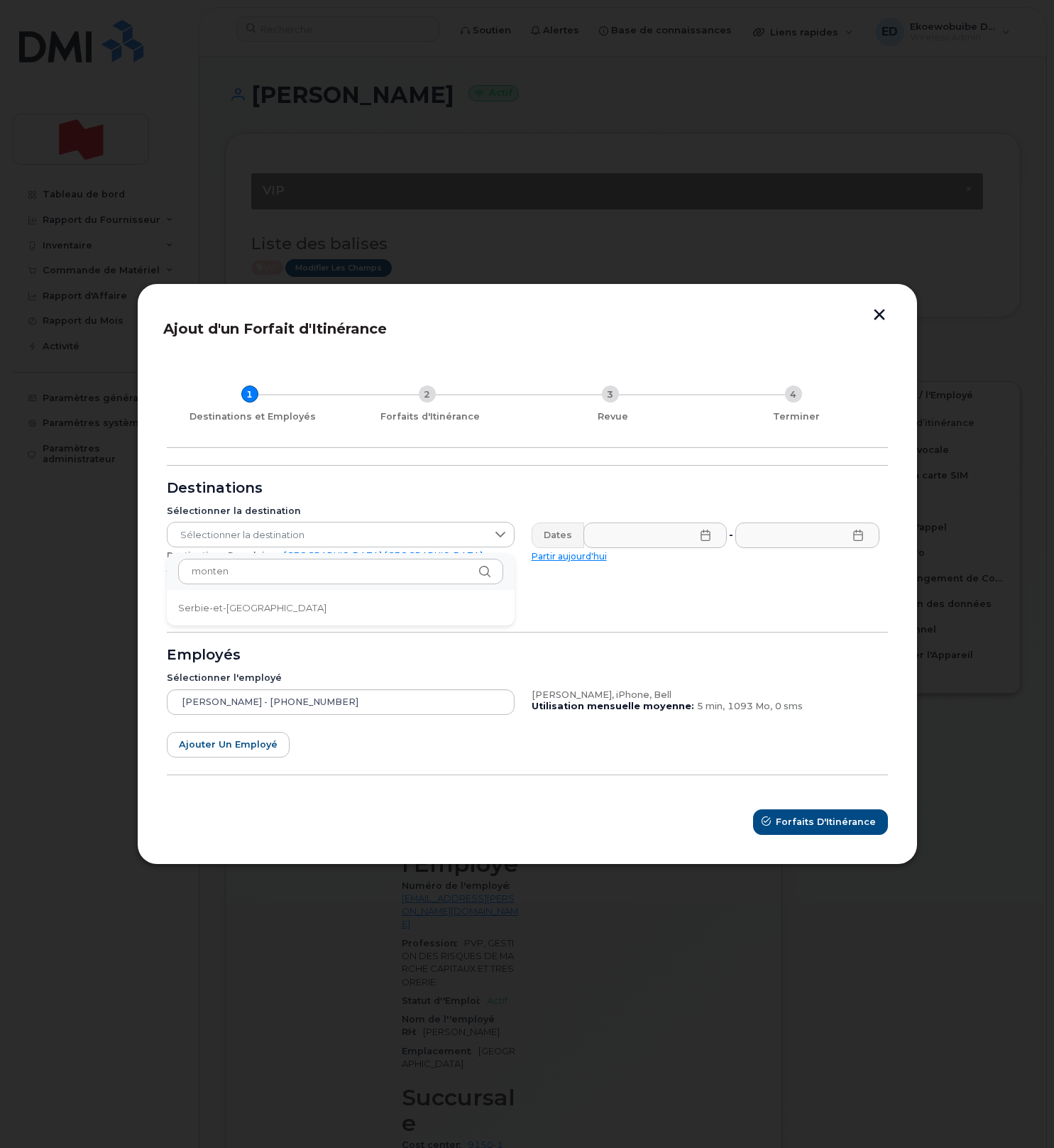
click at [291, 612] on li "Serbie-et-[GEOGRAPHIC_DATA]" at bounding box center [340, 608] width 348 height 25
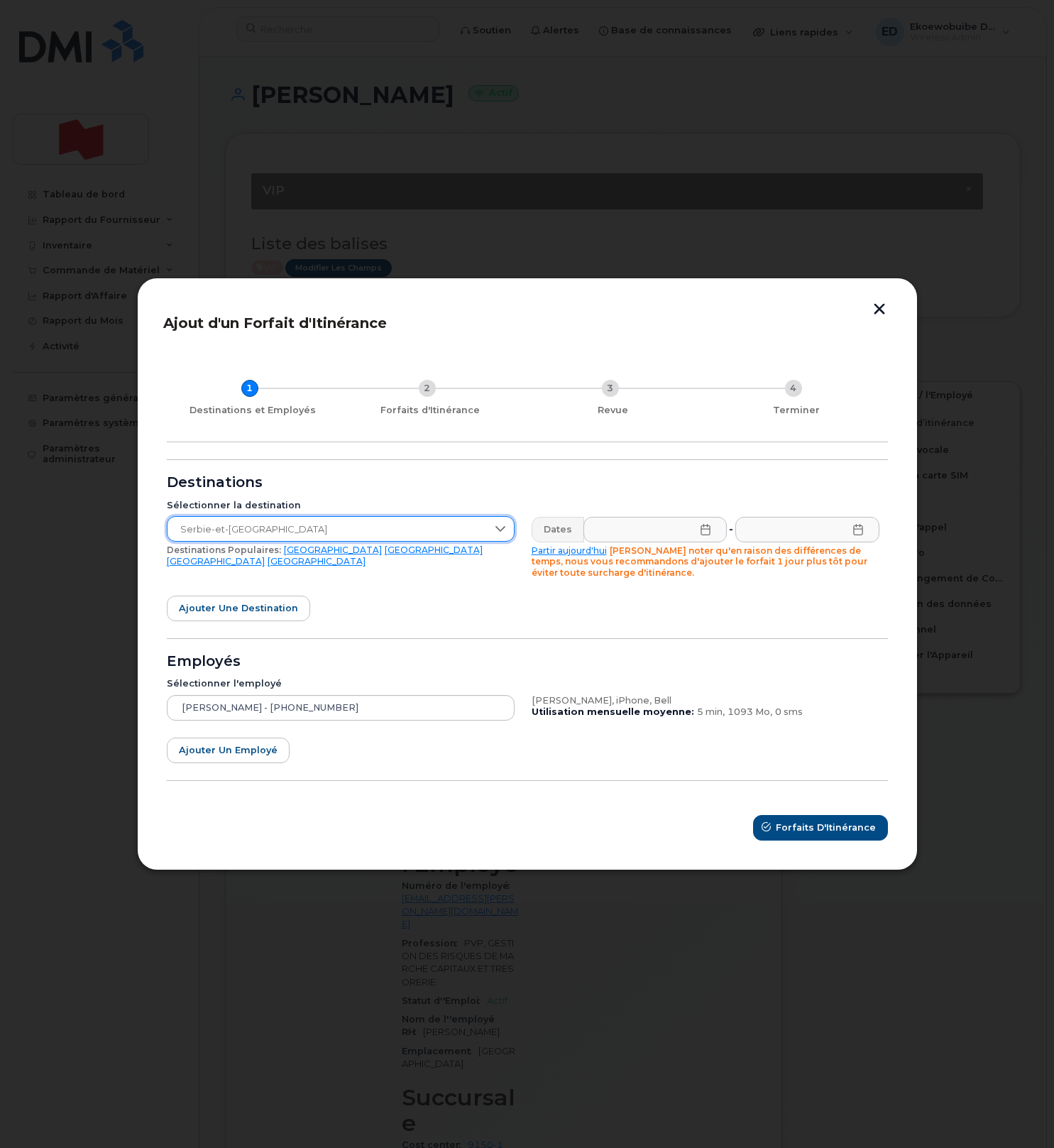
click at [704, 533] on icon at bounding box center [705, 529] width 11 height 11
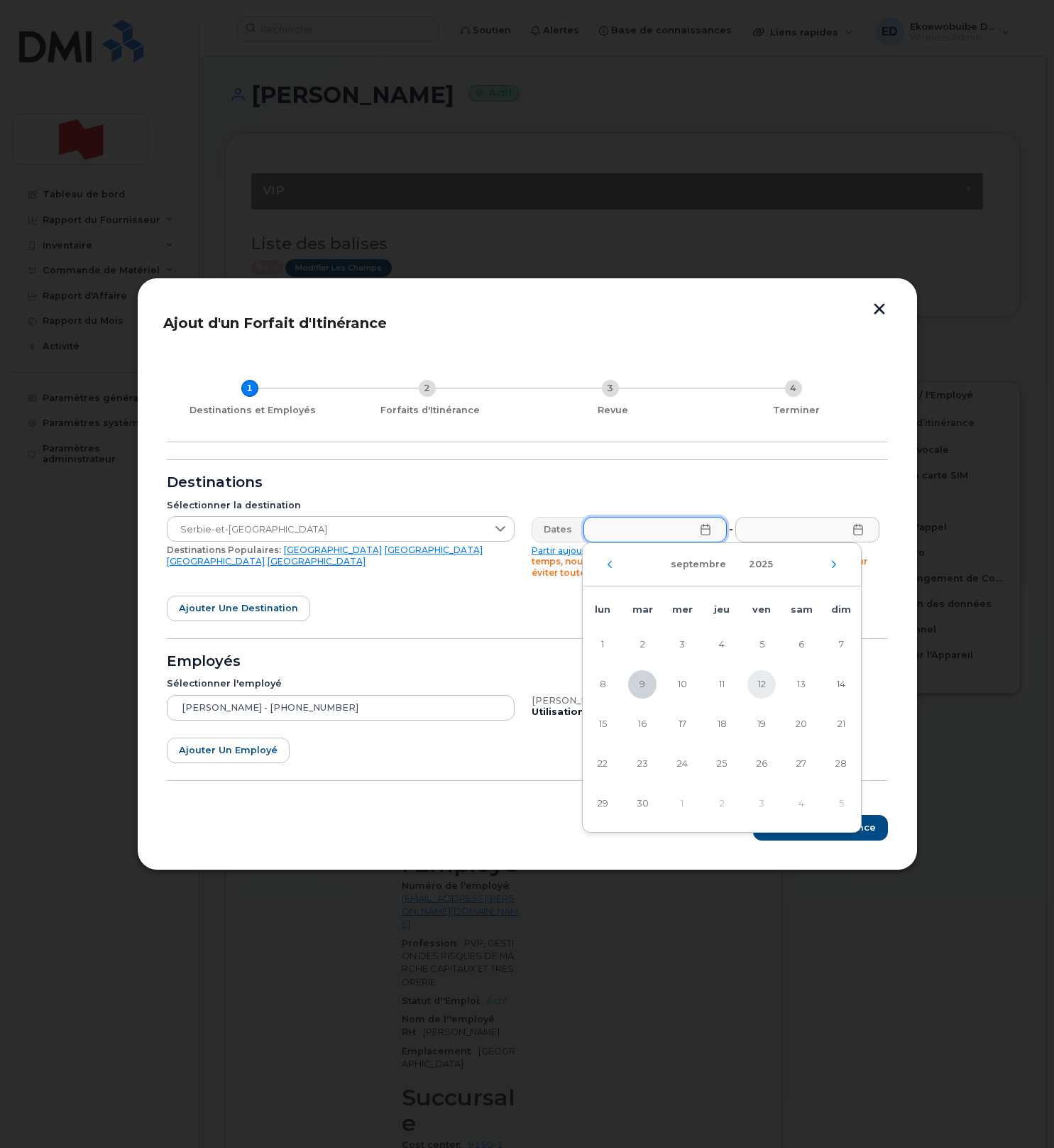
click at [767, 686] on span "12" at bounding box center [761, 684] width 28 height 28
type input "[DATE]"
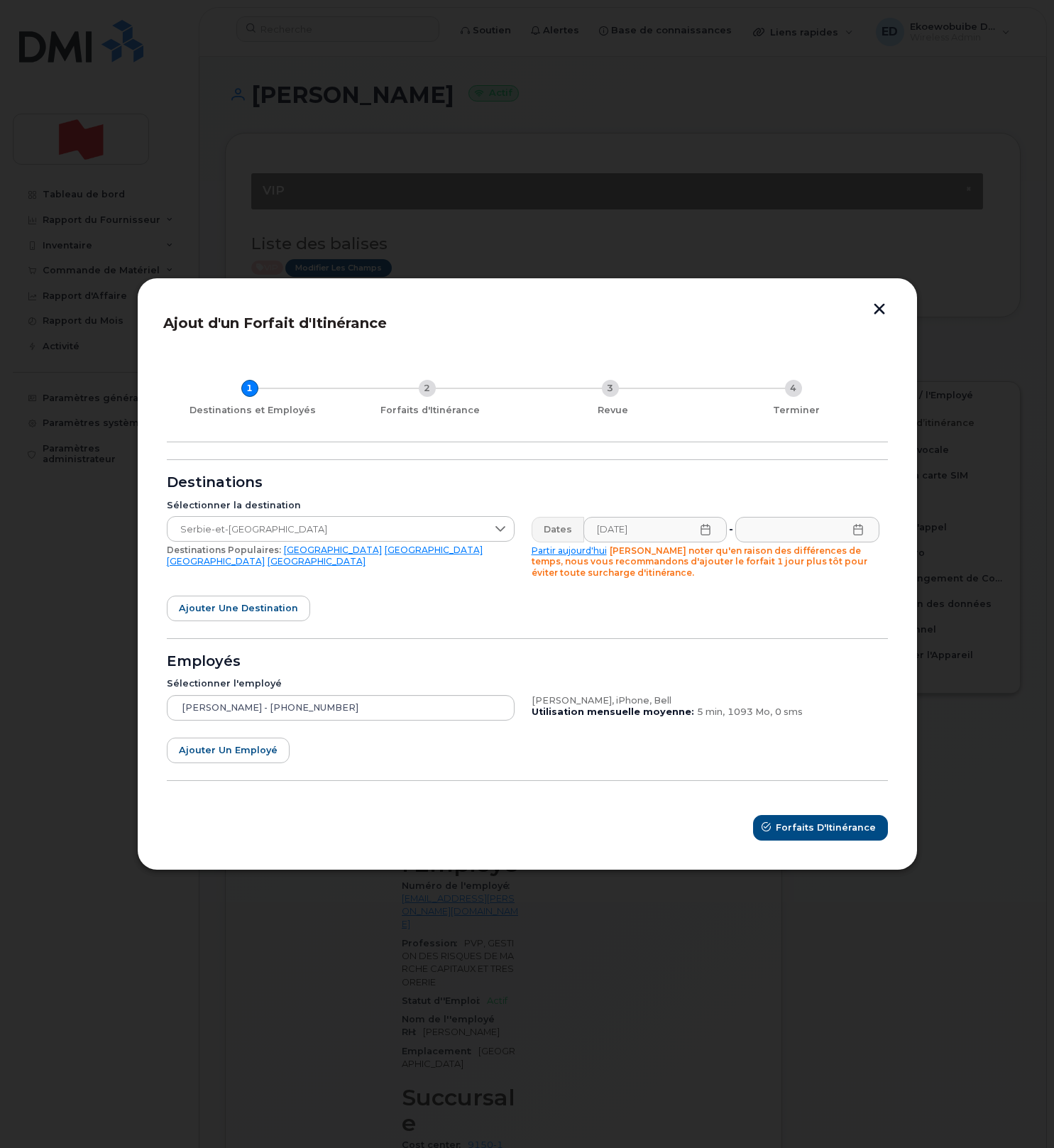
click at [857, 533] on icon at bounding box center [857, 529] width 11 height 11
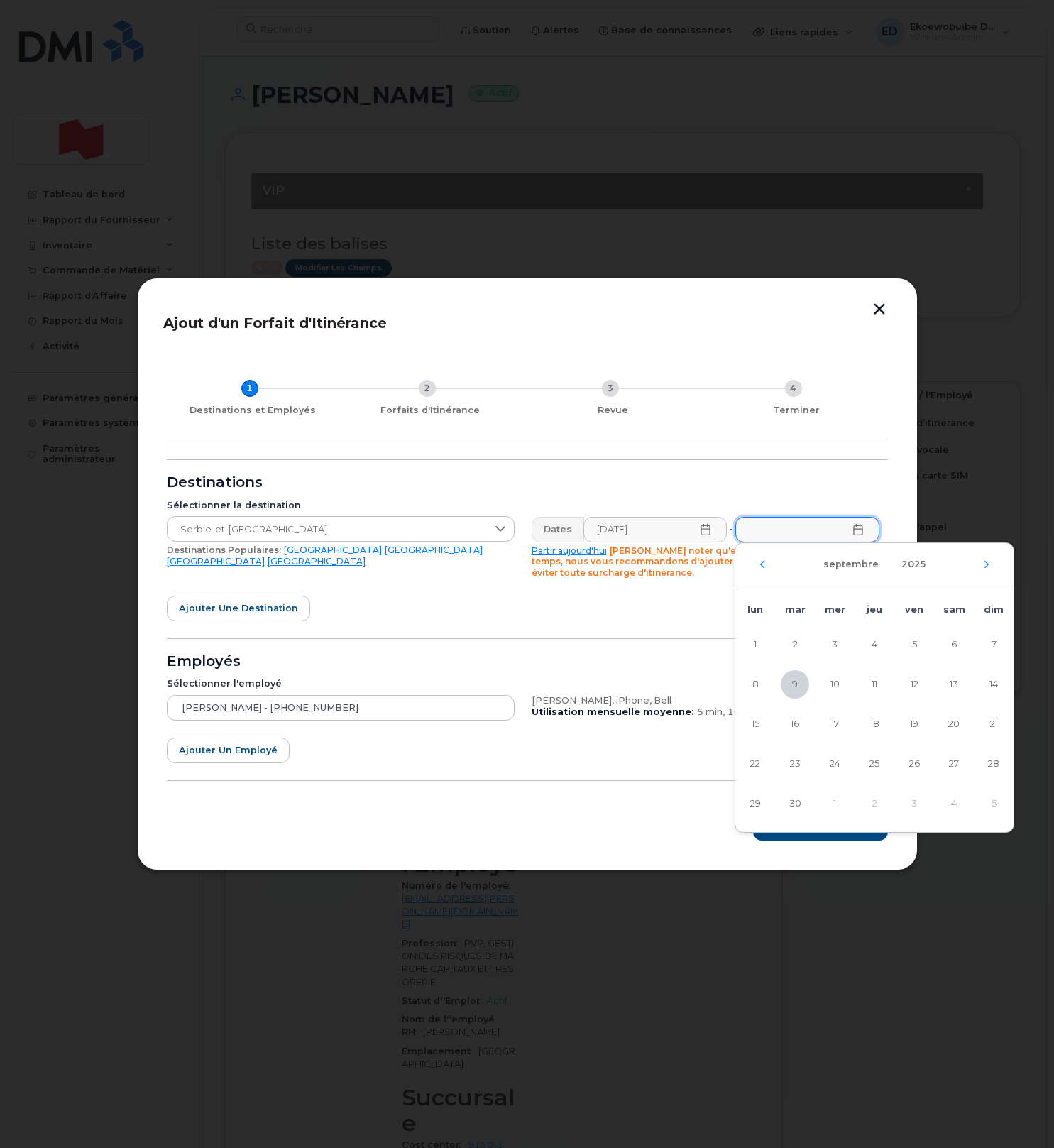
click at [834, 801] on td "1" at bounding box center [834, 804] width 39 height 39
click at [988, 567] on icon "Mois suivant" at bounding box center [986, 563] width 9 height 11
click at [845, 638] on span "1" at bounding box center [834, 644] width 28 height 28
type input "[DATE]"
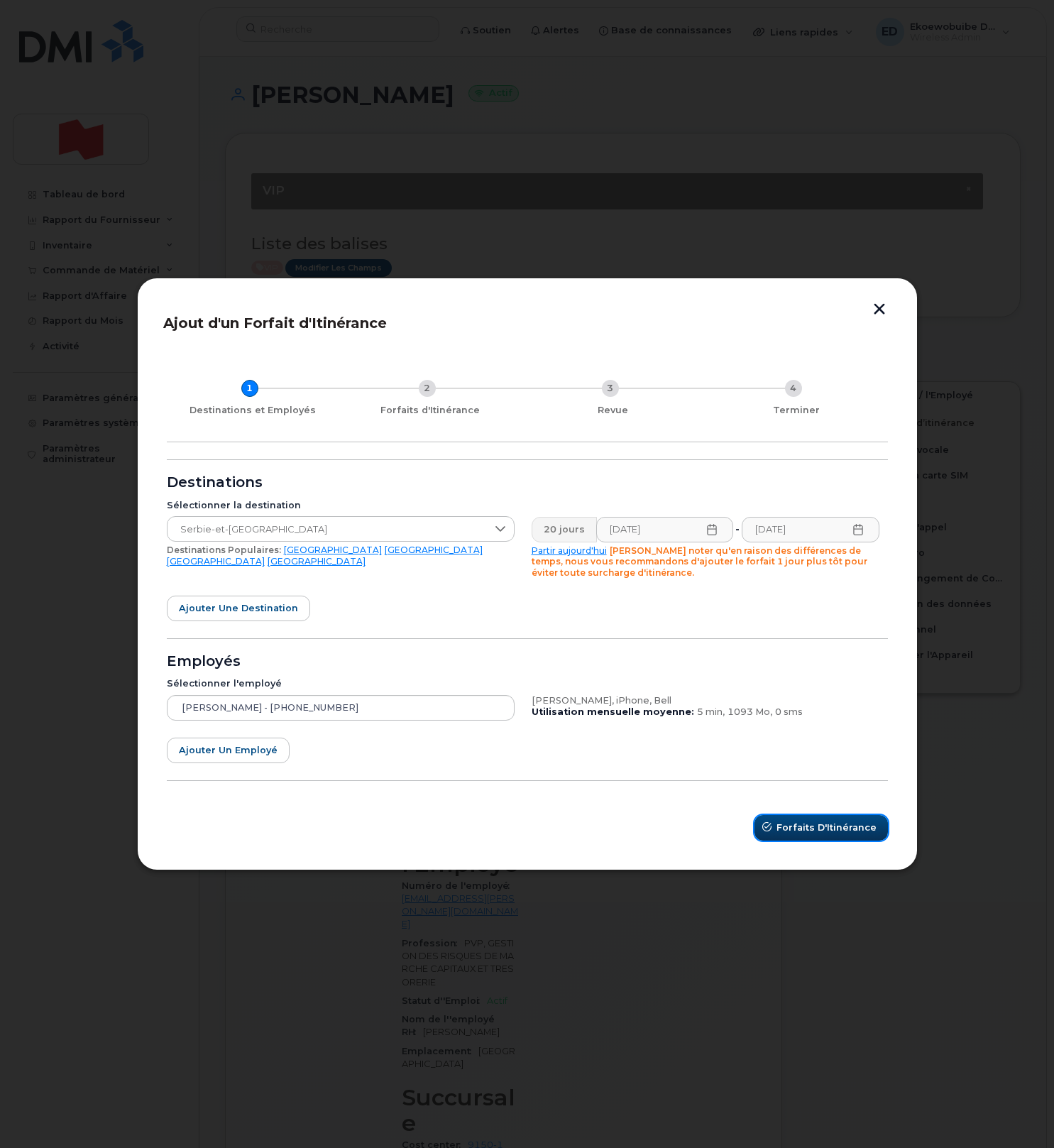
click at [800, 839] on button "Forfaits d'Itinérance" at bounding box center [821, 827] width 133 height 26
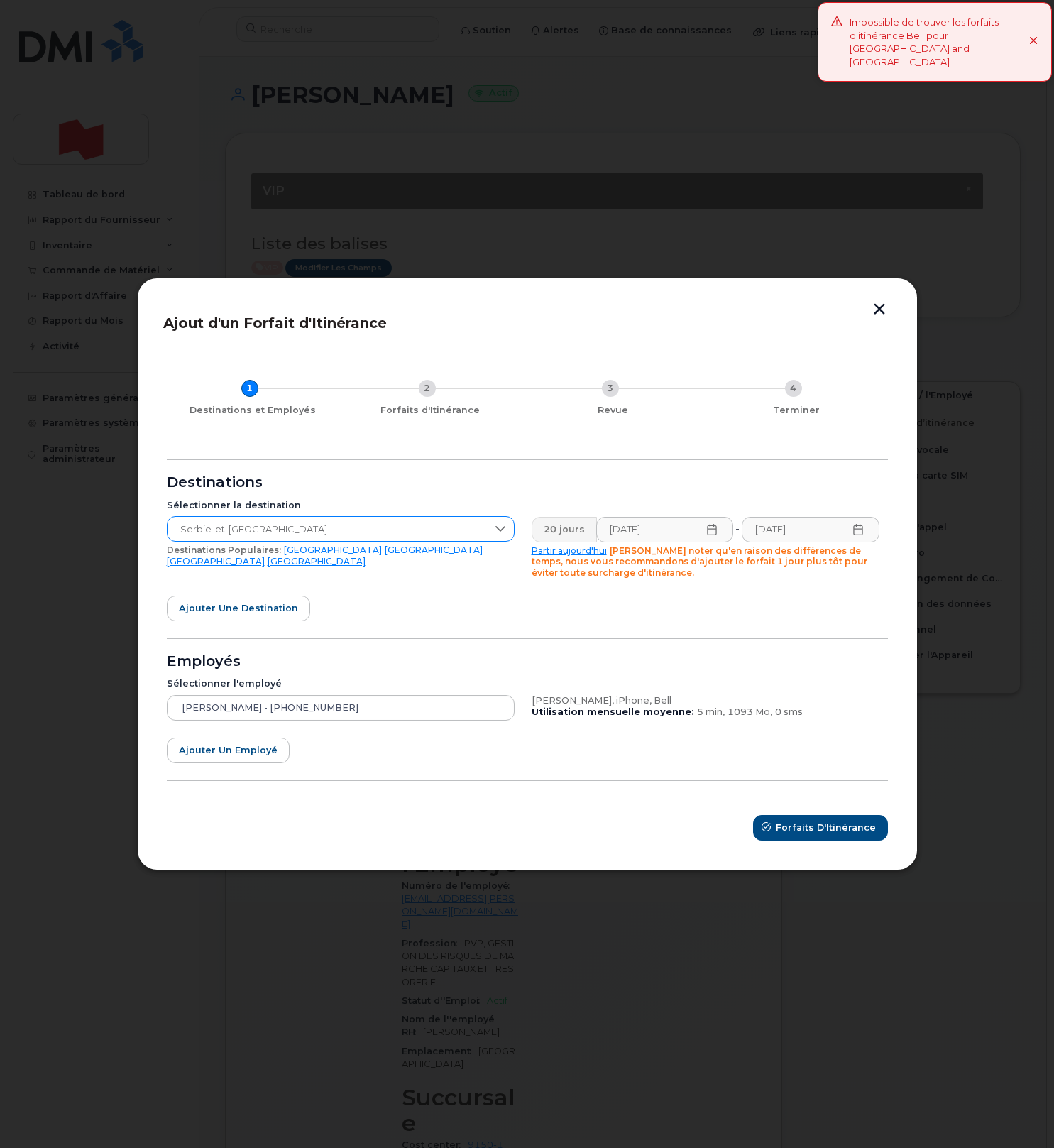
click at [457, 532] on span "Serbie-et-[GEOGRAPHIC_DATA]" at bounding box center [327, 529] width 320 height 26
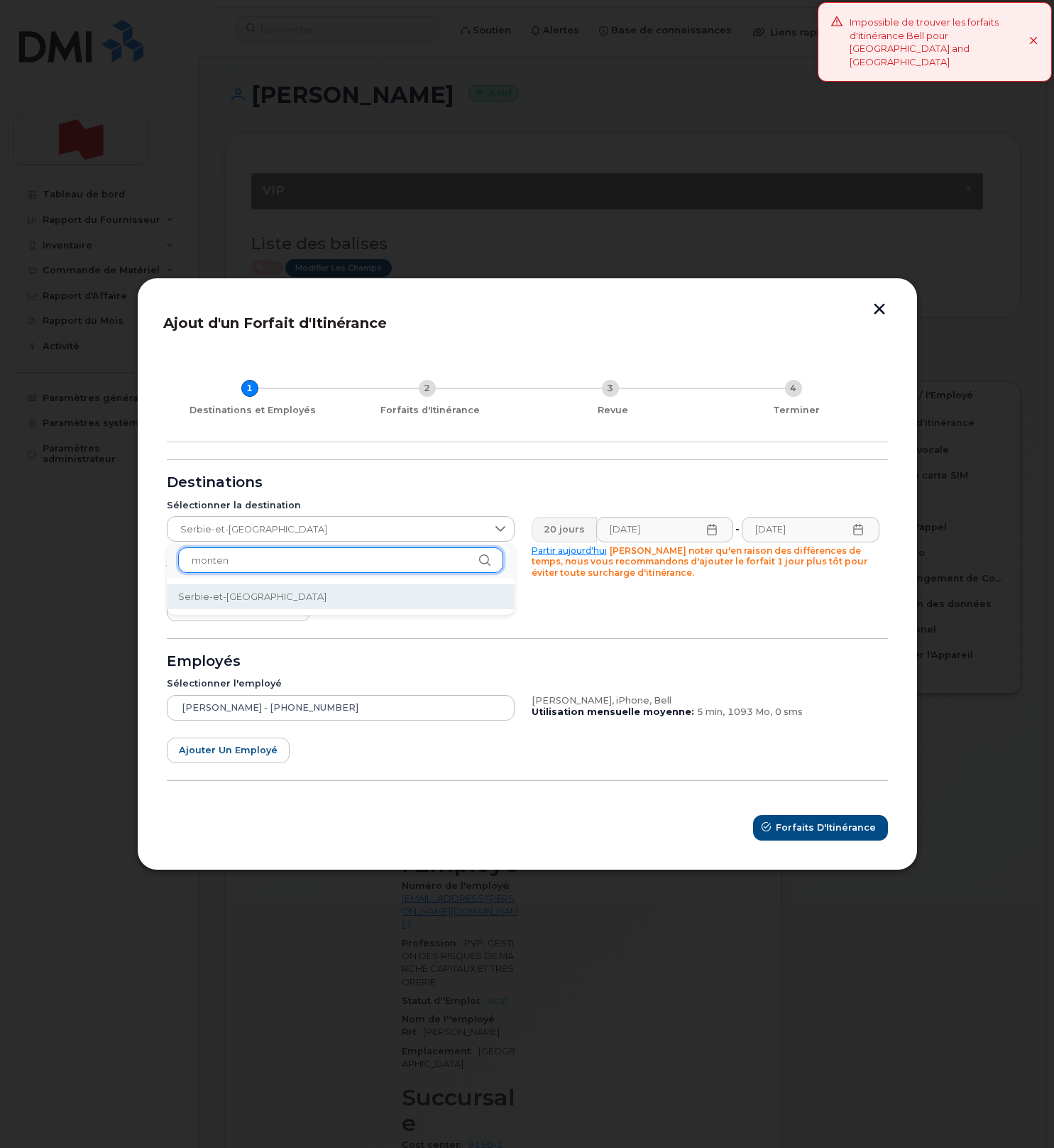
click at [253, 566] on input "monten" at bounding box center [340, 560] width 325 height 26
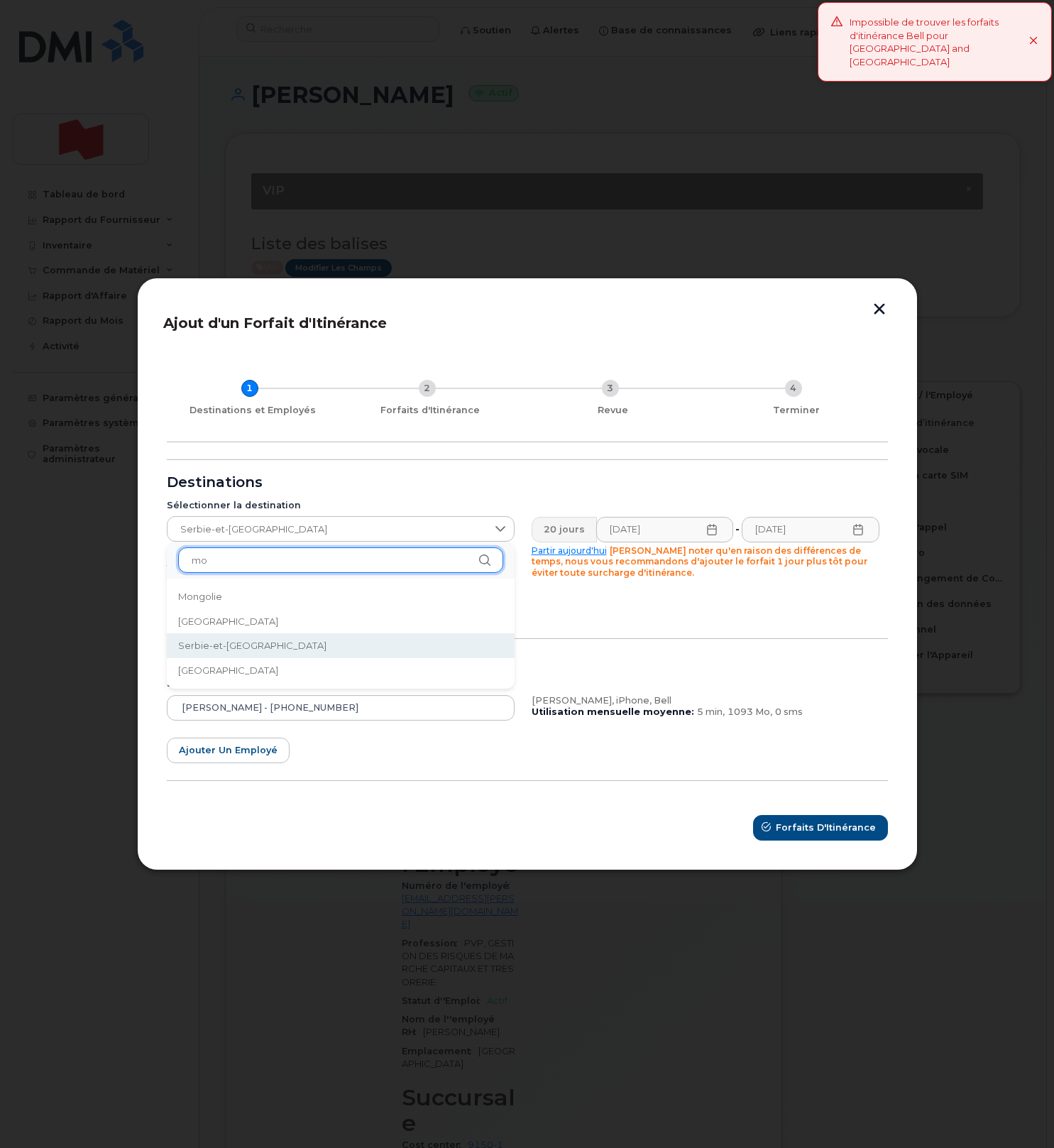
type input "m"
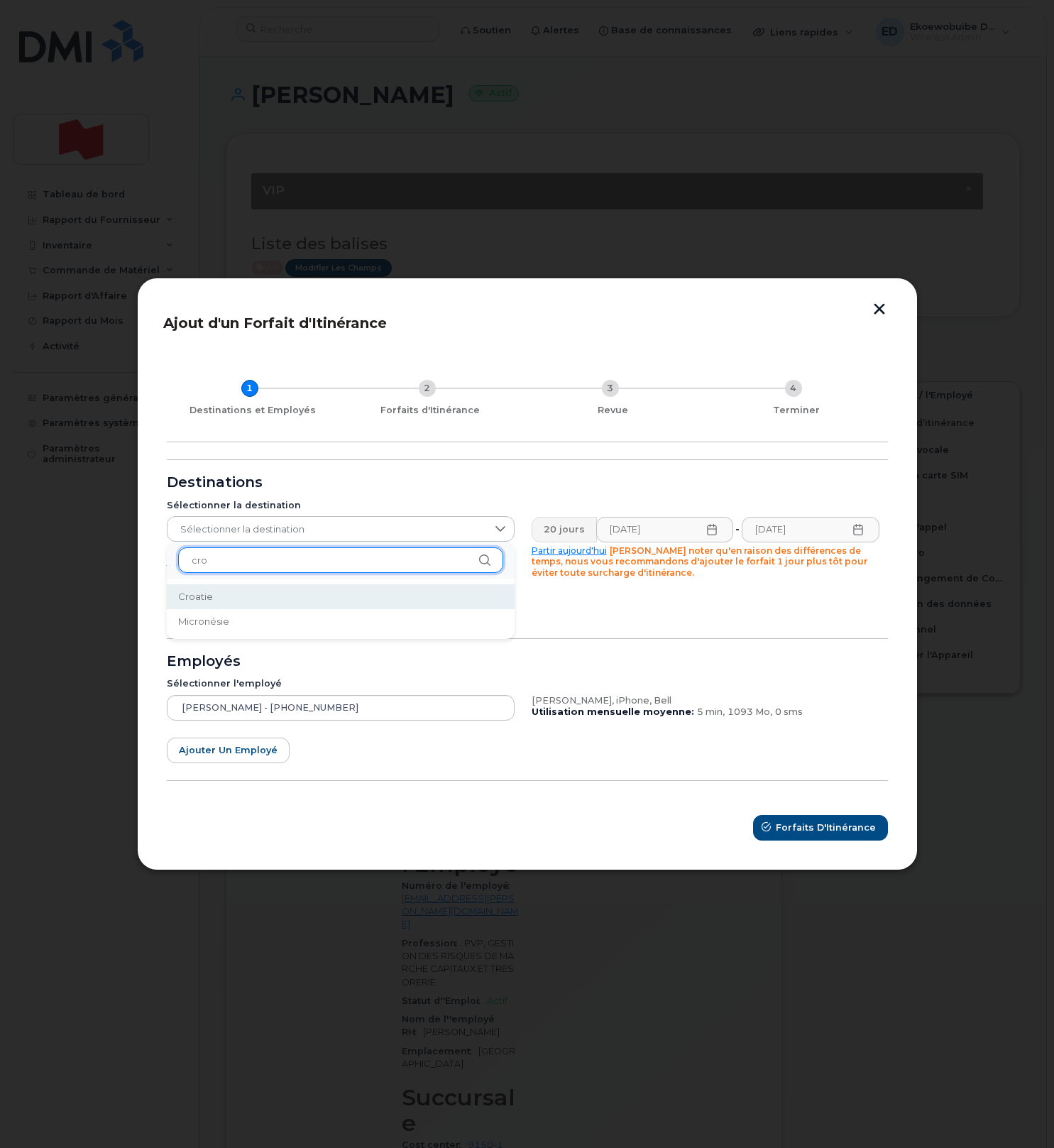
type input "cro"
click at [221, 592] on li "Croatie" at bounding box center [340, 596] width 348 height 25
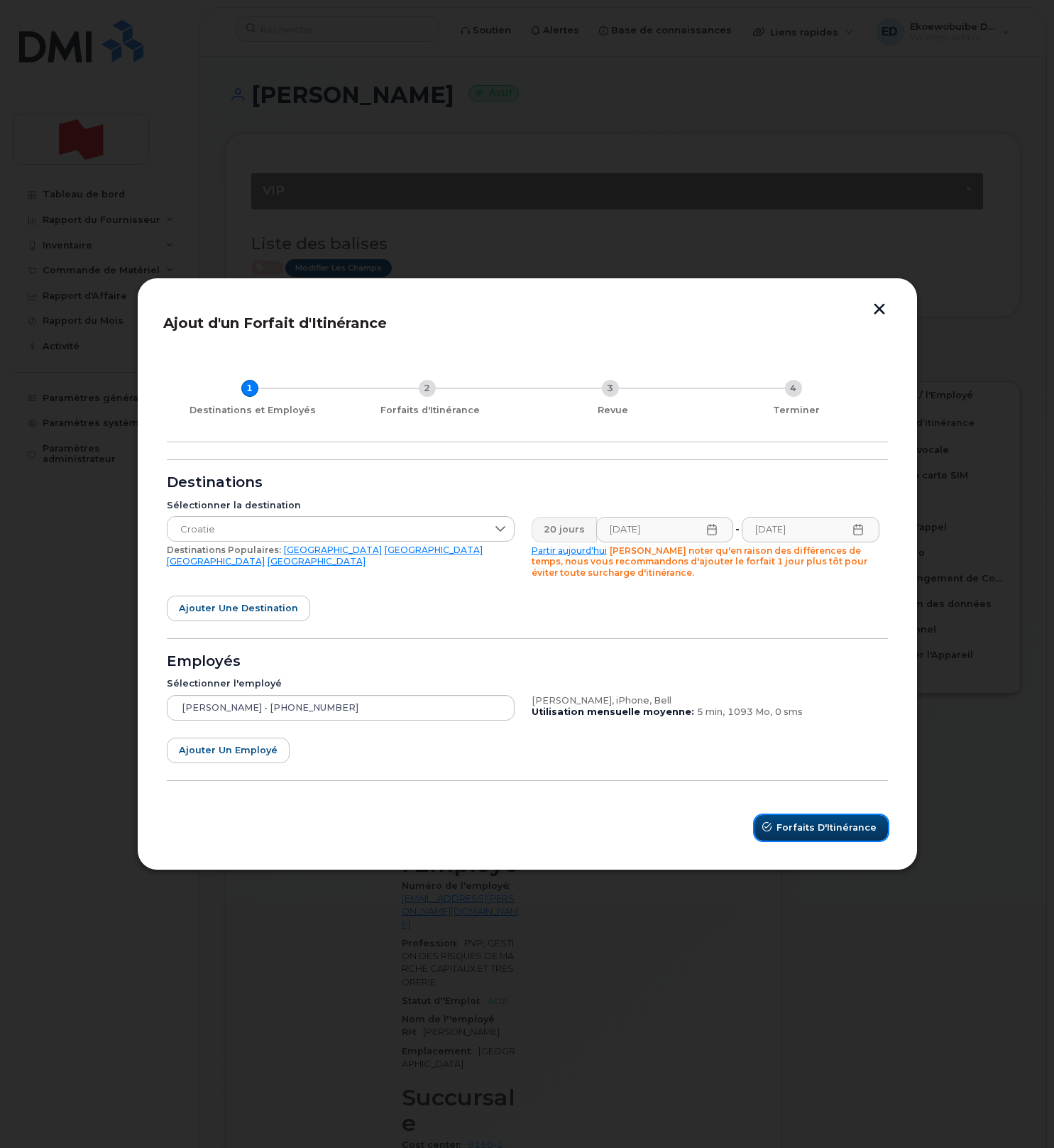
click at [805, 832] on span "Forfaits d'Itinérance" at bounding box center [826, 827] width 100 height 14
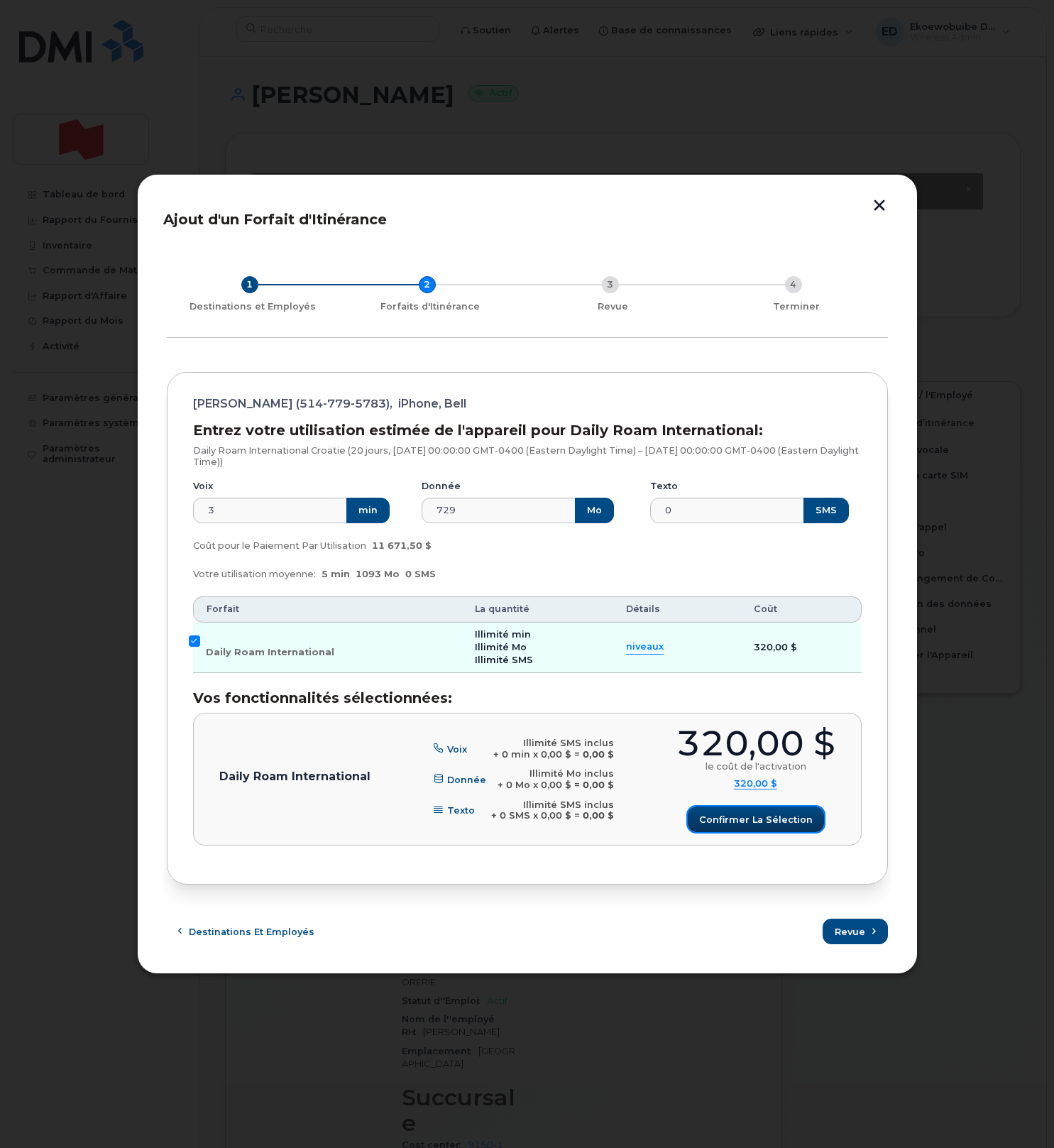
click at [756, 812] on button "Confirmer la sélection" at bounding box center [756, 819] width 136 height 26
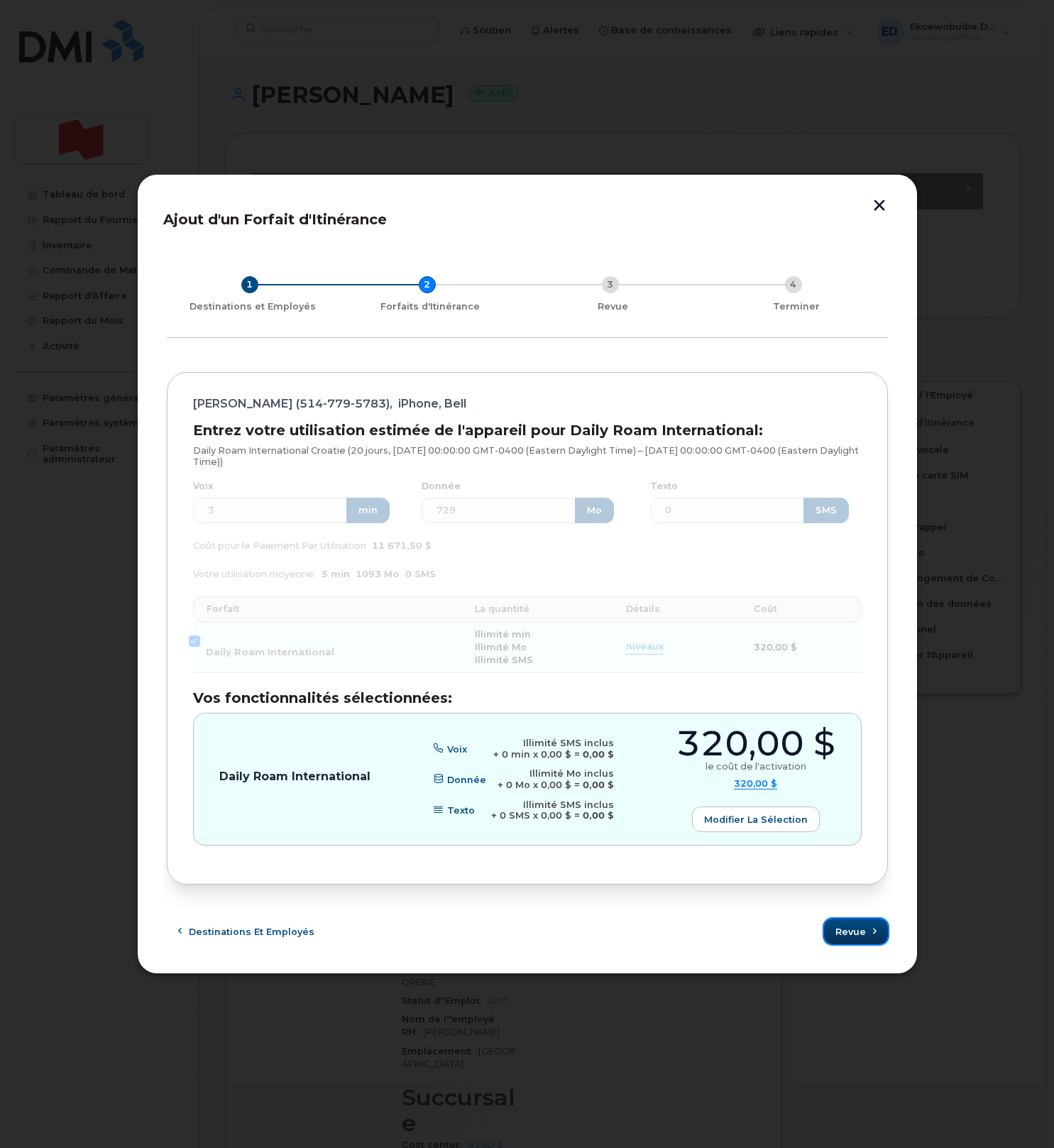
click at [845, 932] on span "Revue" at bounding box center [851, 932] width 31 height 14
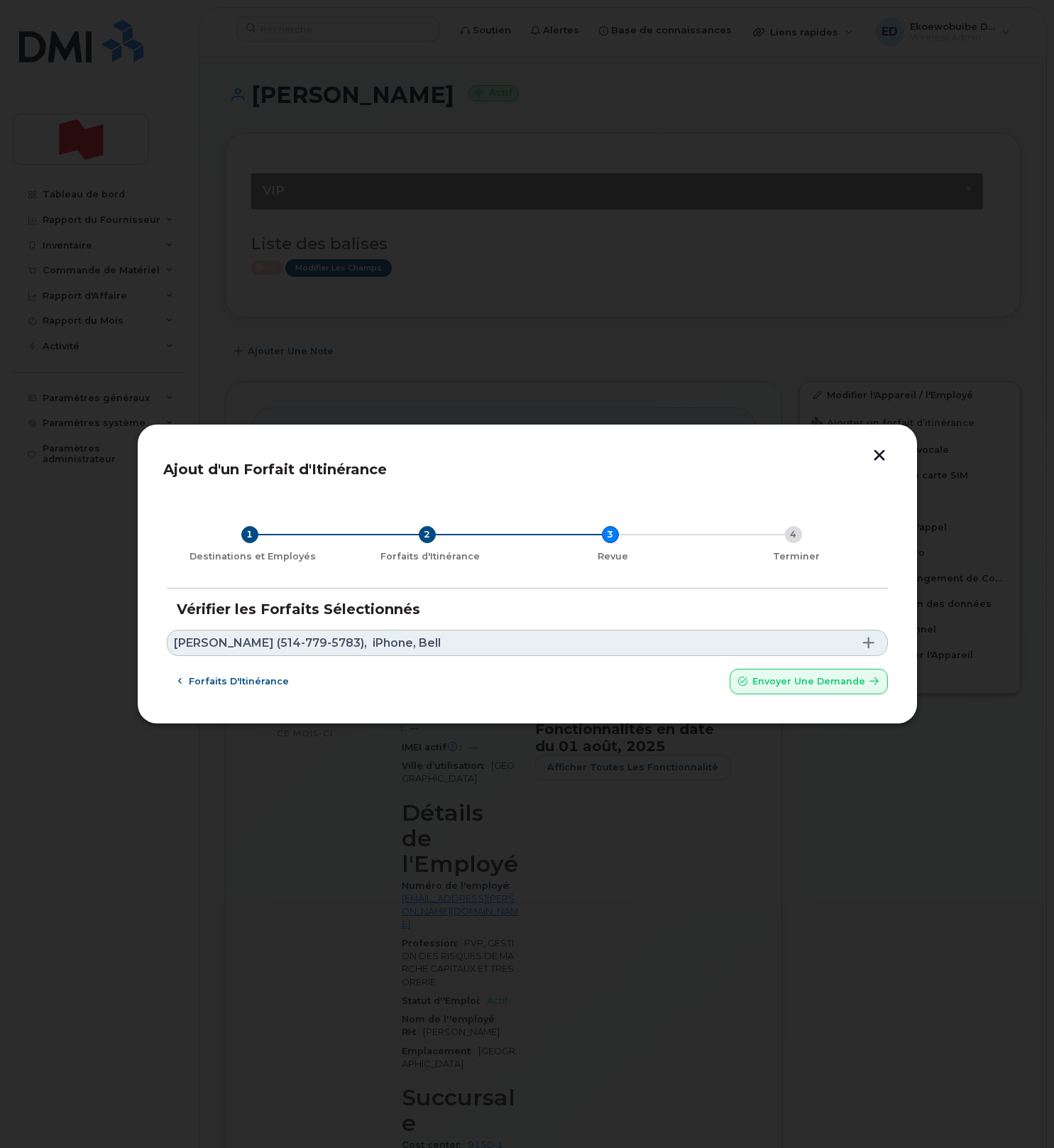
click at [459, 642] on link "[PERSON_NAME] (514-779-5783), iPhone, Bell" at bounding box center [527, 642] width 721 height 26
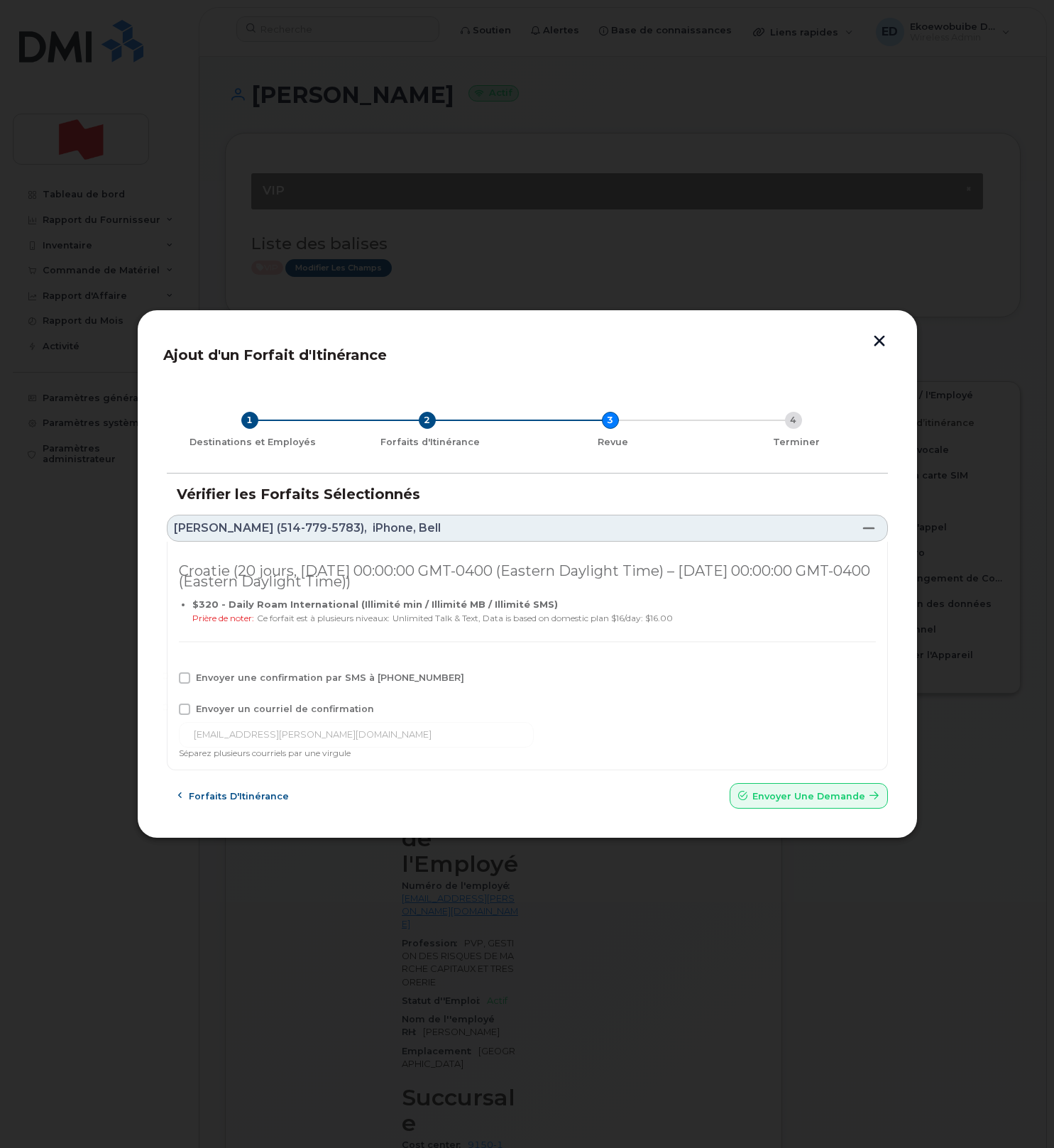
drag, startPoint x: 204, startPoint y: 685, endPoint x: 205, endPoint y: 692, distance: 7.1
click at [204, 686] on div "Envoyer une confirmation par SMS à [PHONE_NUMBER]" at bounding box center [527, 681] width 697 height 19
drag, startPoint x: 204, startPoint y: 706, endPoint x: 203, endPoint y: 678, distance: 28.0
click at [203, 705] on span "Envoyer un courriel de confirmation" at bounding box center [285, 709] width 178 height 10
click at [169, 705] on input "Envoyer un courriel de confirmation" at bounding box center [165, 707] width 7 height 7
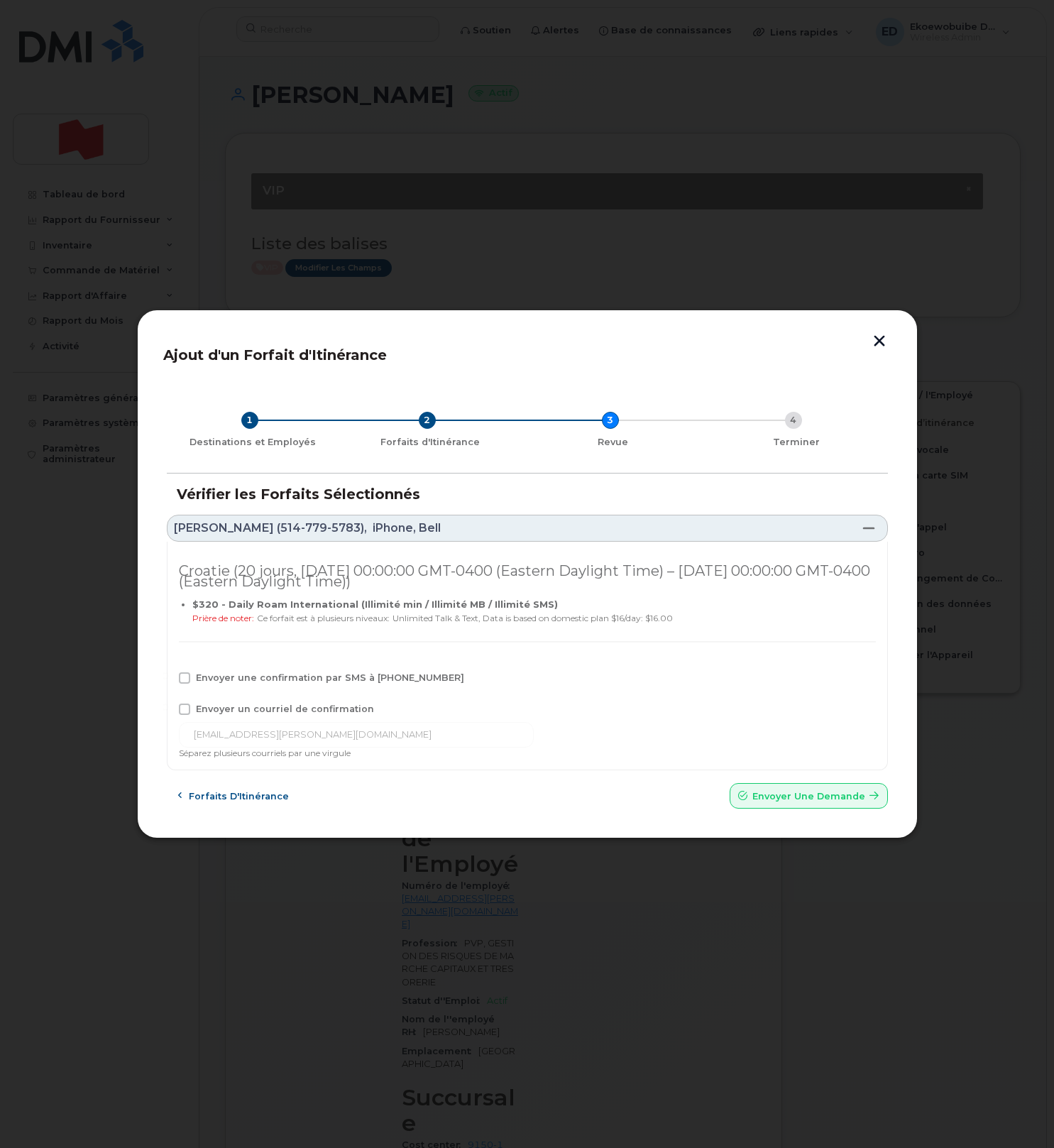
checkbox input "true"
click at [203, 677] on span "Envoyer une confirmation par SMS à [PHONE_NUMBER]" at bounding box center [330, 677] width 268 height 10
click at [169, 677] on input "Envoyer une confirmation par SMS à [PHONE_NUMBER]" at bounding box center [165, 675] width 7 height 7
checkbox input "true"
click at [320, 741] on input "[EMAIL_ADDRESS][PERSON_NAME][DOMAIN_NAME]" at bounding box center [356, 734] width 355 height 26
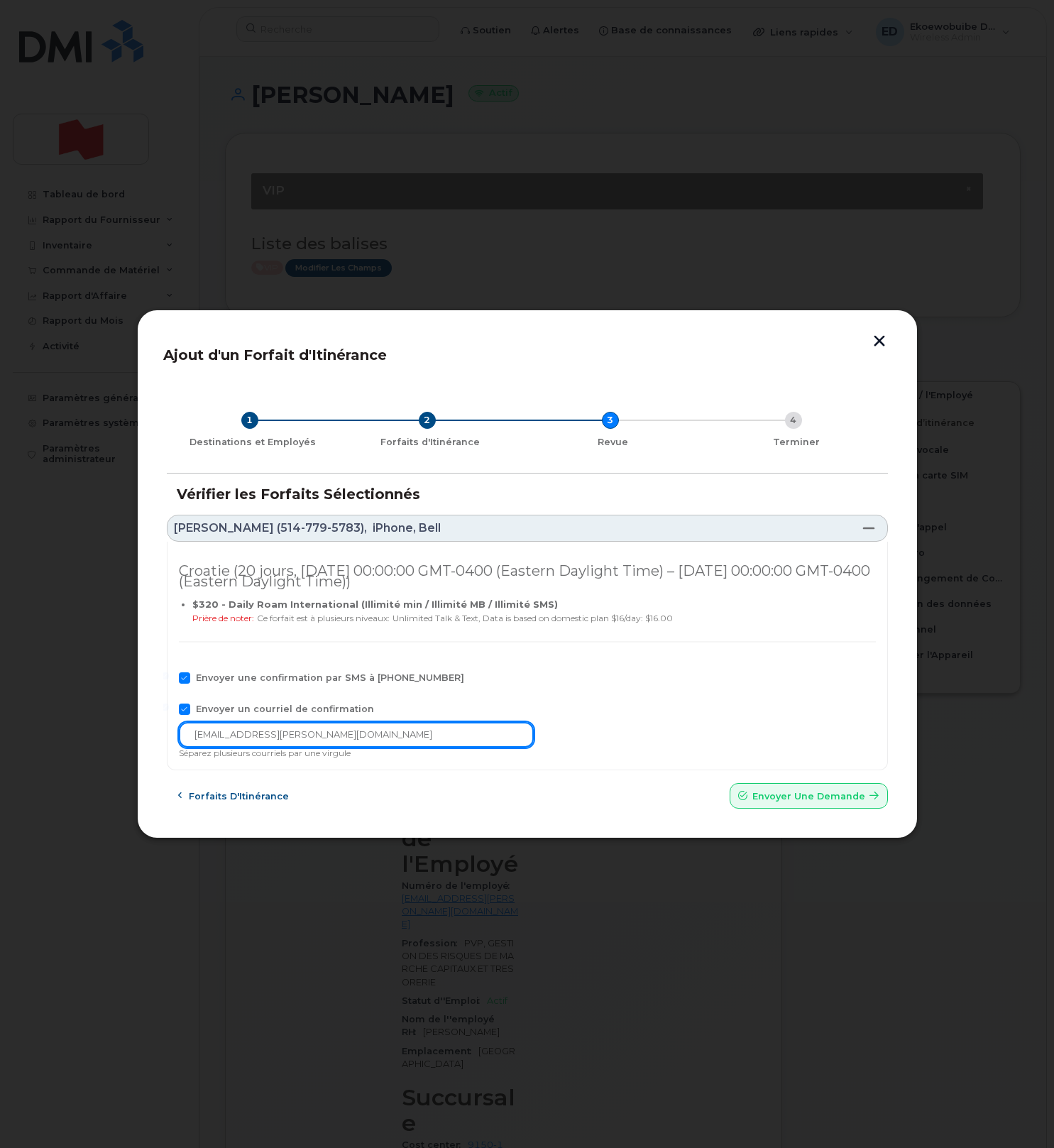
drag, startPoint x: 328, startPoint y: 739, endPoint x: 166, endPoint y: 741, distance: 162.0
click at [168, 739] on div "Croatie (20 jours, [DATE] 00:00:00 GMT-0400 (Eastern Daylight Time) – [DATE] 00…" at bounding box center [527, 656] width 721 height 229
paste input "[EMAIL_ADDRESS][DOMAIN_NAME]"
type input "[EMAIL_ADDRESS][DOMAIN_NAME]"
click at [776, 800] on span "Envoyer une Demande" at bounding box center [809, 796] width 113 height 14
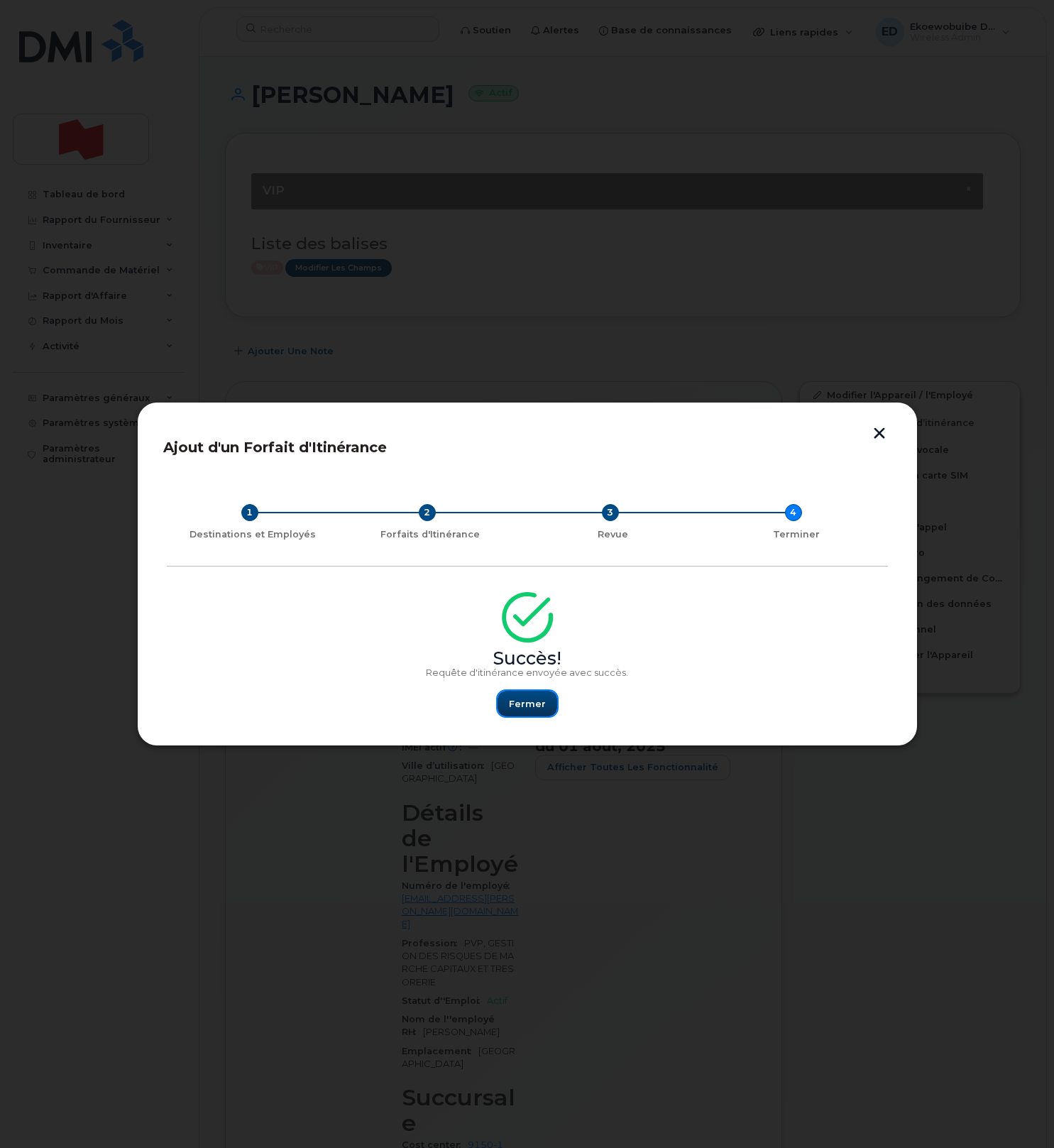
click at [524, 700] on span "Fermer" at bounding box center [527, 704] width 37 height 14
